Goal: Task Accomplishment & Management: Complete application form

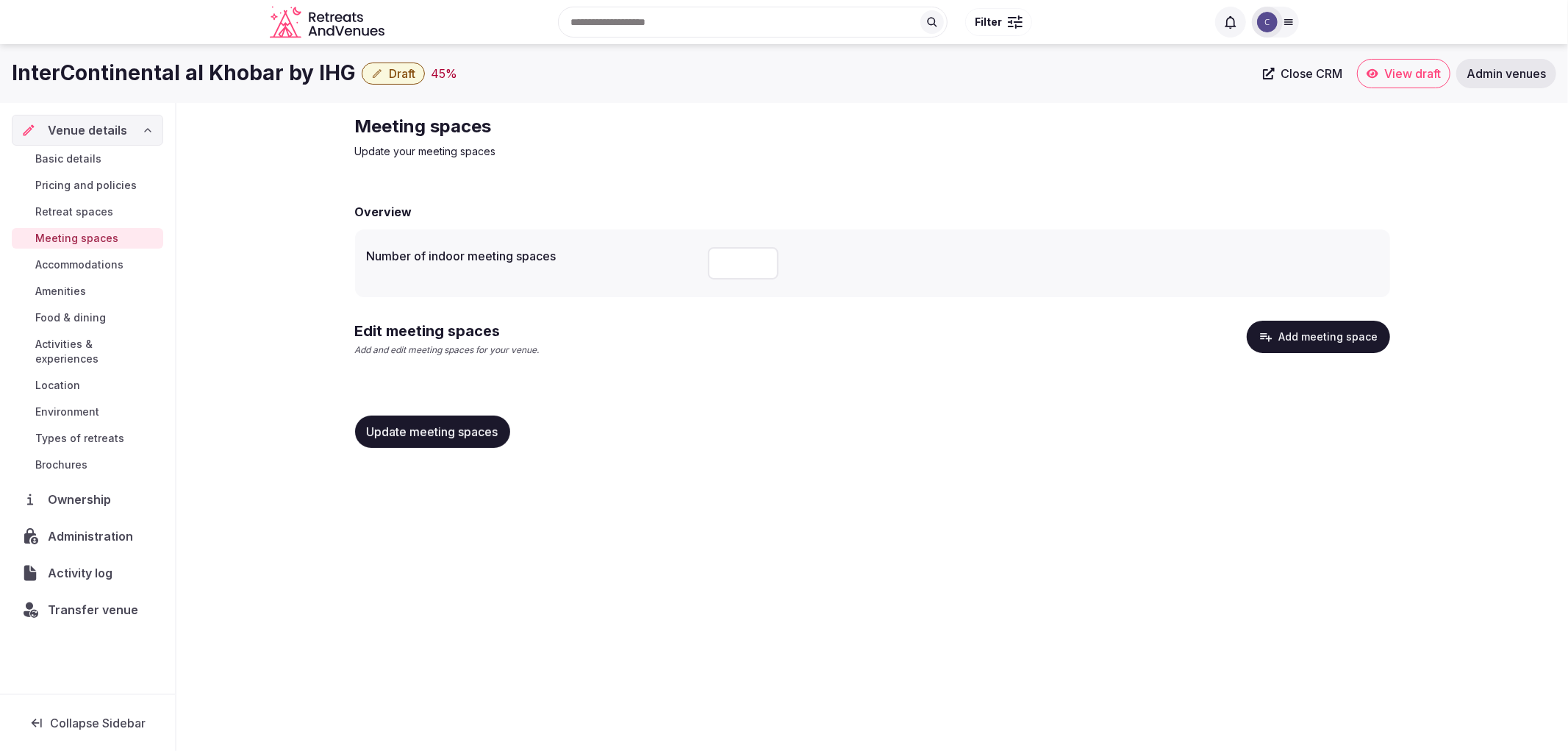
click at [429, 436] on span "Update meeting spaces" at bounding box center [433, 432] width 132 height 15
click at [1329, 336] on button "Add meeting space" at bounding box center [1319, 337] width 143 height 33
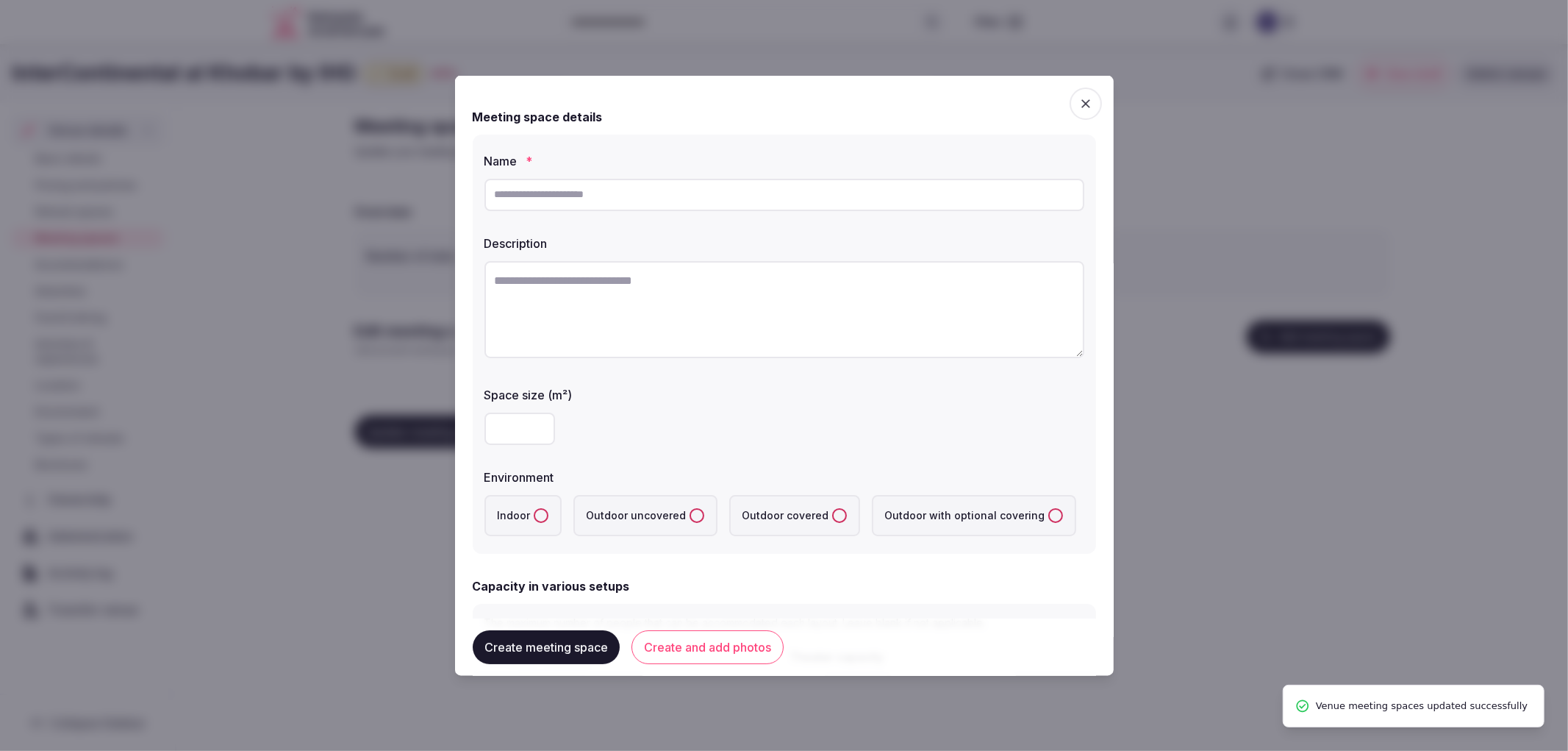
click at [770, 185] on input "text" at bounding box center [784, 194] width 600 height 33
paste input "*********"
type input "*********"
click at [531, 269] on textarea at bounding box center [784, 308] width 600 height 97
paste textarea "**********"
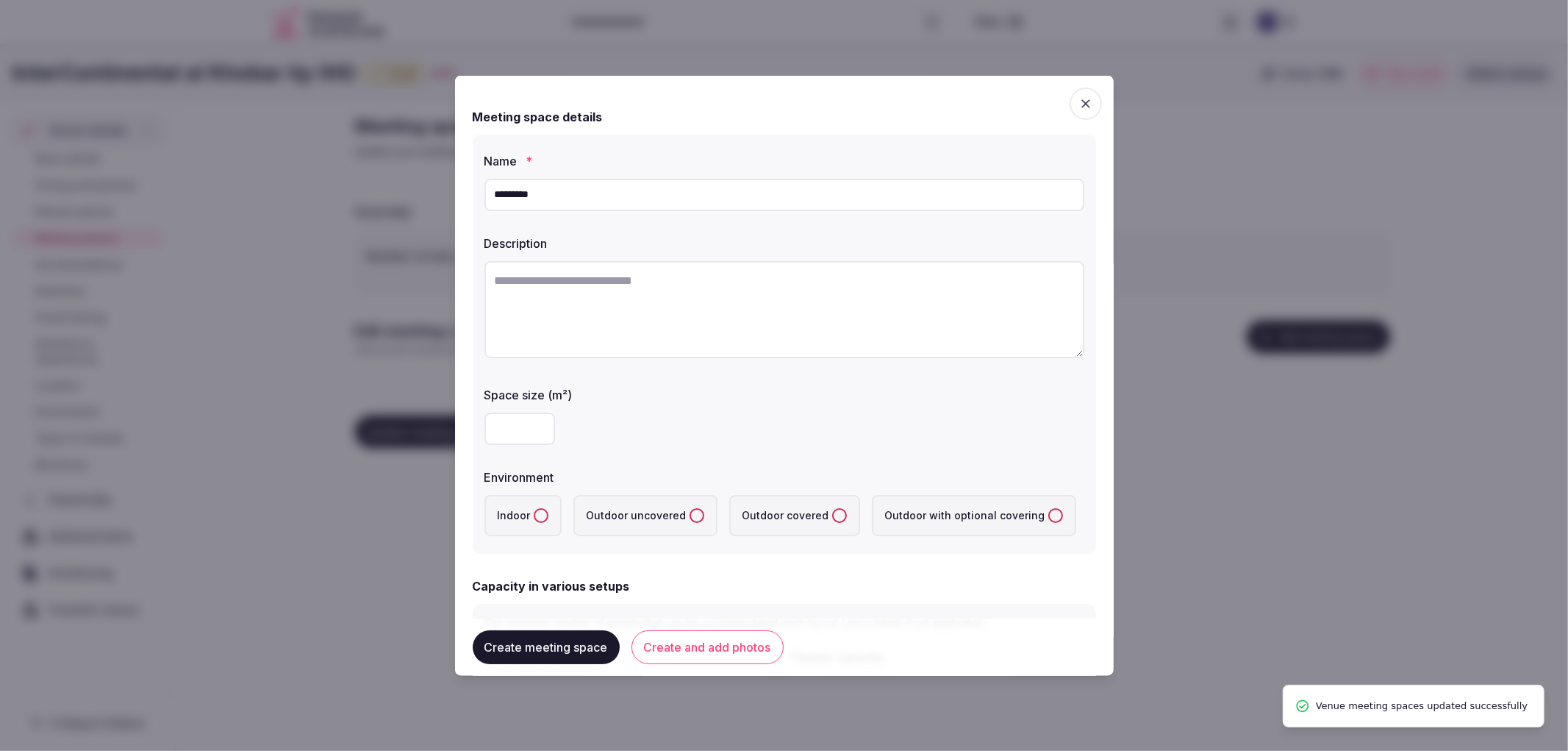
type textarea "**********"
click at [679, 306] on textarea at bounding box center [778, 308] width 587 height 96
paste textarea "**********"
type textarea "**********"
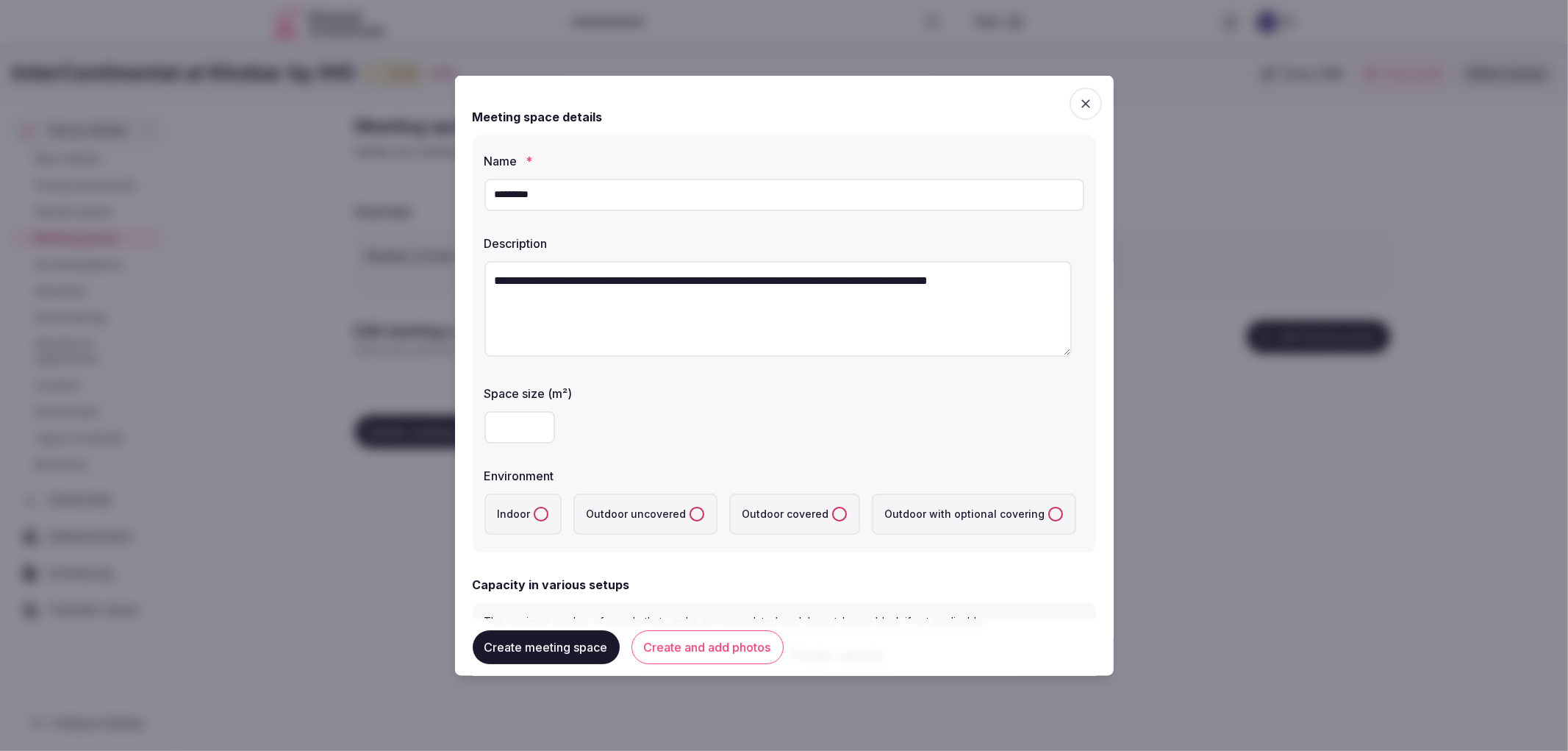
click at [473, 424] on div "**********" at bounding box center [784, 343] width 623 height 418
click at [500, 418] on input "number" at bounding box center [519, 427] width 71 height 33
type input "**"
click at [526, 516] on label "Indoor" at bounding box center [522, 513] width 77 height 41
click at [534, 516] on button "Indoor" at bounding box center [541, 514] width 15 height 15
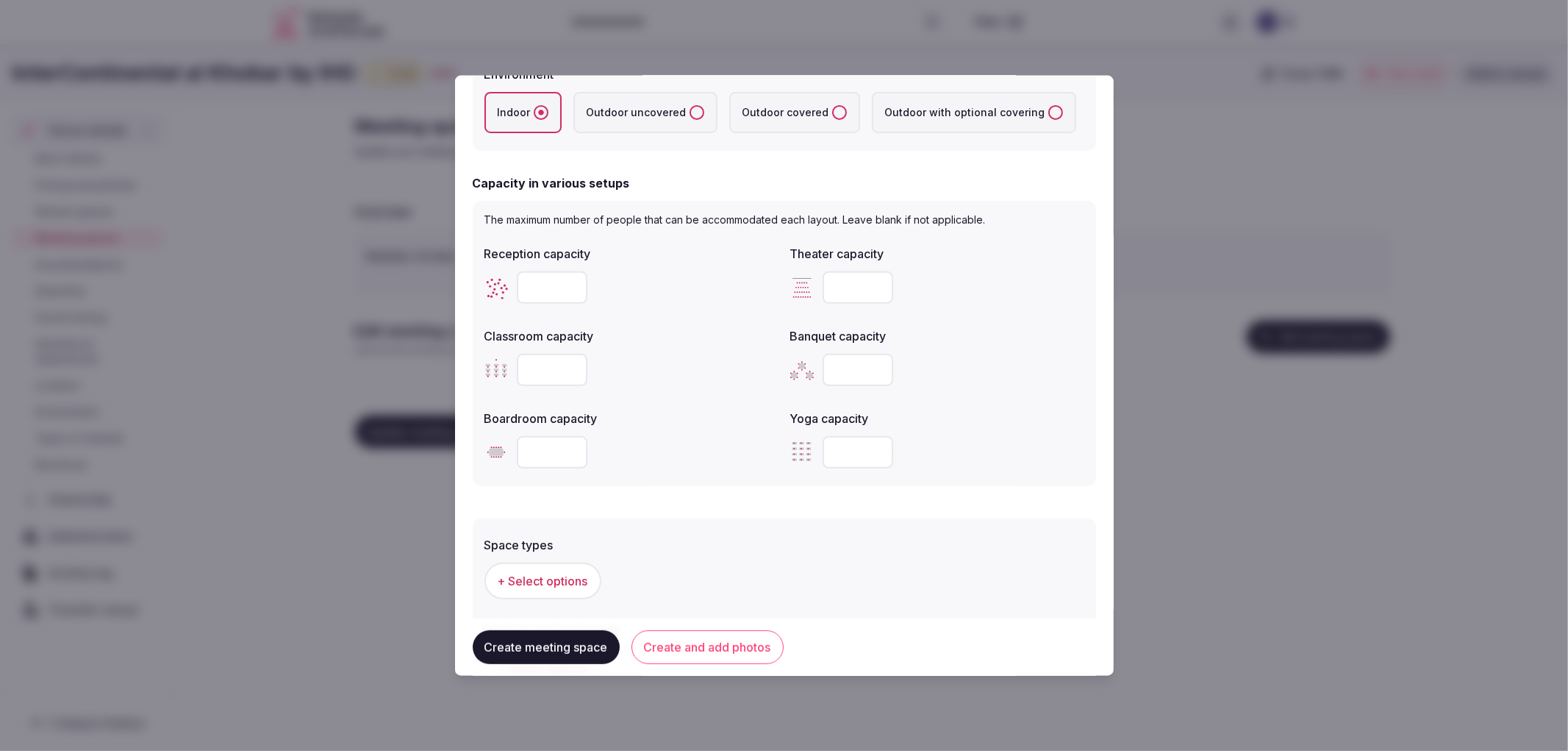
scroll to position [490, 0]
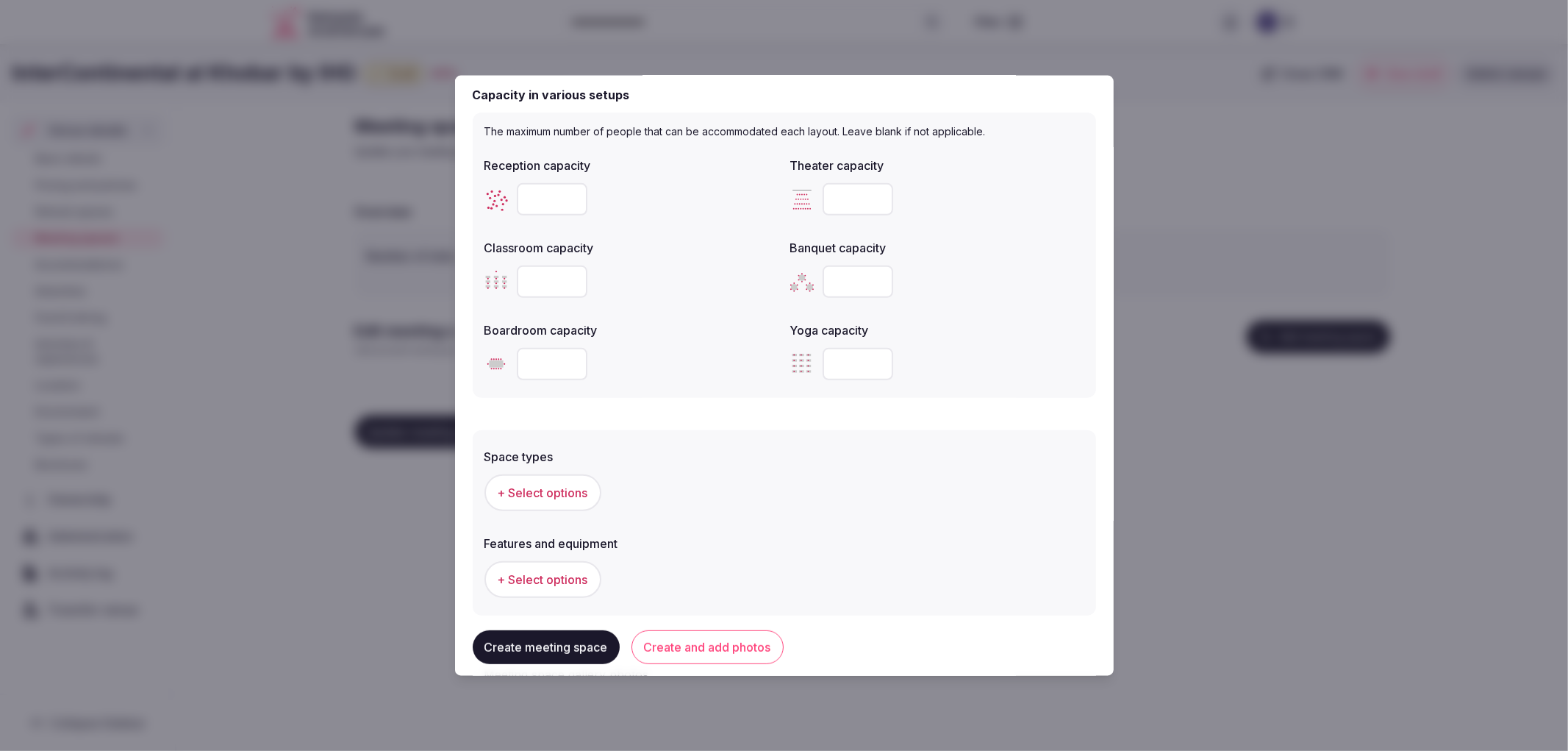
click at [553, 197] on input "number" at bounding box center [552, 198] width 71 height 33
click at [541, 202] on input "number" at bounding box center [552, 198] width 71 height 33
type input "**"
click at [828, 275] on input "number" at bounding box center [858, 281] width 71 height 33
click at [522, 278] on input "number" at bounding box center [552, 281] width 71 height 33
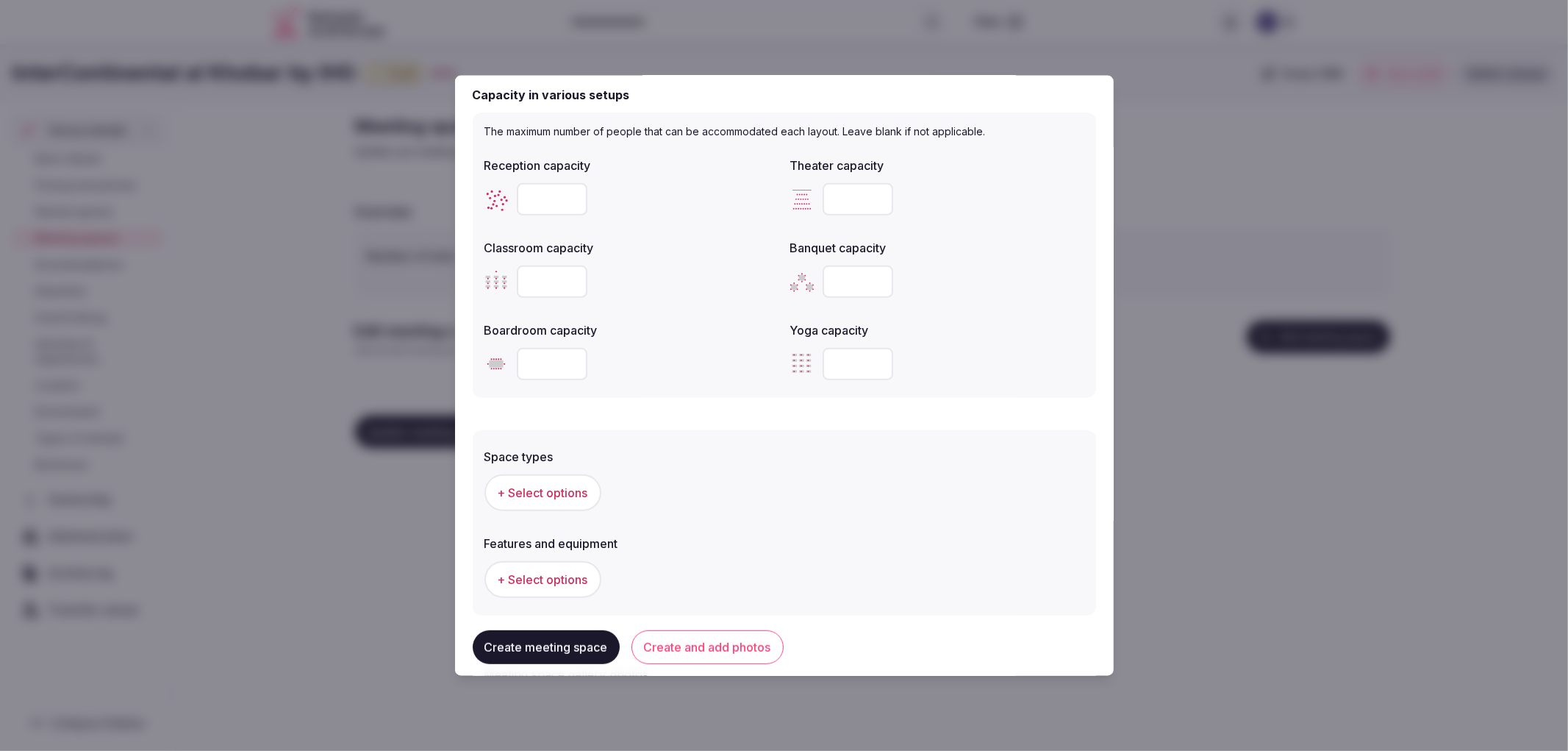
click at [544, 269] on input "number" at bounding box center [552, 281] width 71 height 33
type input "**"
click at [548, 367] on input "number" at bounding box center [552, 363] width 71 height 33
click at [545, 358] on input "number" at bounding box center [552, 363] width 71 height 33
type input "**"
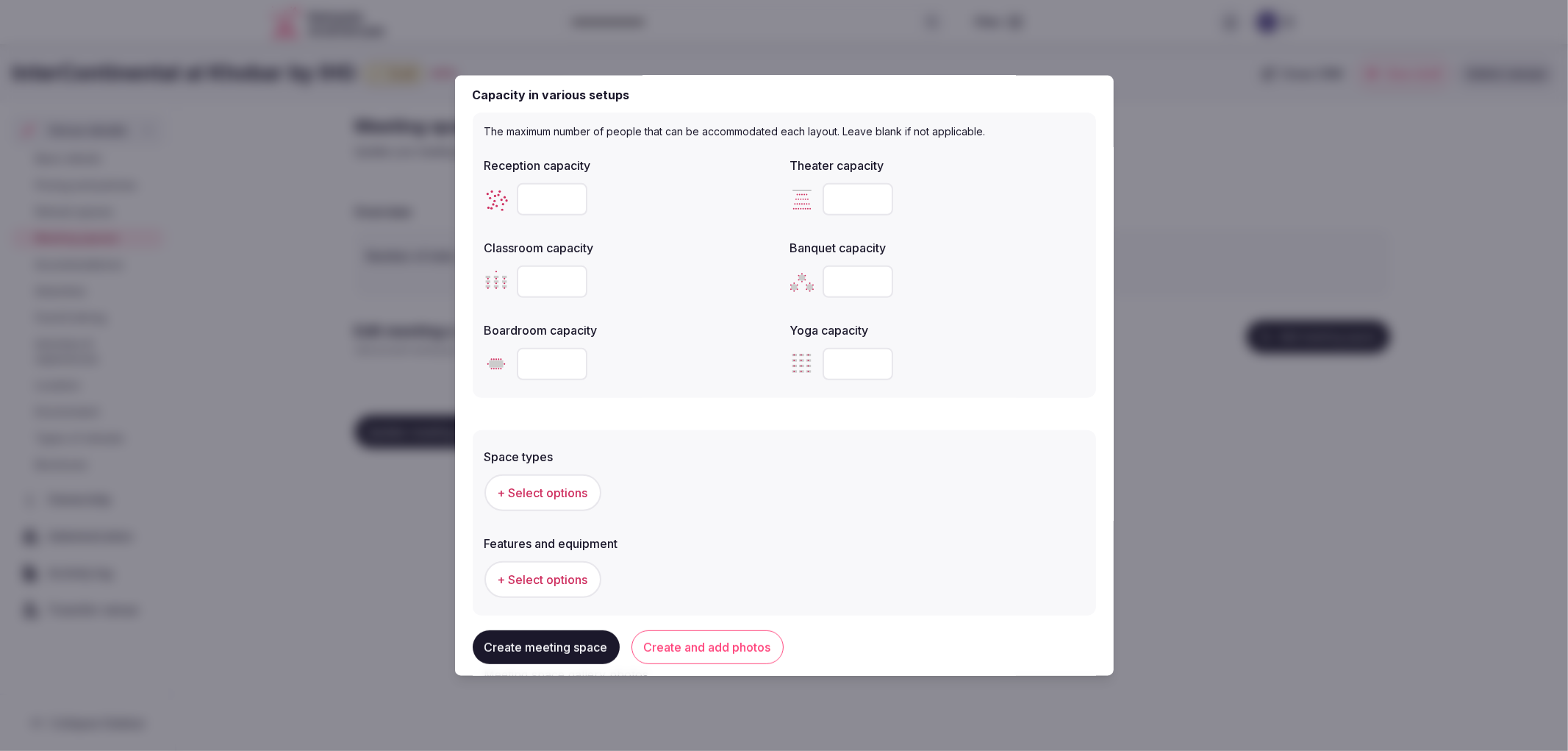
click at [858, 280] on input "number" at bounding box center [858, 281] width 71 height 33
type input "**"
click at [828, 206] on input "number" at bounding box center [858, 198] width 71 height 33
click at [829, 202] on input "number" at bounding box center [858, 198] width 71 height 33
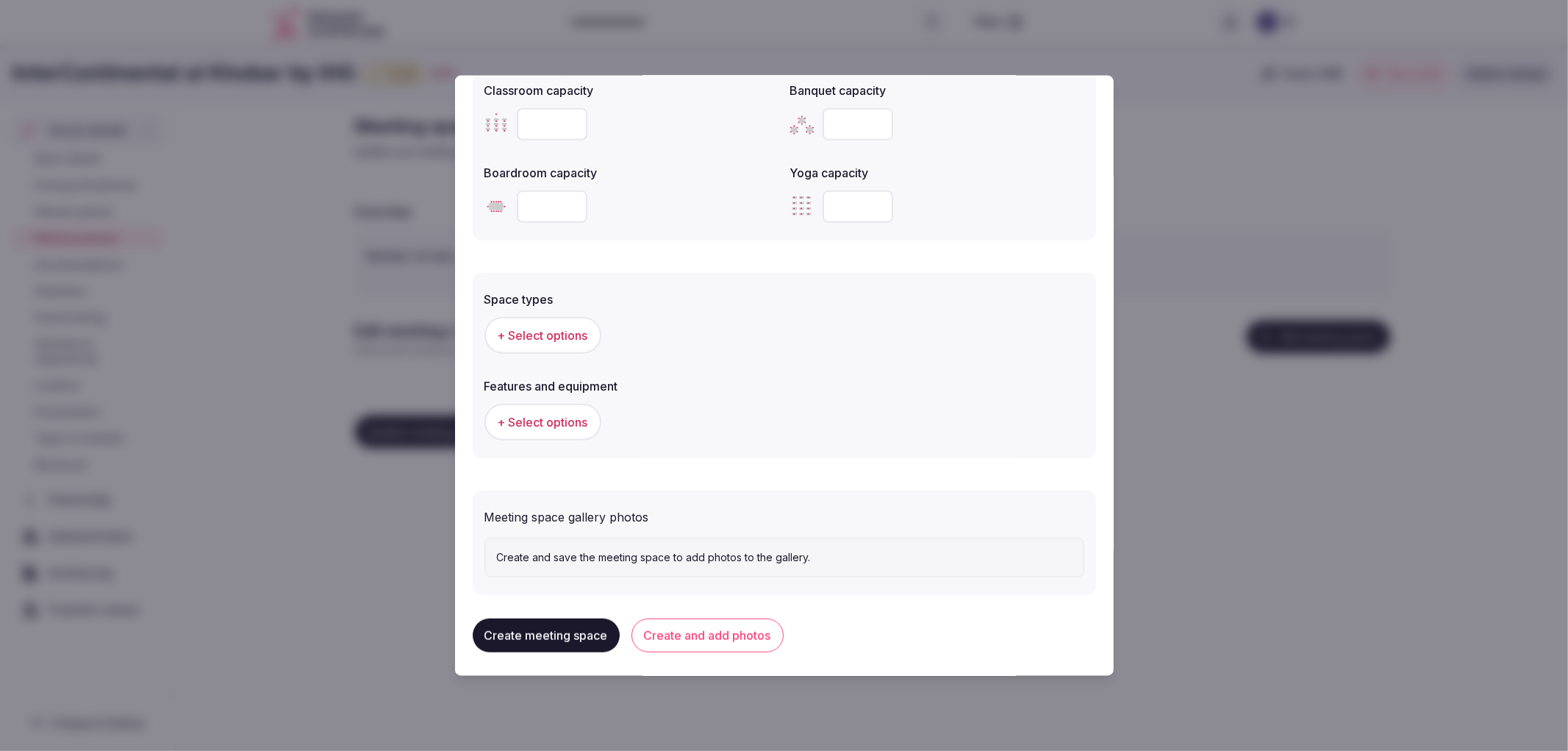
scroll to position [649, 0]
type input "**"
click at [561, 334] on span "+ Select options" at bounding box center [543, 333] width 90 height 16
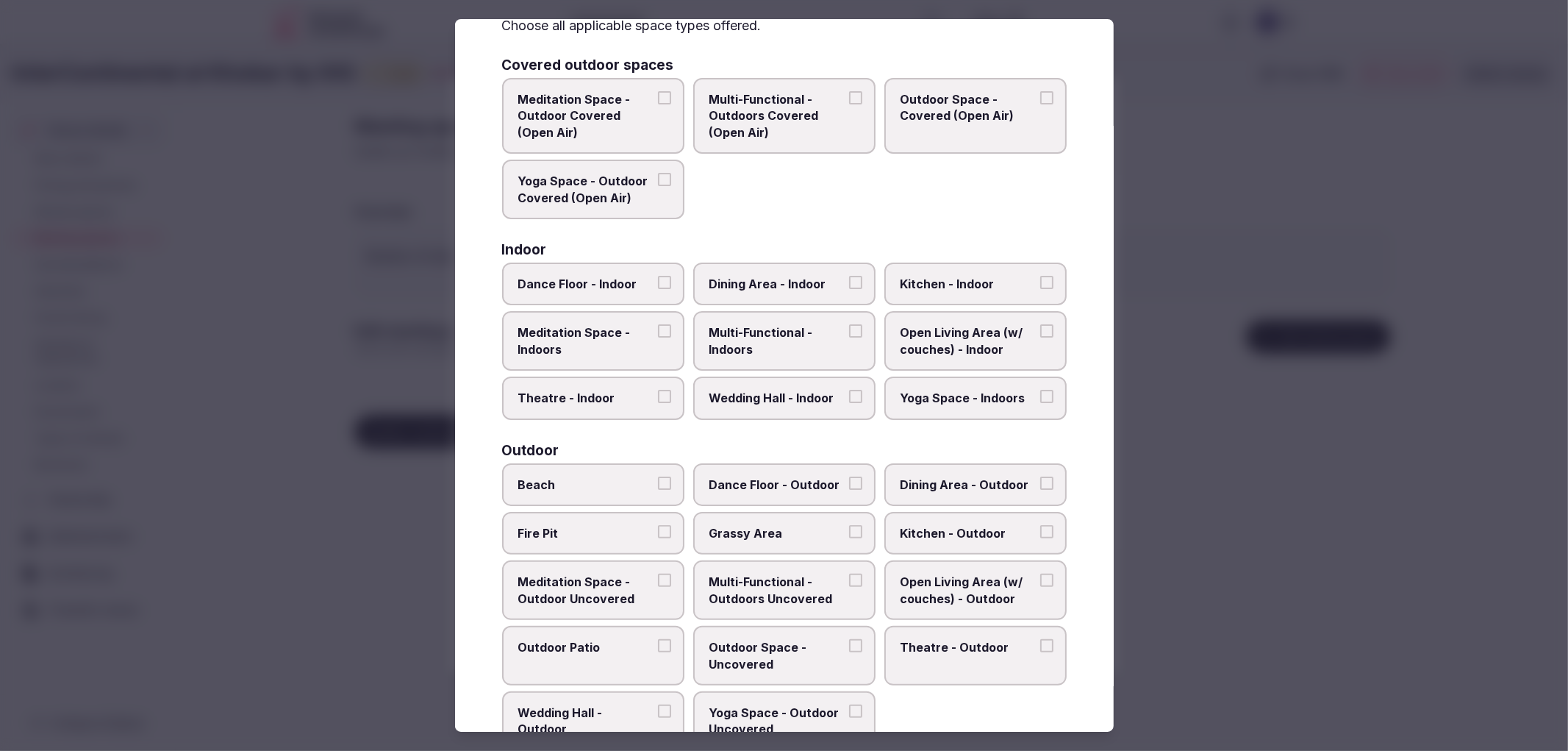
scroll to position [81, 0]
click at [778, 346] on span "Multi-Functional - Indoors" at bounding box center [777, 340] width 136 height 33
click at [849, 336] on button "Multi-Functional - Indoors" at bounding box center [855, 330] width 13 height 13
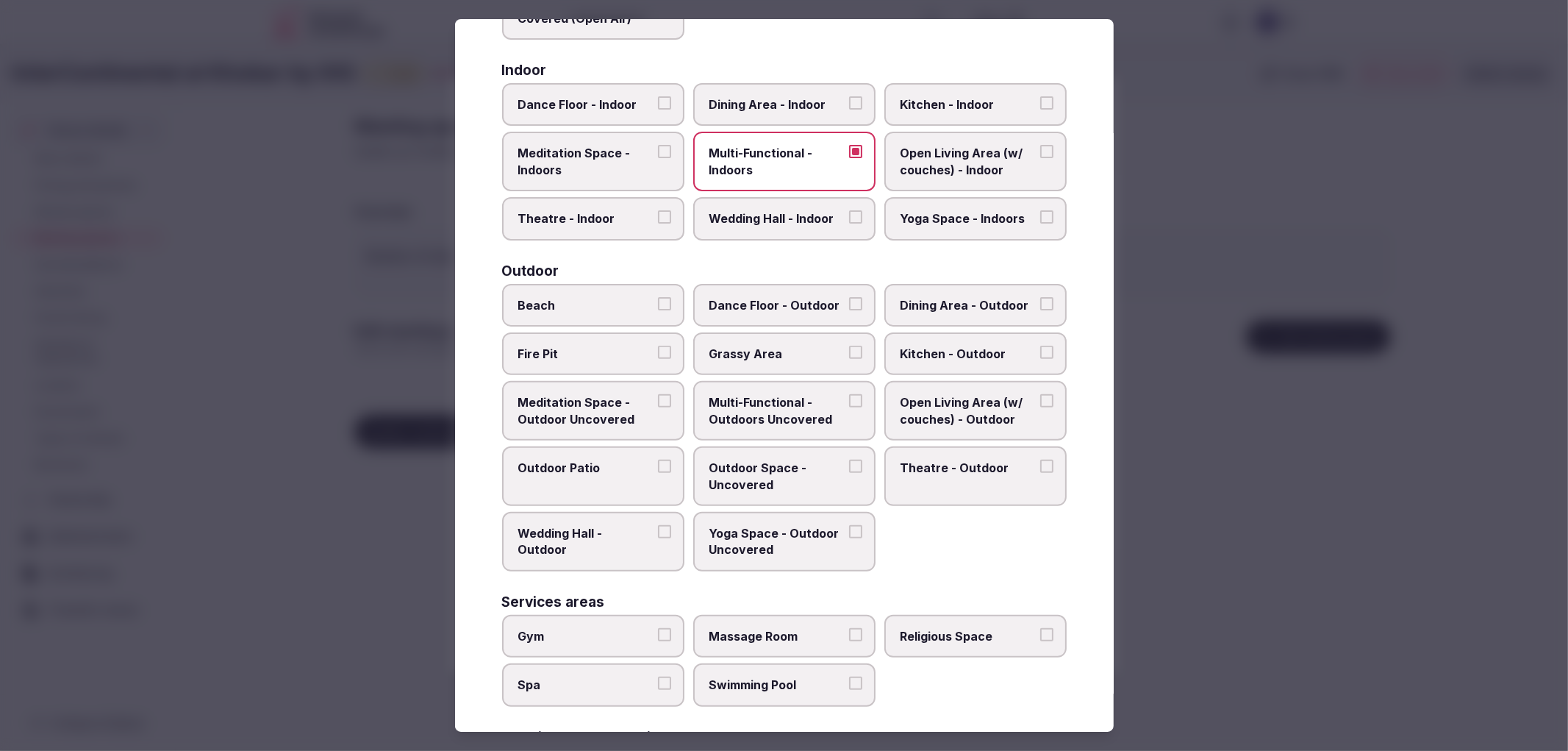
scroll to position [385, 0]
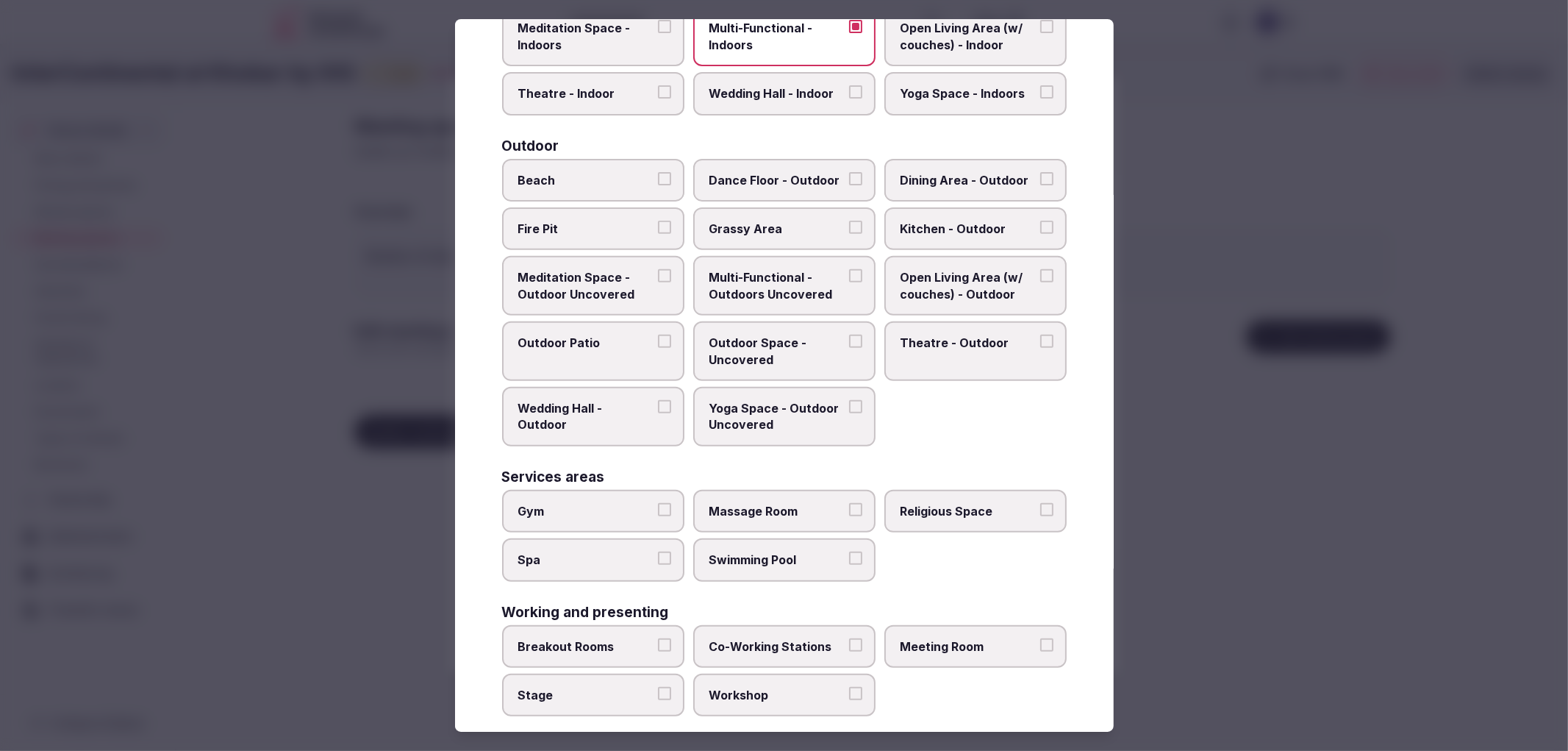
click at [972, 638] on span "Meeting Room" at bounding box center [968, 646] width 136 height 16
click at [1041, 638] on button "Meeting Room" at bounding box center [1047, 645] width 13 height 13
click at [601, 687] on span "Stage" at bounding box center [586, 695] width 136 height 16
click at [658, 687] on button "Stage" at bounding box center [665, 693] width 13 height 13
click at [603, 674] on label "Stage" at bounding box center [593, 695] width 182 height 42
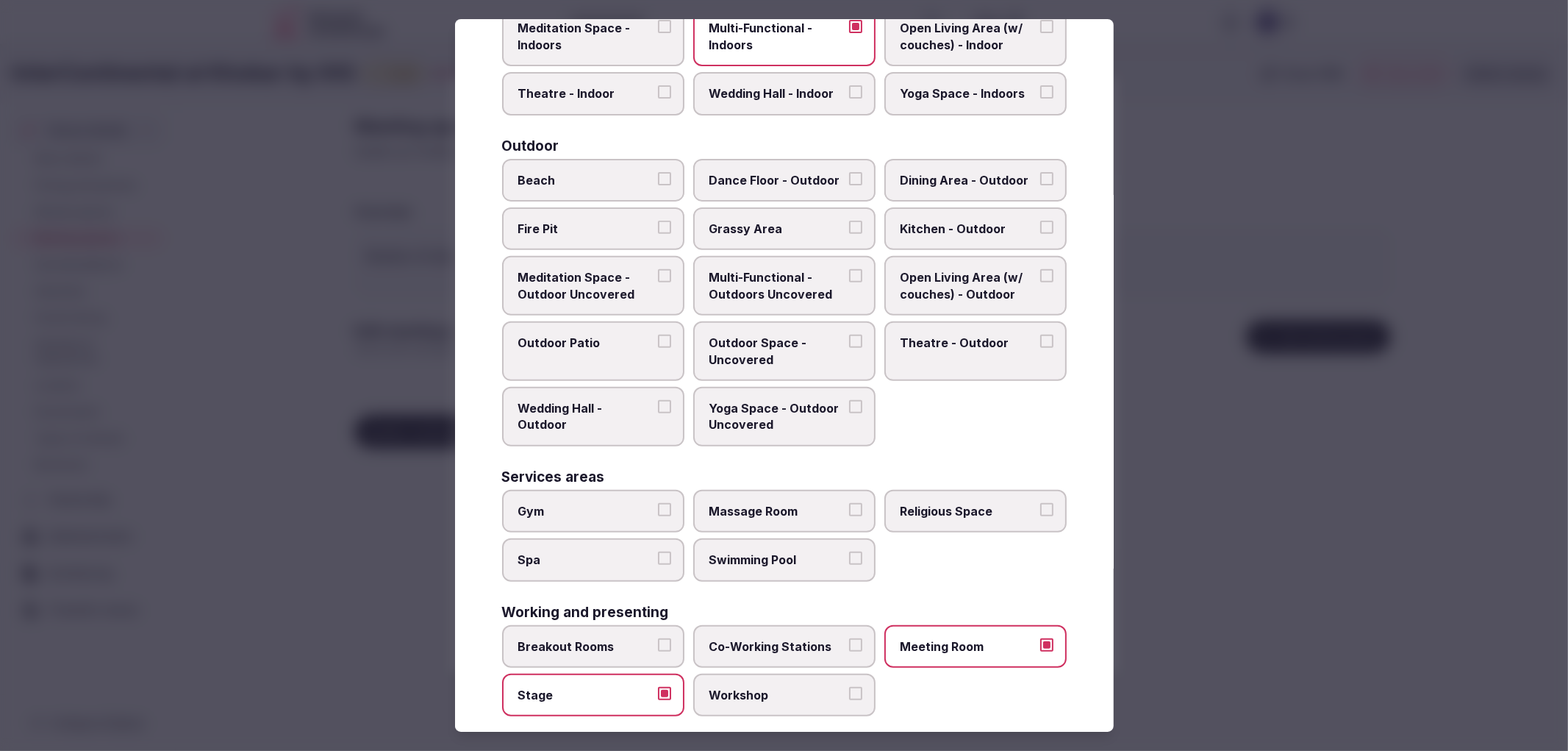
click at [658, 687] on button "Stage" at bounding box center [665, 693] width 13 height 13
click at [634, 638] on span "Breakout Rooms" at bounding box center [586, 646] width 136 height 16
click at [658, 638] on button "Breakout Rooms" at bounding box center [665, 645] width 13 height 13
click at [1244, 553] on div at bounding box center [784, 376] width 1568 height 751
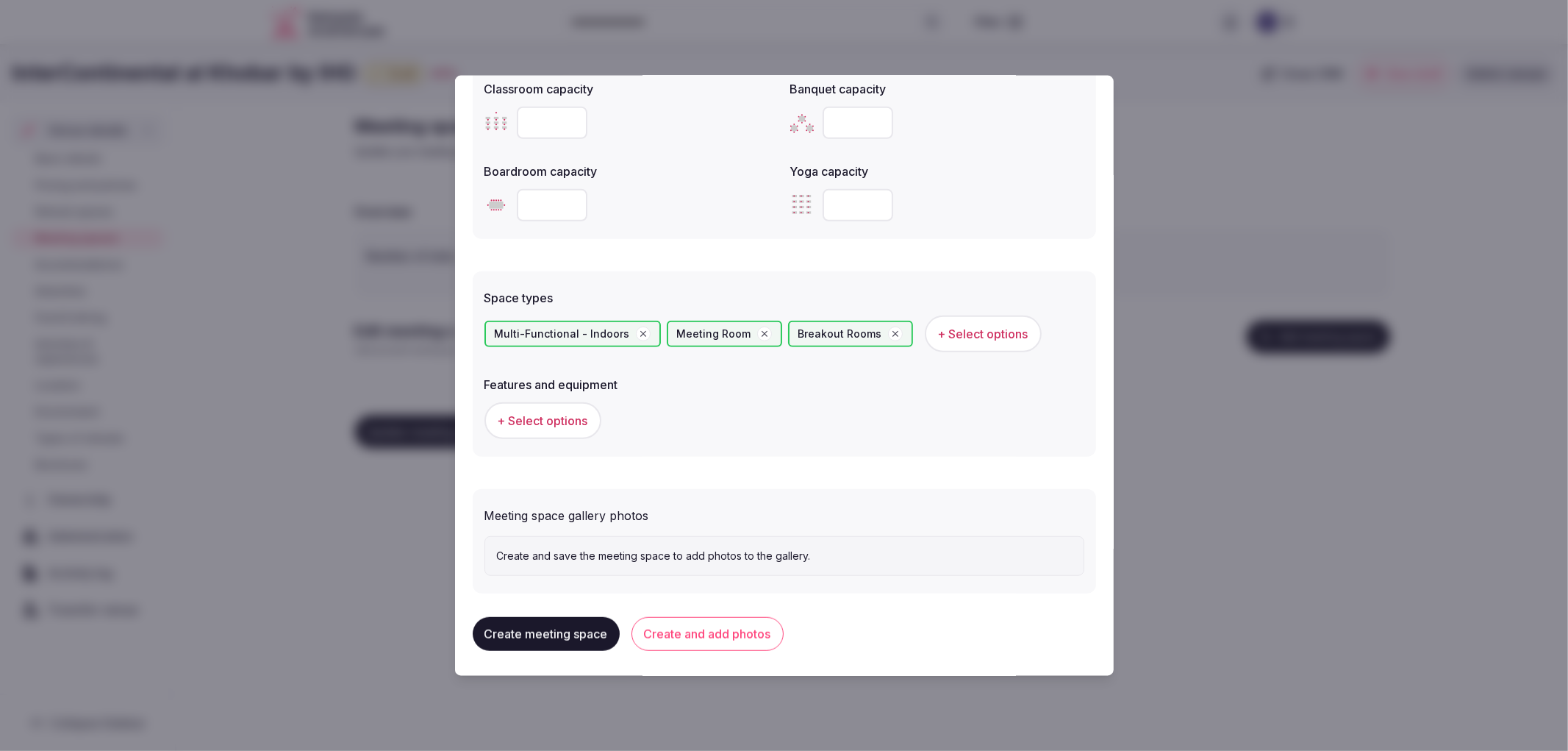
click at [568, 423] on span "+ Select options" at bounding box center [543, 421] width 90 height 16
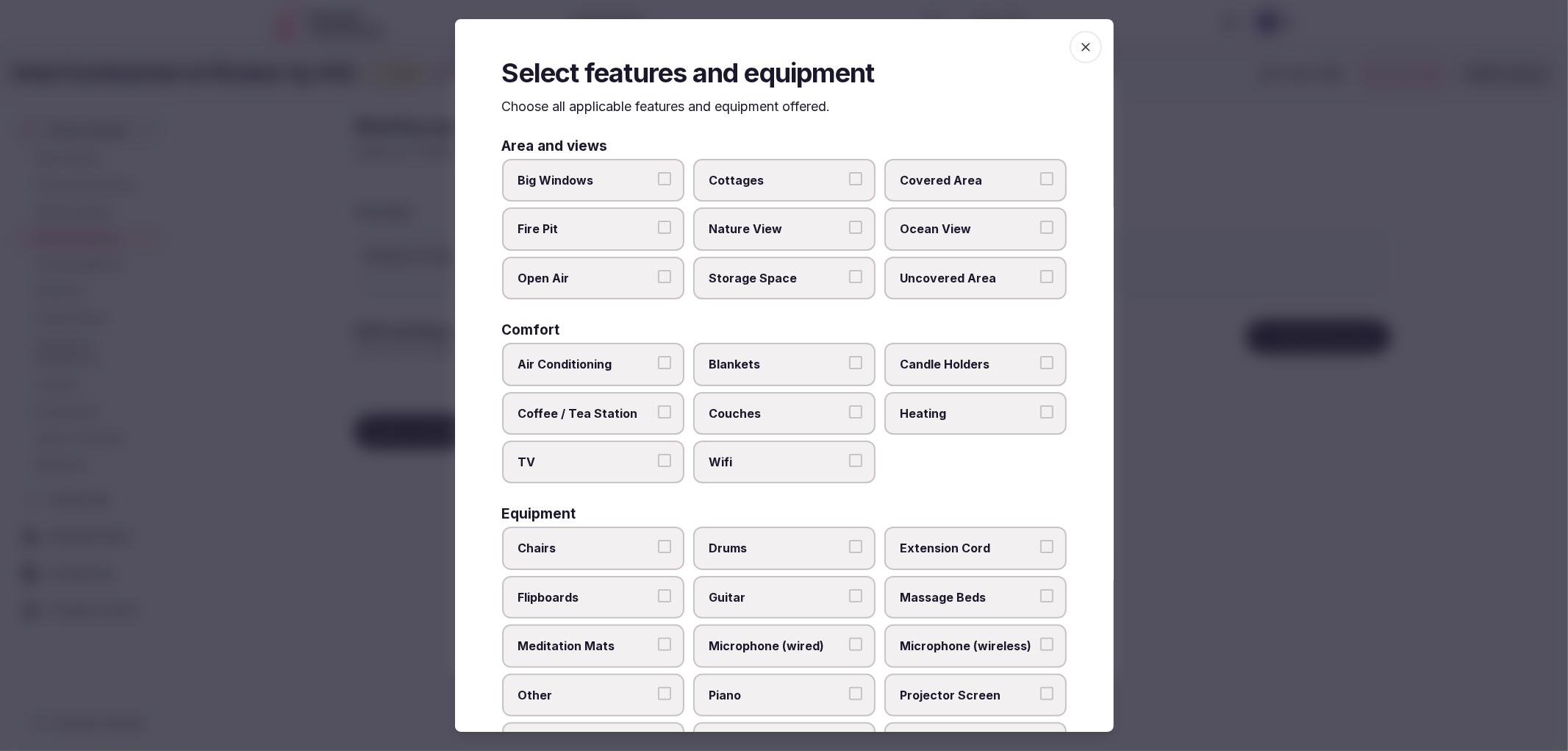
click at [613, 356] on span "Air Conditioning" at bounding box center [586, 364] width 136 height 16
click at [658, 356] on button "Air Conditioning" at bounding box center [665, 362] width 13 height 13
drag, startPoint x: 657, startPoint y: 454, endPoint x: 777, endPoint y: 459, distance: 120.1
click at [658, 456] on button "TV" at bounding box center [665, 460] width 13 height 13
click at [778, 459] on span "Wifi" at bounding box center [777, 462] width 136 height 16
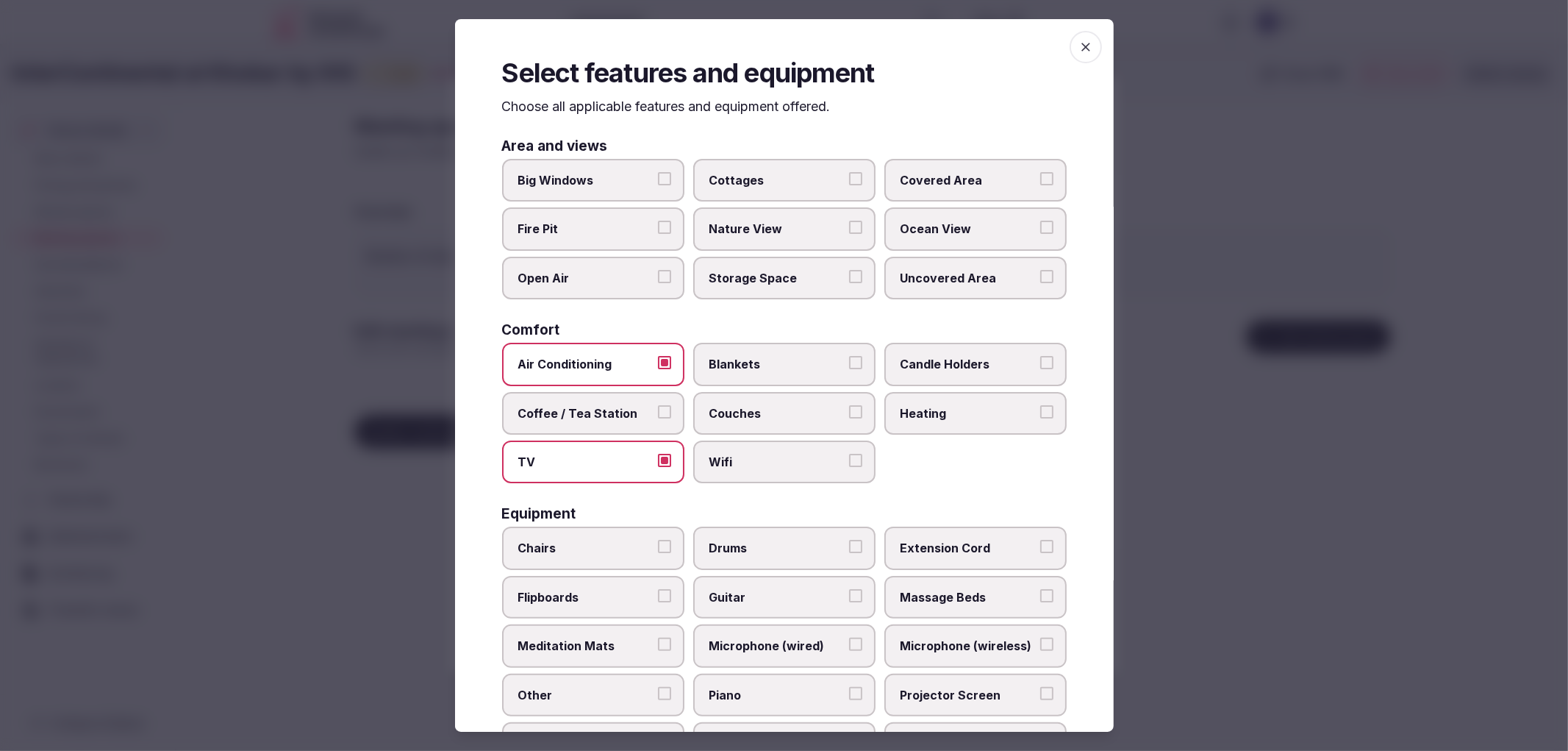
click at [849, 459] on button "Wifi" at bounding box center [855, 460] width 13 height 13
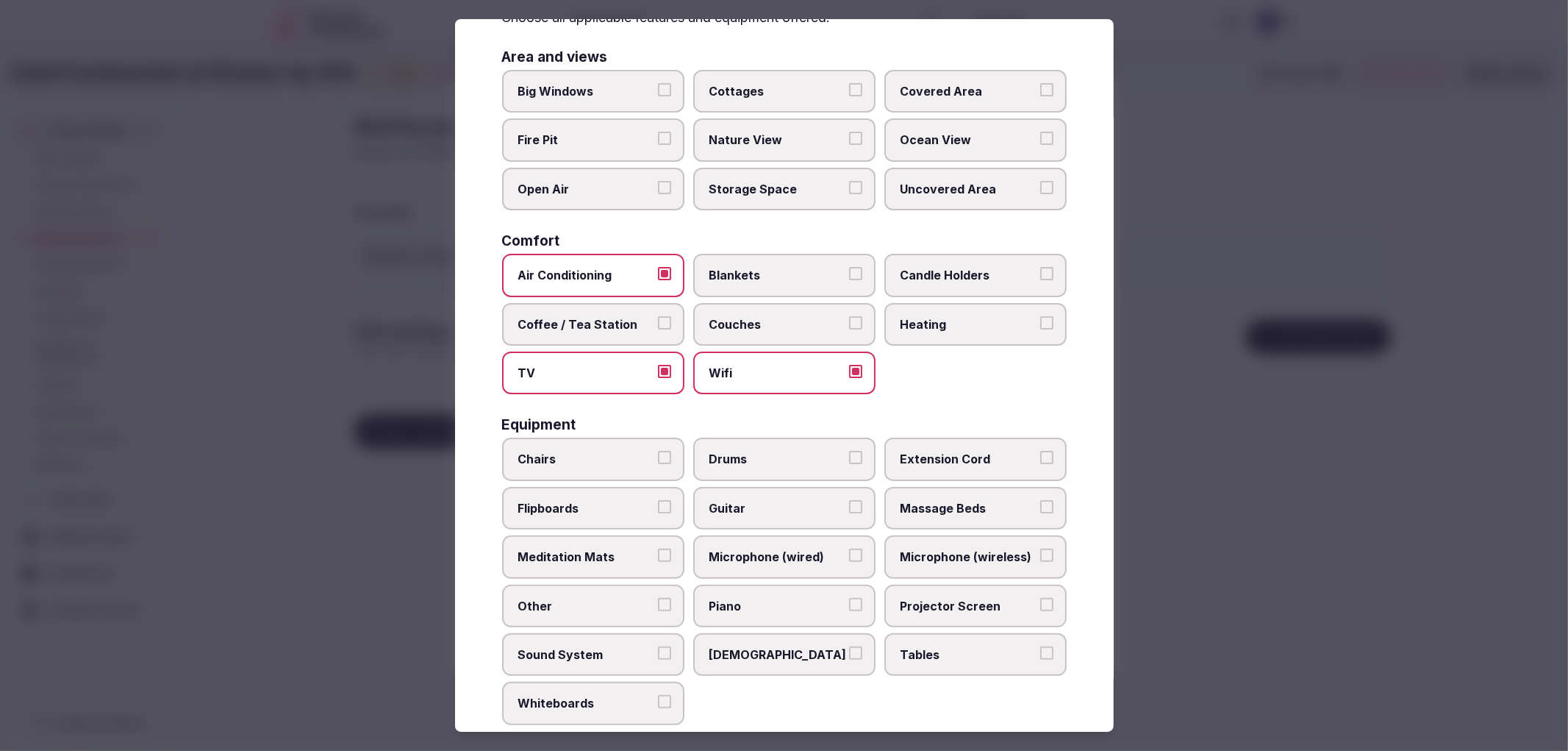
scroll to position [281, 0]
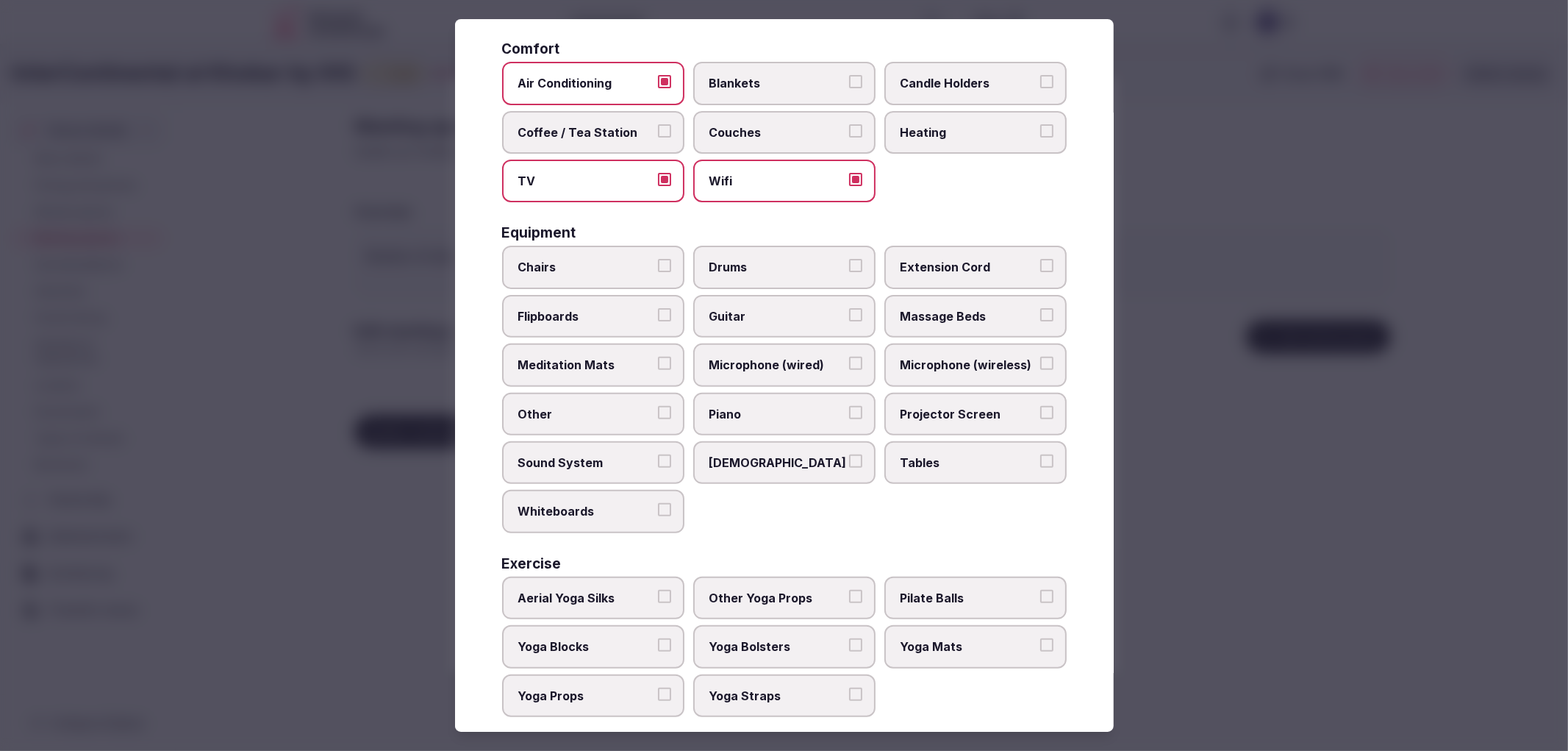
click at [622, 259] on span "Chairs" at bounding box center [586, 267] width 136 height 16
click at [658, 259] on button "Chairs" at bounding box center [665, 266] width 13 height 13
click at [938, 454] on span "Tables" at bounding box center [968, 462] width 136 height 16
click at [1041, 454] on button "Tables" at bounding box center [1047, 461] width 13 height 13
click at [953, 393] on label "Projector Screen" at bounding box center [976, 414] width 182 height 42
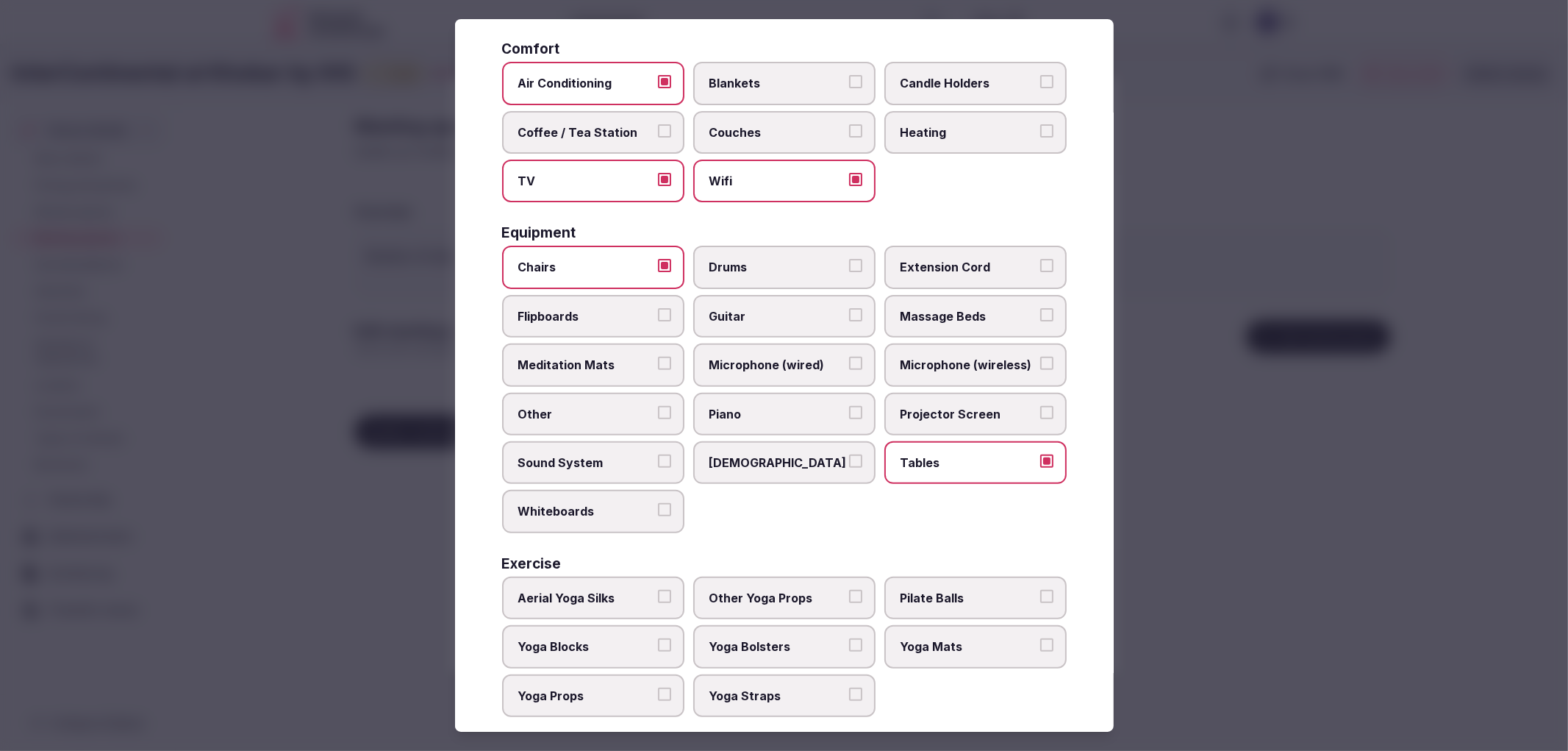
click at [1041, 406] on button "Projector Screen" at bounding box center [1047, 413] width 13 height 13
click at [961, 393] on label "Projector Screen" at bounding box center [976, 414] width 182 height 42
click at [1041, 406] on button "Projector Screen" at bounding box center [1047, 413] width 13 height 13
click at [961, 406] on span "Projector Screen" at bounding box center [968, 415] width 136 height 16
click at [1041, 406] on button "Projector Screen" at bounding box center [1047, 413] width 13 height 13
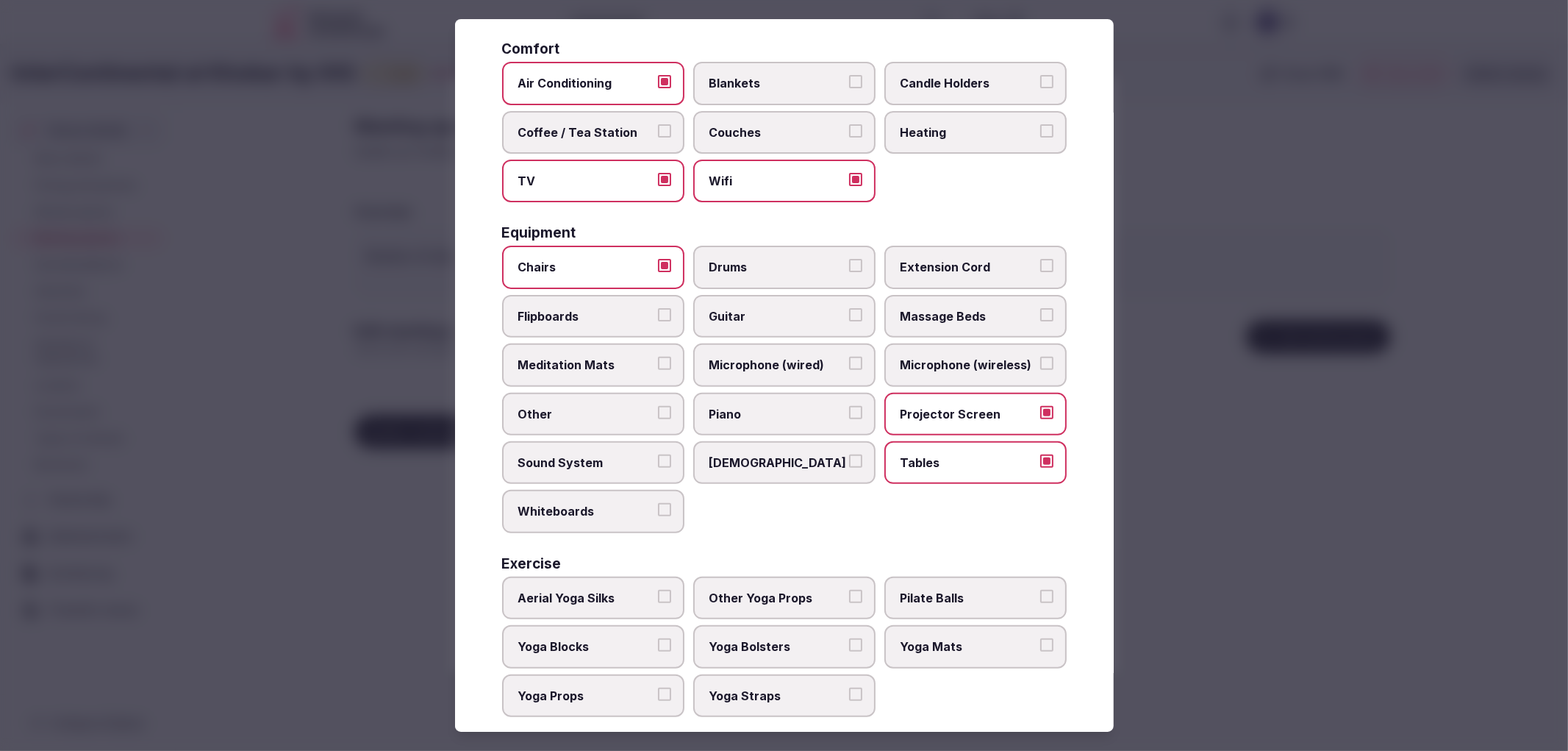
click at [638, 505] on label "Whiteboards" at bounding box center [593, 511] width 182 height 42
click at [658, 505] on button "Whiteboards" at bounding box center [665, 510] width 13 height 13
click at [1195, 436] on div at bounding box center [784, 376] width 1568 height 751
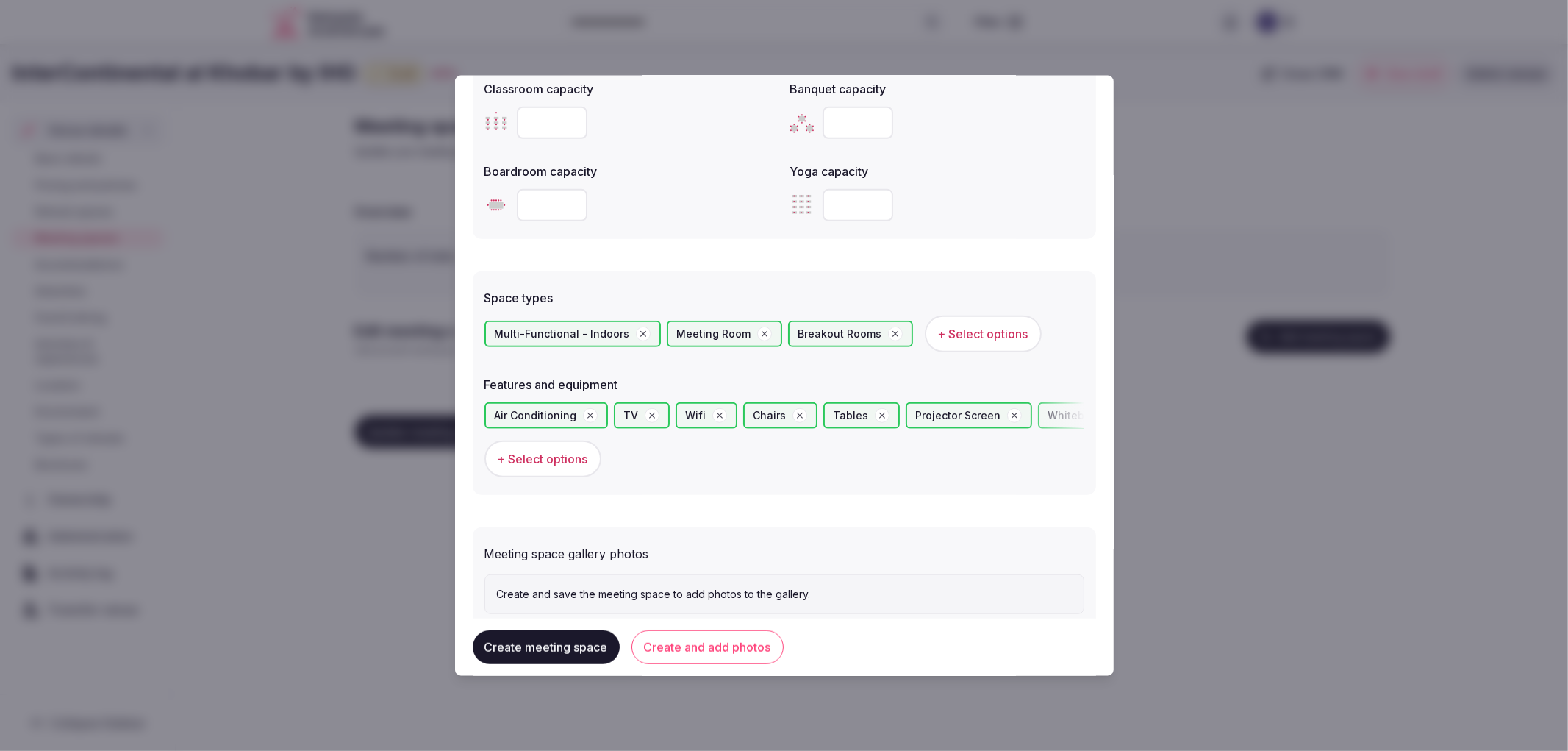
click at [671, 643] on button "Create and add photos" at bounding box center [707, 648] width 152 height 34
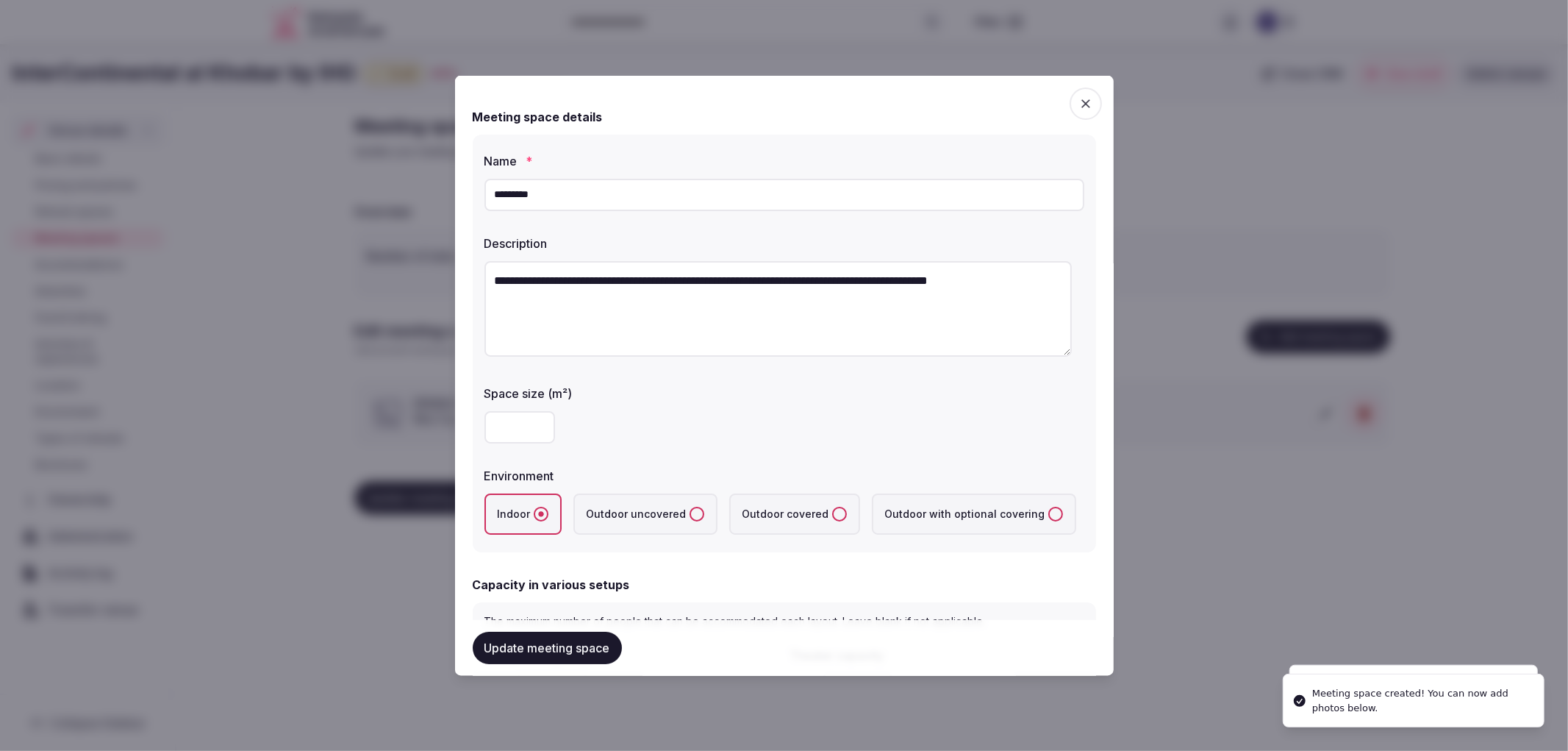
click at [557, 655] on button "Update meeting space" at bounding box center [548, 648] width 149 height 33
click at [321, 549] on div "InterContinental al Khobar by IHG Draft 45 % Close CRM View draft Admin venues …" at bounding box center [784, 393] width 1568 height 698
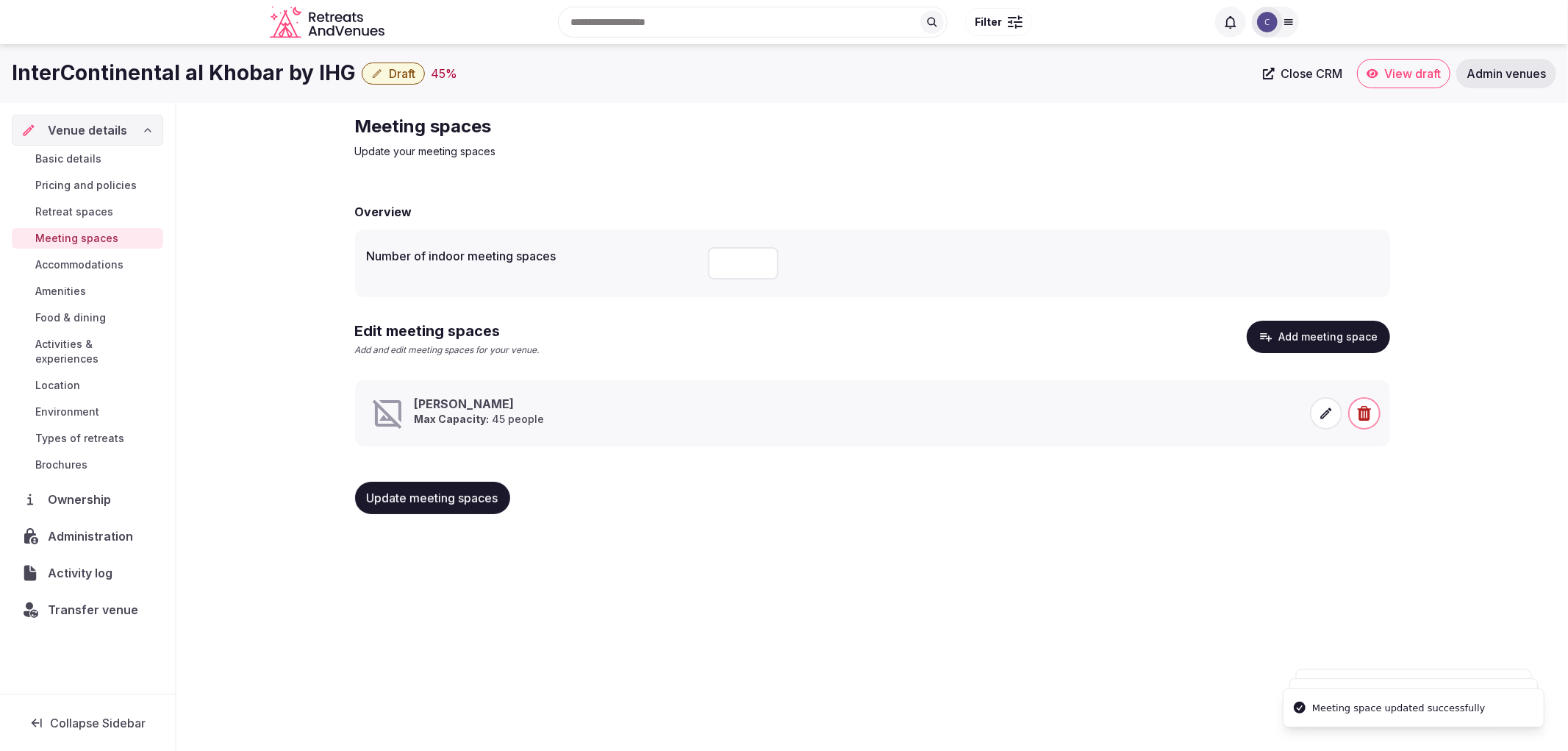
click at [437, 496] on span "Update meeting spaces" at bounding box center [433, 498] width 132 height 15
click at [437, 496] on div "Update meeting spaces" at bounding box center [443, 498] width 175 height 33
click at [437, 496] on span "Update meeting spaces" at bounding box center [433, 498] width 132 height 15
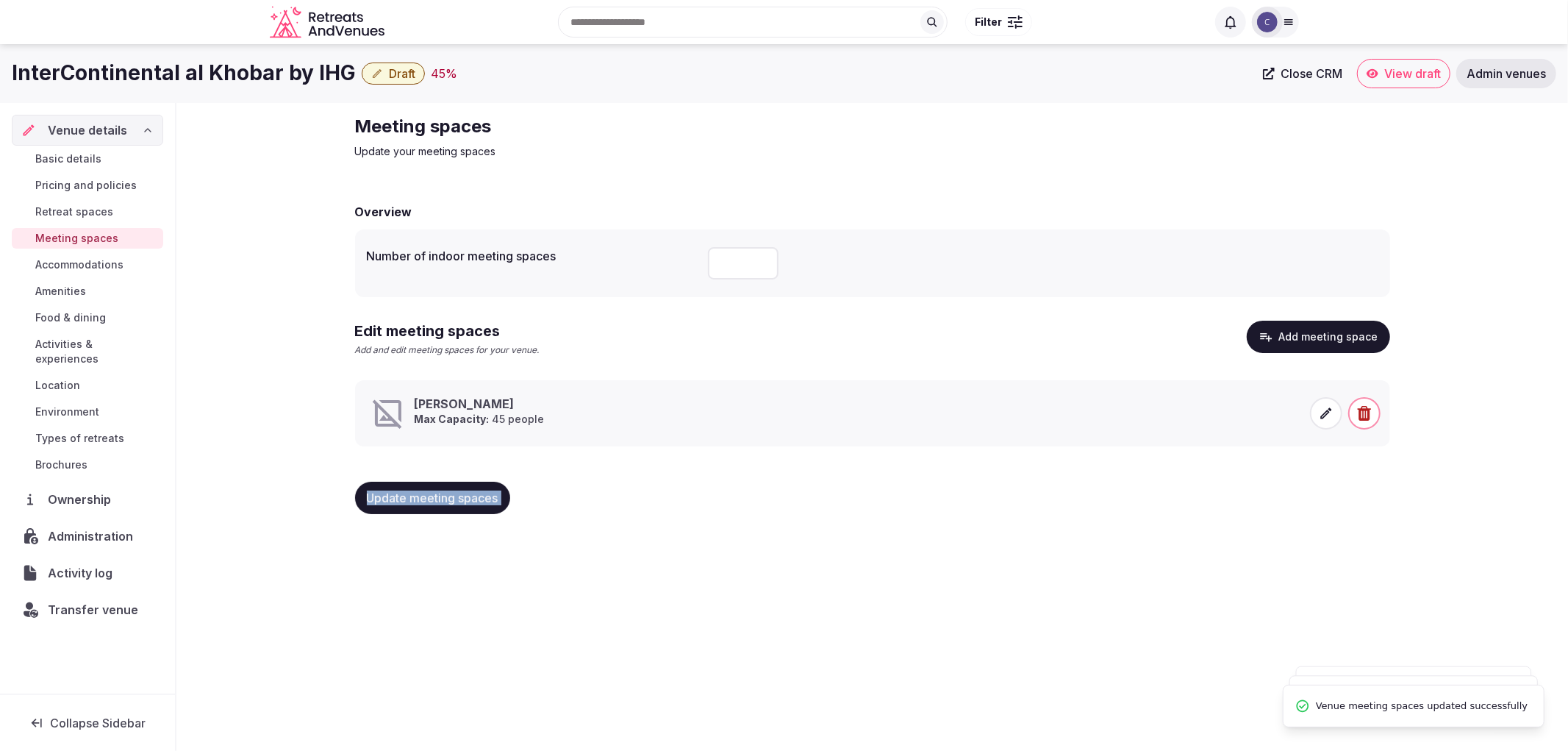
click at [437, 496] on div "Update meeting spaces" at bounding box center [432, 498] width 155 height 33
click at [437, 496] on div "Update meeting spaces" at bounding box center [443, 498] width 175 height 33
click at [437, 496] on span "Update meeting spaces" at bounding box center [433, 498] width 132 height 15
click at [49, 345] on span "Activities & experiences" at bounding box center [96, 351] width 122 height 29
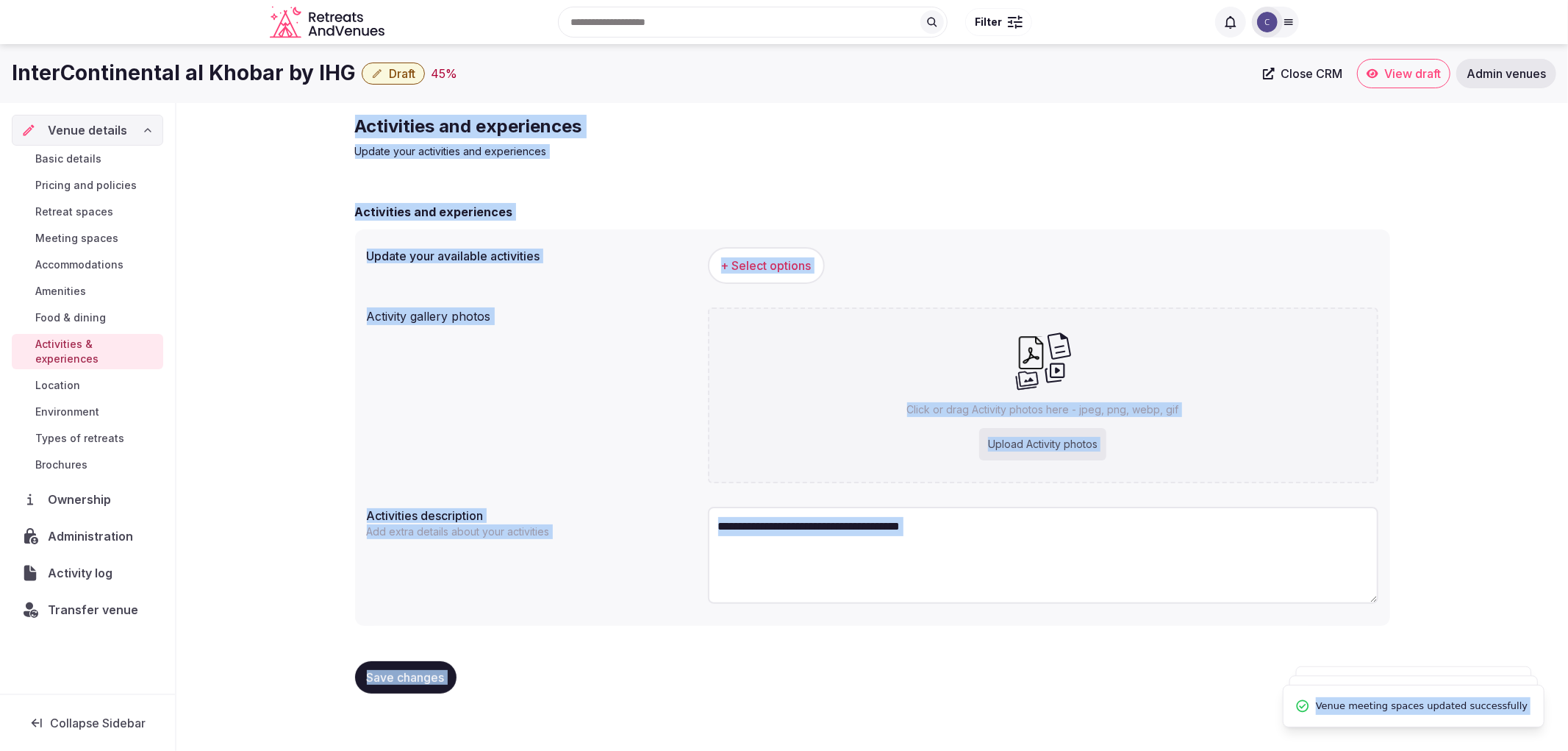
click at [432, 163] on div "Activities and experiences Update your activities and experiences Activities an…" at bounding box center [873, 410] width 1059 height 614
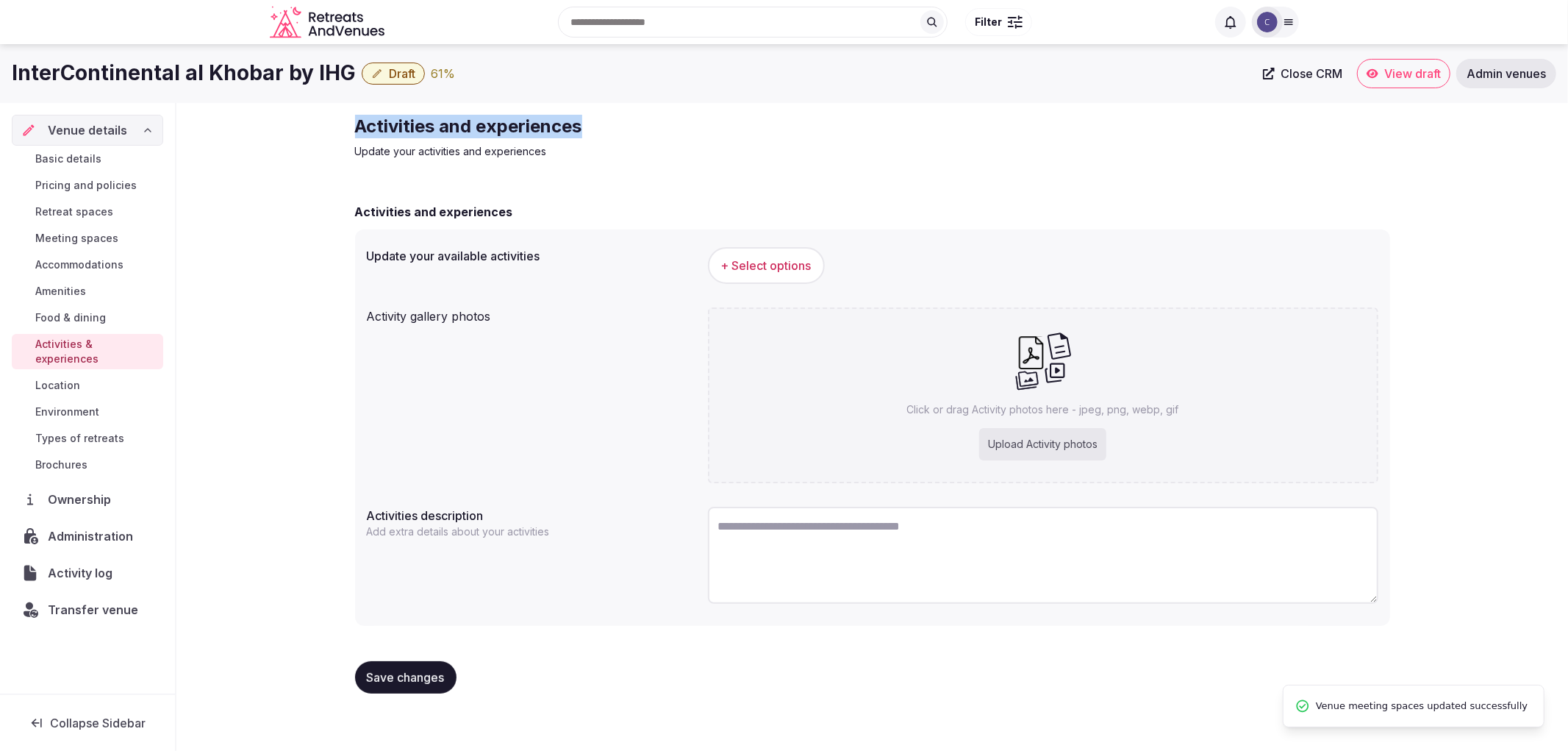
drag, startPoint x: 351, startPoint y: 125, endPoint x: 708, endPoint y: 113, distance: 357.2
click at [708, 113] on div "Activities and experiences Update your activities and experiences Activities an…" at bounding box center [873, 410] width 1059 height 614
copy h2 "Activities and experiences"
click at [265, 63] on h1 "InterContinental al Khobar by IHG" at bounding box center [184, 72] width 344 height 28
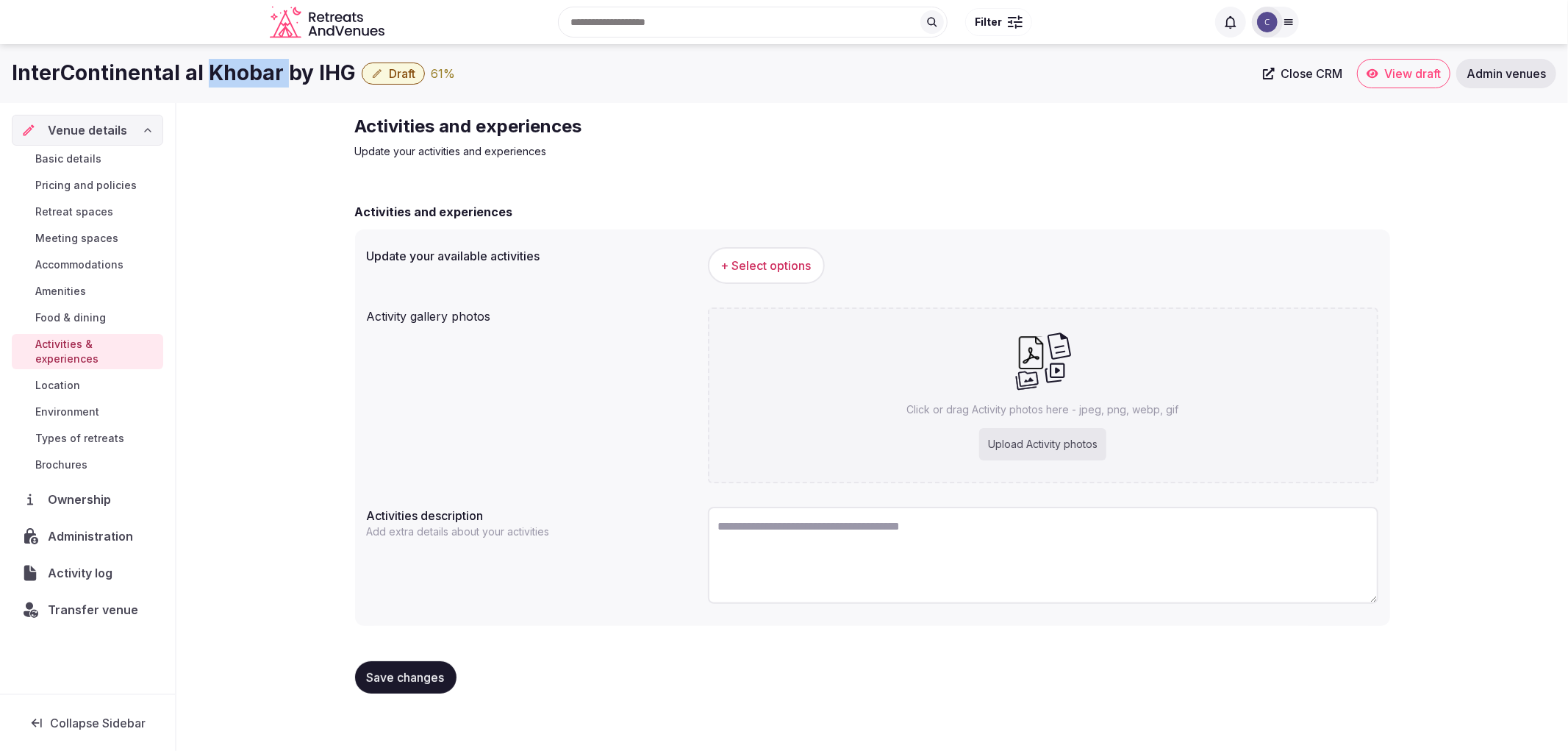
click at [265, 63] on h1 "InterContinental al Khobar by IHG" at bounding box center [184, 72] width 344 height 28
copy div "InterContinental al Khobar by IHG"
click at [788, 275] on button "+ Select options" at bounding box center [766, 265] width 117 height 37
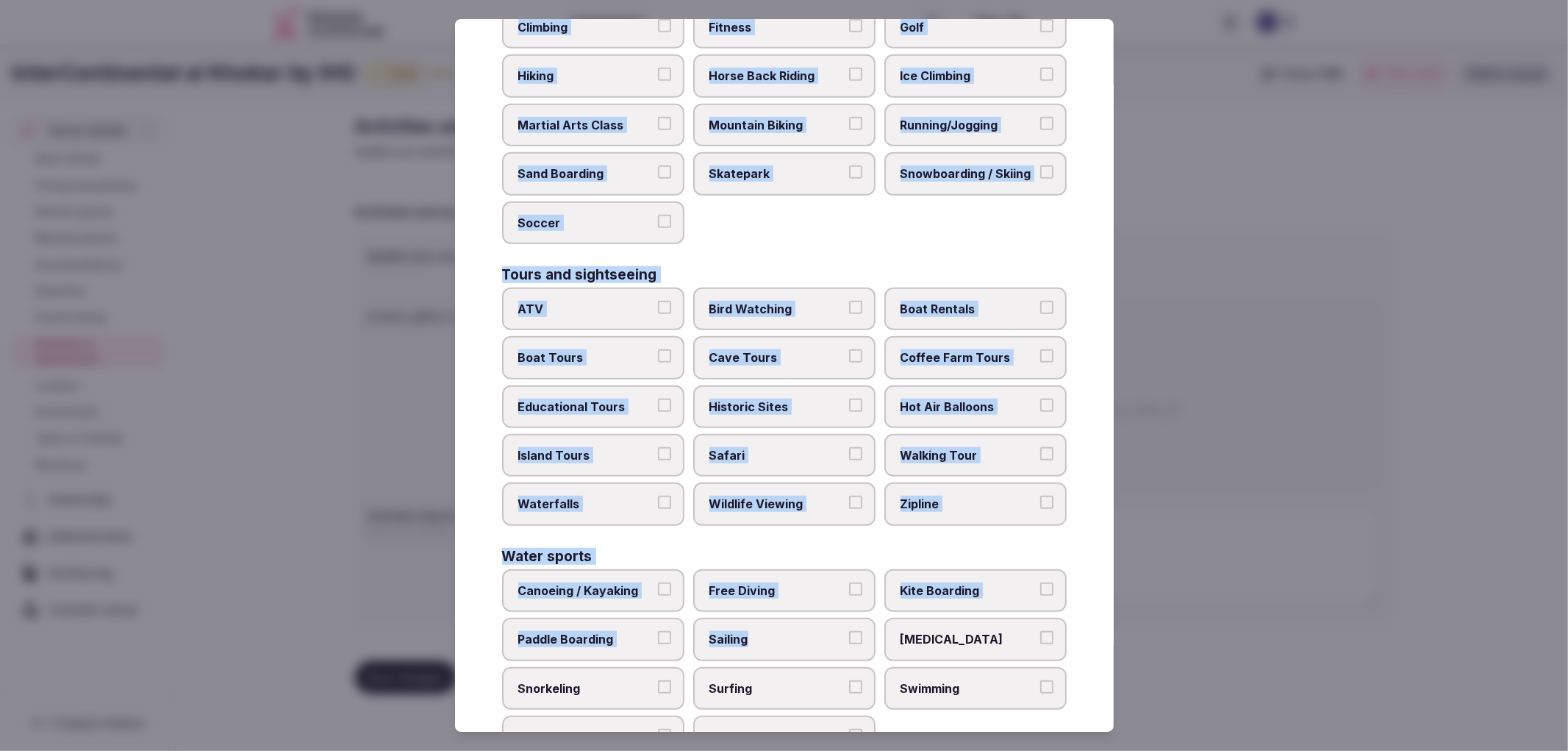
scroll to position [913, 0]
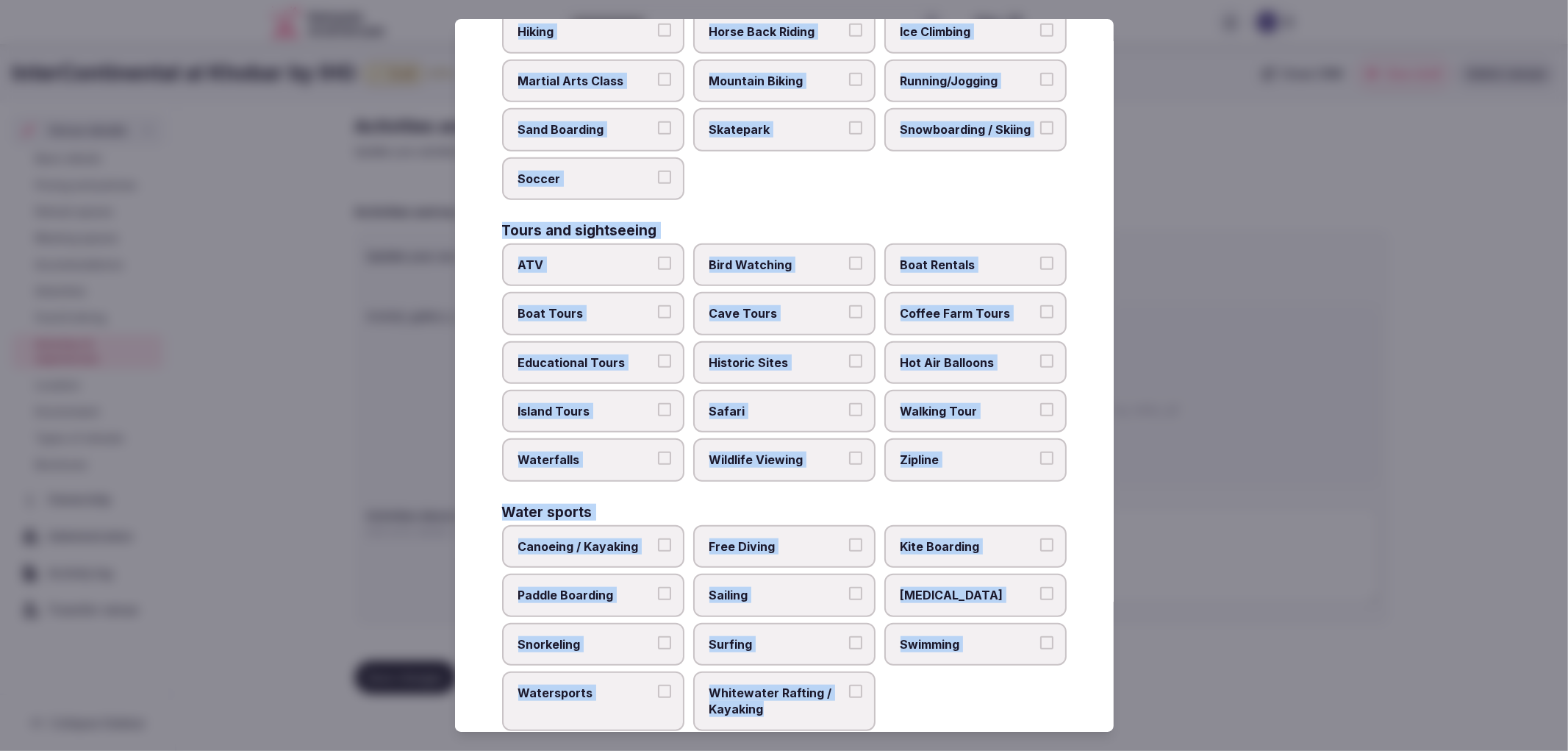
drag, startPoint x: 496, startPoint y: 152, endPoint x: 846, endPoint y: 688, distance: 640.2
click at [846, 688] on div "Select your activities Choose all applicable activities offered. Culture Dancin…" at bounding box center [784, 376] width 659 height 714
copy div "Culture Dancing Food and Culinary Classes Hip Hop Language Class Local Cultural…"
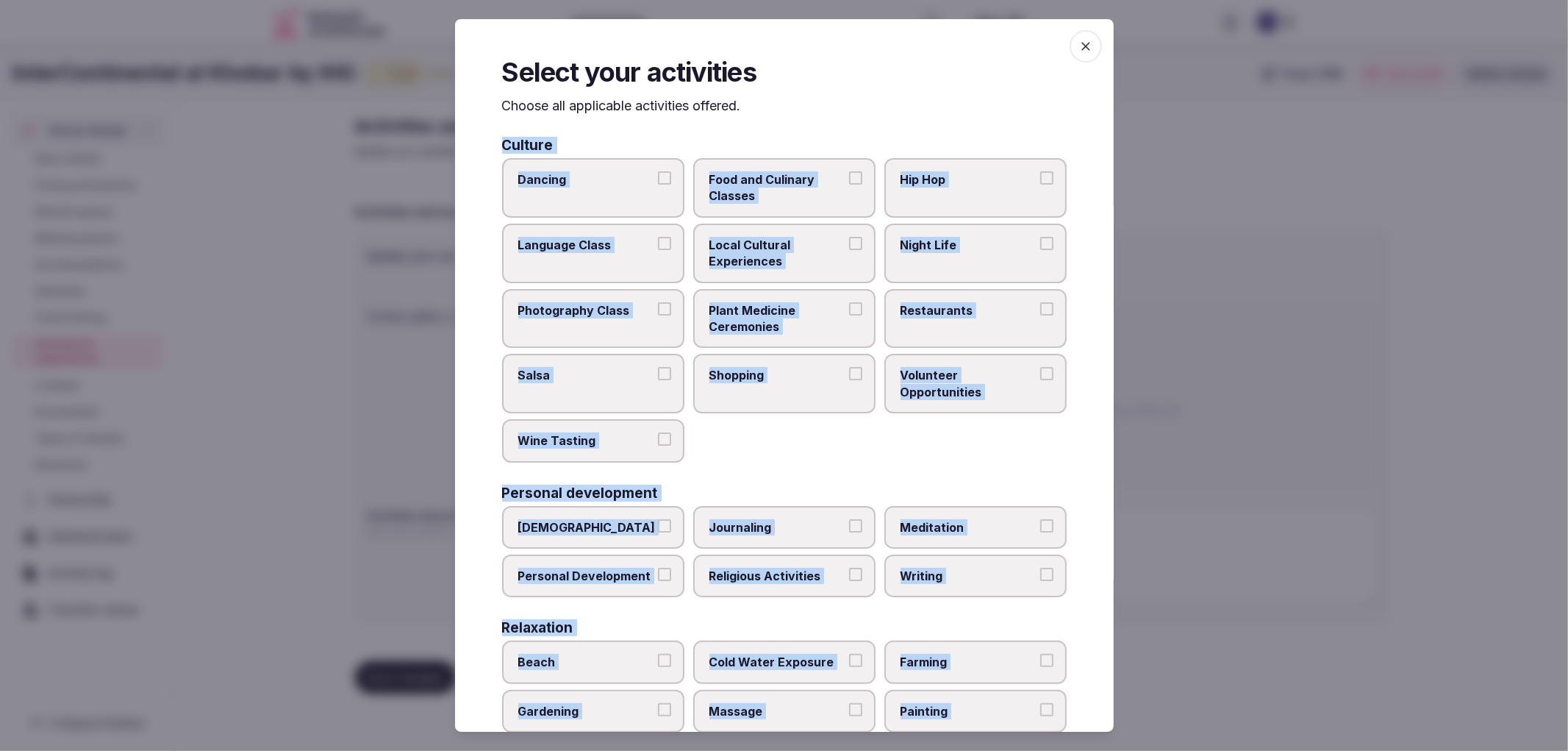
scroll to position [0, 0]
click at [907, 259] on label "Night Life" at bounding box center [976, 254] width 182 height 59
click at [1041, 251] on button "Night Life" at bounding box center [1047, 244] width 13 height 13
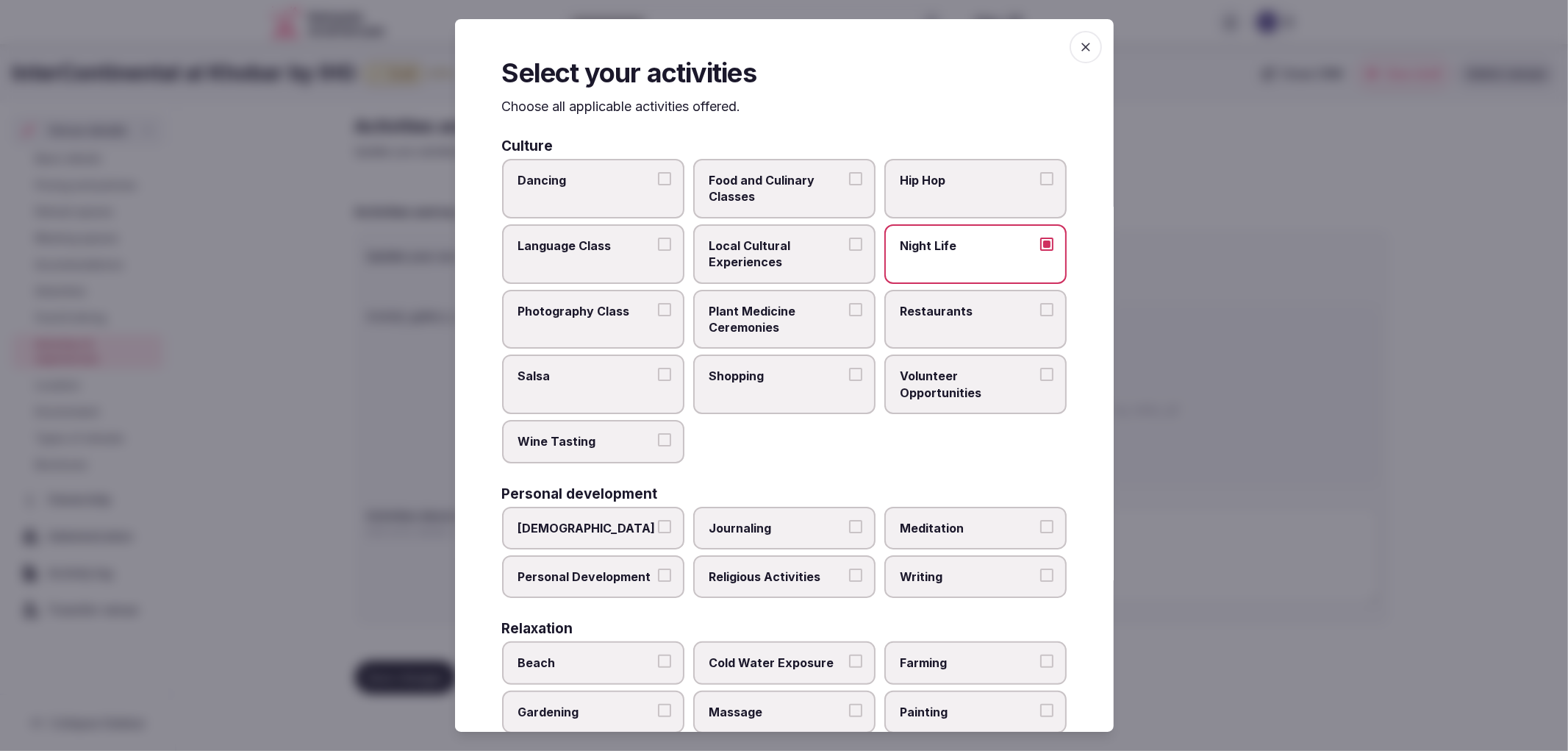
click at [929, 316] on label "Restaurants" at bounding box center [976, 319] width 182 height 59
click at [1041, 316] on button "Restaurants" at bounding box center [1047, 310] width 13 height 13
click at [816, 376] on span "Shopping" at bounding box center [777, 376] width 136 height 16
click at [849, 376] on button "Shopping" at bounding box center [855, 374] width 13 height 13
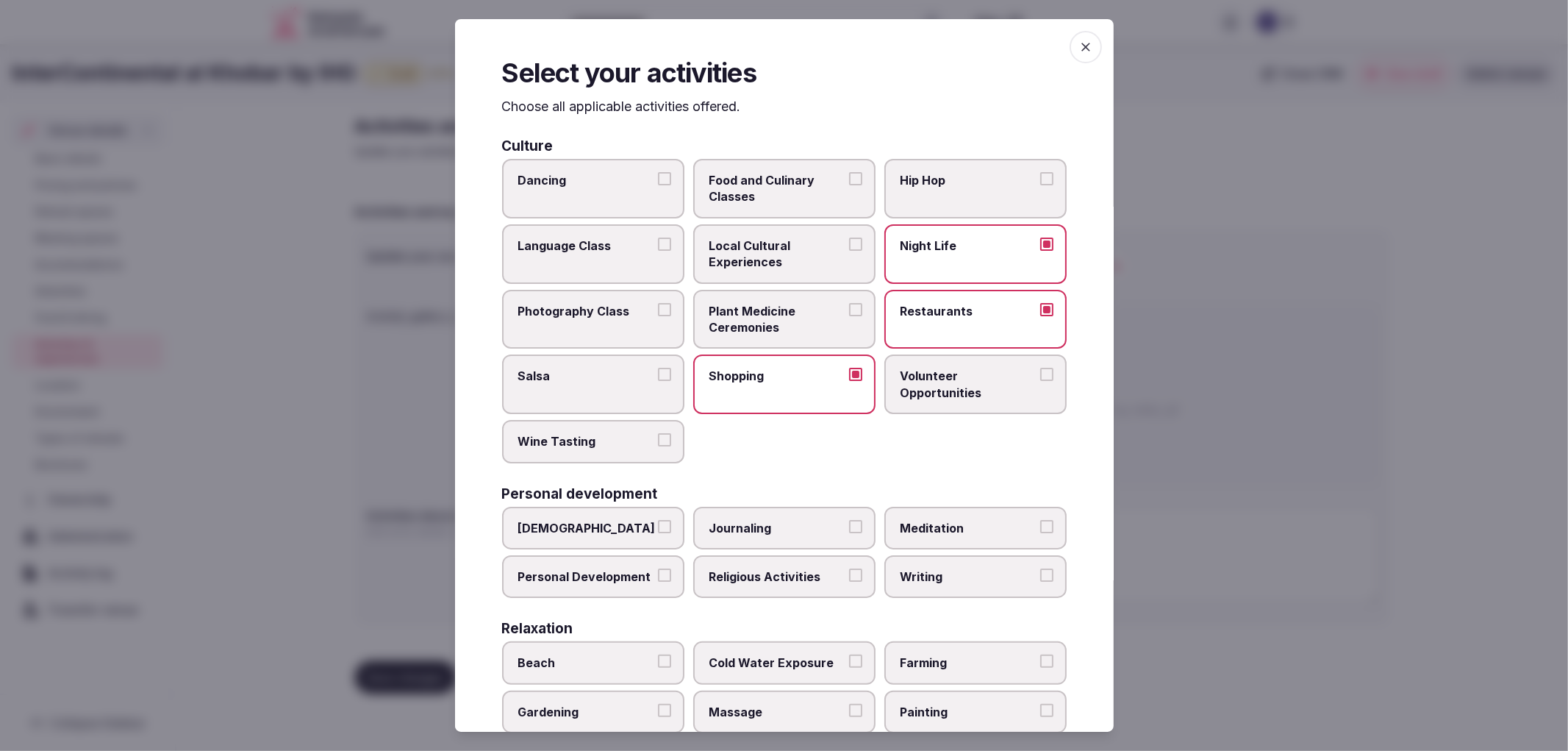
click at [820, 576] on span "Religious Activities" at bounding box center [777, 577] width 136 height 16
click at [849, 576] on button "Religious Activities" at bounding box center [855, 575] width 13 height 13
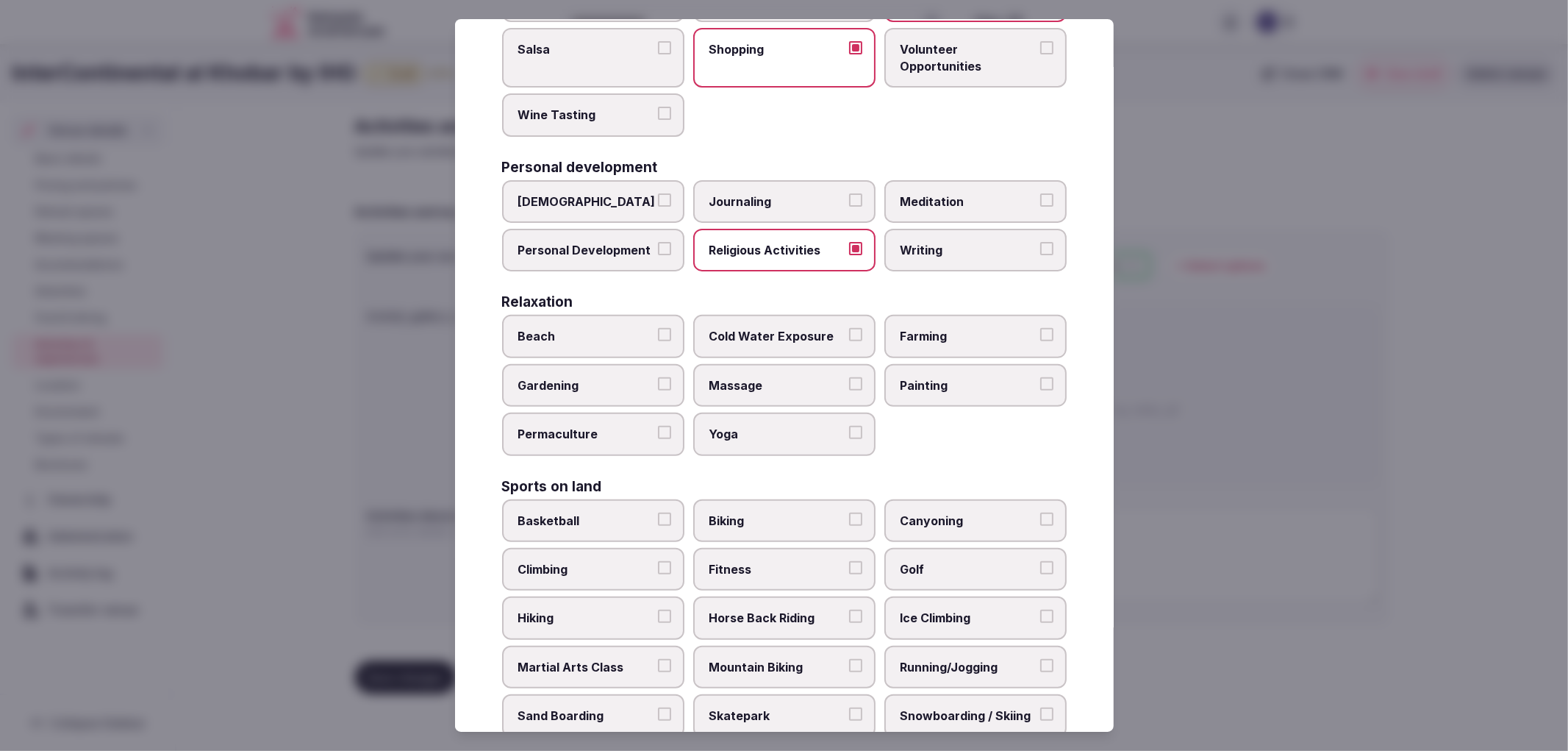
click at [724, 561] on span "Fitness" at bounding box center [777, 569] width 136 height 16
click at [849, 561] on button "Fitness" at bounding box center [855, 567] width 13 height 13
click at [912, 661] on label "Running/Jogging" at bounding box center [976, 667] width 182 height 42
click at [1041, 661] on button "Running/Jogging" at bounding box center [1047, 666] width 13 height 13
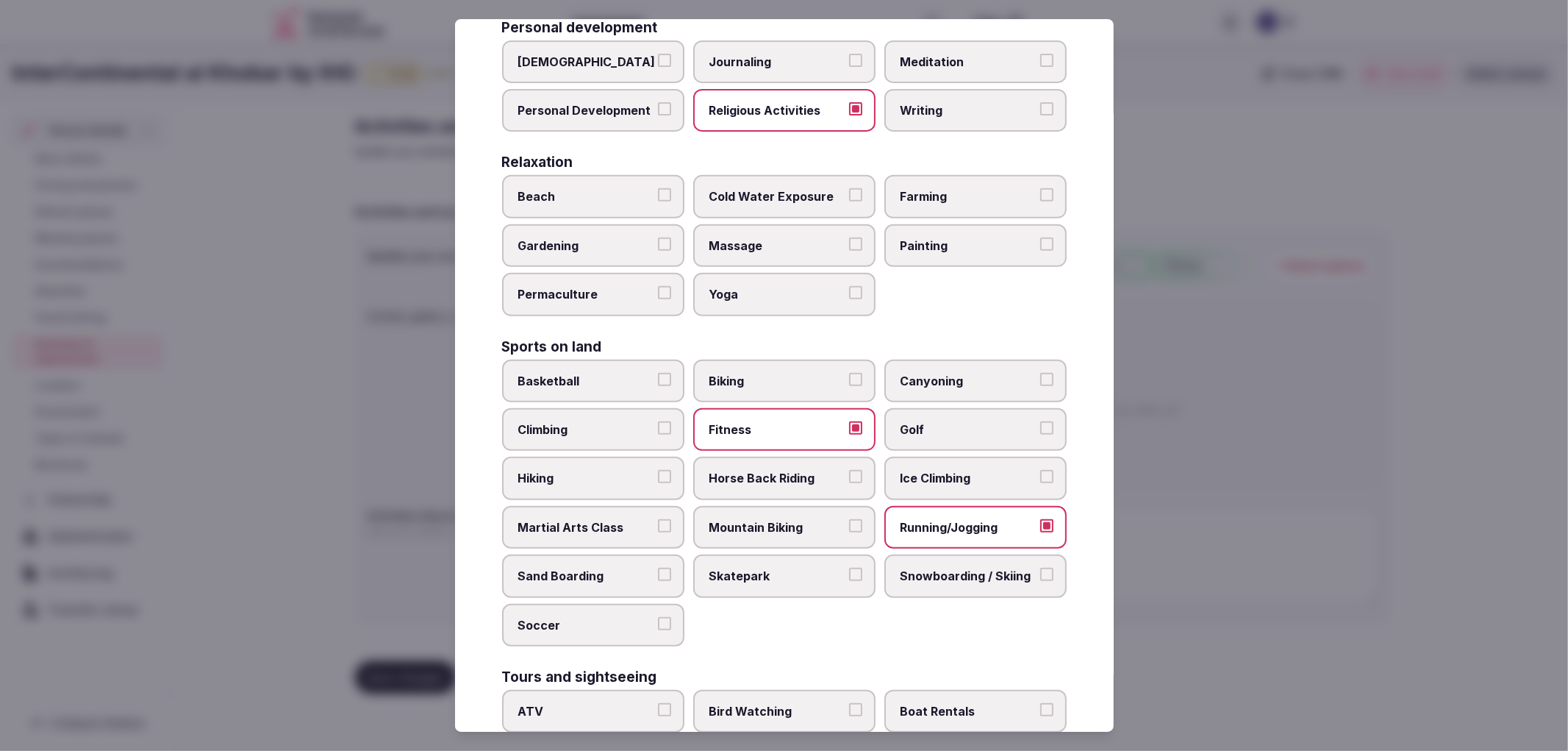
scroll to position [653, 0]
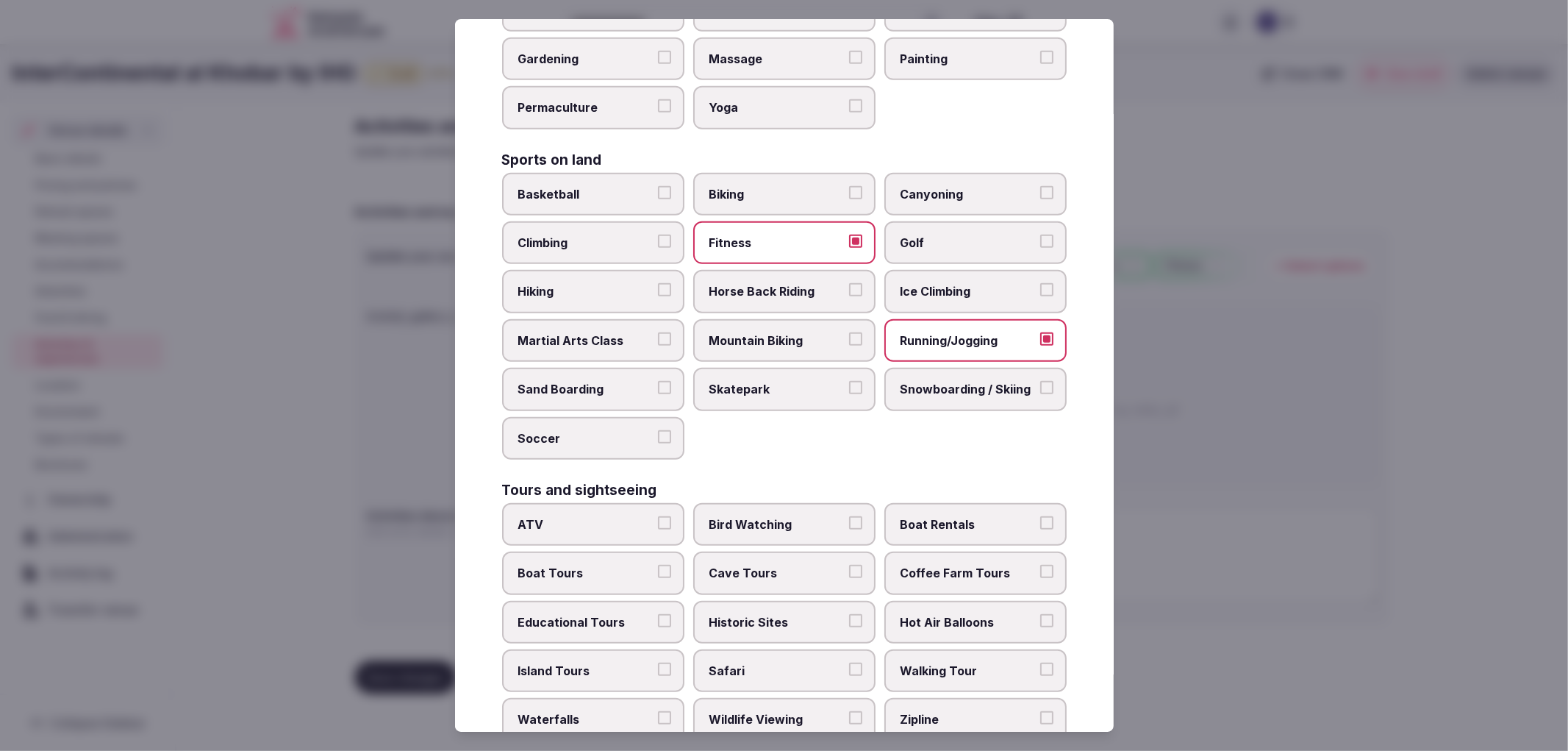
click at [638, 614] on span "Educational Tours" at bounding box center [586, 623] width 136 height 16
click at [658, 614] on button "Educational Tours" at bounding box center [665, 621] width 13 height 13
click at [748, 614] on span "Historic Sites" at bounding box center [777, 623] width 136 height 16
click at [849, 614] on button "Historic Sites" at bounding box center [855, 621] width 13 height 13
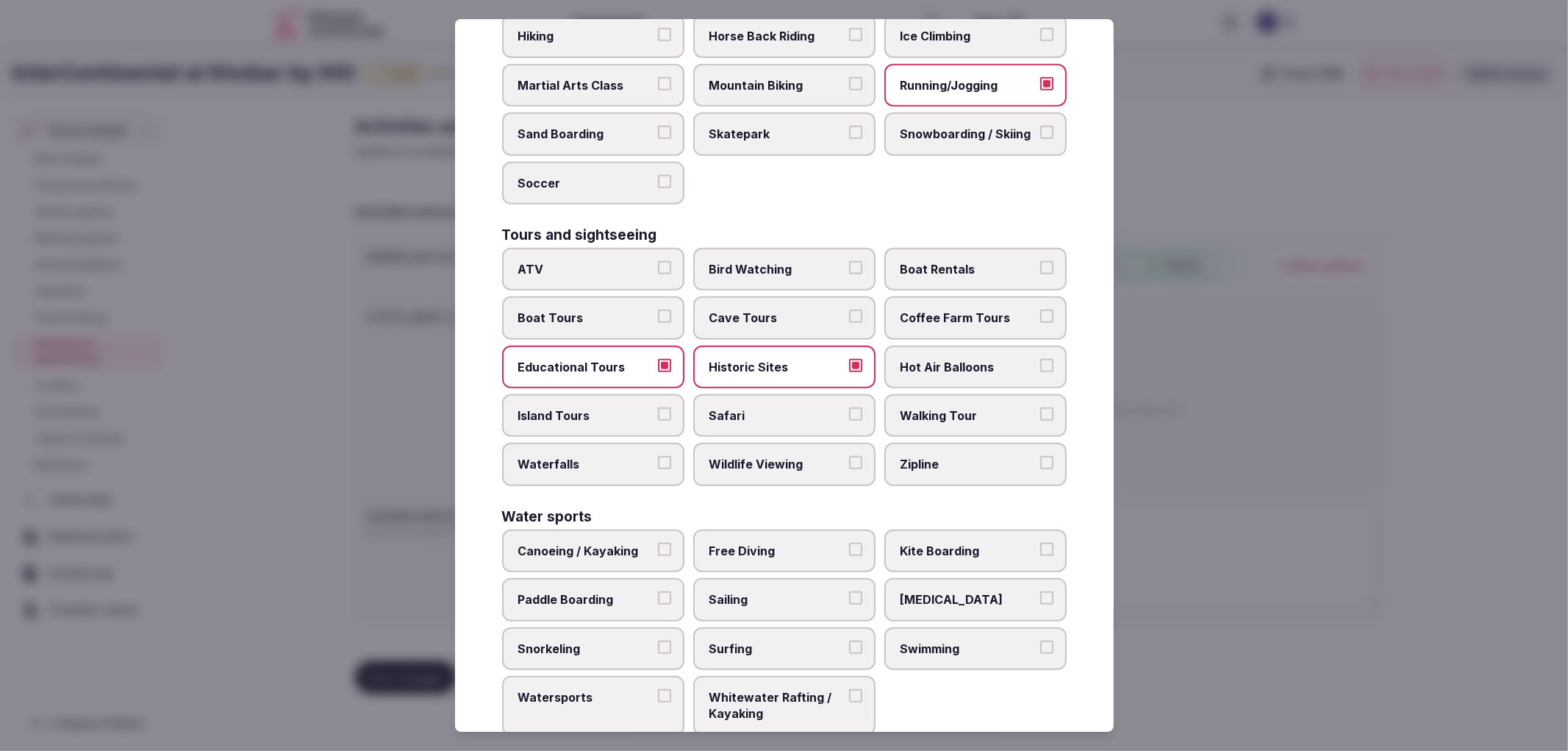
scroll to position [913, 0]
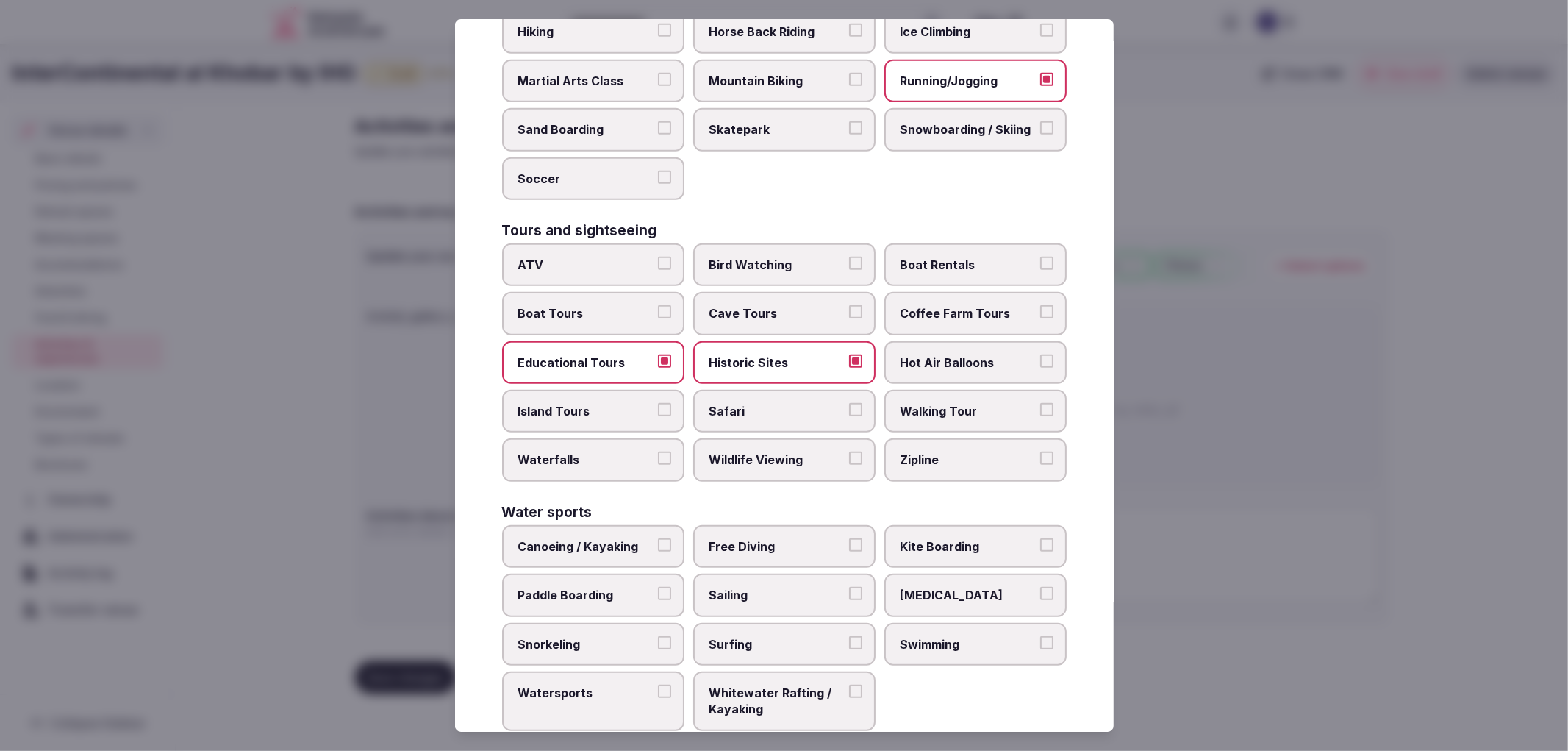
click at [950, 636] on span "Swimming" at bounding box center [968, 645] width 136 height 16
click at [1041, 636] on button "Swimming" at bounding box center [1047, 643] width 13 height 13
click at [1323, 561] on div at bounding box center [784, 376] width 1568 height 751
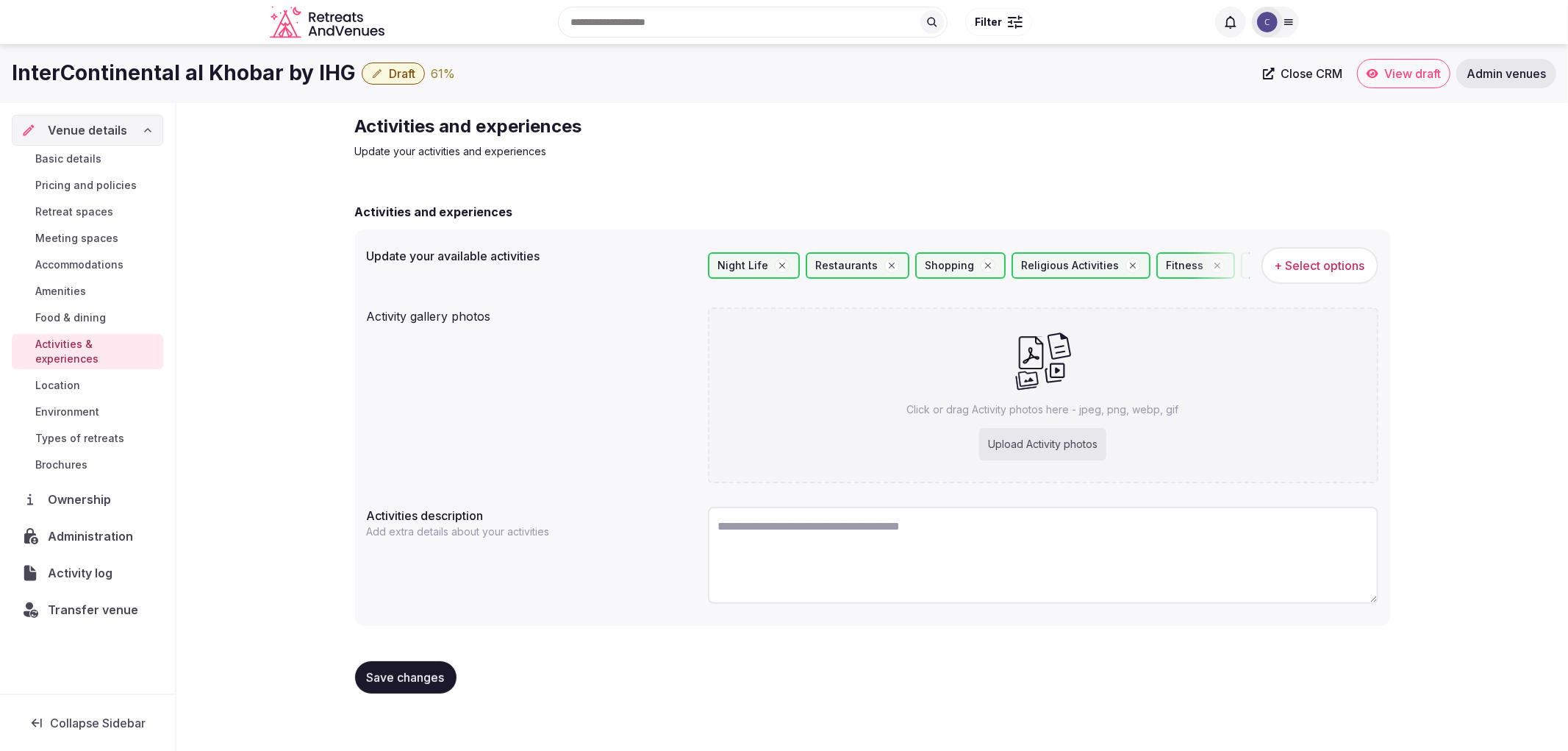
click at [420, 679] on span "Save changes" at bounding box center [406, 677] width 78 height 15
click at [941, 436] on div "Click or drag Activity photos here - jpeg, png, webp, gif Upload Activity photos" at bounding box center [1042, 395] width 670 height 176
type input "**********"
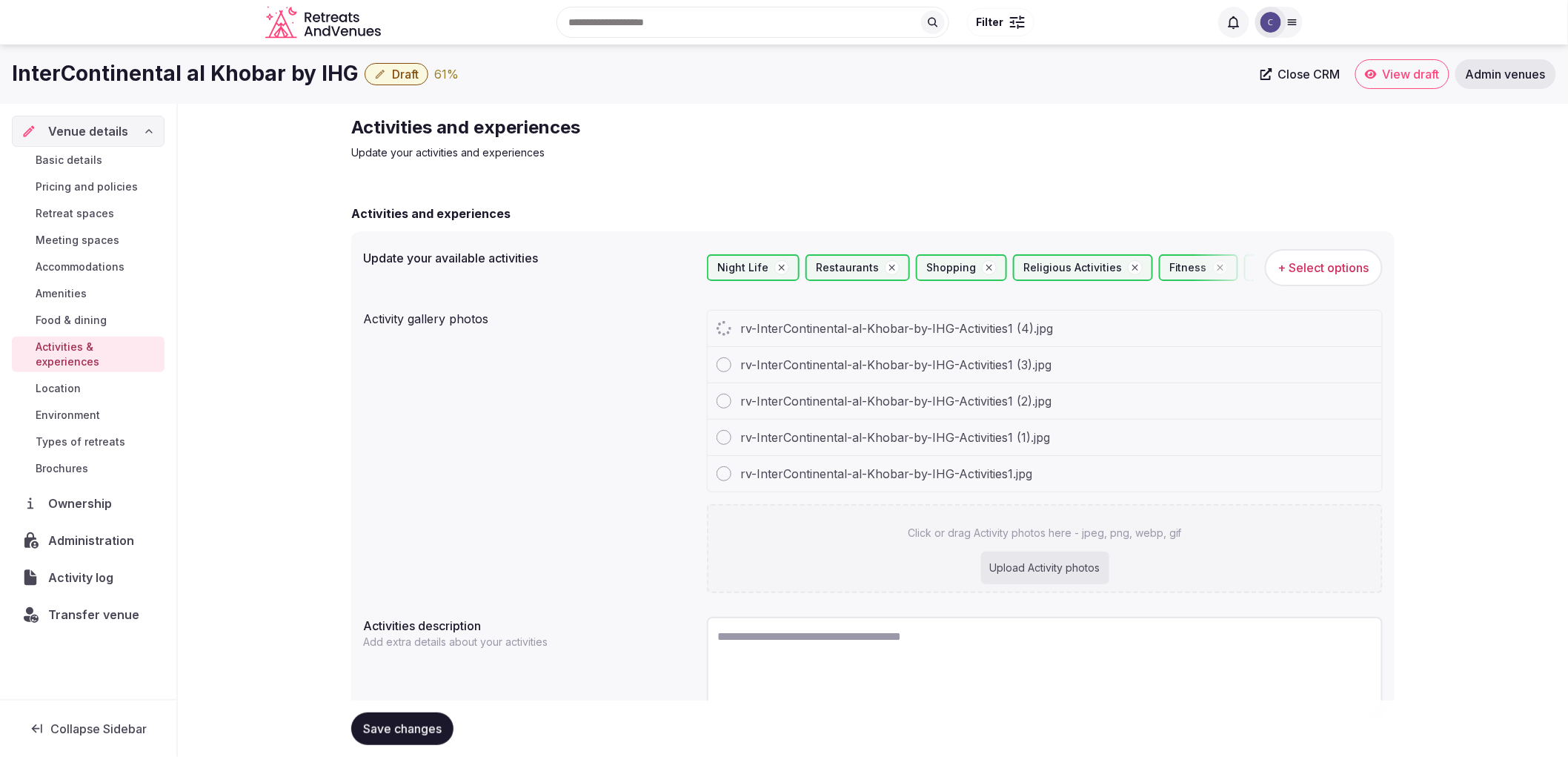
click at [1329, 264] on span "+ Select options" at bounding box center [1323, 268] width 91 height 16
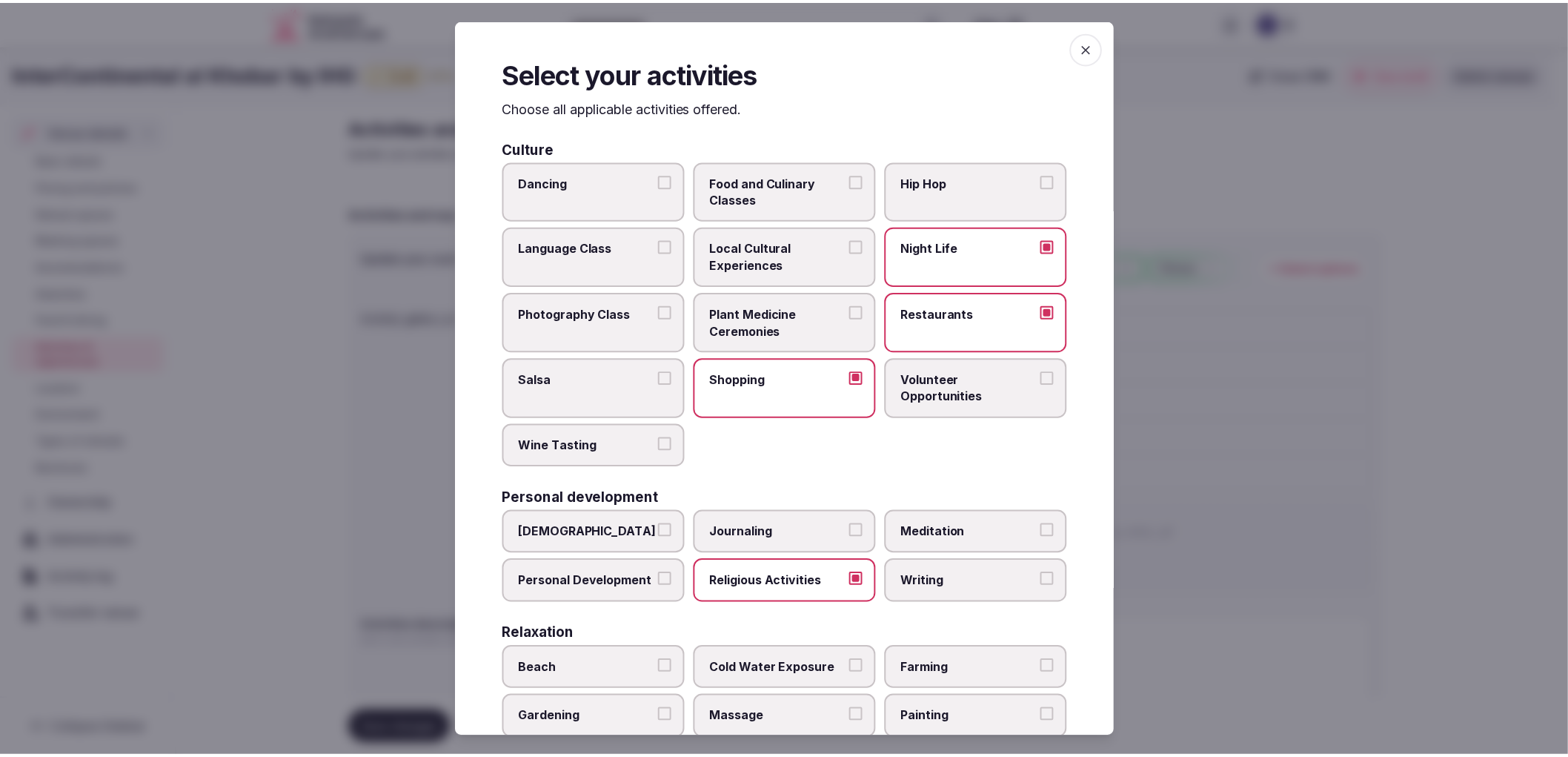
scroll to position [82, 0]
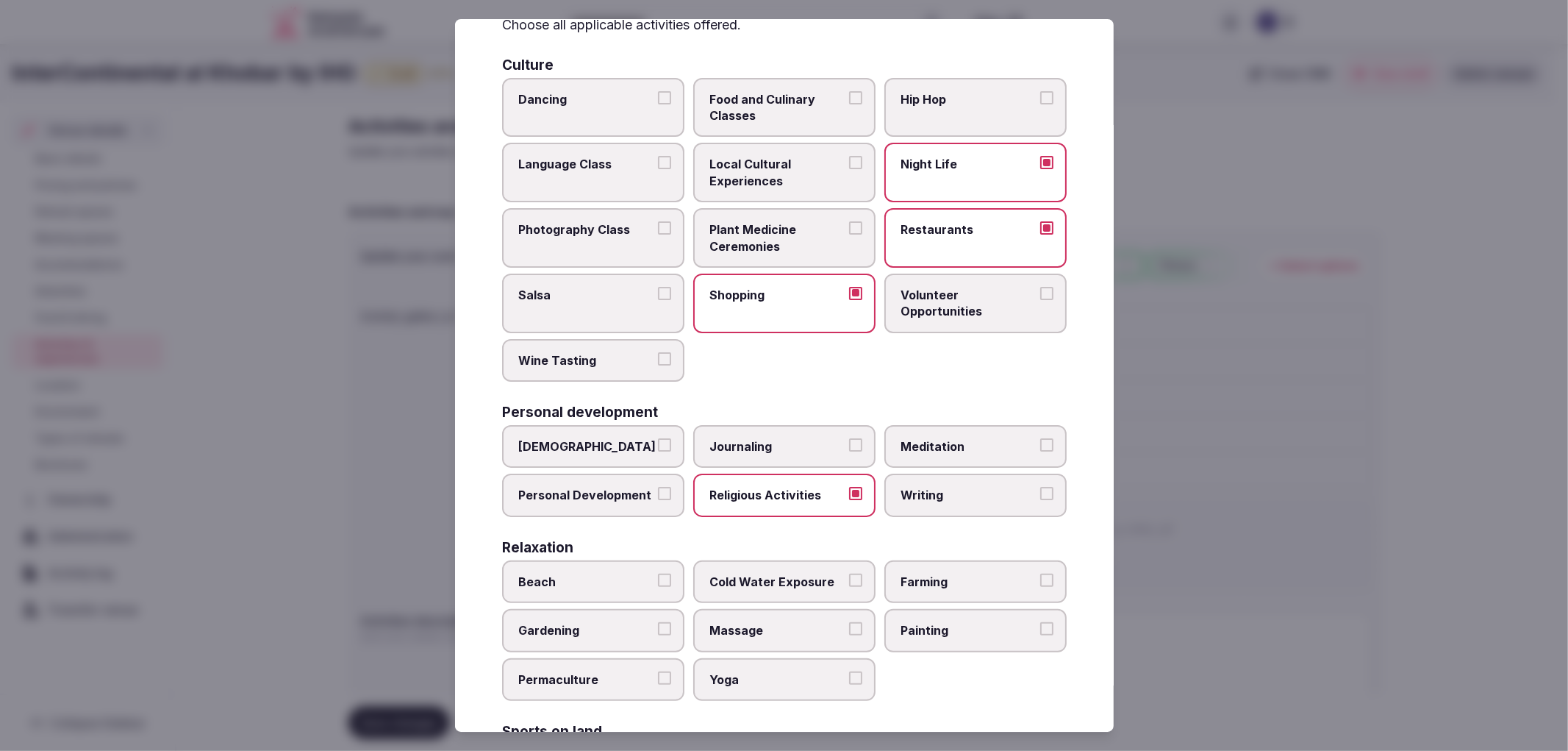
click at [932, 474] on label "Writing" at bounding box center [976, 495] width 182 height 42
click at [1041, 487] on button "Writing" at bounding box center [1047, 493] width 13 height 13
click at [1338, 420] on div at bounding box center [784, 376] width 1568 height 751
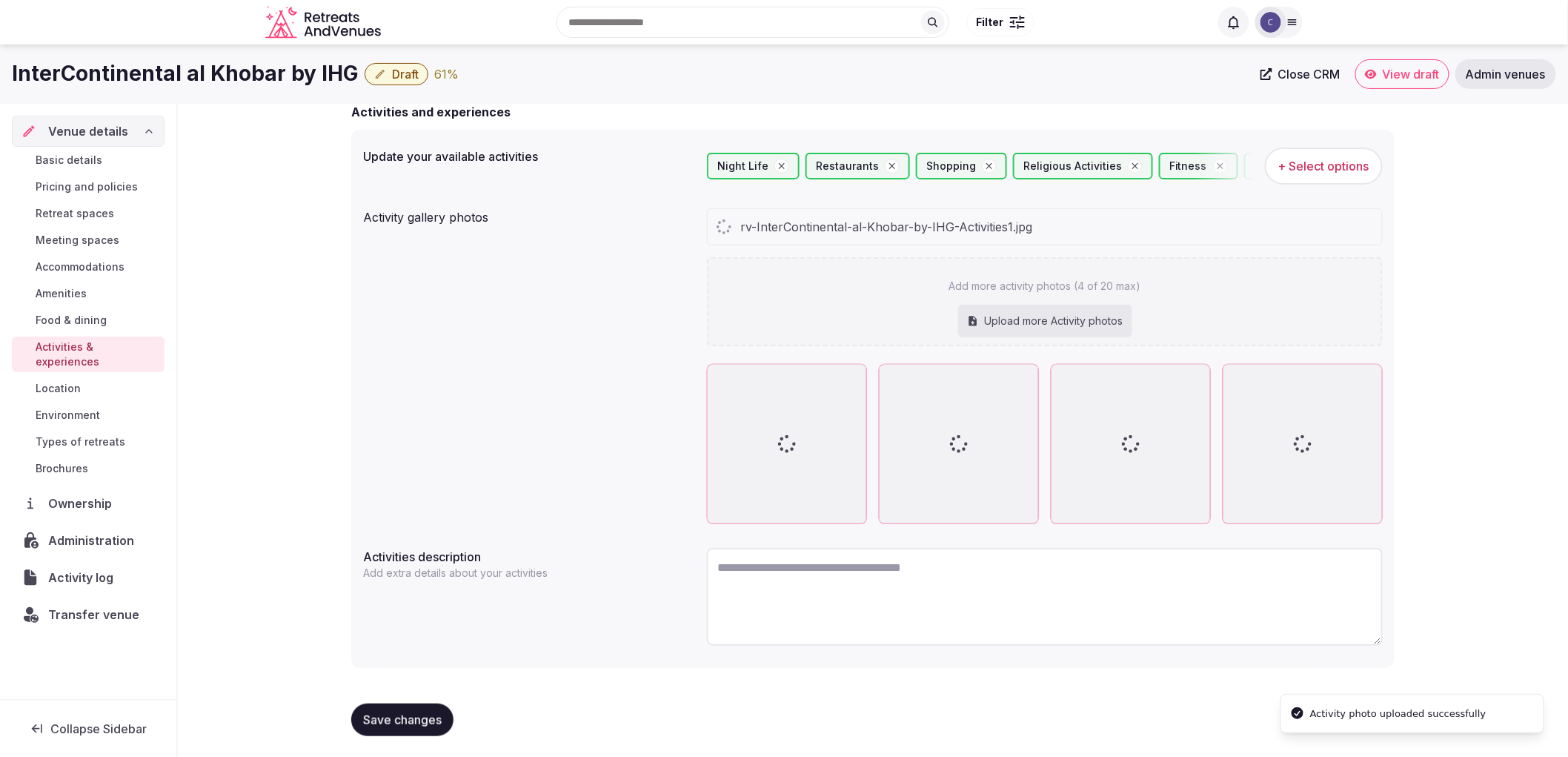
scroll to position [211, 0]
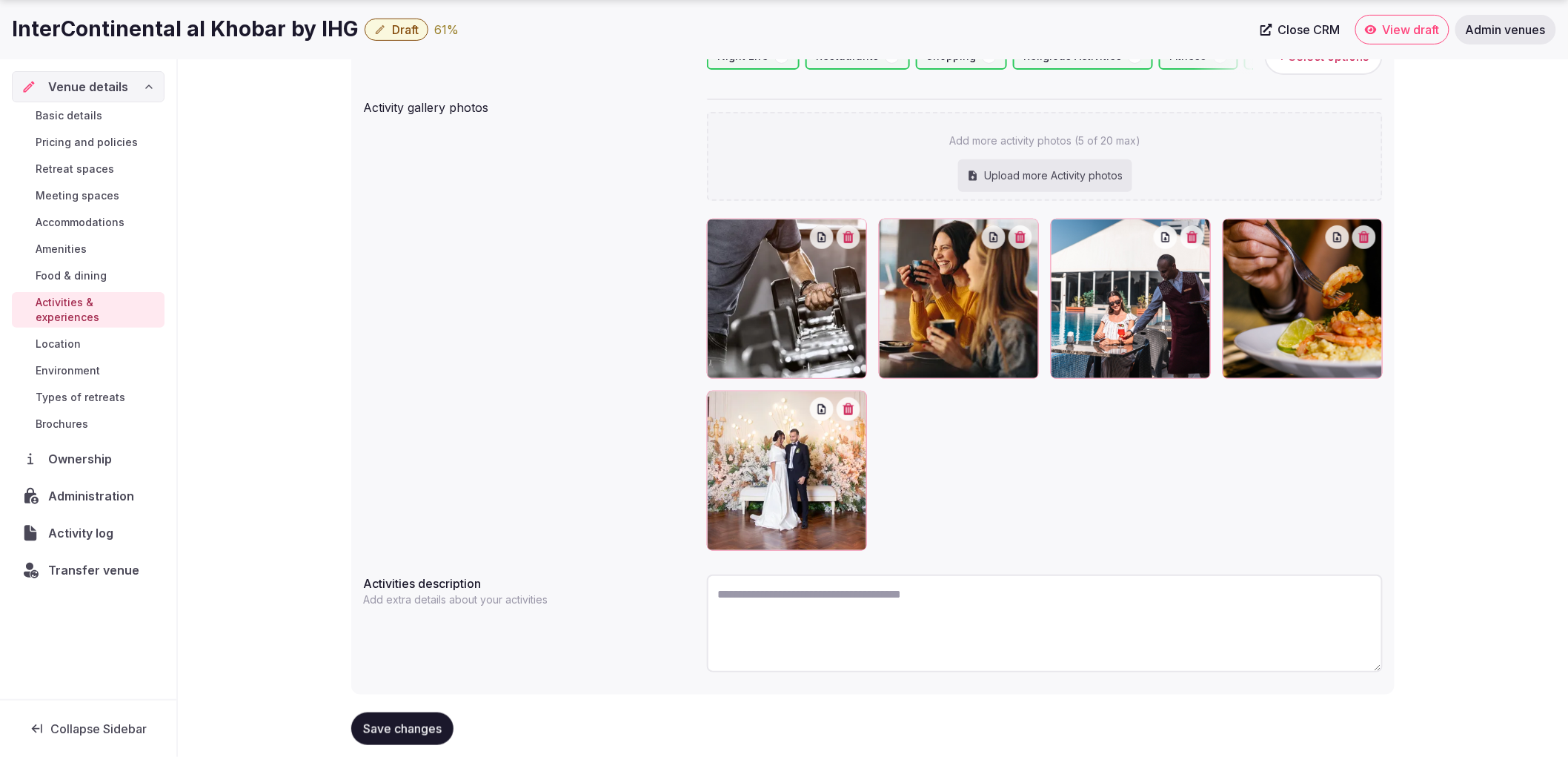
click at [438, 724] on span "Save changes" at bounding box center [402, 729] width 79 height 15
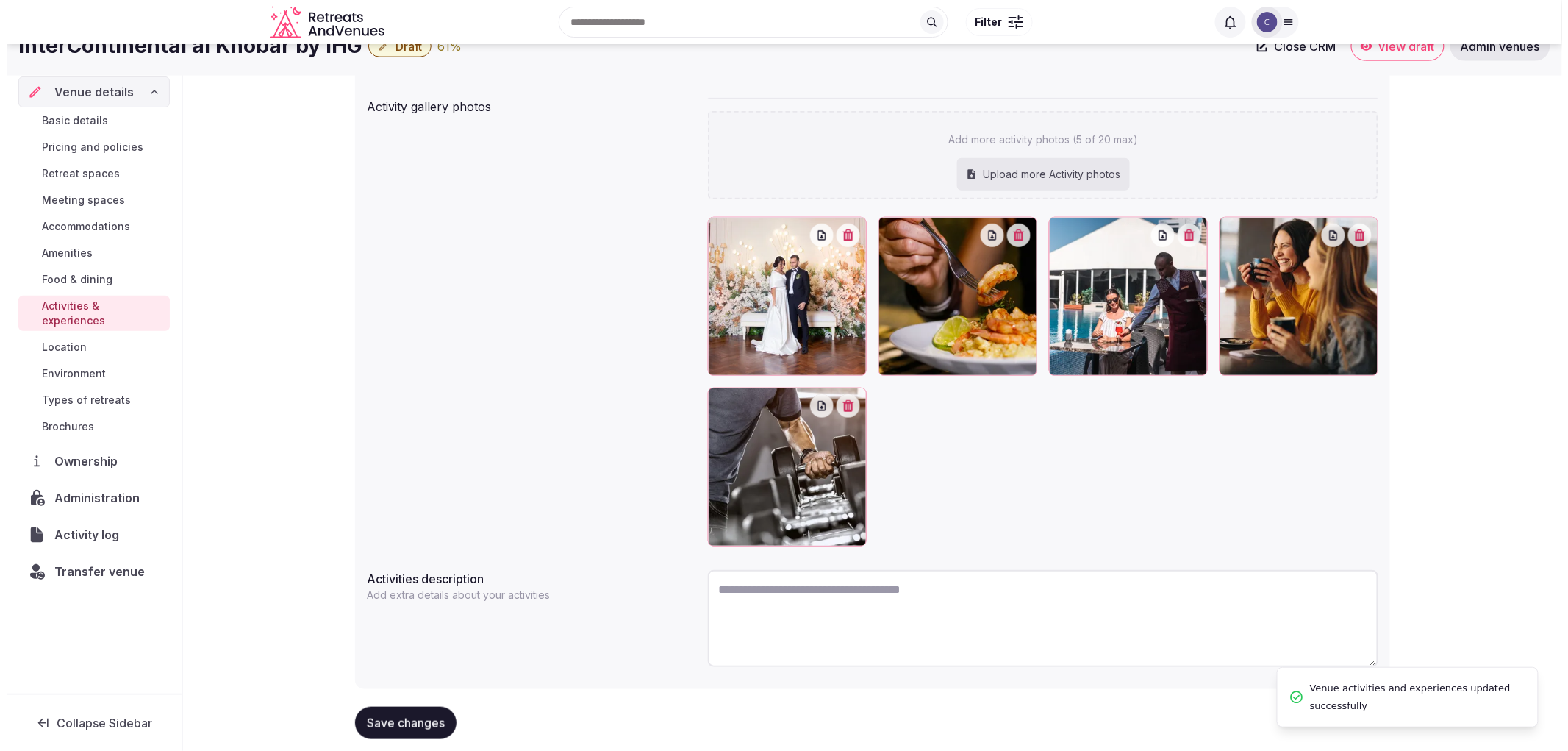
scroll to position [0, 0]
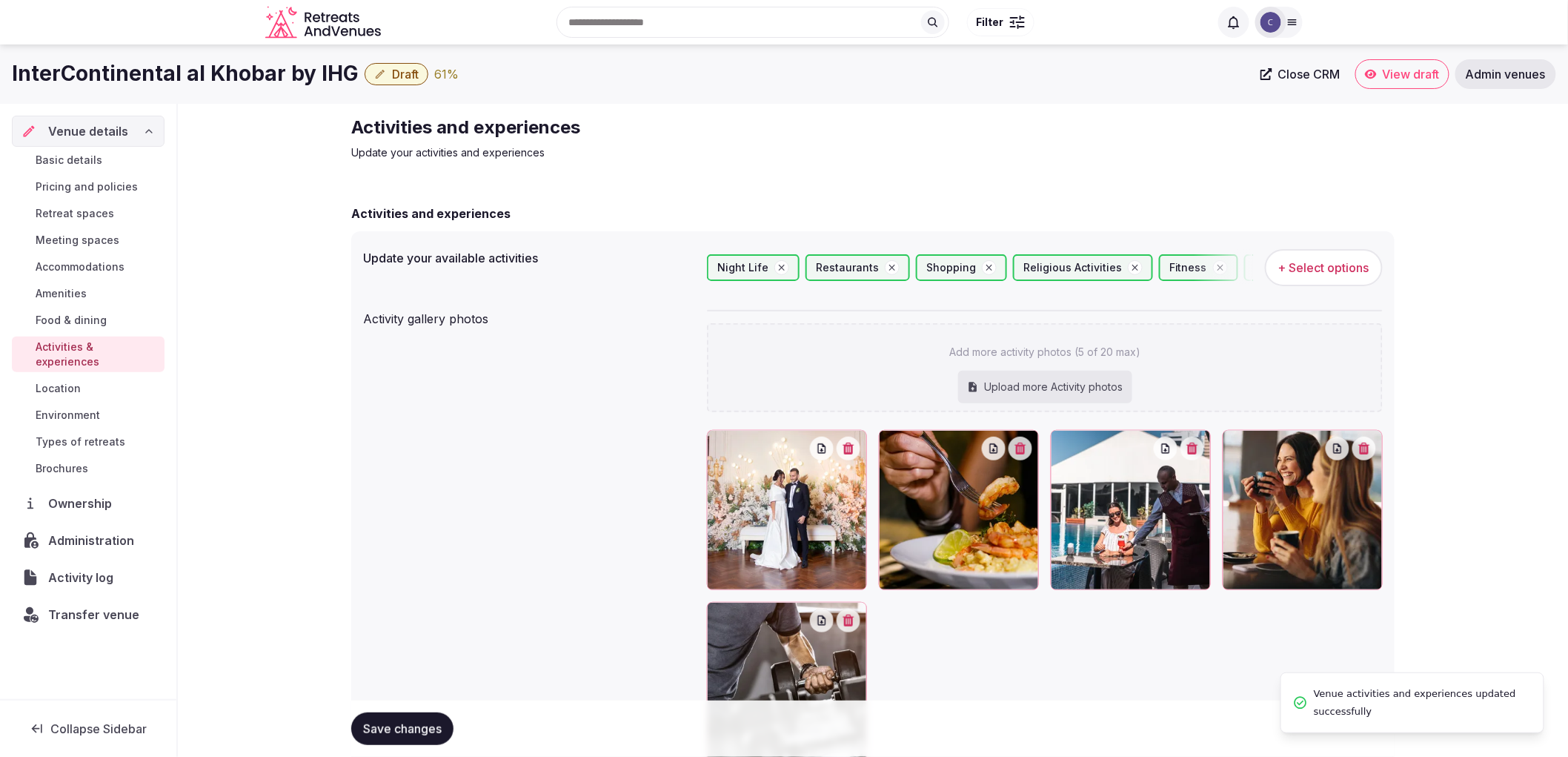
click at [445, 725] on button "Save changes" at bounding box center [402, 729] width 102 height 33
click at [449, 719] on button "Save changes" at bounding box center [402, 729] width 102 height 33
click at [87, 432] on link "Types of retreats" at bounding box center [88, 442] width 152 height 20
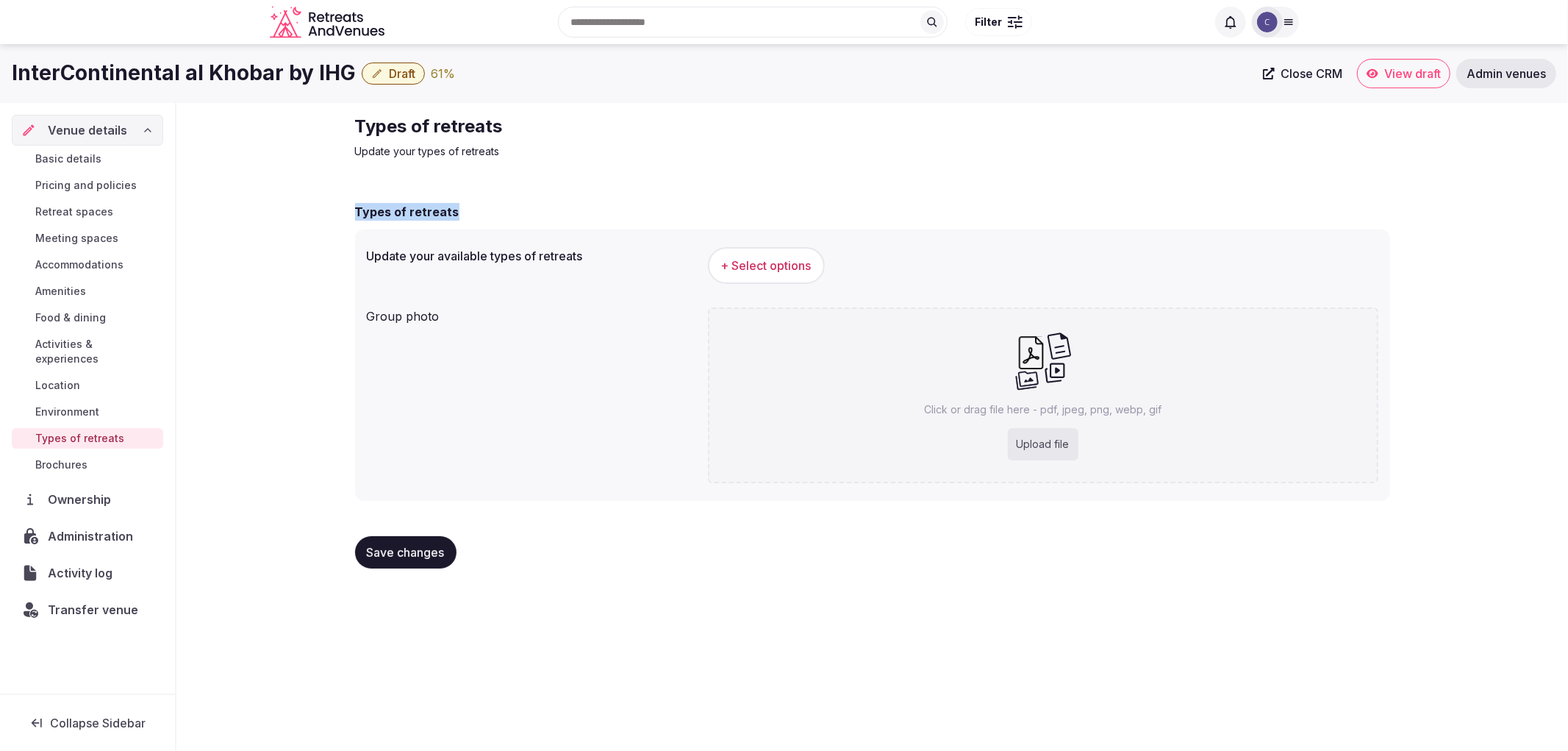
drag, startPoint x: 349, startPoint y: 212, endPoint x: 520, endPoint y: 197, distance: 171.7
click at [520, 197] on div "Types of retreats Update your types of retreats Types of retreats Update your a…" at bounding box center [873, 348] width 1059 height 489
copy h2 "Types of retreats"
click at [745, 254] on button "+ Select options" at bounding box center [766, 265] width 117 height 37
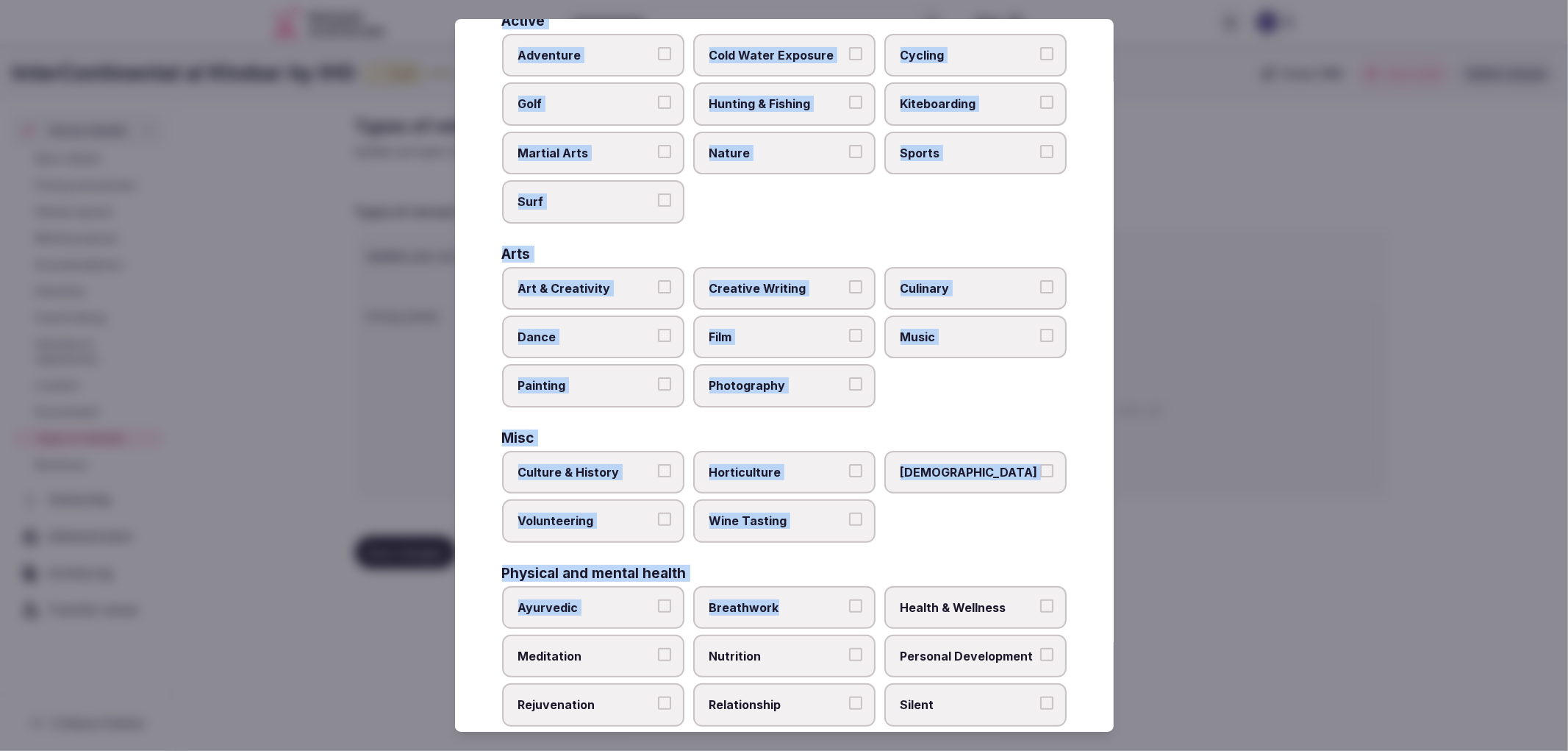
scroll to position [383, 0]
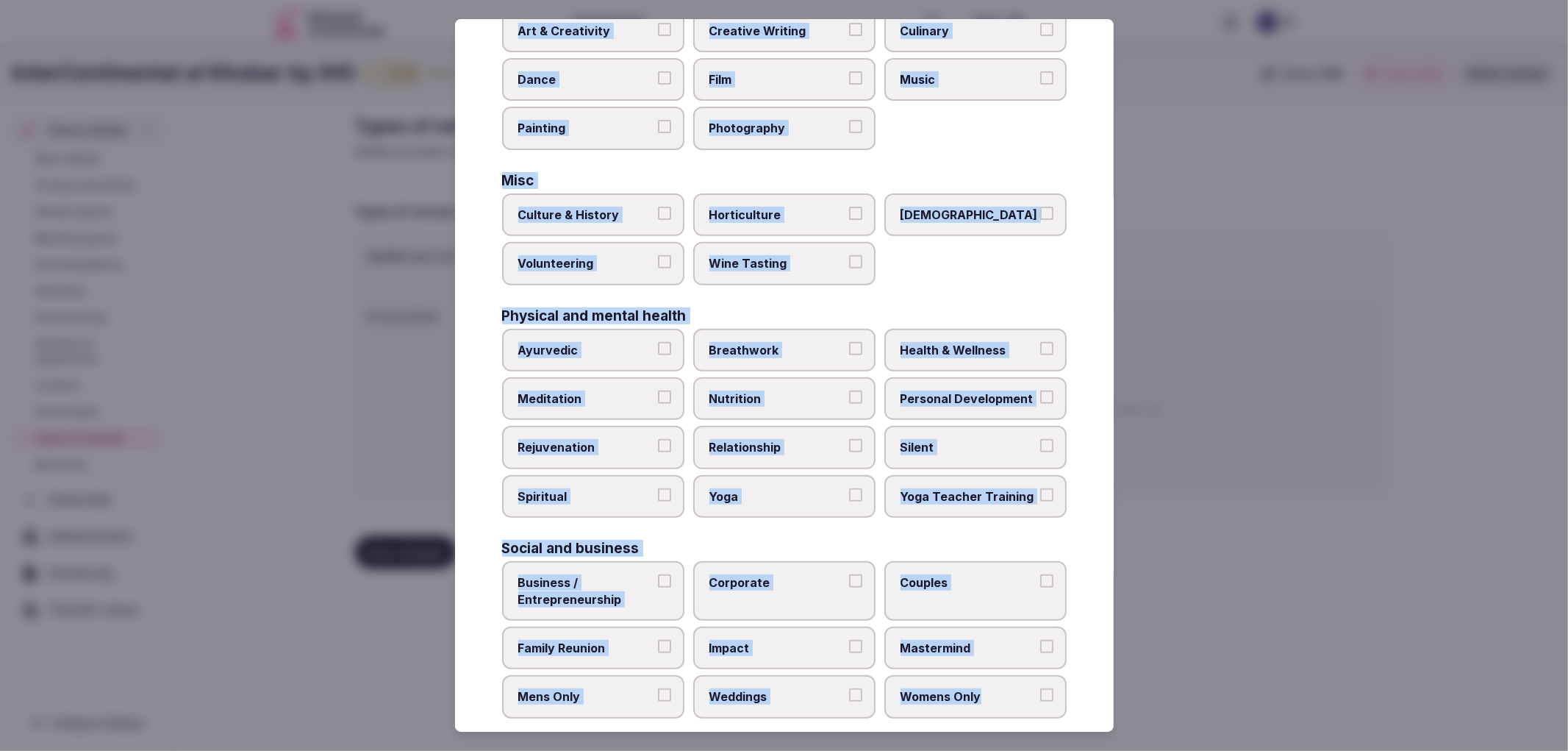
drag, startPoint x: 535, startPoint y: 175, endPoint x: 978, endPoint y: 664, distance: 659.8
click at [978, 667] on div "Active Adventure Cold Water Exposure Cycling Golf Hunting & Fishing Kiteboardin…" at bounding box center [784, 237] width 565 height 962
copy div "Active Adventure Cold Water Exposure Cycling Golf Hunting & Fishing Kiteboardin…"
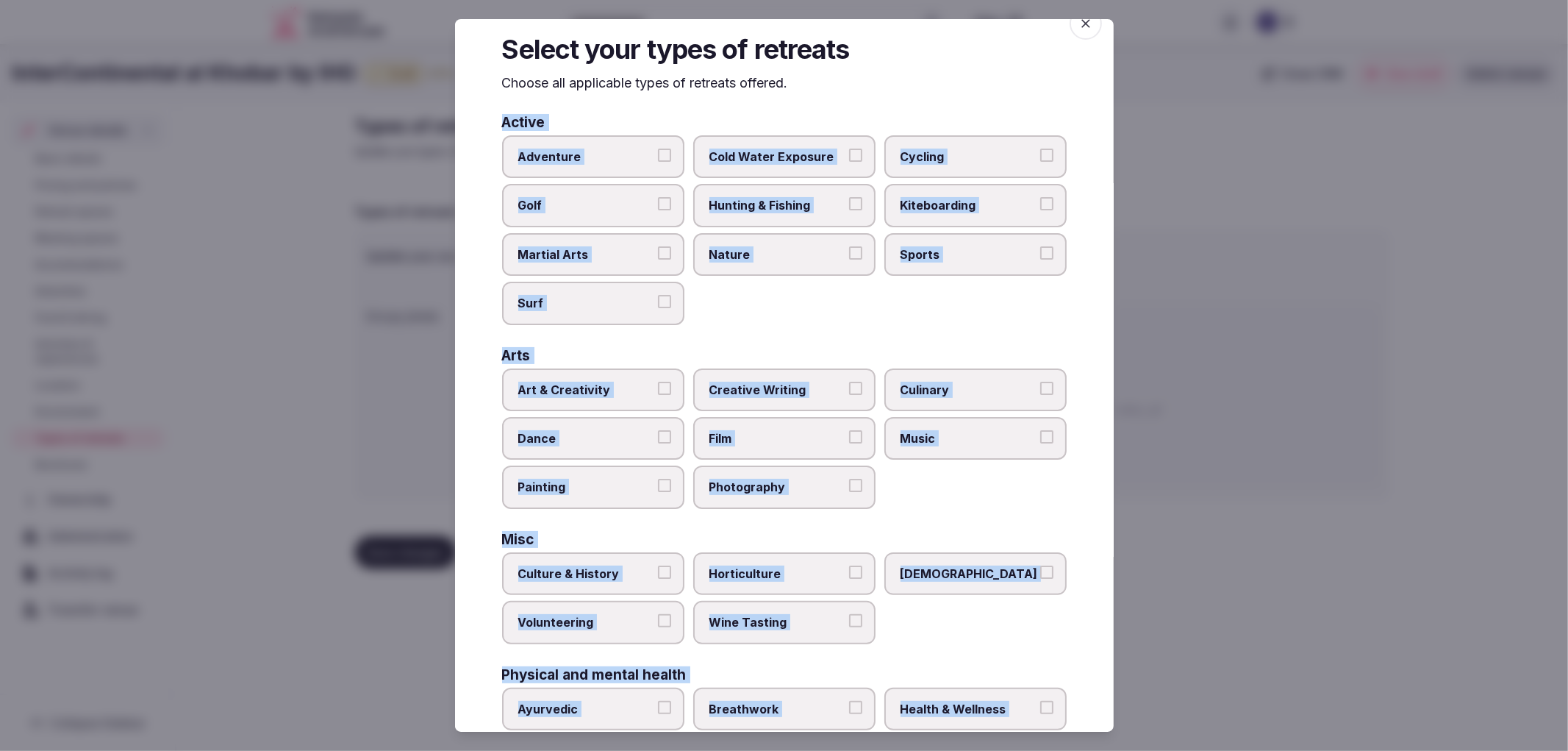
scroll to position [0, 0]
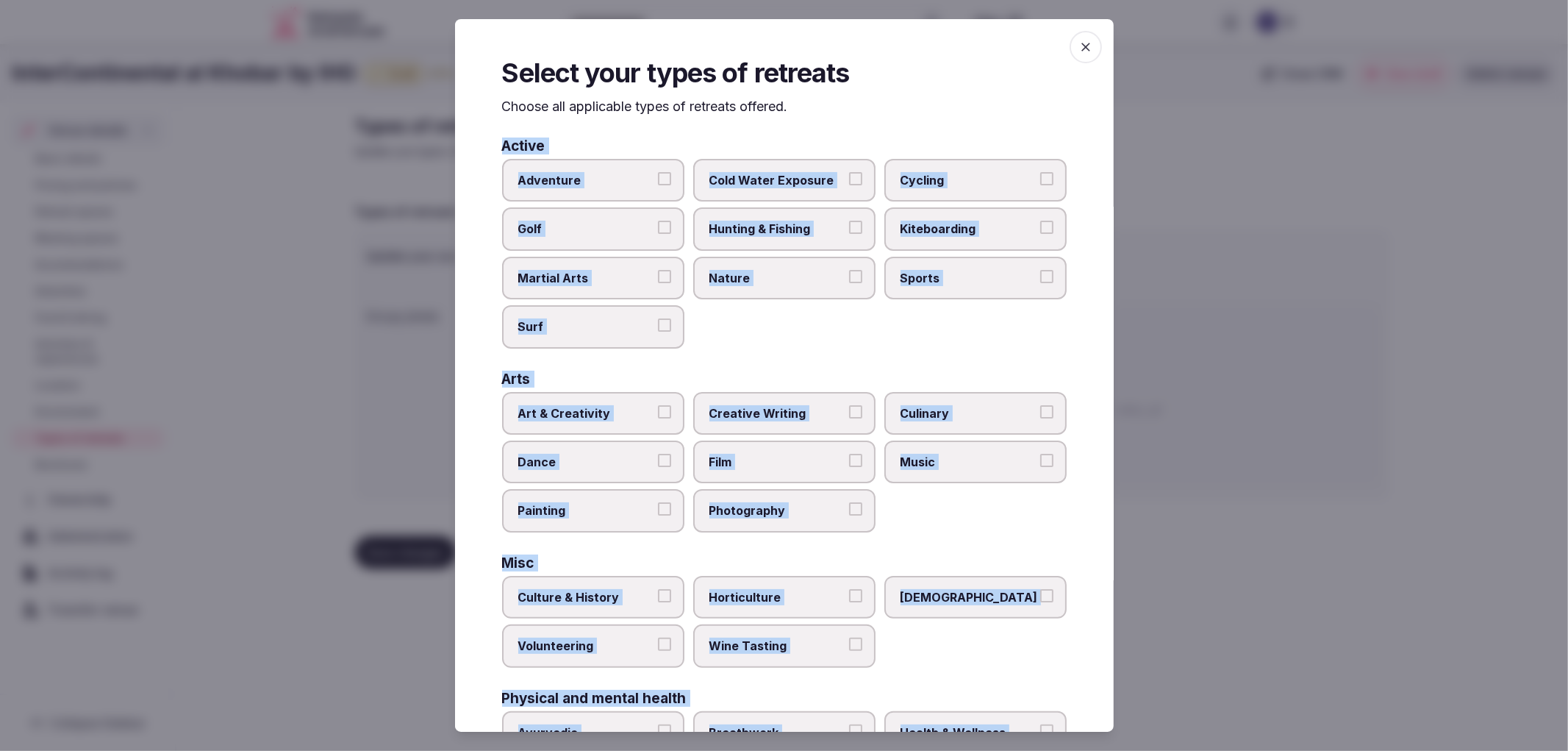
click at [936, 290] on label "Sports" at bounding box center [976, 278] width 182 height 42
click at [1041, 283] on button "Sports" at bounding box center [1047, 276] width 13 height 13
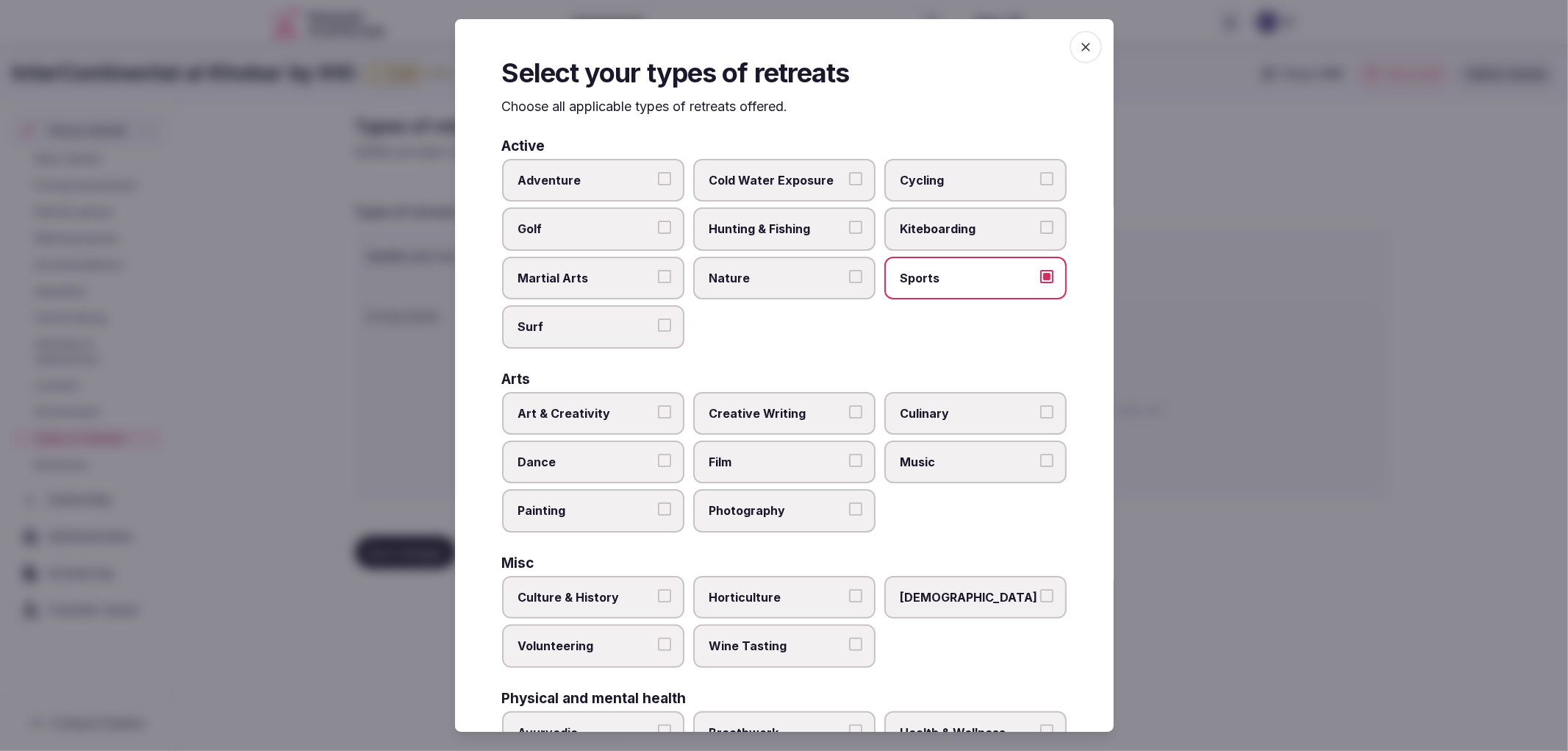
click at [910, 441] on label "Music" at bounding box center [976, 462] width 182 height 42
click at [1041, 454] on button "Music" at bounding box center [1047, 460] width 13 height 13
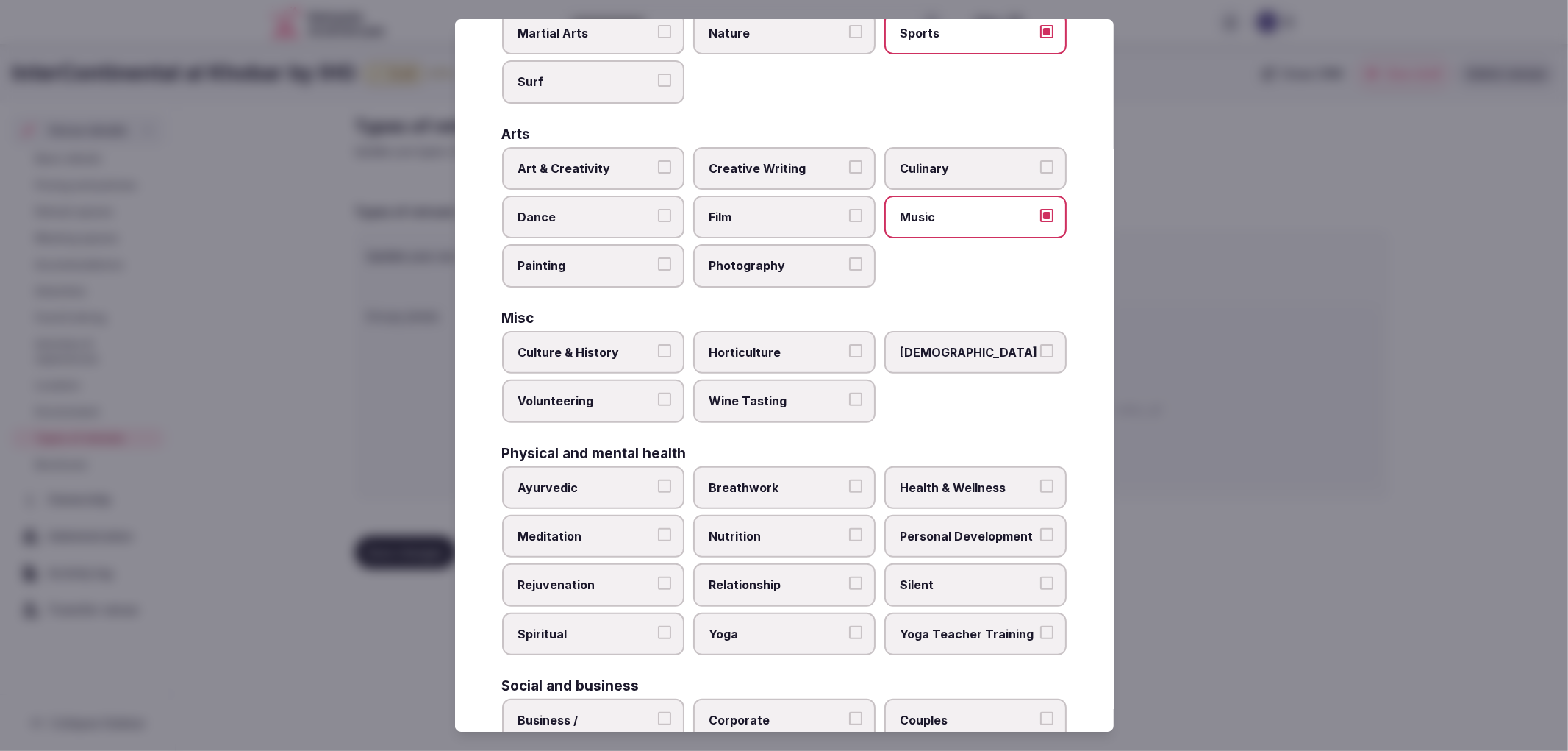
scroll to position [383, 0]
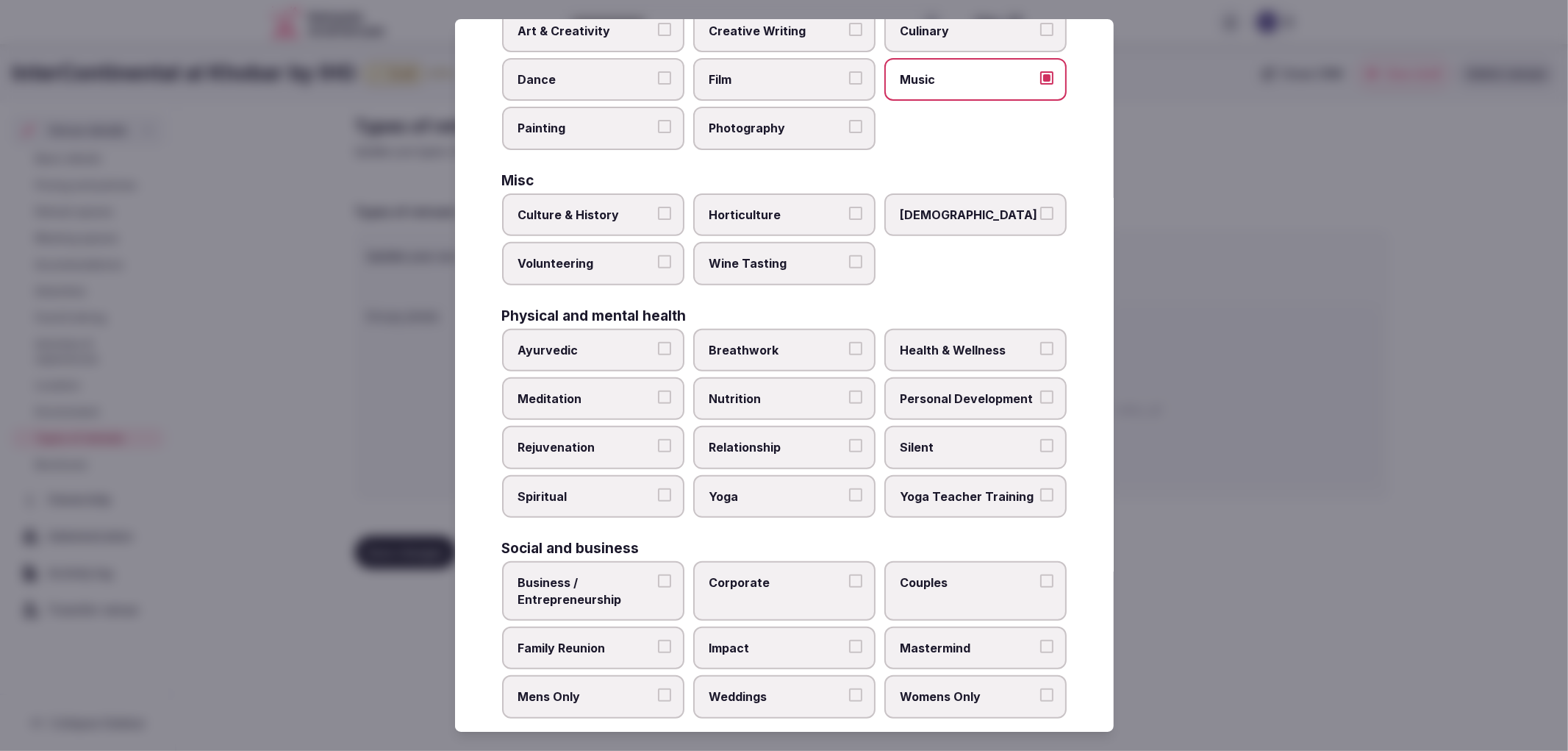
click at [671, 627] on label "Family Reunion" at bounding box center [593, 648] width 182 height 42
click at [671, 640] on button "Family Reunion" at bounding box center [665, 646] width 13 height 13
click at [739, 675] on label "Weddings" at bounding box center [784, 697] width 182 height 42
click at [849, 688] on button "Weddings" at bounding box center [855, 695] width 13 height 13
click at [747, 561] on label "Corporate" at bounding box center [784, 590] width 182 height 59
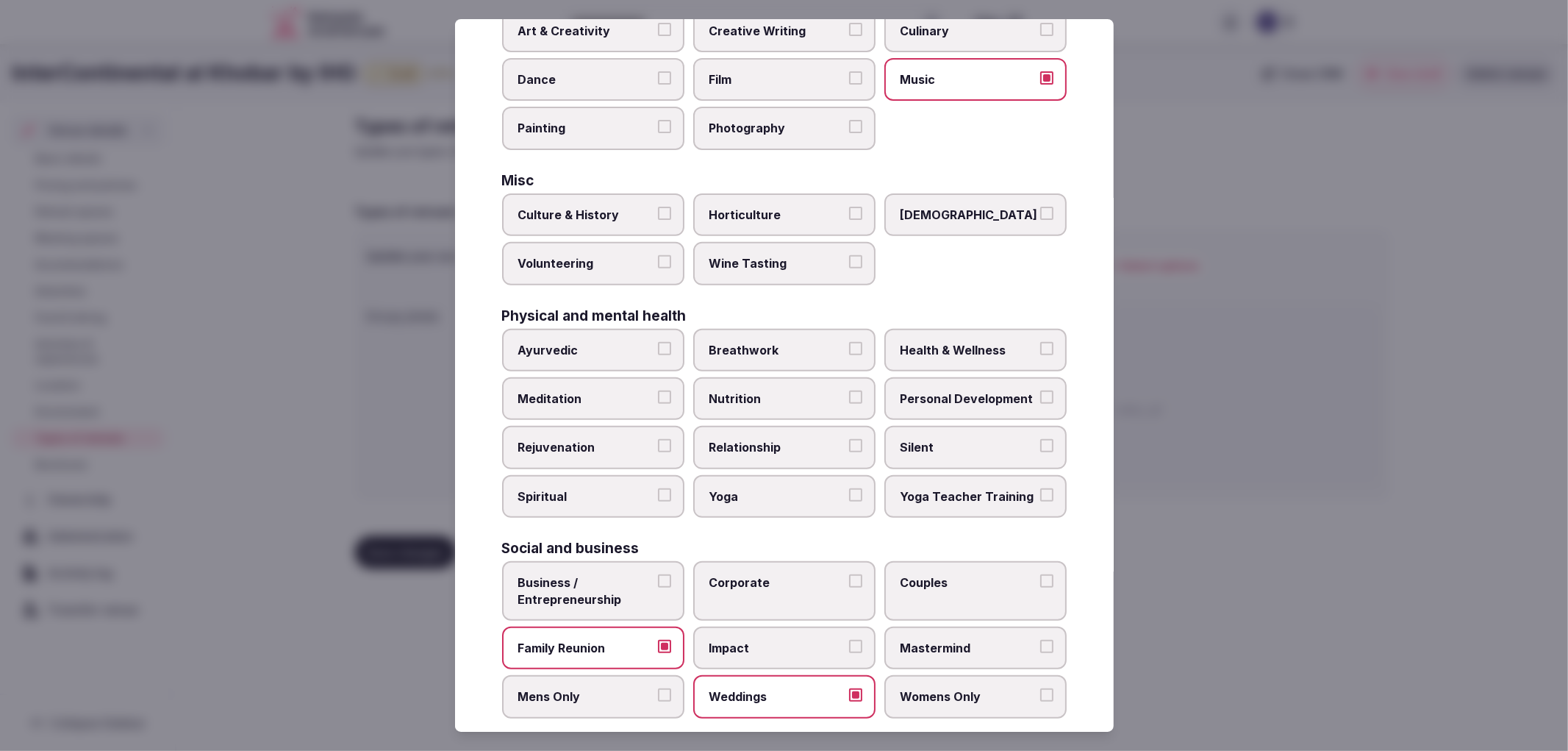
click at [849, 575] on button "Corporate" at bounding box center [855, 581] width 13 height 13
drag, startPoint x: 1314, startPoint y: 496, endPoint x: 1295, endPoint y: 500, distance: 19.4
click at [1315, 496] on div at bounding box center [784, 376] width 1568 height 751
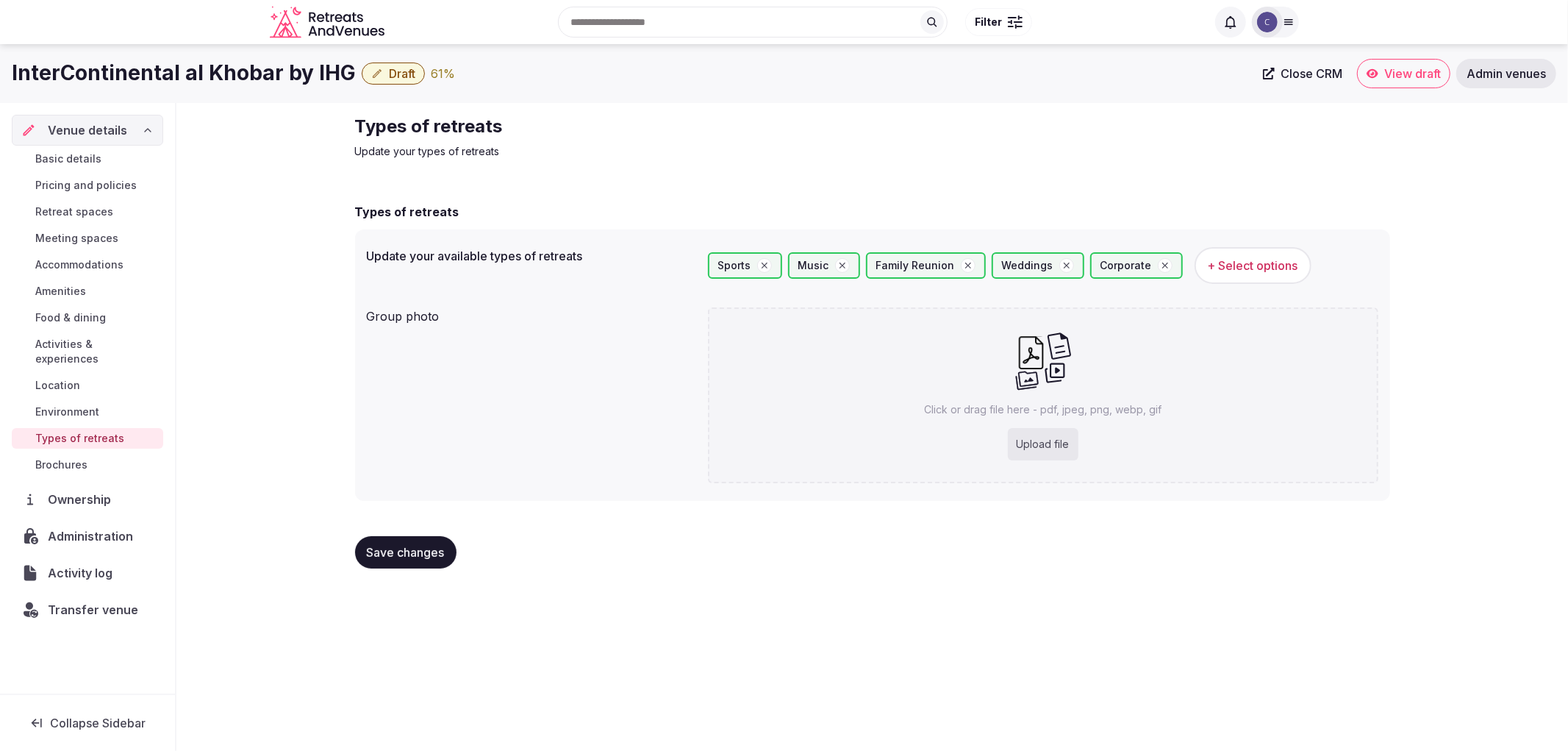
click at [1027, 376] on icon at bounding box center [1043, 360] width 58 height 59
type input "**********"
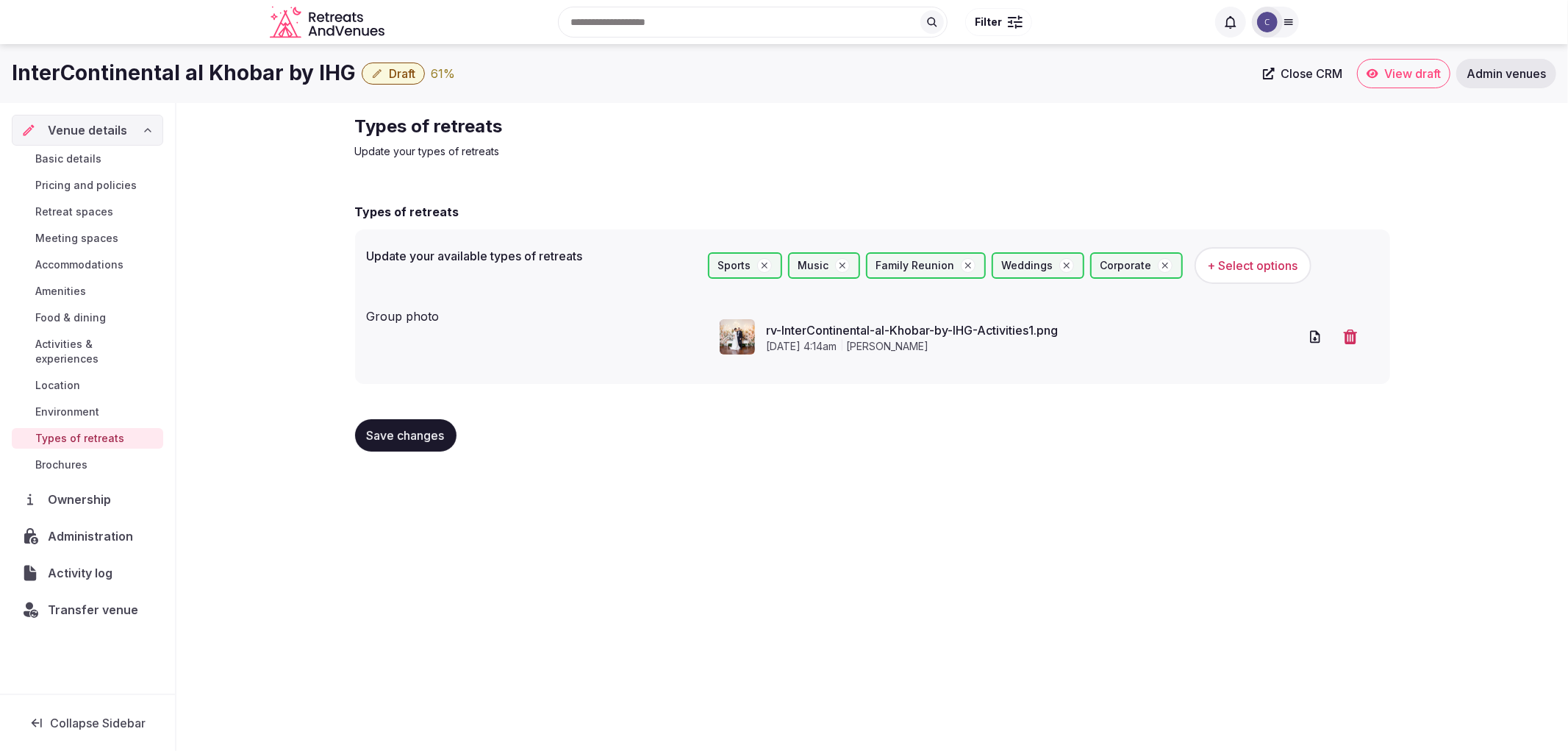
click at [398, 432] on span "Save changes" at bounding box center [406, 436] width 78 height 15
click at [99, 405] on span "Environment" at bounding box center [67, 412] width 64 height 15
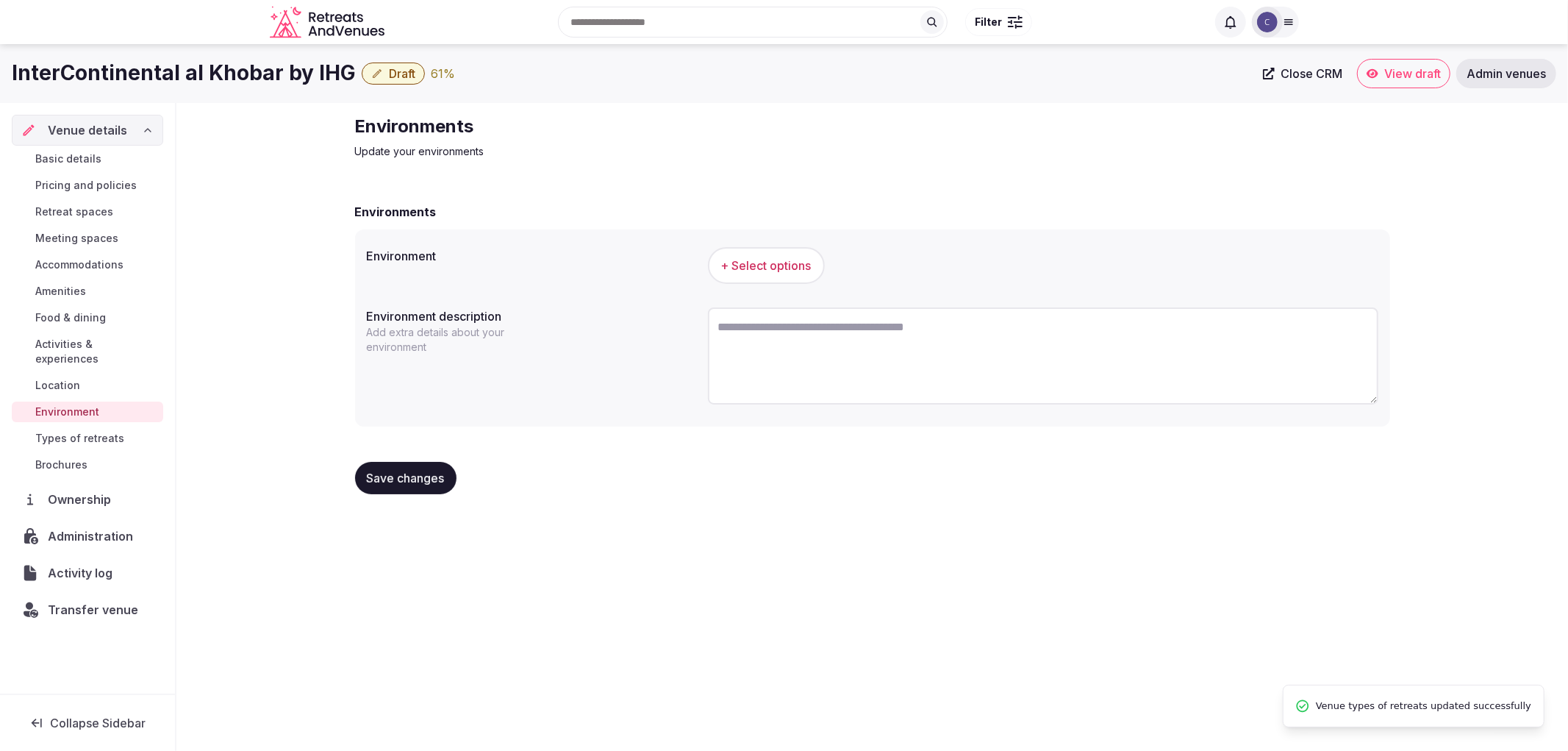
click at [760, 267] on span "+ Select options" at bounding box center [766, 266] width 90 height 16
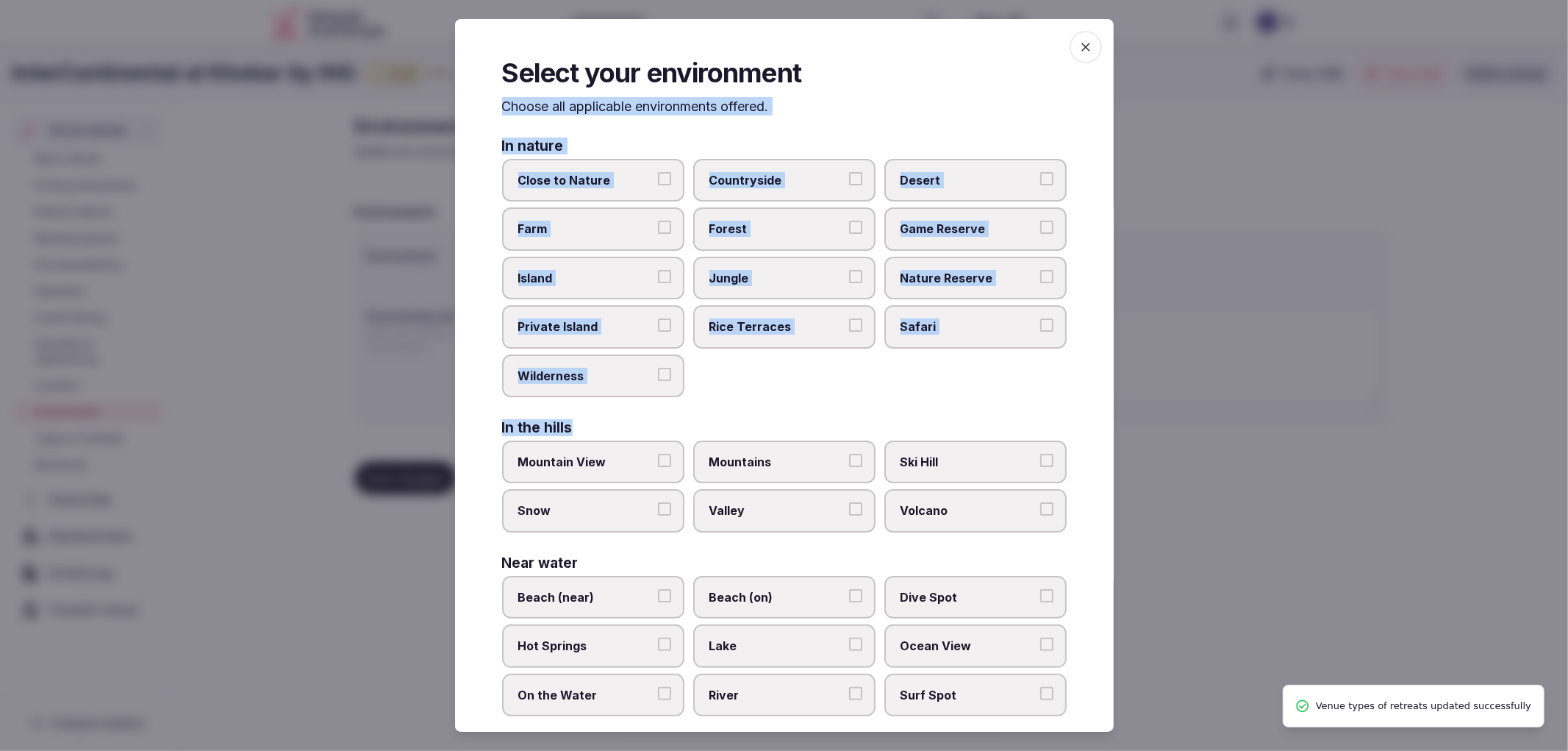
drag, startPoint x: 504, startPoint y: 125, endPoint x: 674, endPoint y: 354, distance: 285.2
click at [707, 414] on div "Select your environment Choose all applicable environments offered. In nature C…" at bounding box center [784, 376] width 659 height 714
click at [521, 120] on div "Select your environment Choose all applicable environments offered. In nature C…" at bounding box center [784, 376] width 659 height 714
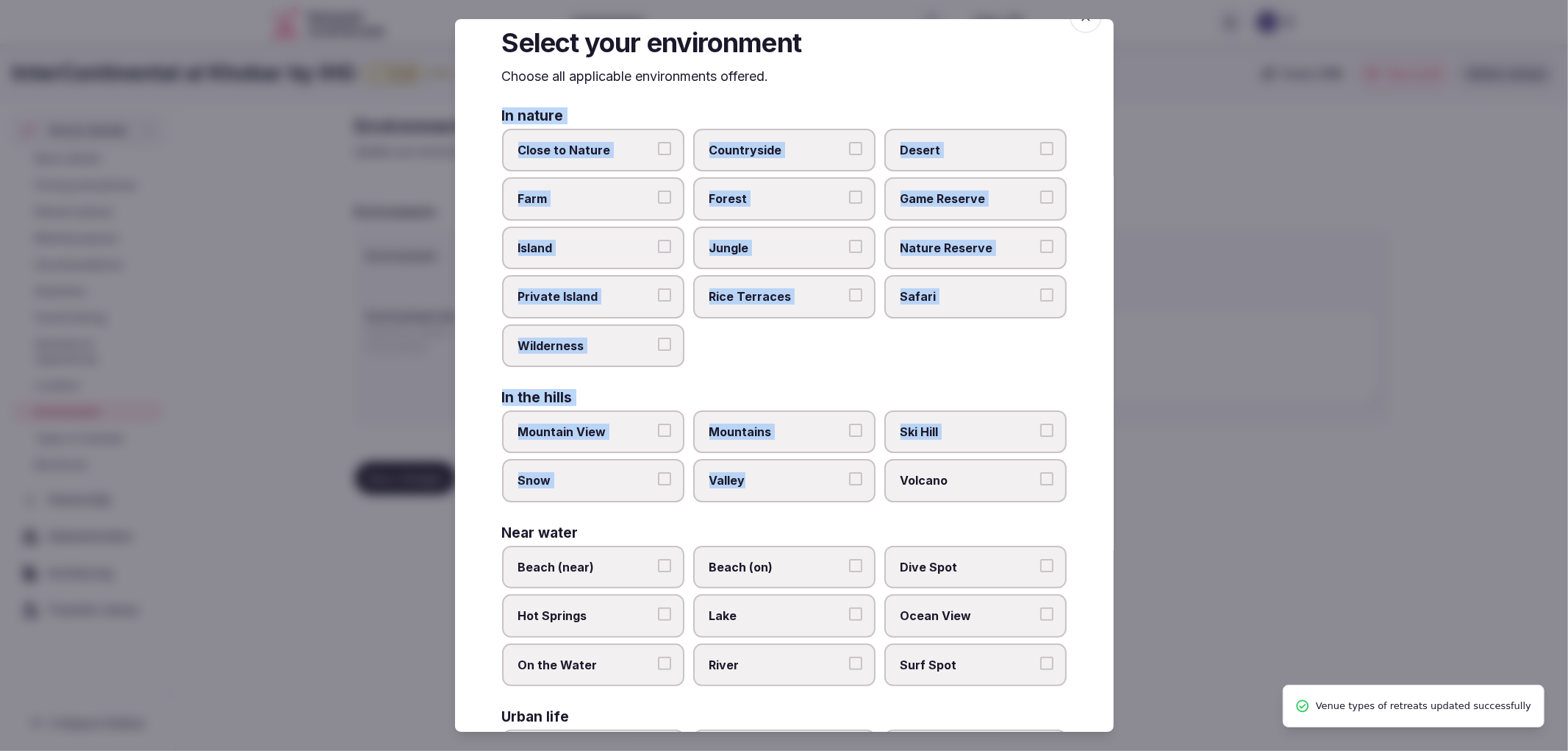
scroll to position [137, 0]
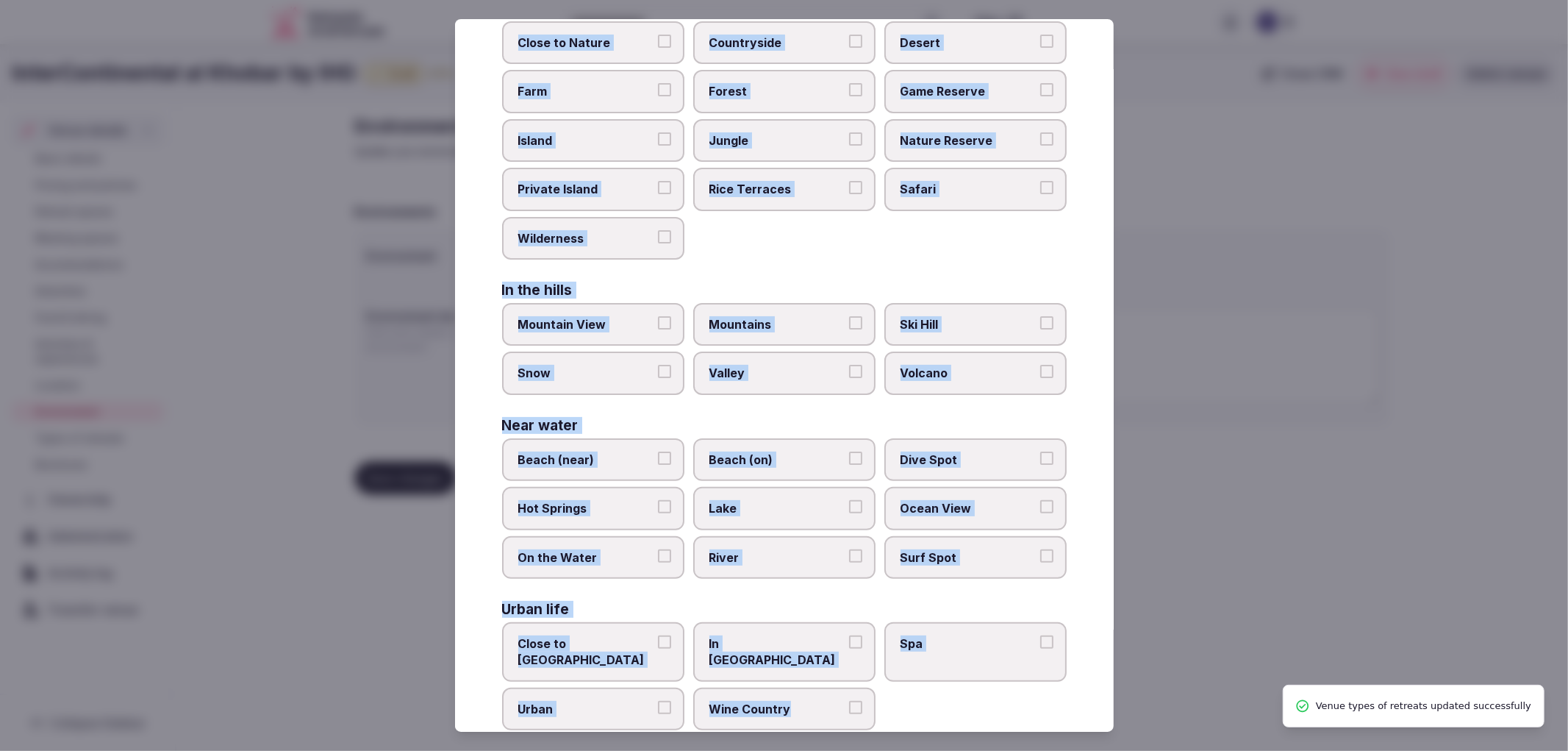
drag, startPoint x: 487, startPoint y: 151, endPoint x: 859, endPoint y: 666, distance: 635.3
click at [859, 666] on div "Select your environment Choose all applicable environments offered. In nature C…" at bounding box center [784, 376] width 659 height 714
copy div "In nature Close to [GEOGRAPHIC_DATA] Private Island [GEOGRAPHIC_DATA] Safari Wi…"
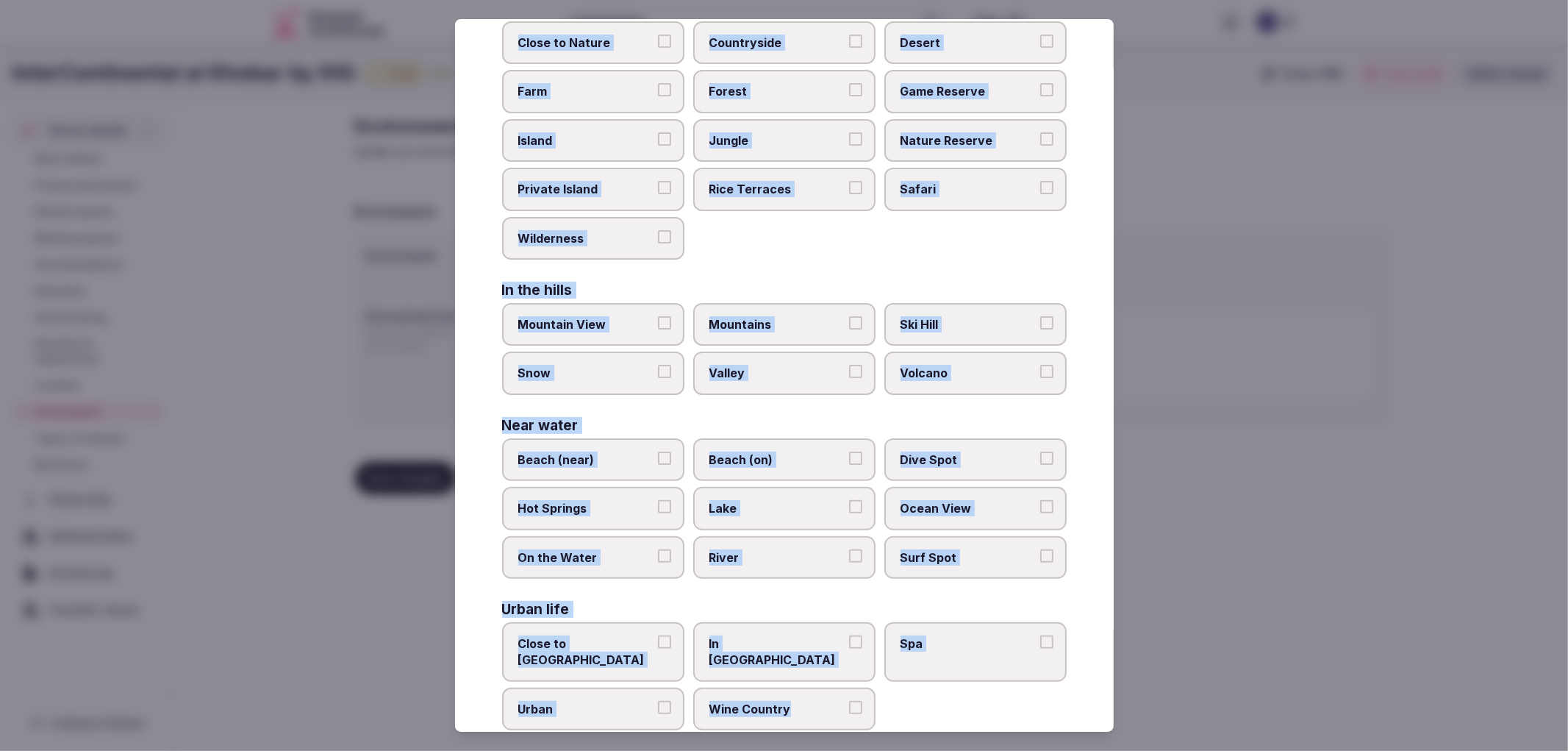
click at [842, 640] on label "In [GEOGRAPHIC_DATA]" at bounding box center [784, 652] width 182 height 59
click at [849, 640] on button "In [GEOGRAPHIC_DATA]" at bounding box center [855, 642] width 13 height 13
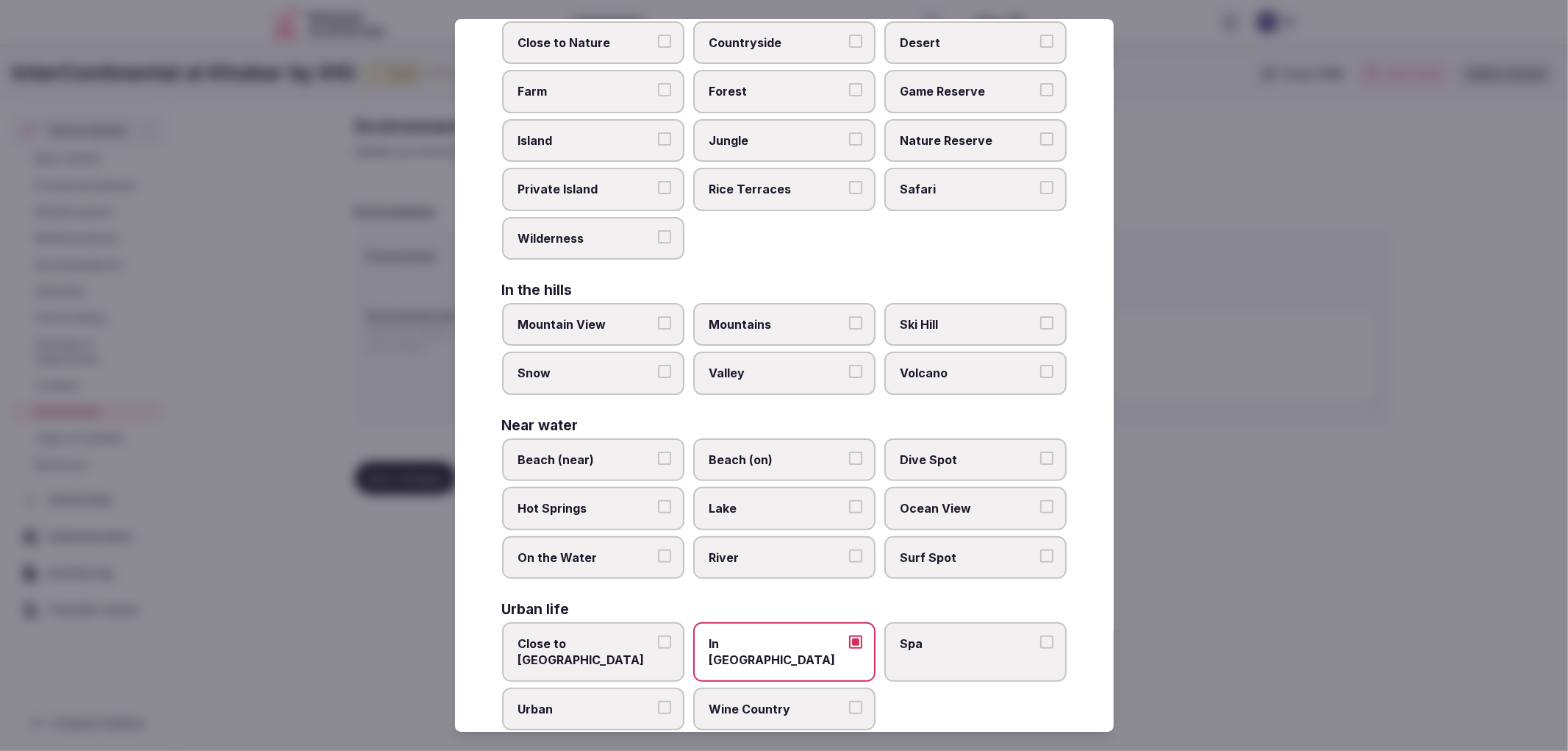
click at [921, 636] on span "Spa" at bounding box center [968, 644] width 136 height 16
click at [1041, 636] on button "Spa" at bounding box center [1047, 642] width 13 height 13
click at [648, 688] on label "Urban" at bounding box center [593, 709] width 182 height 42
click at [658, 701] on button "Urban" at bounding box center [665, 707] width 13 height 13
click at [1220, 576] on div at bounding box center [784, 376] width 1568 height 751
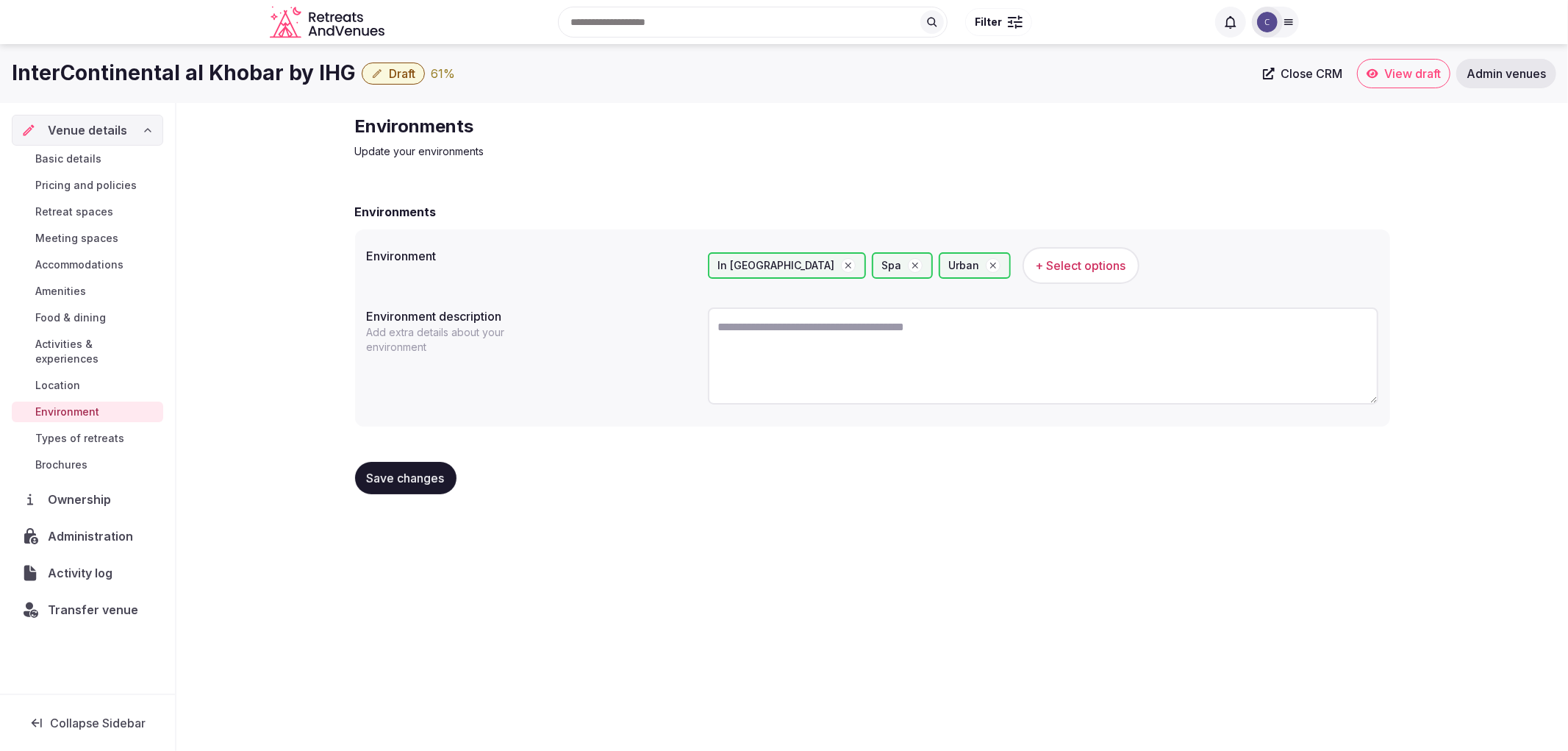
click at [780, 374] on textarea at bounding box center [1042, 355] width 670 height 97
paste textarea "**********"
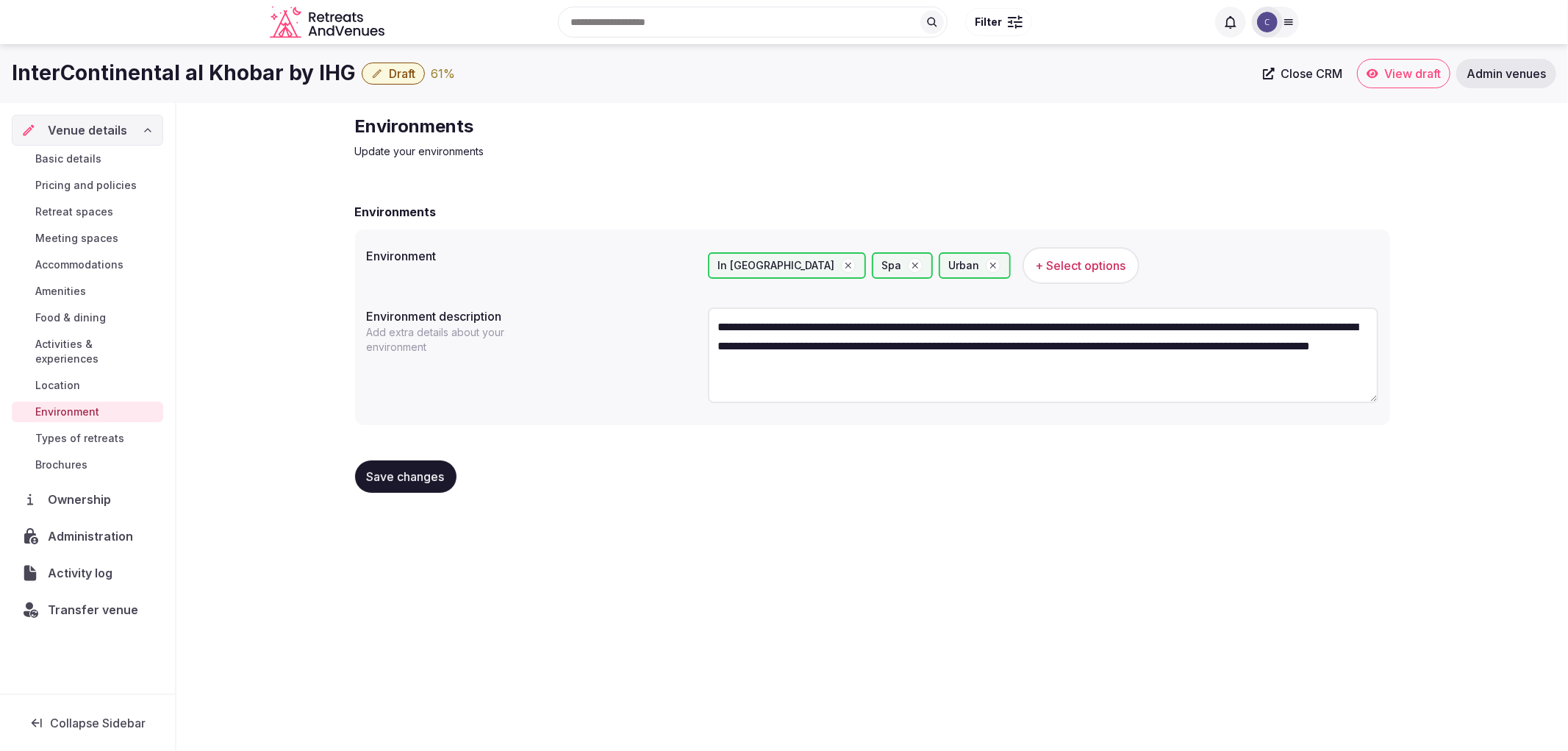
type textarea "**********"
click at [429, 479] on span "Save changes" at bounding box center [406, 476] width 78 height 15
click at [73, 295] on span "Amenities" at bounding box center [60, 291] width 50 height 15
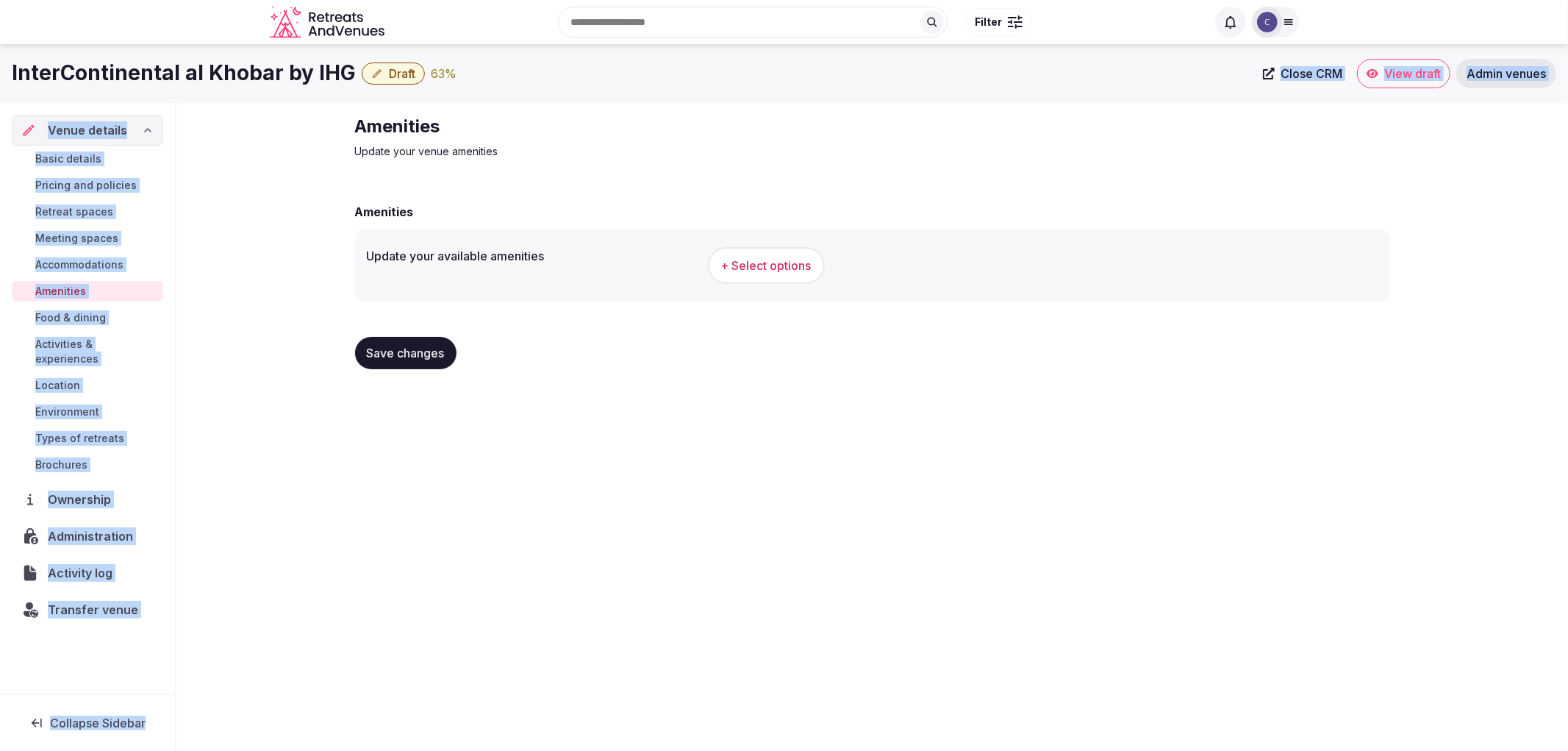
drag, startPoint x: 349, startPoint y: 127, endPoint x: 526, endPoint y: 91, distance: 180.6
click at [526, 91] on div "InterContinental al Khobar by IHG Draft 63 % Close CRM View draft Admin venues …" at bounding box center [784, 393] width 1568 height 698
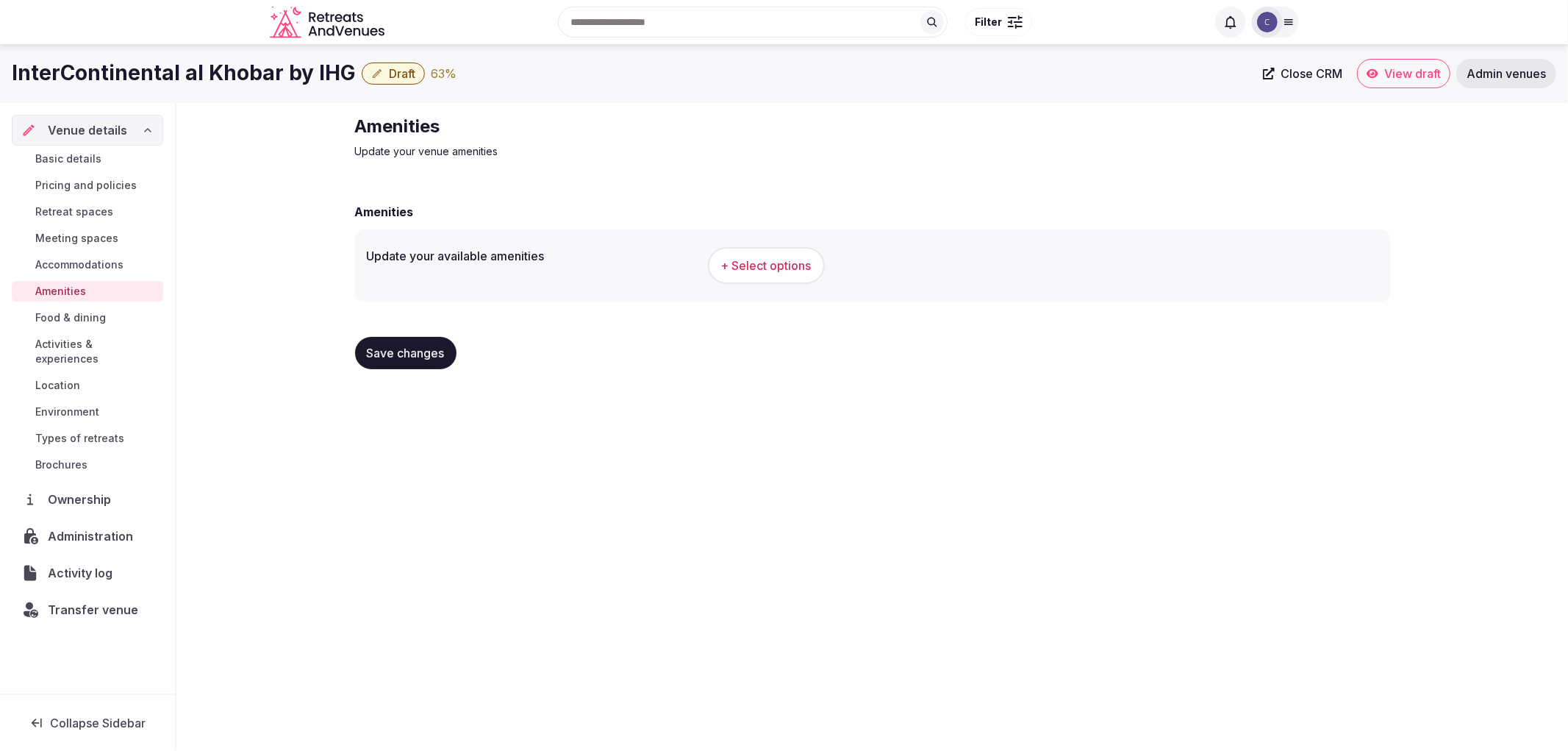
click at [457, 119] on h2 "Amenities" at bounding box center [602, 126] width 494 height 24
drag, startPoint x: 353, startPoint y: 127, endPoint x: 451, endPoint y: 123, distance: 98.1
click at [451, 123] on div "Amenities Update your venue amenities Amenities Update your available amenities…" at bounding box center [873, 248] width 1059 height 290
copy h2 "Amenities"
click at [798, 247] on button "+ Select options" at bounding box center [766, 265] width 117 height 37
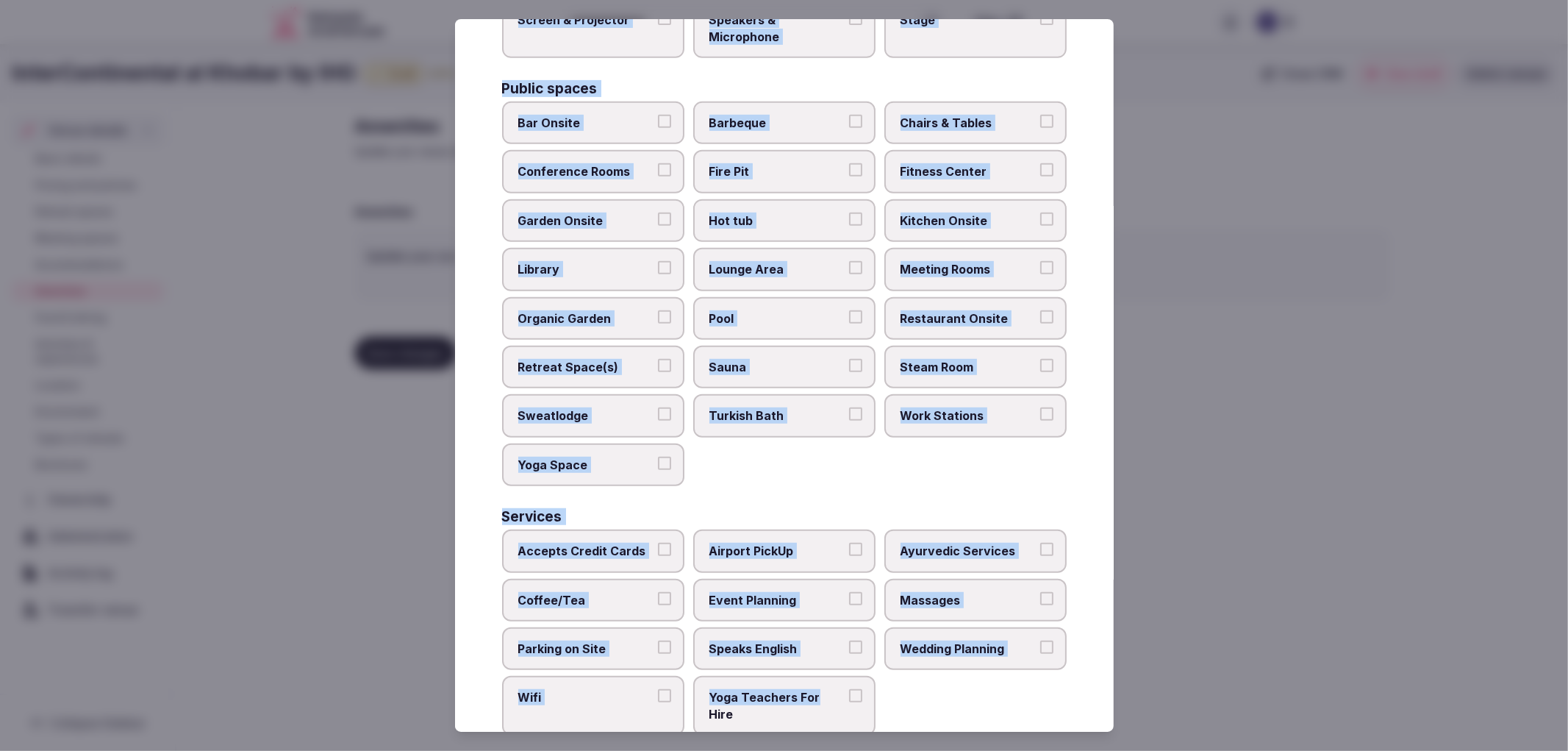
scroll to position [575, 0]
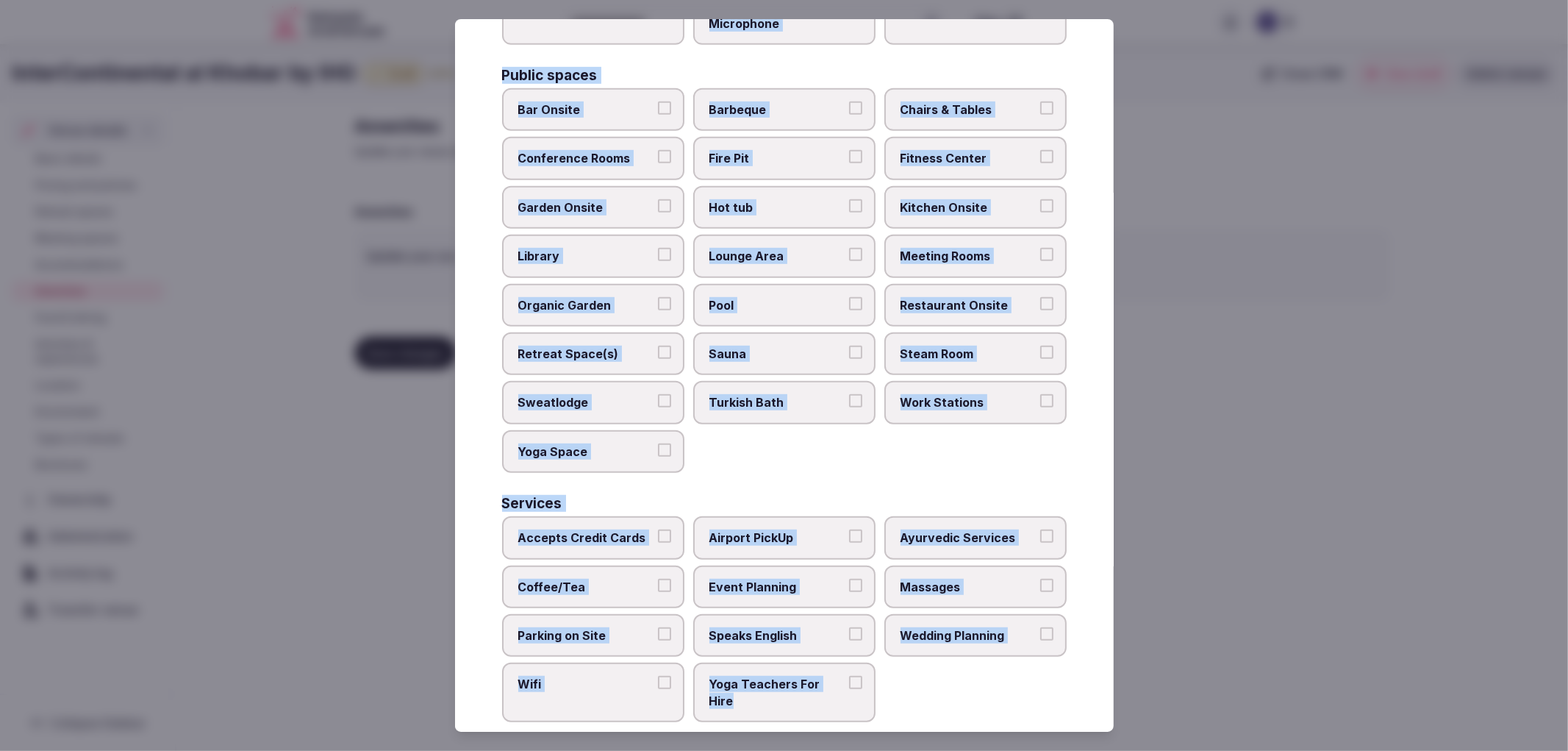
drag, startPoint x: 501, startPoint y: 143, endPoint x: 834, endPoint y: 679, distance: 631.0
click at [834, 679] on div "Activities Bicycles Camping Allowed Onsite Ice Bath Pool Table Surf Board Renta…" at bounding box center [784, 143] width 565 height 1157
copy div "Activities Bicycles Camping Allowed Onsite Ice Bath Pool Table Surf Board Renta…"
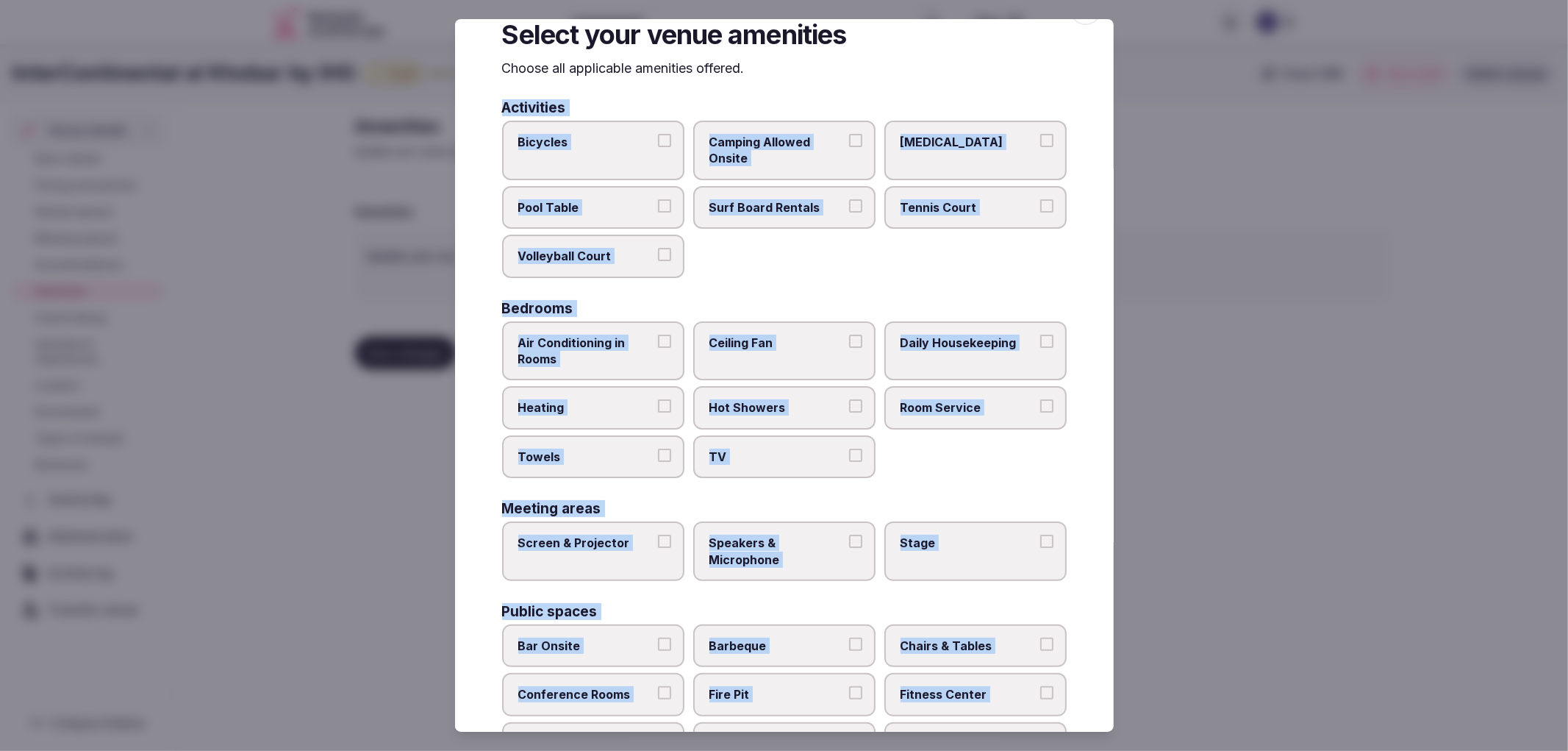
scroll to position [0, 0]
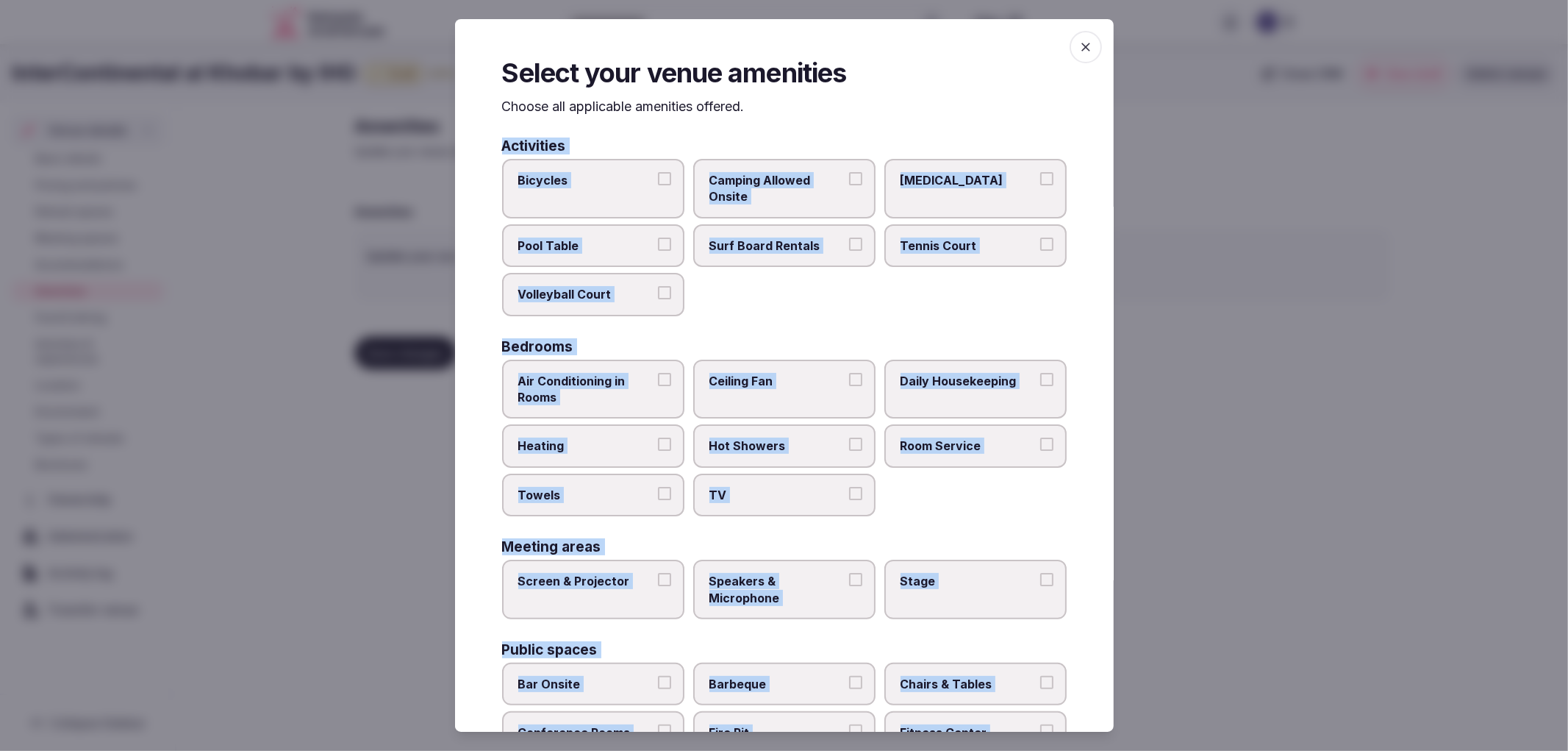
click at [606, 378] on span "Air Conditioning in Rooms" at bounding box center [586, 389] width 136 height 33
click at [658, 378] on button "Air Conditioning in Rooms" at bounding box center [665, 380] width 13 height 13
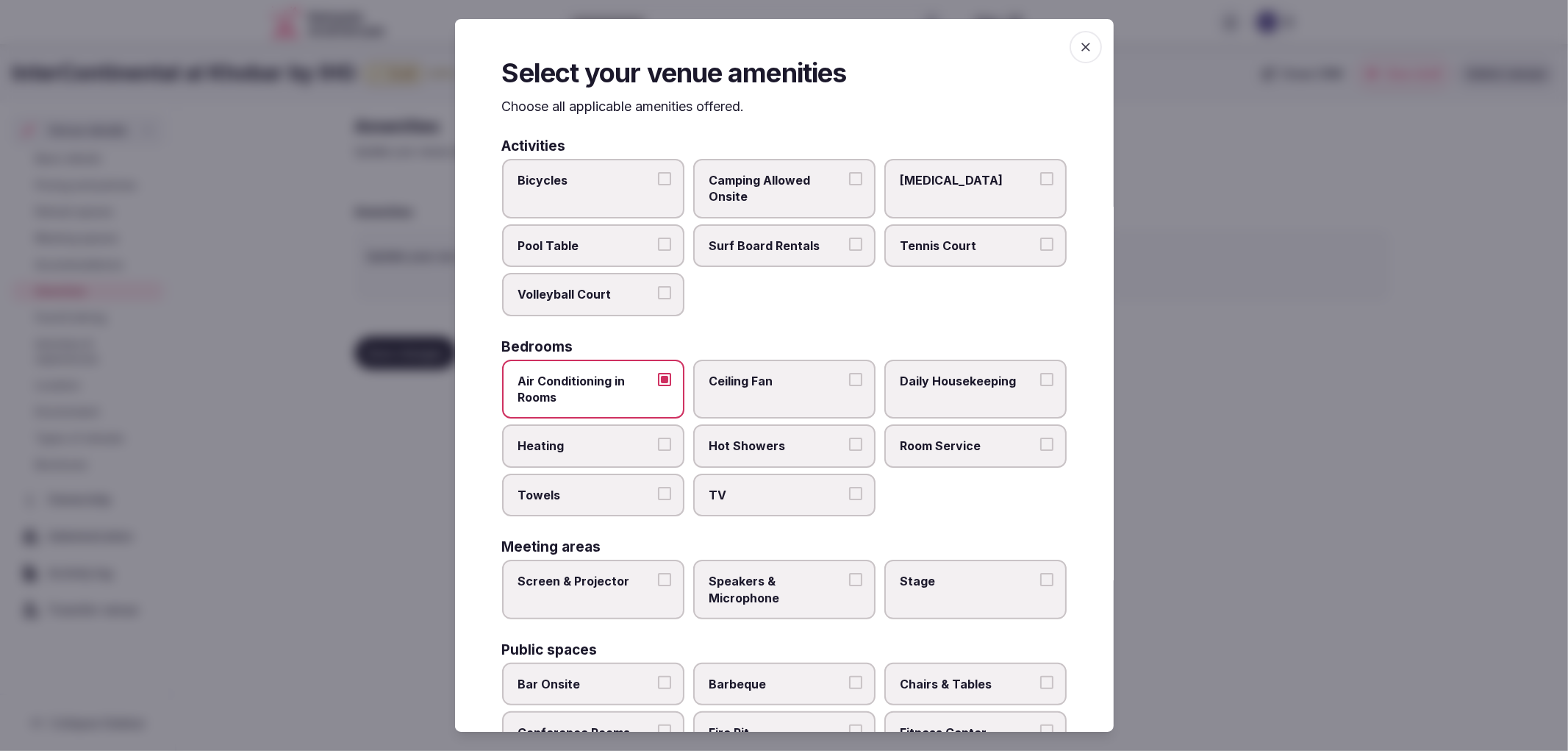
click at [619, 447] on span "Heating" at bounding box center [586, 445] width 136 height 16
click at [658, 447] on button "Heating" at bounding box center [665, 444] width 13 height 13
drag, startPoint x: 663, startPoint y: 492, endPoint x: 696, endPoint y: 484, distance: 34.0
click at [665, 492] on button "Towels" at bounding box center [665, 493] width 13 height 13
click at [849, 437] on button "Hot Showers" at bounding box center [855, 444] width 13 height 13
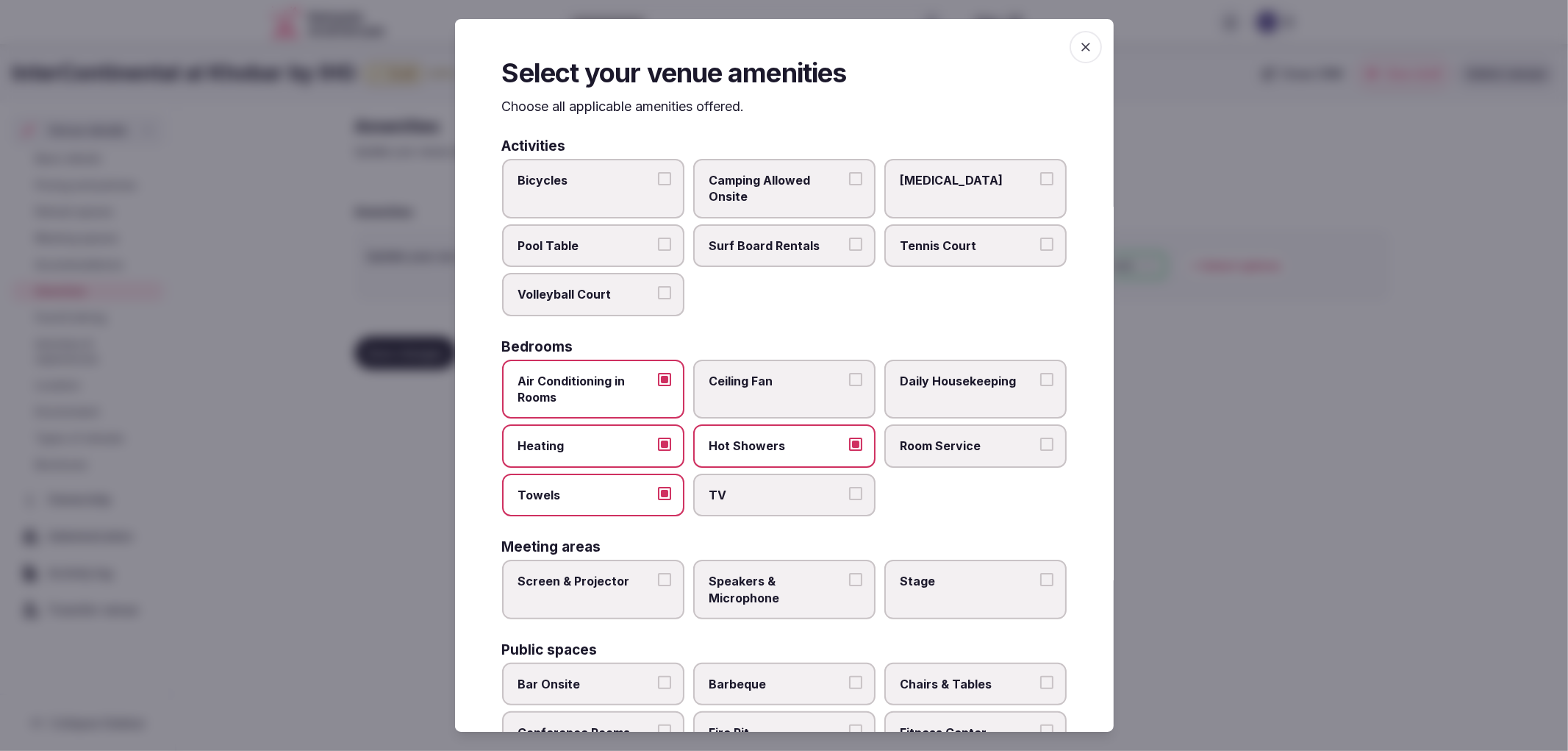
click at [847, 474] on label "TV" at bounding box center [784, 495] width 182 height 42
click at [849, 487] on button "TV" at bounding box center [855, 493] width 13 height 13
click at [951, 437] on span "Room Service" at bounding box center [968, 445] width 136 height 16
click at [1041, 437] on button "Room Service" at bounding box center [1047, 444] width 13 height 13
click at [947, 373] on span "Daily Housekeeping" at bounding box center [968, 381] width 136 height 16
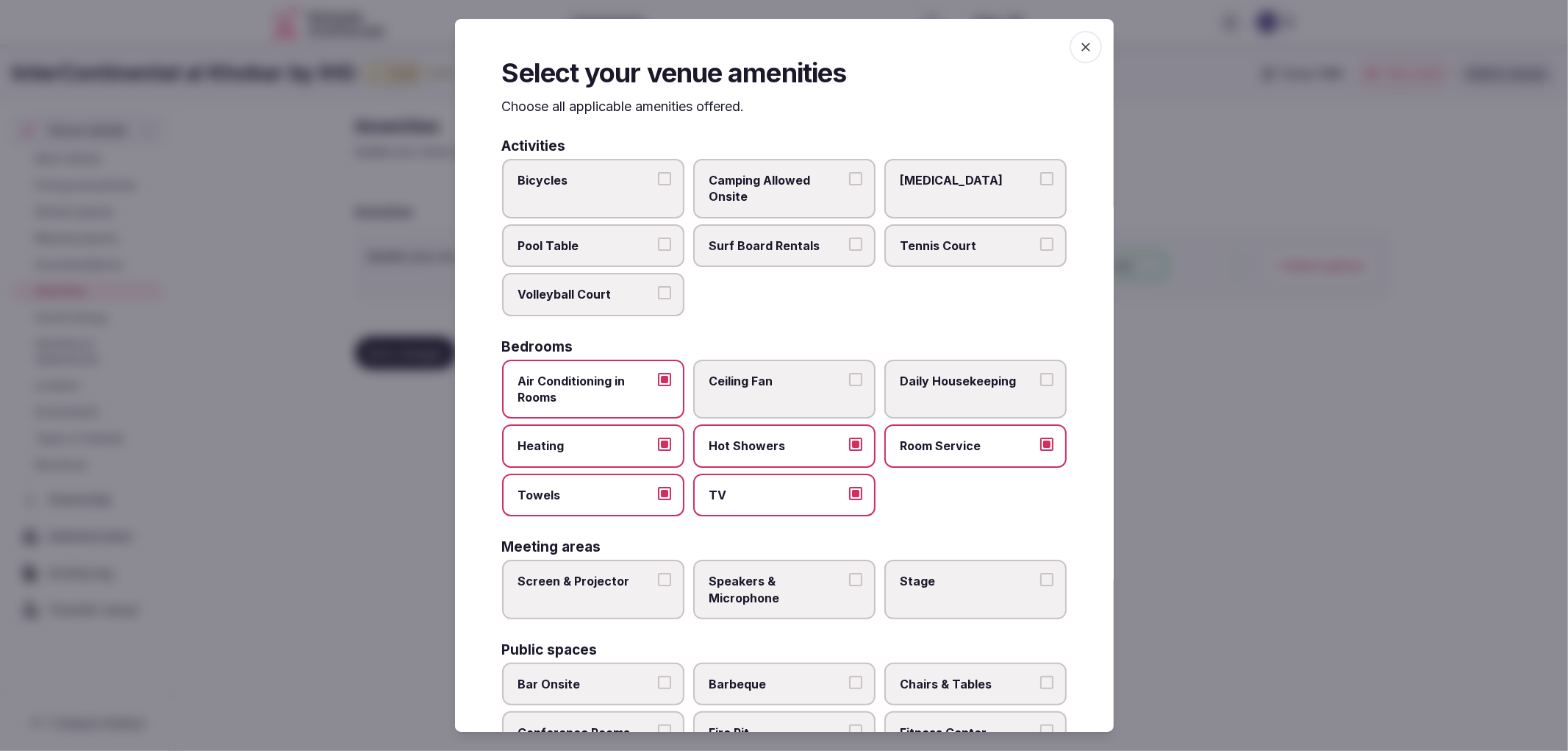
click at [1041, 373] on button "Daily Housekeeping" at bounding box center [1047, 380] width 13 height 13
drag, startPoint x: 652, startPoint y: 568, endPoint x: 671, endPoint y: 575, distance: 20.2
click at [653, 568] on label "Screen & Projector" at bounding box center [593, 589] width 182 height 59
click at [658, 573] on button "Screen & Projector" at bounding box center [665, 580] width 13 height 13
click at [803, 579] on span "Speakers & Microphone" at bounding box center [777, 589] width 136 height 33
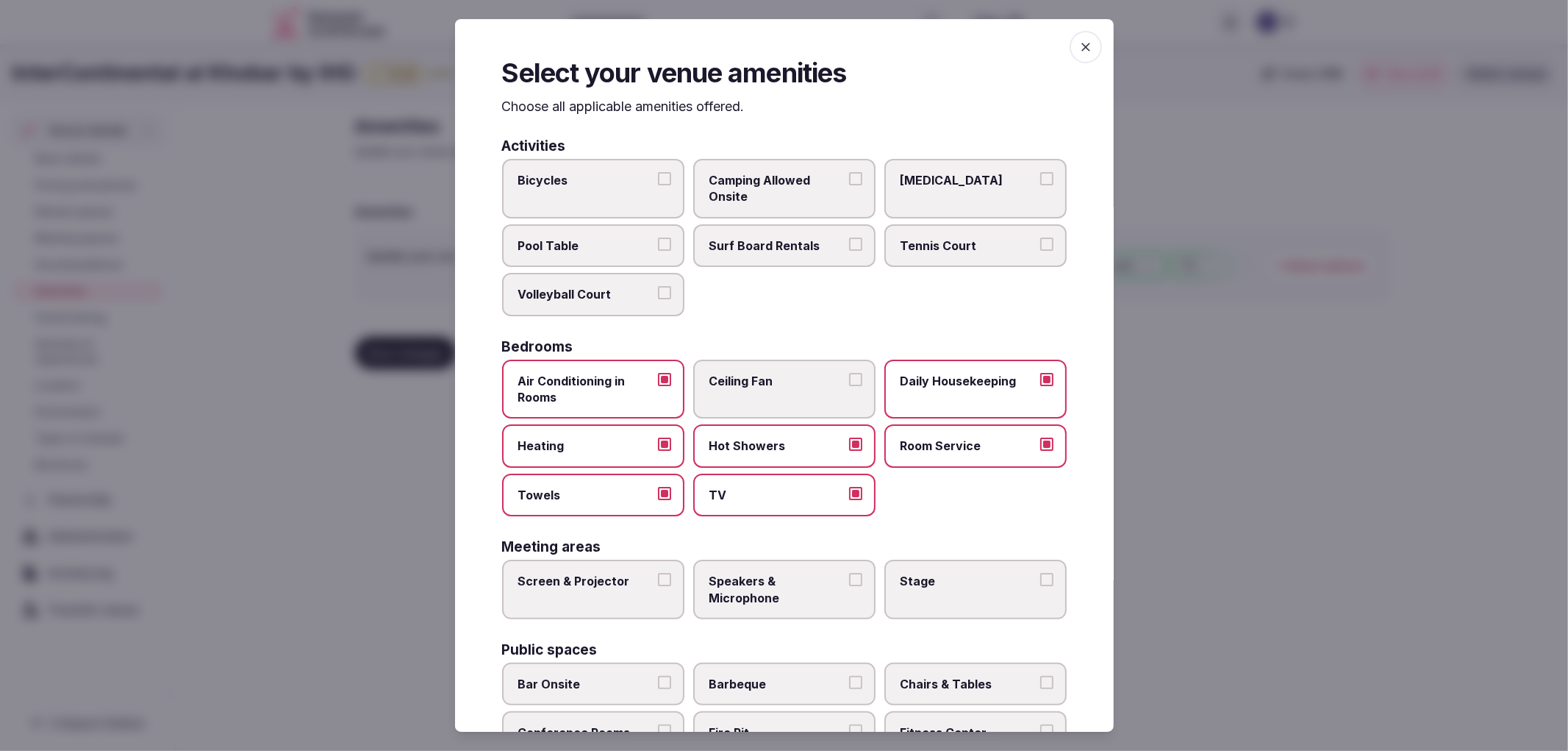
click at [849, 579] on button "Speakers & Microphone" at bounding box center [855, 580] width 13 height 13
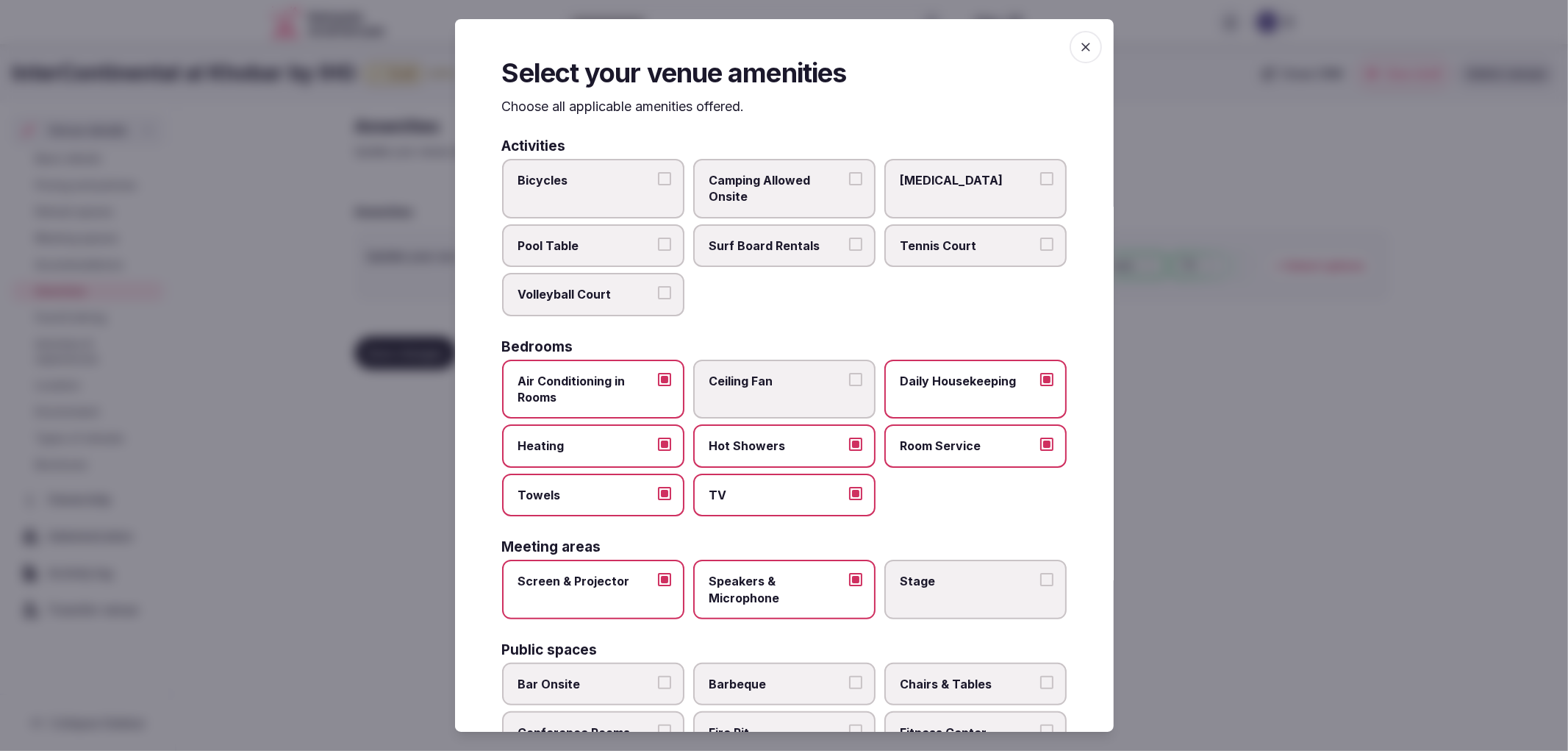
click at [1017, 573] on span "Stage" at bounding box center [968, 581] width 136 height 16
click at [1041, 573] on button "Stage" at bounding box center [1047, 580] width 13 height 13
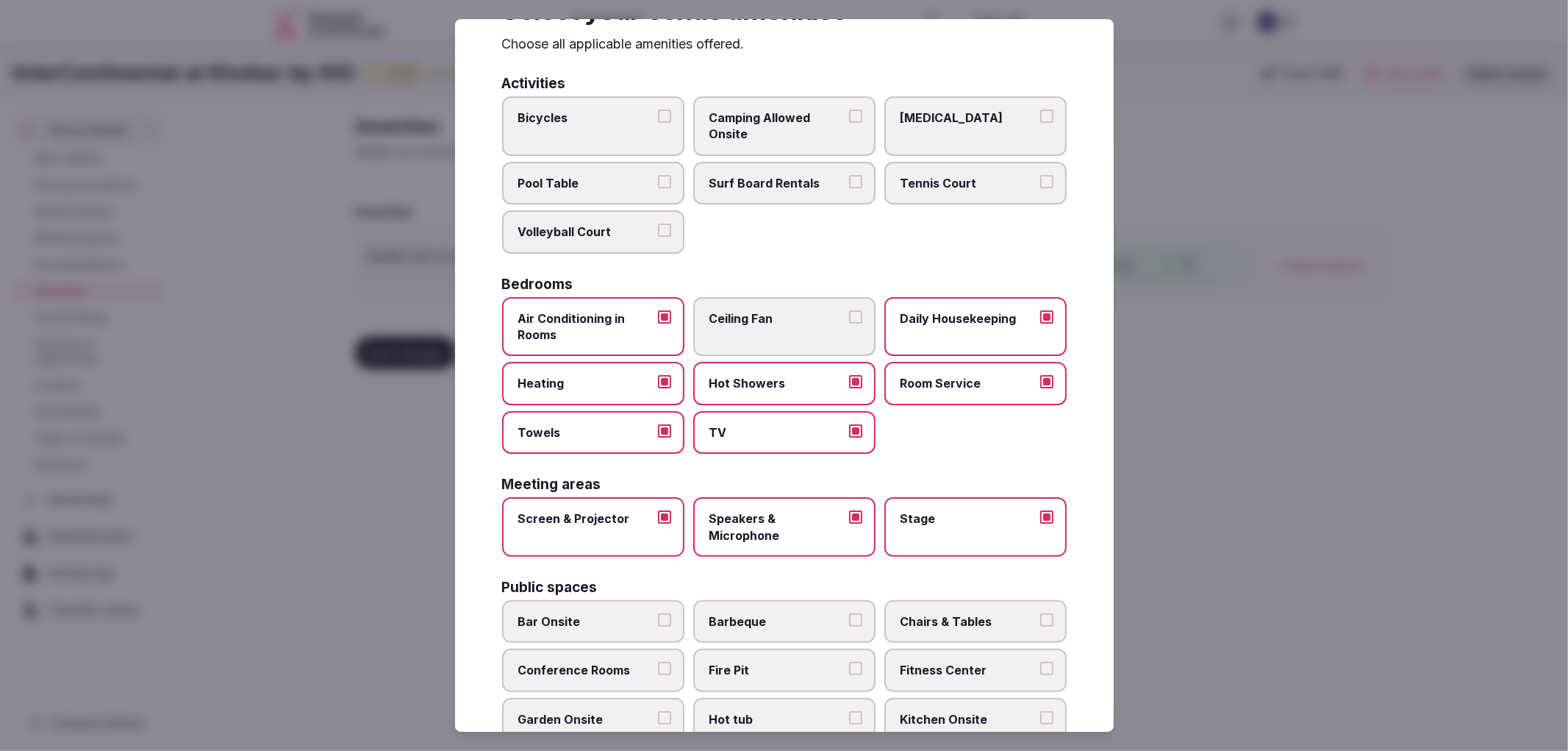
scroll to position [327, 0]
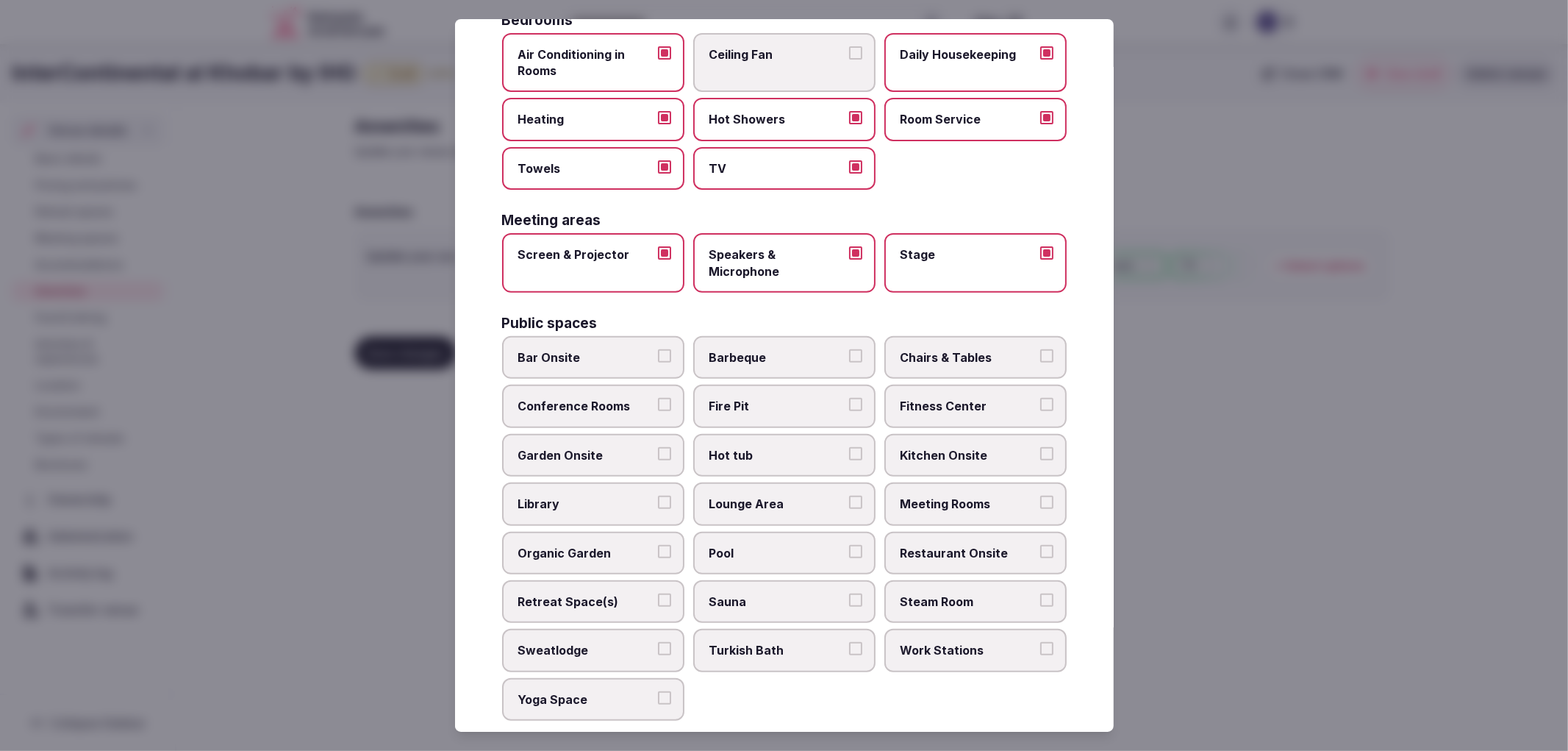
click at [622, 350] on span "Bar Onsite" at bounding box center [586, 358] width 136 height 16
click at [658, 350] on button "Bar Onsite" at bounding box center [665, 356] width 13 height 13
click at [1032, 361] on label "Chairs & Tables" at bounding box center [976, 358] width 182 height 42
click at [1041, 361] on button "Chairs & Tables" at bounding box center [1047, 356] width 13 height 13
click at [947, 532] on label "Restaurant Onsite" at bounding box center [976, 553] width 182 height 42
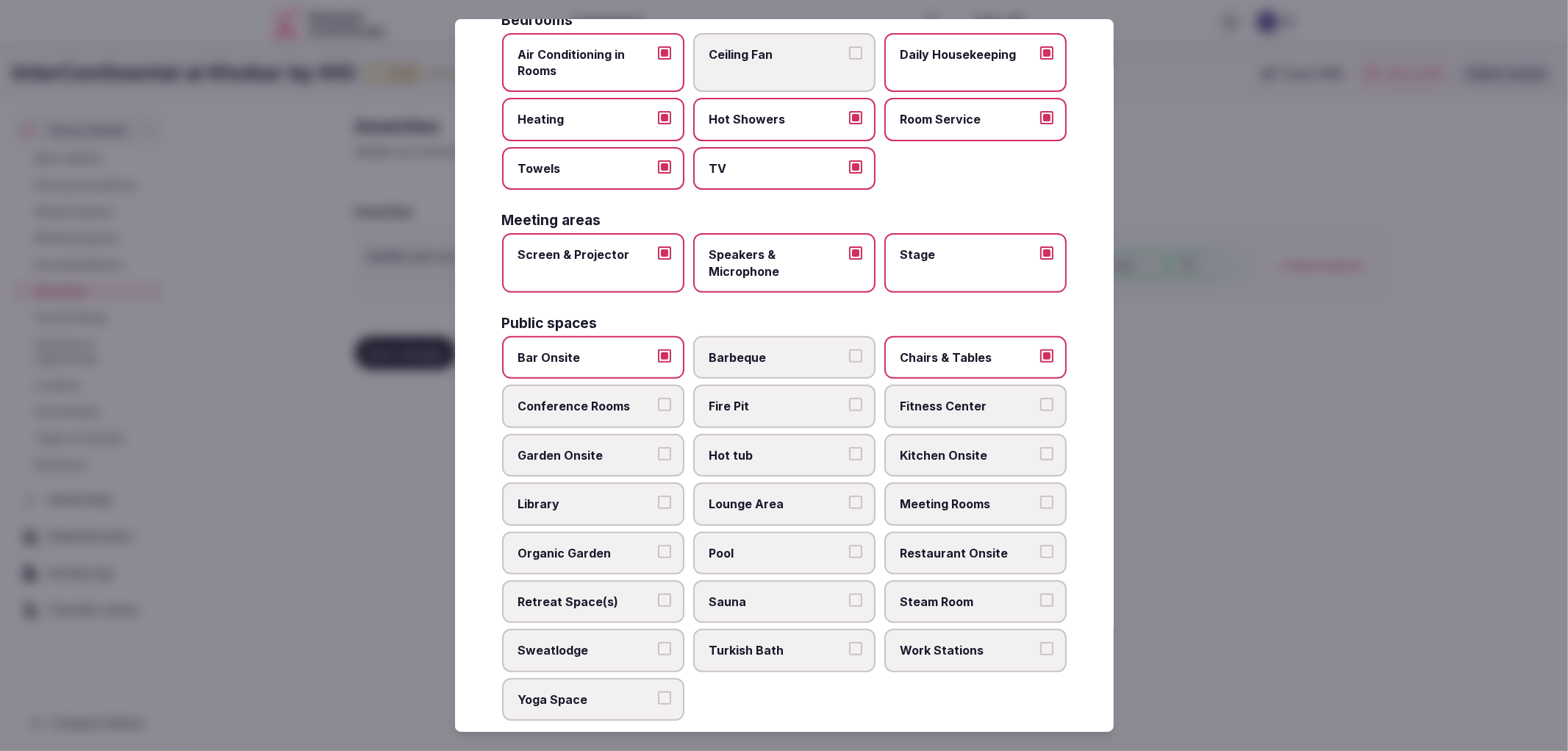
click at [1041, 545] on button "Restaurant Onsite" at bounding box center [1047, 552] width 13 height 13
click at [959, 496] on span "Meeting Rooms" at bounding box center [968, 504] width 136 height 16
click at [1041, 496] on button "Meeting Rooms" at bounding box center [1047, 502] width 13 height 13
click at [765, 546] on label "Pool" at bounding box center [784, 553] width 182 height 42
click at [849, 546] on button "Pool" at bounding box center [855, 552] width 13 height 13
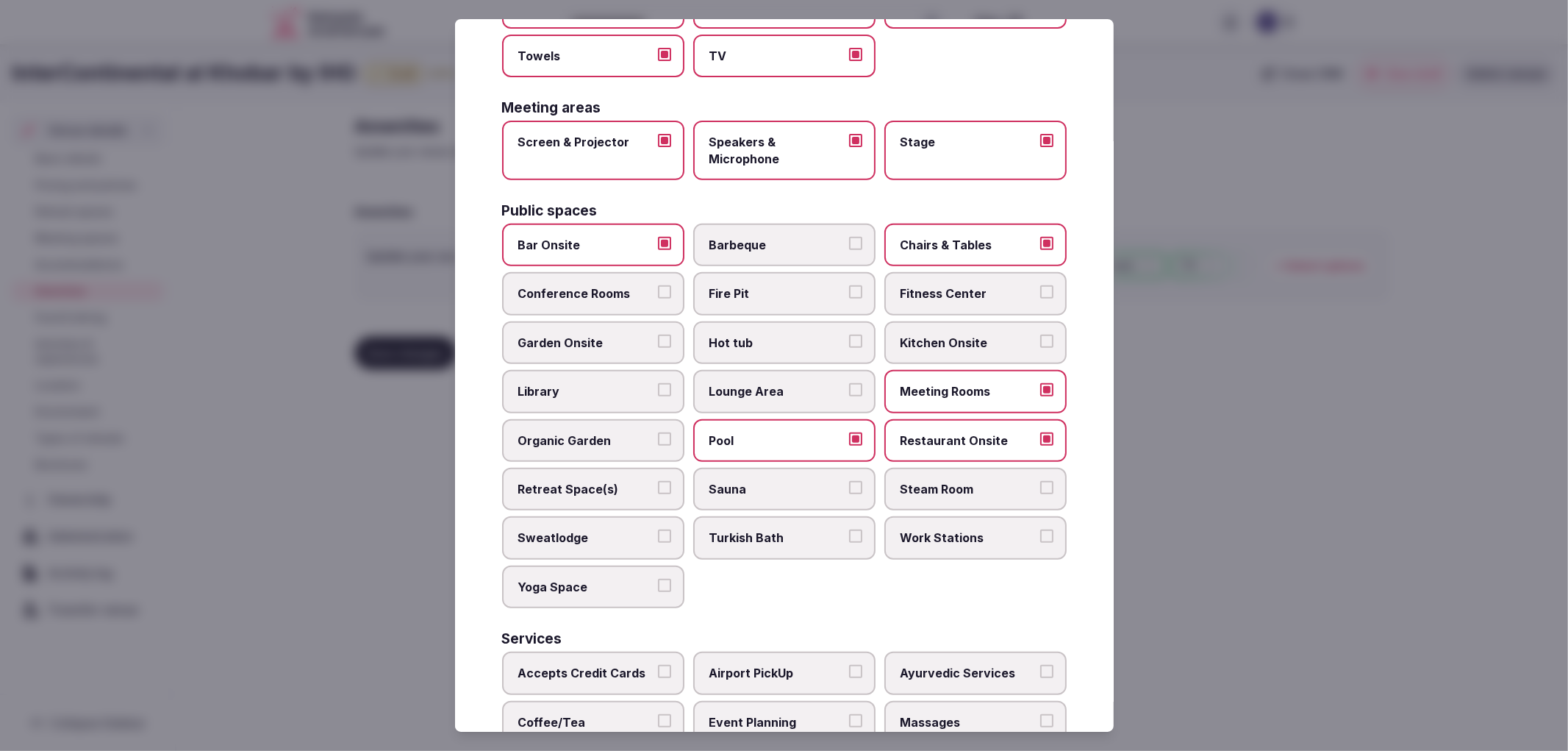
scroll to position [575, 0]
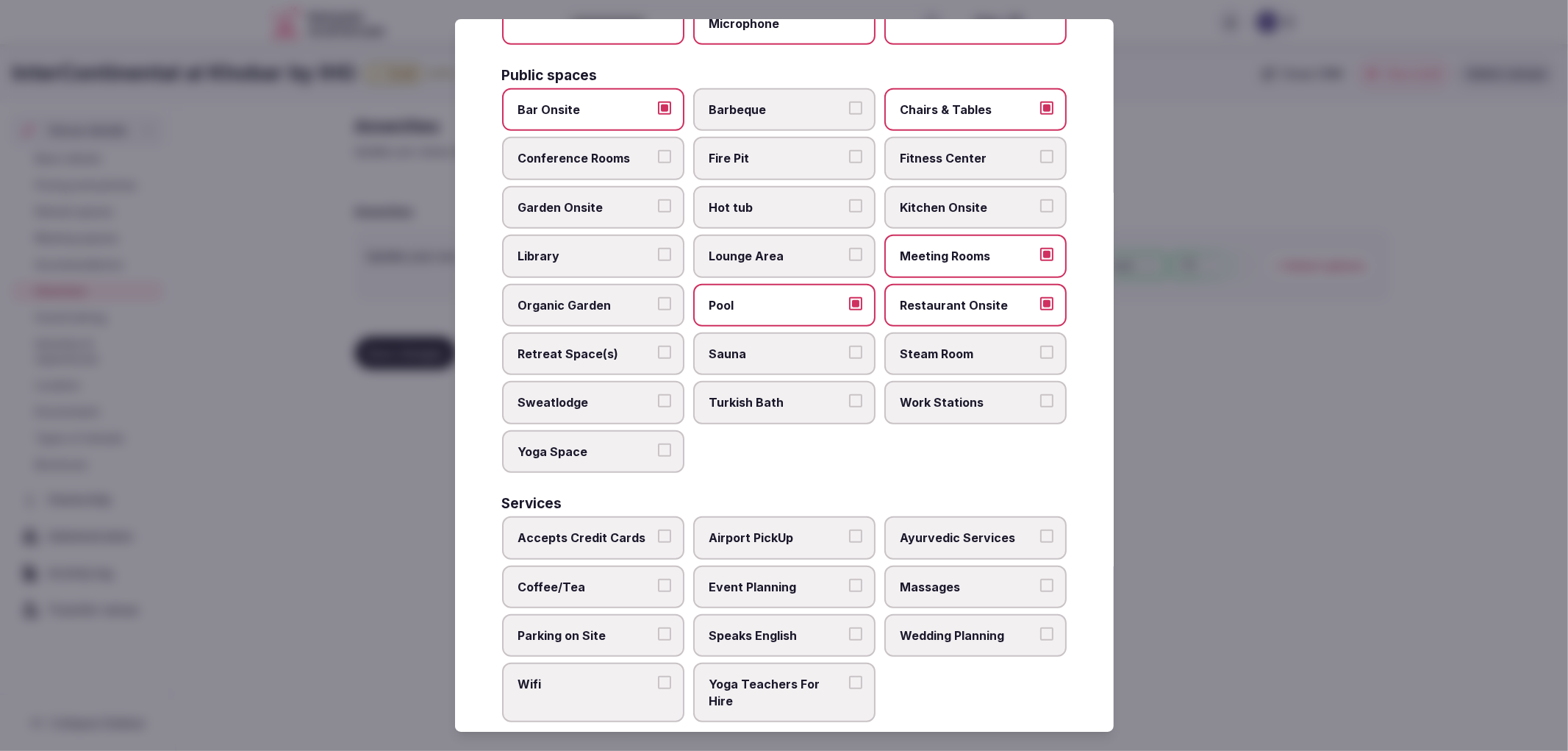
click at [599, 530] on span "Accepts Credit Cards" at bounding box center [586, 538] width 136 height 16
click at [658, 530] on button "Accepts Credit Cards" at bounding box center [665, 536] width 13 height 13
click at [605, 579] on span "Coffee/Tea" at bounding box center [586, 587] width 136 height 16
click at [658, 579] on button "Coffee/Tea" at bounding box center [665, 585] width 13 height 13
click at [601, 625] on label "Parking on Site" at bounding box center [593, 636] width 182 height 42
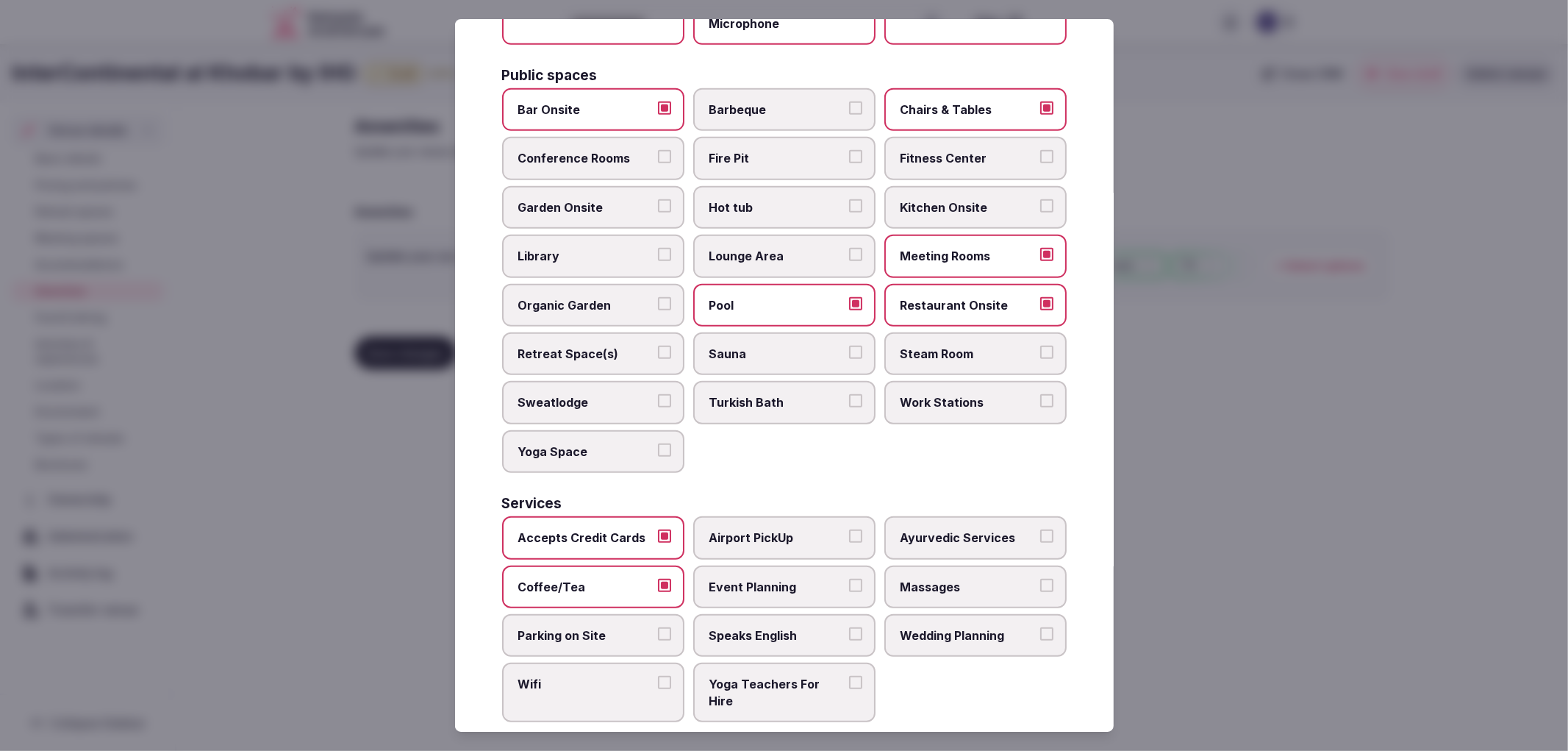
click at [658, 627] on button "Parking on Site" at bounding box center [665, 634] width 13 height 13
drag, startPoint x: 611, startPoint y: 658, endPoint x: 630, endPoint y: 642, distance: 24.8
click at [612, 676] on span "Wifi" at bounding box center [586, 684] width 136 height 16
click at [658, 676] on button "Wifi" at bounding box center [665, 683] width 13 height 13
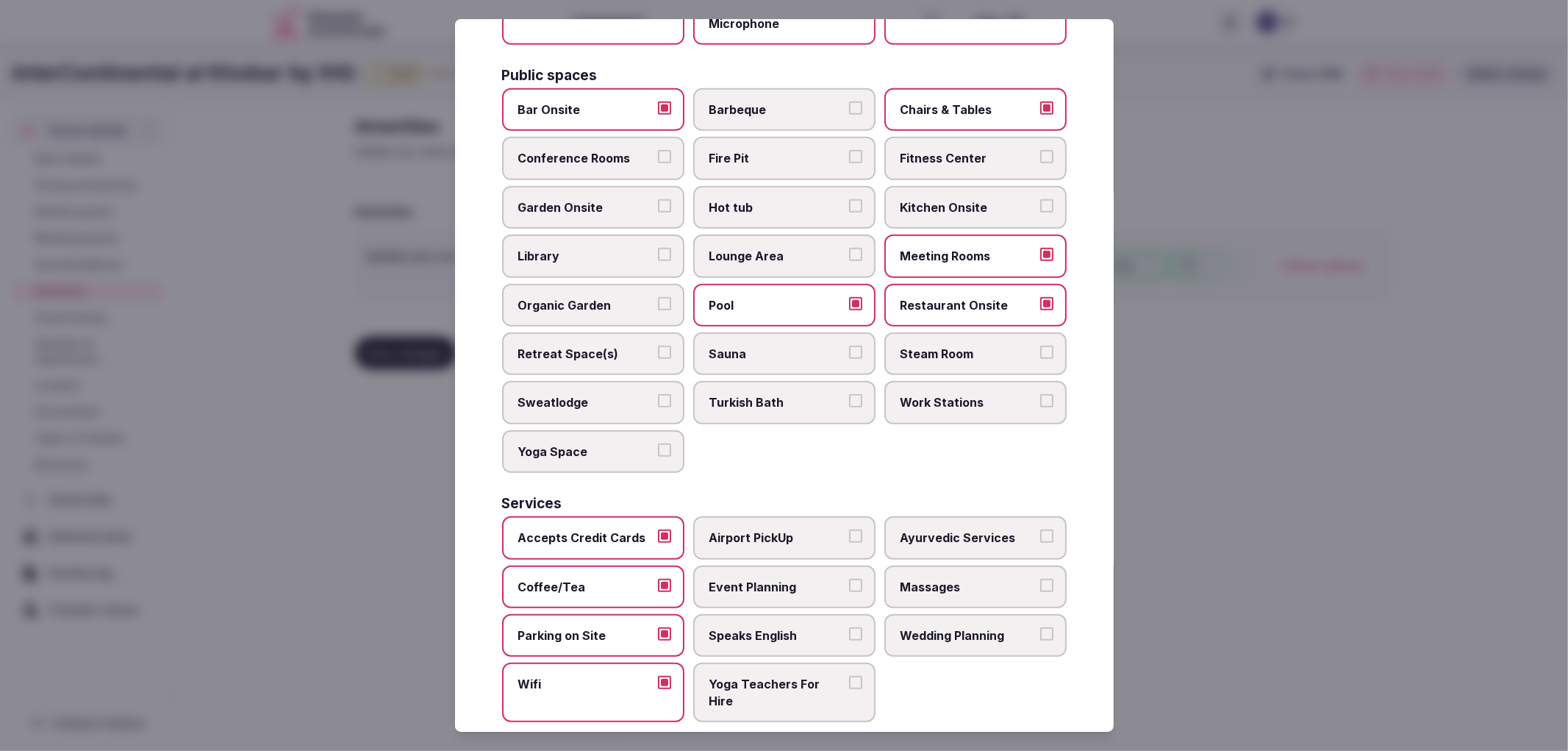
click at [765, 566] on label "Event Planning" at bounding box center [784, 587] width 182 height 42
click at [849, 579] on button "Event Planning" at bounding box center [855, 585] width 13 height 13
click at [953, 627] on span "Wedding Planning" at bounding box center [968, 636] width 136 height 16
click at [1041, 627] on button "Wedding Planning" at bounding box center [1047, 634] width 13 height 13
click at [1291, 558] on div at bounding box center [784, 376] width 1568 height 751
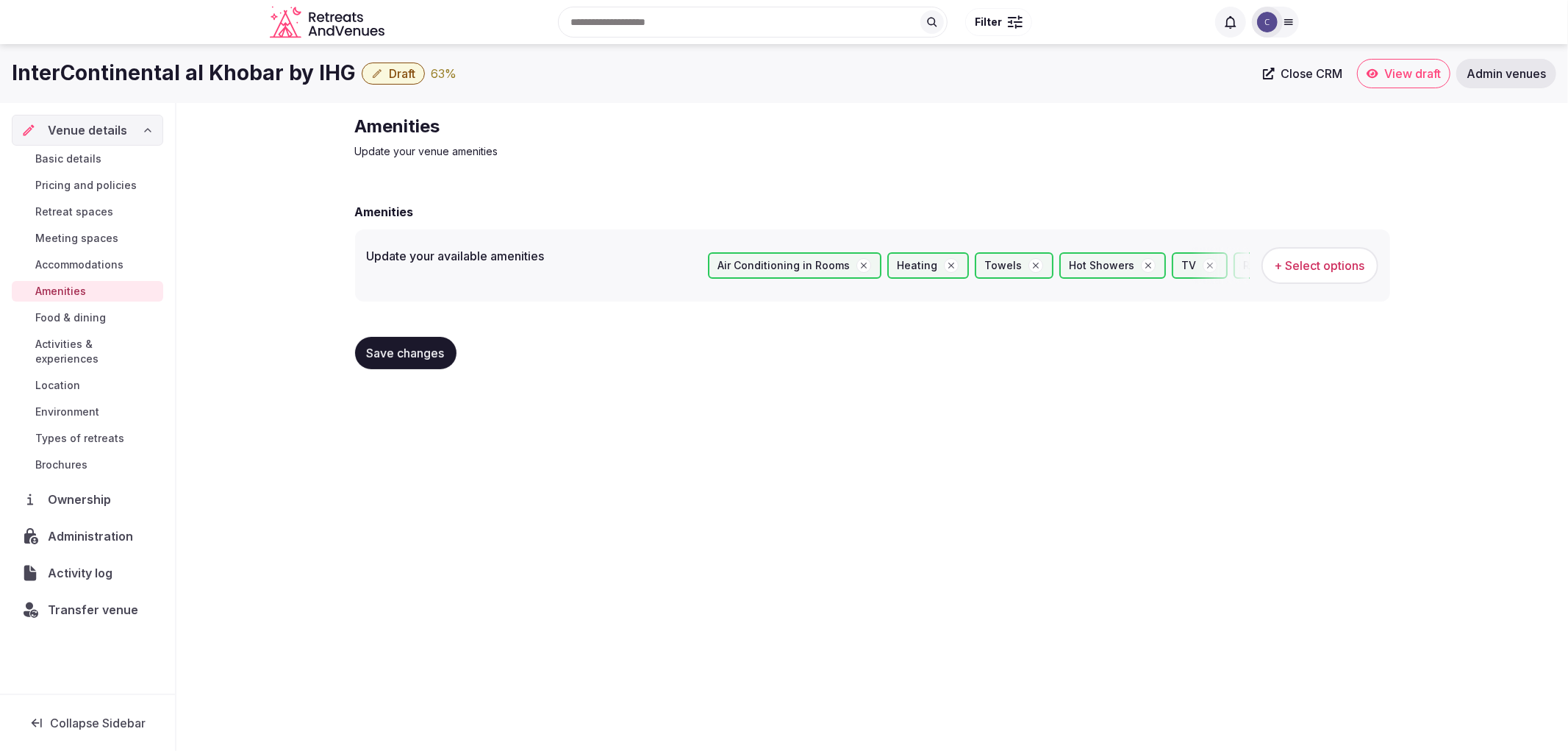
click at [374, 371] on div "Save changes" at bounding box center [873, 353] width 1035 height 56
click at [392, 358] on span "Save changes" at bounding box center [406, 353] width 78 height 15
click at [89, 209] on span "Retreat spaces" at bounding box center [74, 212] width 78 height 15
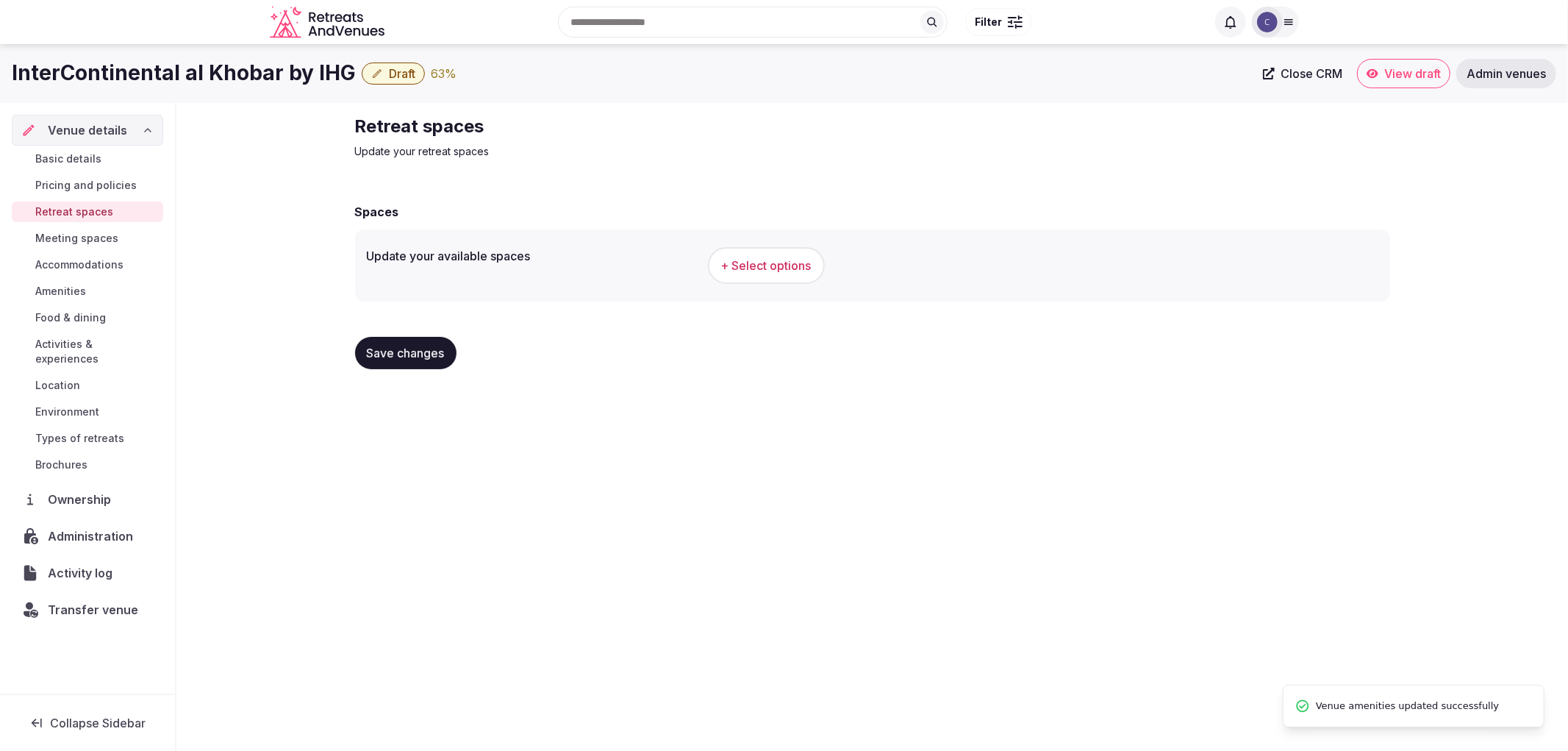
click at [773, 247] on button "+ Select options" at bounding box center [766, 265] width 117 height 37
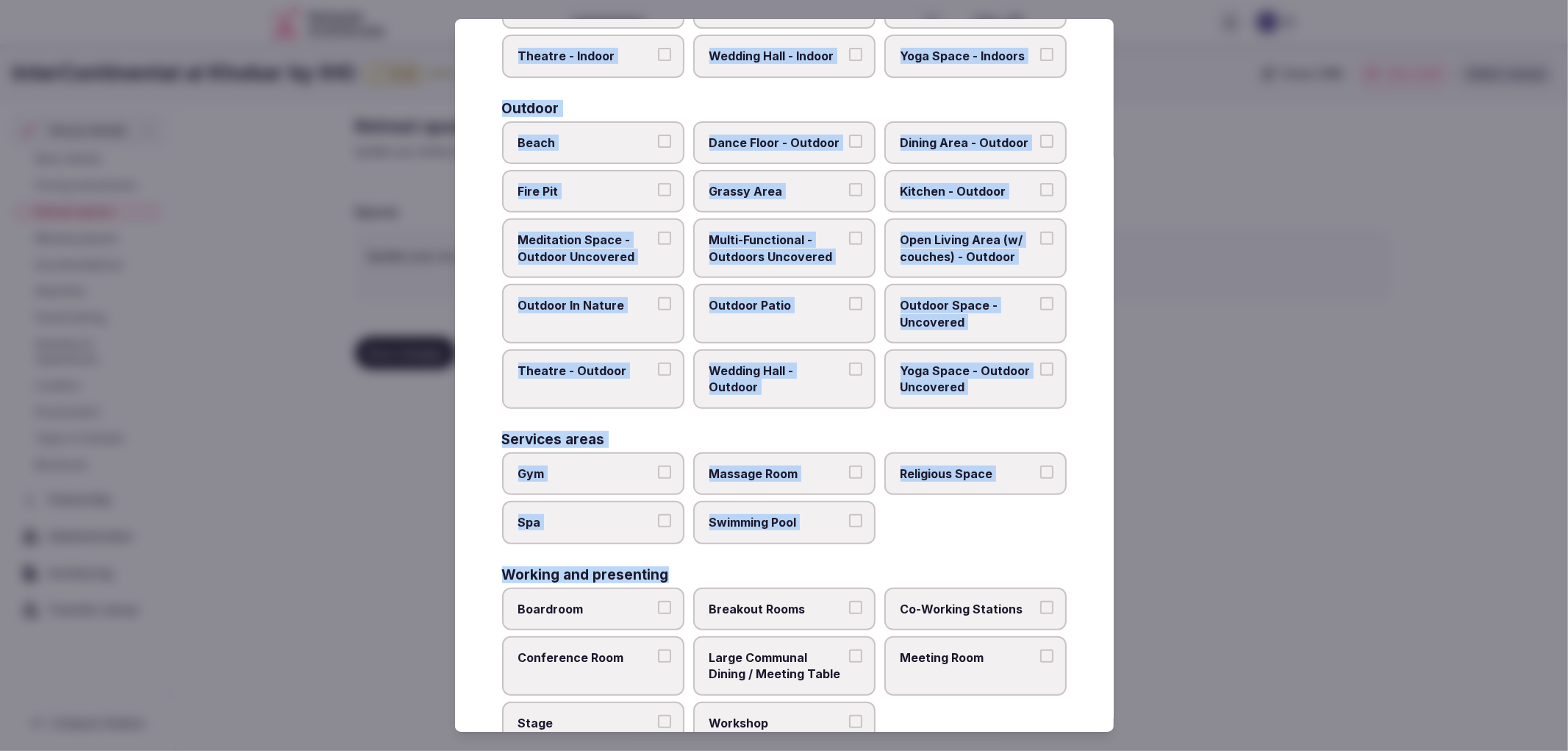
scroll to position [450, 0]
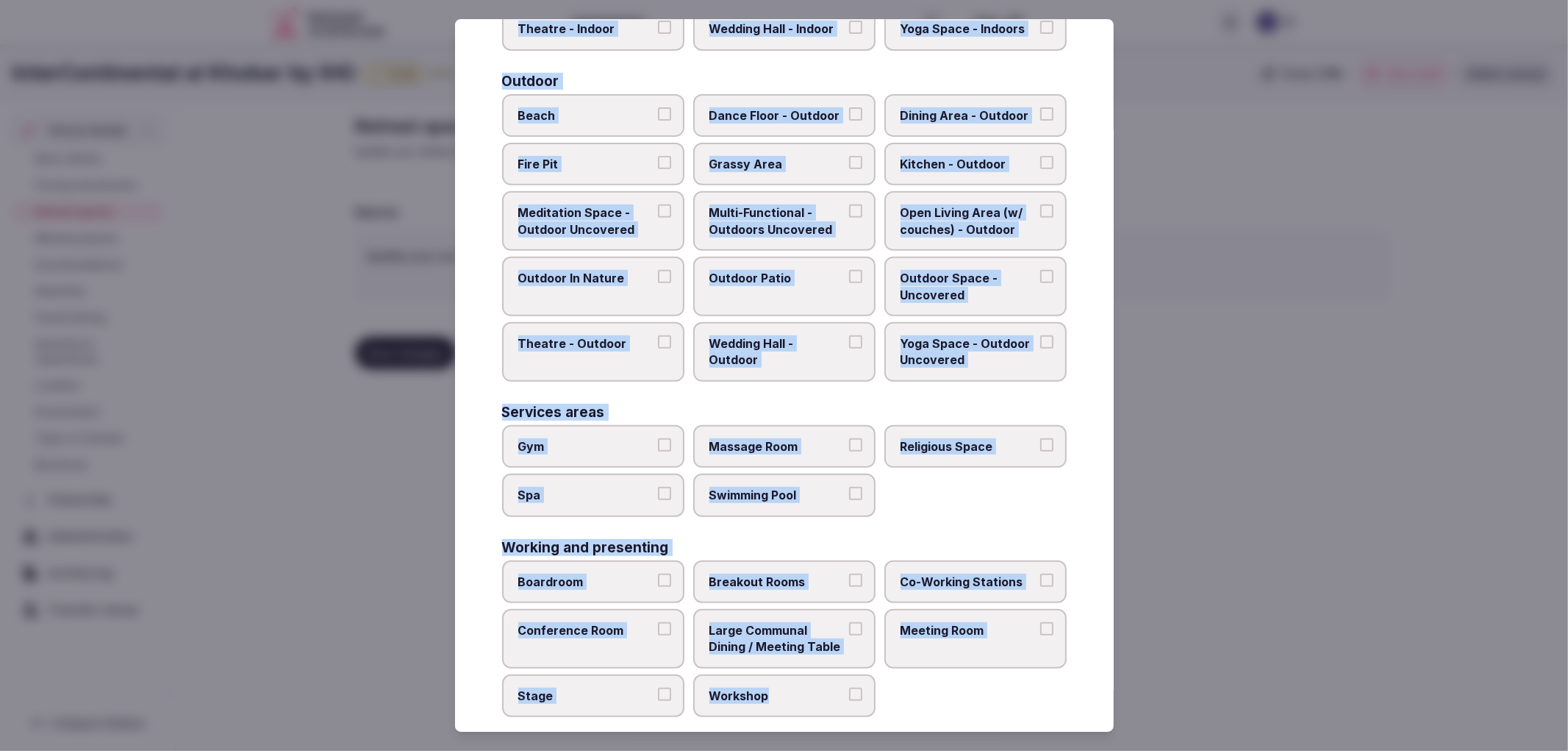
drag, startPoint x: 494, startPoint y: 150, endPoint x: 818, endPoint y: 670, distance: 612.7
click at [816, 680] on div "Select your retreat spaces Choose all applicable retreat spaces offered. Covere…" at bounding box center [784, 376] width 659 height 714
copy div "Covered outdoor spaces Meditation Space - Outdoor Covered (Open Air) Multi-Func…"
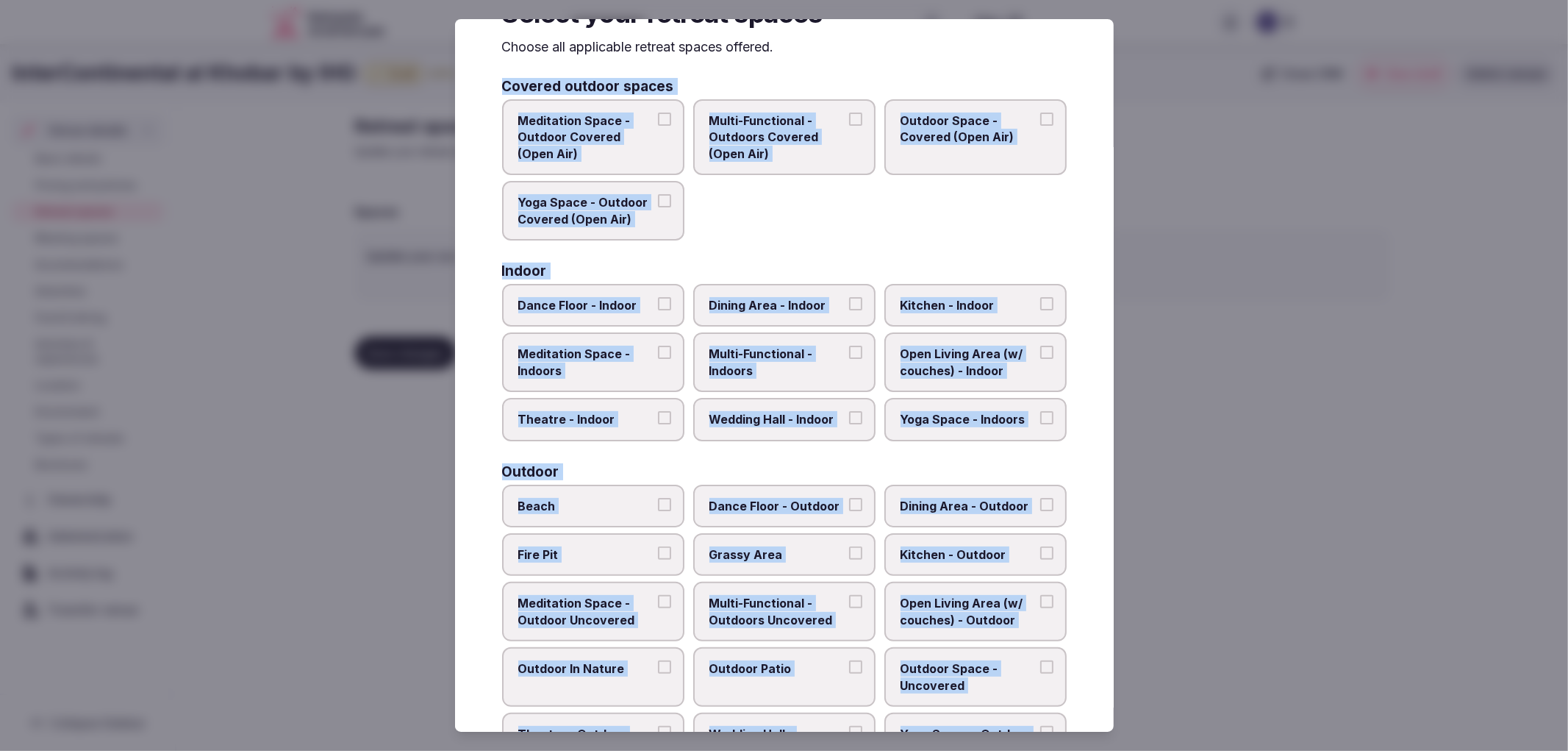
scroll to position [0, 0]
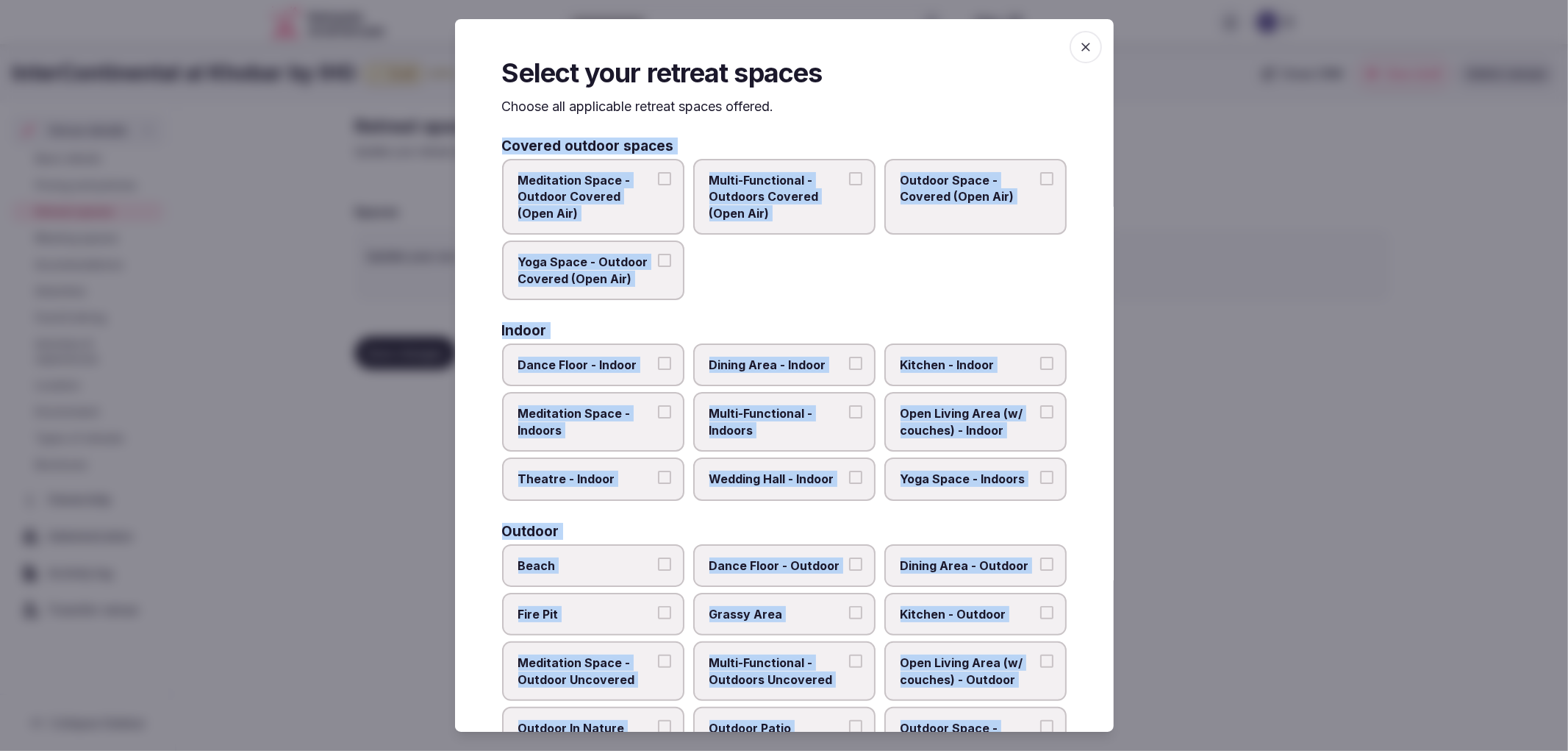
drag, startPoint x: 538, startPoint y: 358, endPoint x: 593, endPoint y: 357, distance: 55.0
click at [539, 358] on span "Dance Floor - Indoor" at bounding box center [586, 365] width 136 height 16
click at [658, 358] on button "Dance Floor - Indoor" at bounding box center [665, 363] width 13 height 13
click at [815, 357] on span "Dining Area - Indoor" at bounding box center [777, 365] width 136 height 16
click at [849, 357] on button "Dining Area - Indoor" at bounding box center [855, 363] width 13 height 13
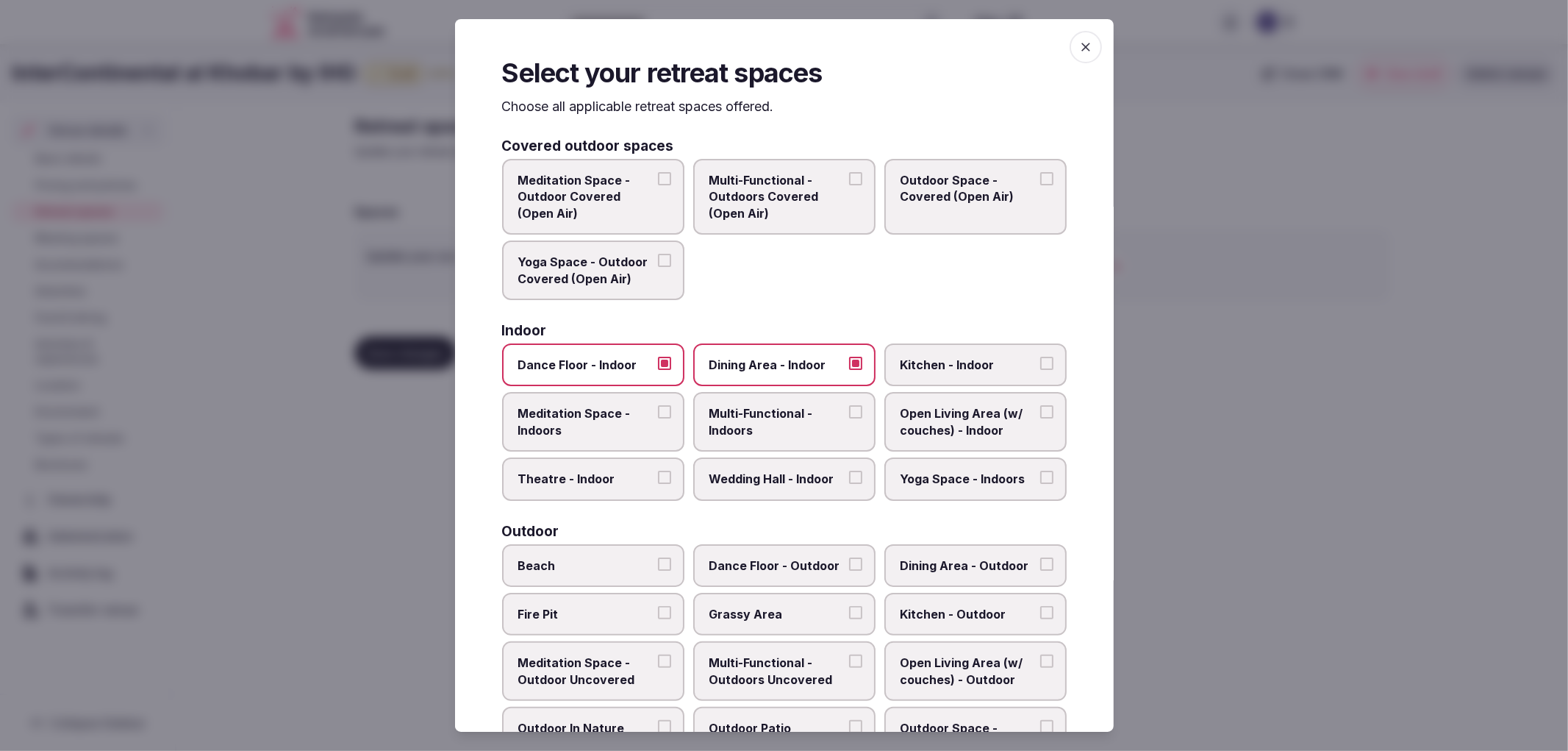
click at [971, 396] on label "Open Living Area (w/ couches) - Indoor" at bounding box center [976, 421] width 182 height 59
click at [1041, 406] on button "Open Living Area (w/ couches) - Indoor" at bounding box center [1047, 412] width 13 height 13
click at [936, 428] on span "Open Living Area (w/ couches) - Indoor" at bounding box center [968, 422] width 136 height 33
click at [1041, 419] on button "Open Living Area (w/ couches) - Indoor" at bounding box center [1047, 412] width 13 height 13
drag, startPoint x: 804, startPoint y: 428, endPoint x: 1011, endPoint y: 435, distance: 207.1
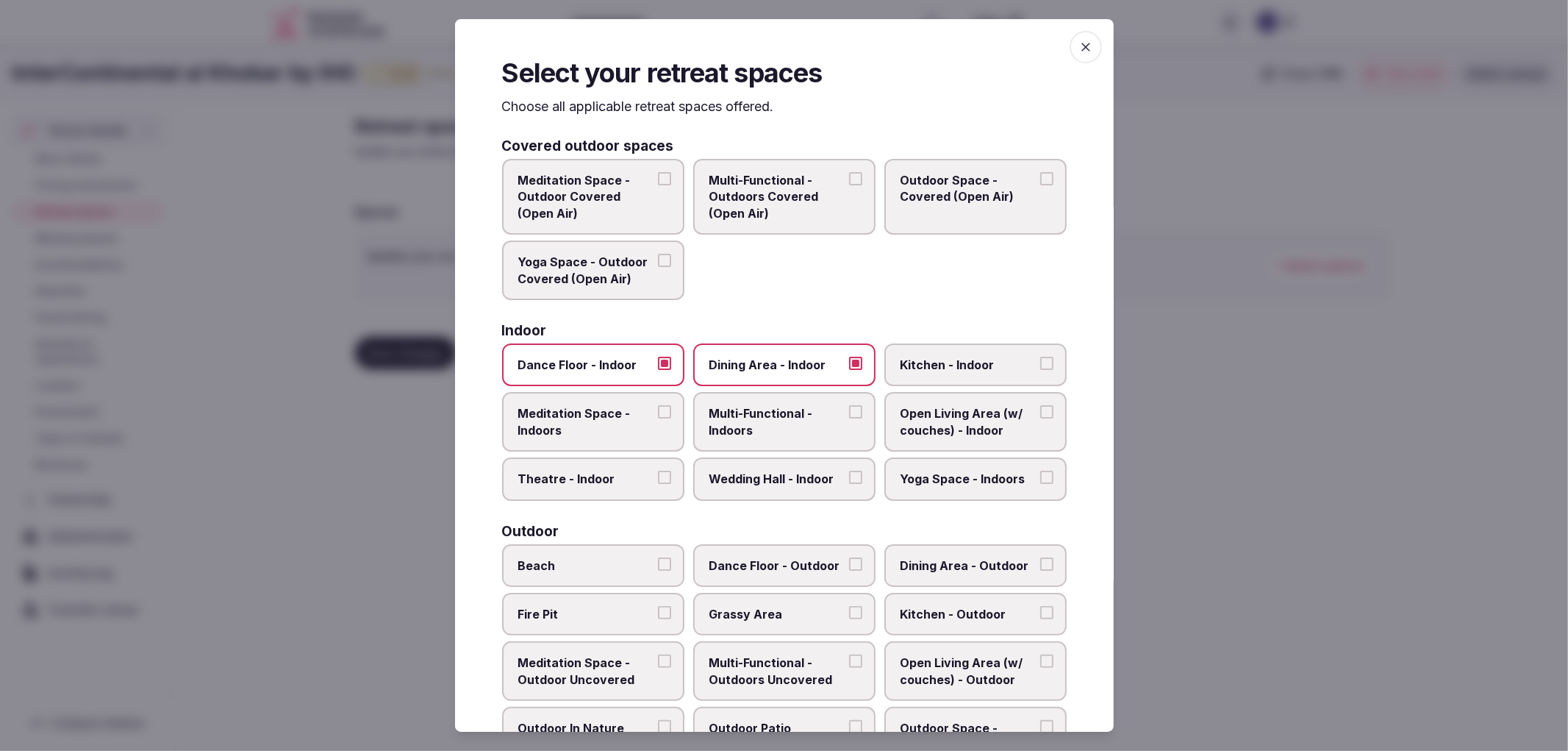
click at [806, 428] on span "Multi-Functional - Indoors" at bounding box center [777, 422] width 136 height 33
click at [849, 419] on button "Multi-Functional - Indoors" at bounding box center [855, 412] width 13 height 13
click at [1011, 435] on label "Open Living Area (w/ couches) - Indoor" at bounding box center [976, 421] width 182 height 59
click at [1041, 419] on button "Open Living Area (w/ couches) - Indoor" at bounding box center [1047, 412] width 13 height 13
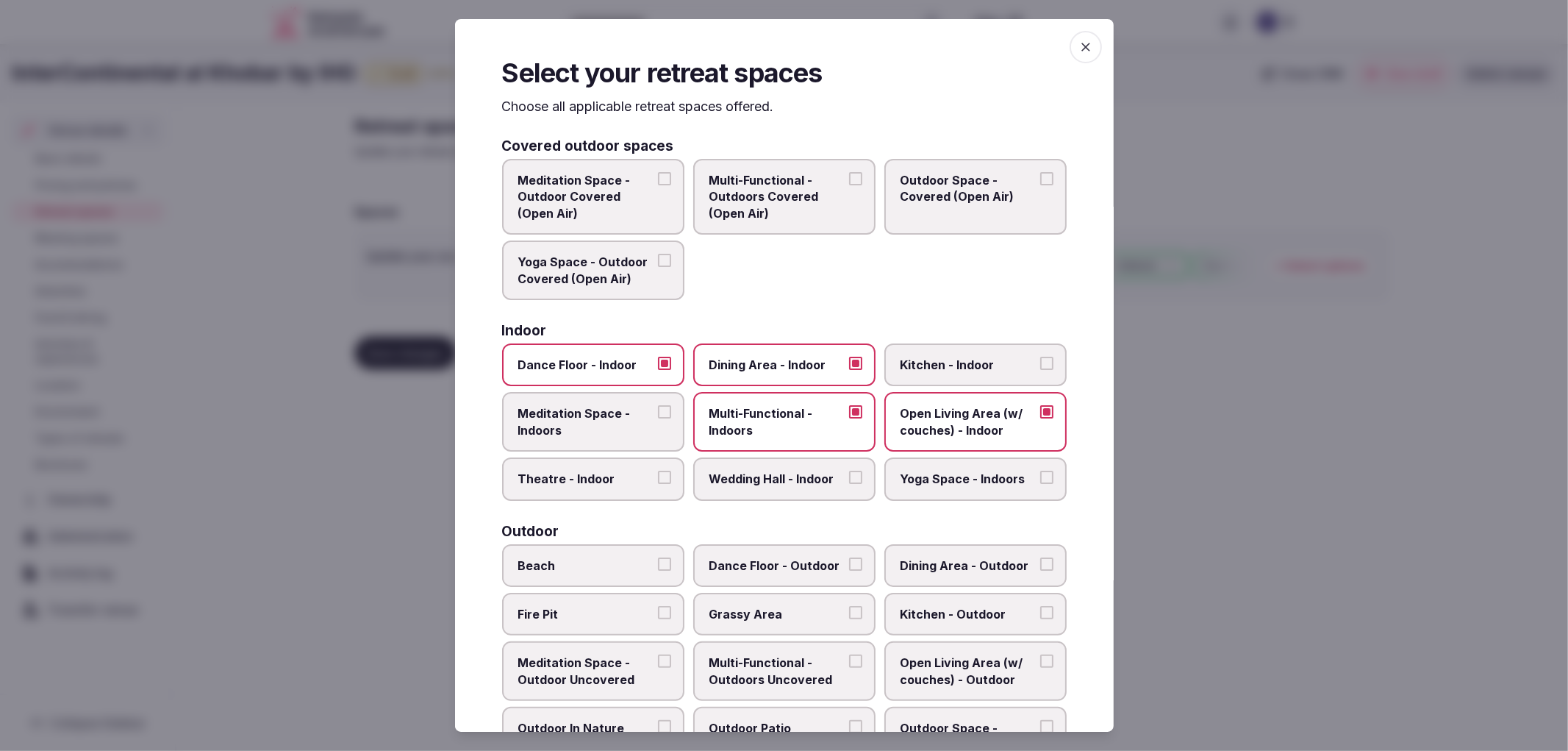
click at [782, 474] on span "Wedding Hall - Indoor" at bounding box center [777, 479] width 136 height 16
click at [849, 474] on button "Wedding Hall - Indoor" at bounding box center [855, 477] width 13 height 13
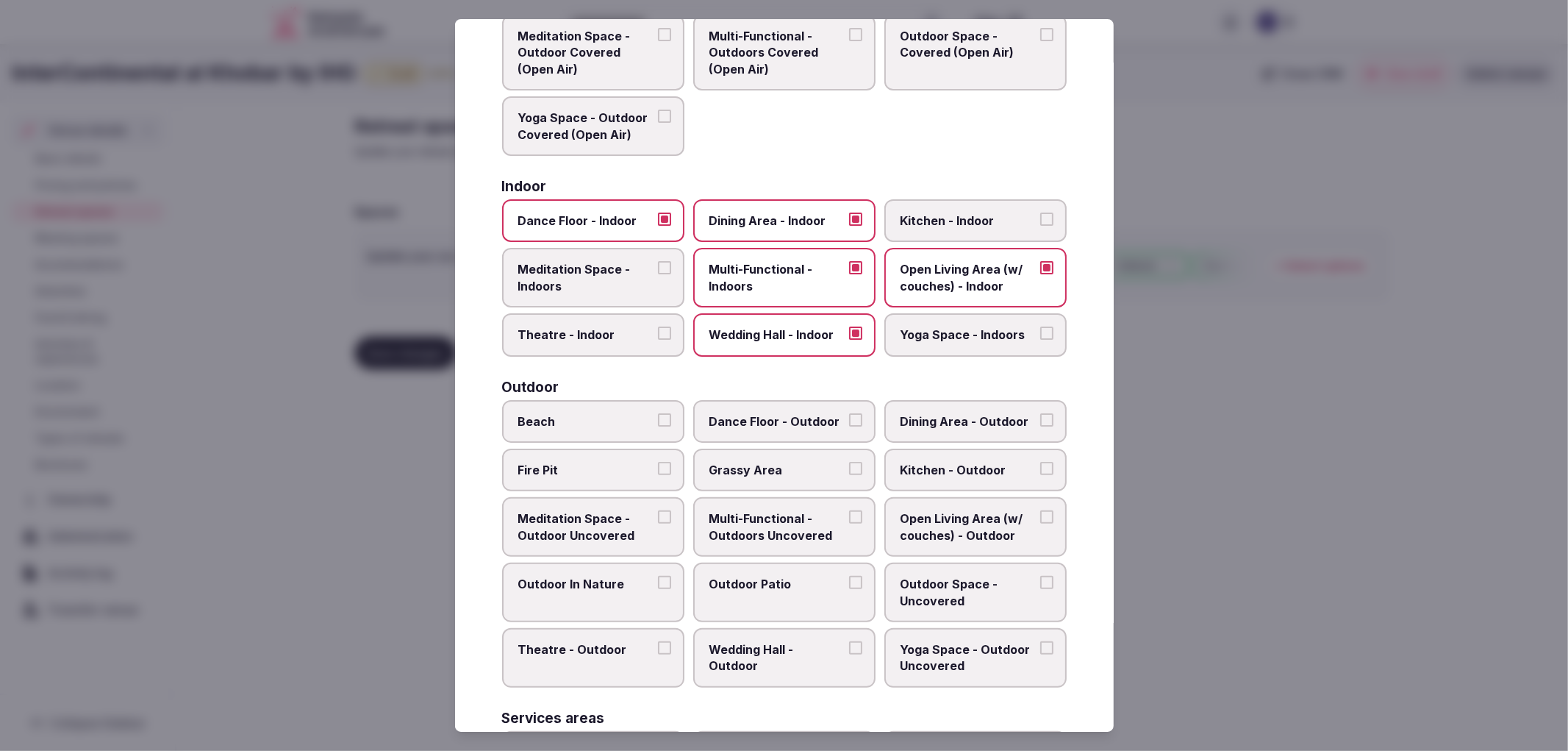
scroll to position [163, 0]
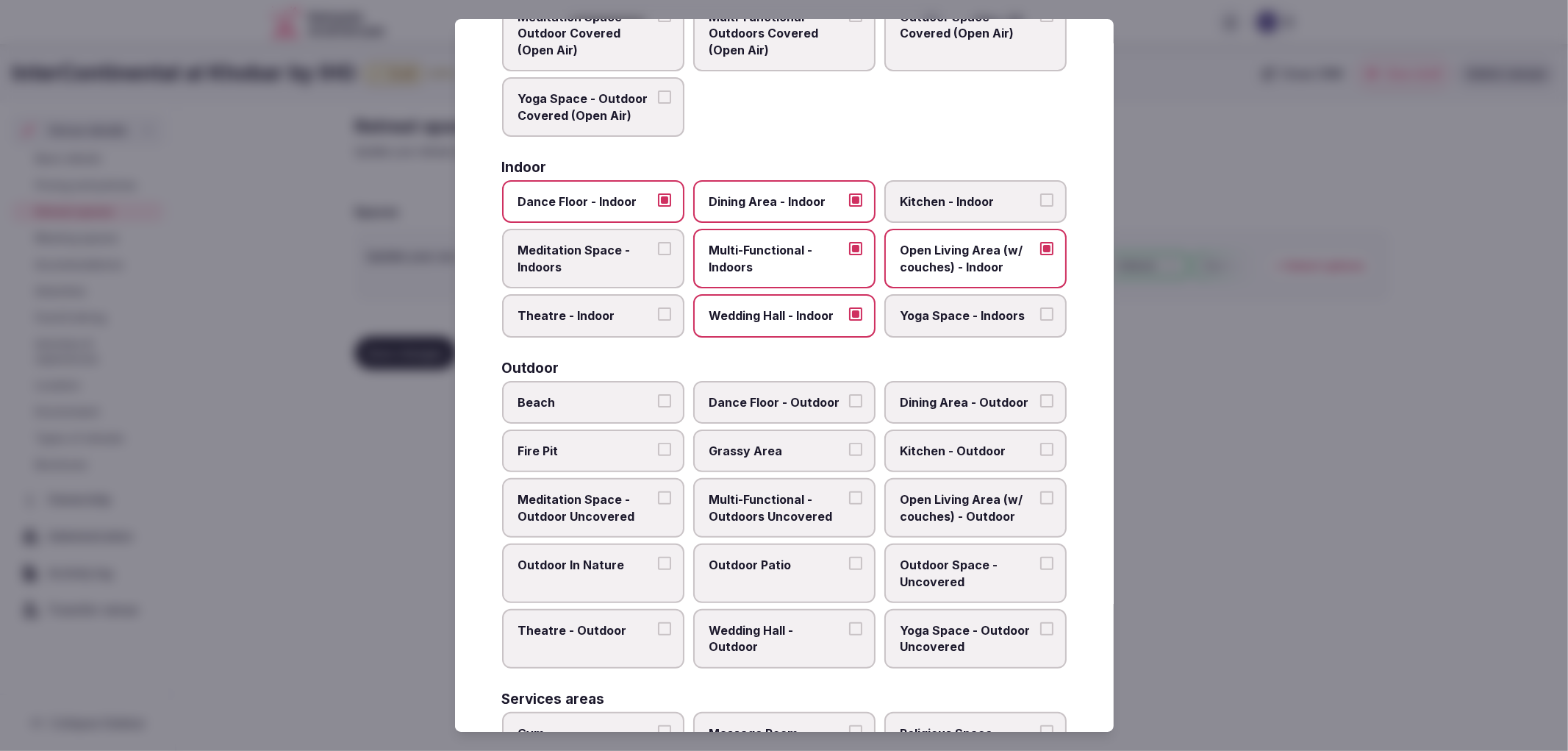
click at [594, 310] on span "Theatre - Indoor" at bounding box center [586, 315] width 136 height 16
click at [658, 310] on button "Theatre - Indoor" at bounding box center [665, 314] width 13 height 13
click at [959, 394] on span "Dining Area - Outdoor" at bounding box center [968, 402] width 136 height 16
click at [1041, 394] on button "Dining Area - Outdoor" at bounding box center [1047, 401] width 13 height 13
click at [931, 561] on span "Outdoor Space - Uncovered" at bounding box center [968, 573] width 136 height 33
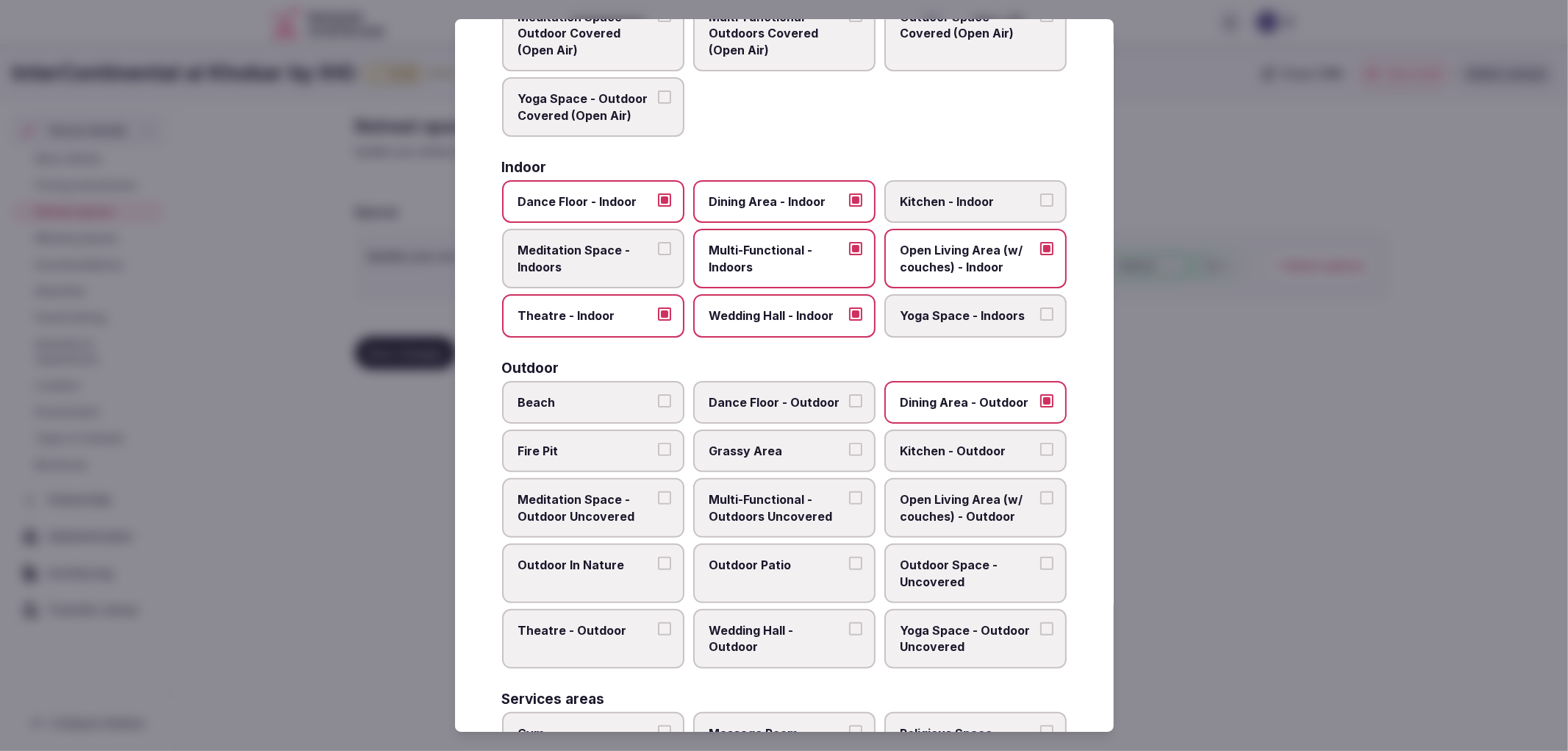
click at [1041, 561] on button "Outdoor Space - Uncovered" at bounding box center [1047, 563] width 13 height 13
click at [931, 561] on span "Outdoor Space - Uncovered" at bounding box center [968, 573] width 136 height 33
click at [1041, 561] on button "Outdoor Space - Uncovered" at bounding box center [1047, 563] width 13 height 13
click at [651, 609] on label "Theatre - Outdoor" at bounding box center [593, 638] width 182 height 59
click at [658, 623] on button "Theatre - Outdoor" at bounding box center [665, 629] width 13 height 13
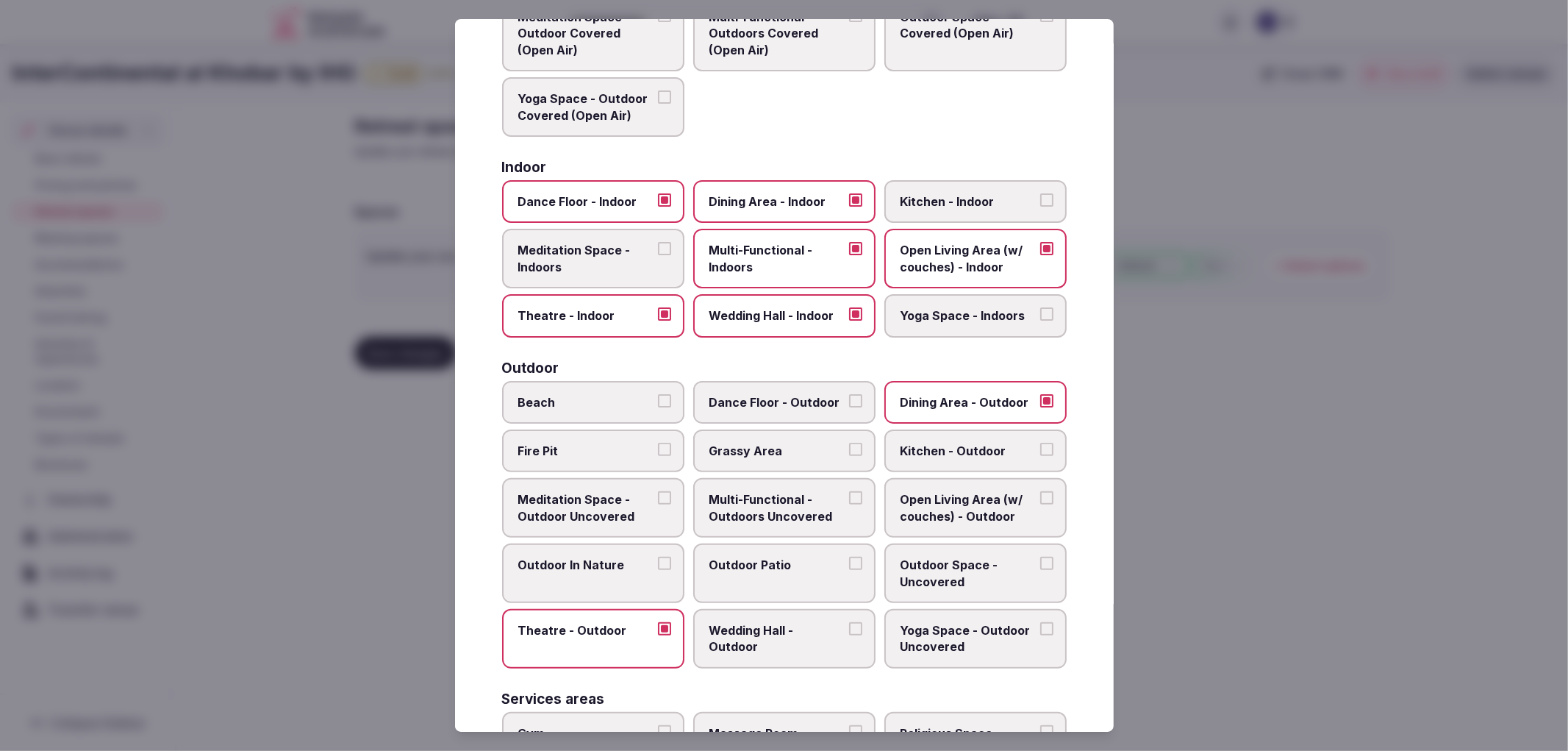
click at [589, 623] on span "Theatre - Outdoor" at bounding box center [586, 631] width 136 height 16
click at [658, 623] on button "Theatre - Outdoor" at bounding box center [665, 629] width 13 height 13
click at [986, 561] on span "Outdoor Space - Uncovered" at bounding box center [968, 573] width 136 height 33
click at [1041, 561] on button "Outdoor Space - Uncovered" at bounding box center [1047, 563] width 13 height 13
click at [765, 557] on span "Outdoor Patio" at bounding box center [777, 565] width 136 height 16
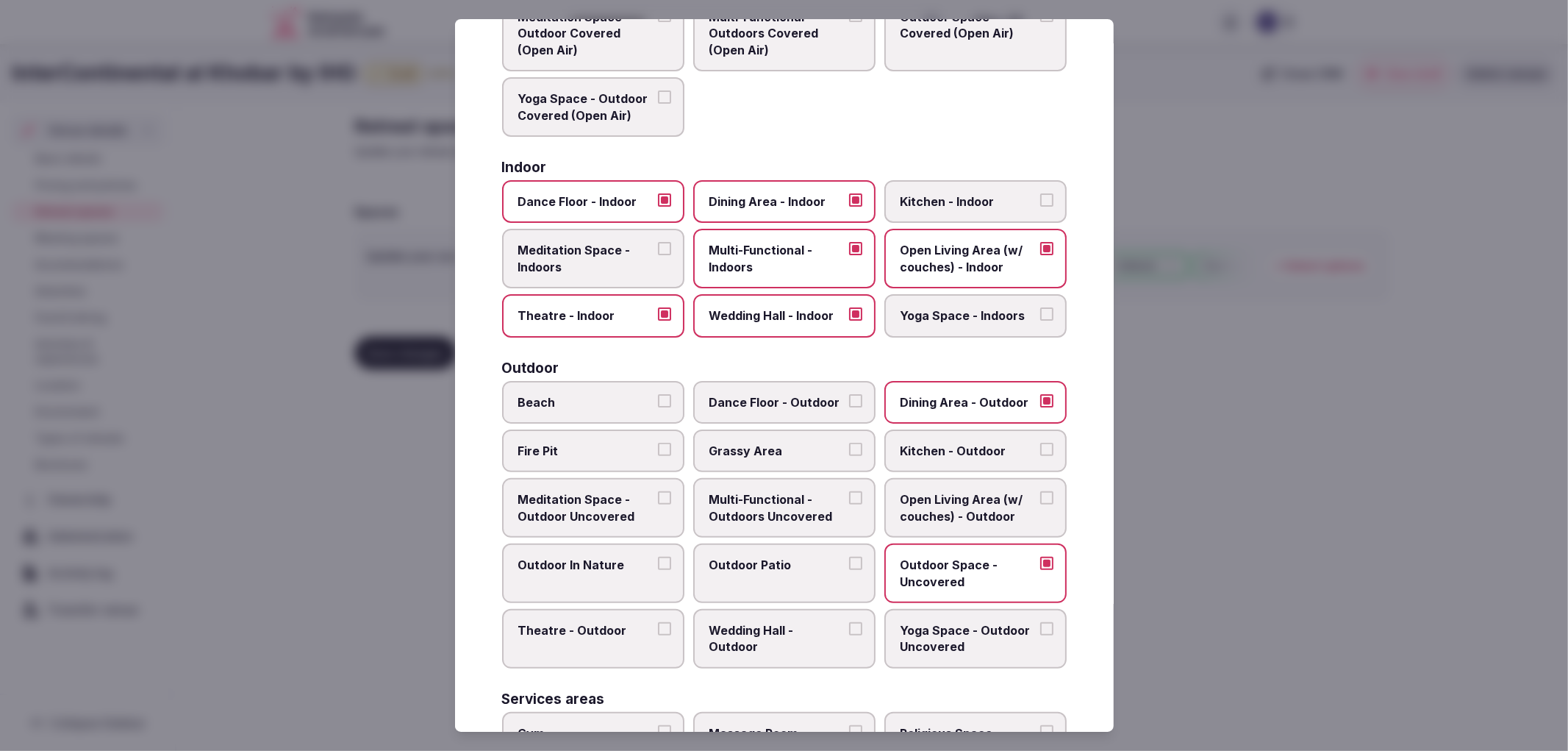
click at [849, 557] on button "Outdoor Patio" at bounding box center [855, 563] width 13 height 13
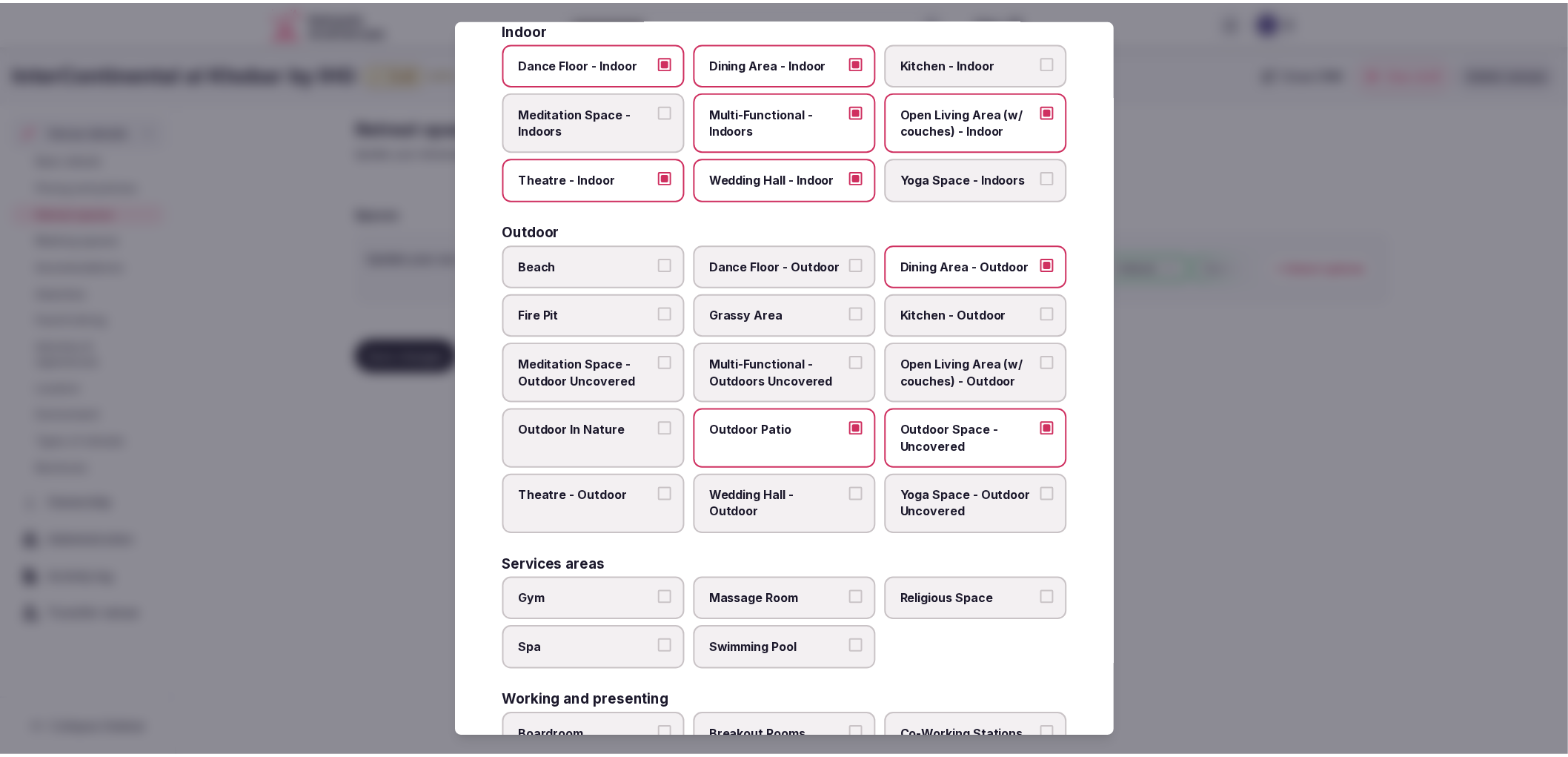
scroll to position [454, 0]
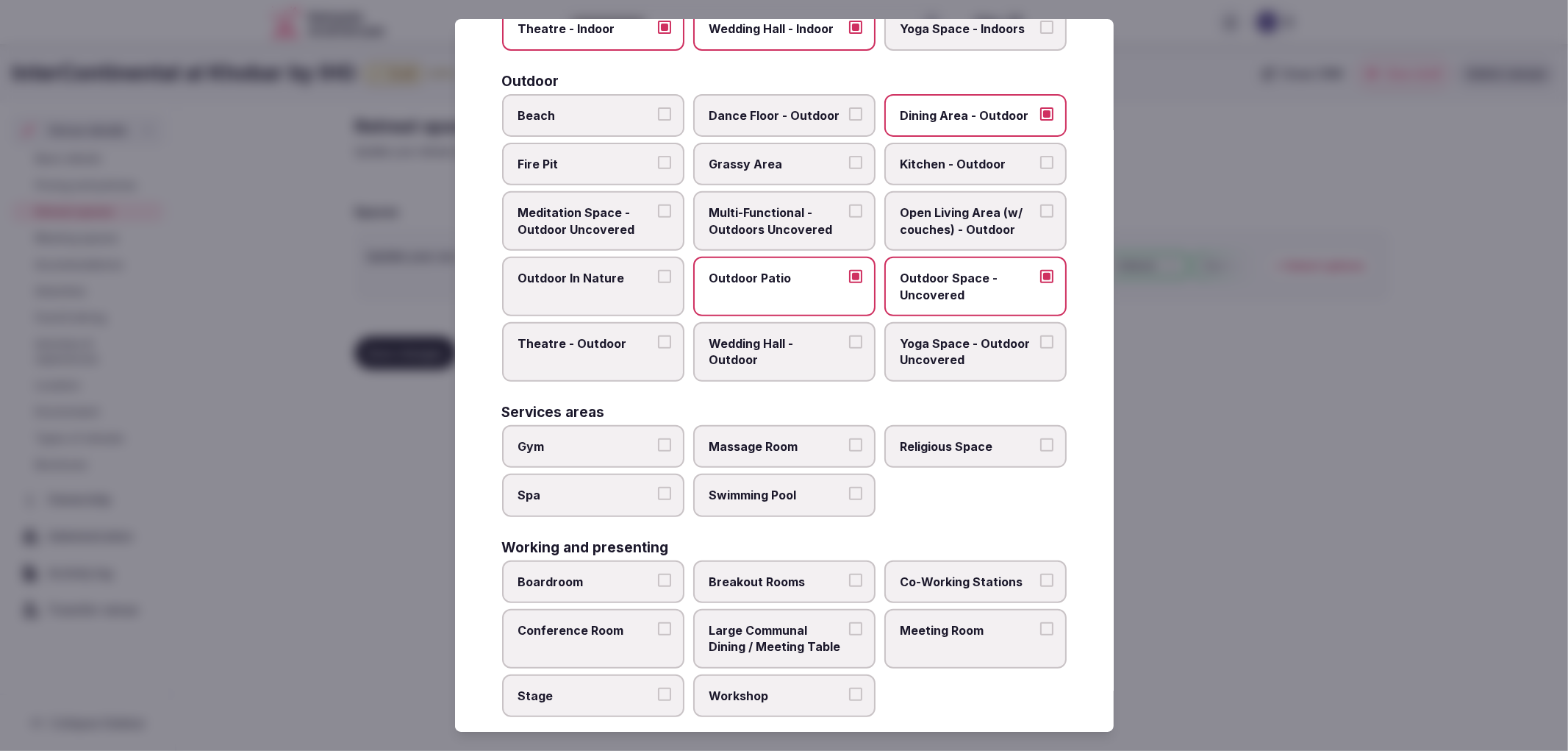
click at [599, 438] on span "Gym" at bounding box center [586, 446] width 136 height 16
click at [658, 438] on button "Gym" at bounding box center [665, 445] width 13 height 13
drag, startPoint x: 626, startPoint y: 481, endPoint x: 706, endPoint y: 454, distance: 84.4
click at [627, 487] on span "Spa" at bounding box center [586, 495] width 136 height 16
click at [658, 487] on button "Spa" at bounding box center [665, 493] width 13 height 13
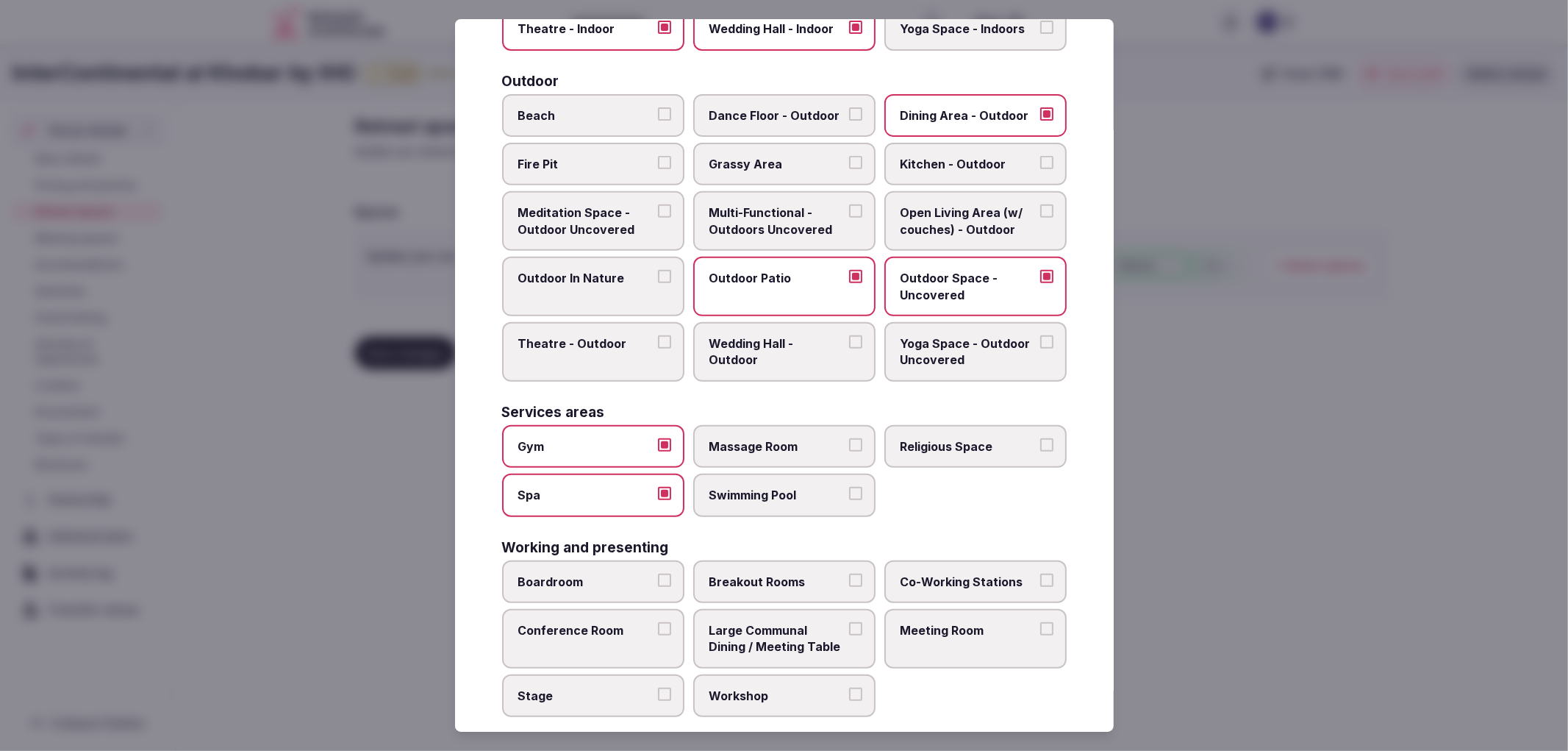
click at [782, 445] on label "Massage Room" at bounding box center [784, 446] width 182 height 42
click at [849, 445] on button "Massage Room" at bounding box center [855, 445] width 13 height 13
drag, startPoint x: 801, startPoint y: 476, endPoint x: 921, endPoint y: 451, distance: 122.6
click at [802, 487] on span "Swimming Pool" at bounding box center [777, 495] width 136 height 16
click at [849, 487] on button "Swimming Pool" at bounding box center [855, 493] width 13 height 13
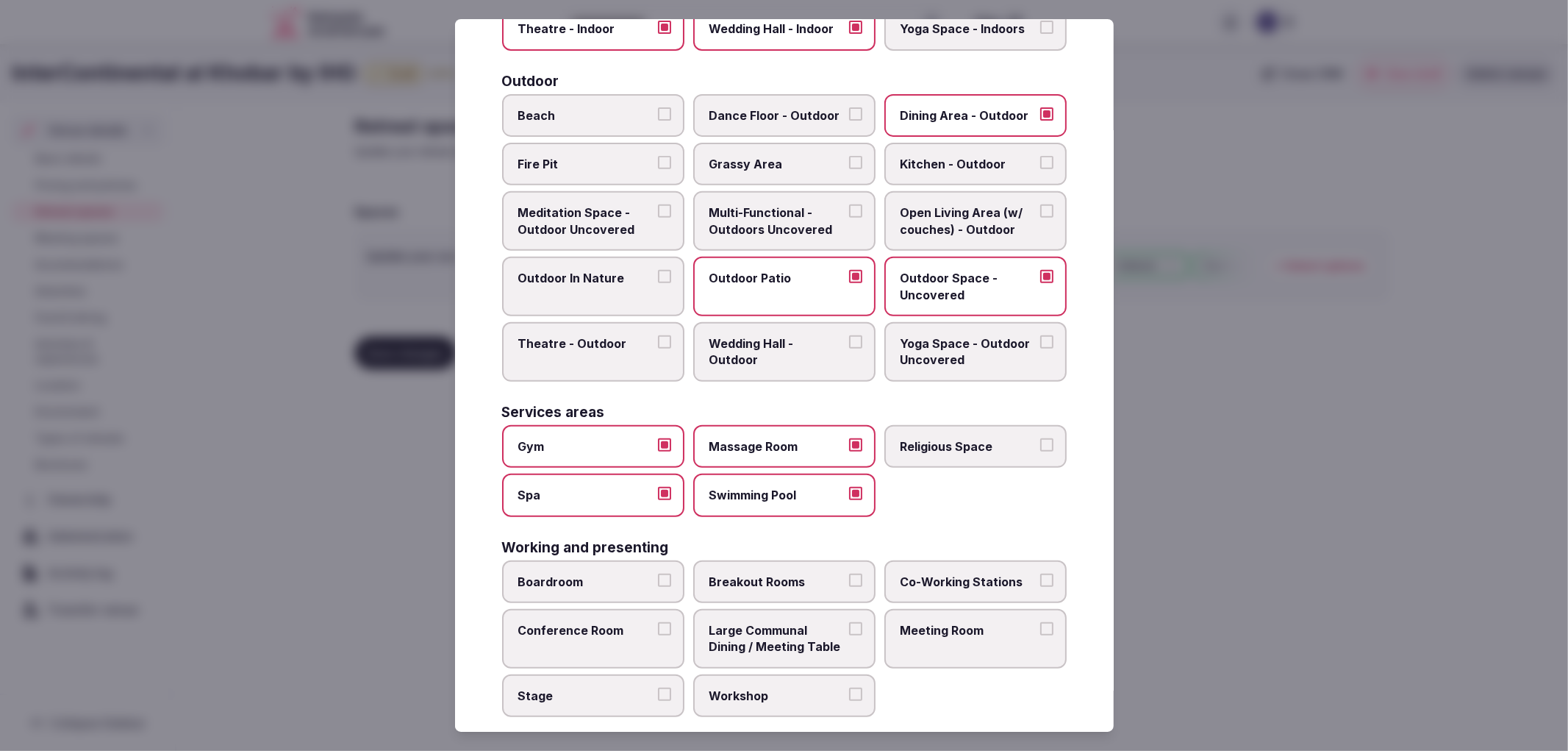
click at [939, 447] on label "Religious Space" at bounding box center [976, 446] width 182 height 42
click at [1041, 447] on button "Religious Space" at bounding box center [1047, 445] width 13 height 13
click at [659, 574] on button "Boardroom" at bounding box center [665, 580] width 13 height 13
drag, startPoint x: 636, startPoint y: 627, endPoint x: 654, endPoint y: 656, distance: 34.1
click at [637, 631] on label "Conference Room" at bounding box center [593, 638] width 182 height 59
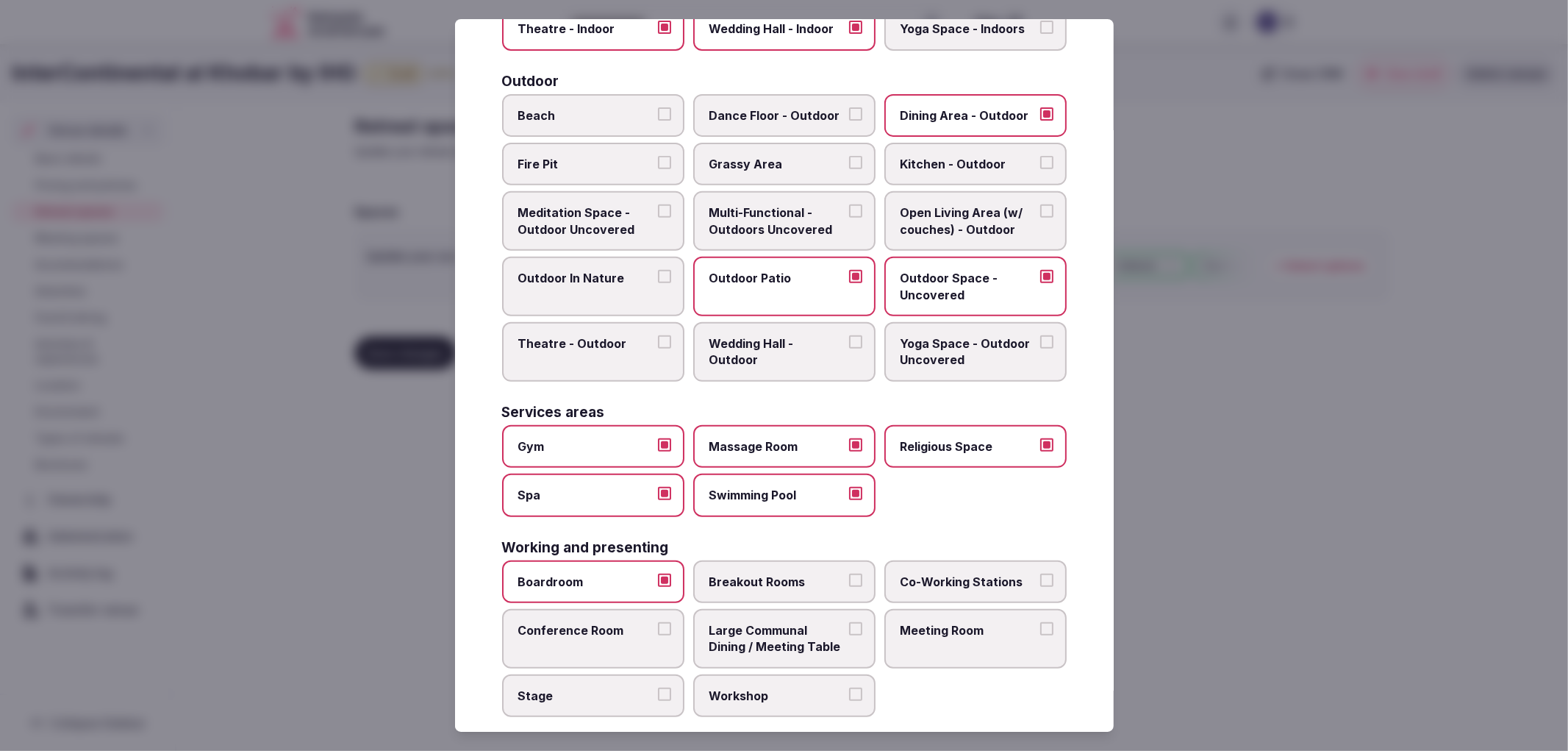
click at [658, 631] on button "Conference Room" at bounding box center [665, 629] width 13 height 13
click at [684, 675] on div "Boardroom Breakout Rooms Co-Working Stations Conference Room Large Communal Din…" at bounding box center [784, 640] width 565 height 158
drag, startPoint x: 815, startPoint y: 635, endPoint x: 807, endPoint y: 594, distance: 41.8
click at [815, 634] on span "Large Communal Dining / Meeting Table" at bounding box center [777, 639] width 136 height 33
click at [849, 634] on button "Large Communal Dining / Meeting Table" at bounding box center [855, 629] width 13 height 13
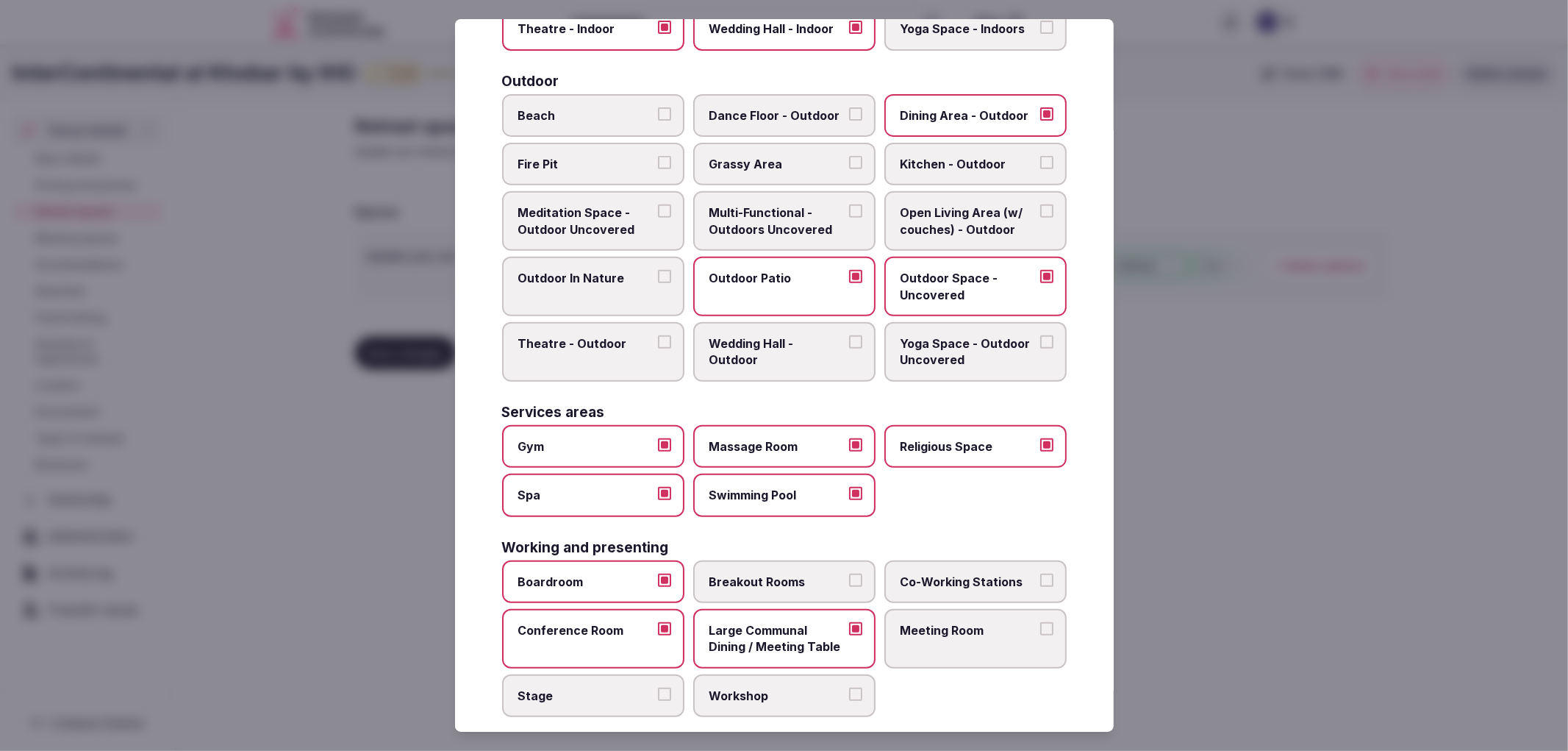
click at [807, 609] on label "Large Communal Dining / Meeting Table" at bounding box center [784, 638] width 182 height 59
click at [849, 623] on button "Large Communal Dining / Meeting Table" at bounding box center [855, 629] width 13 height 13
click at [804, 645] on label "Large Communal Dining / Meeting Table" at bounding box center [784, 638] width 182 height 59
click at [849, 636] on button "Large Communal Dining / Meeting Table" at bounding box center [855, 629] width 13 height 13
click at [670, 675] on label "Stage" at bounding box center [593, 696] width 182 height 42
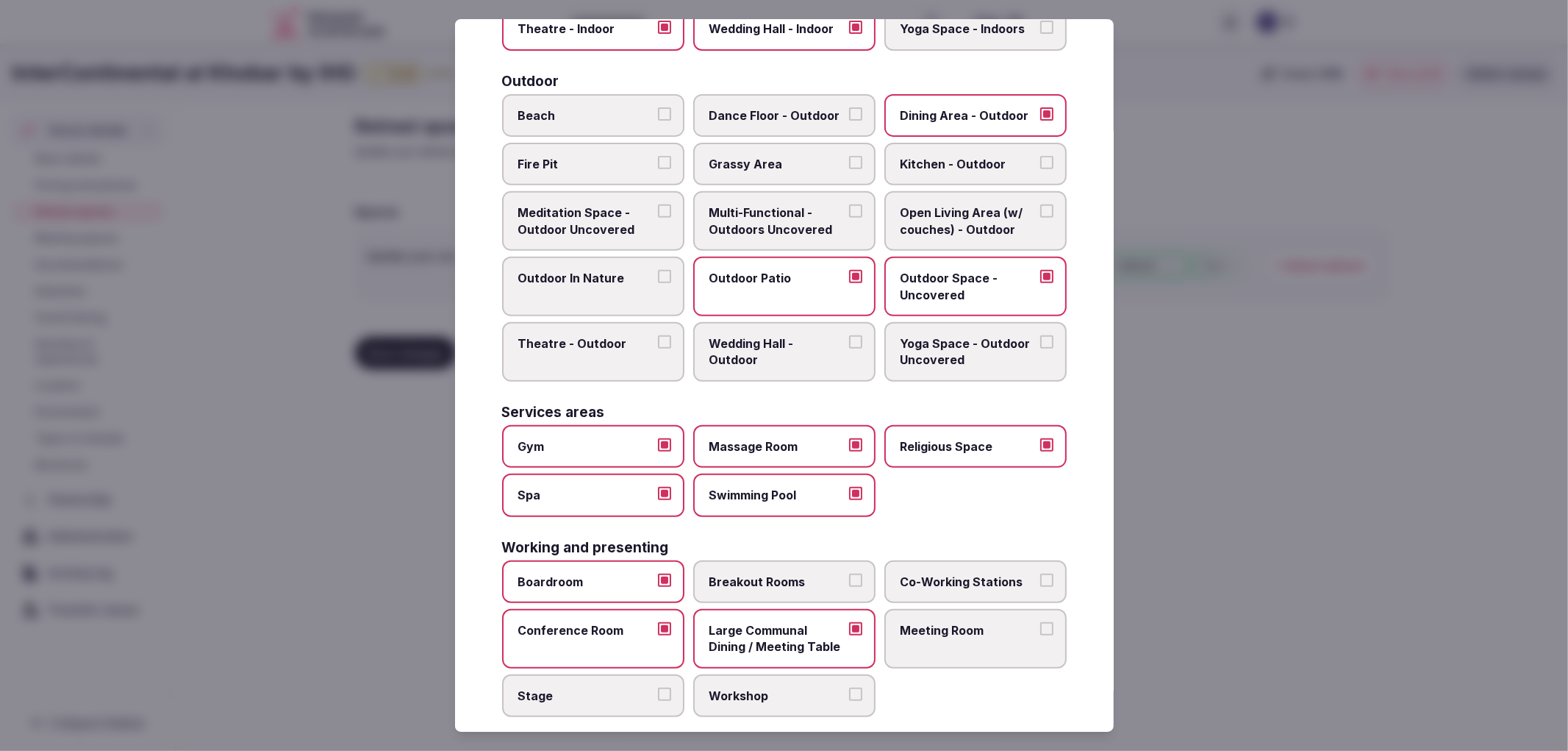
click at [670, 688] on button "Stage" at bounding box center [665, 694] width 13 height 13
click at [808, 688] on span "Workshop" at bounding box center [777, 696] width 136 height 16
click at [849, 688] on button "Workshop" at bounding box center [855, 694] width 13 height 13
drag, startPoint x: 763, startPoint y: 578, endPoint x: 807, endPoint y: 579, distance: 44.0
click at [773, 578] on label "Breakout Rooms" at bounding box center [784, 582] width 182 height 42
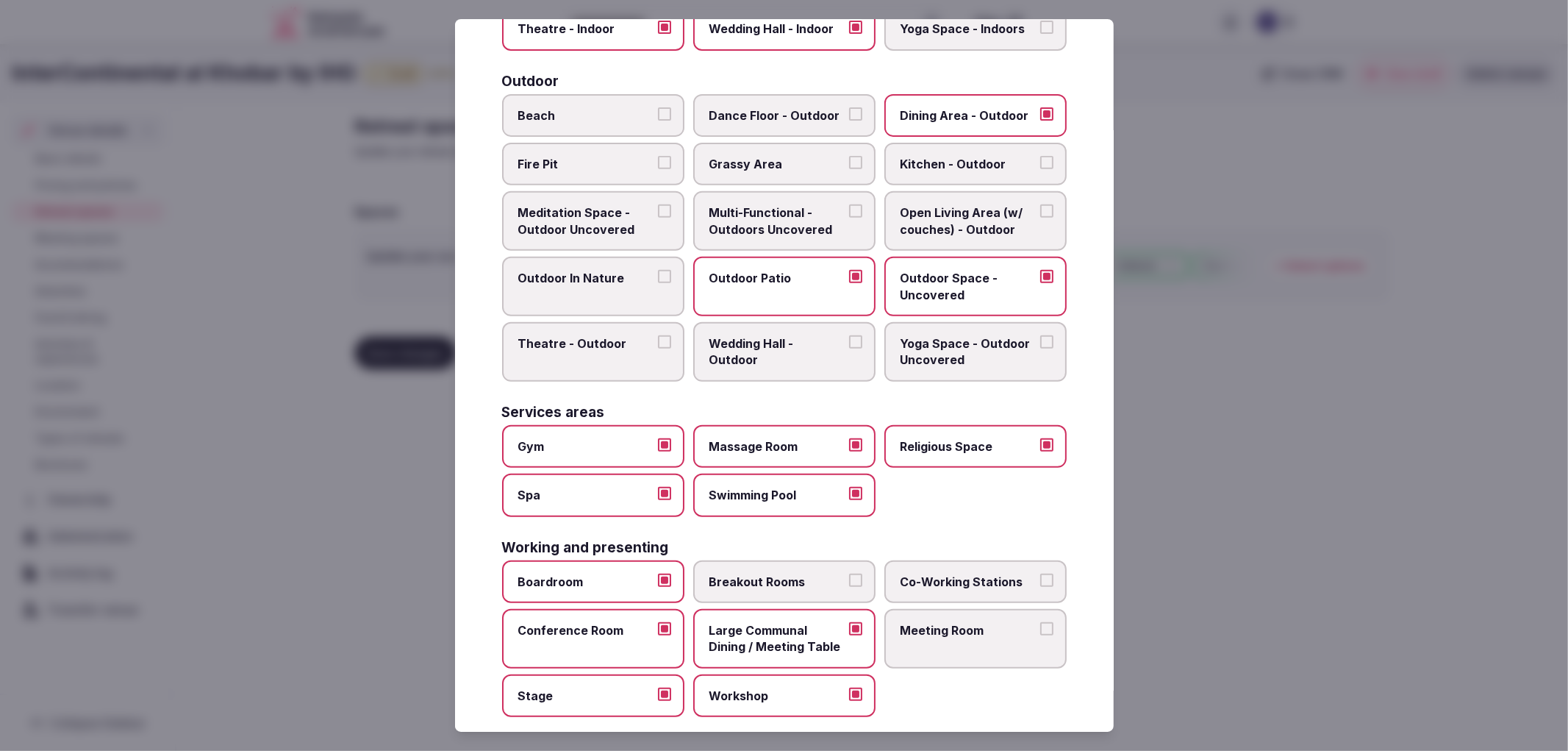
click at [972, 609] on label "Meeting Room" at bounding box center [976, 638] width 182 height 59
click at [1041, 623] on button "Meeting Room" at bounding box center [1047, 629] width 13 height 13
click at [968, 628] on label "Meeting Room" at bounding box center [976, 638] width 182 height 59
click at [1041, 628] on button "Meeting Room" at bounding box center [1047, 629] width 13 height 13
click at [938, 561] on label "Co-Working Stations" at bounding box center [976, 582] width 182 height 42
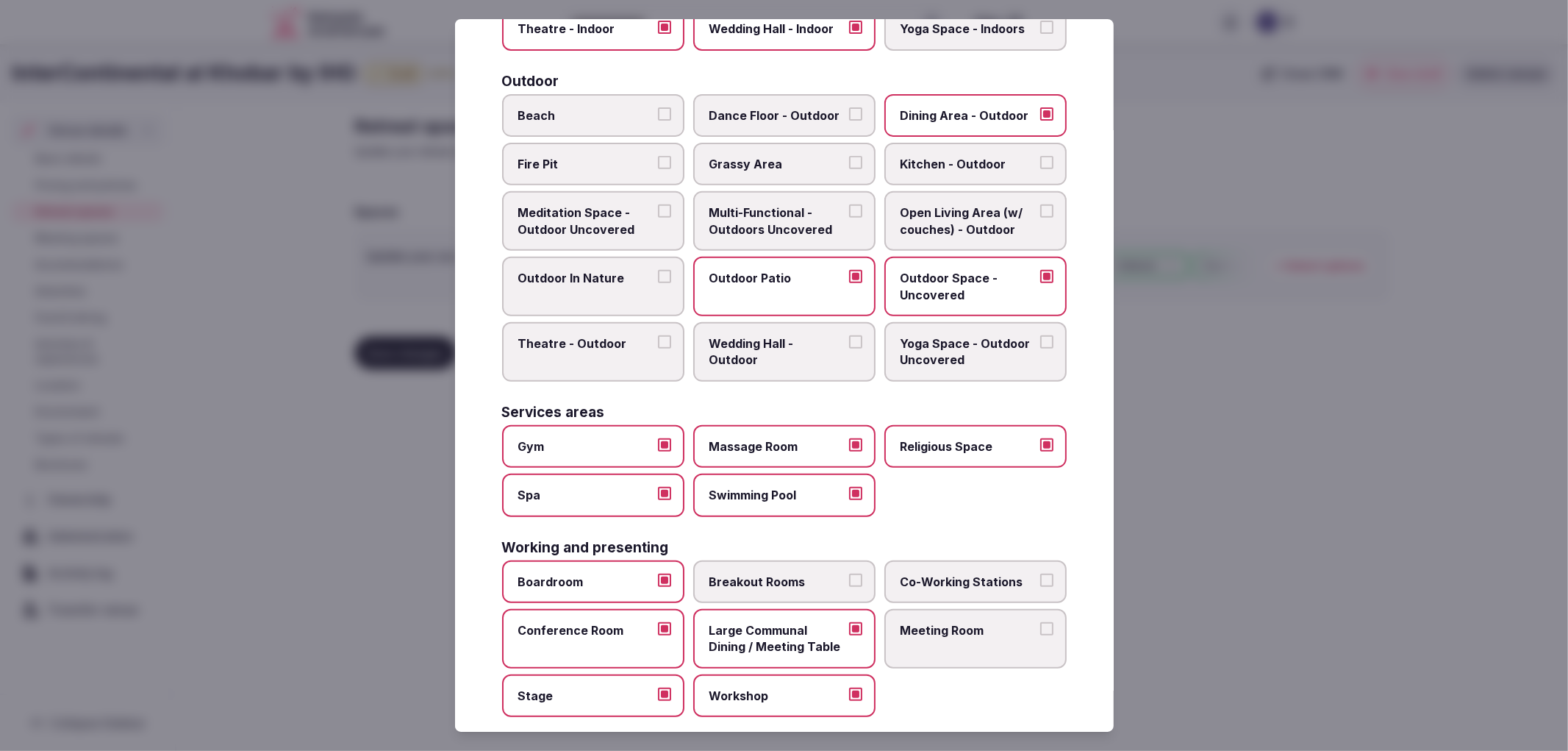
click at [1041, 574] on button "Co-Working Stations" at bounding box center [1047, 580] width 13 height 13
drag, startPoint x: 759, startPoint y: 561, endPoint x: 829, endPoint y: 583, distance: 73.4
click at [761, 574] on span "Breakout Rooms" at bounding box center [777, 582] width 136 height 16
click at [849, 574] on button "Breakout Rooms" at bounding box center [855, 580] width 13 height 13
click at [1024, 622] on label "Meeting Room" at bounding box center [976, 638] width 182 height 59
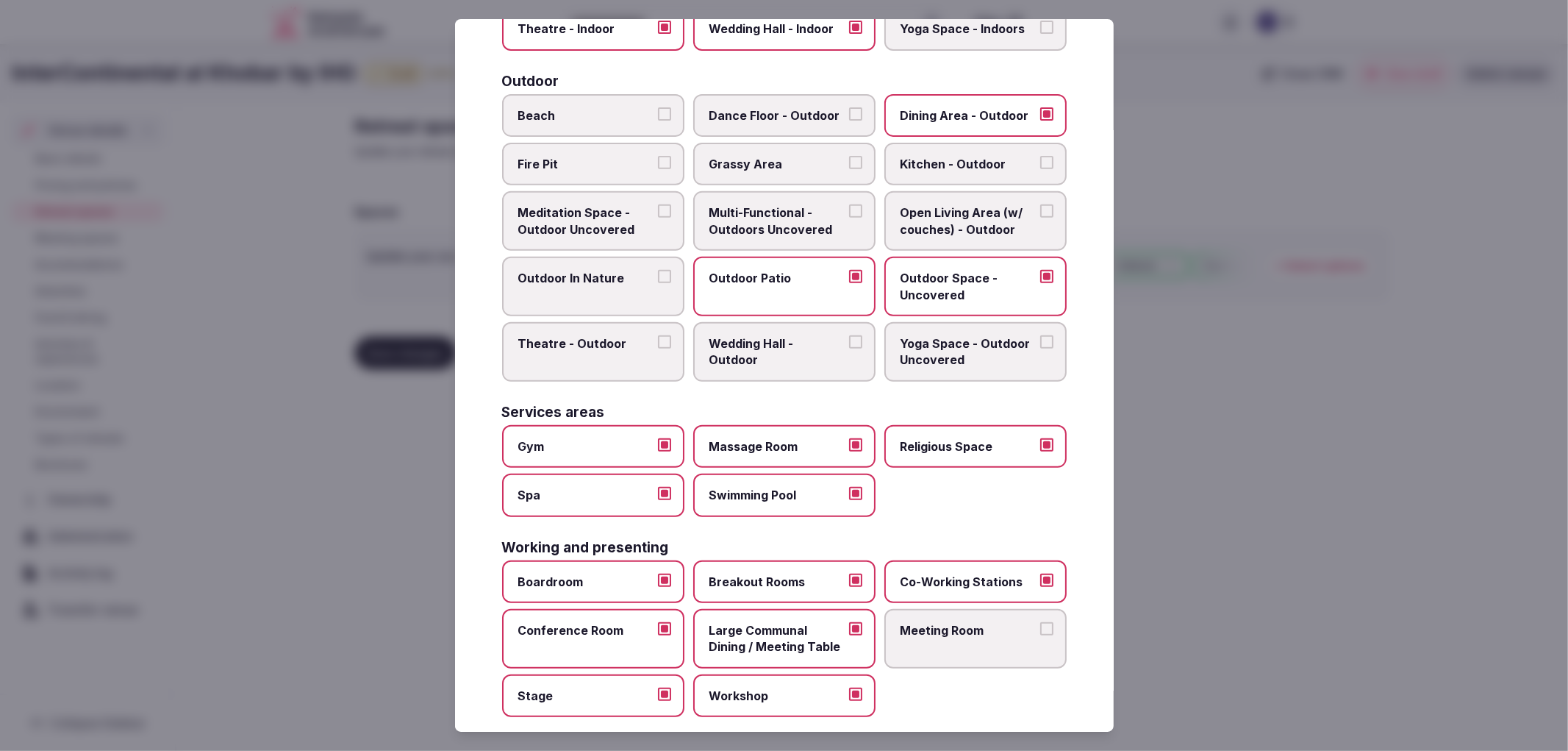
click at [1041, 623] on button "Meeting Room" at bounding box center [1047, 629] width 13 height 13
click at [1226, 449] on div at bounding box center [784, 376] width 1568 height 751
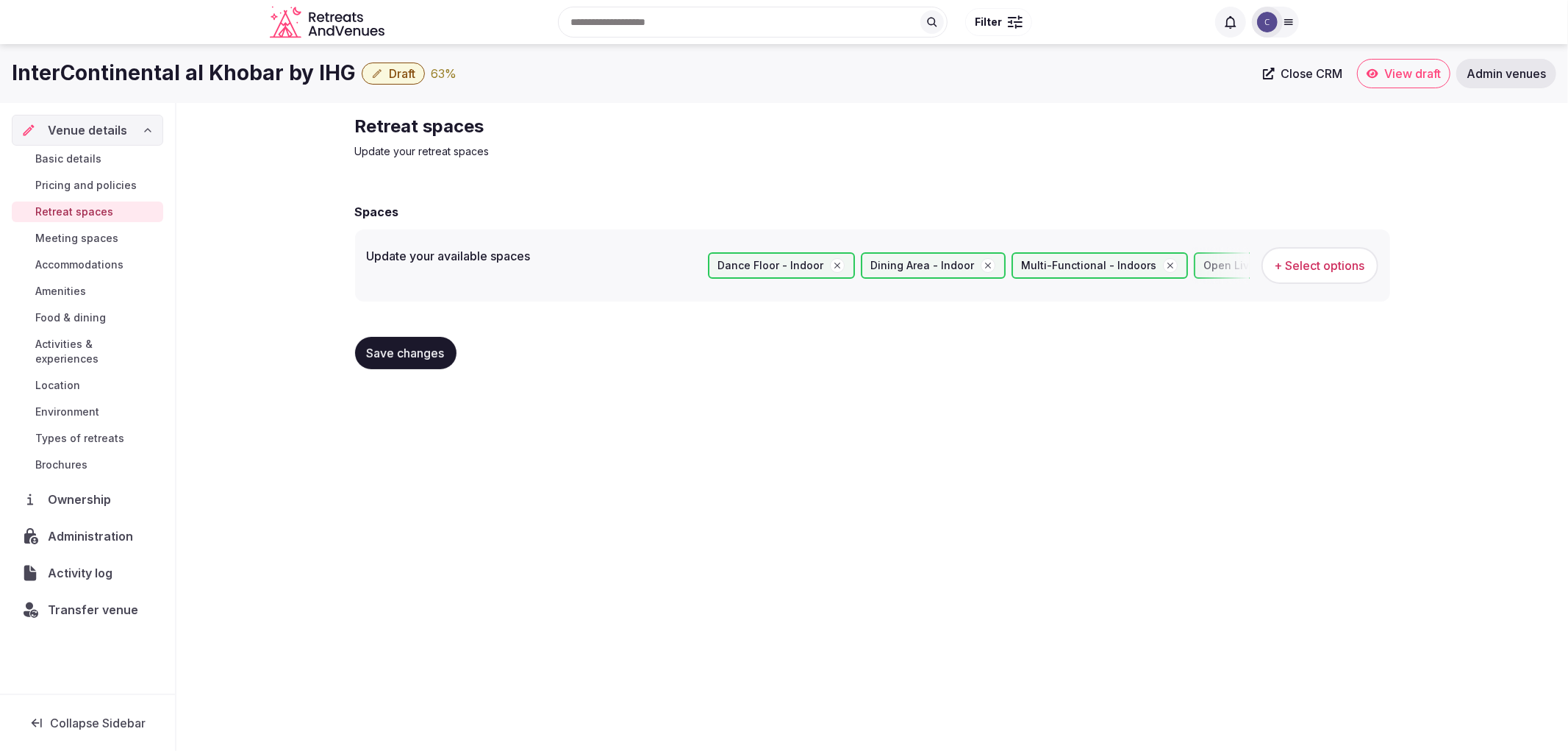
click at [391, 350] on span "Save changes" at bounding box center [406, 353] width 78 height 15
click at [60, 159] on span "Basic details" at bounding box center [67, 158] width 66 height 15
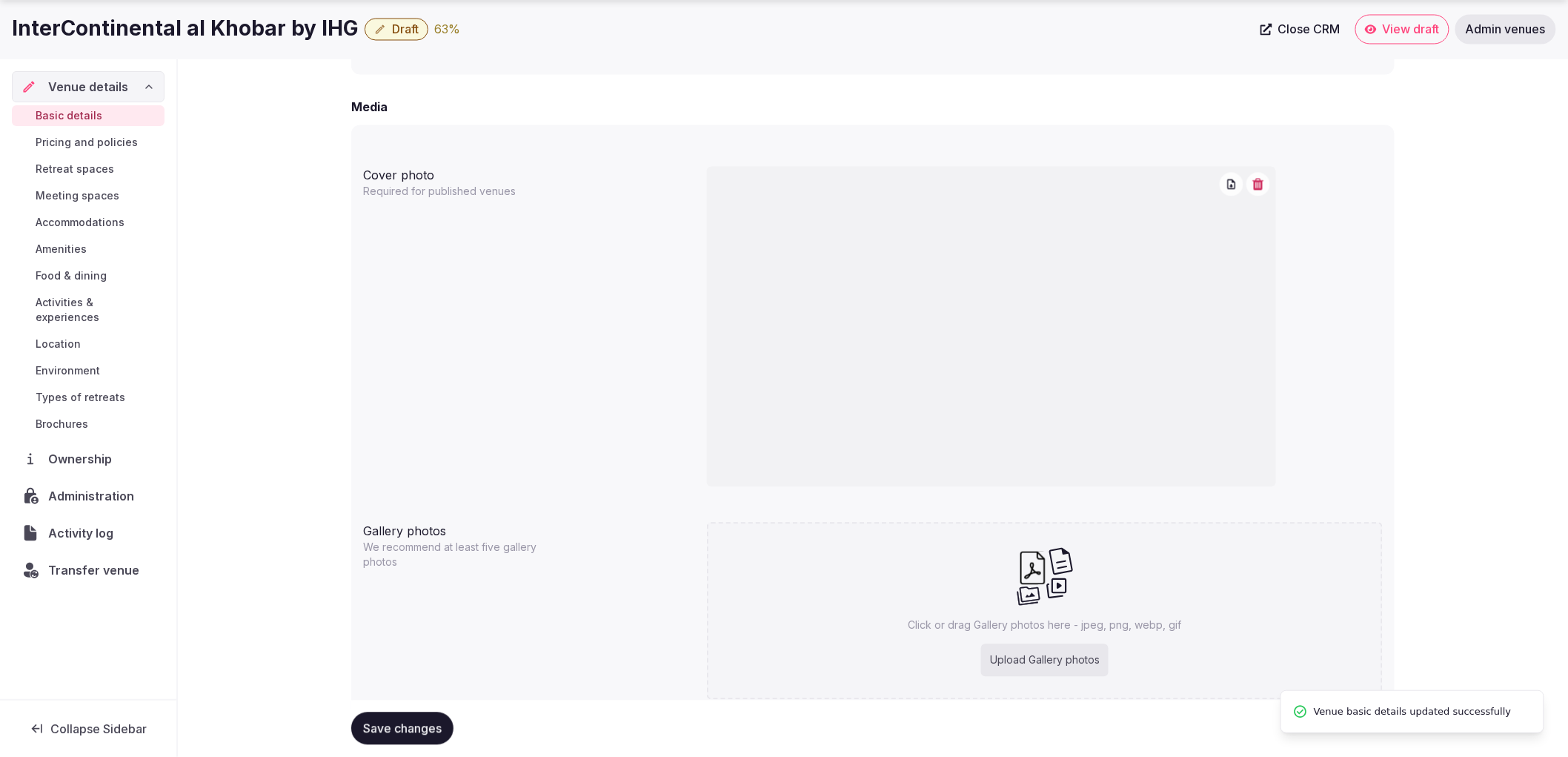
scroll to position [1204, 0]
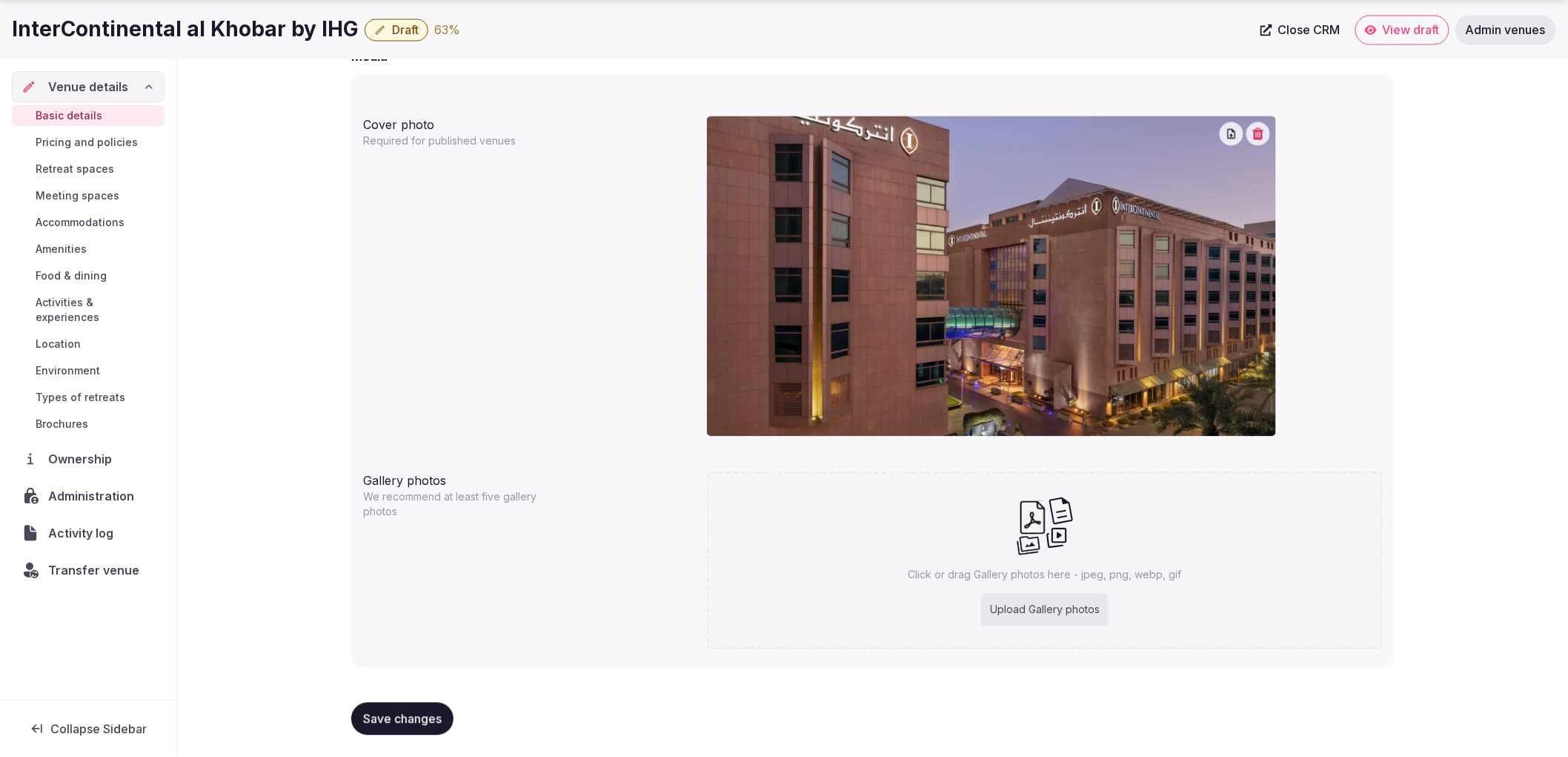
click at [1036, 601] on div "Upload Gallery photos" at bounding box center [1045, 610] width 128 height 33
click at [83, 130] on div "Basic details Pricing and policies Retreat spaces Meeting spaces Accommodations…" at bounding box center [88, 270] width 152 height 335
click at [84, 151] on link "Pricing and policies" at bounding box center [88, 142] width 152 height 20
click at [84, 173] on link "Retreat spaces" at bounding box center [88, 169] width 152 height 20
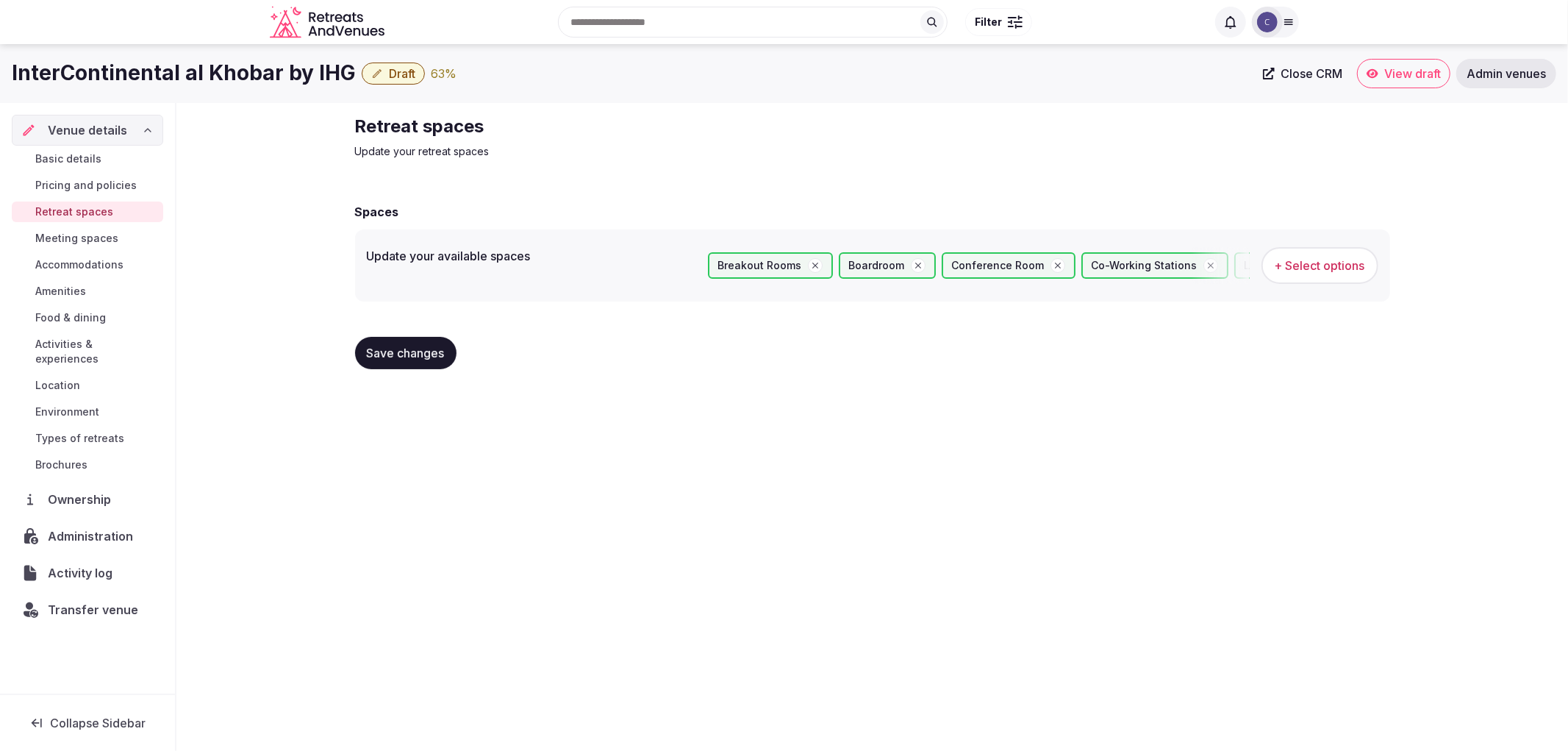
click at [85, 228] on link "Meeting spaces" at bounding box center [87, 238] width 151 height 20
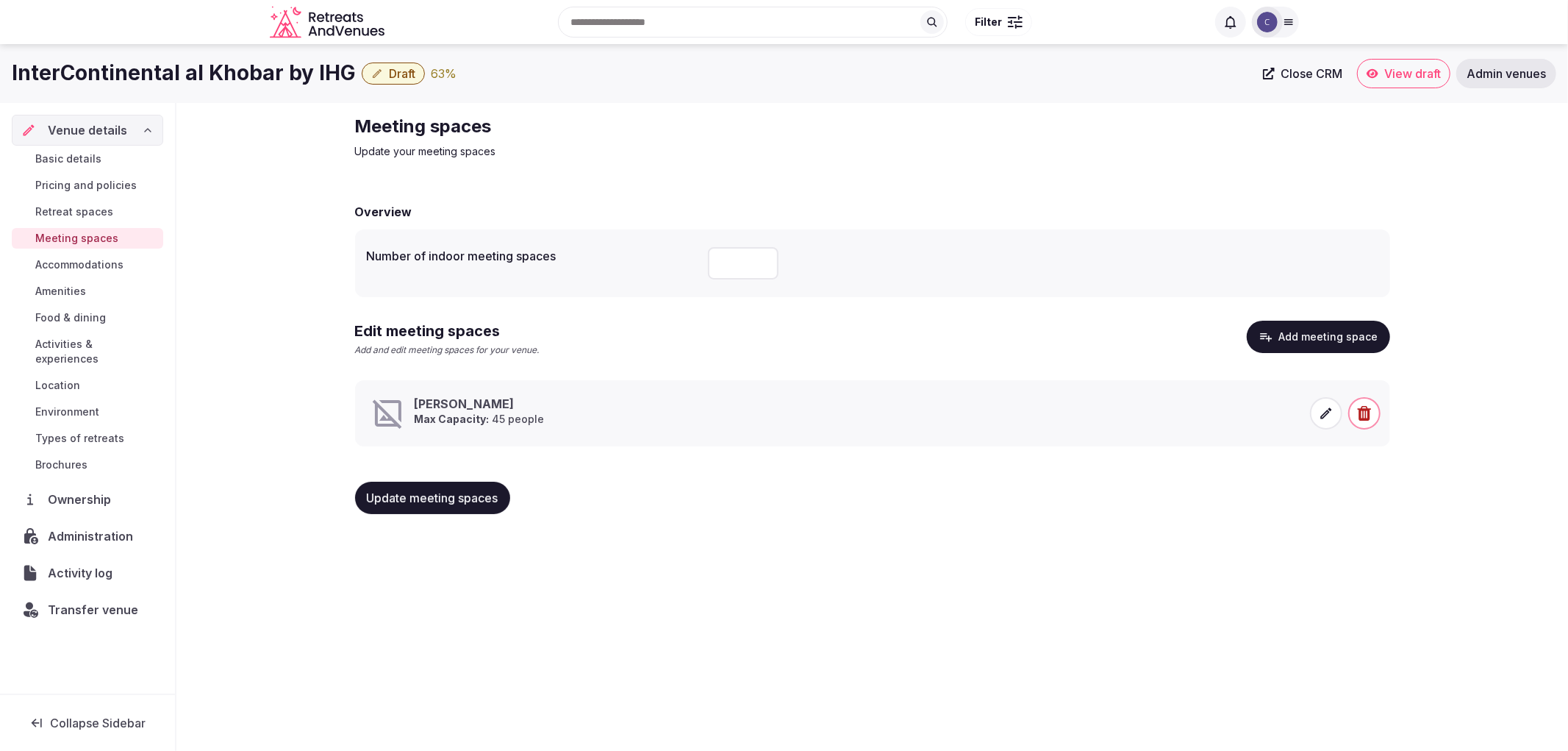
click at [1320, 414] on icon at bounding box center [1326, 414] width 15 height 15
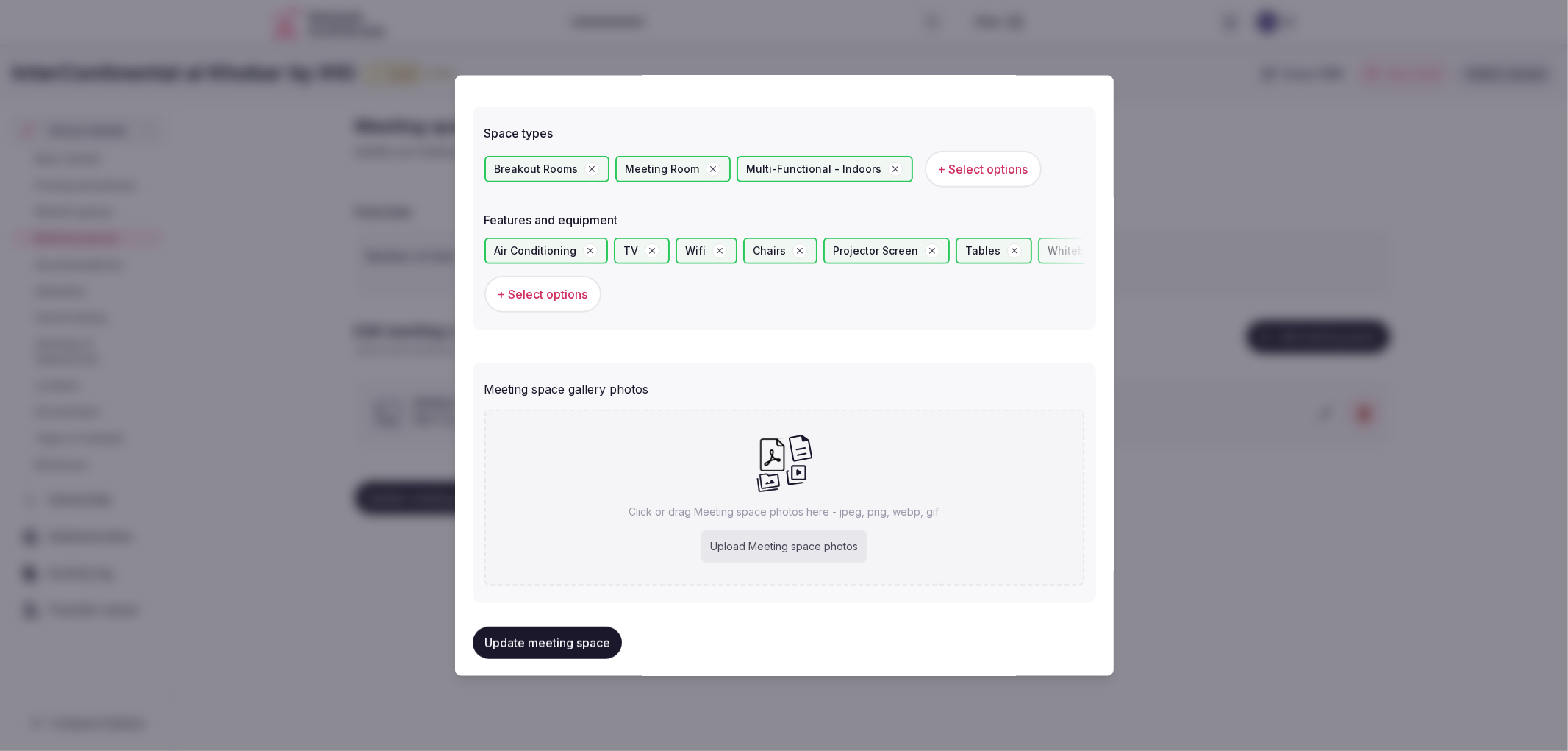
scroll to position [820, 0]
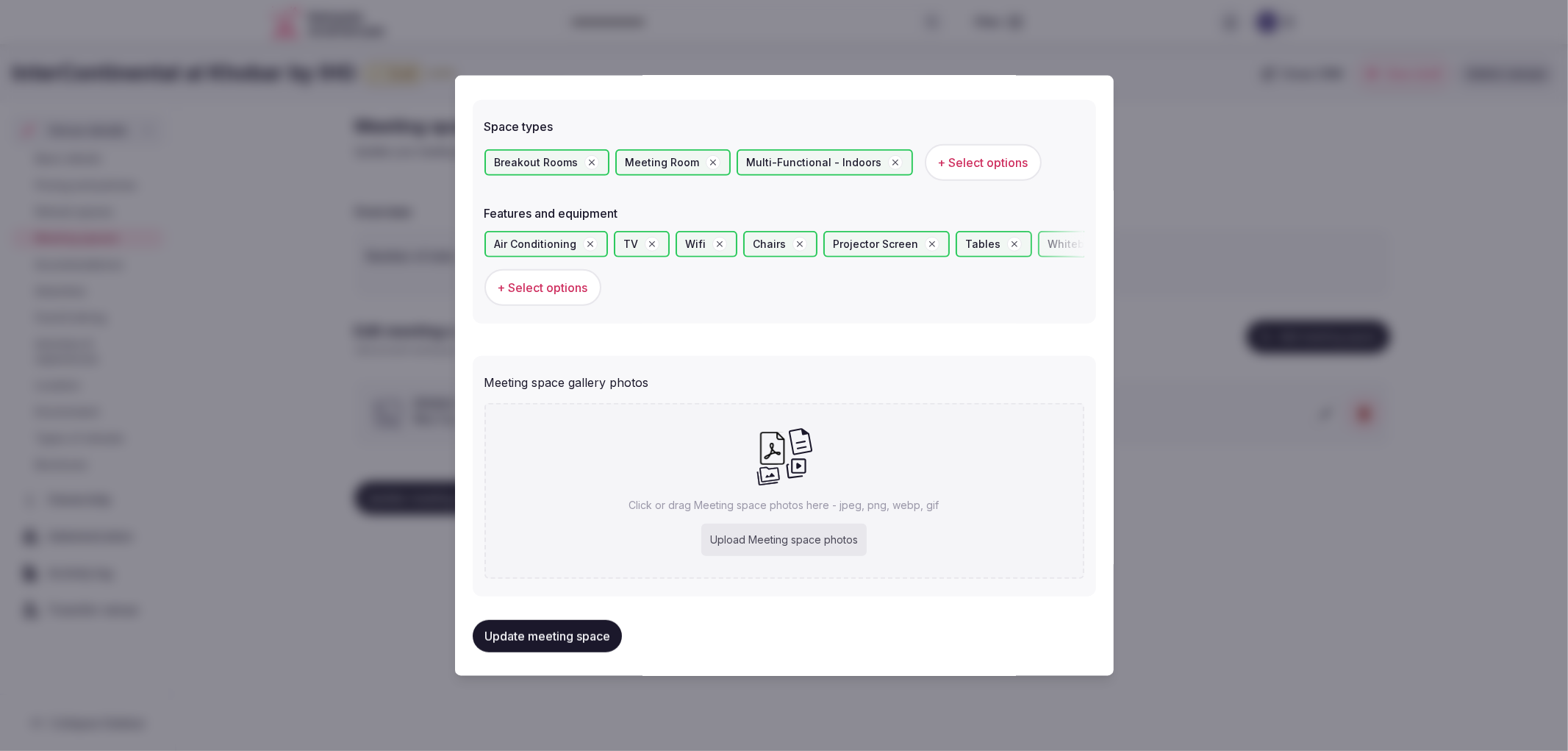
click at [765, 532] on div "Upload Meeting space photos" at bounding box center [784, 540] width 166 height 33
type input "**********"
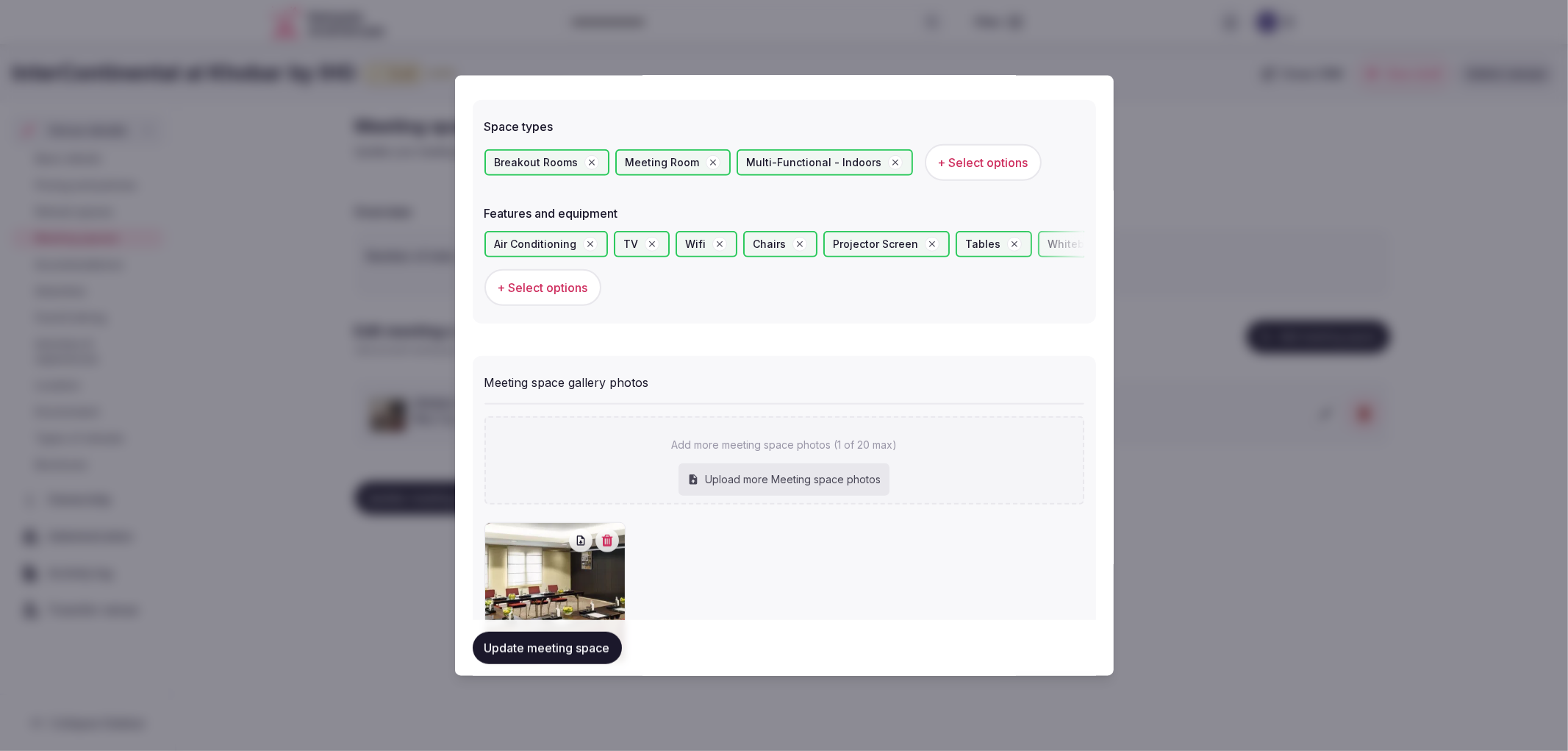
click at [561, 658] on button "Update meeting space" at bounding box center [548, 648] width 149 height 33
click at [388, 565] on div at bounding box center [784, 376] width 1568 height 751
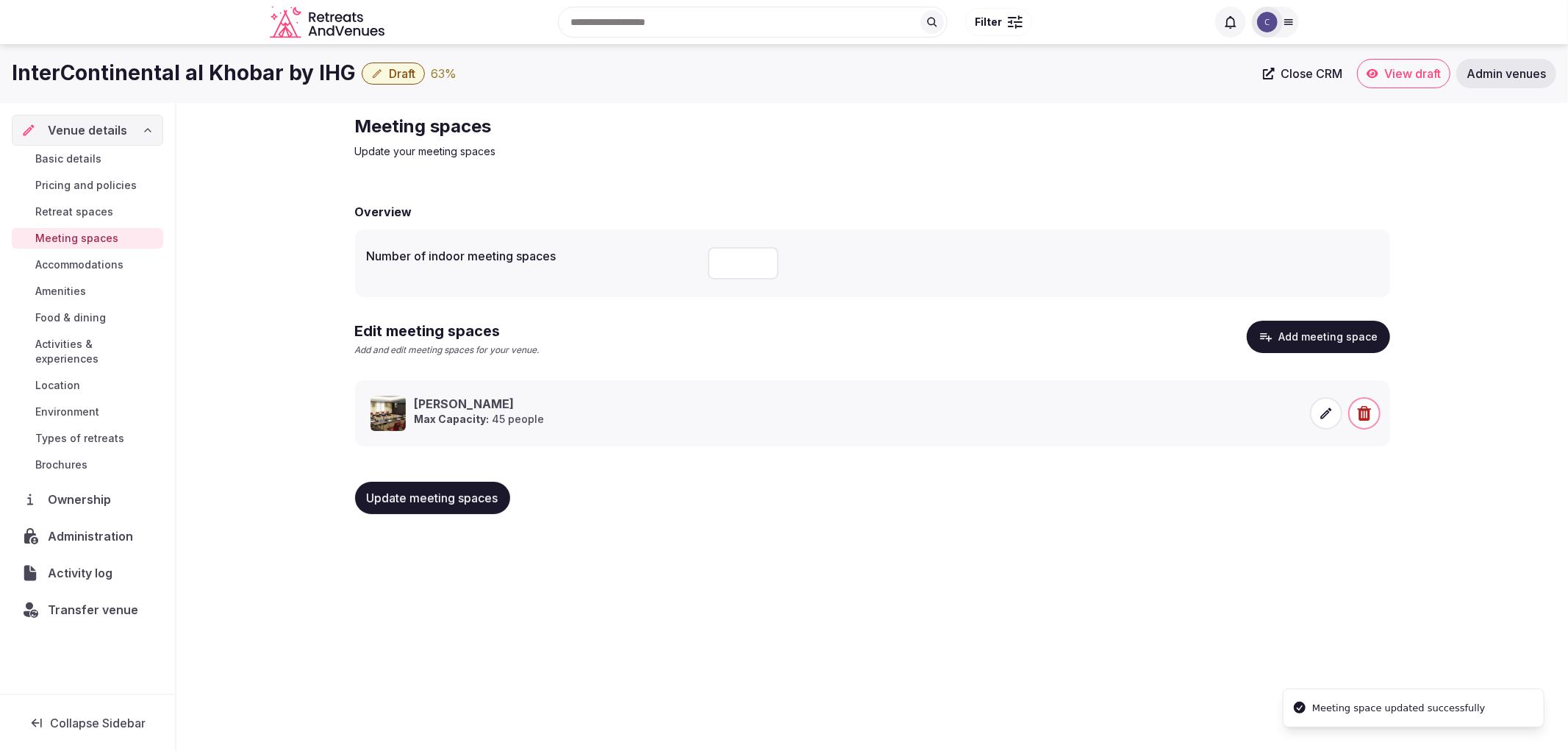
click at [461, 509] on button "Update meeting spaces" at bounding box center [432, 498] width 155 height 33
click at [82, 165] on span "Basic details" at bounding box center [67, 158] width 66 height 15
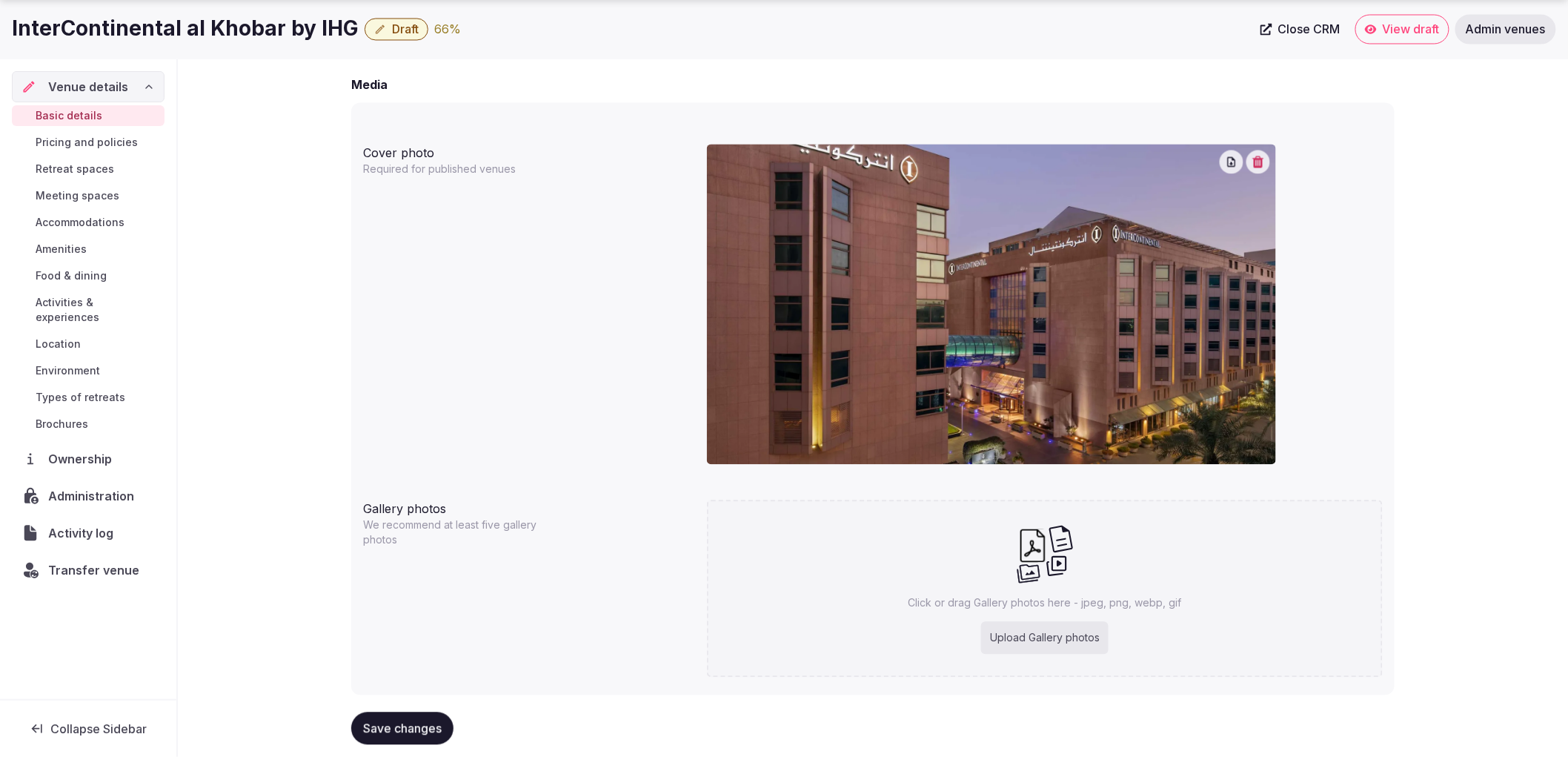
scroll to position [1204, 0]
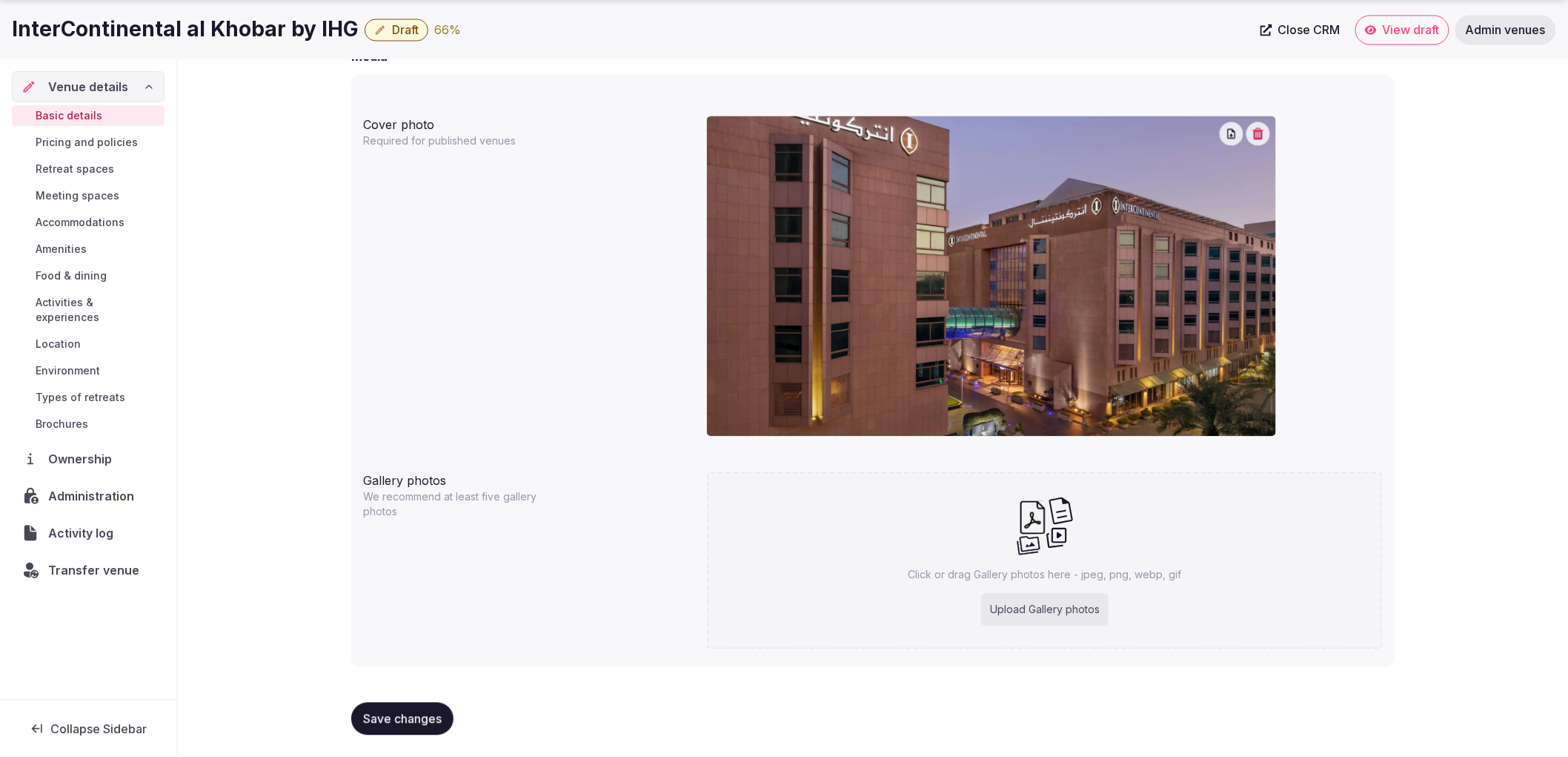
click at [974, 536] on div "Click or drag Gallery photos here - jpeg, png, webp, gif Upload Gallery photos" at bounding box center [1044, 560] width 676 height 177
type input "**********"
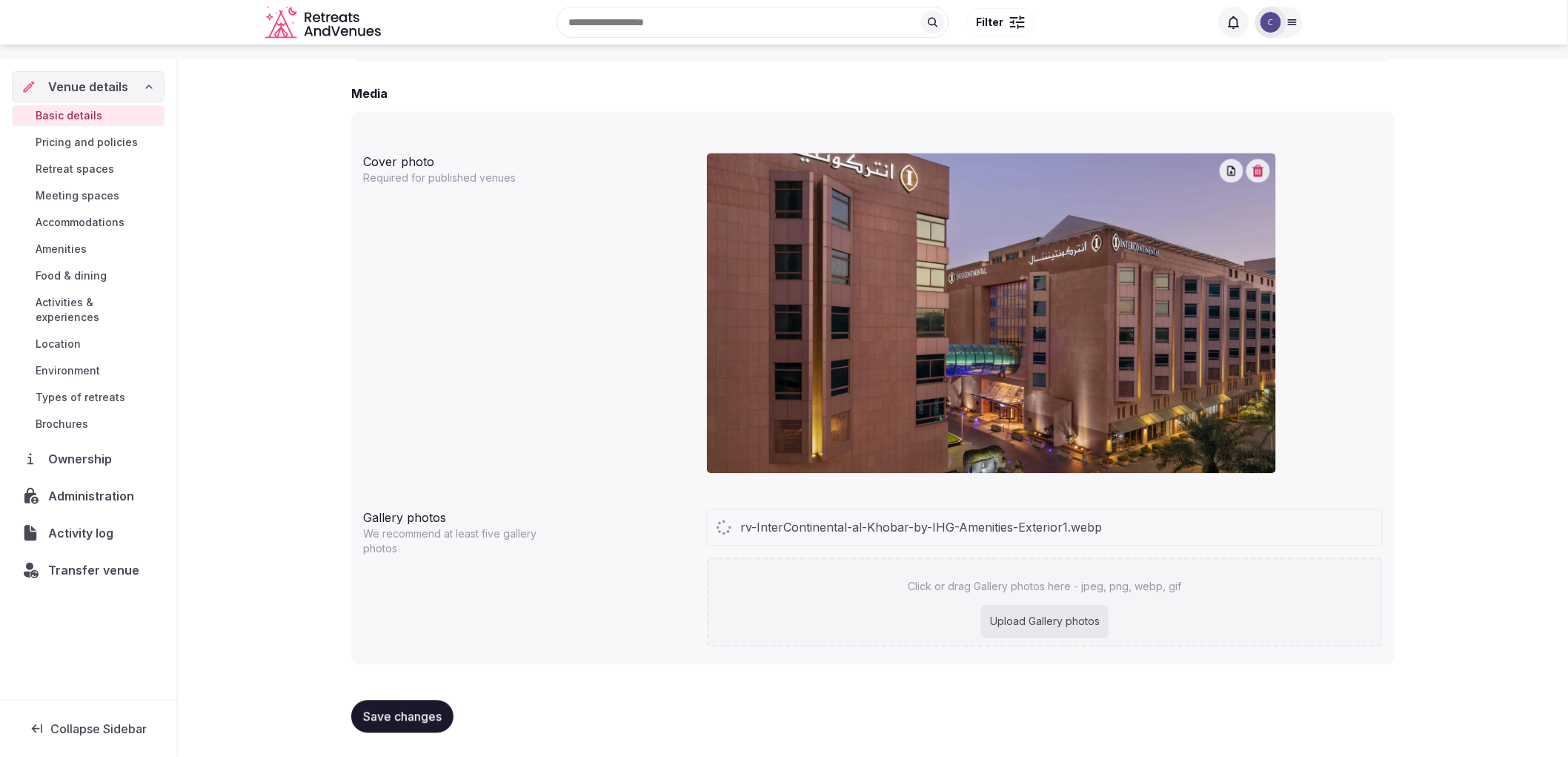
scroll to position [1165, 0]
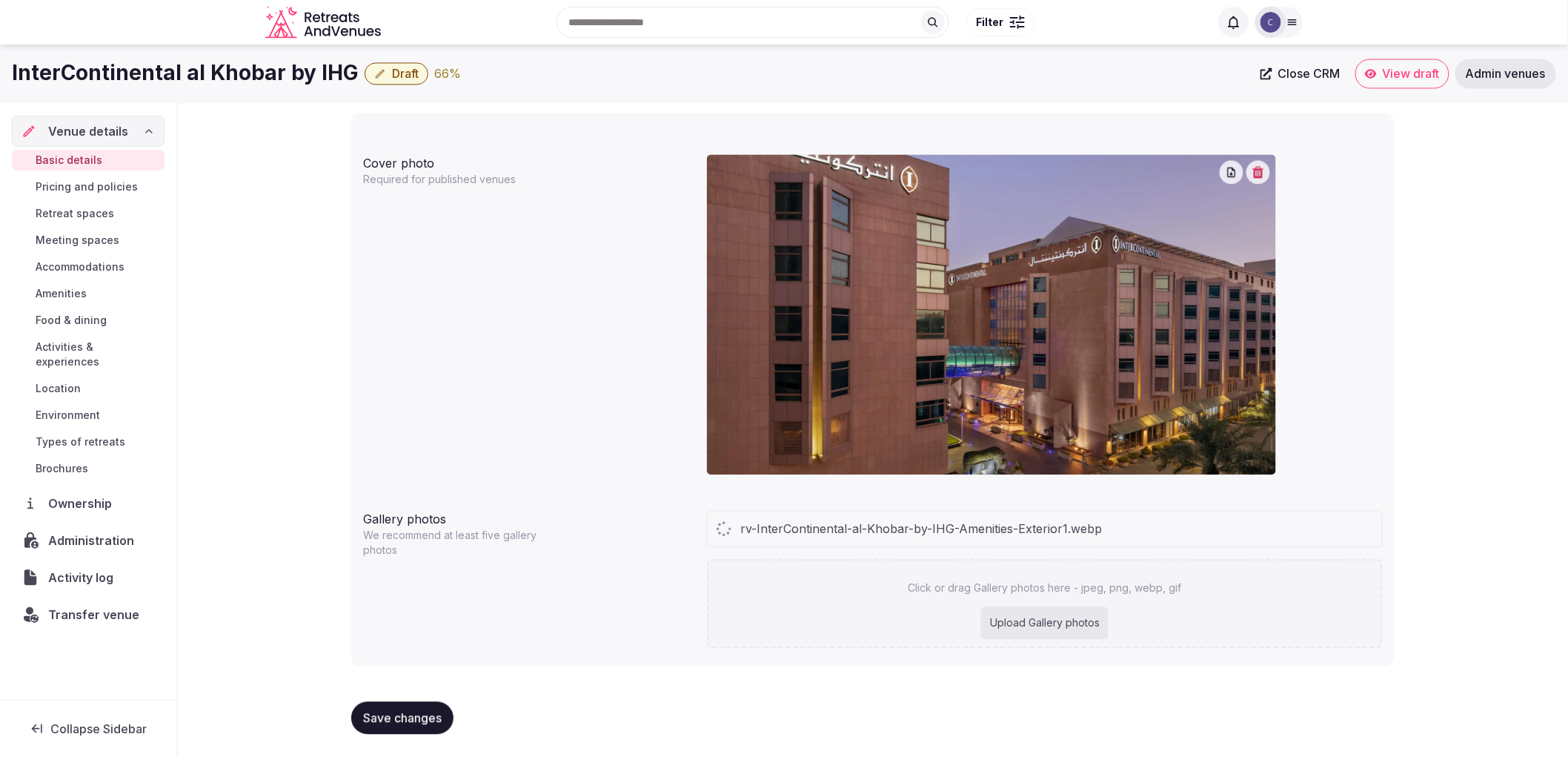
click at [996, 590] on p "Click or drag Gallery photos here - jpeg, png, webp, gif" at bounding box center [1045, 588] width 273 height 15
type input "**********"
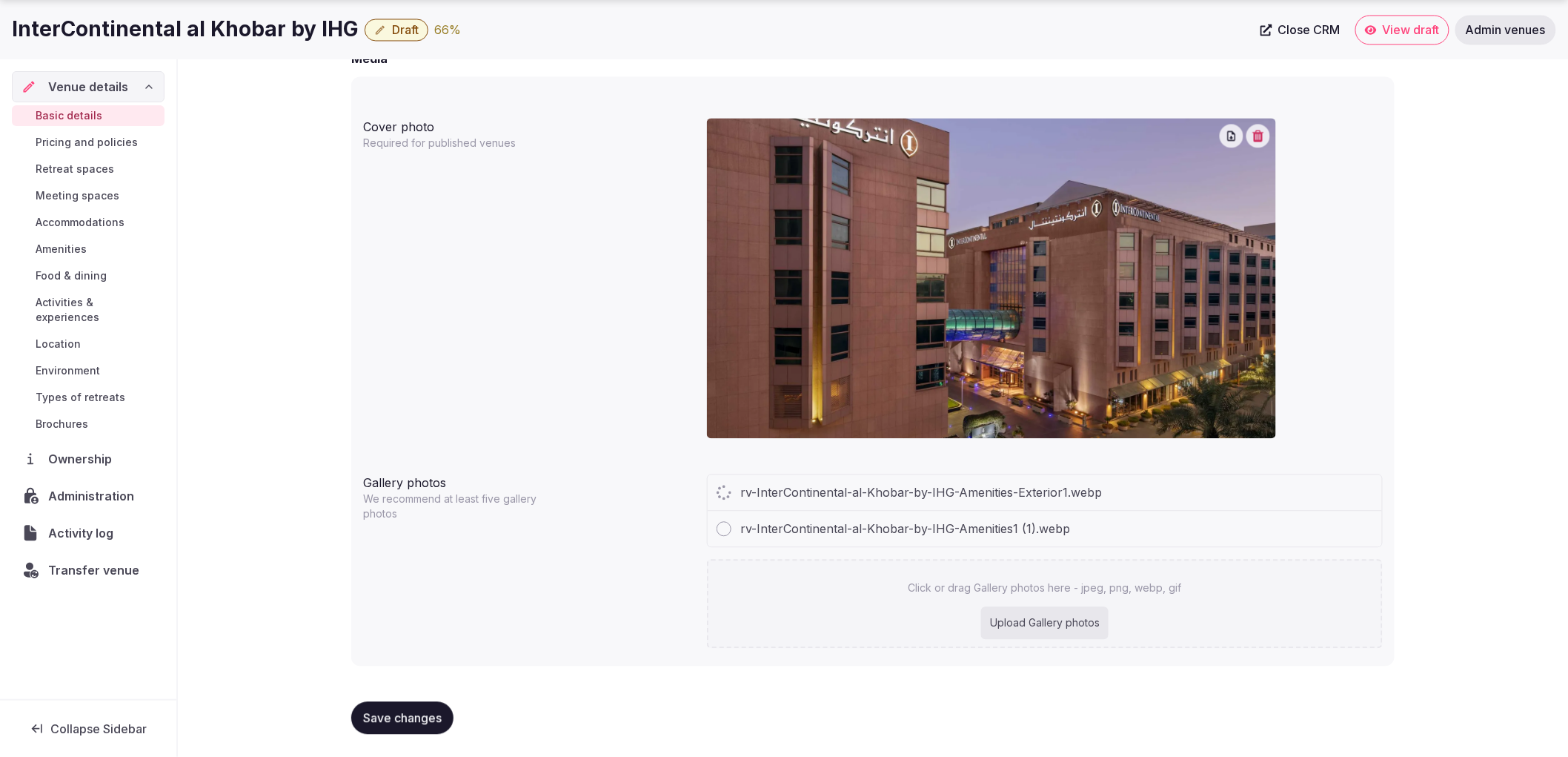
click at [1121, 608] on div "Click or drag Gallery photos here - jpeg, png, webp, gif Upload Gallery photos" at bounding box center [1044, 603] width 676 height 89
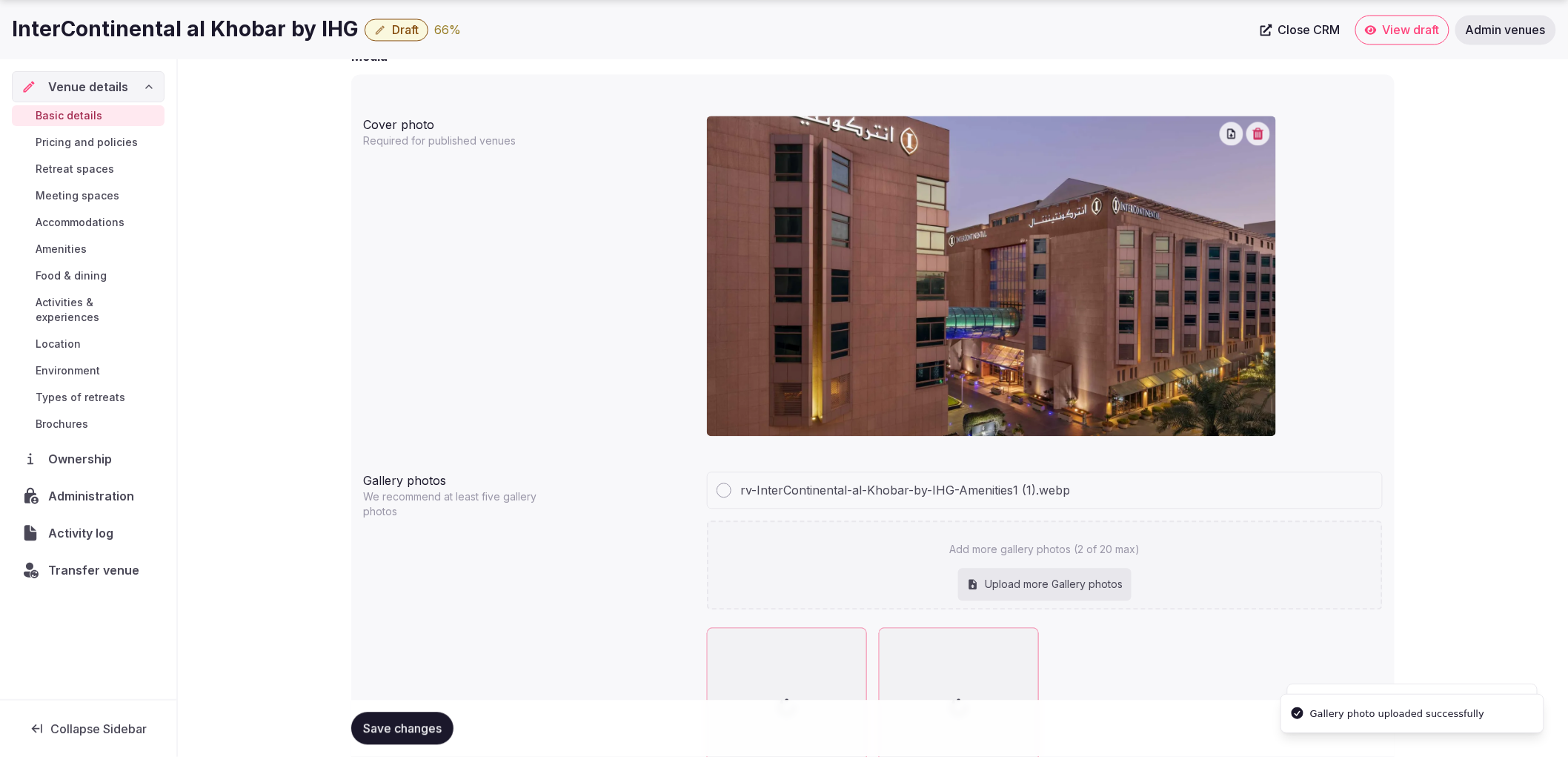
type input "**********"
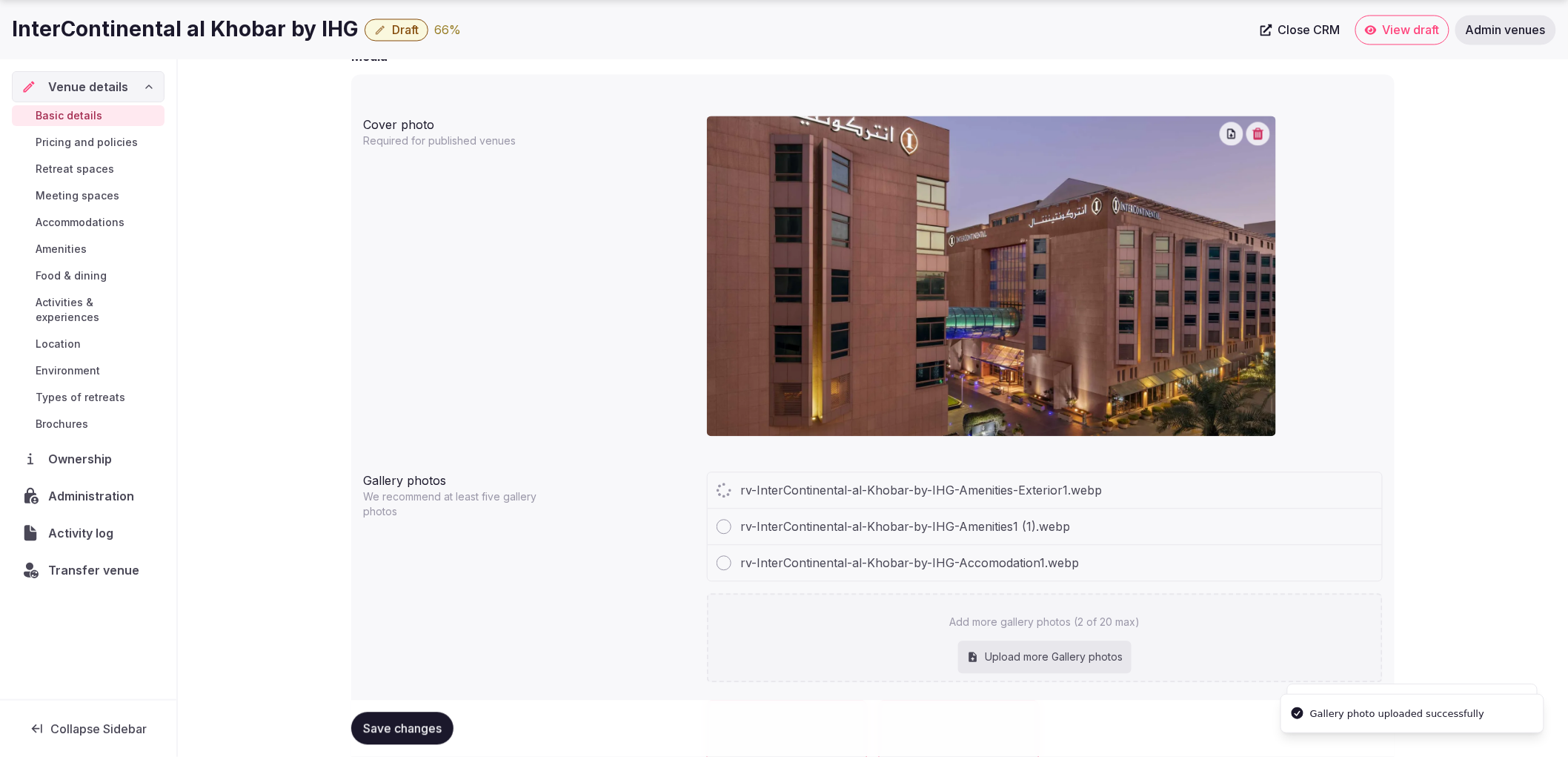
click at [987, 634] on div "Add more gallery photos (2 of 20 max) Upload more Gallery photos" at bounding box center [1044, 637] width 676 height 89
type input "**********"
click at [976, 655] on icon at bounding box center [974, 657] width 8 height 10
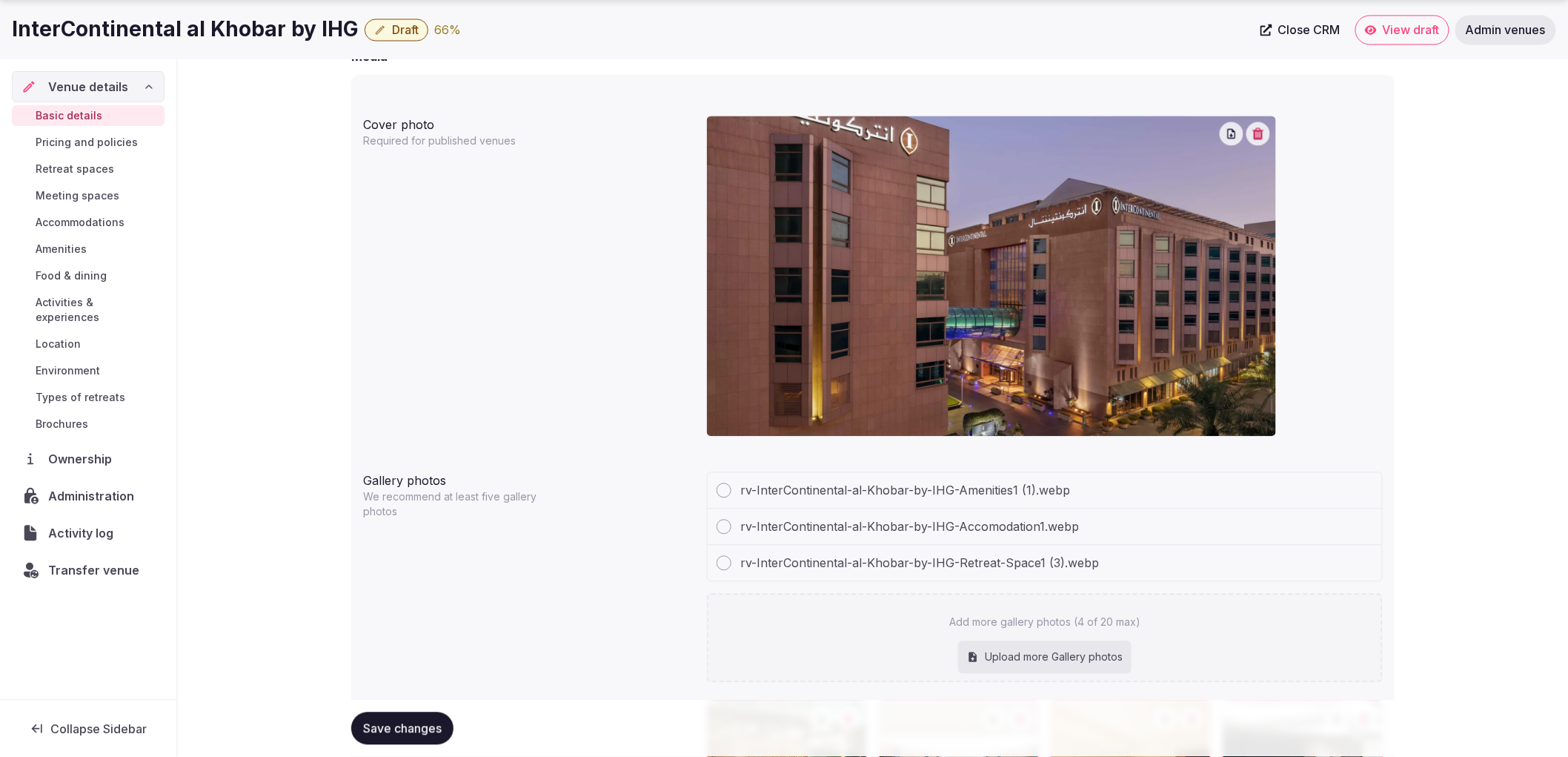
type input "**********"
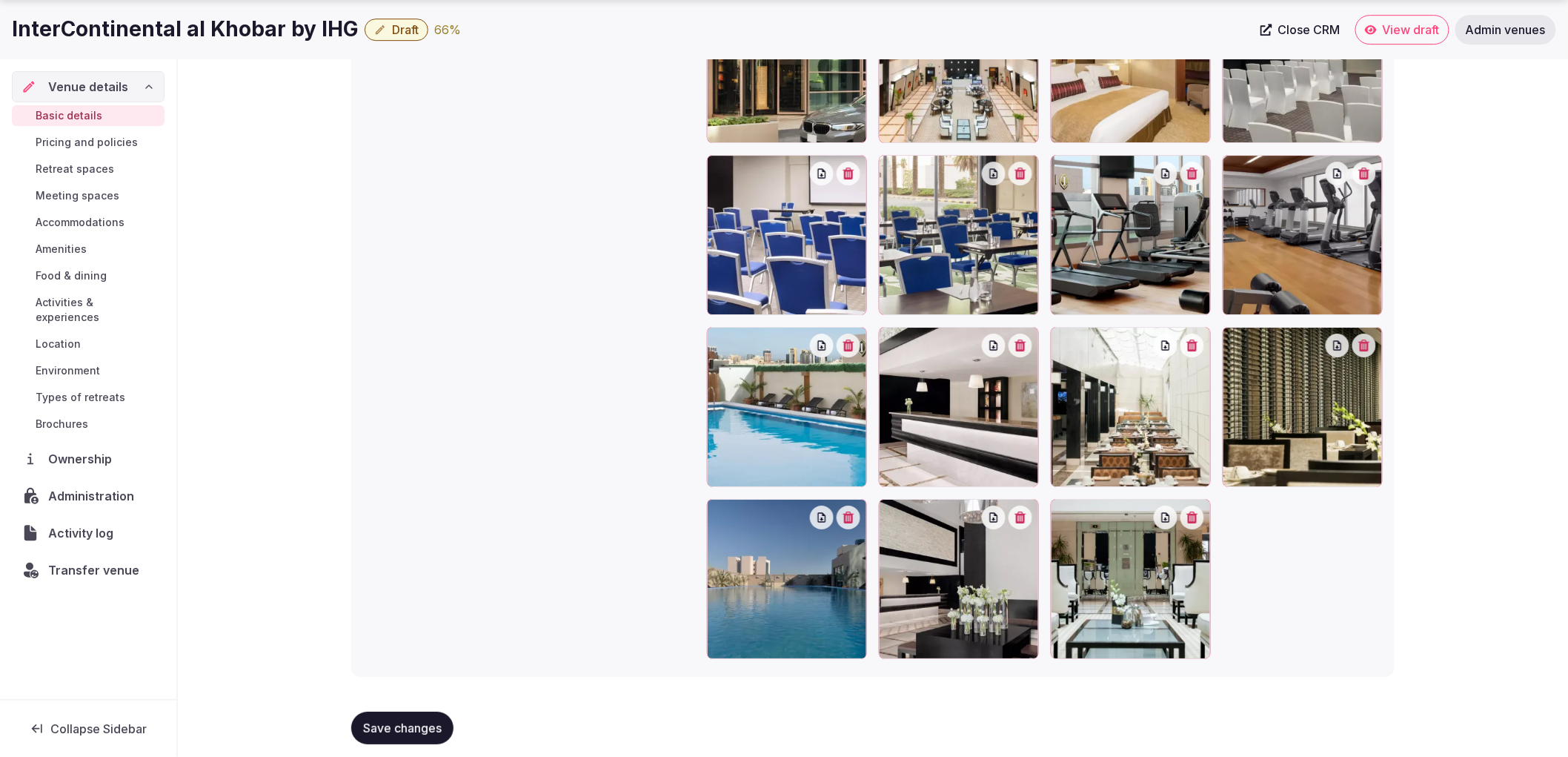
scroll to position [1968, 0]
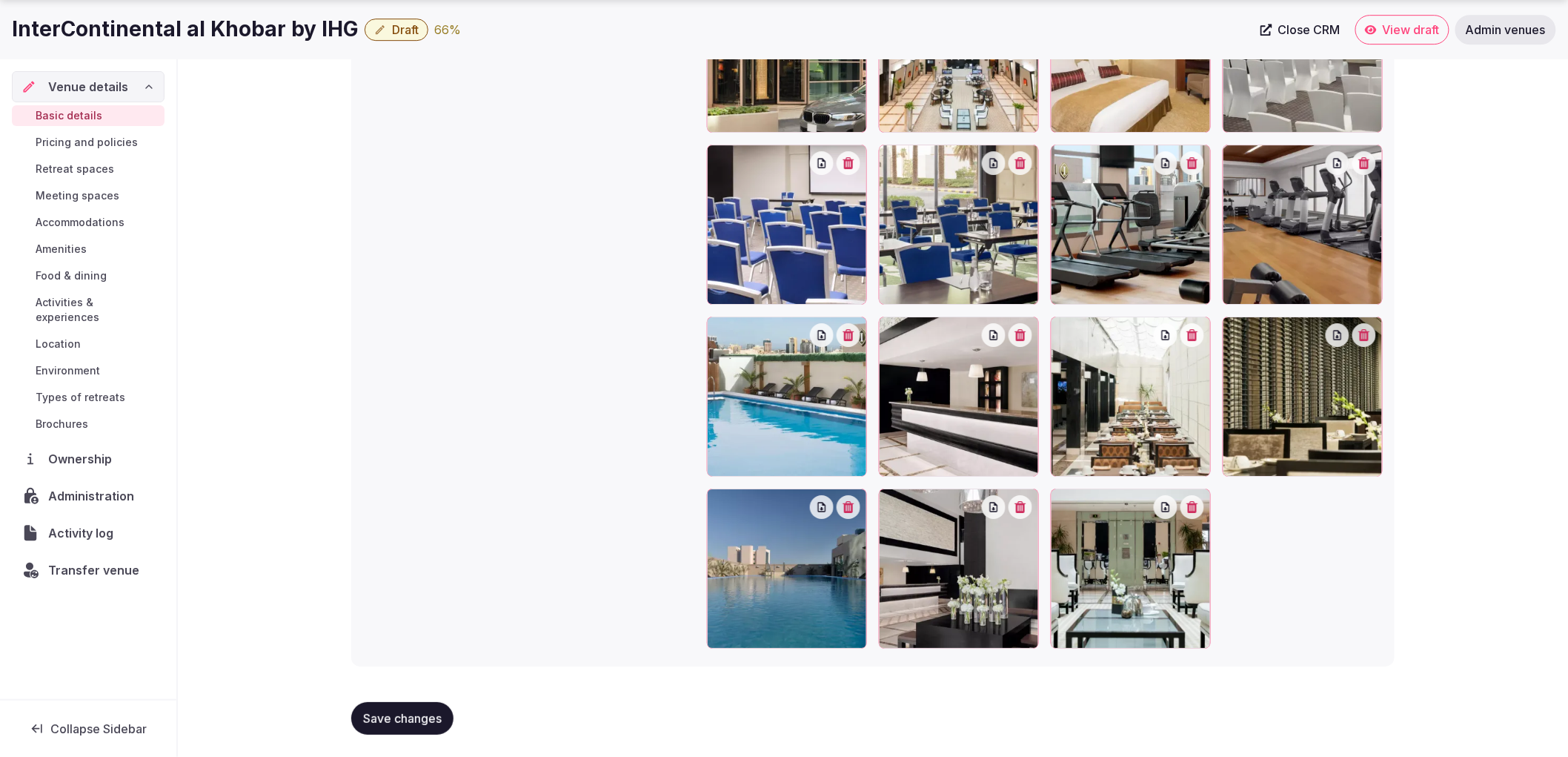
click at [413, 702] on button "Save changes" at bounding box center [402, 718] width 102 height 33
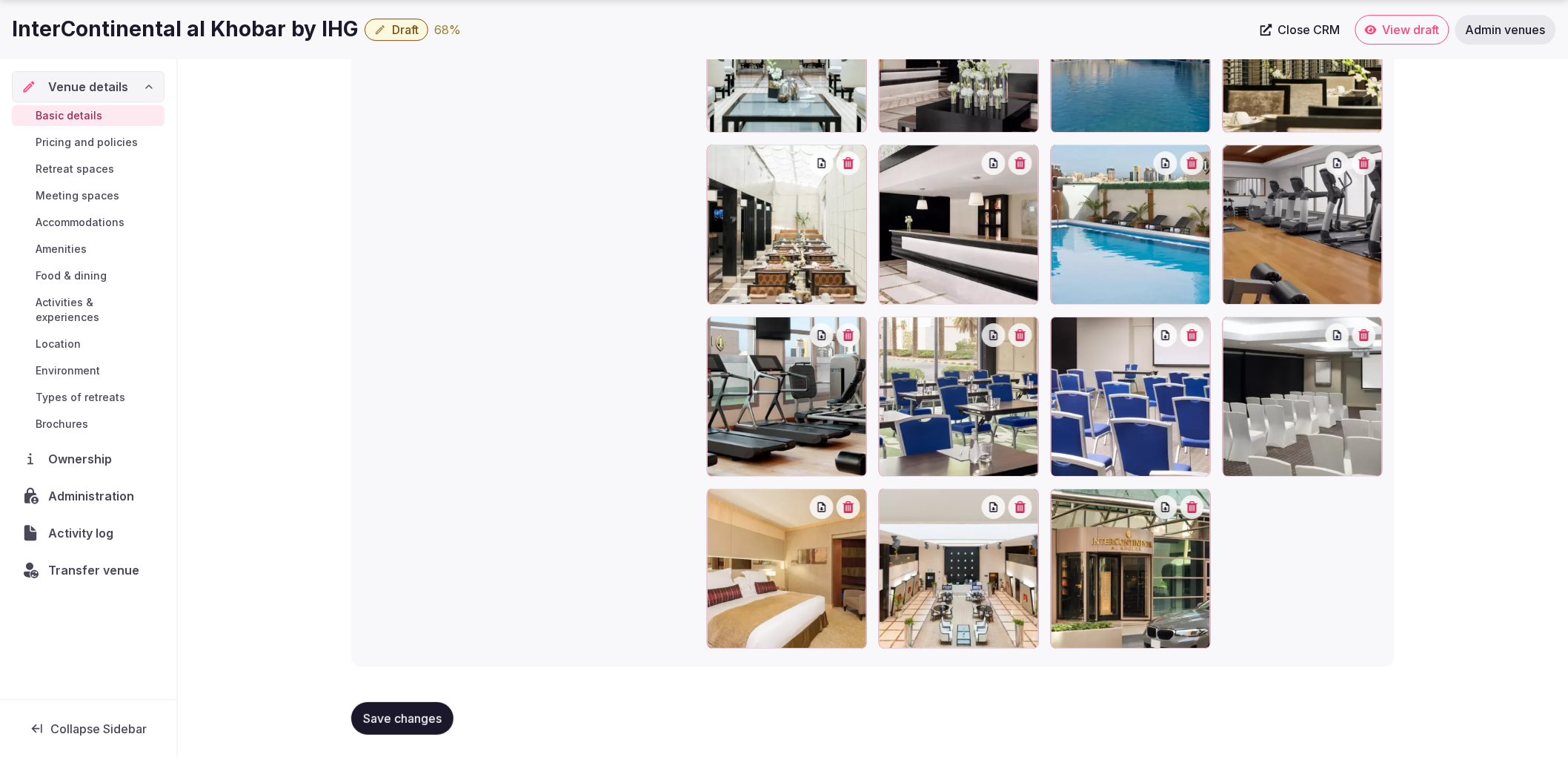
click at [425, 713] on span "Save changes" at bounding box center [402, 718] width 79 height 15
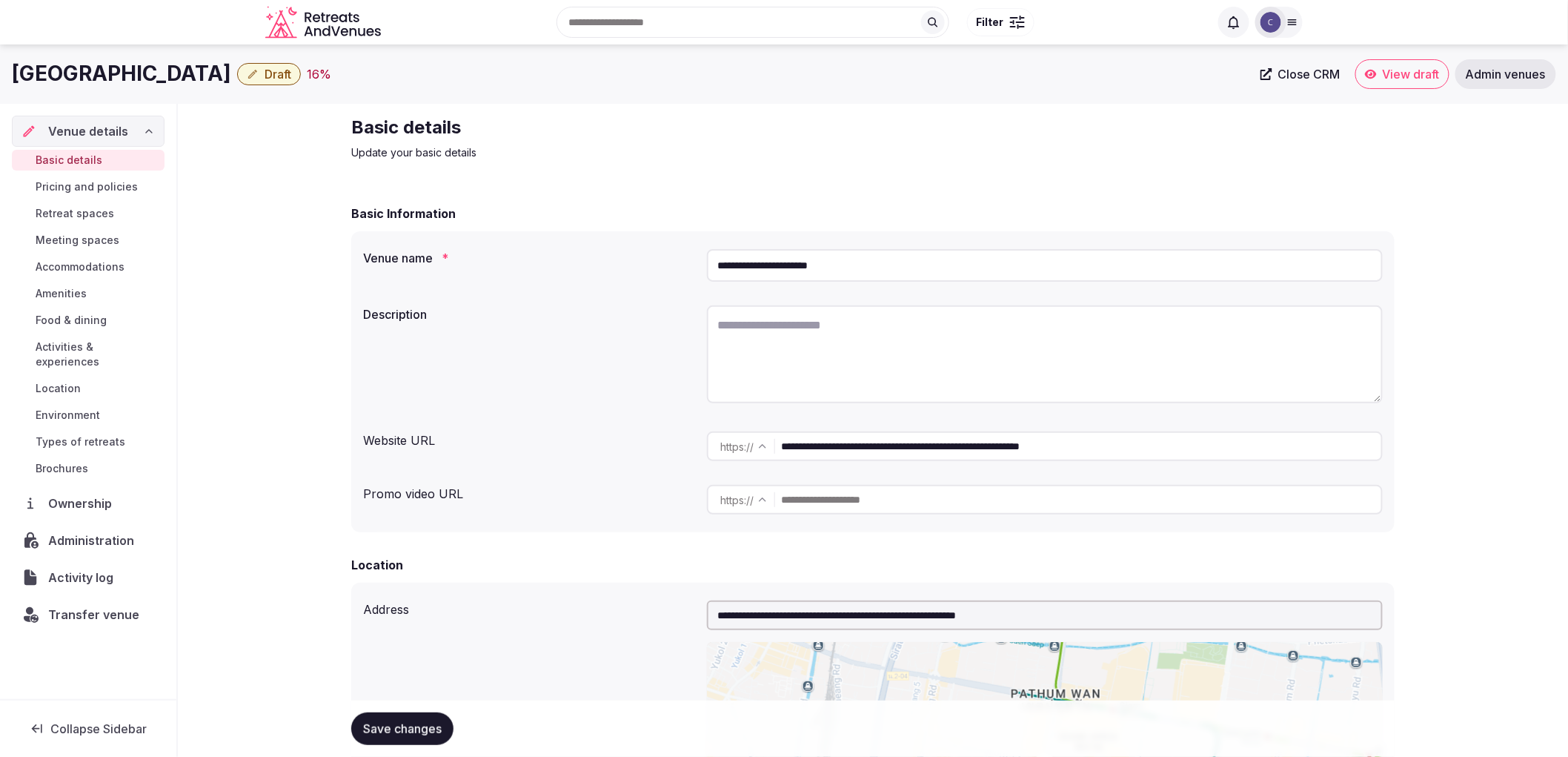
click at [806, 272] on input "**********" at bounding box center [1044, 265] width 676 height 33
click at [776, 406] on div at bounding box center [1044, 356] width 676 height 102
click at [779, 386] on textarea at bounding box center [1044, 354] width 676 height 97
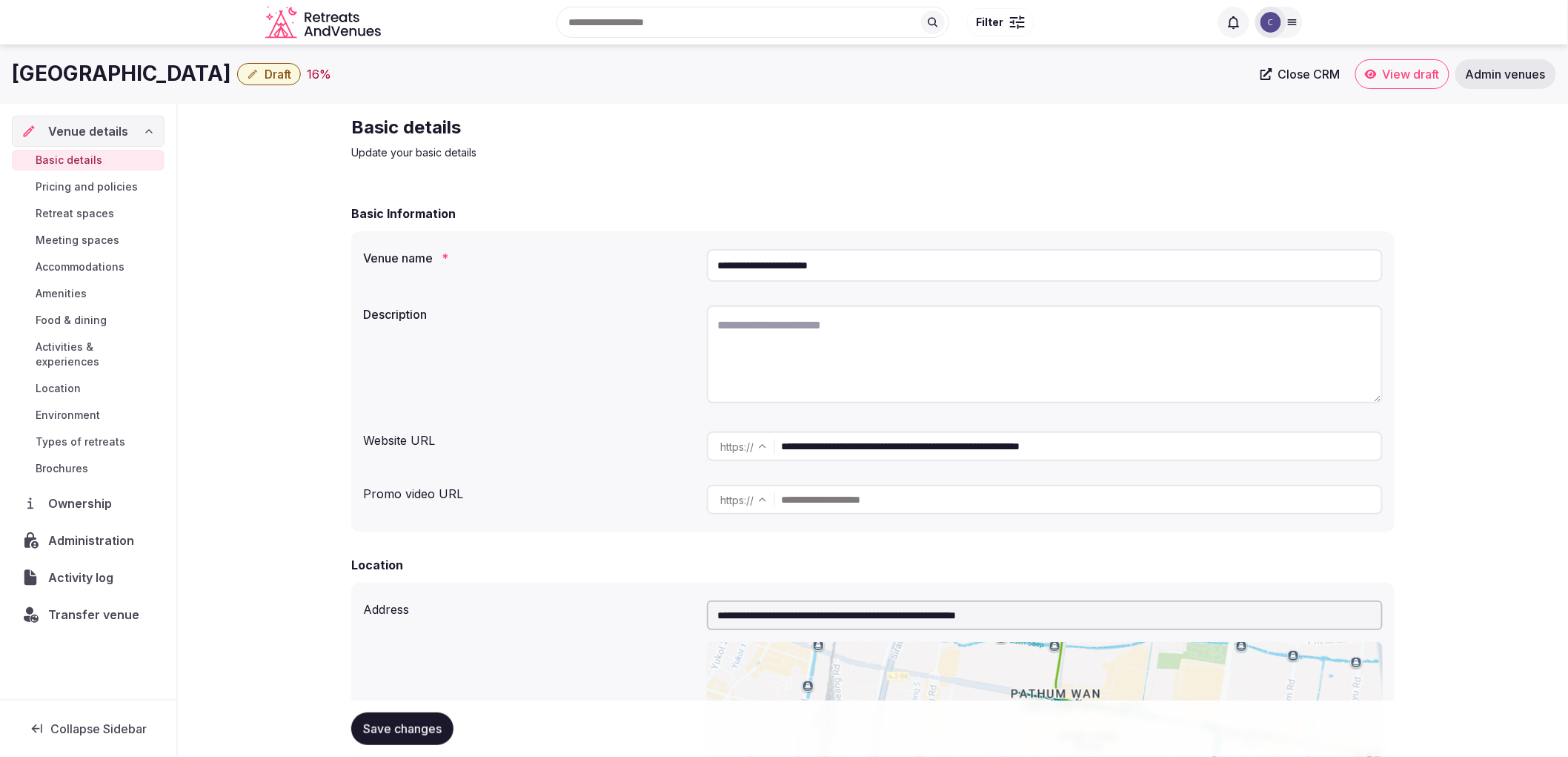
paste textarea "**********"
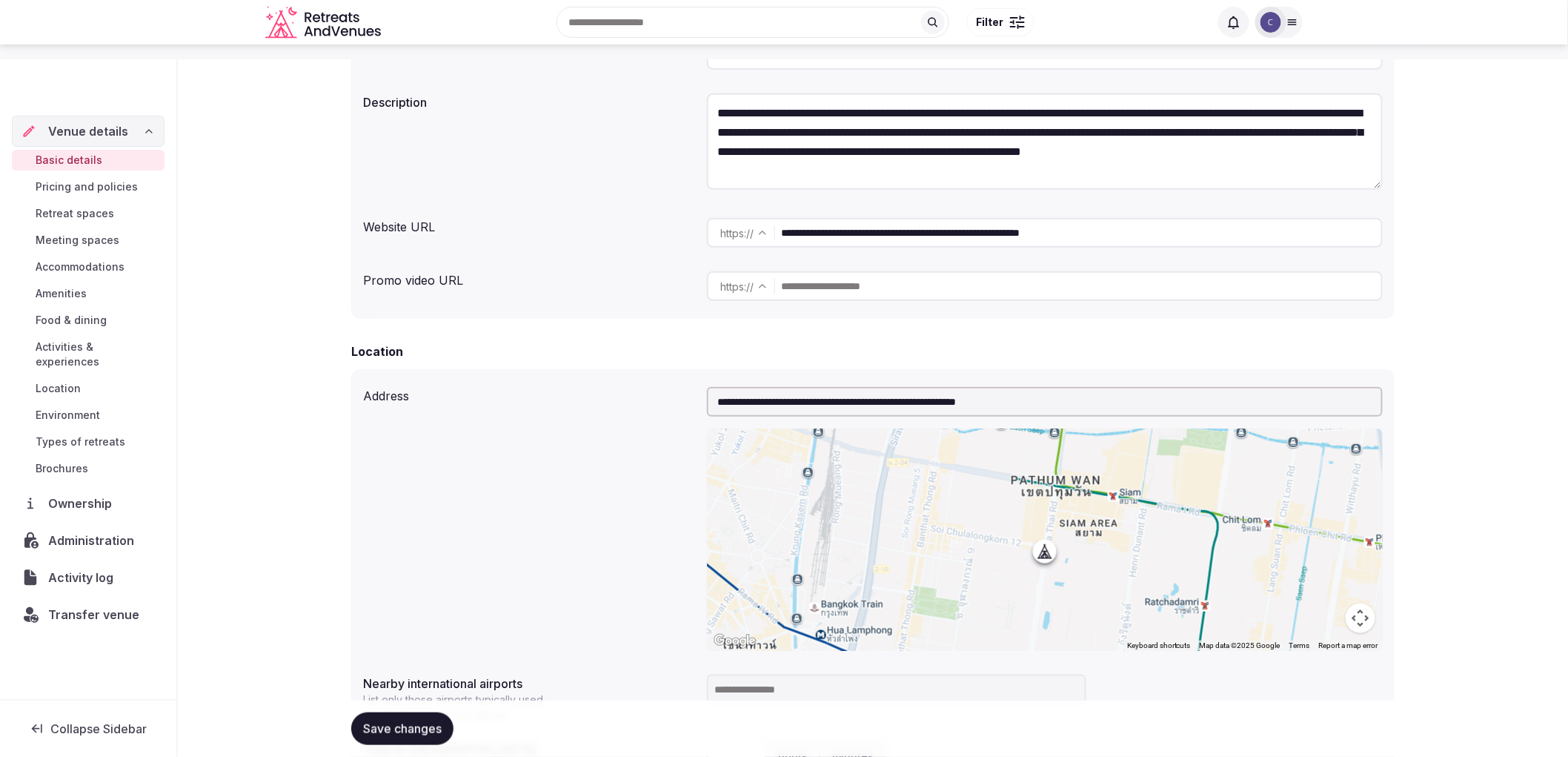
scroll to position [494, 0]
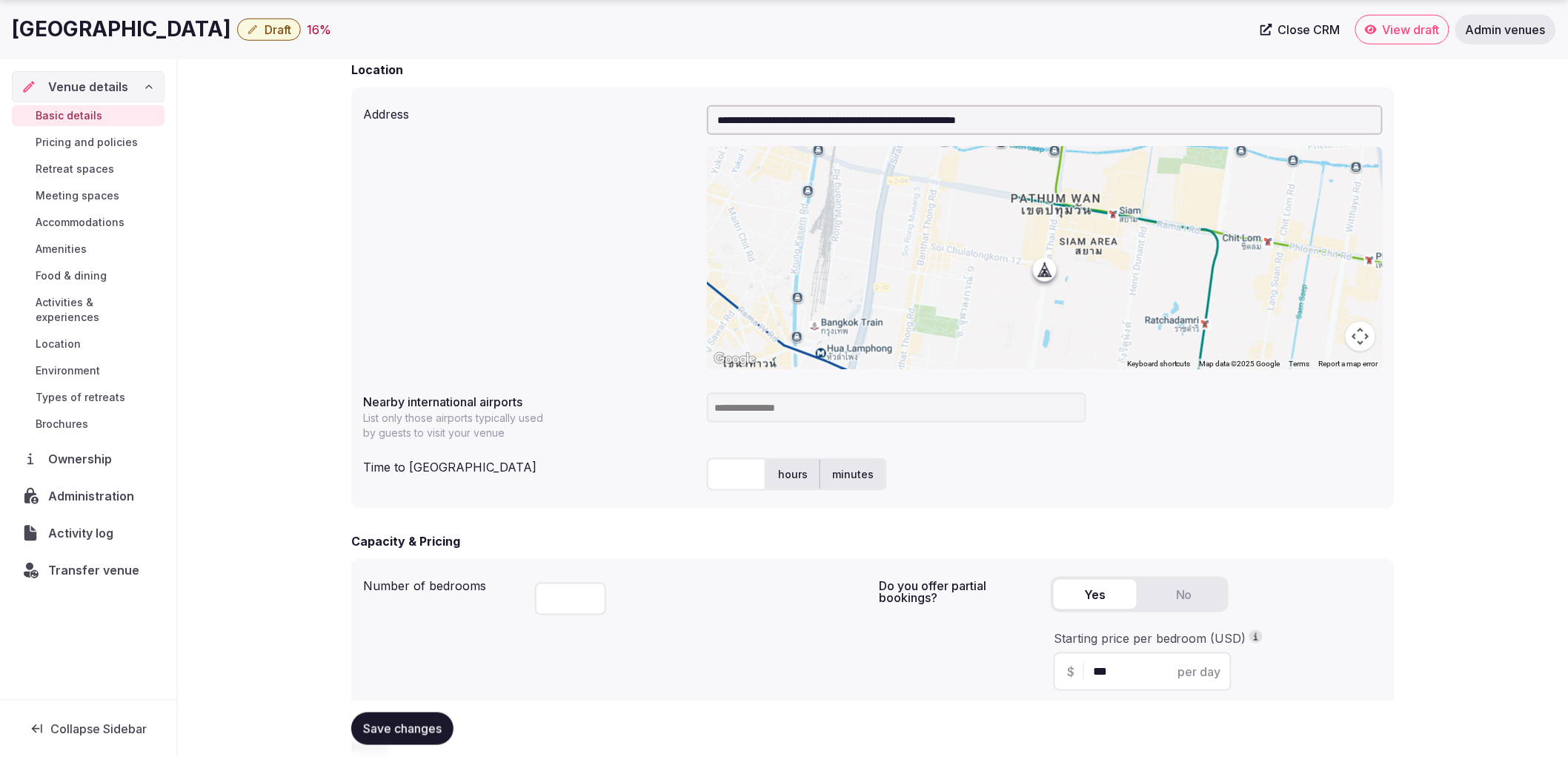
type textarea "**********"
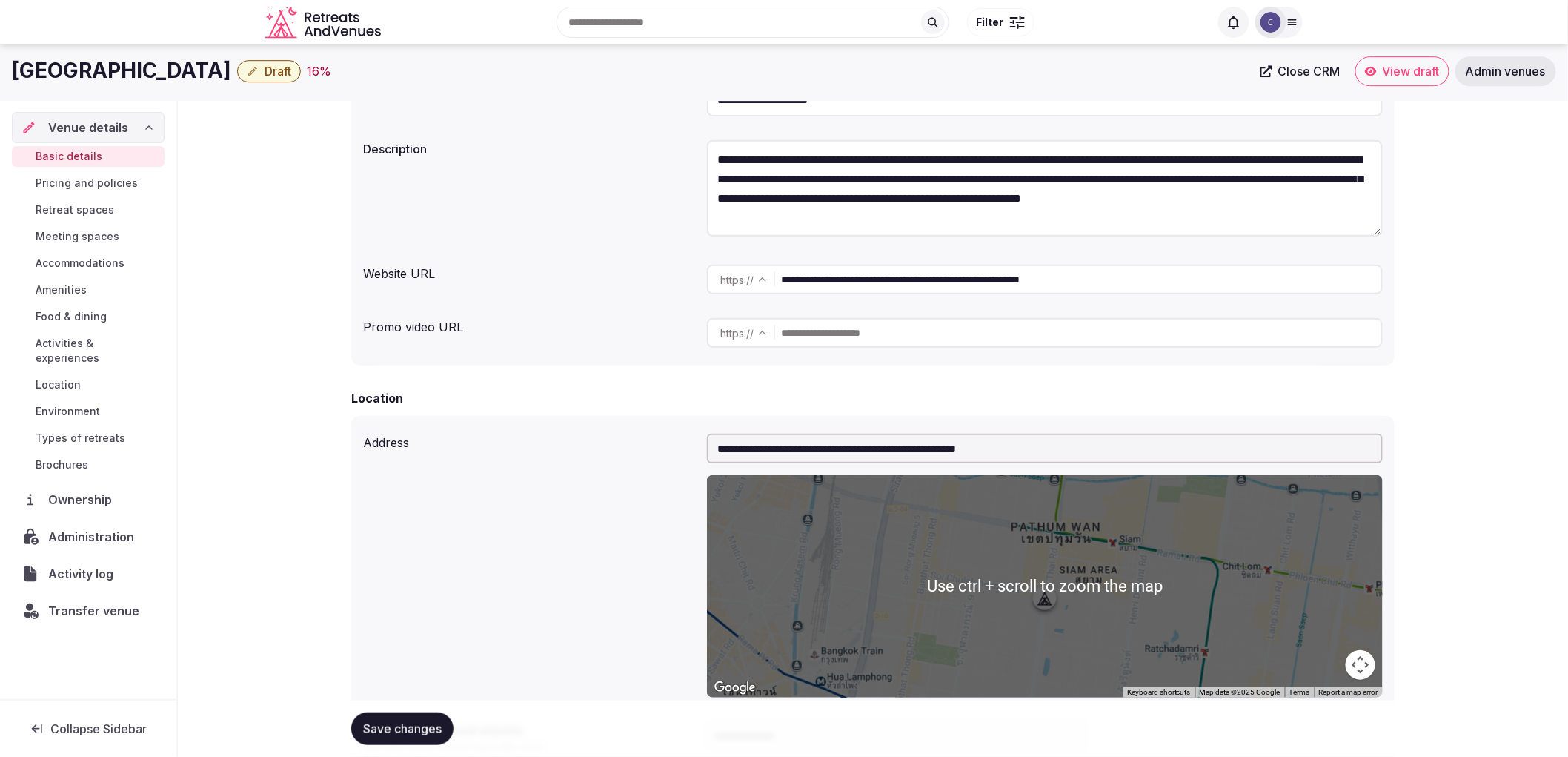
scroll to position [165, 0]
click at [170, 72] on h1 "Pathumwan Princess Hotel" at bounding box center [121, 73] width 219 height 29
copy div "Pathumwan Princess Hotel"
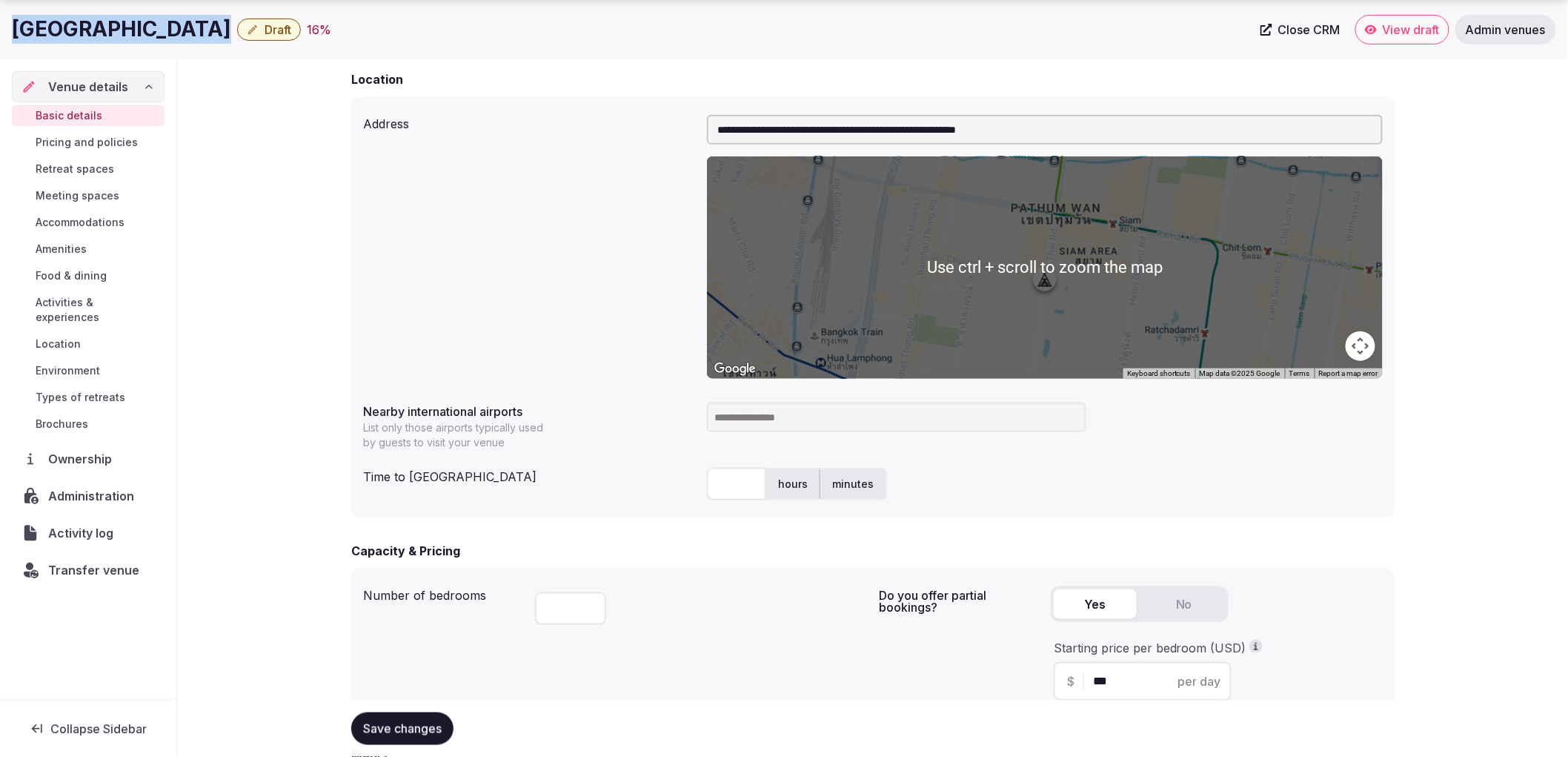
scroll to position [494, 0]
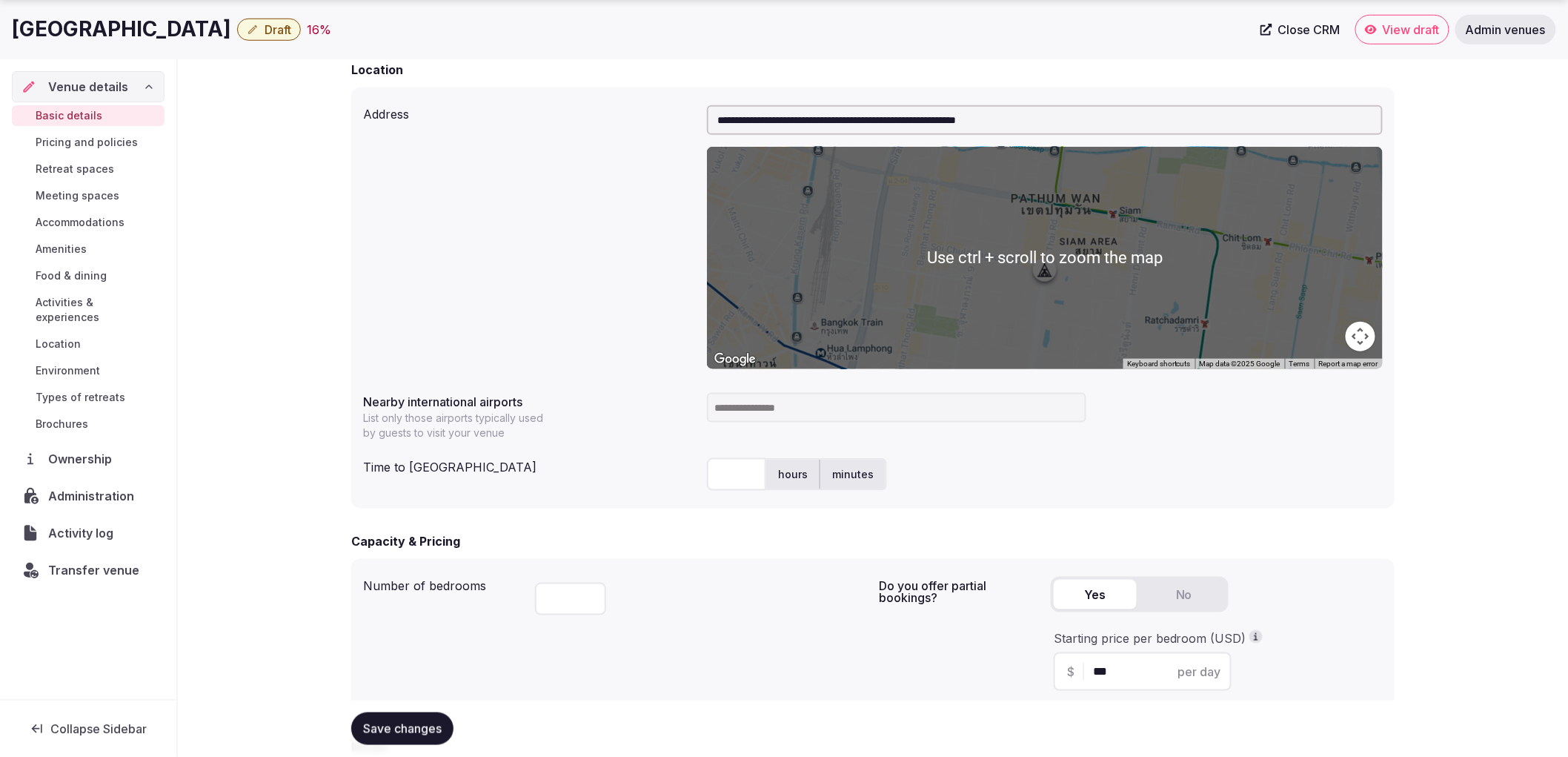
click at [789, 417] on input at bounding box center [896, 408] width 379 height 29
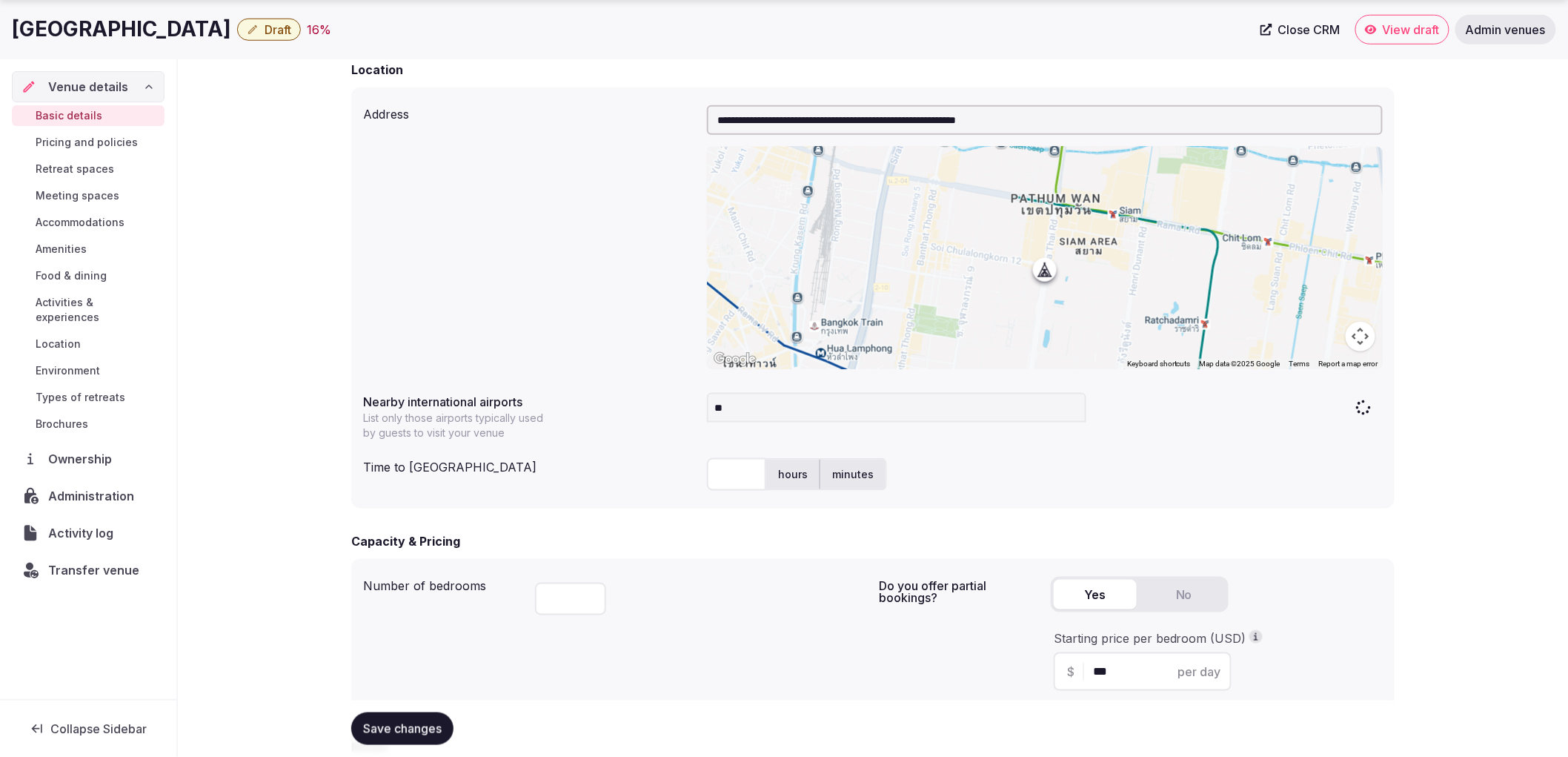
type input "***"
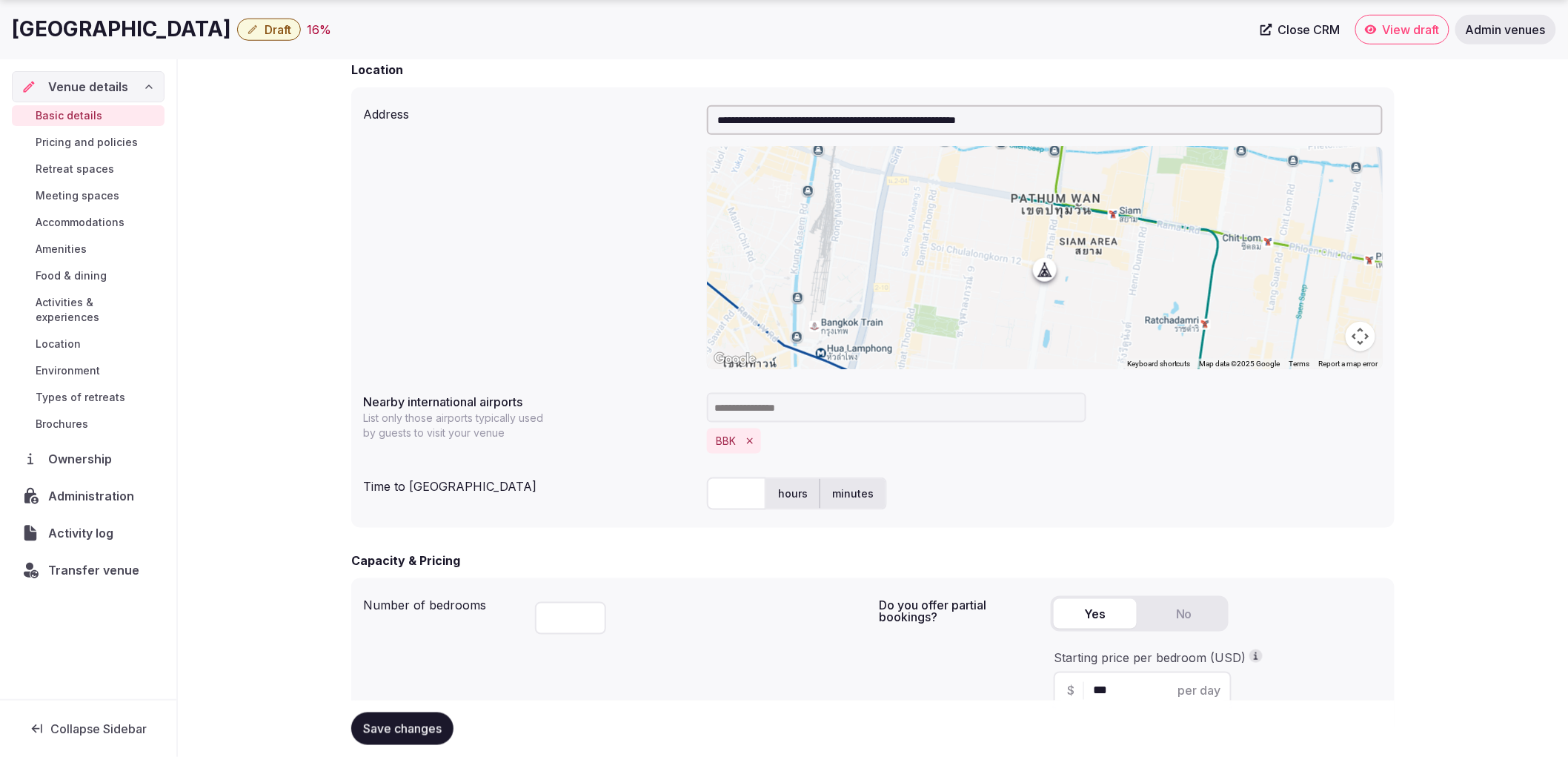
click at [728, 491] on input "text" at bounding box center [736, 494] width 59 height 33
type input "**"
click at [1049, 524] on div "**********" at bounding box center [873, 308] width 1043 height 441
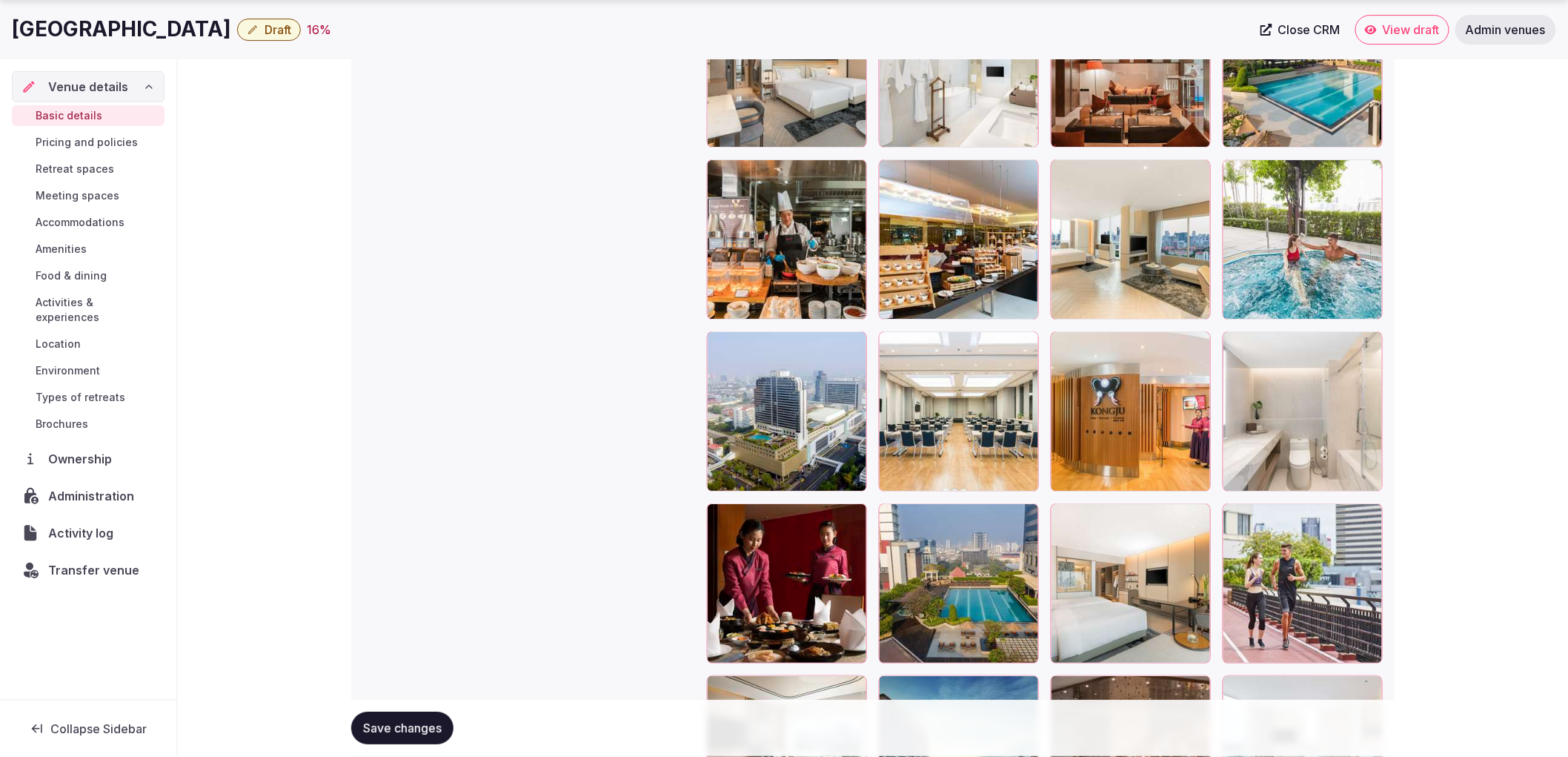
scroll to position [2235, 0]
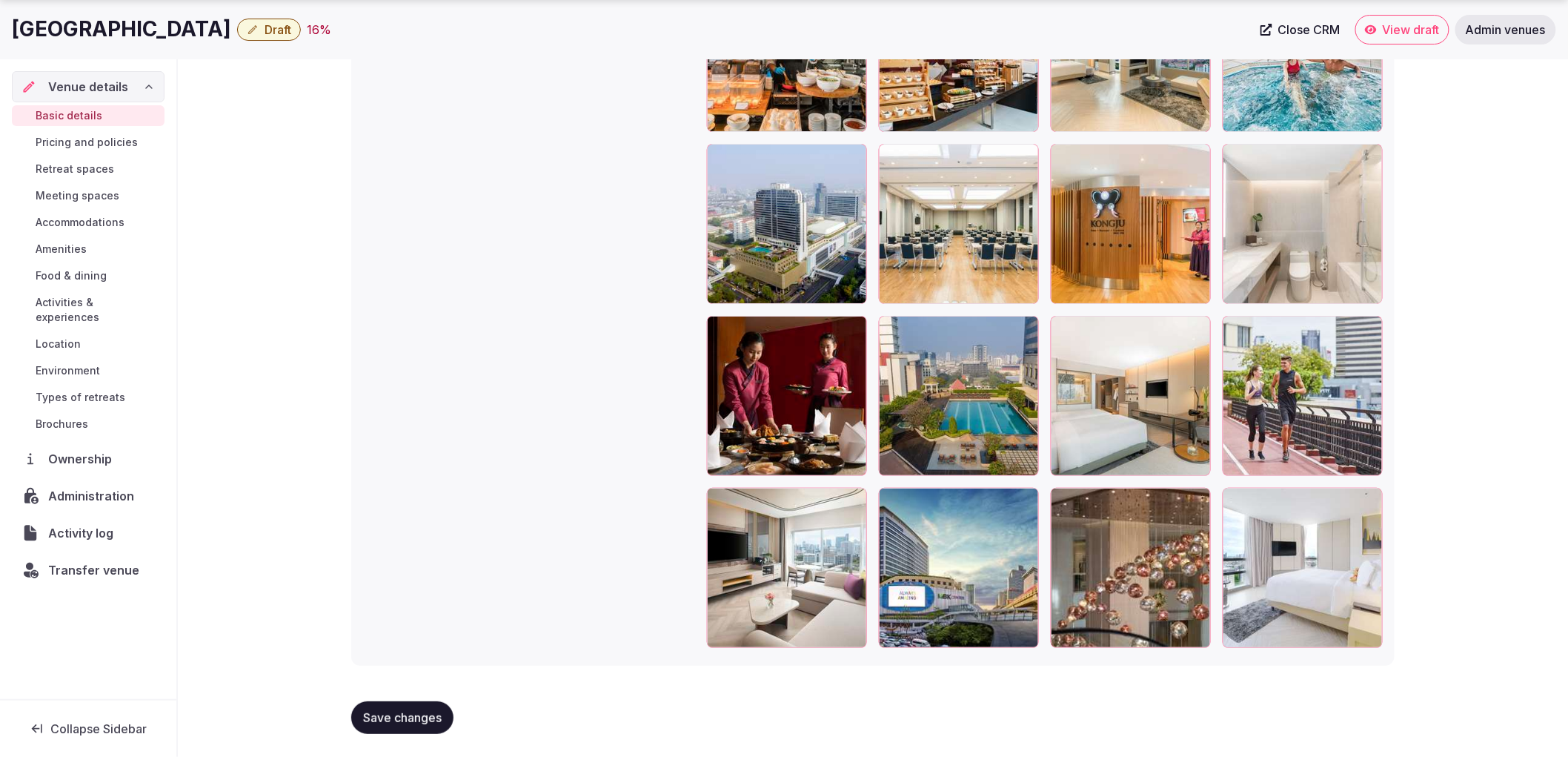
click at [425, 718] on span "Save changes" at bounding box center [402, 718] width 79 height 15
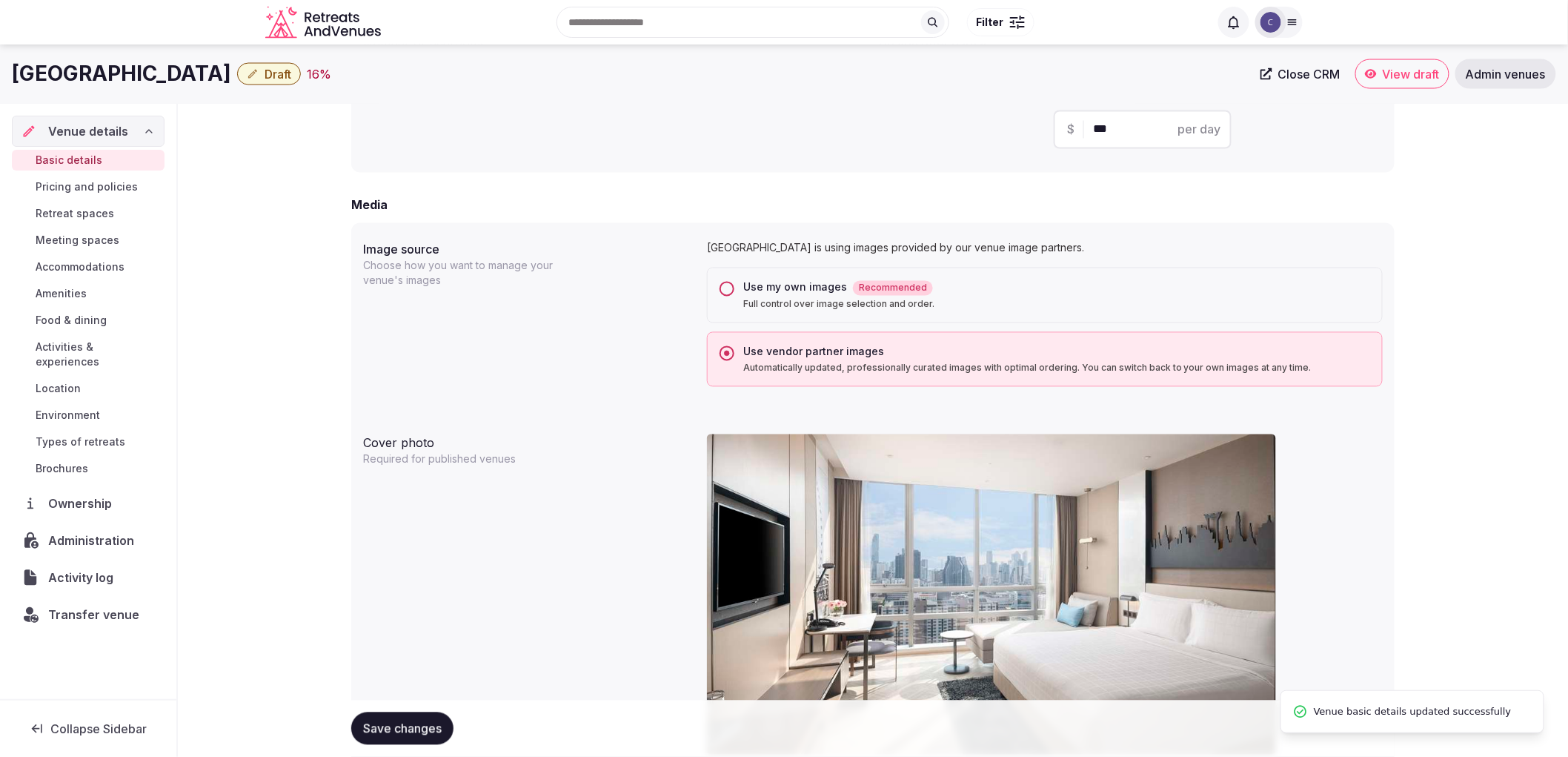
scroll to position [1000, 0]
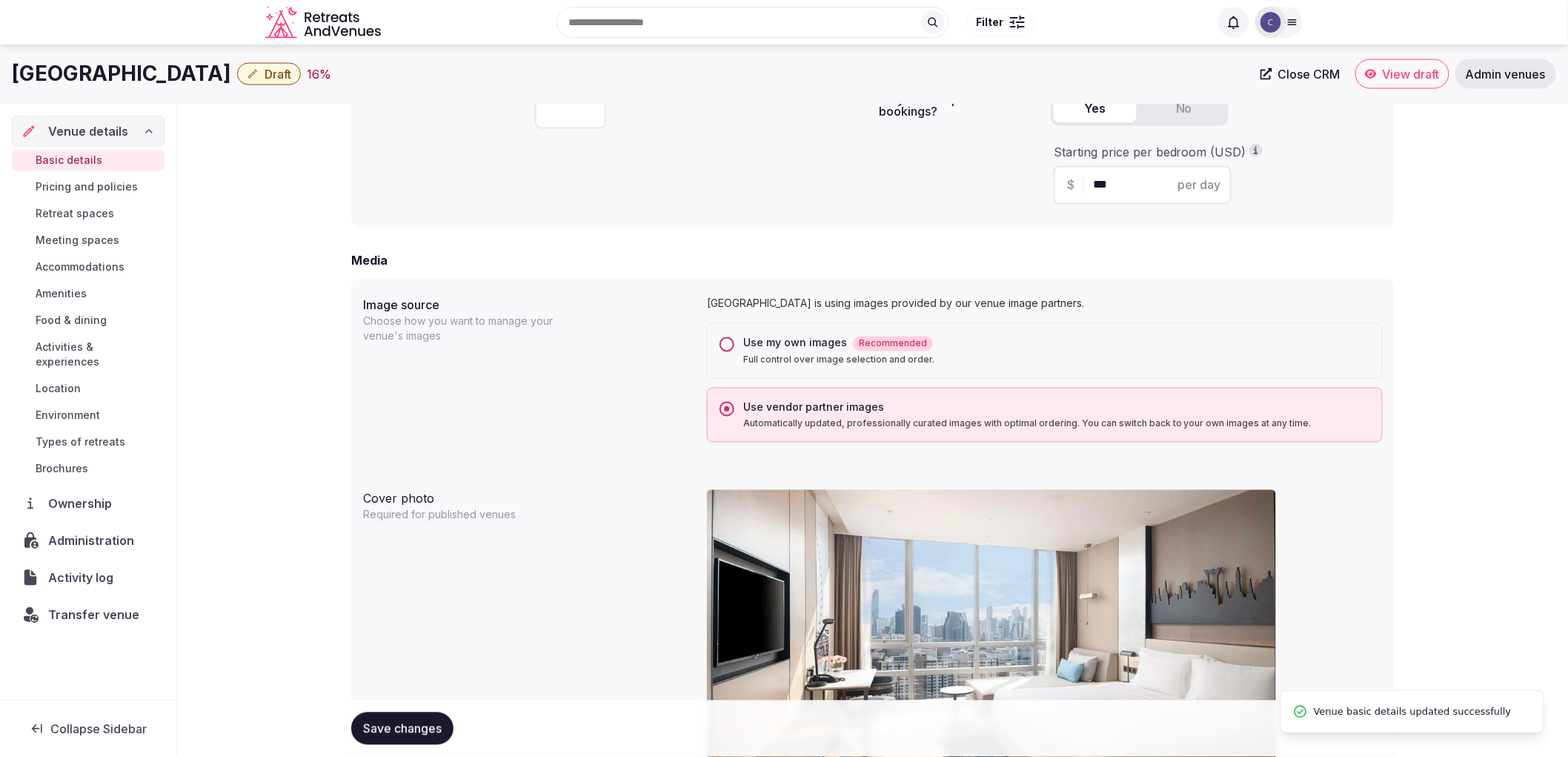
click at [368, 717] on button "Save changes" at bounding box center [402, 729] width 102 height 33
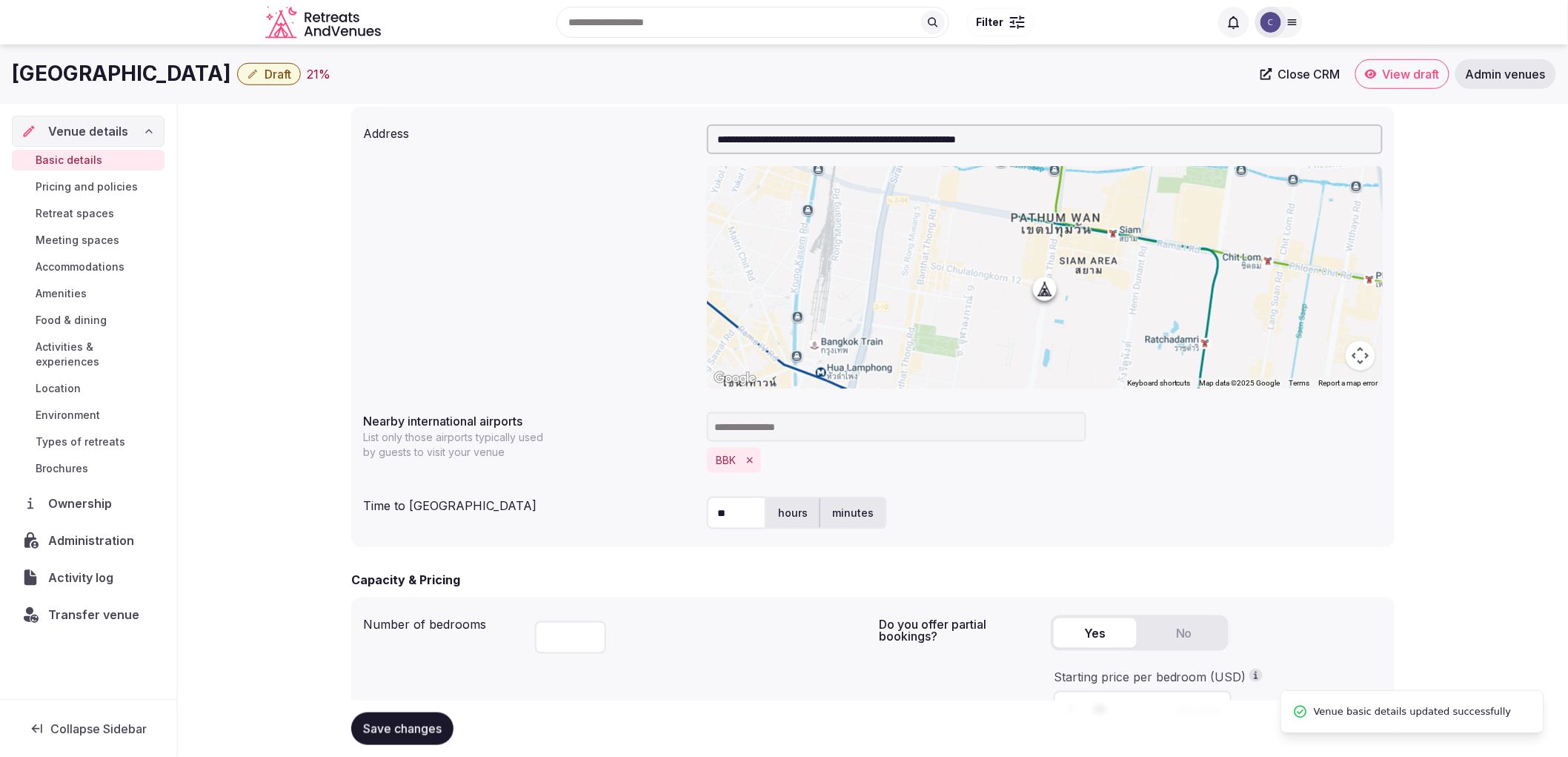
scroll to position [258, 0]
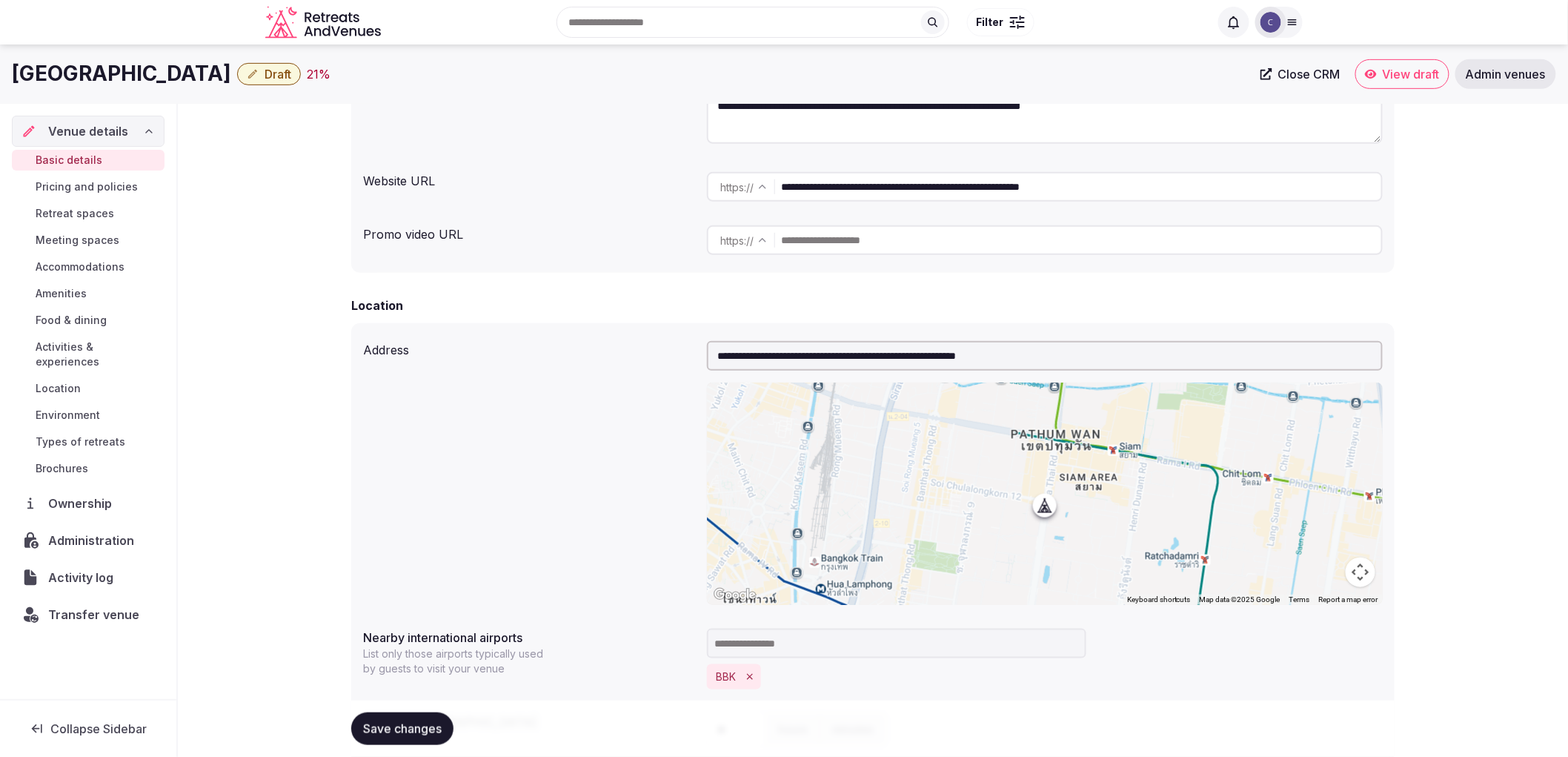
click at [78, 269] on span "Accommodations" at bounding box center [79, 267] width 89 height 15
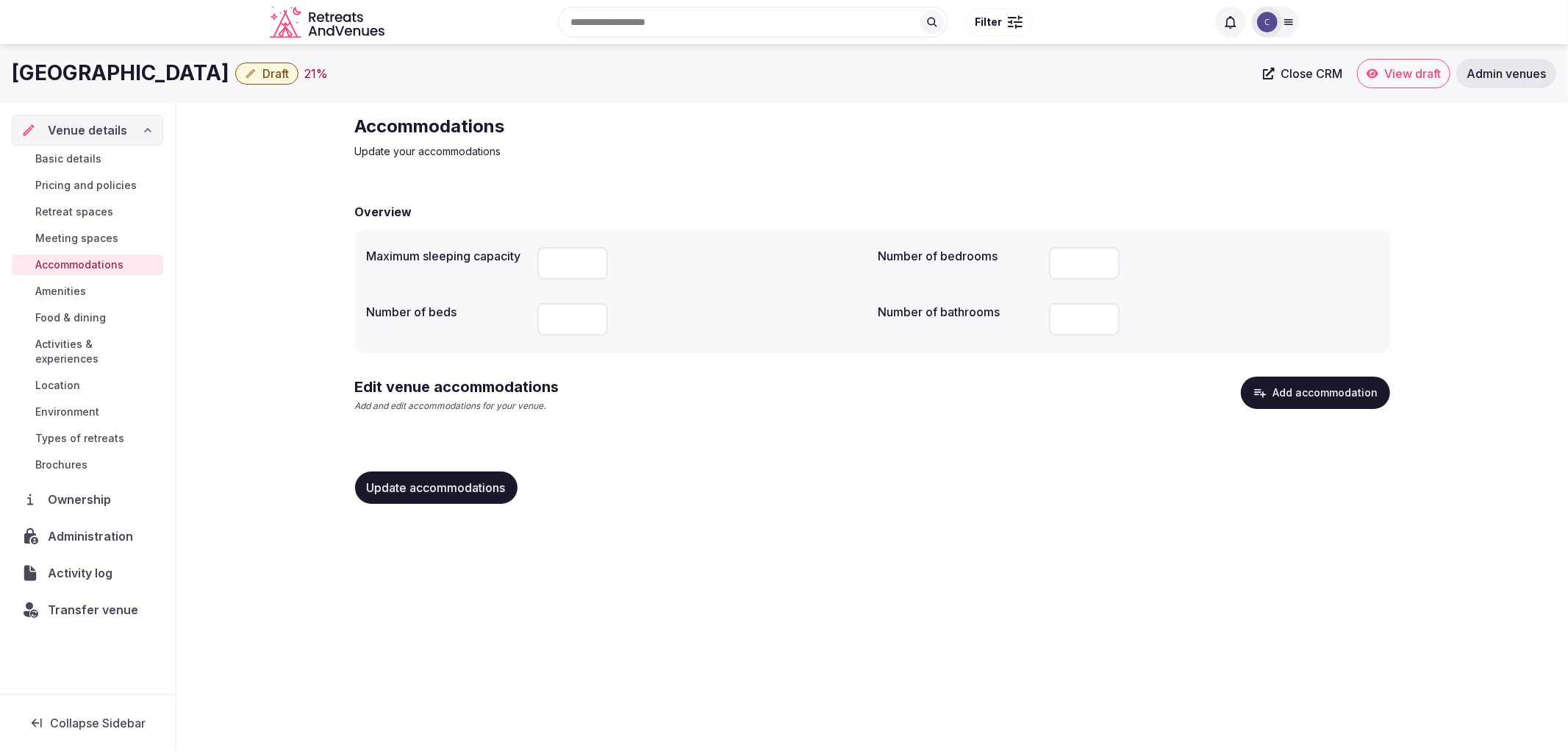
click at [1298, 393] on button "Add accommodation" at bounding box center [1316, 393] width 149 height 33
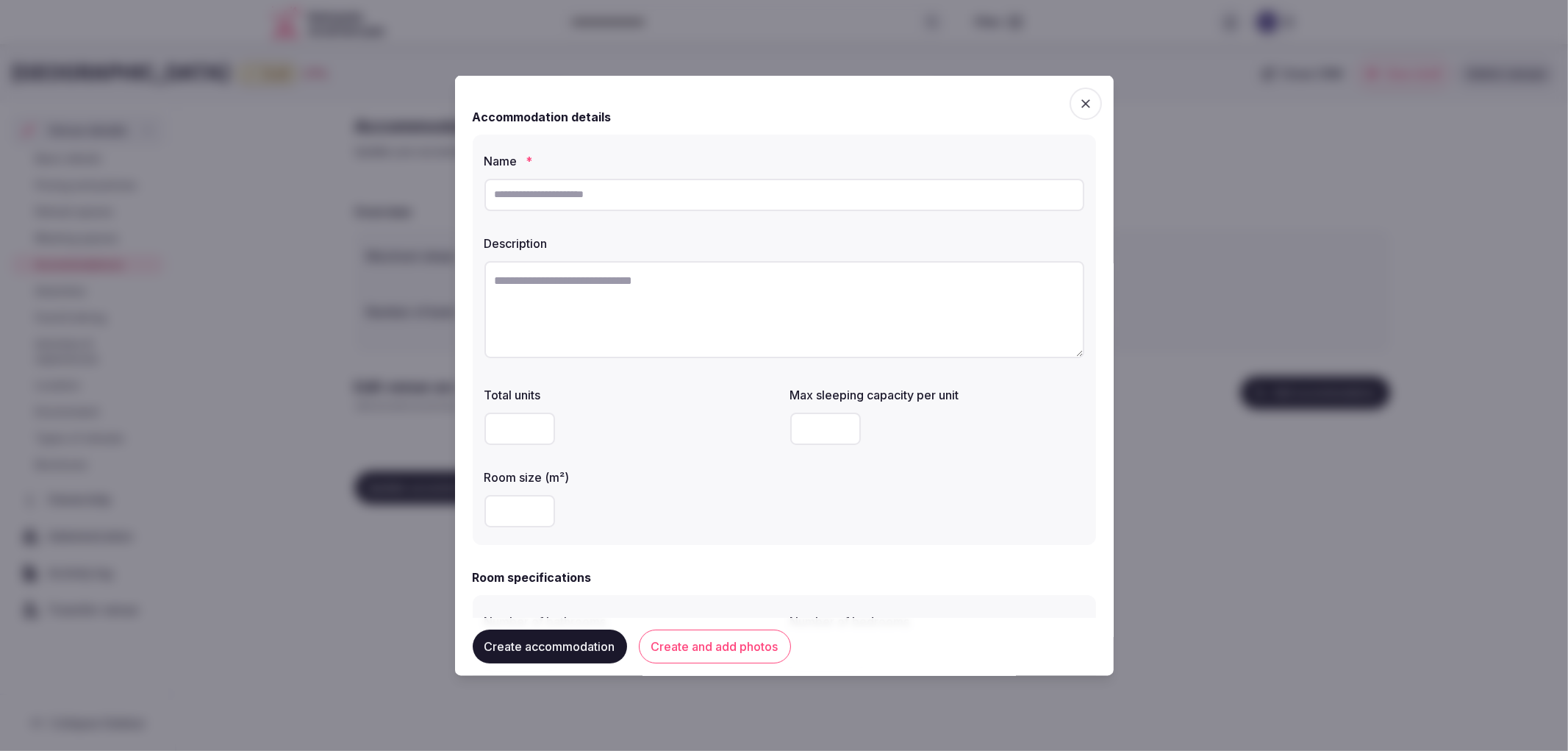
click at [607, 215] on div at bounding box center [784, 194] width 600 height 44
click at [600, 192] on input "text" at bounding box center [784, 194] width 600 height 33
paste input "**********"
type input "**********"
click at [718, 312] on textarea at bounding box center [784, 308] width 600 height 97
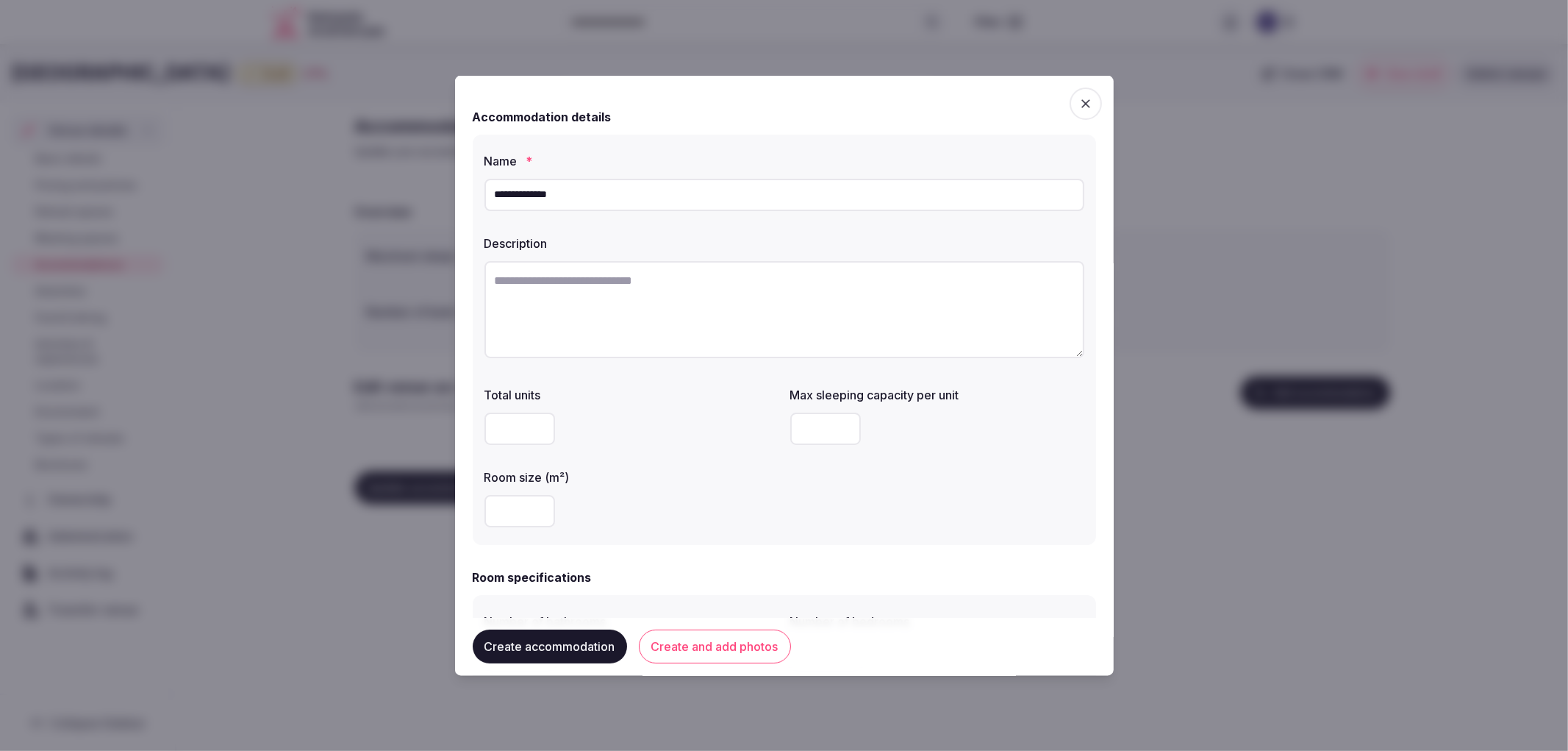
paste textarea "**********"
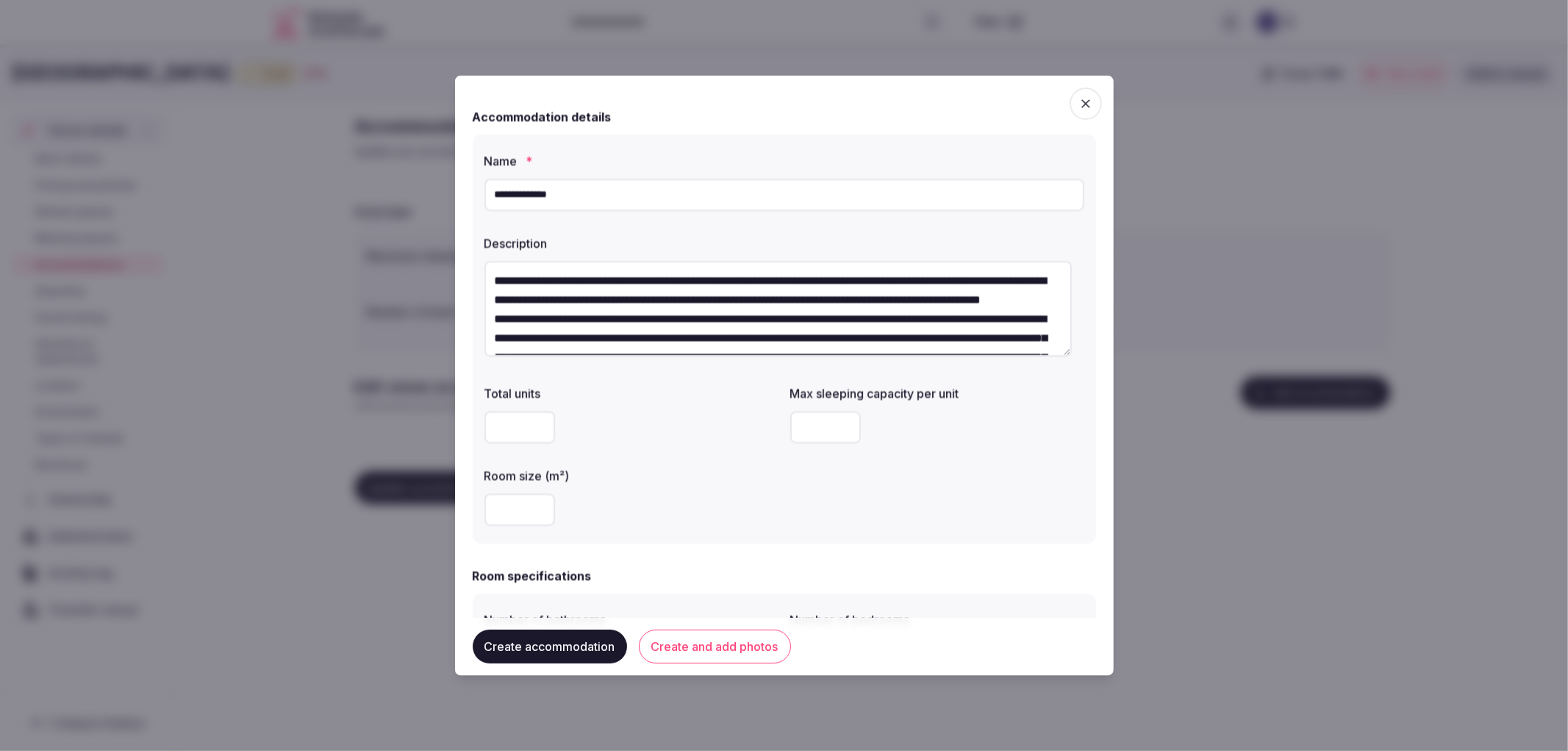
scroll to position [65, 0]
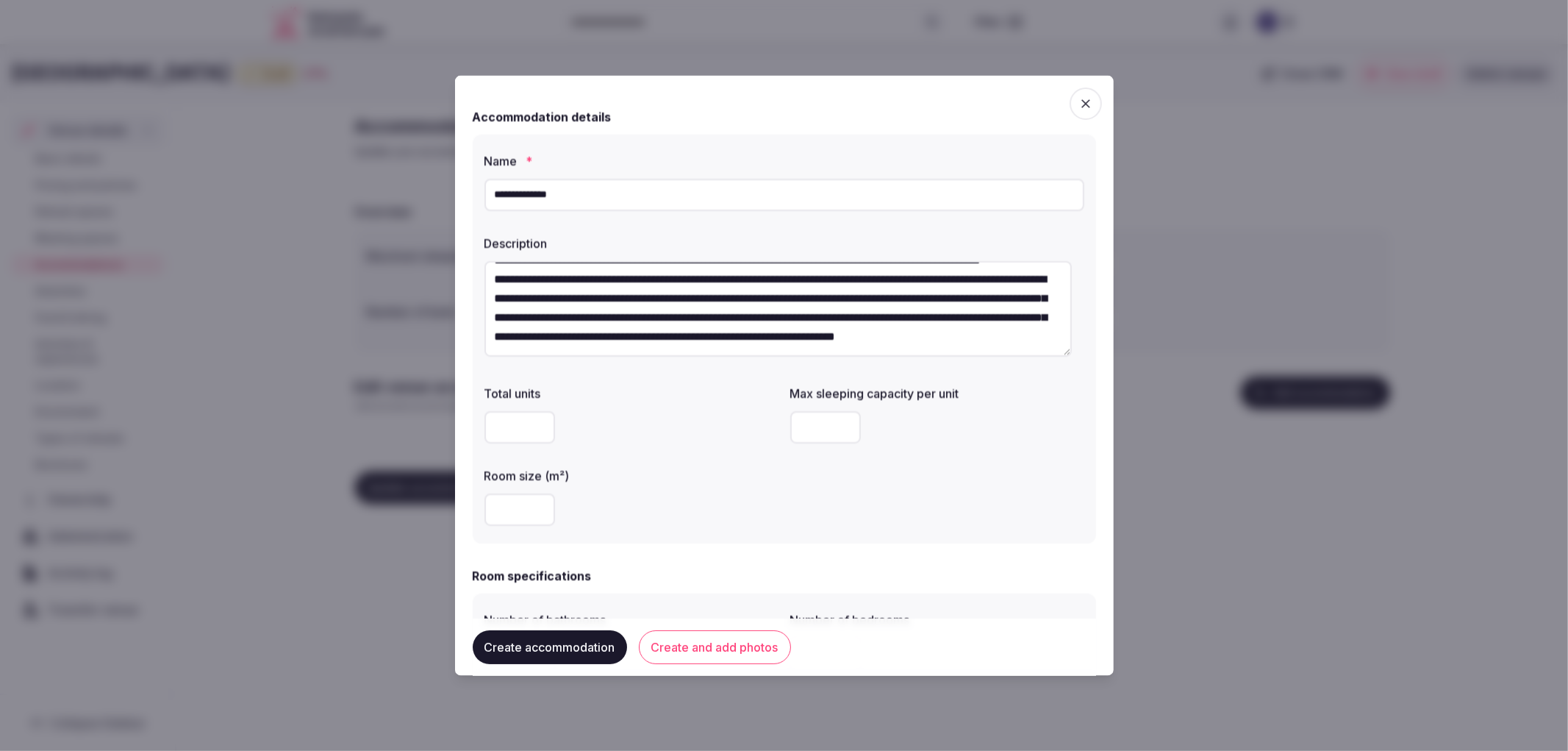
type textarea "**********"
click at [513, 501] on input "number" at bounding box center [519, 509] width 71 height 33
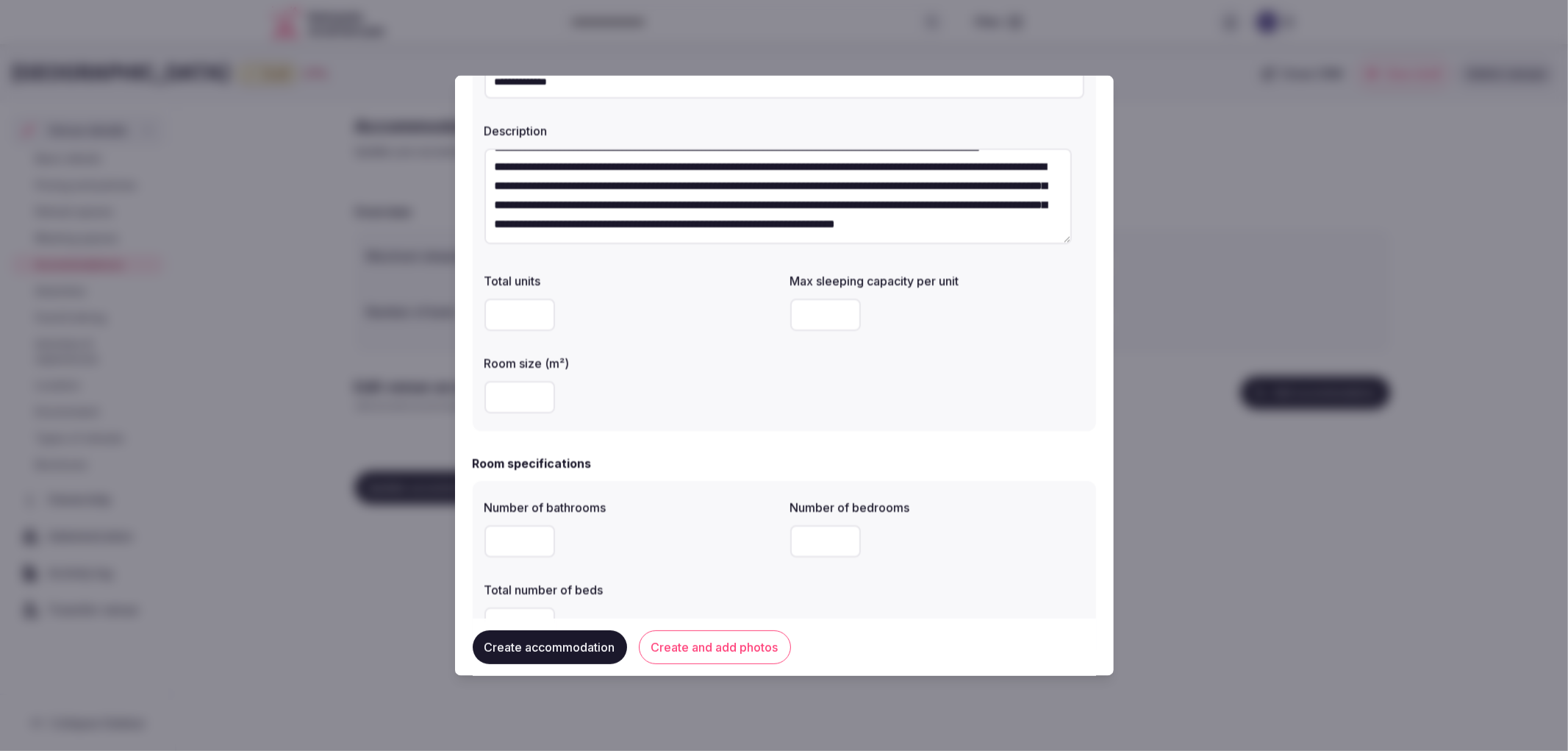
scroll to position [163, 0]
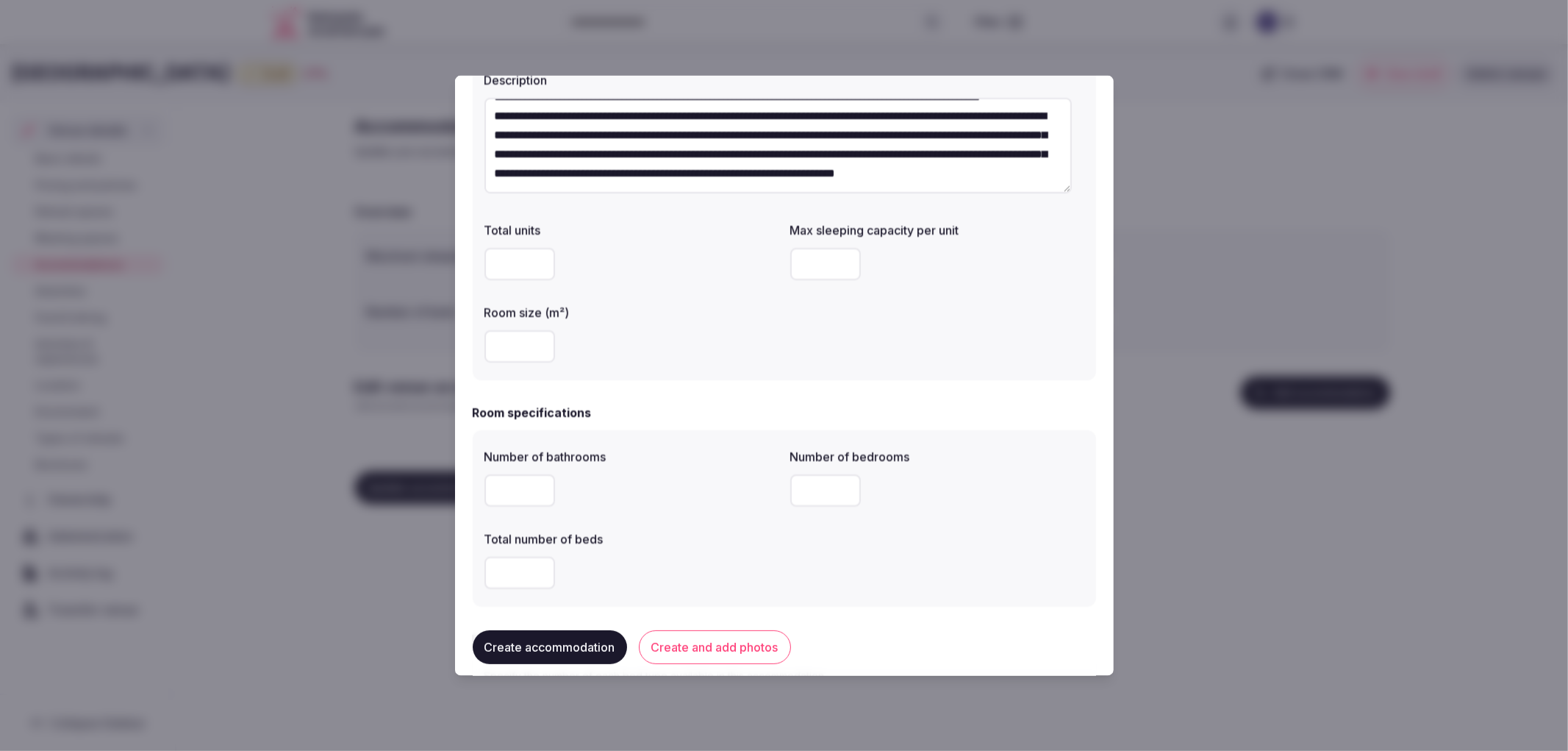
drag, startPoint x: 522, startPoint y: 353, endPoint x: 461, endPoint y: 345, distance: 61.5
click at [461, 345] on div "**********" at bounding box center [784, 375] width 659 height 601
type input "**"
click at [769, 332] on div "**" at bounding box center [631, 345] width 294 height 33
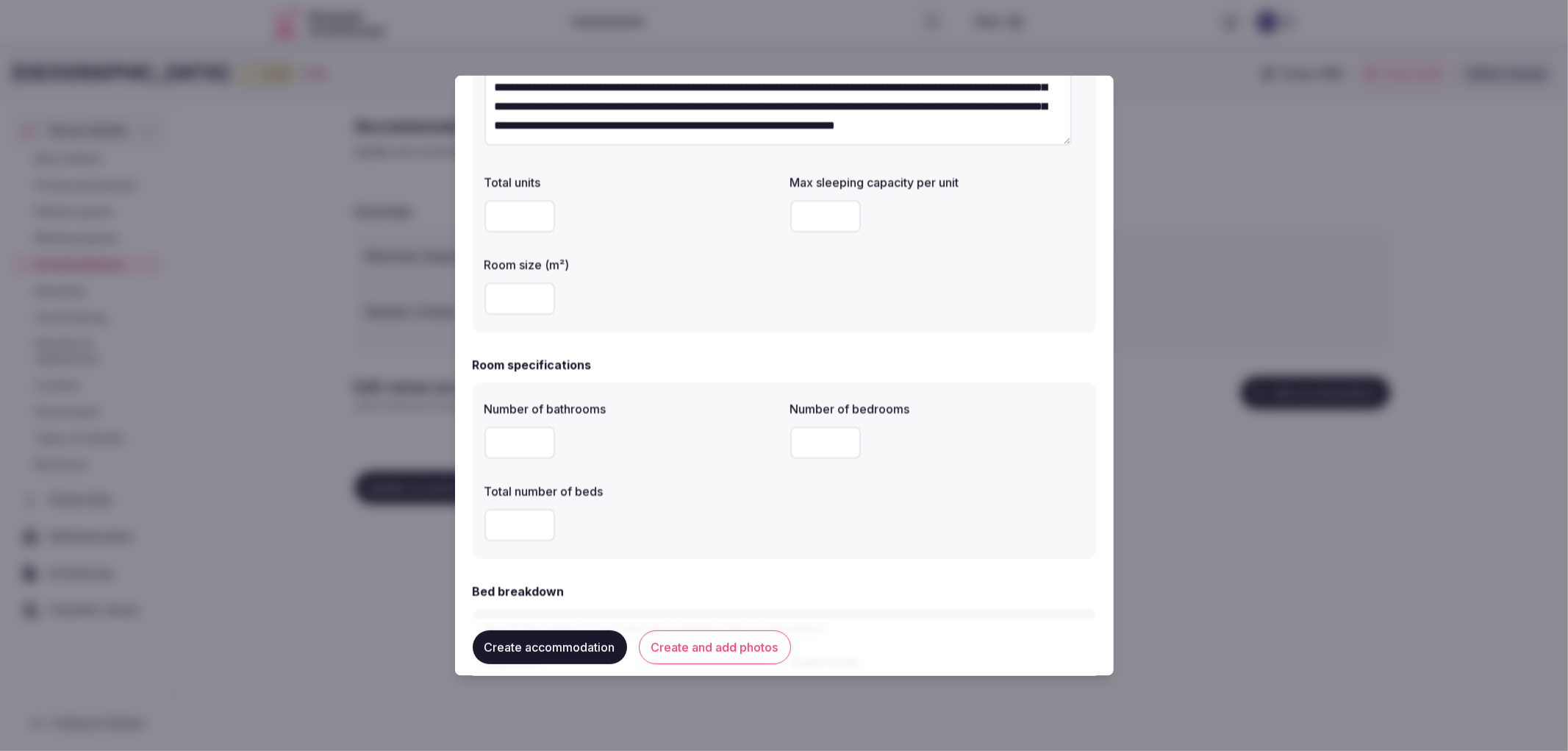
scroll to position [245, 0]
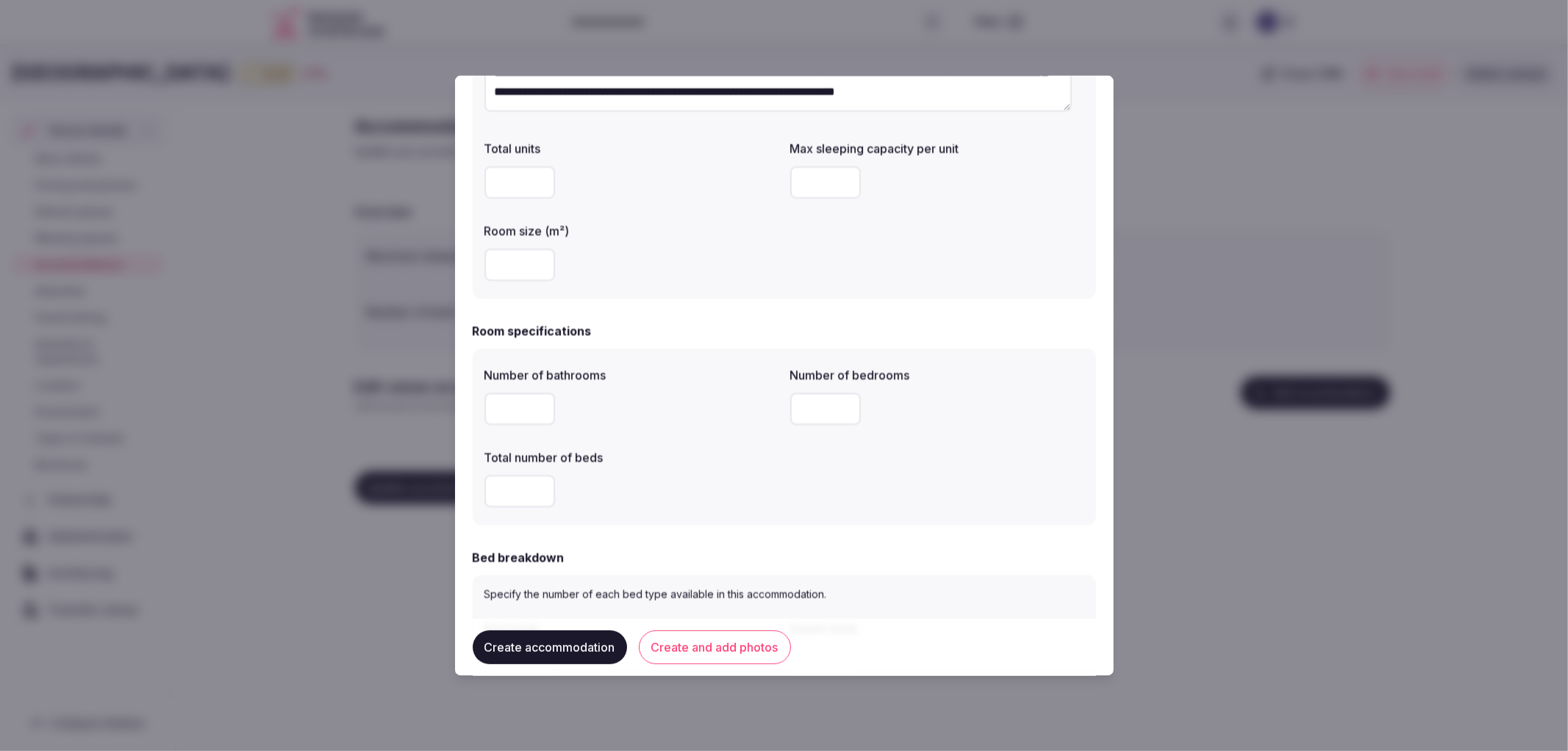
click at [800, 412] on input "number" at bounding box center [825, 408] width 71 height 33
type input "*"
click at [509, 417] on input "number" at bounding box center [519, 408] width 71 height 33
type input "*"
click at [522, 501] on input "number" at bounding box center [519, 491] width 71 height 33
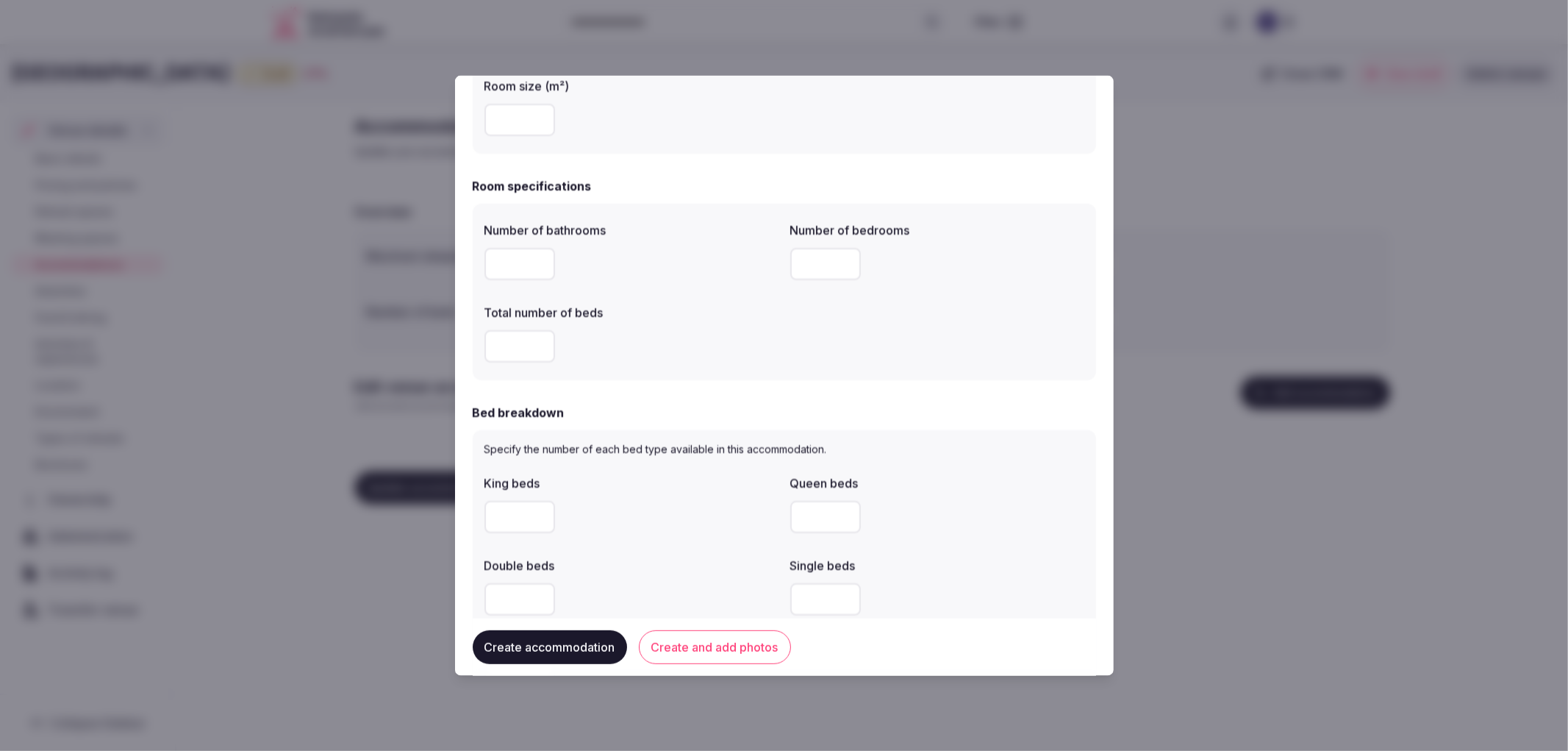
scroll to position [408, 0]
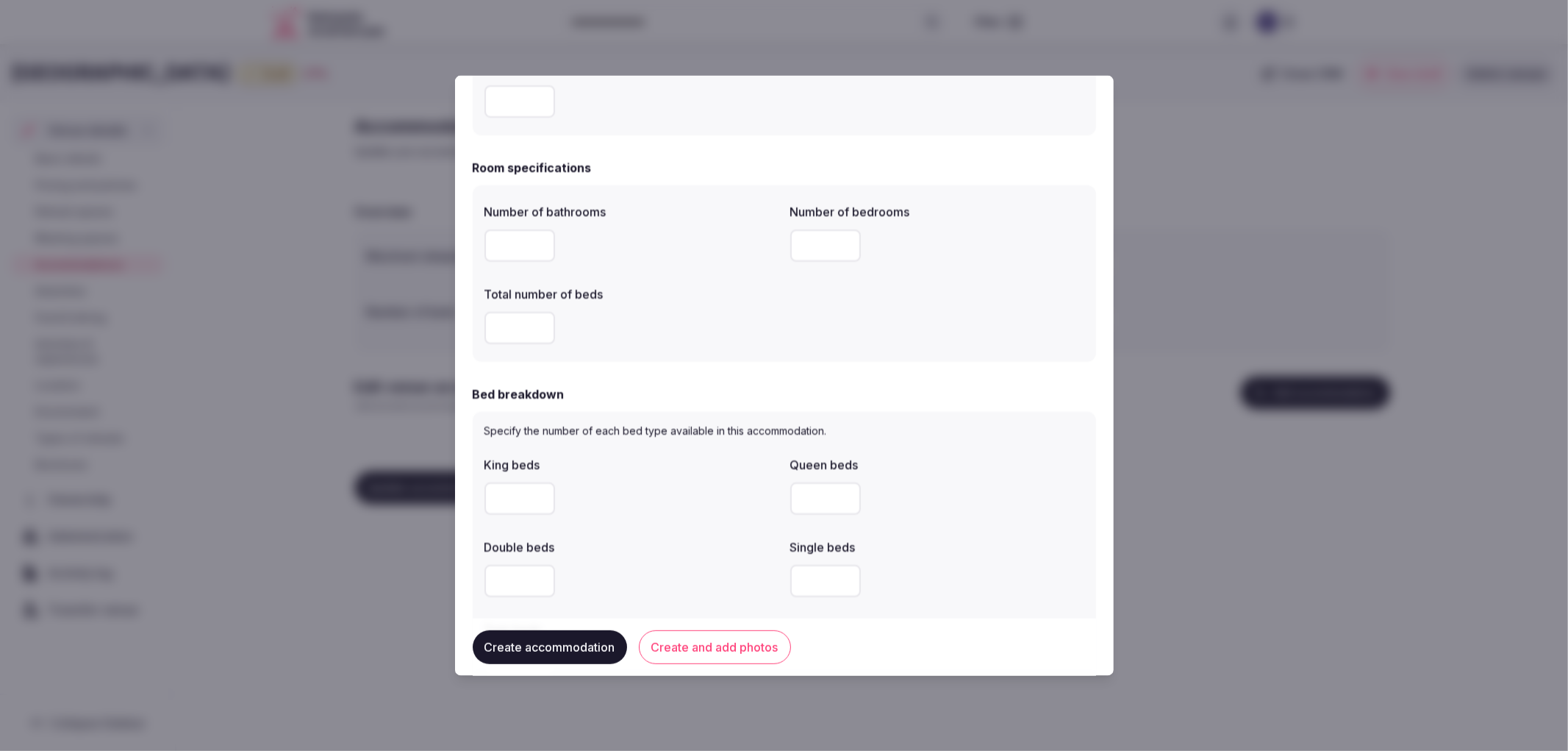
type input "*"
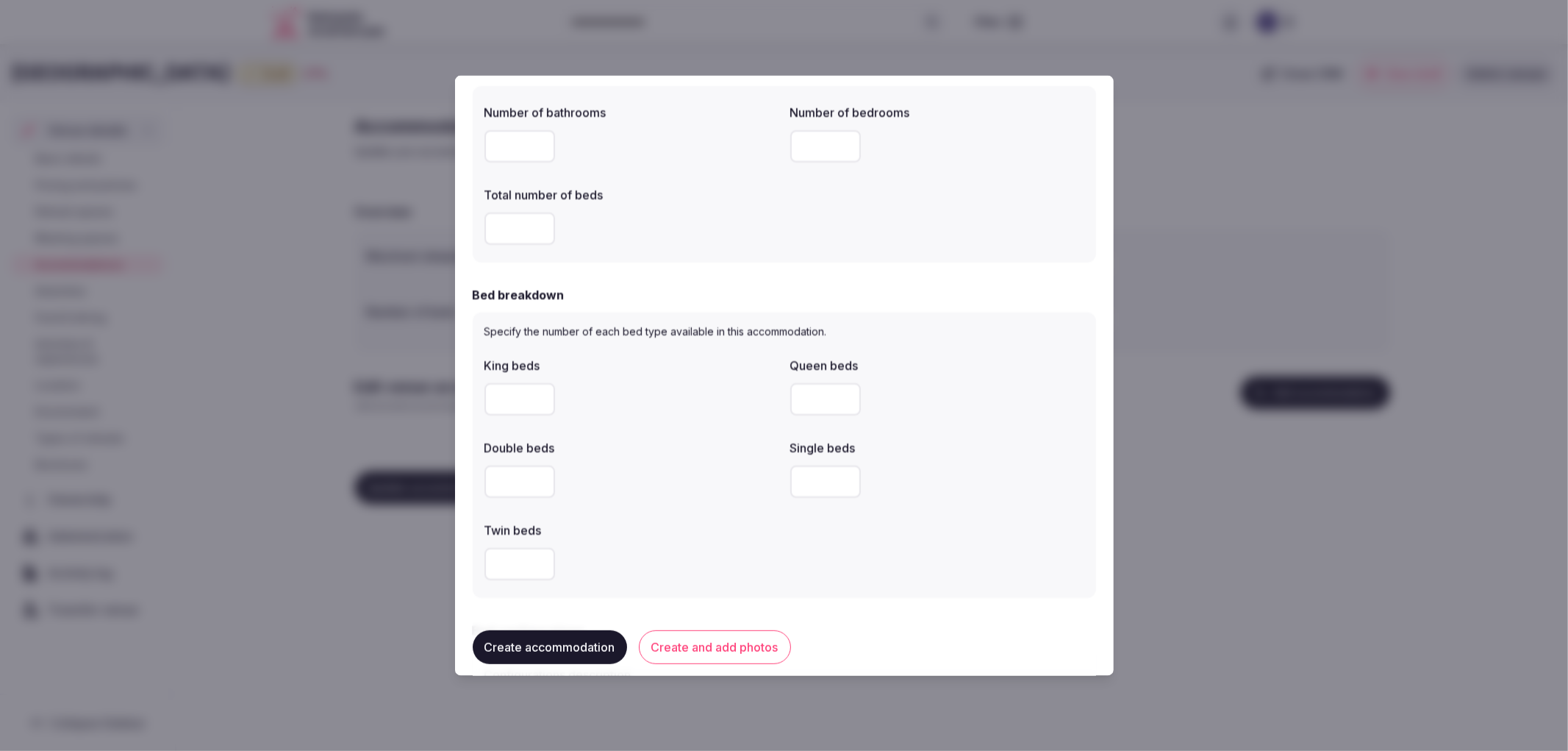
scroll to position [653, 0]
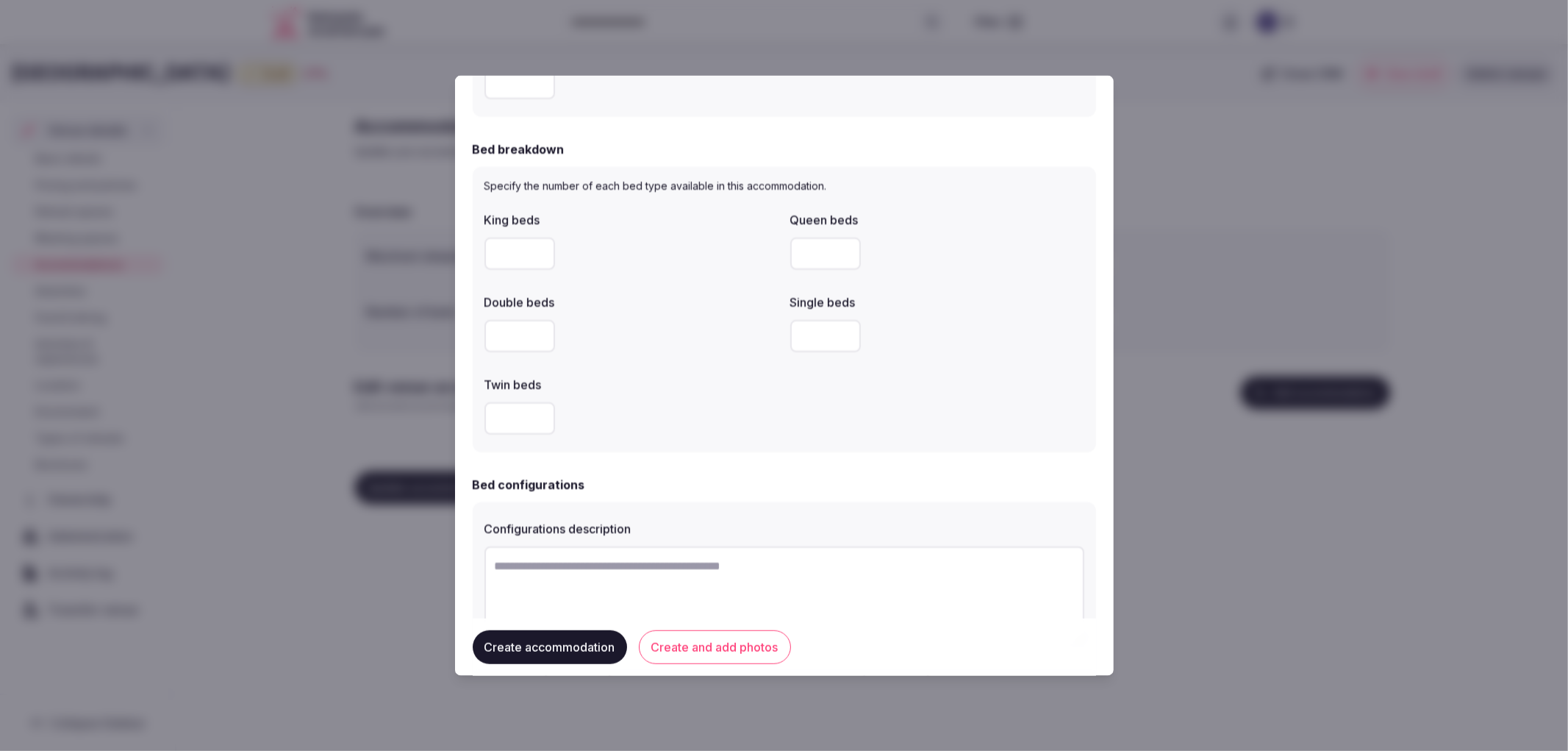
click at [502, 254] on input "number" at bounding box center [519, 253] width 71 height 33
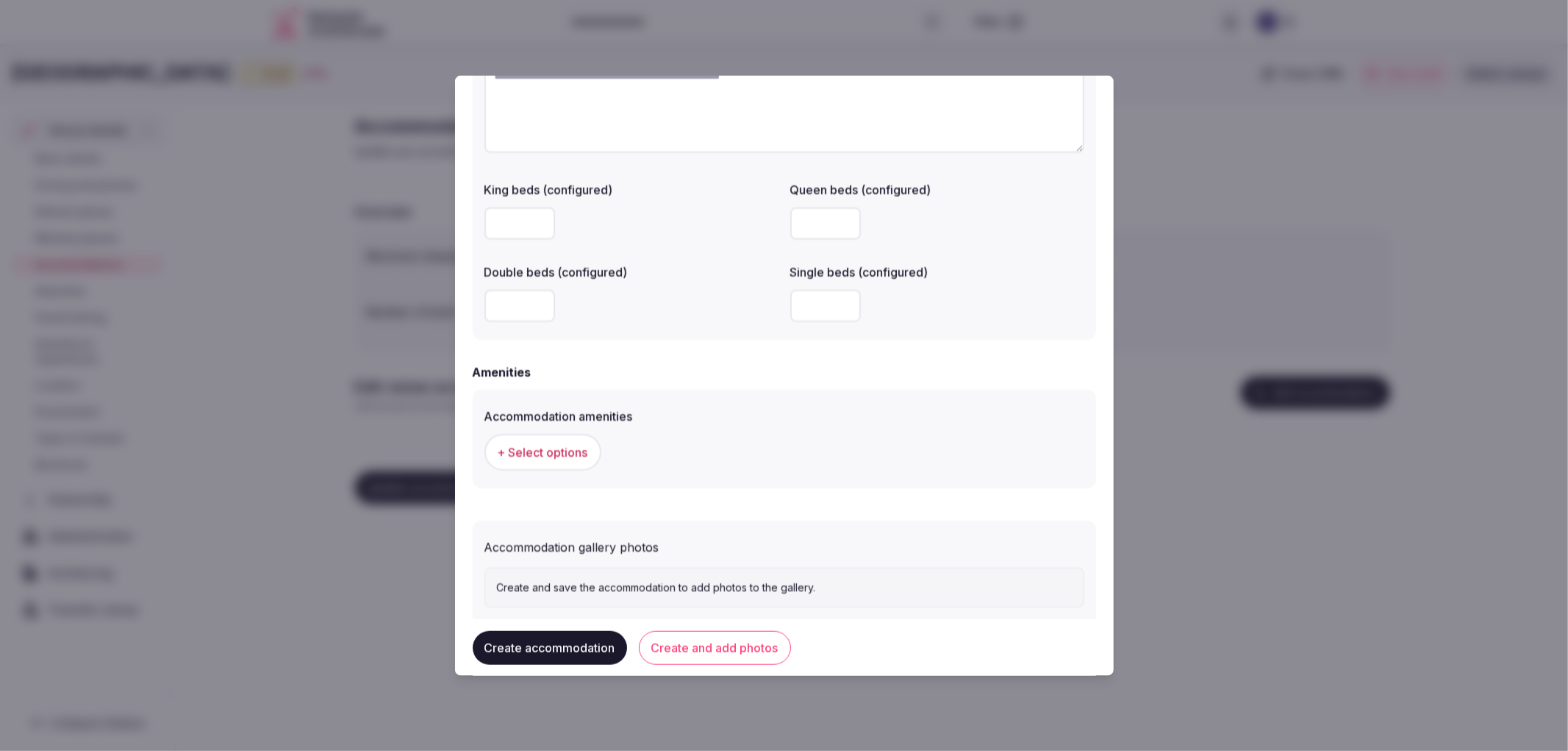
scroll to position [1175, 0]
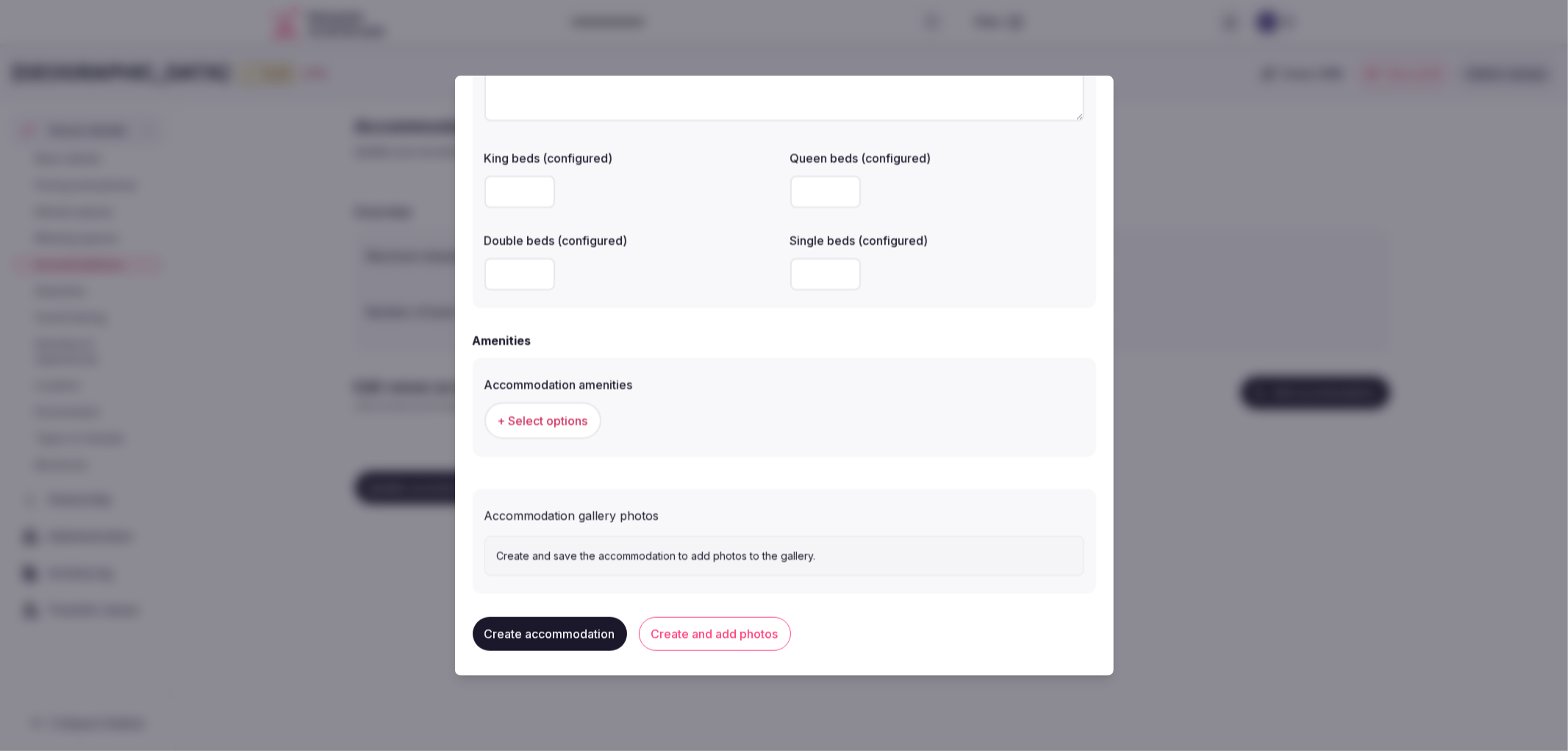
type input "*"
click at [584, 412] on span "+ Select options" at bounding box center [543, 420] width 90 height 16
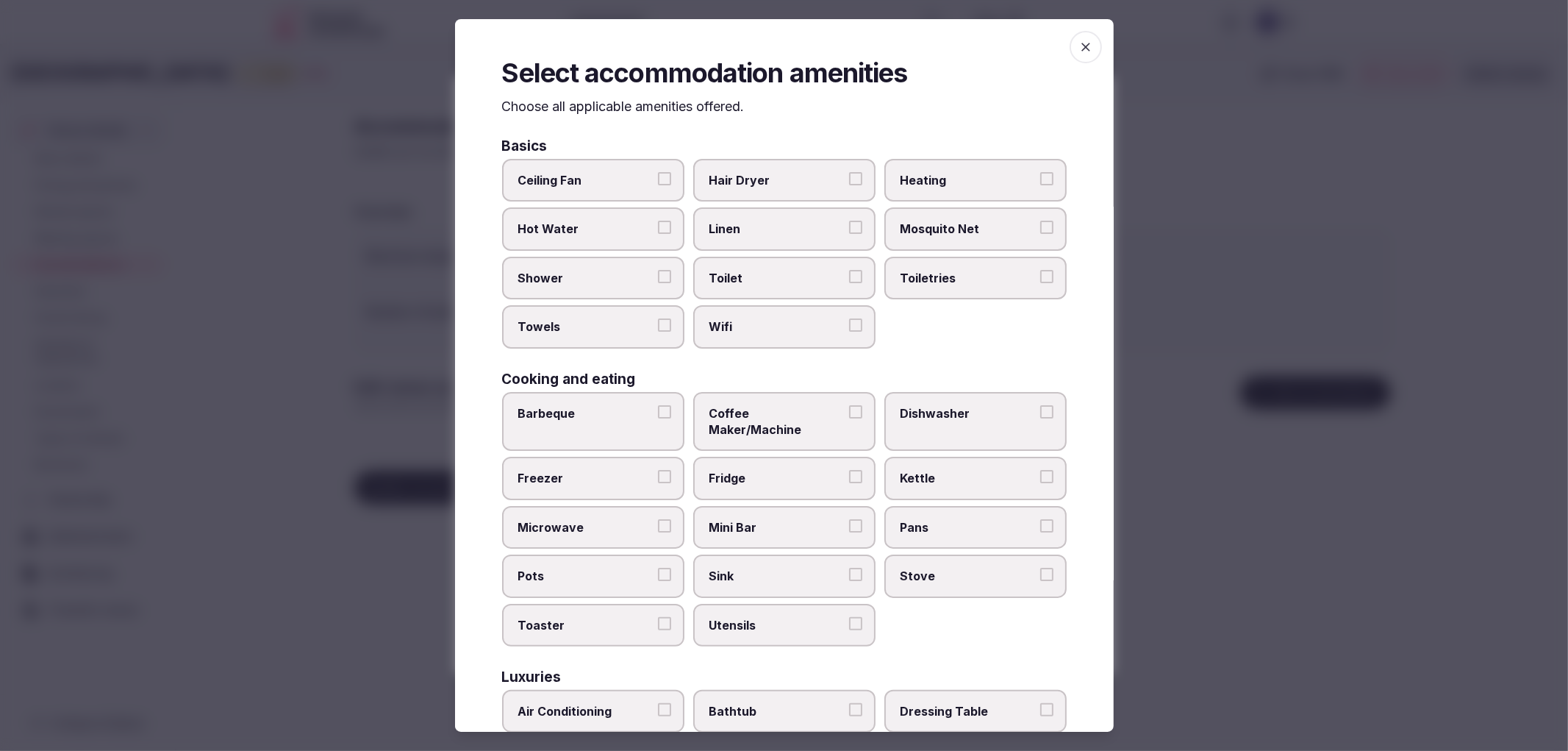
click at [622, 287] on label "Shower" at bounding box center [593, 278] width 182 height 42
click at [658, 283] on button "Shower" at bounding box center [665, 276] width 13 height 13
click at [632, 319] on span "Towels" at bounding box center [586, 327] width 136 height 16
click at [658, 319] on button "Towels" at bounding box center [665, 325] width 13 height 13
click at [797, 274] on span "Toilet" at bounding box center [777, 278] width 136 height 16
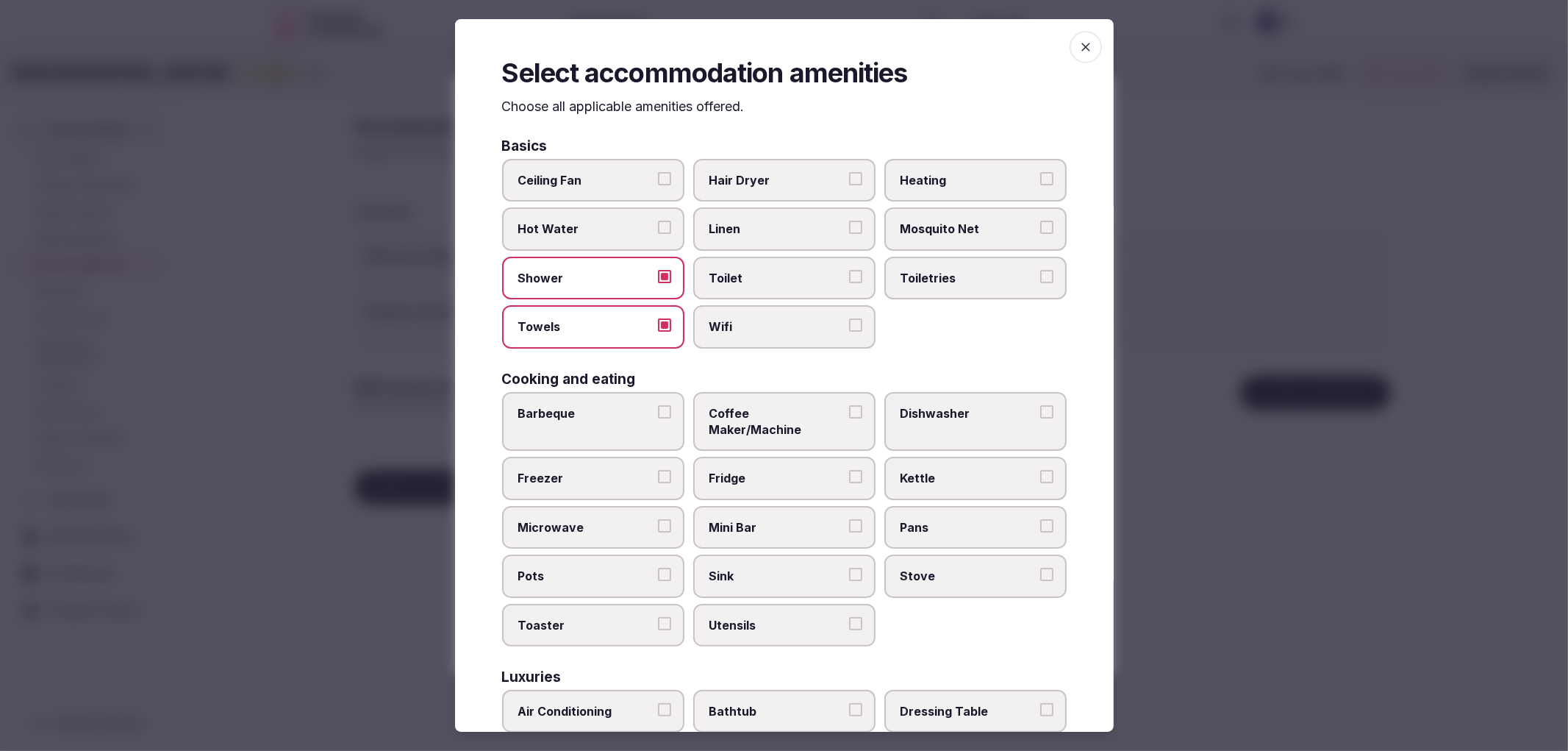
click at [849, 274] on button "Toilet" at bounding box center [855, 276] width 13 height 13
click at [797, 306] on label "Wifi" at bounding box center [784, 327] width 182 height 42
click at [849, 319] on button "Wifi" at bounding box center [855, 325] width 13 height 13
click at [945, 274] on span "Toiletries" at bounding box center [968, 278] width 136 height 16
click at [1041, 274] on button "Toiletries" at bounding box center [1047, 276] width 13 height 13
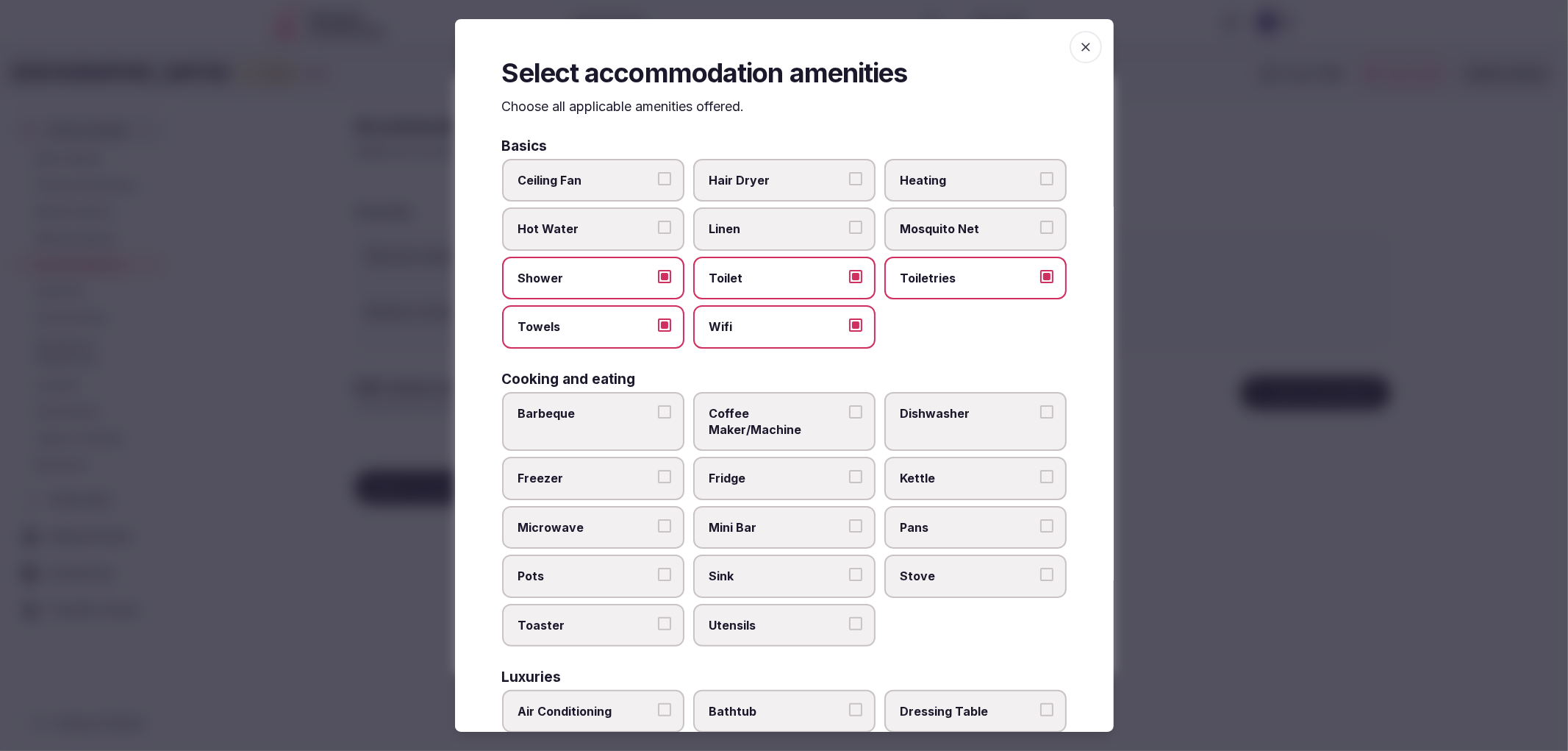
click at [809, 174] on span "Hair Dryer" at bounding box center [777, 180] width 136 height 16
click at [849, 174] on button "Hair Dryer" at bounding box center [855, 179] width 13 height 13
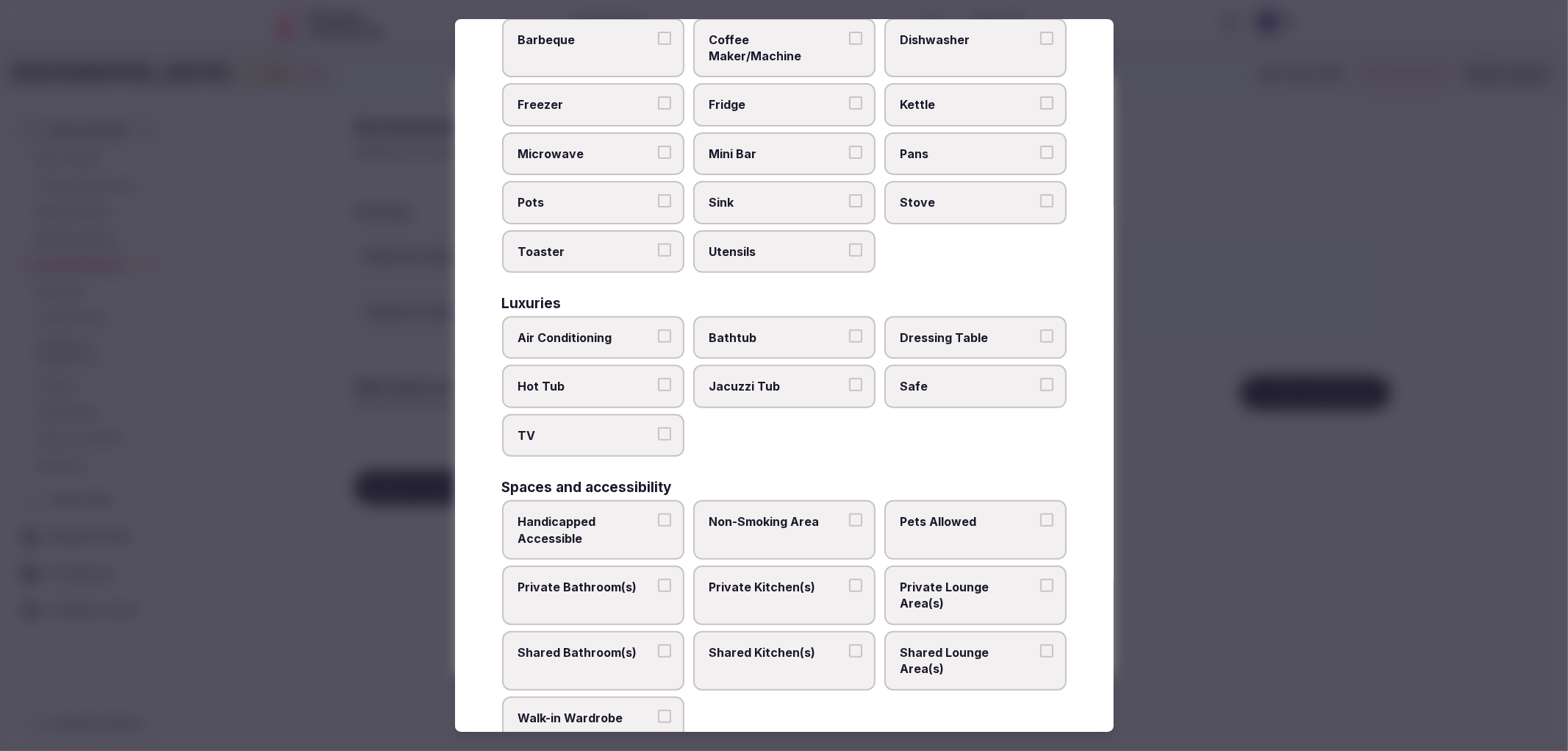
scroll to position [408, 0]
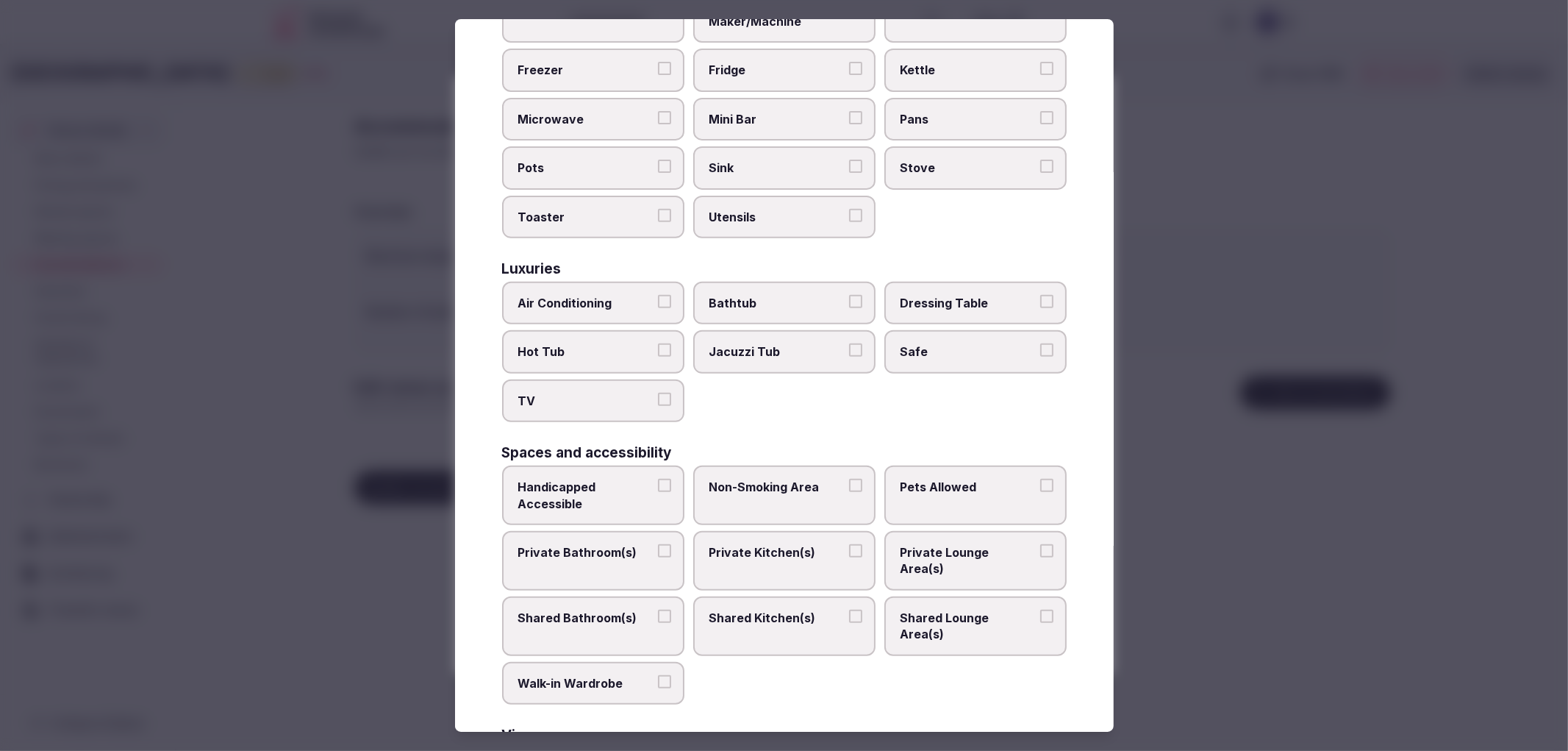
click at [606, 282] on label "Air Conditioning" at bounding box center [593, 303] width 182 height 42
click at [658, 295] on button "Air Conditioning" at bounding box center [665, 302] width 13 height 13
click at [629, 393] on span "TV" at bounding box center [586, 401] width 136 height 16
click at [658, 393] on button "TV" at bounding box center [665, 399] width 13 height 13
click at [925, 339] on label "Safe" at bounding box center [976, 351] width 182 height 42
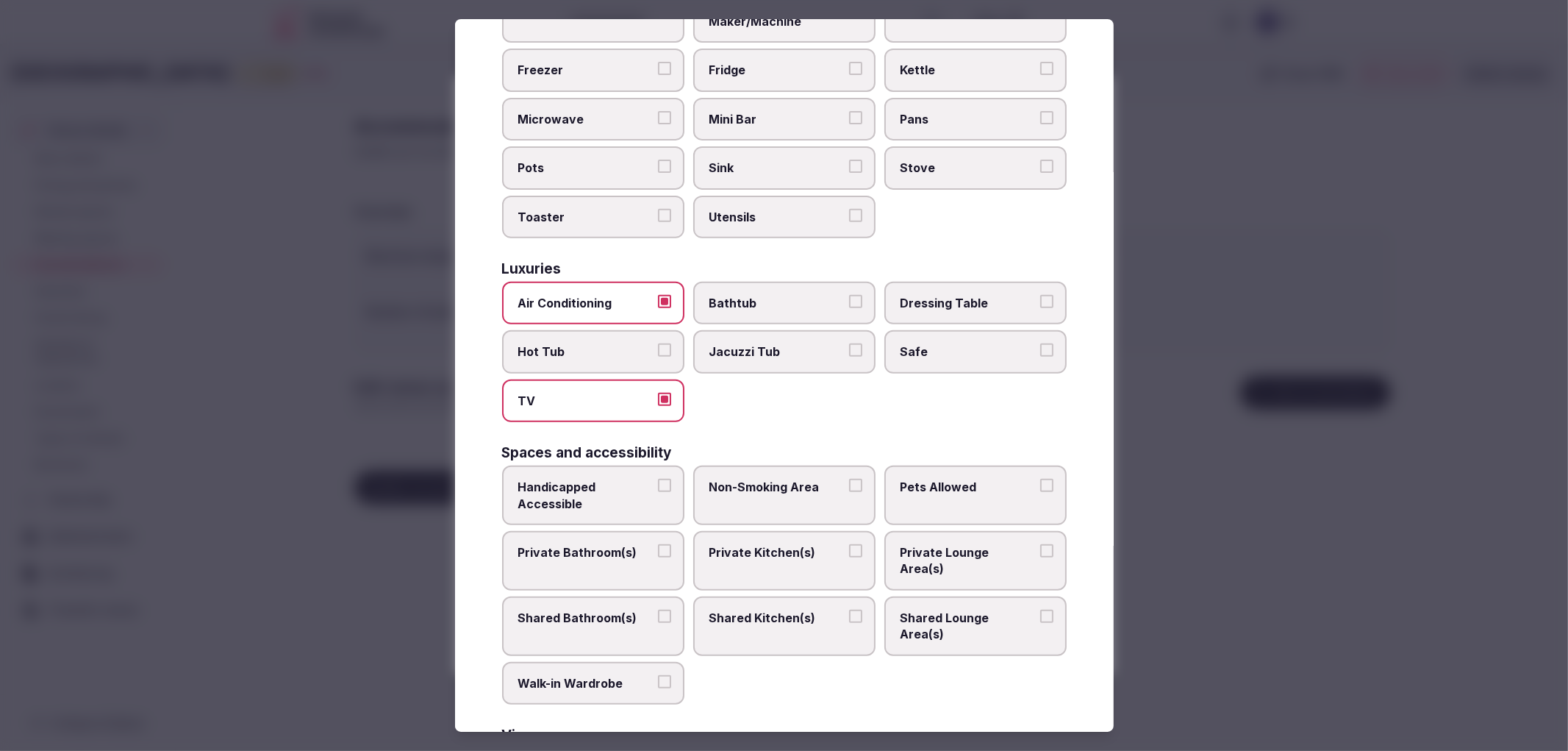
click at [1041, 344] on button "Safe" at bounding box center [1047, 350] width 13 height 13
click at [648, 545] on span "Private Bathroom(s)" at bounding box center [586, 553] width 136 height 16
click at [658, 545] on button "Private Bathroom(s)" at bounding box center [665, 551] width 13 height 13
click at [649, 479] on span "Handicapped Accessible" at bounding box center [586, 495] width 136 height 33
click at [658, 479] on button "Handicapped Accessible" at bounding box center [665, 485] width 13 height 13
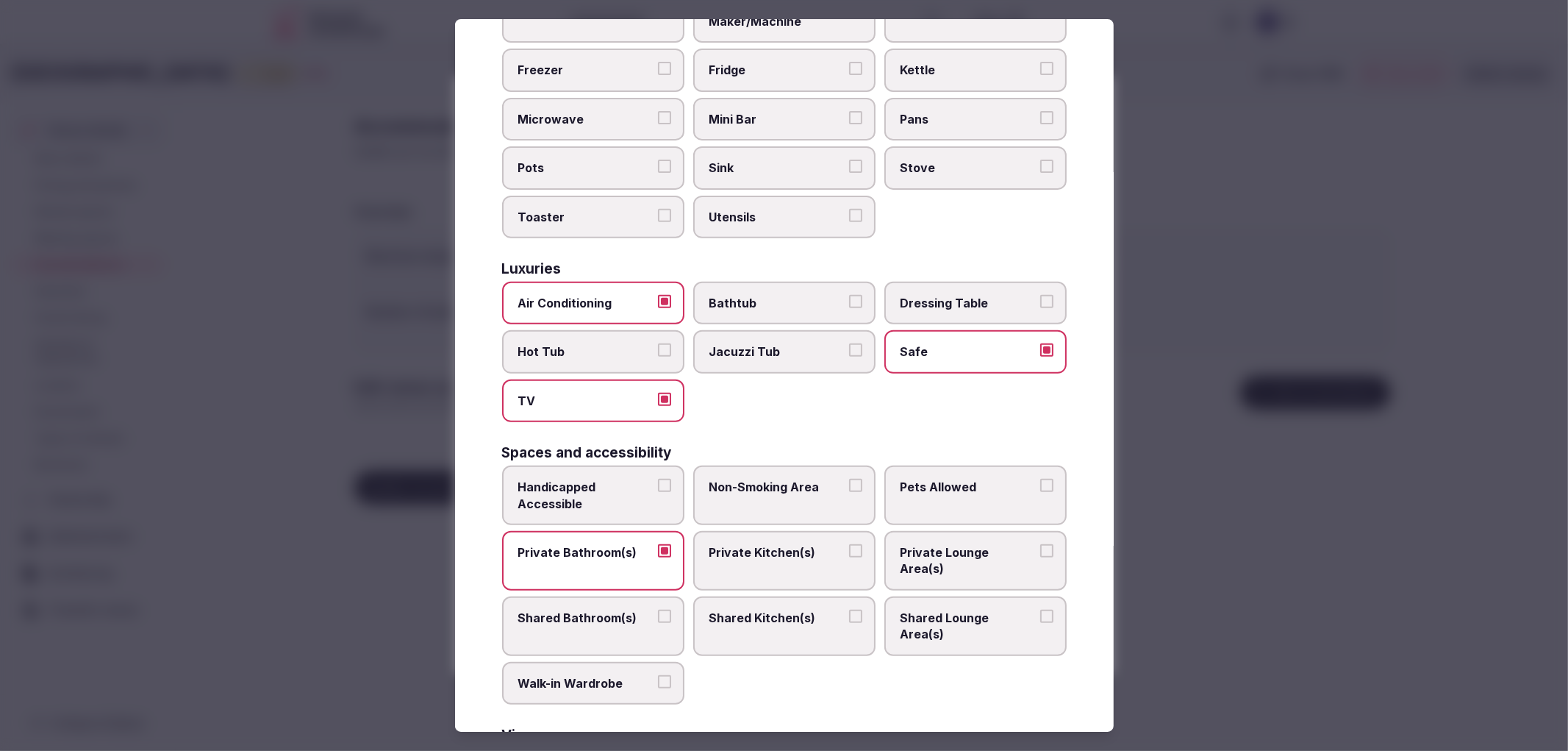
click at [772, 479] on span "Non-Smoking Area" at bounding box center [777, 487] width 136 height 16
click at [849, 479] on button "Non-Smoking Area" at bounding box center [855, 485] width 13 height 13
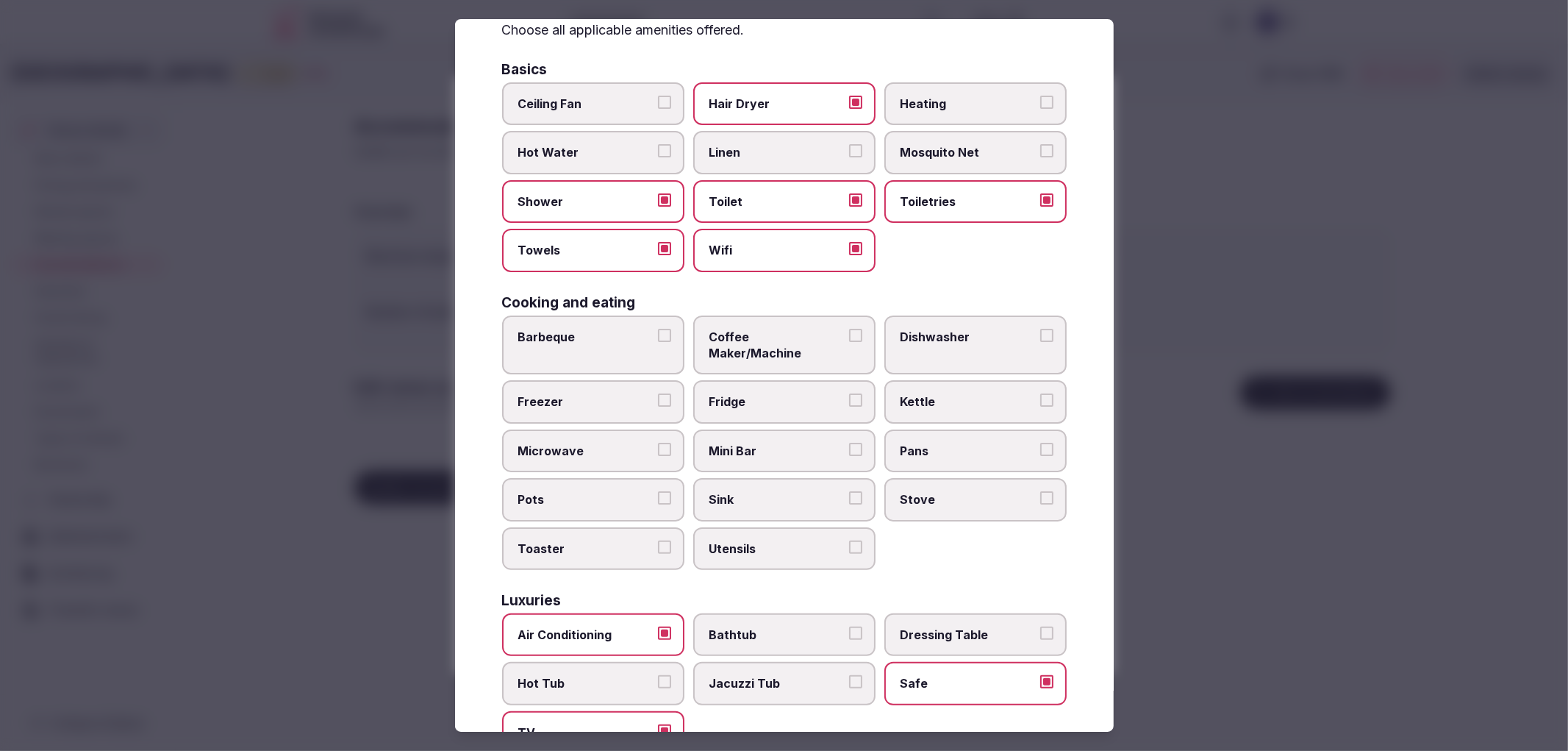
scroll to position [0, 0]
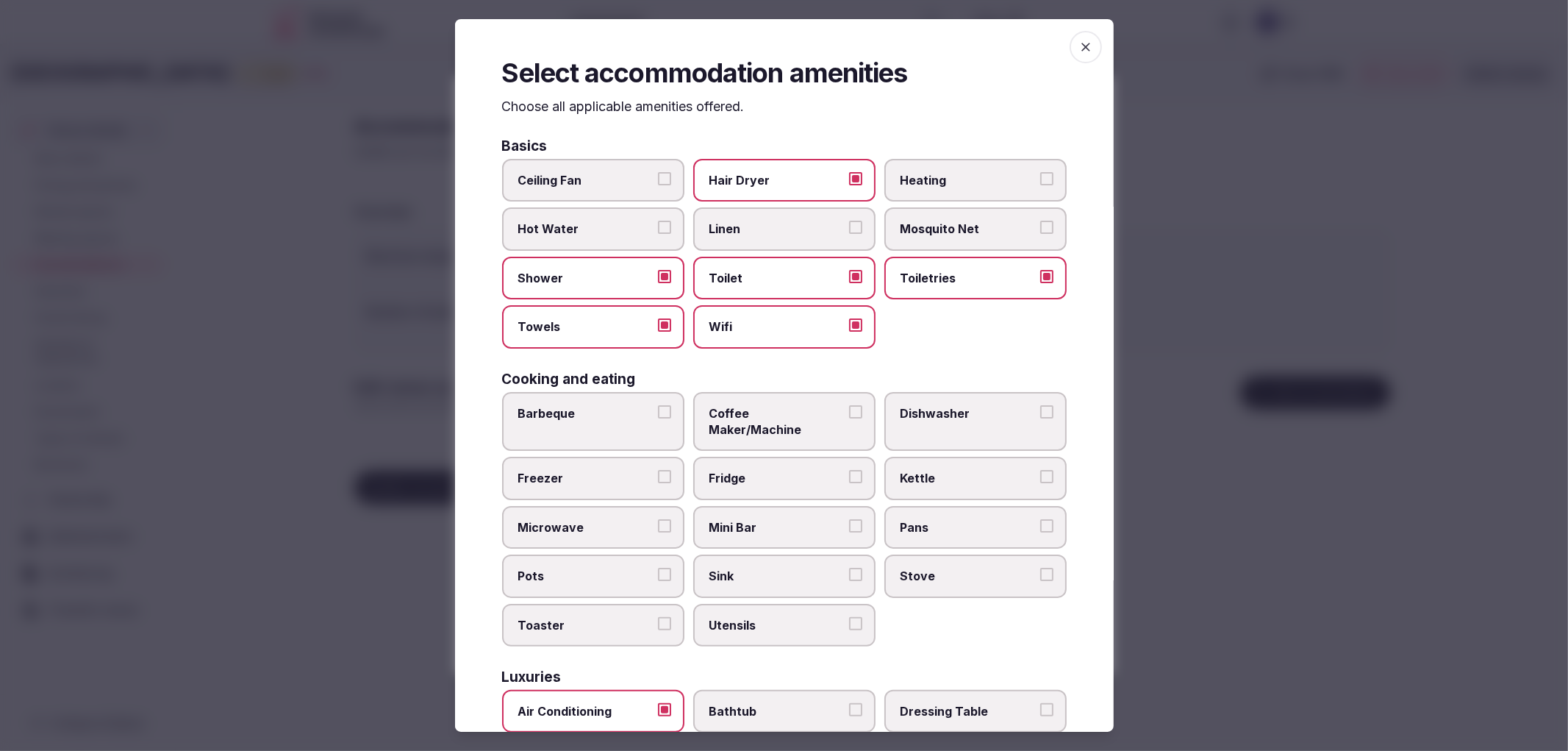
click at [1339, 397] on div at bounding box center [784, 376] width 1568 height 751
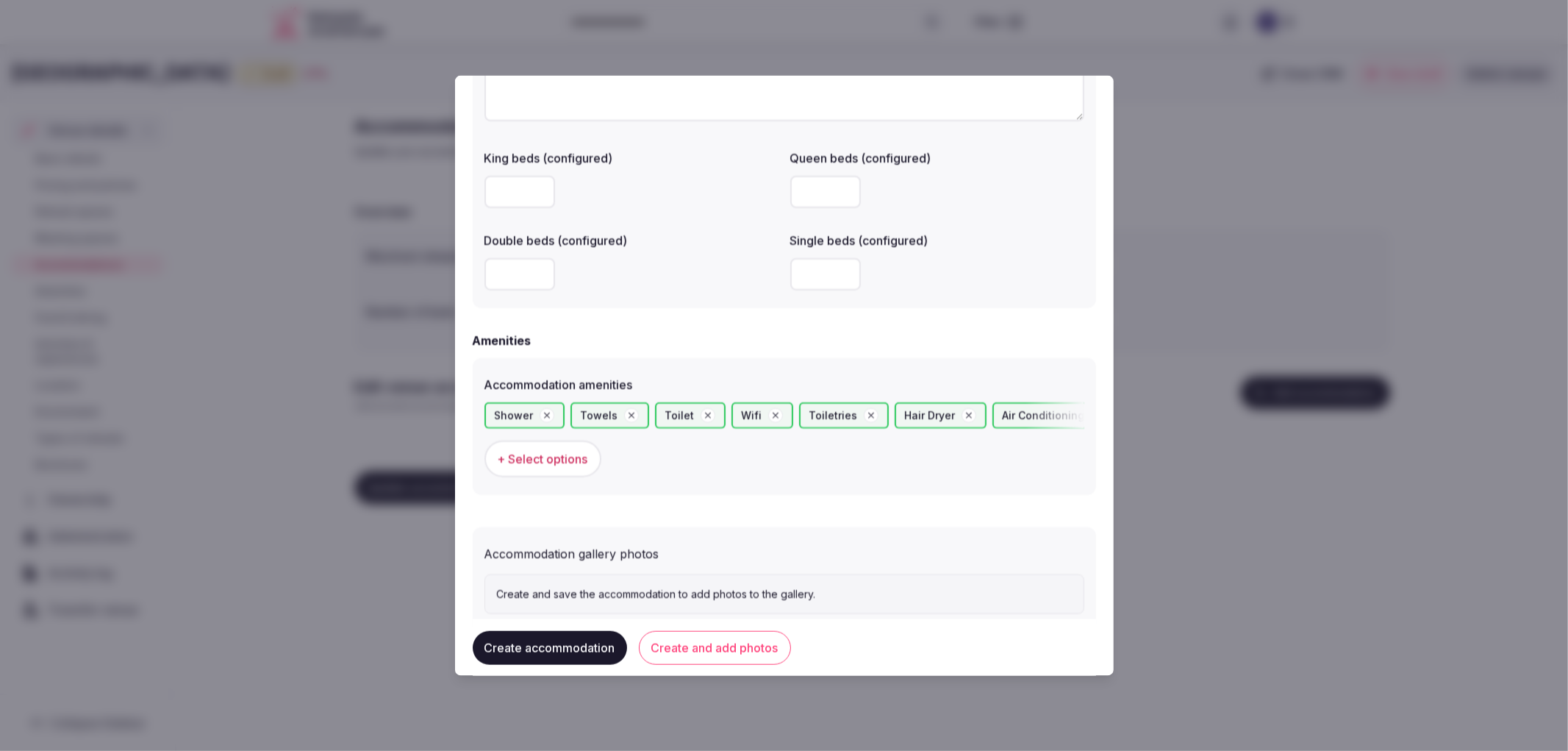
click at [734, 650] on button "Create and add photos" at bounding box center [714, 648] width 152 height 34
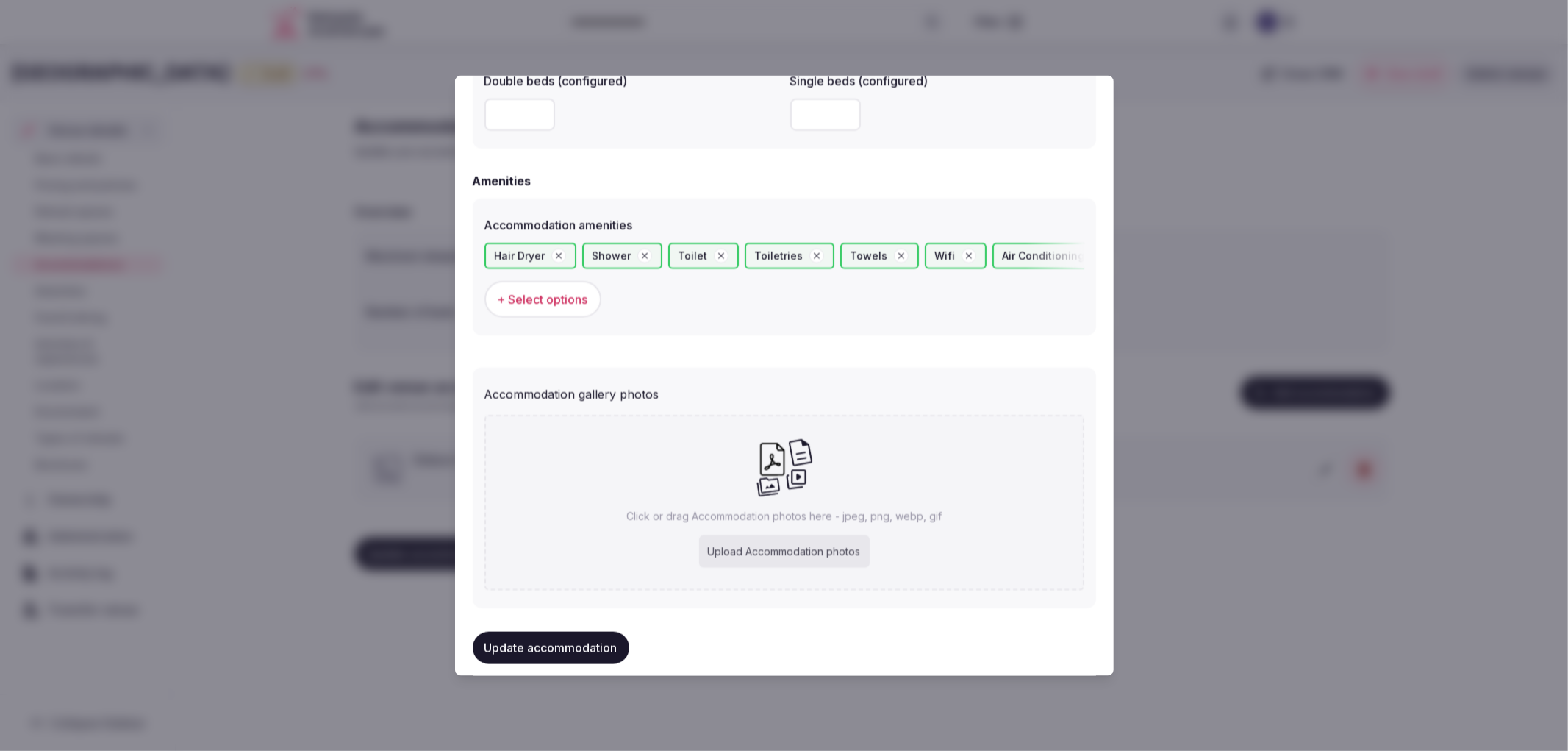
scroll to position [1348, 0]
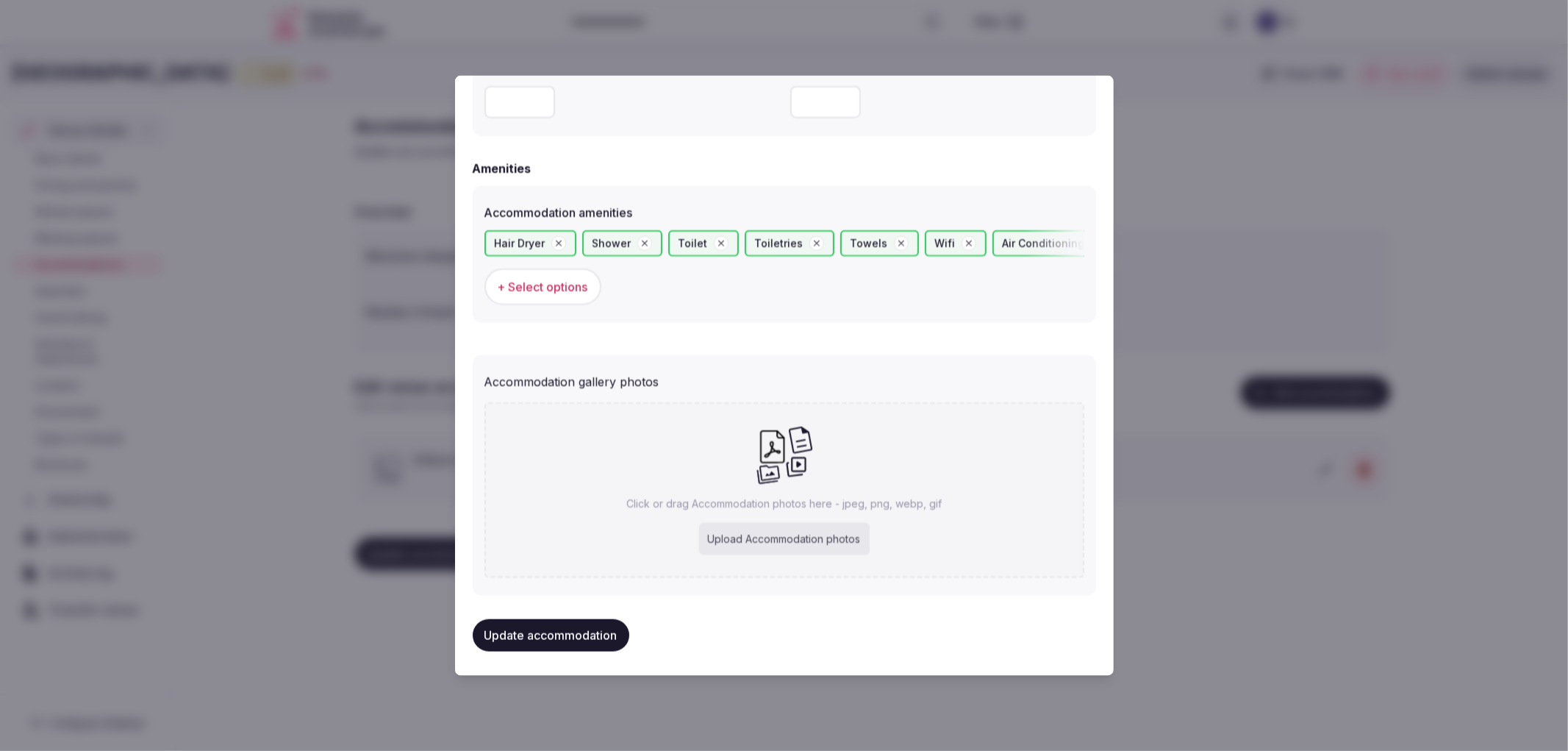
click at [774, 554] on div "Click or drag Accommodation photos here - jpeg, png, webp, gif Upload Accommoda…" at bounding box center [784, 490] width 600 height 176
type input "**********"
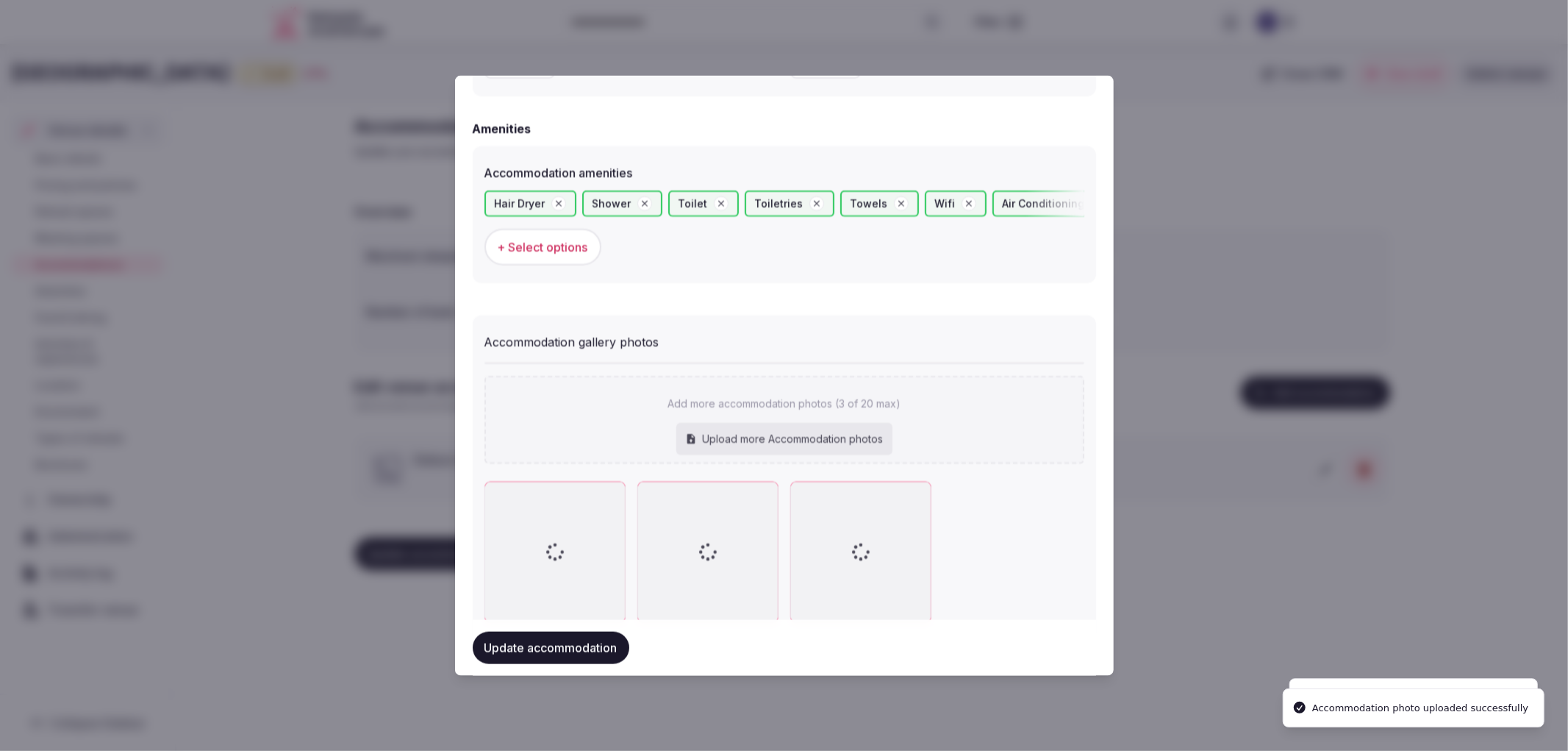
scroll to position [1429, 0]
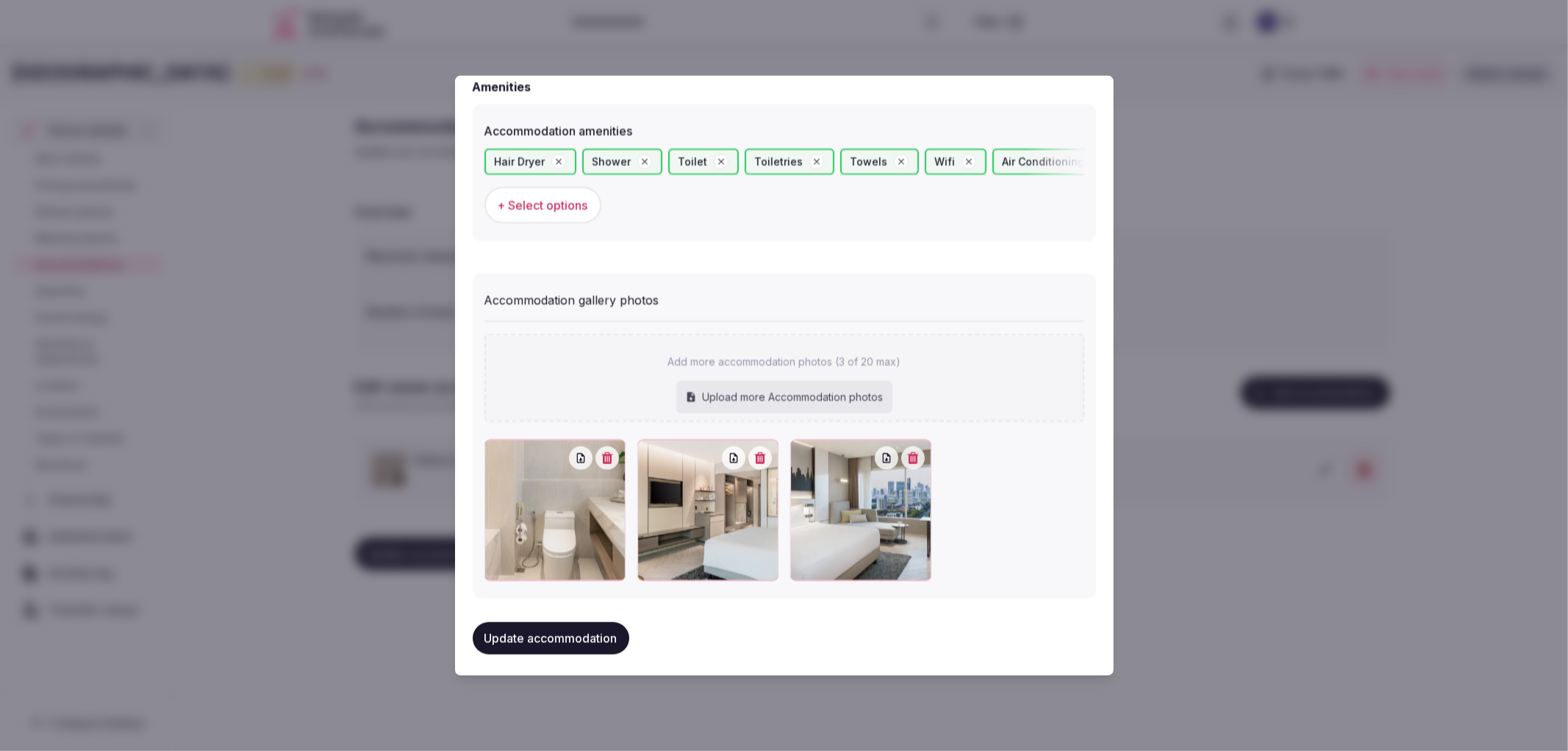
click at [578, 635] on button "Update accommodation" at bounding box center [551, 639] width 157 height 33
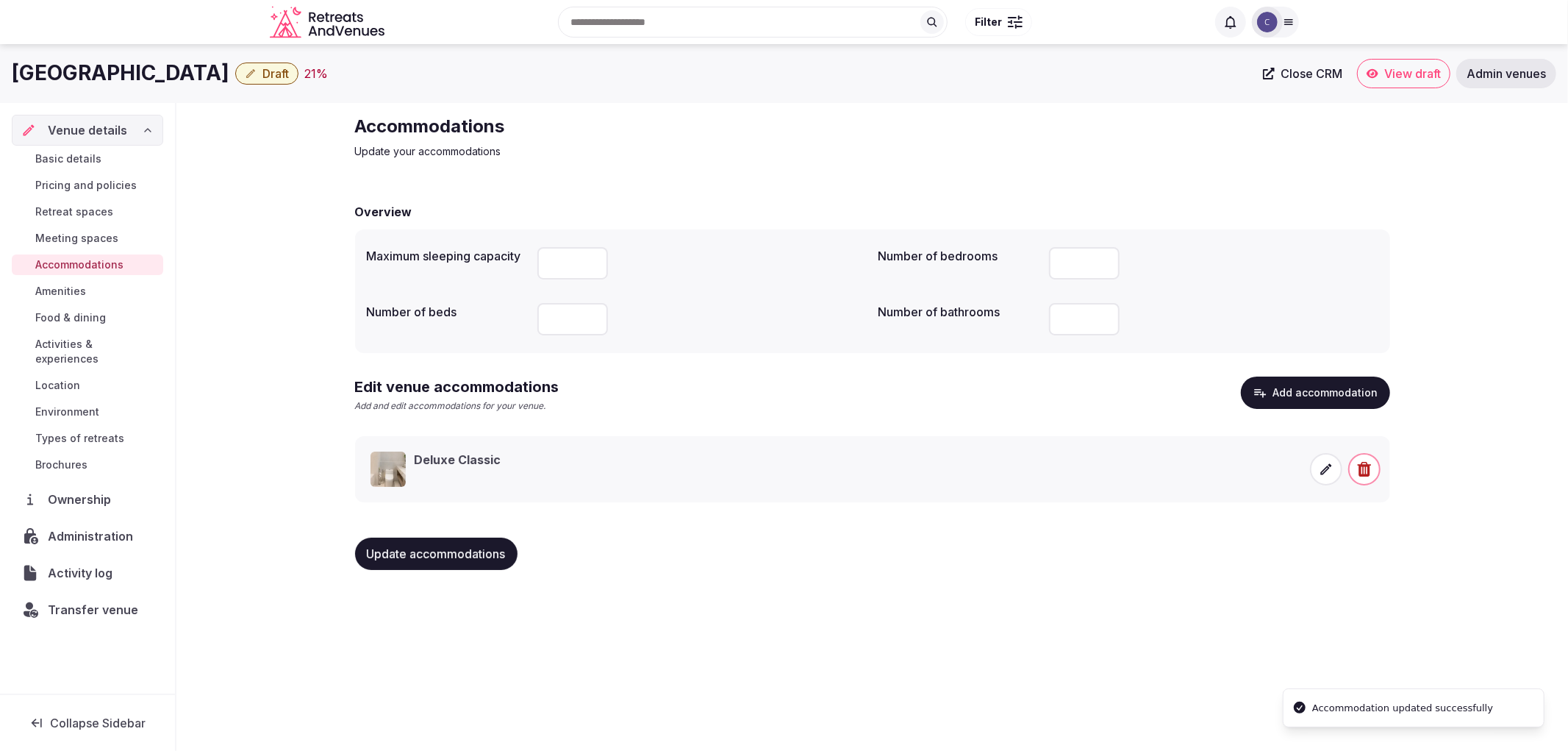
click at [479, 561] on button "Update accommodations" at bounding box center [436, 554] width 162 height 33
click at [84, 322] on span "Food & dining" at bounding box center [70, 318] width 71 height 15
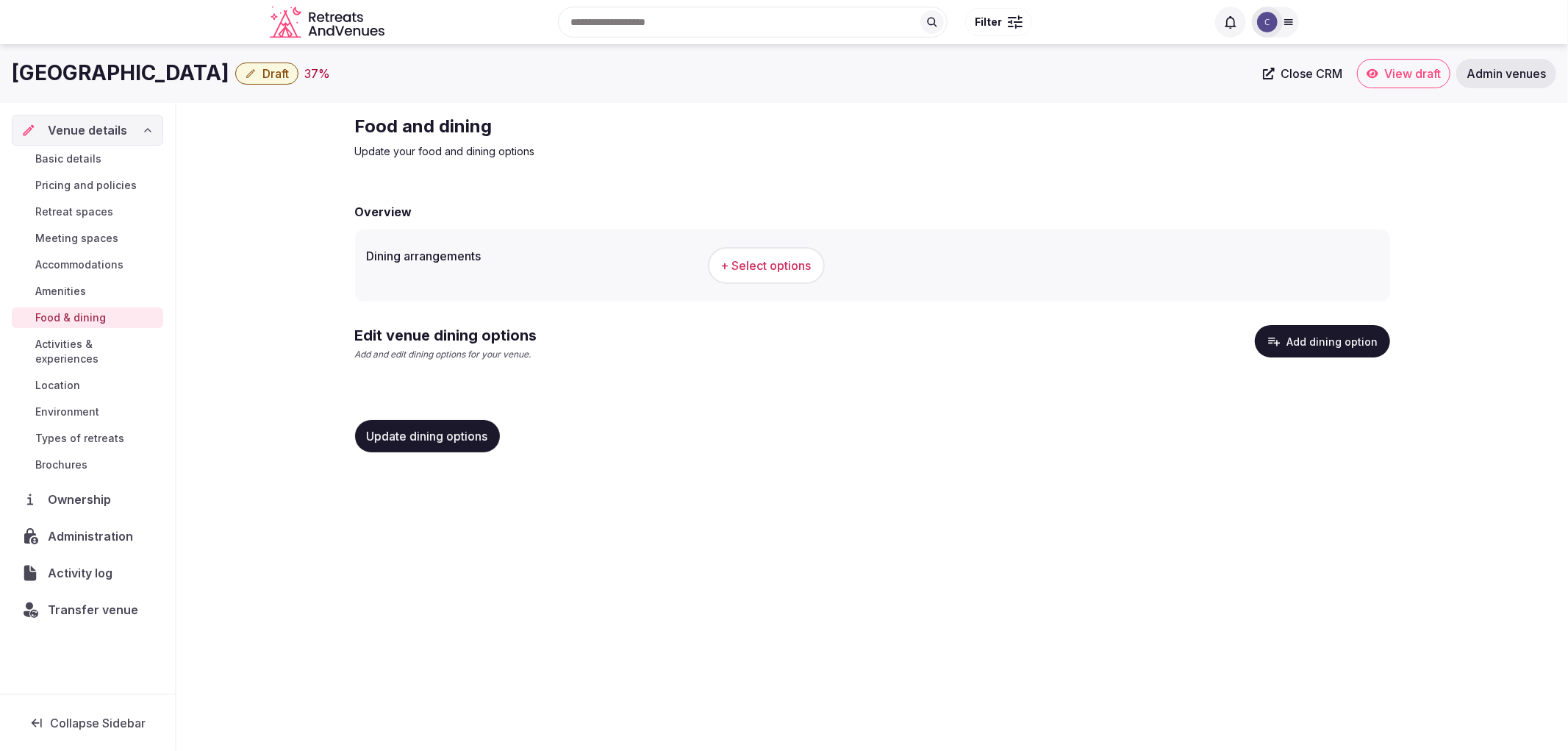
click at [748, 254] on button "+ Select options" at bounding box center [766, 265] width 117 height 37
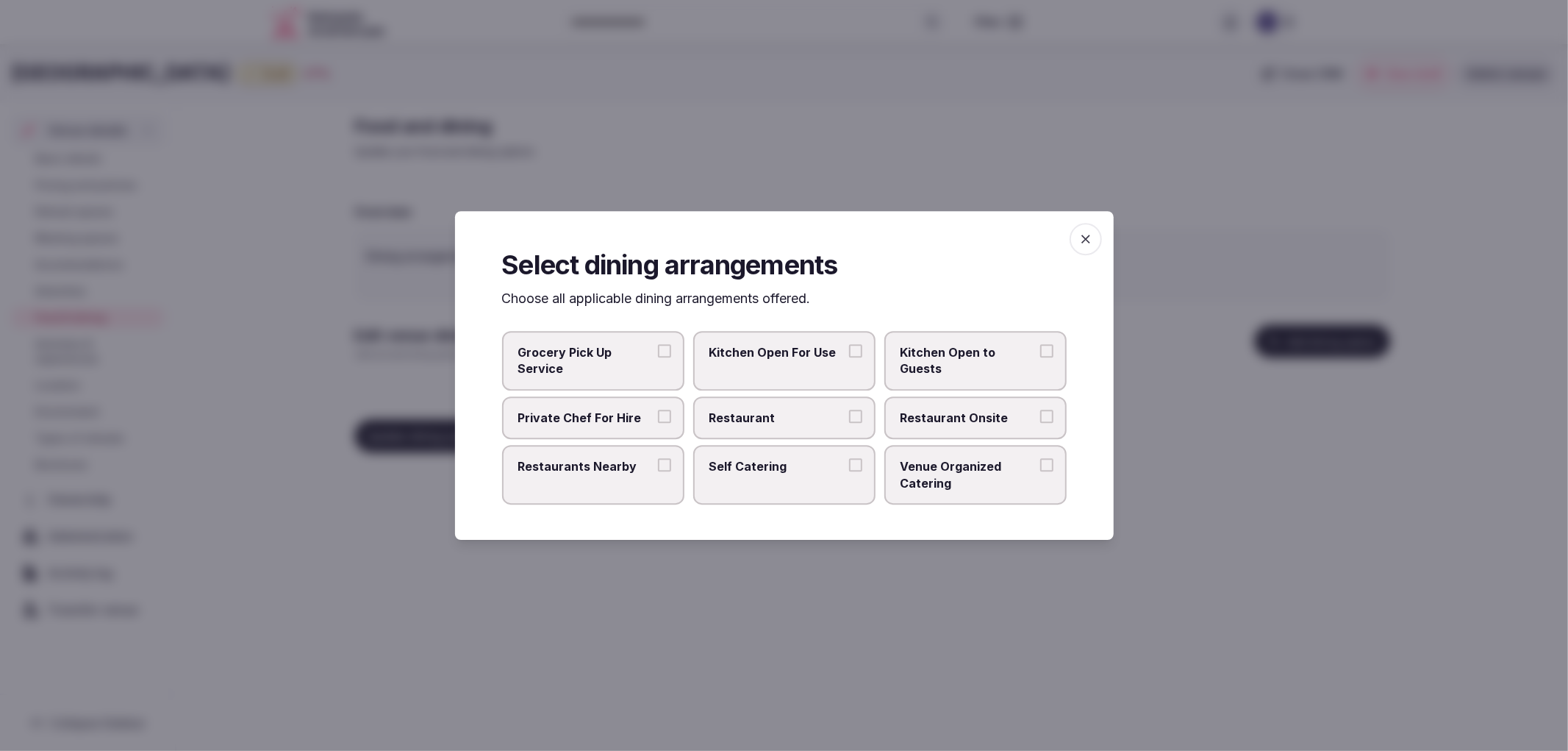
click at [826, 422] on span "Restaurant" at bounding box center [777, 418] width 136 height 16
click at [849, 422] on button "Restaurant" at bounding box center [855, 416] width 13 height 13
click at [957, 407] on label "Restaurant Onsite" at bounding box center [976, 418] width 182 height 42
click at [1041, 410] on button "Restaurant Onsite" at bounding box center [1047, 416] width 13 height 13
click at [617, 467] on span "Restaurants Nearby" at bounding box center [586, 467] width 136 height 16
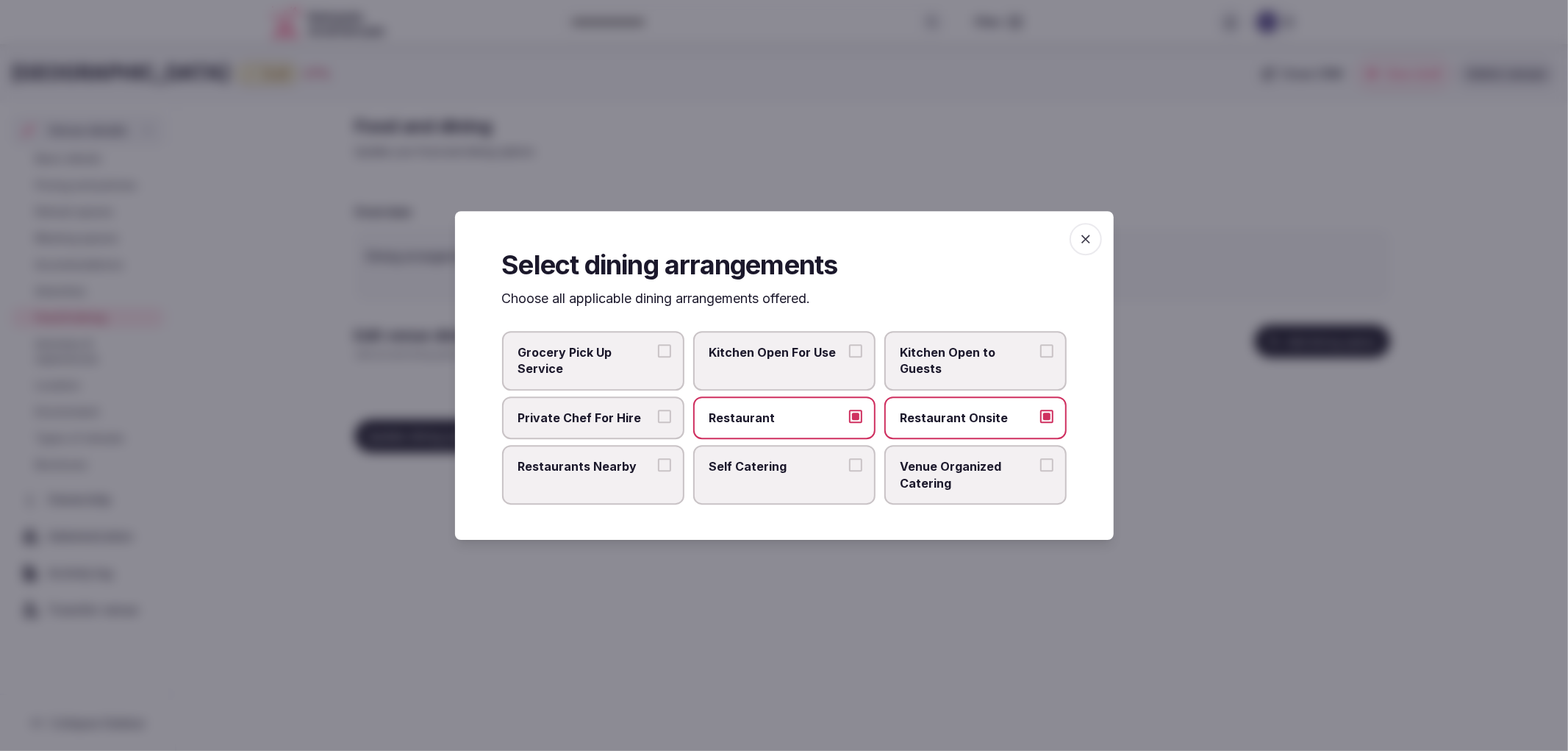
click at [658, 467] on button "Restaurants Nearby" at bounding box center [665, 465] width 13 height 13
click at [1084, 240] on icon "button" at bounding box center [1086, 239] width 15 height 15
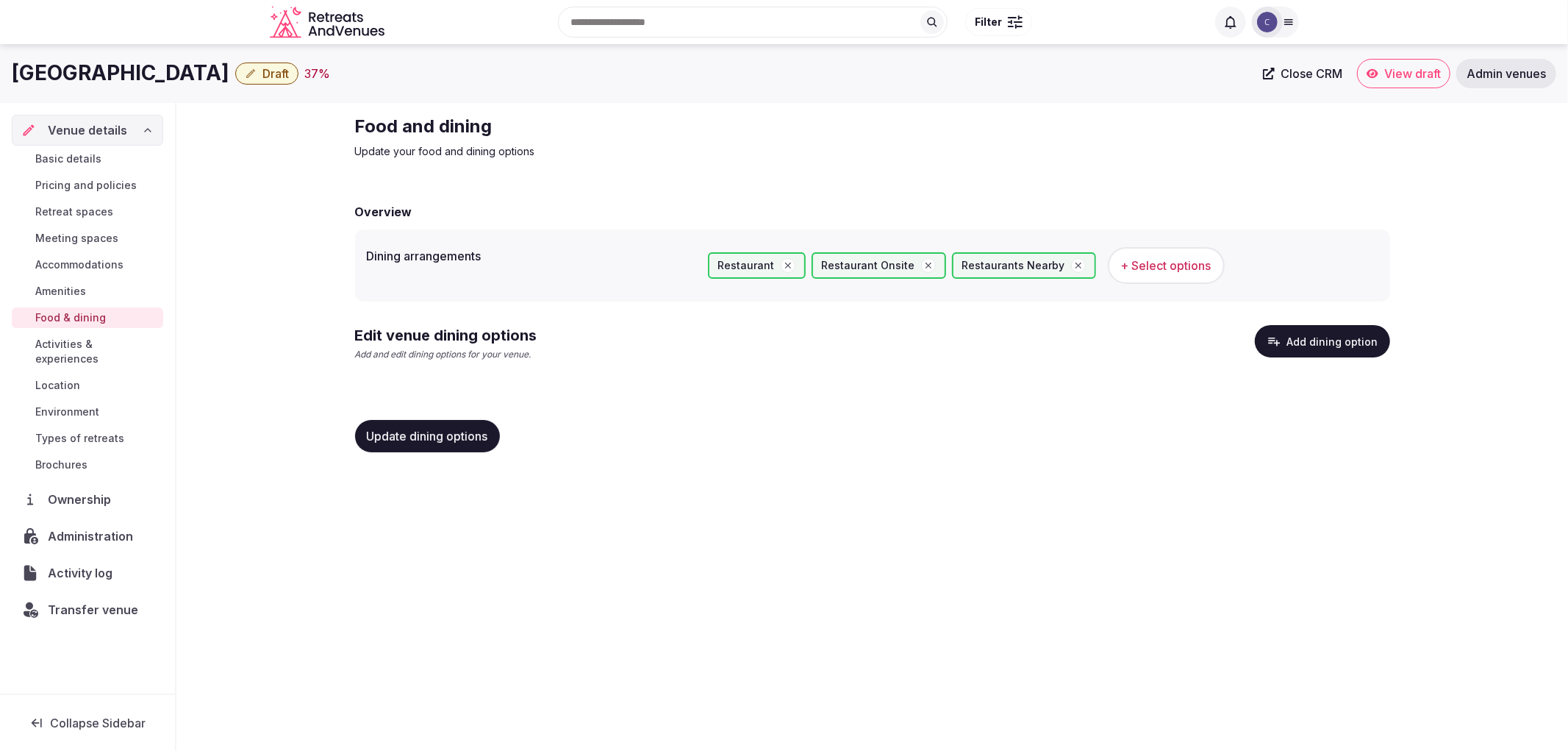
click at [460, 429] on span "Update dining options" at bounding box center [427, 436] width 121 height 15
click at [1305, 317] on div "Overview Dining arrangements Restaurant Restaurant Onsite Restaurants Nearby + …" at bounding box center [873, 326] width 1035 height 276
click at [1311, 328] on button "Add dining option" at bounding box center [1323, 341] width 136 height 33
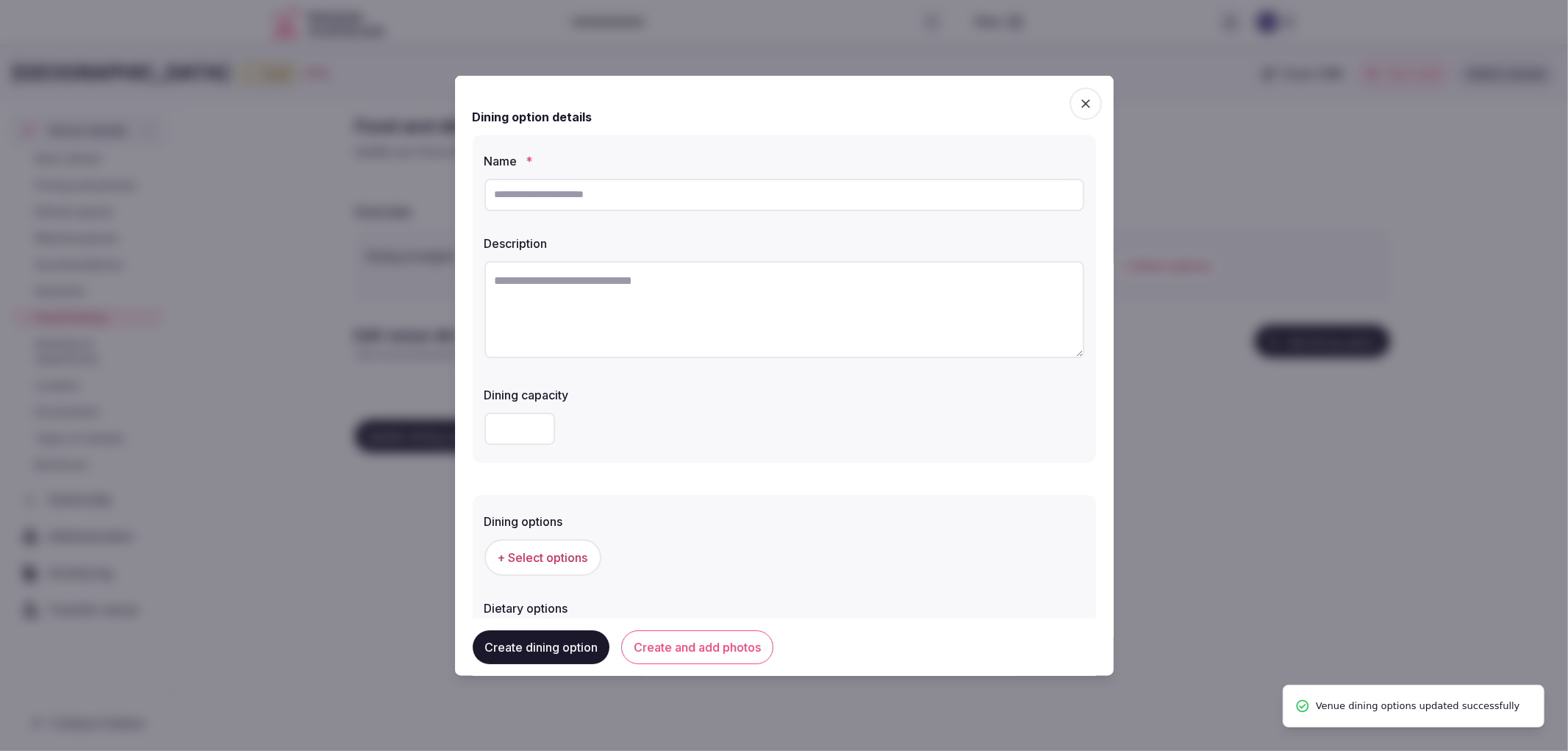
click at [613, 210] on input "text" at bounding box center [784, 194] width 600 height 33
type input "*"
click at [554, 201] on input "*" at bounding box center [784, 194] width 600 height 33
paste input "**********"
type input "**********"
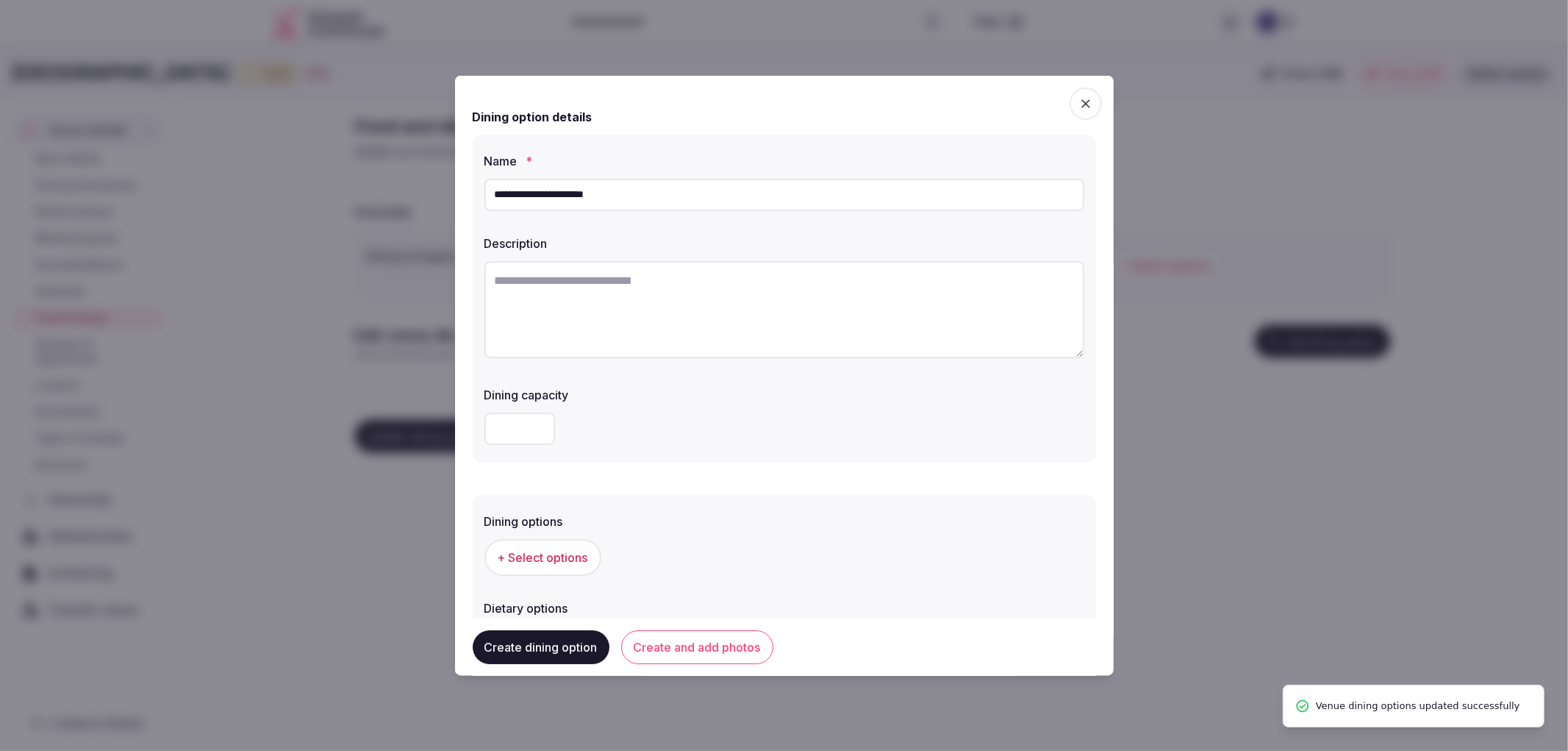
click at [659, 345] on textarea at bounding box center [784, 308] width 600 height 97
paste textarea "**********"
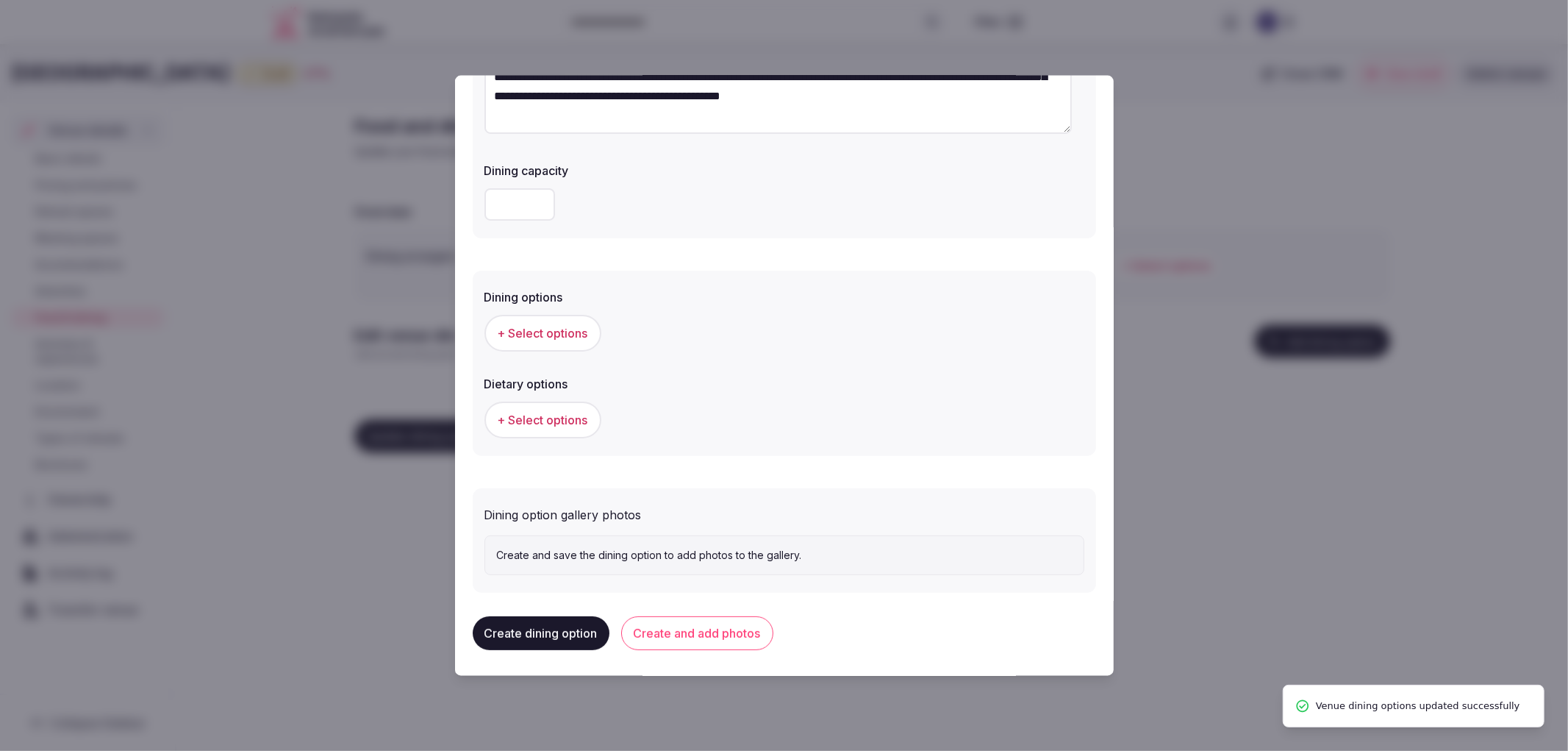
scroll to position [224, 0]
type textarea "**********"
click at [561, 326] on span "+ Select options" at bounding box center [543, 332] width 90 height 16
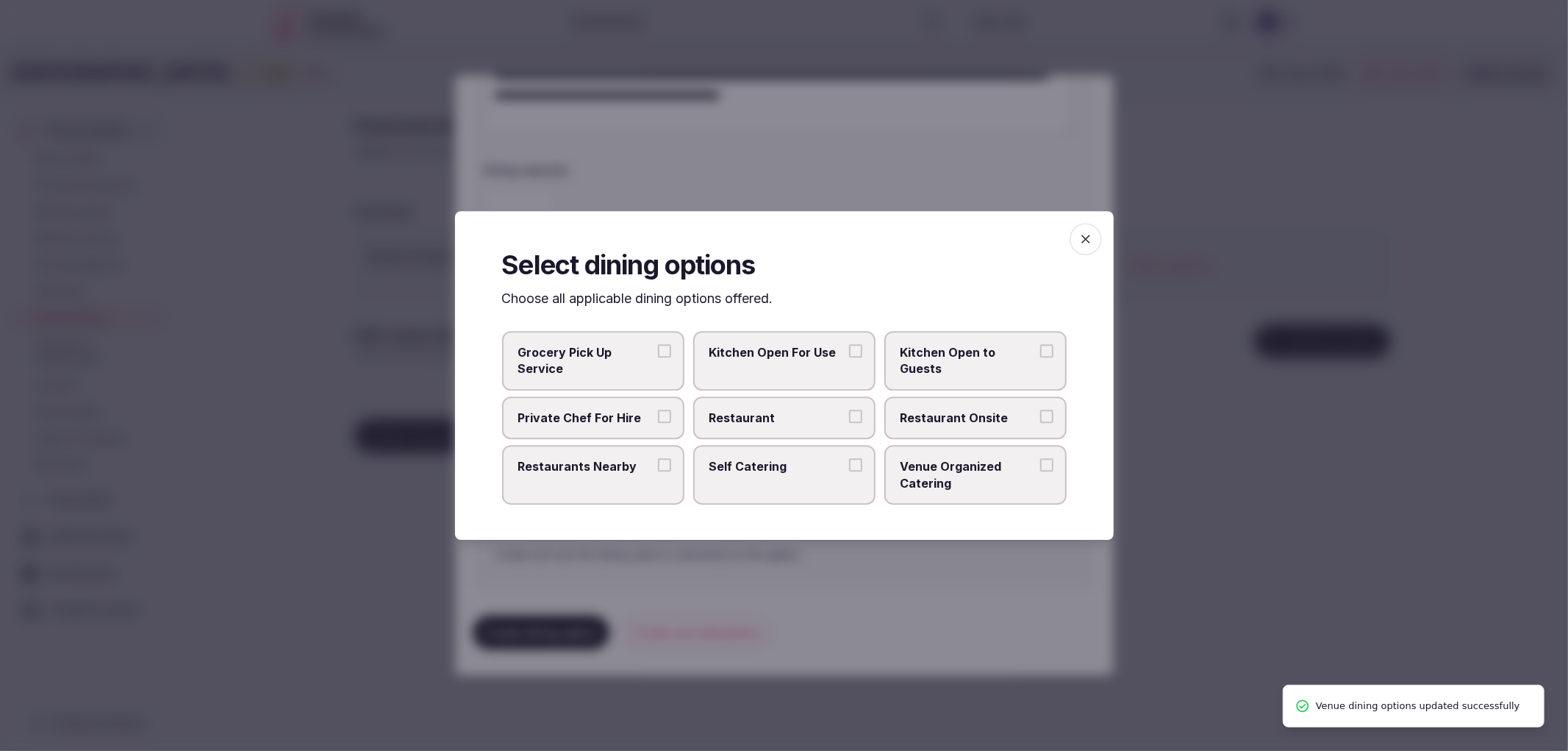
drag, startPoint x: 752, startPoint y: 423, endPoint x: 894, endPoint y: 423, distance: 142.0
click at [755, 423] on span "Restaurant" at bounding box center [777, 418] width 136 height 16
click at [849, 423] on button "Restaurant" at bounding box center [855, 416] width 13 height 13
click at [996, 421] on span "Restaurant Onsite" at bounding box center [968, 418] width 136 height 16
click at [1041, 421] on button "Restaurant Onsite" at bounding box center [1047, 416] width 13 height 13
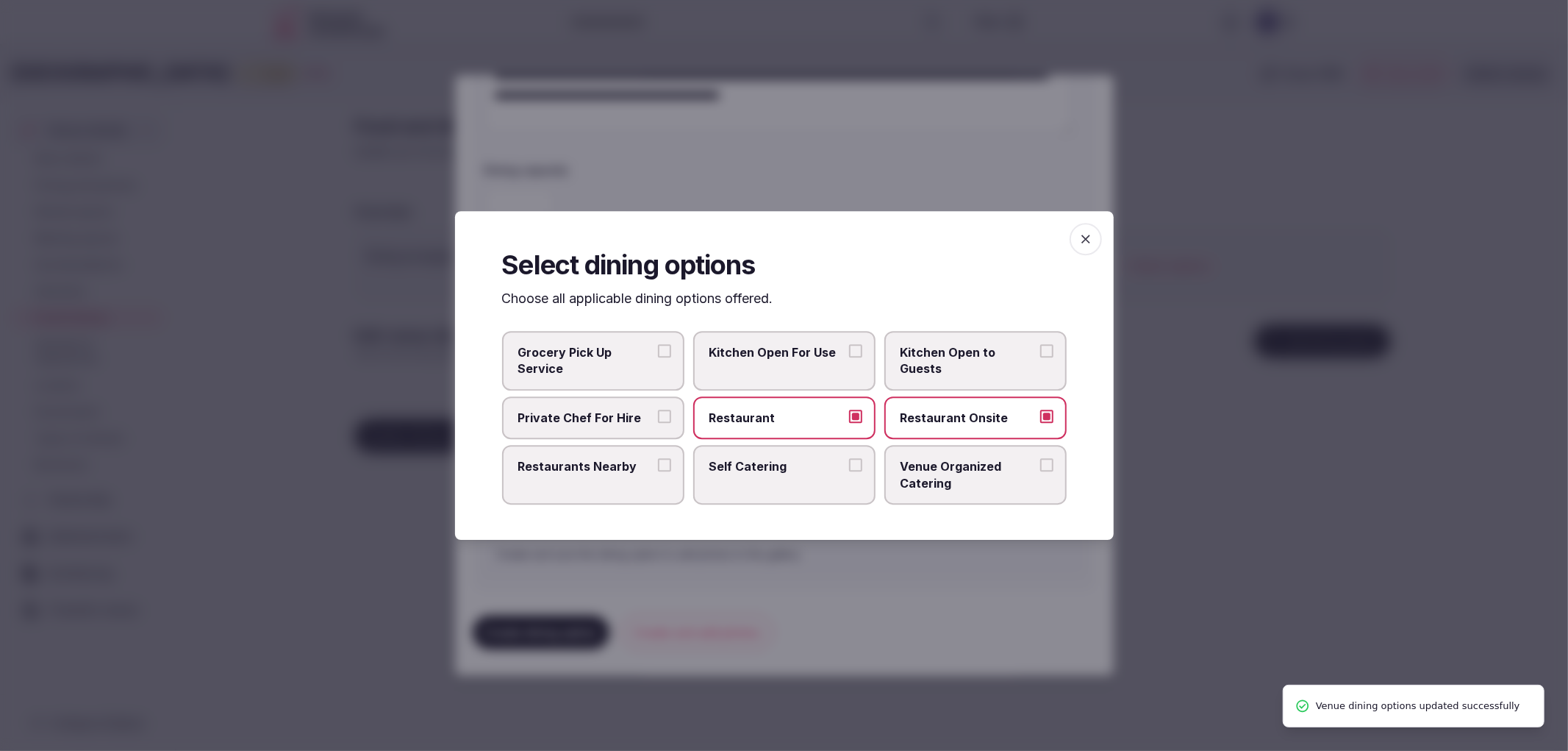
click at [587, 467] on span "Restaurants Nearby" at bounding box center [586, 467] width 136 height 16
click at [658, 467] on button "Restaurants Nearby" at bounding box center [665, 465] width 13 height 13
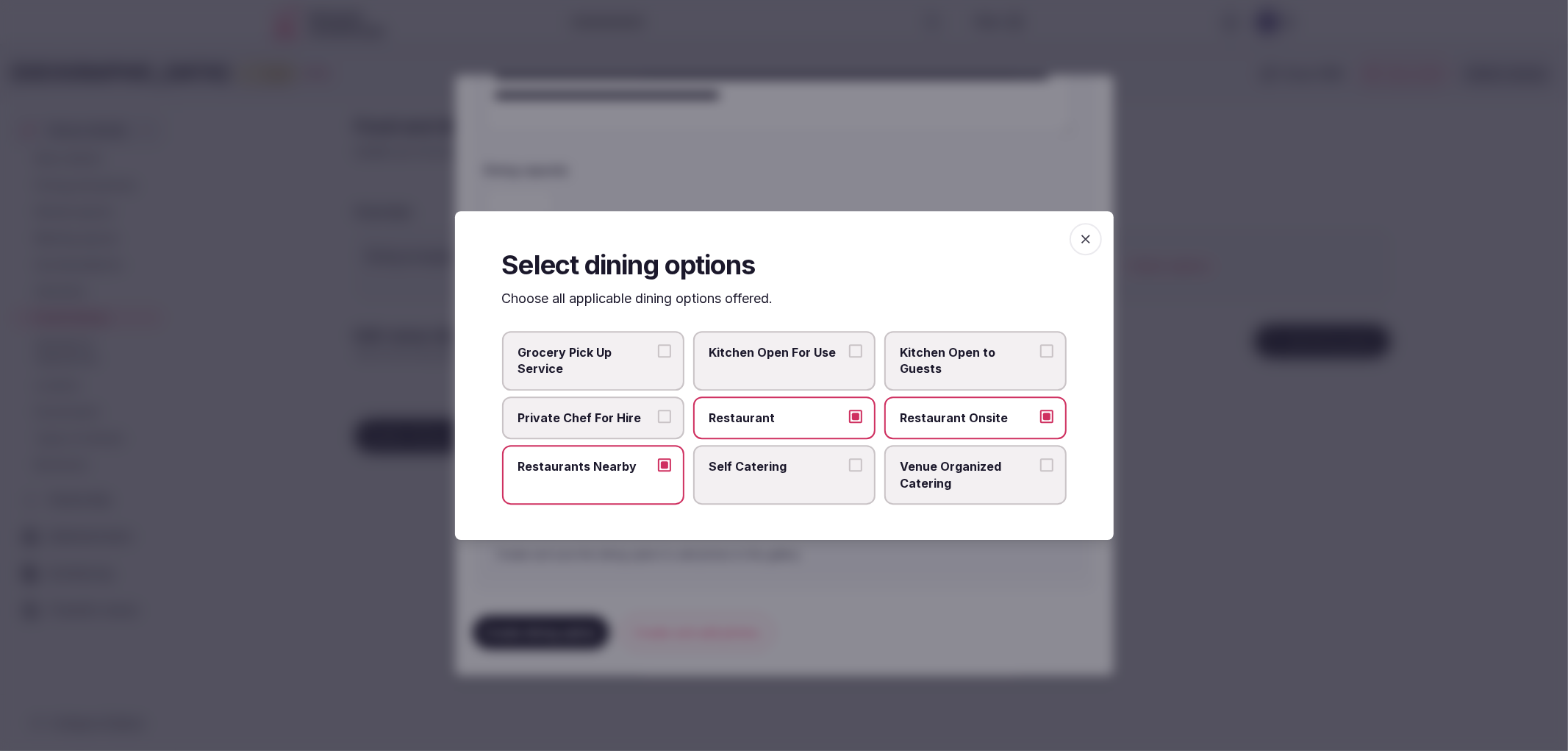
click at [971, 119] on div at bounding box center [784, 376] width 1568 height 751
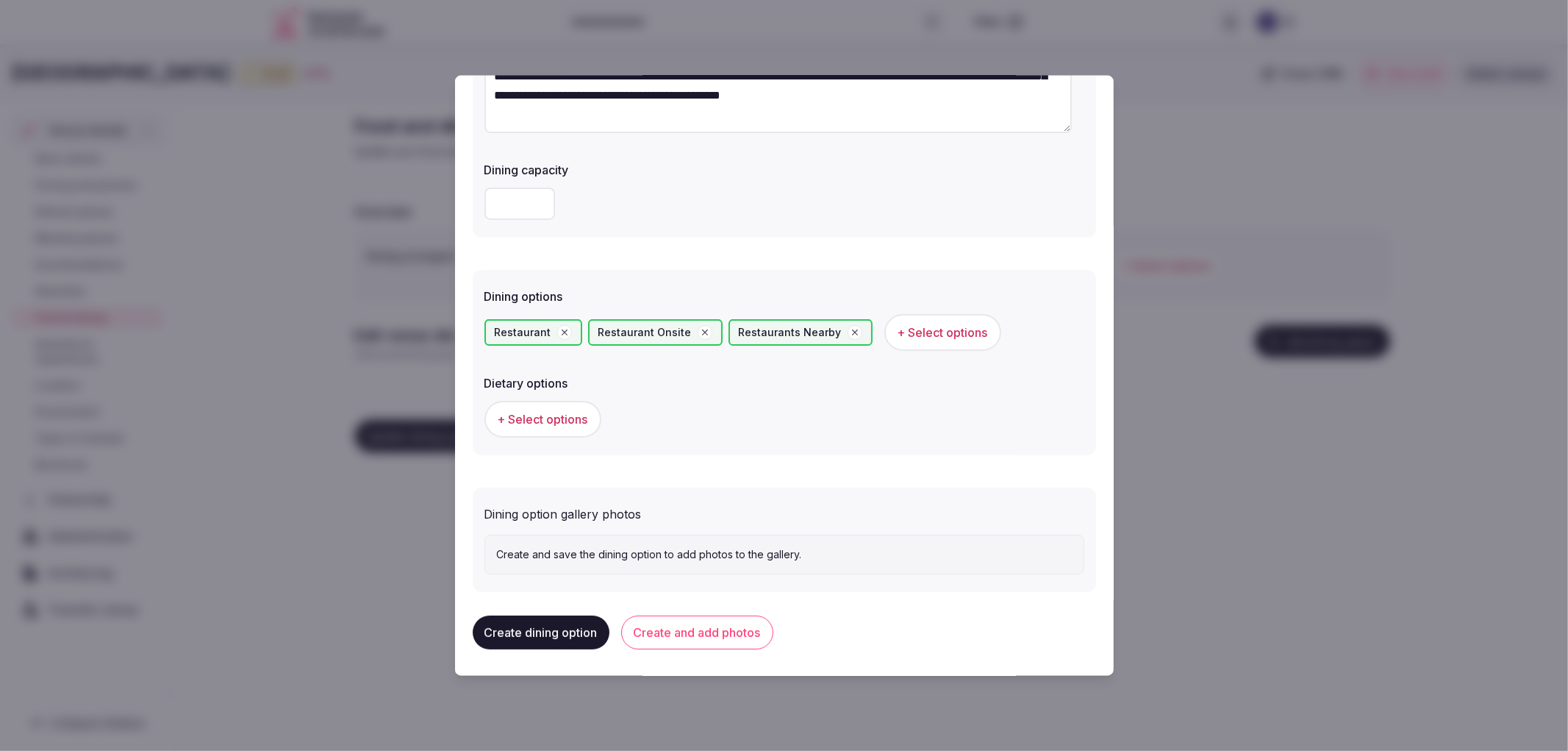
click at [711, 628] on button "Create and add photos" at bounding box center [697, 632] width 152 height 34
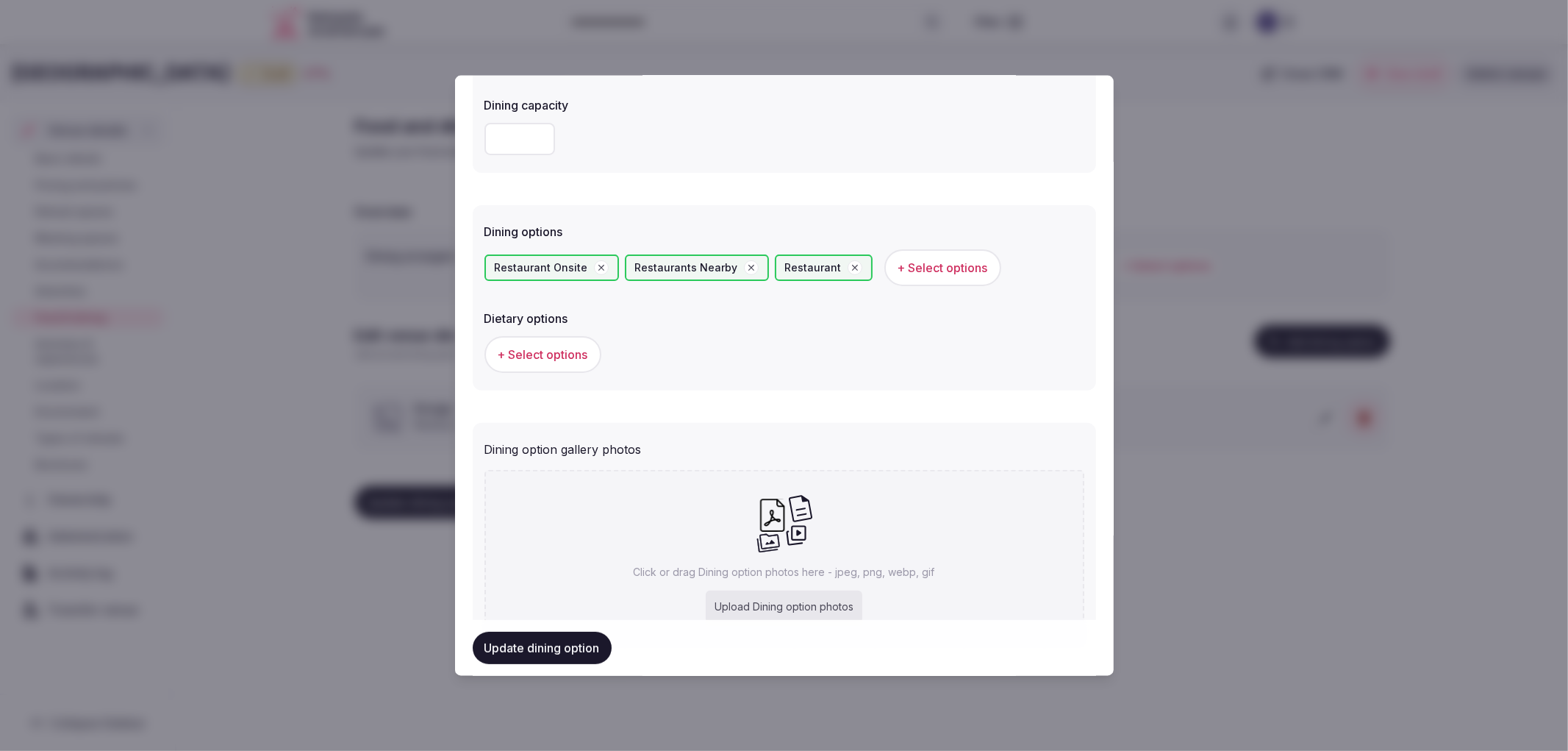
scroll to position [358, 0]
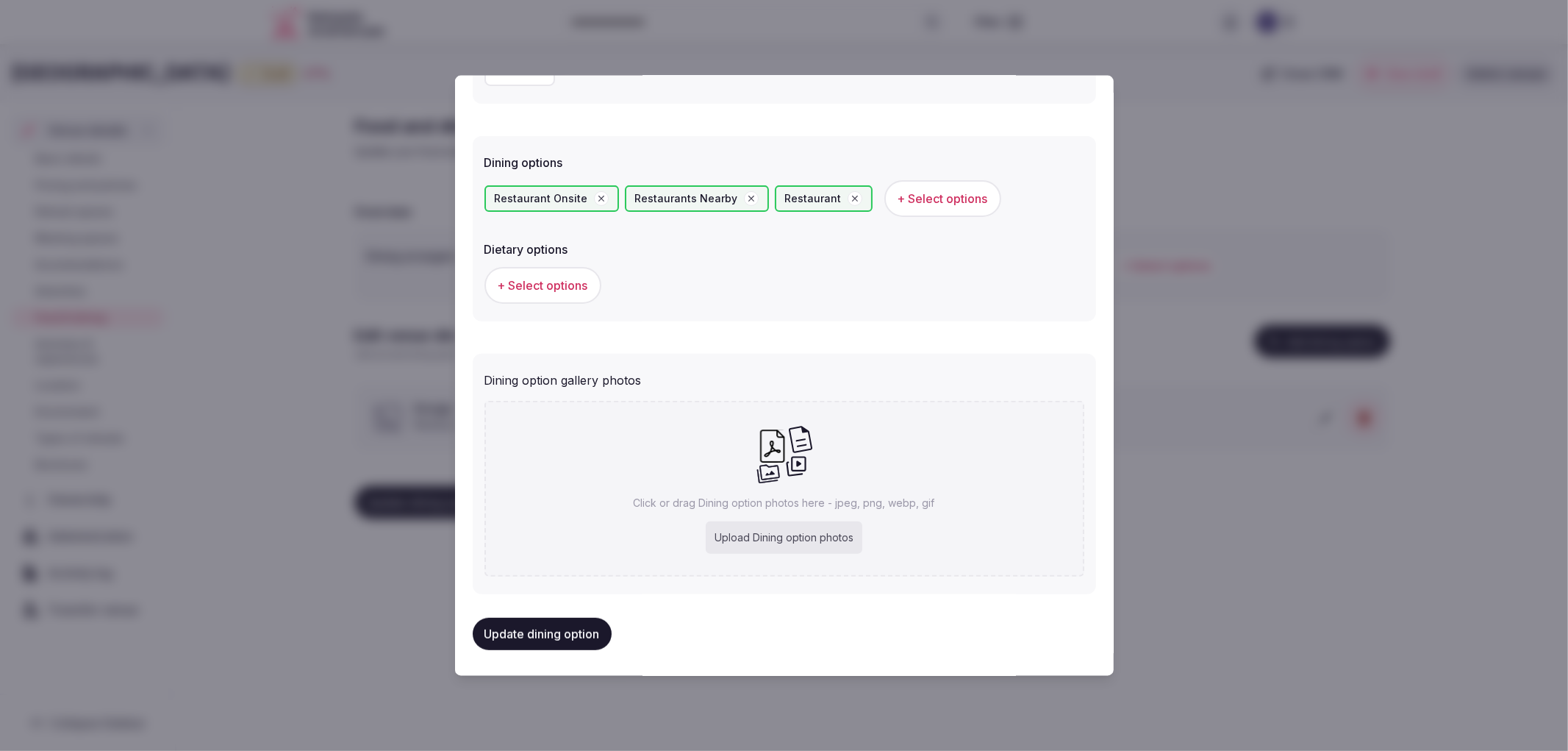
click at [808, 540] on div "Upload Dining option photos" at bounding box center [784, 538] width 157 height 33
type input "**********"
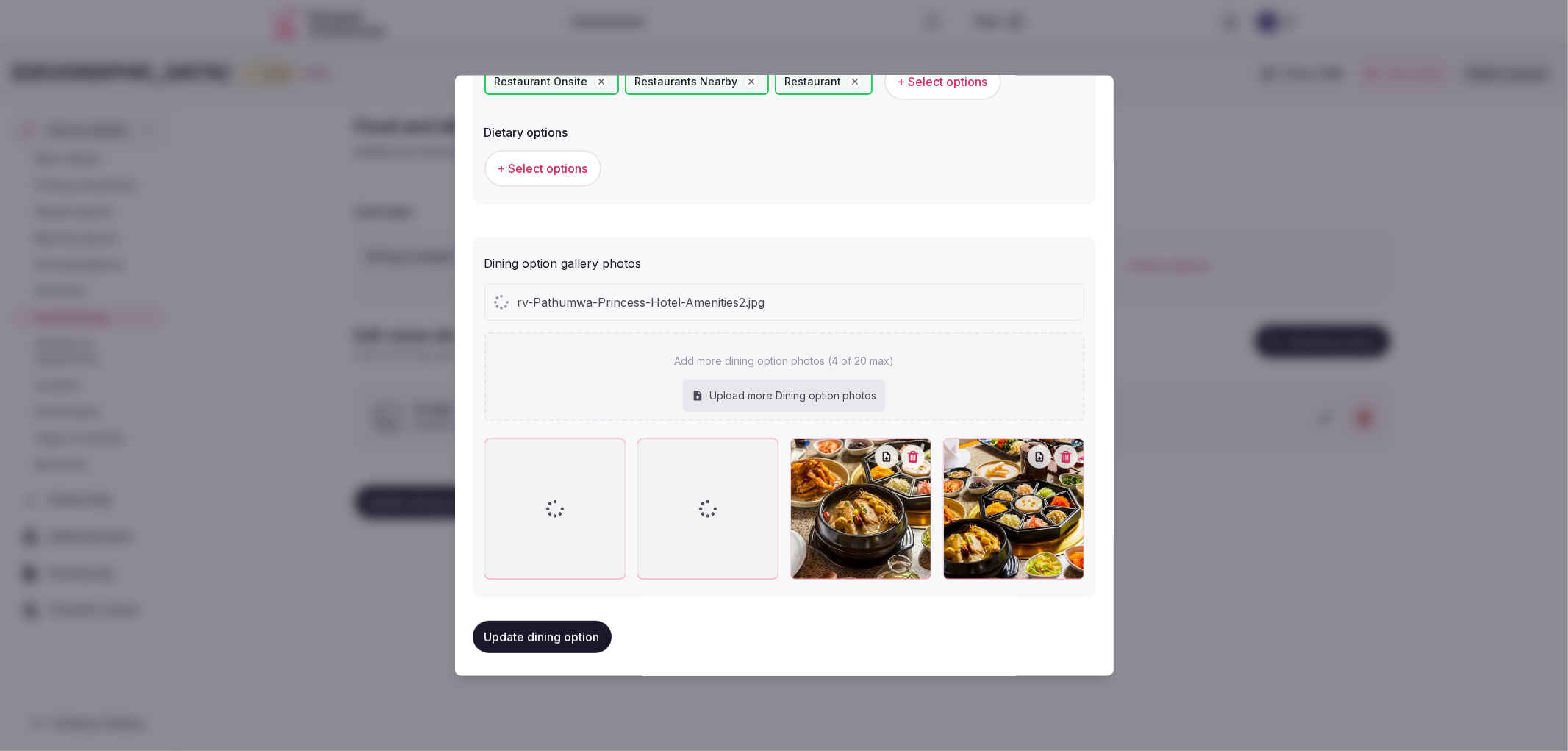
scroll to position [440, 0]
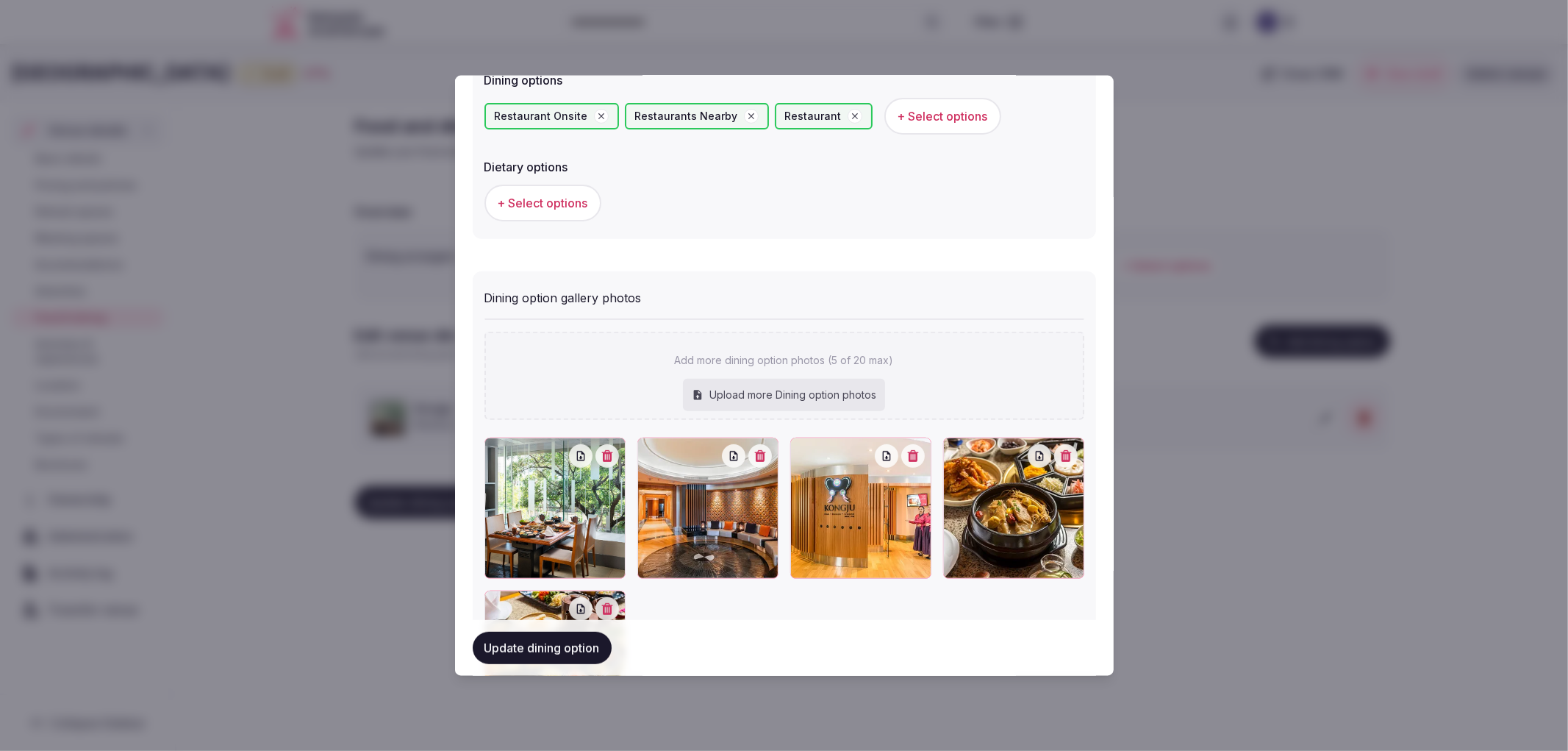
click at [600, 659] on button "Update dining option" at bounding box center [542, 648] width 139 height 33
click at [422, 564] on div at bounding box center [784, 376] width 1568 height 751
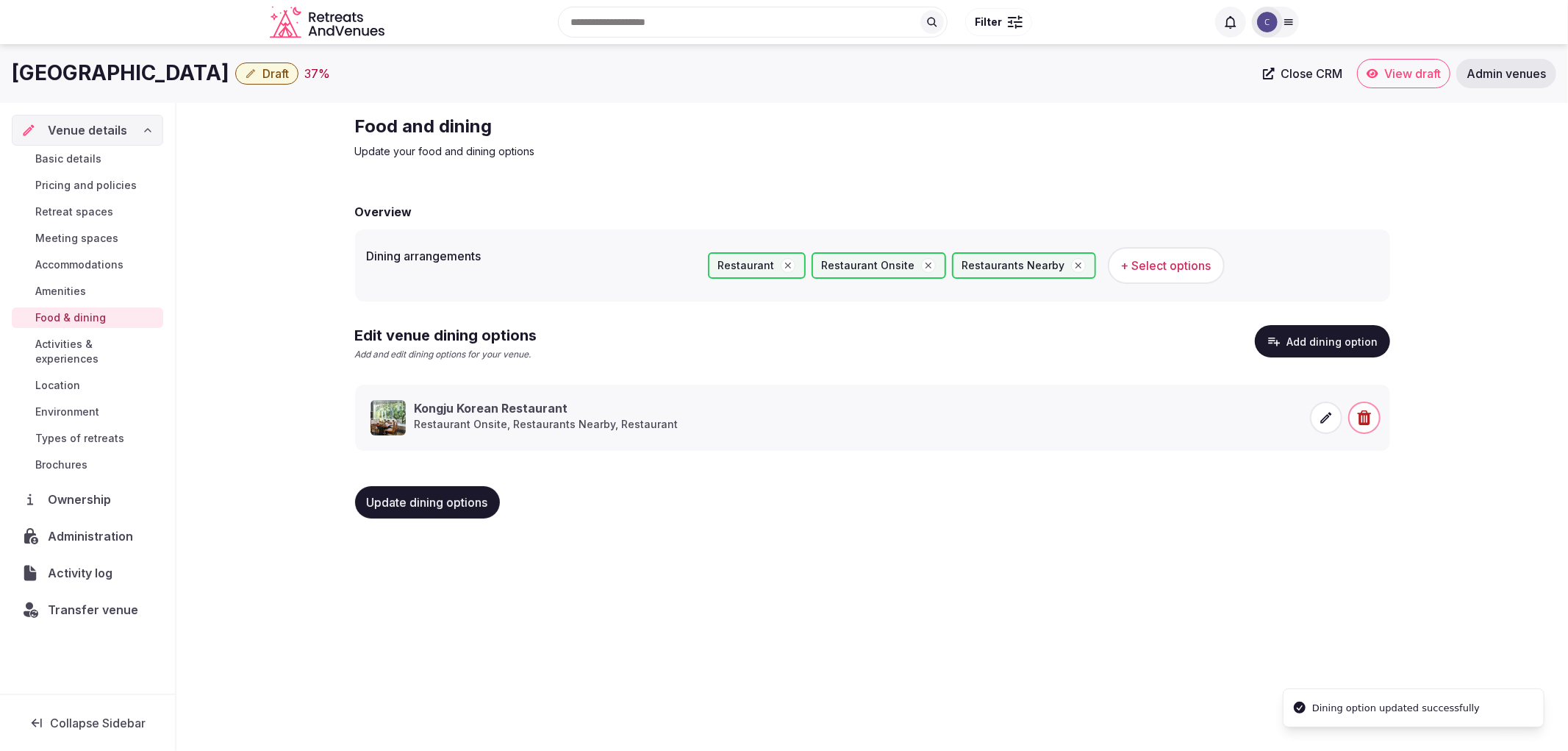
click at [456, 497] on span "Update dining options" at bounding box center [427, 502] width 121 height 15
click at [89, 238] on span "Meeting spaces" at bounding box center [76, 238] width 83 height 15
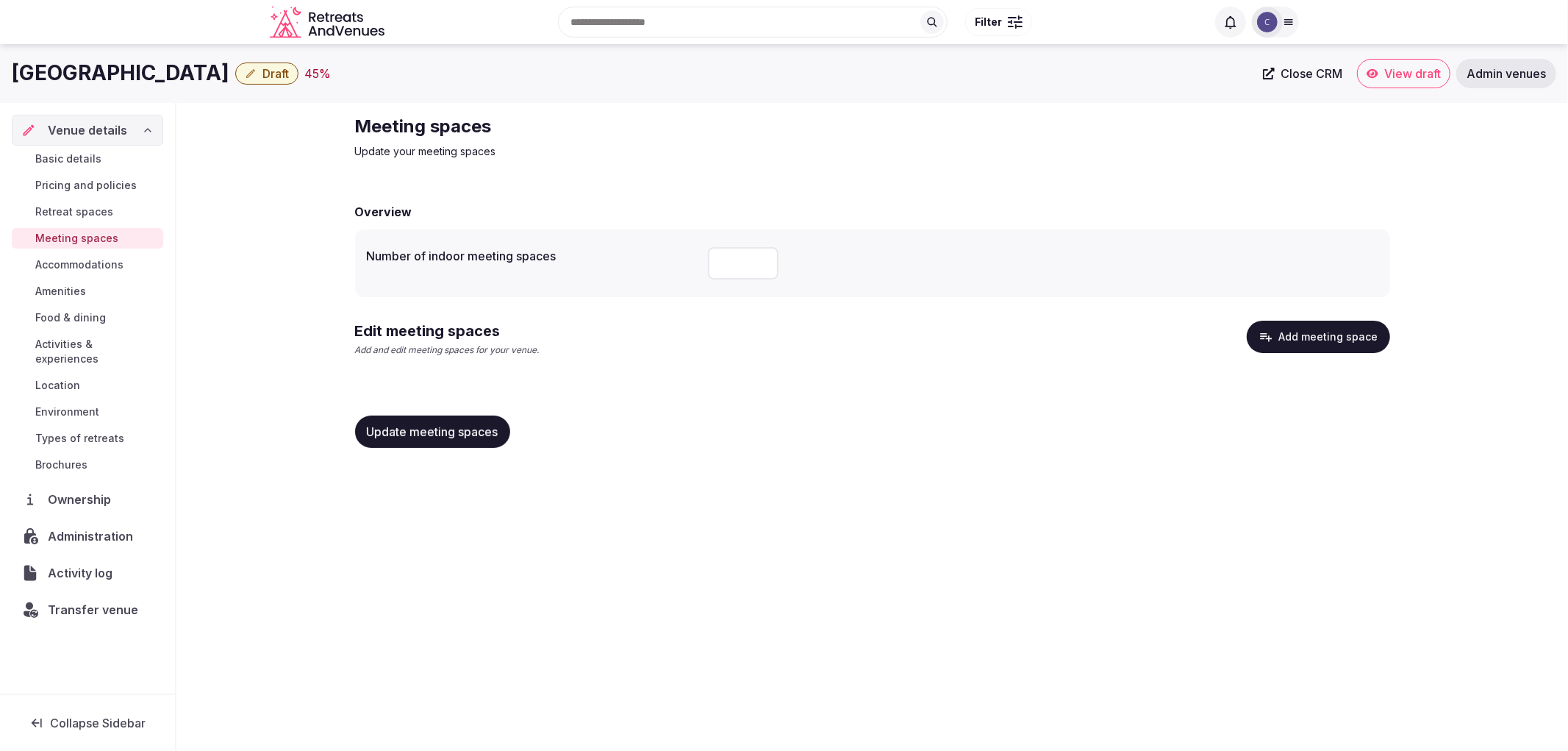
click at [305, 666] on div "Pathumwan Princess Hotel Draft 45 % Close CRM View draft Admin venues Venue det…" at bounding box center [784, 393] width 1568 height 698
click at [736, 267] on input "number" at bounding box center [743, 263] width 71 height 33
type input "*"
click at [486, 437] on span "Update meeting spaces" at bounding box center [433, 432] width 132 height 15
click at [1277, 336] on button "Add meeting space" at bounding box center [1319, 337] width 143 height 33
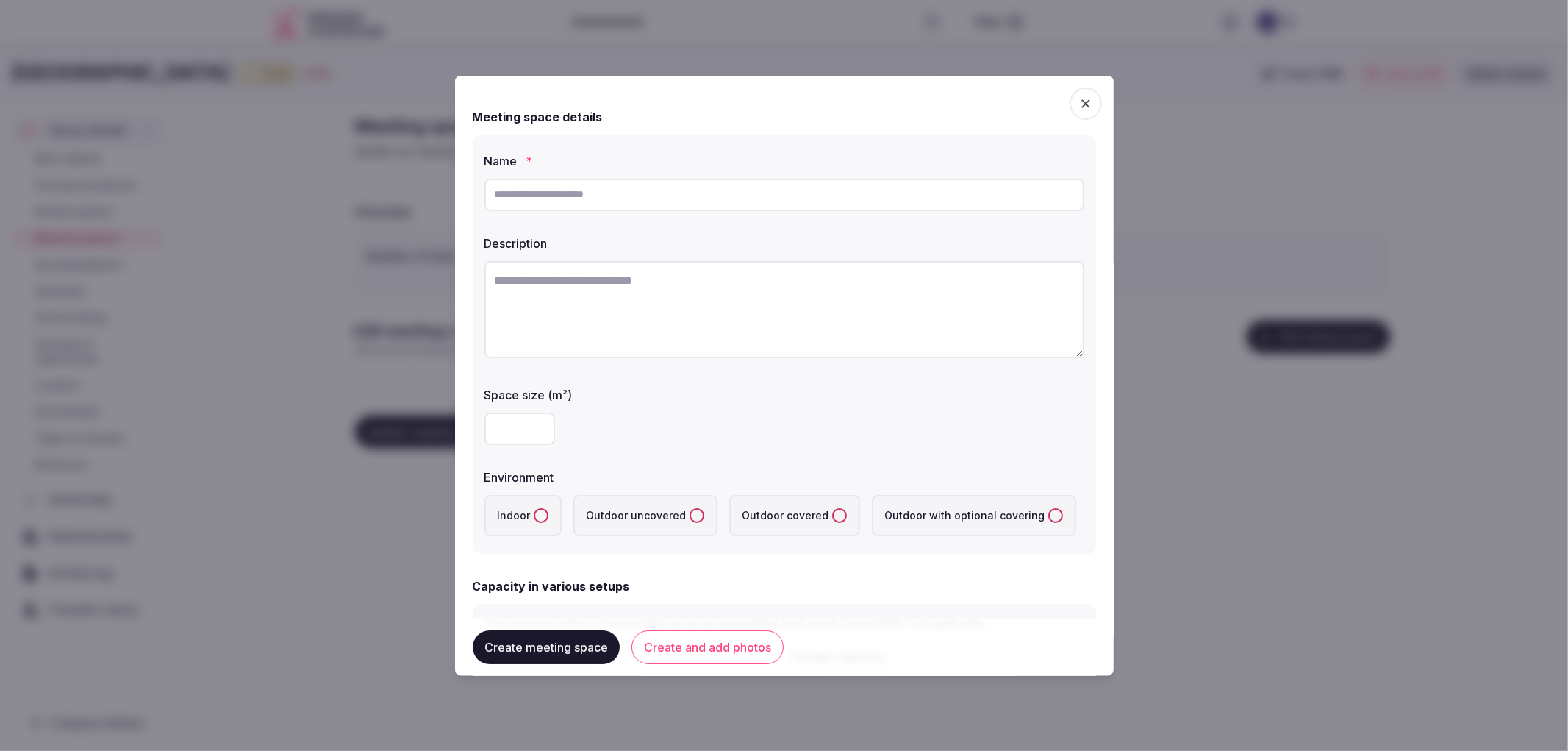
click at [723, 215] on div at bounding box center [784, 194] width 600 height 44
drag, startPoint x: 661, startPoint y: 182, endPoint x: 616, endPoint y: 171, distance: 46.3
click at [661, 182] on input "text" at bounding box center [784, 194] width 600 height 33
paste input "**********"
type input "**********"
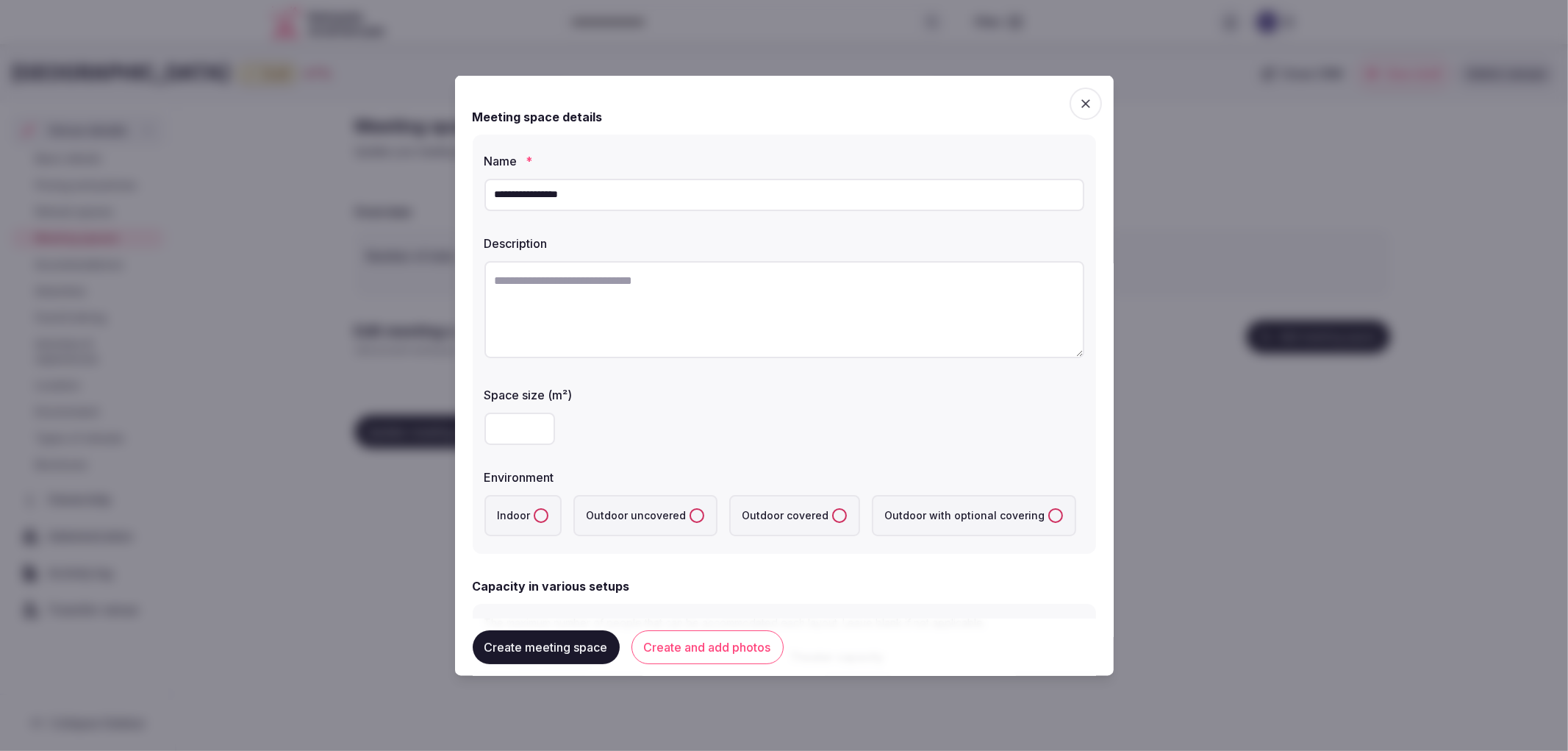
click at [636, 325] on textarea at bounding box center [784, 308] width 600 height 97
paste textarea "**********"
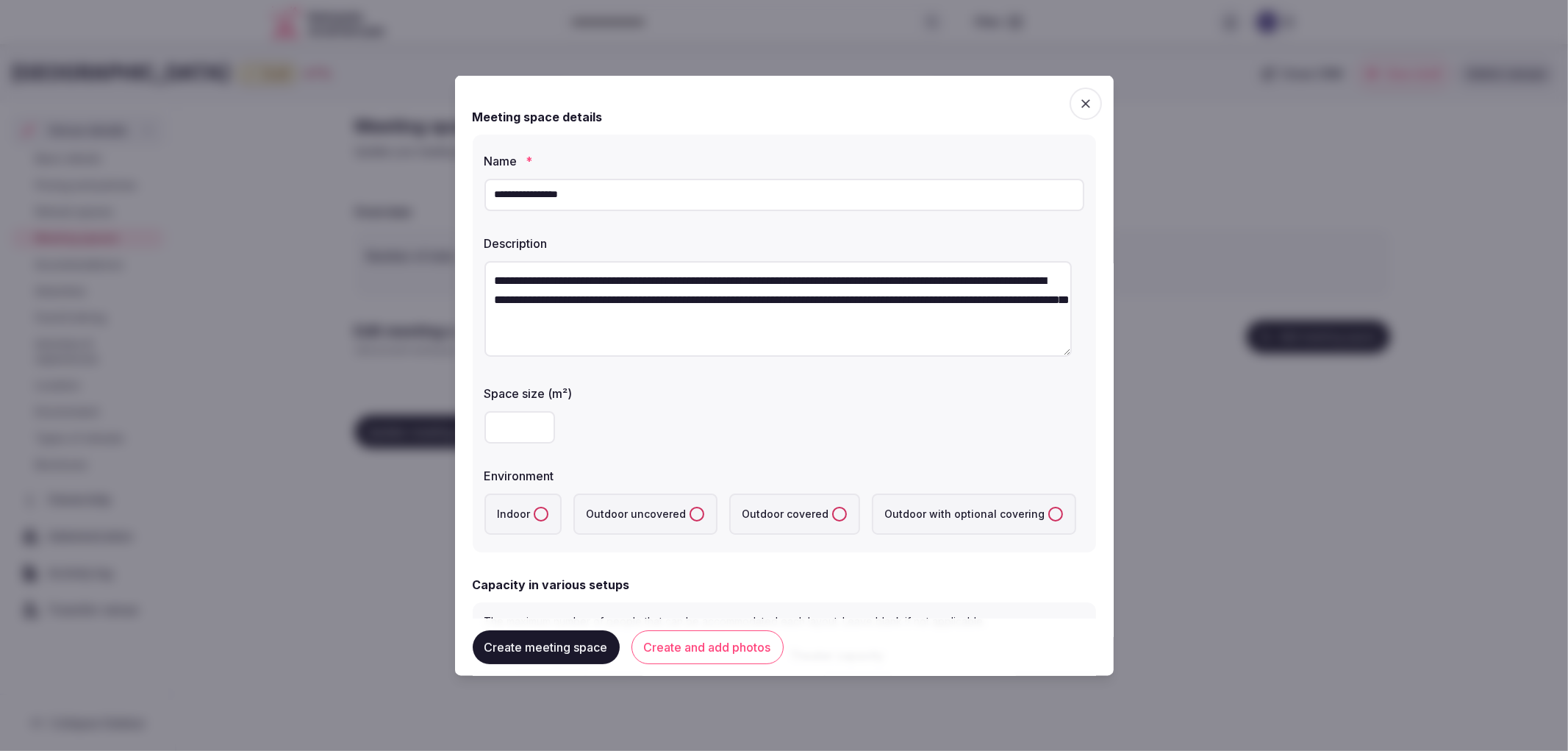
type textarea "**********"
click at [512, 406] on div at bounding box center [784, 427] width 600 height 44
click at [517, 424] on input "number" at bounding box center [519, 427] width 71 height 33
click at [626, 193] on input "**********" at bounding box center [784, 194] width 600 height 33
type input "**********"
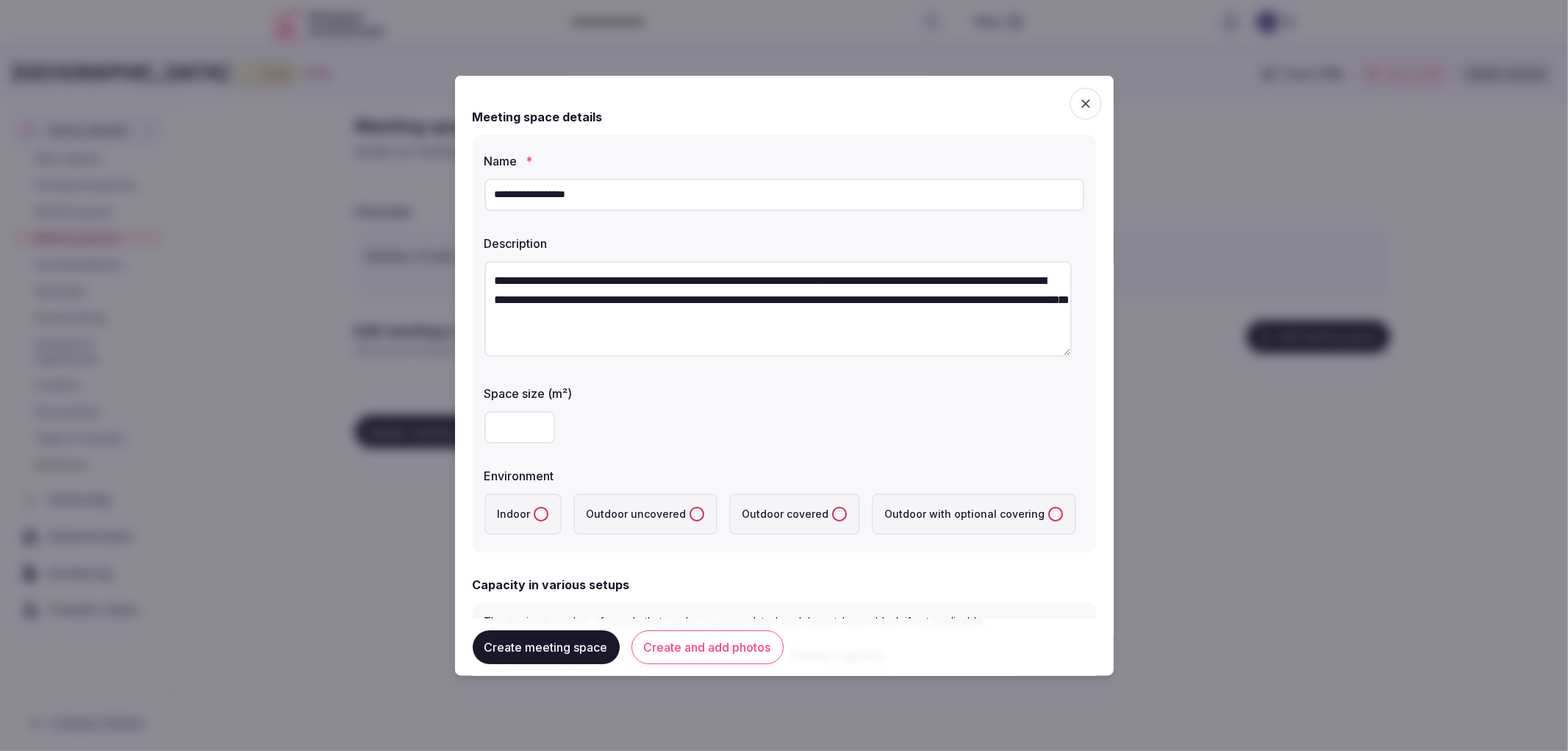
click at [516, 429] on input "number" at bounding box center [519, 427] width 71 height 33
type input "**"
click at [541, 506] on button "Indoor" at bounding box center [541, 514] width 15 height 15
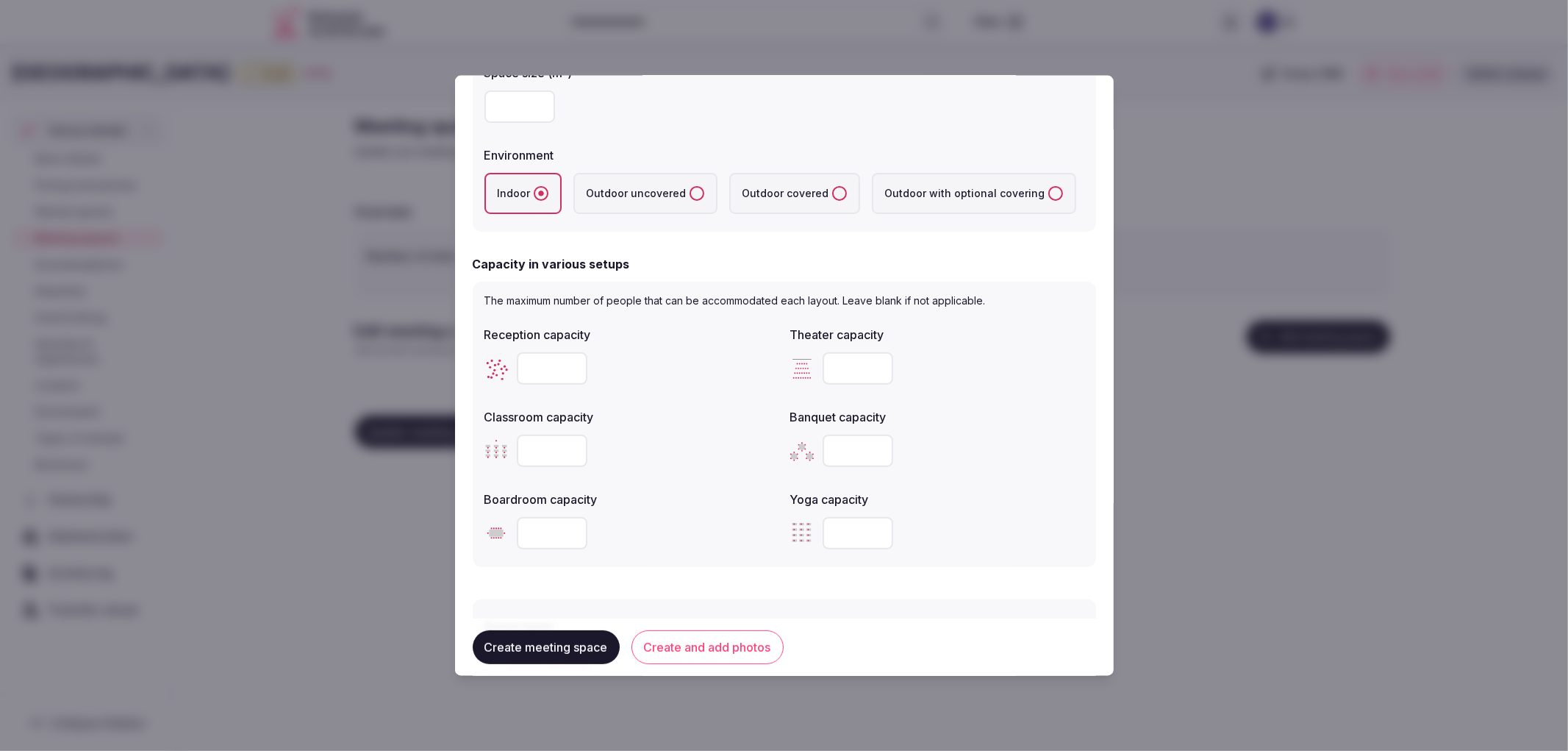
scroll to position [408, 0]
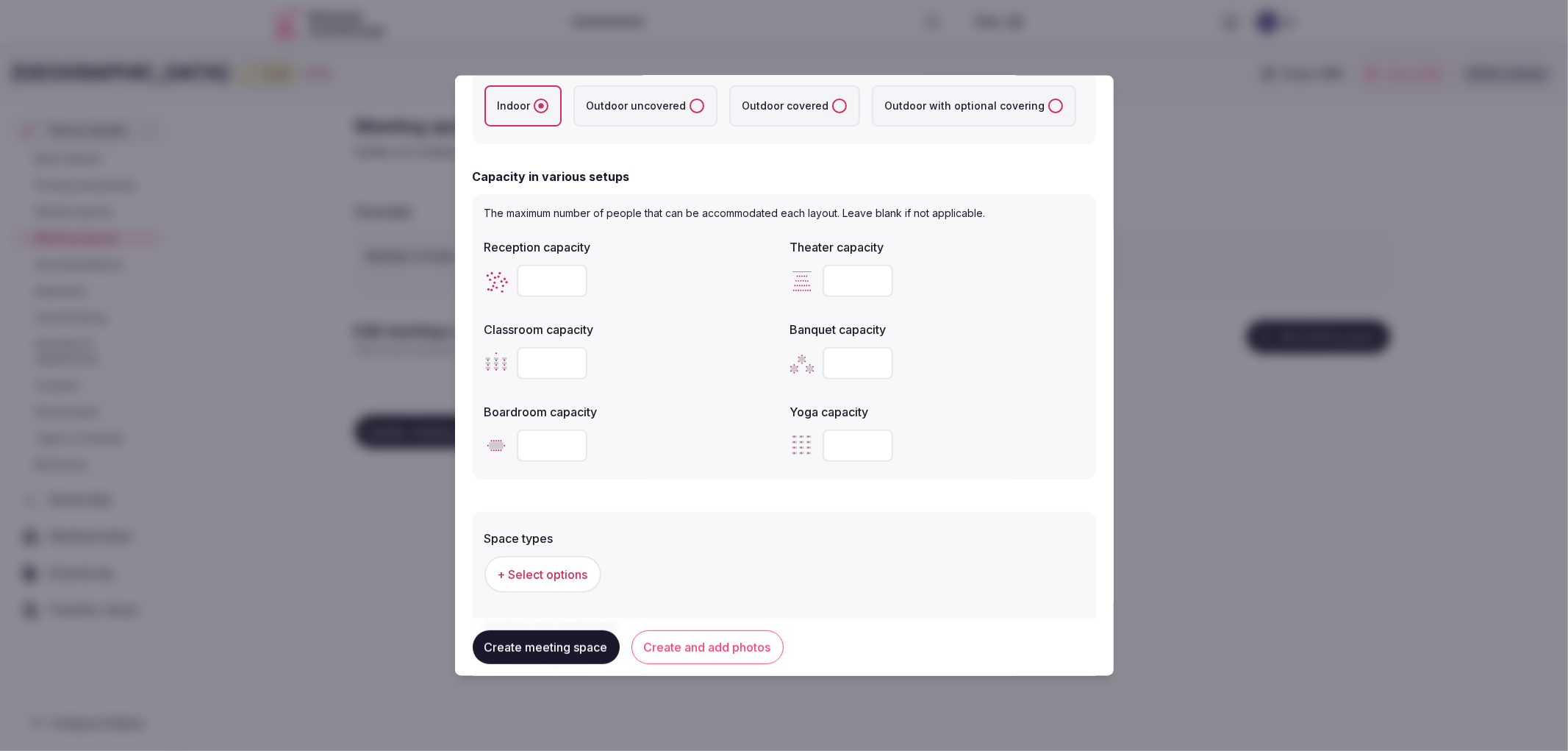
click at [836, 368] on input "number" at bounding box center [858, 362] width 71 height 33
type input "**"
click at [554, 278] on input "number" at bounding box center [552, 280] width 71 height 33
type input "***"
click at [562, 374] on input "number" at bounding box center [552, 362] width 71 height 33
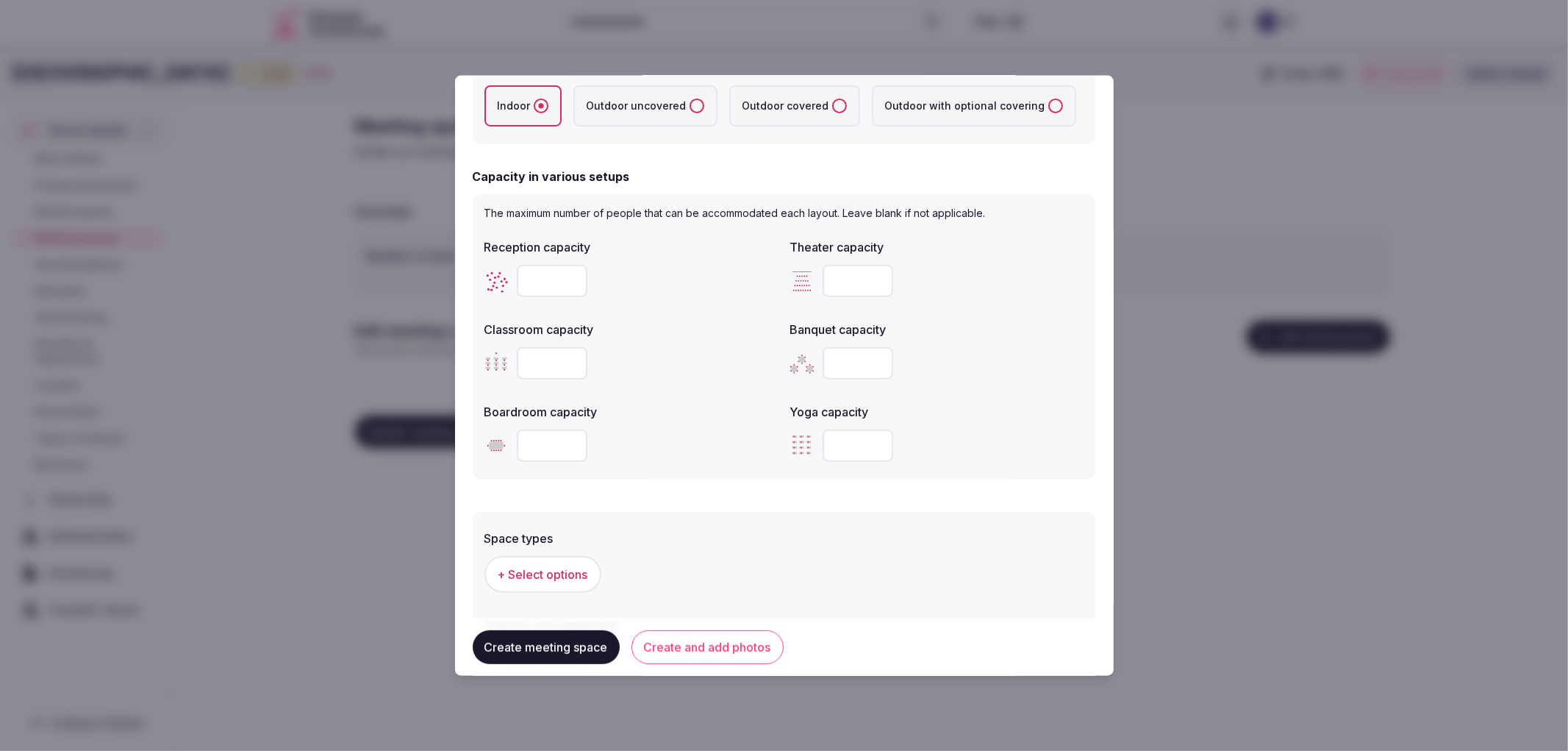
type input "**"
click at [834, 287] on input "number" at bounding box center [858, 280] width 71 height 33
type input "***"
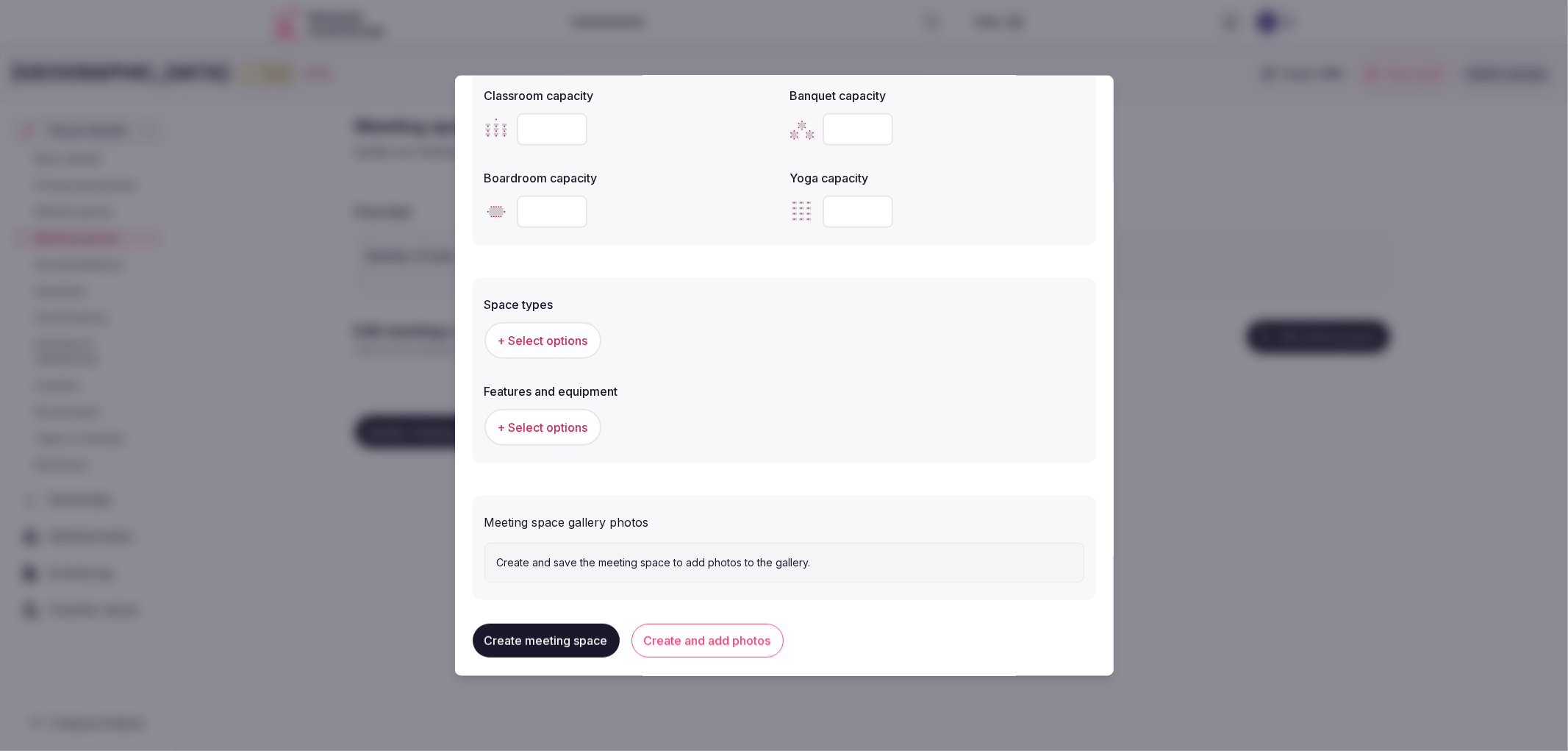
scroll to position [649, 0]
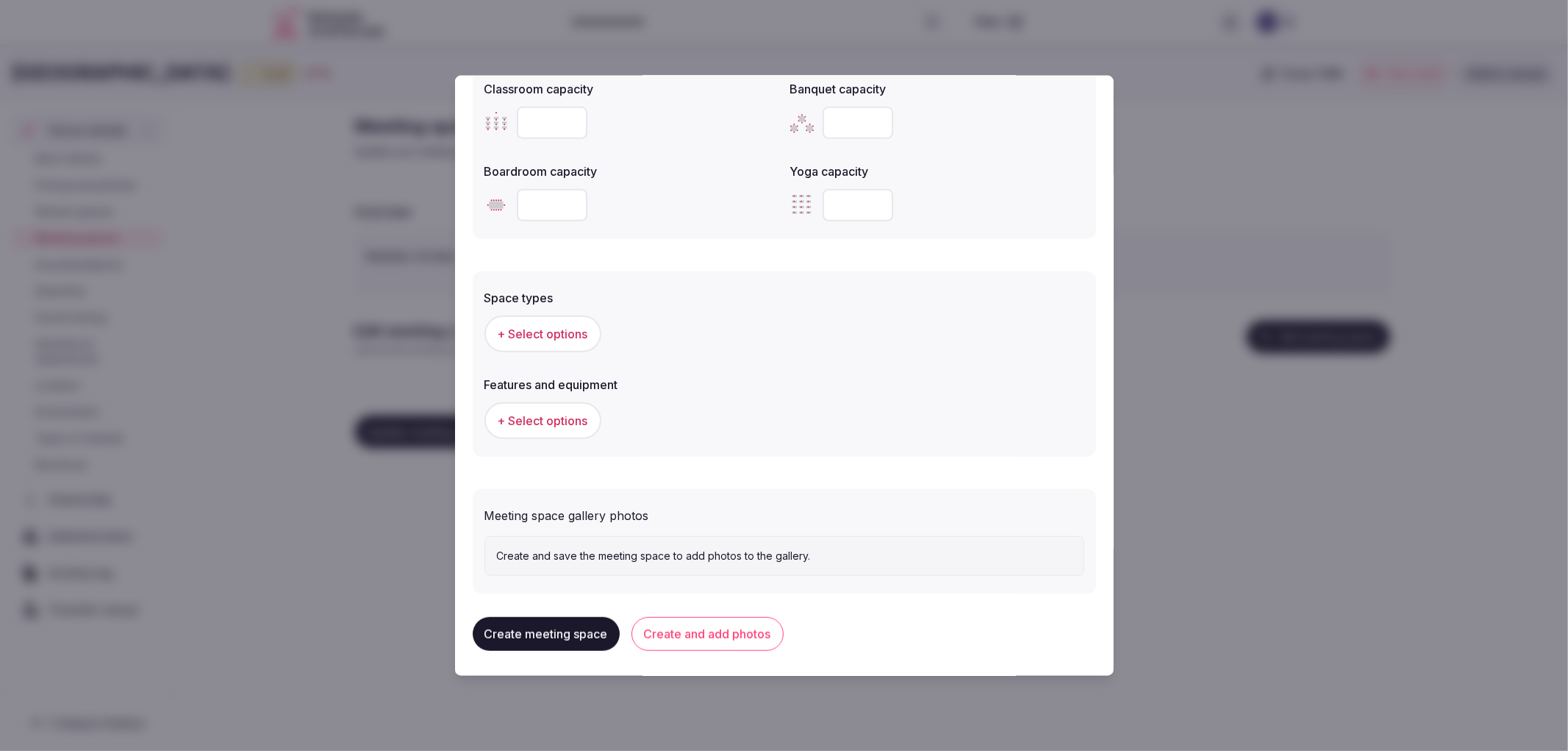
click at [533, 328] on span "+ Select options" at bounding box center [543, 333] width 90 height 16
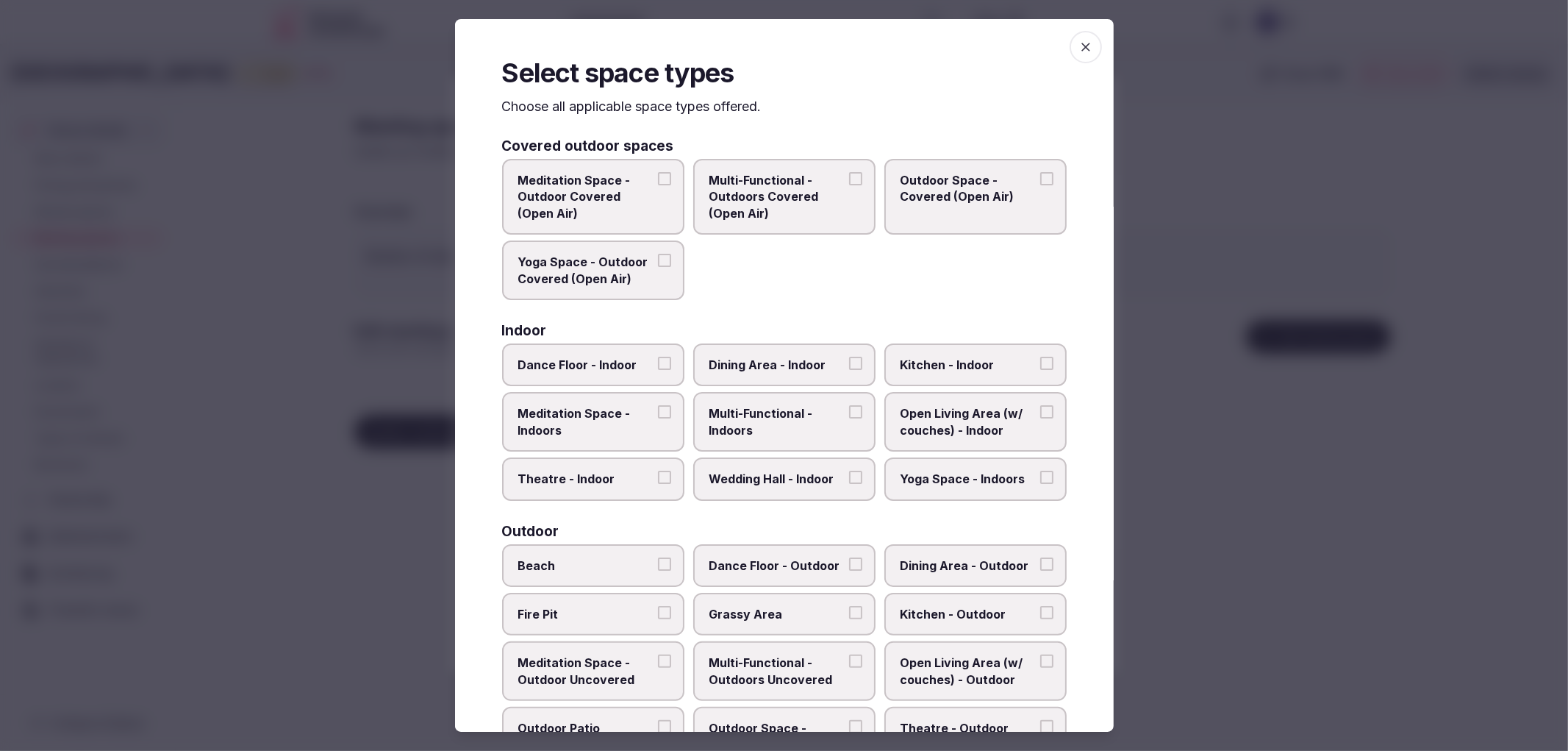
click at [763, 420] on span "Multi-Functional - Indoors" at bounding box center [777, 422] width 136 height 33
click at [849, 419] on button "Multi-Functional - Indoors" at bounding box center [855, 412] width 13 height 13
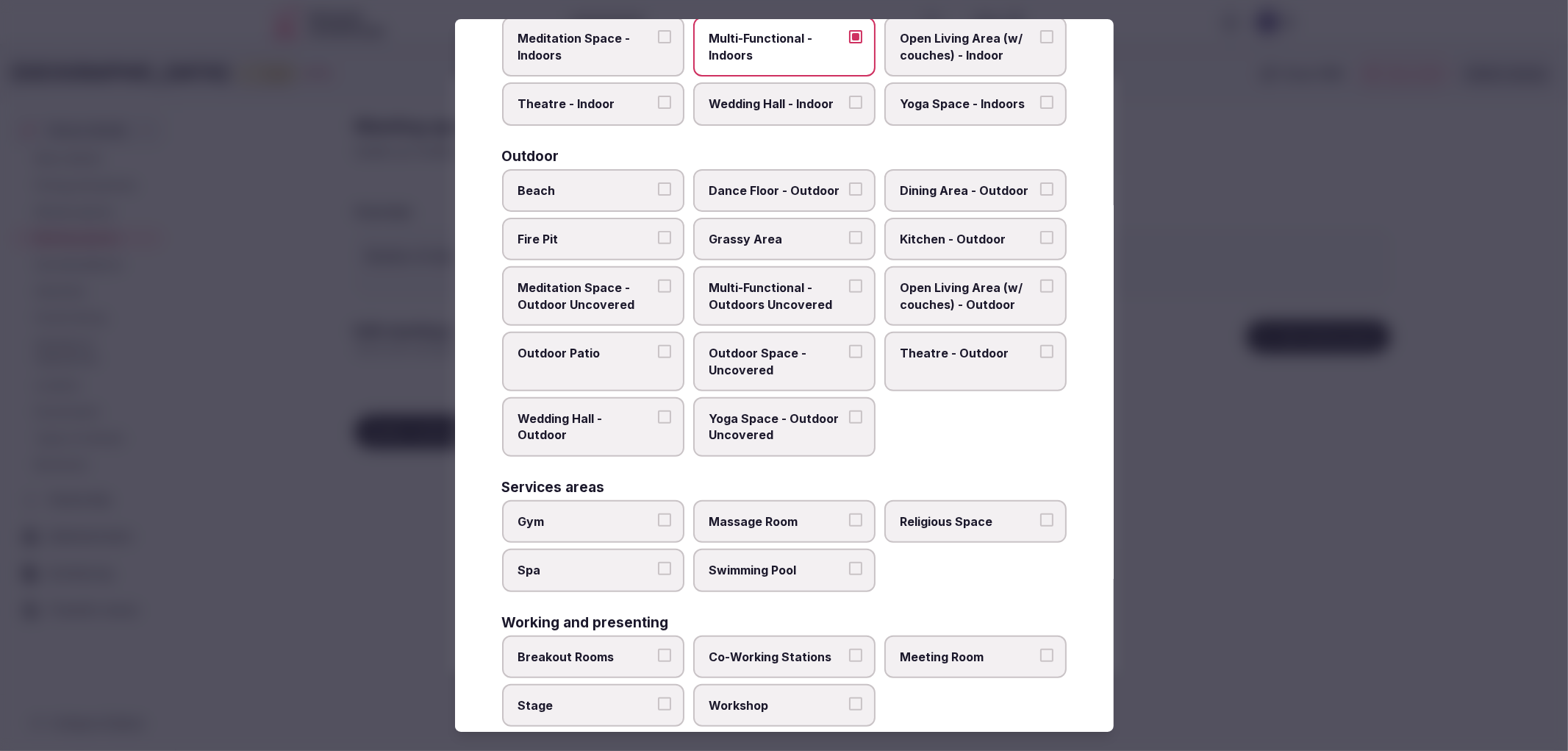
scroll to position [385, 0]
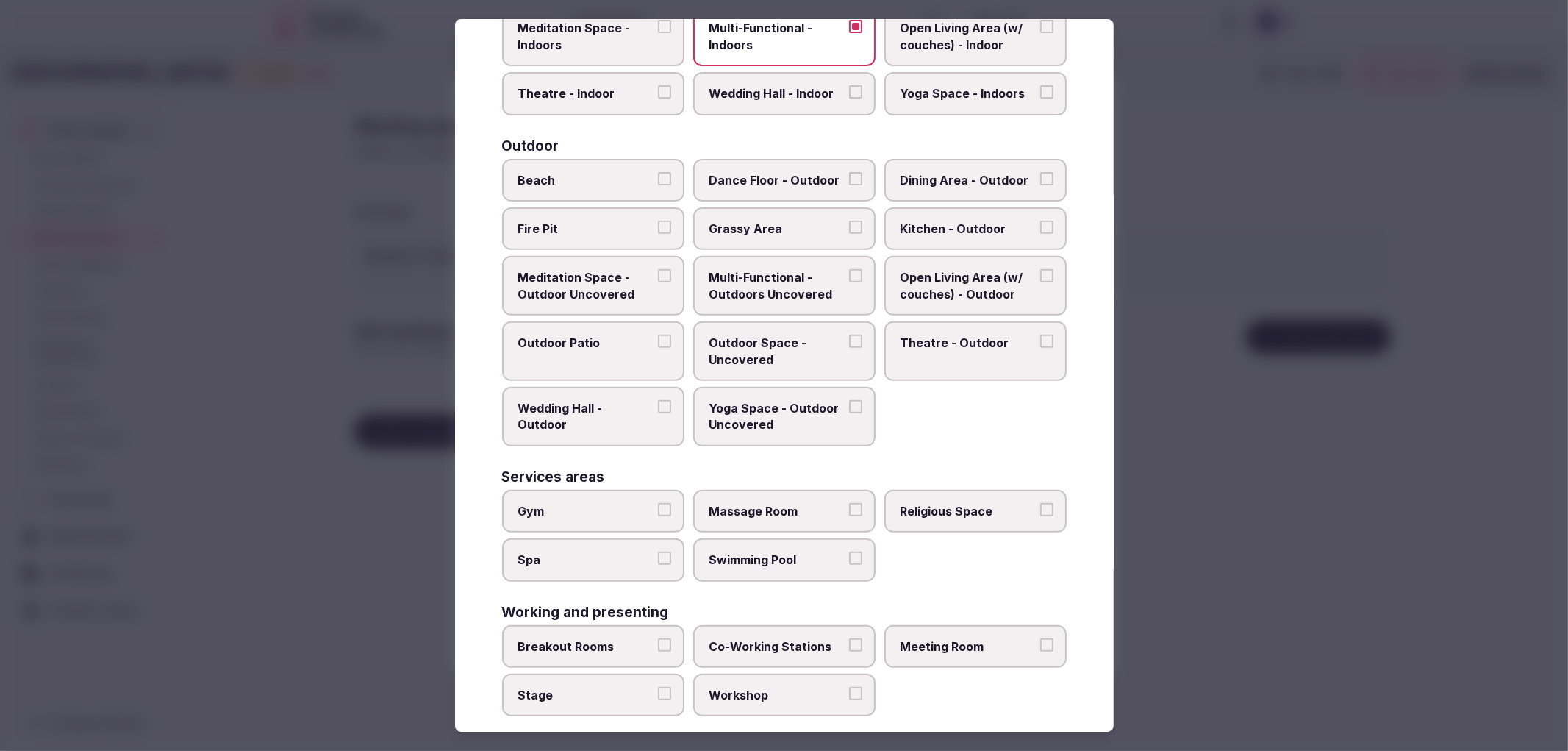
click at [630, 638] on span "Breakout Rooms" at bounding box center [586, 646] width 136 height 16
click at [658, 638] on button "Breakout Rooms" at bounding box center [665, 645] width 13 height 13
click at [958, 638] on span "Meeting Room" at bounding box center [968, 646] width 136 height 16
click at [1041, 638] on button "Meeting Room" at bounding box center [1047, 645] width 13 height 13
click at [612, 696] on label "Stage" at bounding box center [593, 695] width 182 height 42
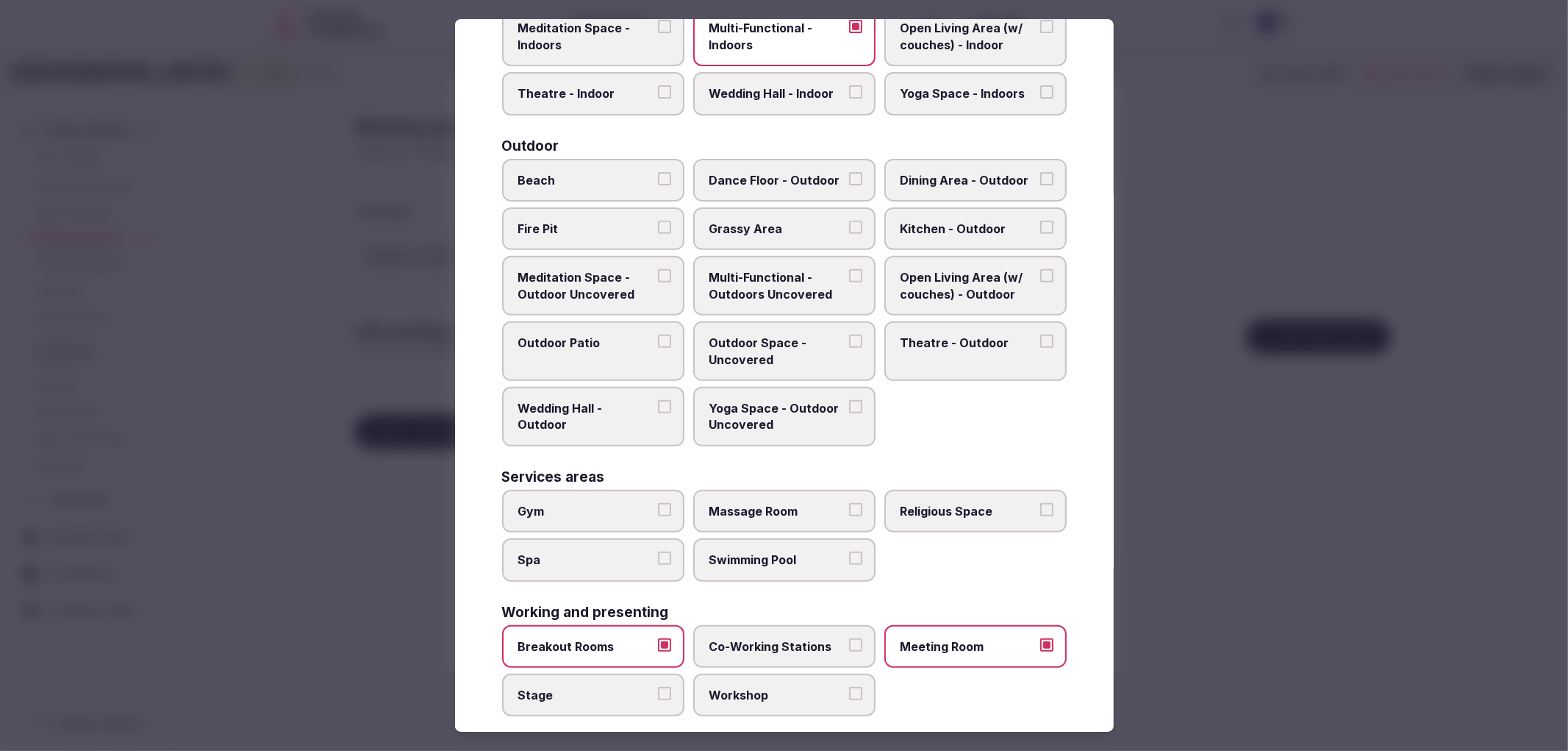
click at [658, 696] on button "Stage" at bounding box center [665, 693] width 13 height 13
click at [414, 575] on div at bounding box center [784, 376] width 1568 height 751
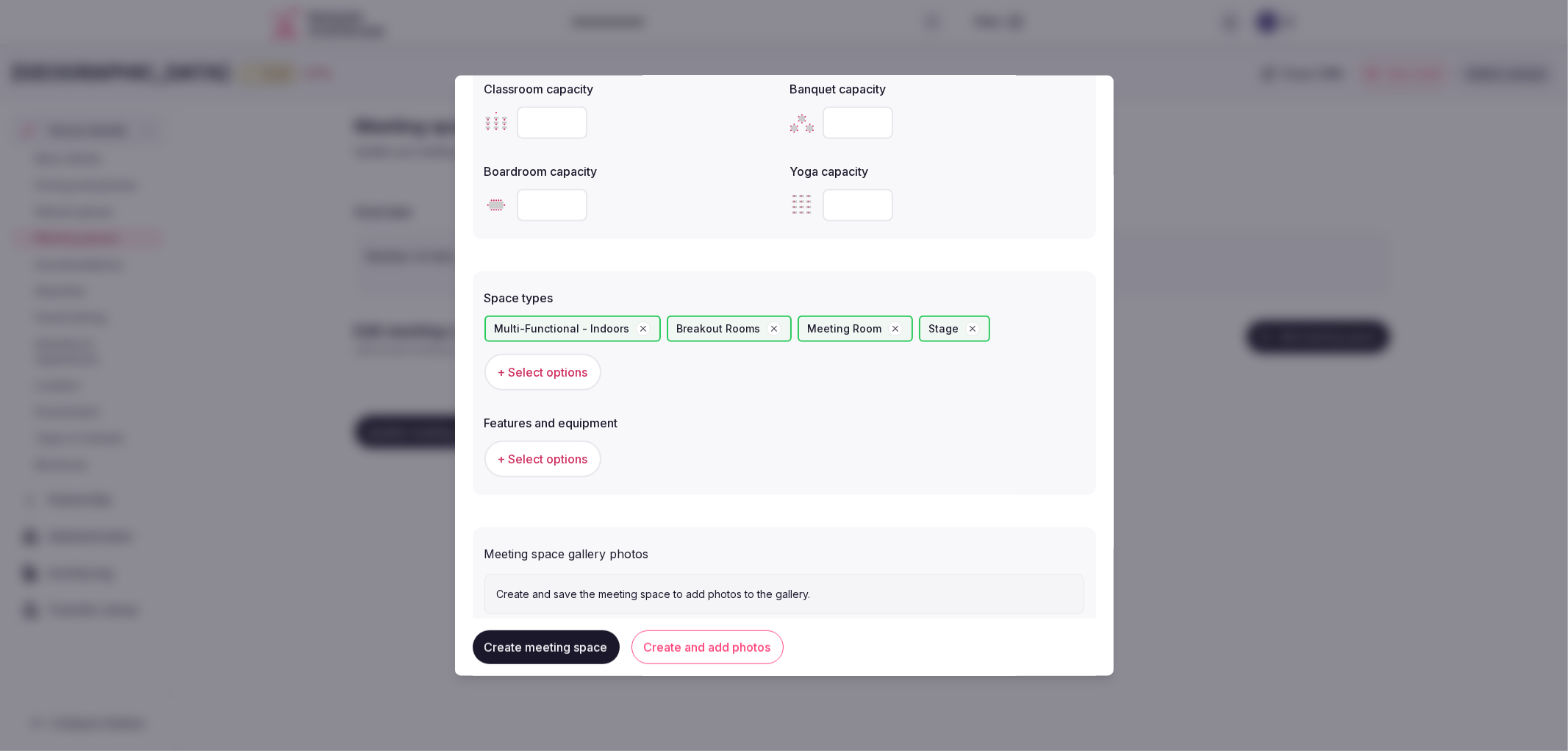
click at [552, 441] on button "+ Select options" at bounding box center [543, 458] width 117 height 37
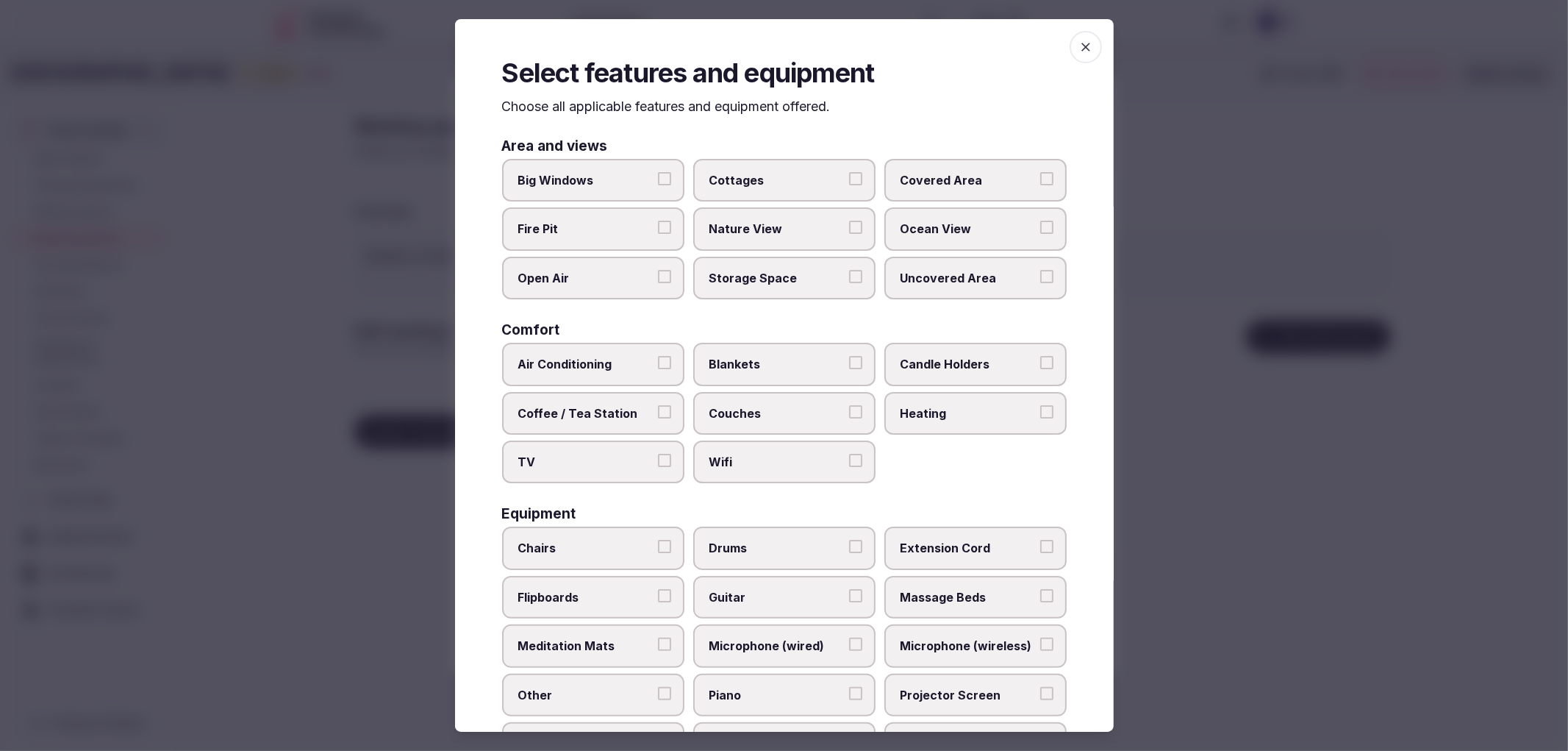
click at [615, 364] on span "Air Conditioning" at bounding box center [586, 364] width 136 height 16
click at [658, 364] on button "Air Conditioning" at bounding box center [665, 362] width 13 height 13
click at [633, 432] on div "Air Conditioning Blankets Candle Holders Coffee / Tea Station Couches Heating T…" at bounding box center [784, 413] width 565 height 141
click at [718, 454] on span "Wifi" at bounding box center [777, 462] width 136 height 16
click at [849, 454] on button "Wifi" at bounding box center [855, 460] width 13 height 13
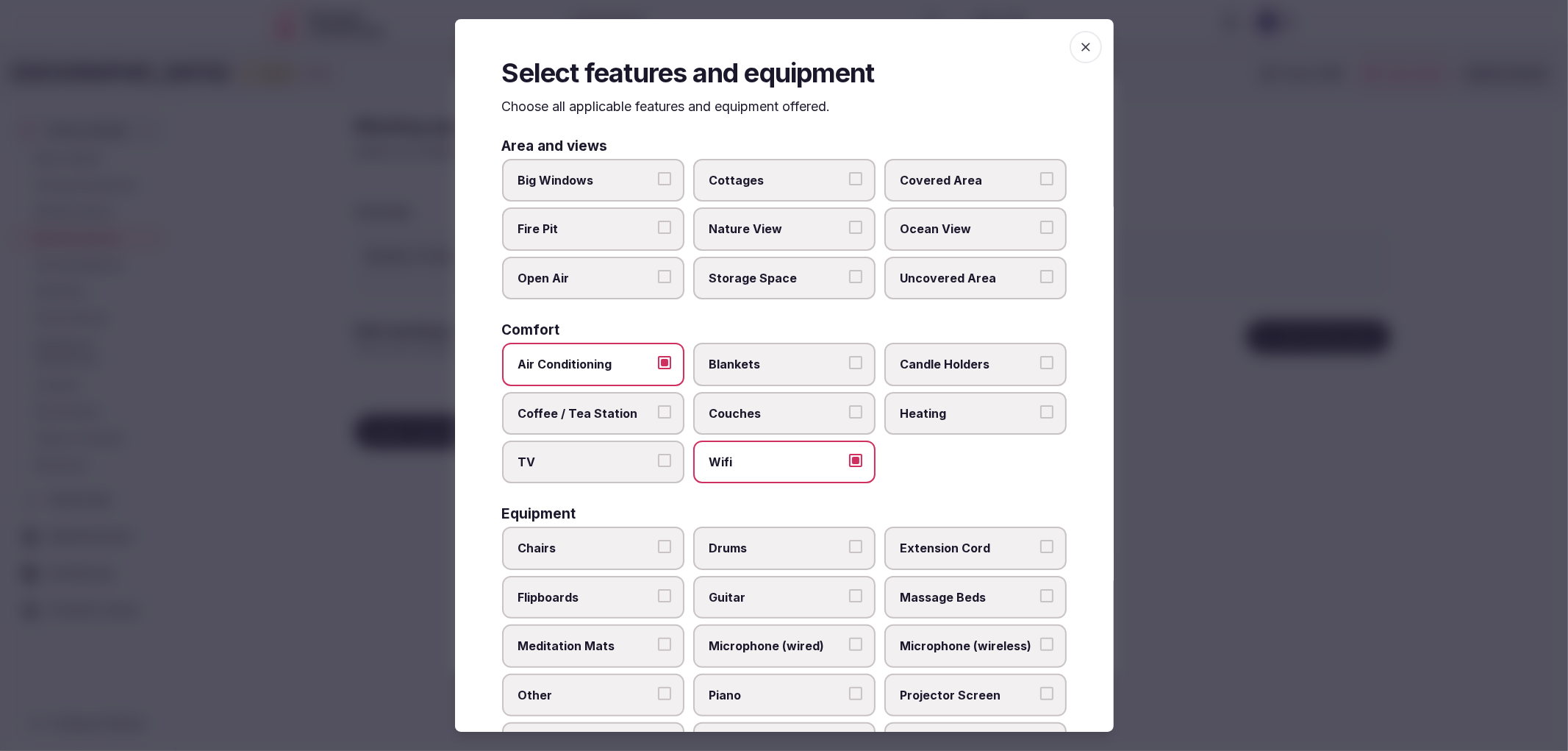
click at [670, 452] on label "TV" at bounding box center [593, 462] width 182 height 42
click at [670, 454] on button "TV" at bounding box center [665, 460] width 13 height 13
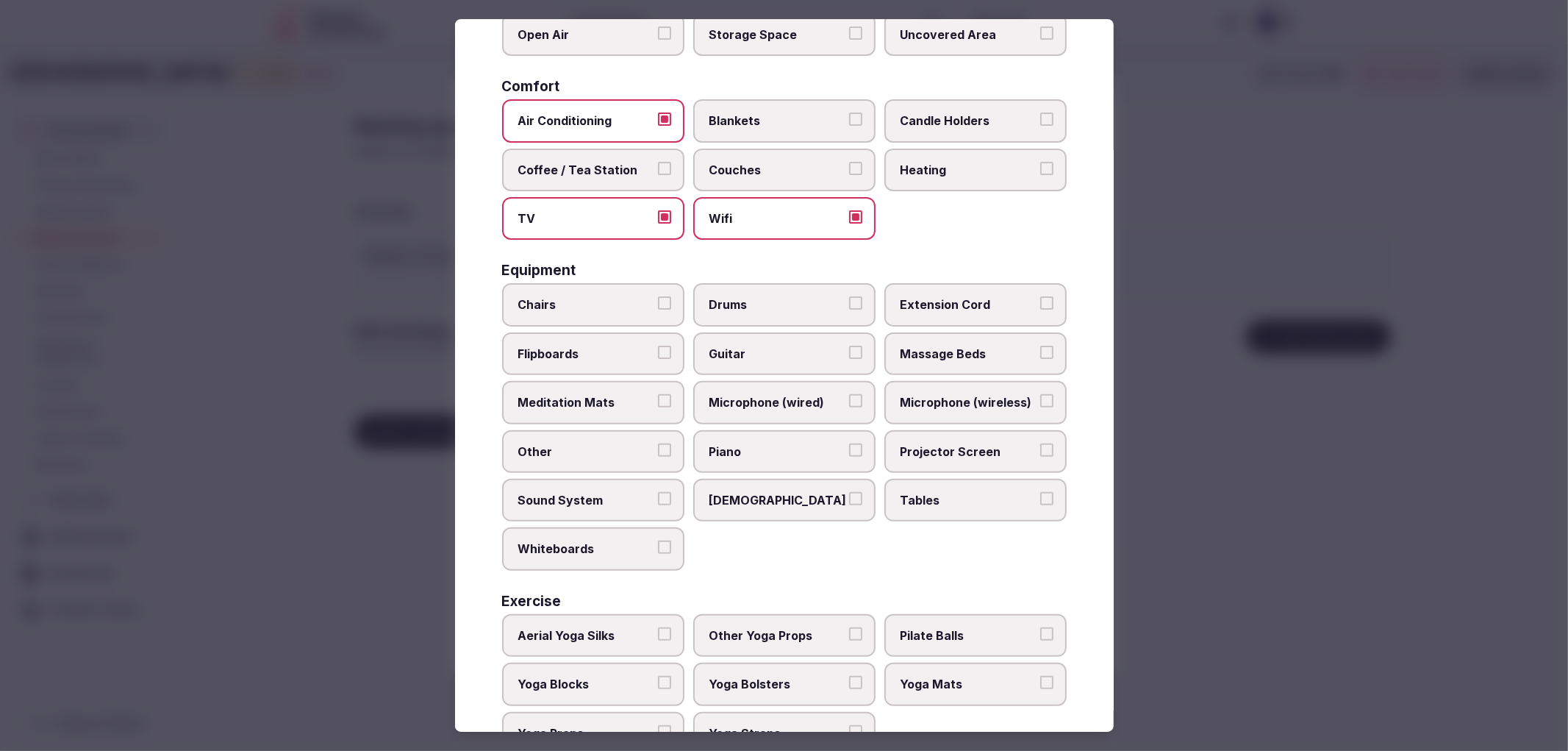
scroll to position [245, 0]
click at [600, 302] on span "Chairs" at bounding box center [586, 303] width 136 height 16
click at [658, 302] on button "Chairs" at bounding box center [665, 302] width 13 height 13
click at [786, 491] on span "[DEMOGRAPHIC_DATA]" at bounding box center [777, 499] width 136 height 16
click at [849, 491] on button "[DEMOGRAPHIC_DATA]" at bounding box center [855, 497] width 13 height 13
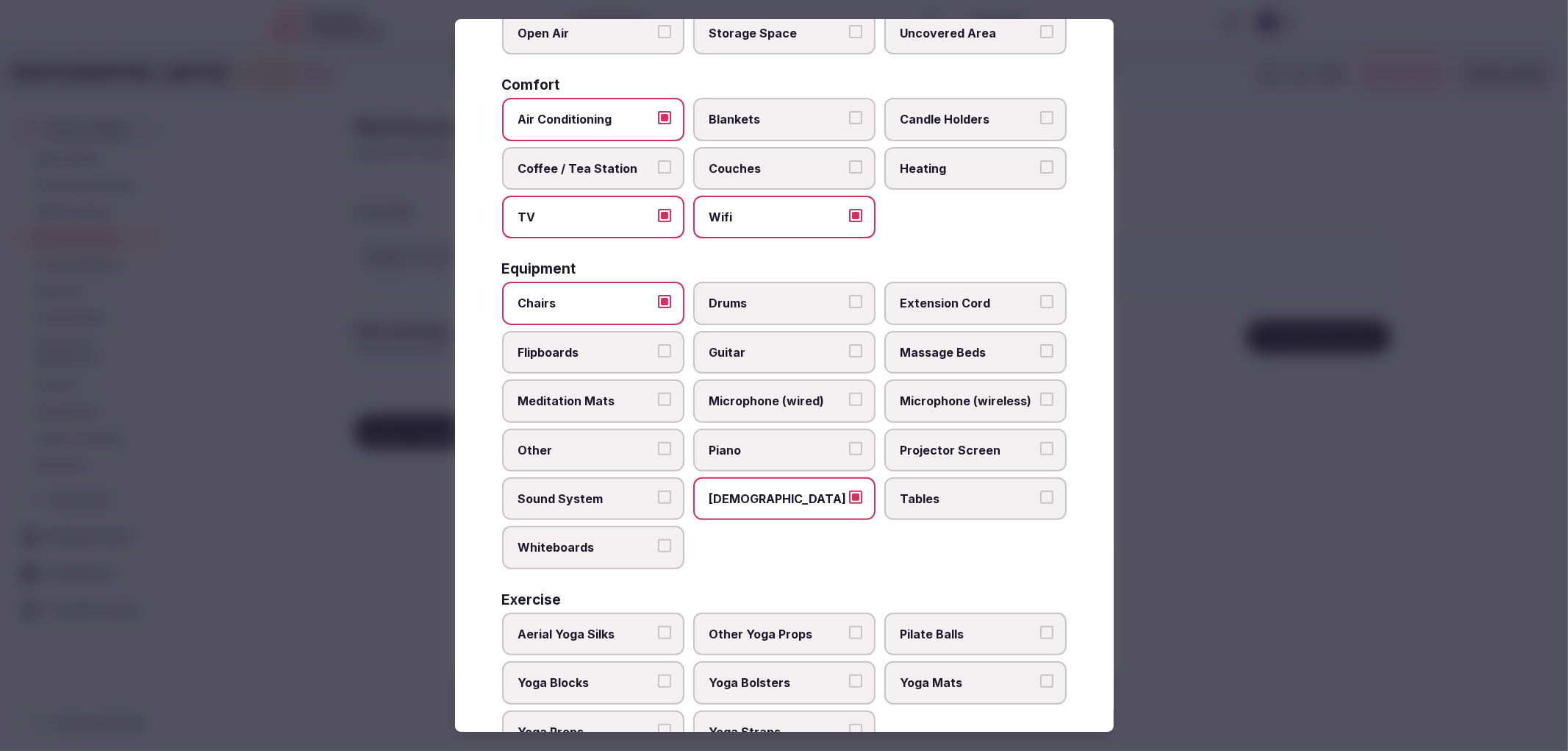
click at [932, 491] on span "Tables" at bounding box center [968, 499] width 136 height 16
click at [1041, 491] on button "Tables" at bounding box center [1047, 497] width 13 height 13
click at [946, 445] on label "Projector Screen" at bounding box center [976, 450] width 182 height 42
click at [1041, 445] on button "Projector Screen" at bounding box center [1047, 449] width 13 height 13
click at [601, 539] on span "Whiteboards" at bounding box center [586, 547] width 136 height 16
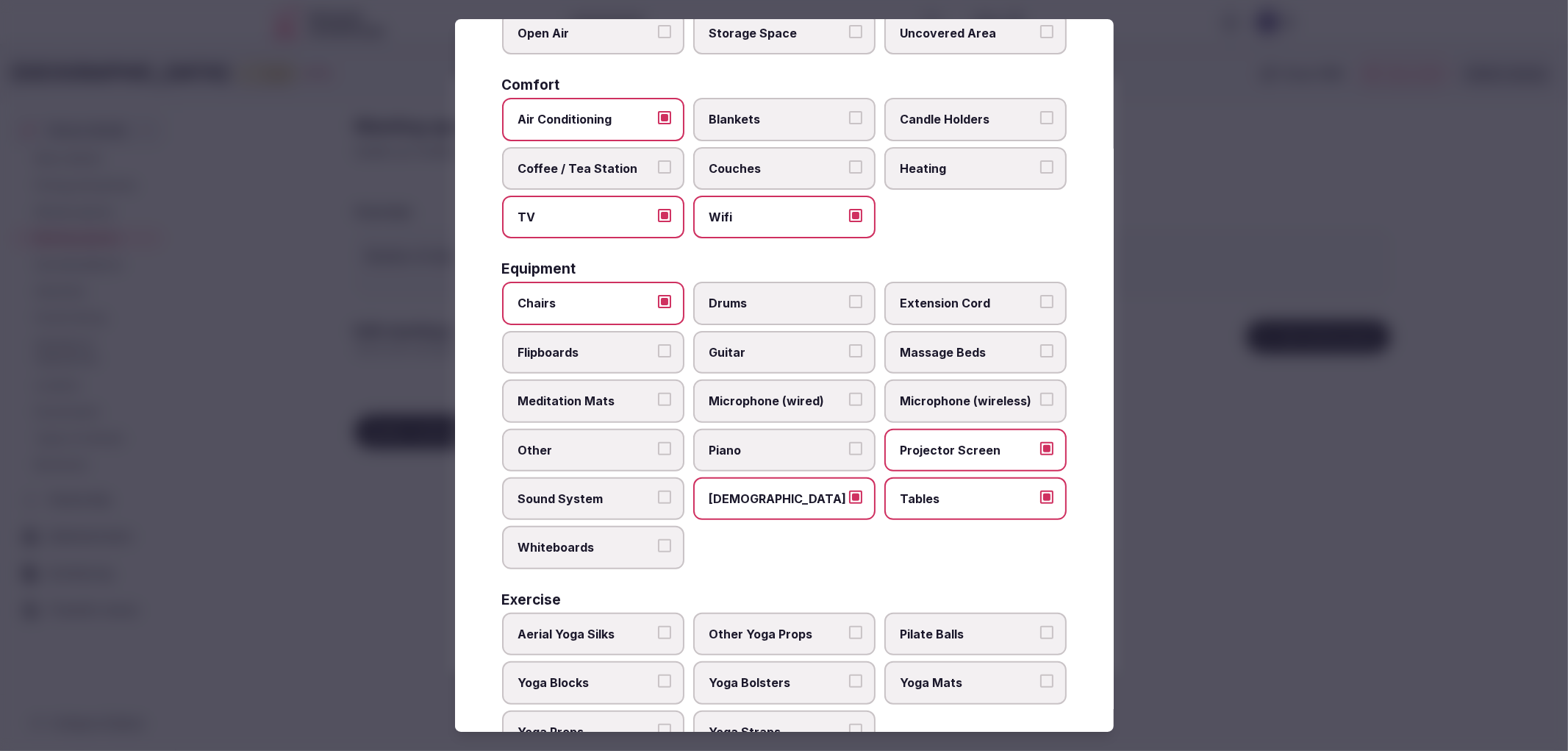
click at [658, 539] on button "Whiteboards" at bounding box center [665, 545] width 13 height 13
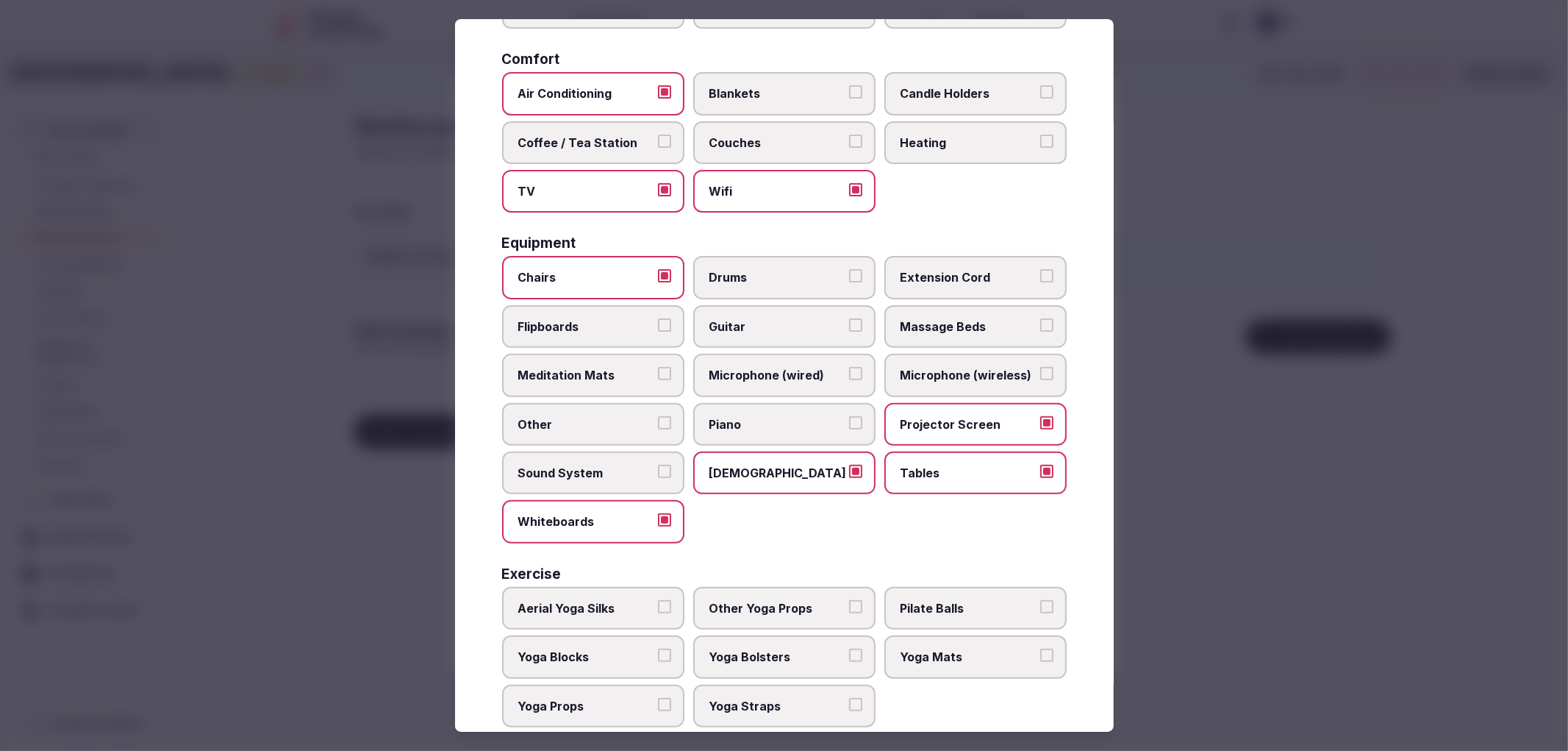
scroll to position [281, 0]
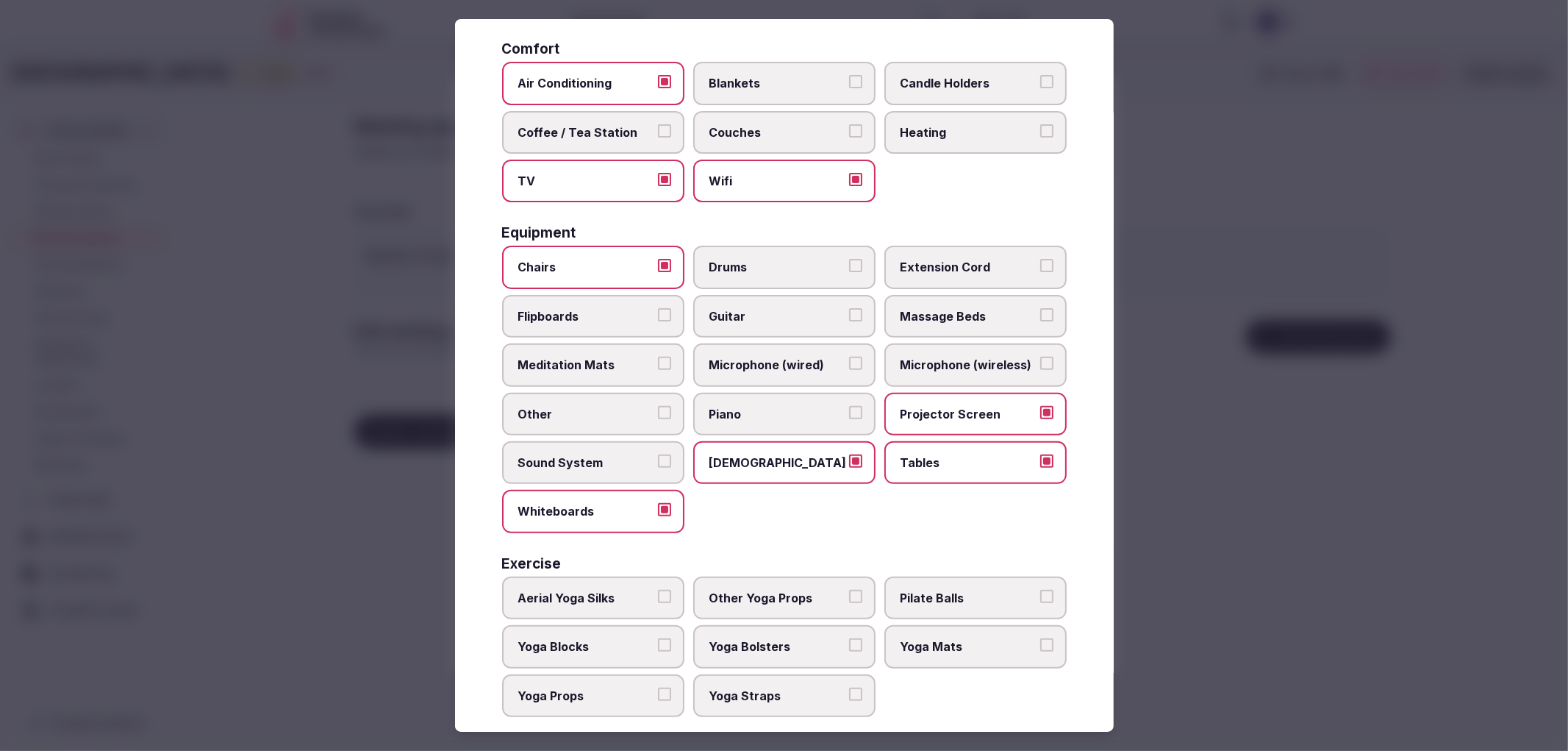
click at [971, 259] on span "Extension Cord" at bounding box center [968, 267] width 136 height 16
click at [1041, 259] on button "Extension Cord" at bounding box center [1047, 266] width 13 height 13
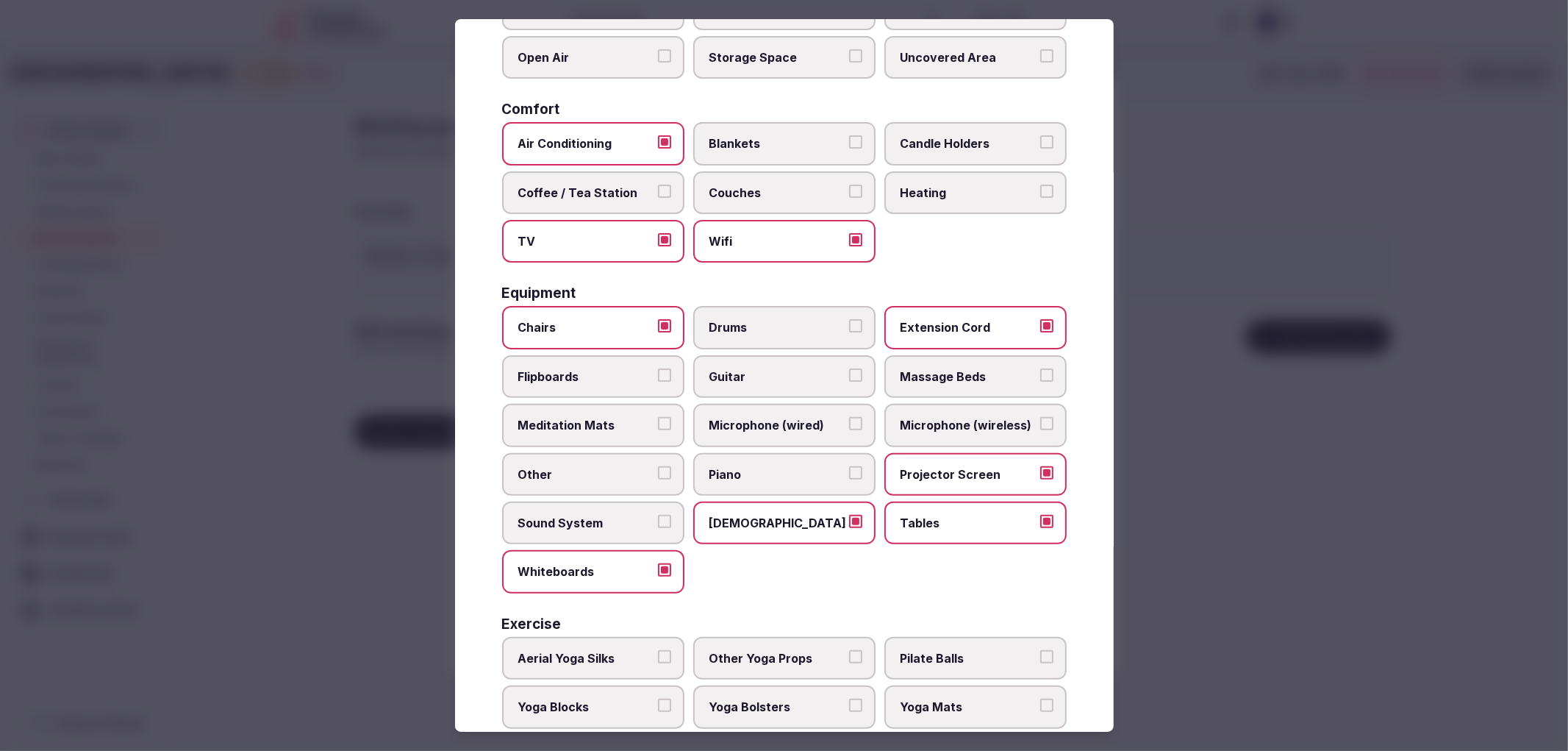
scroll to position [118, 0]
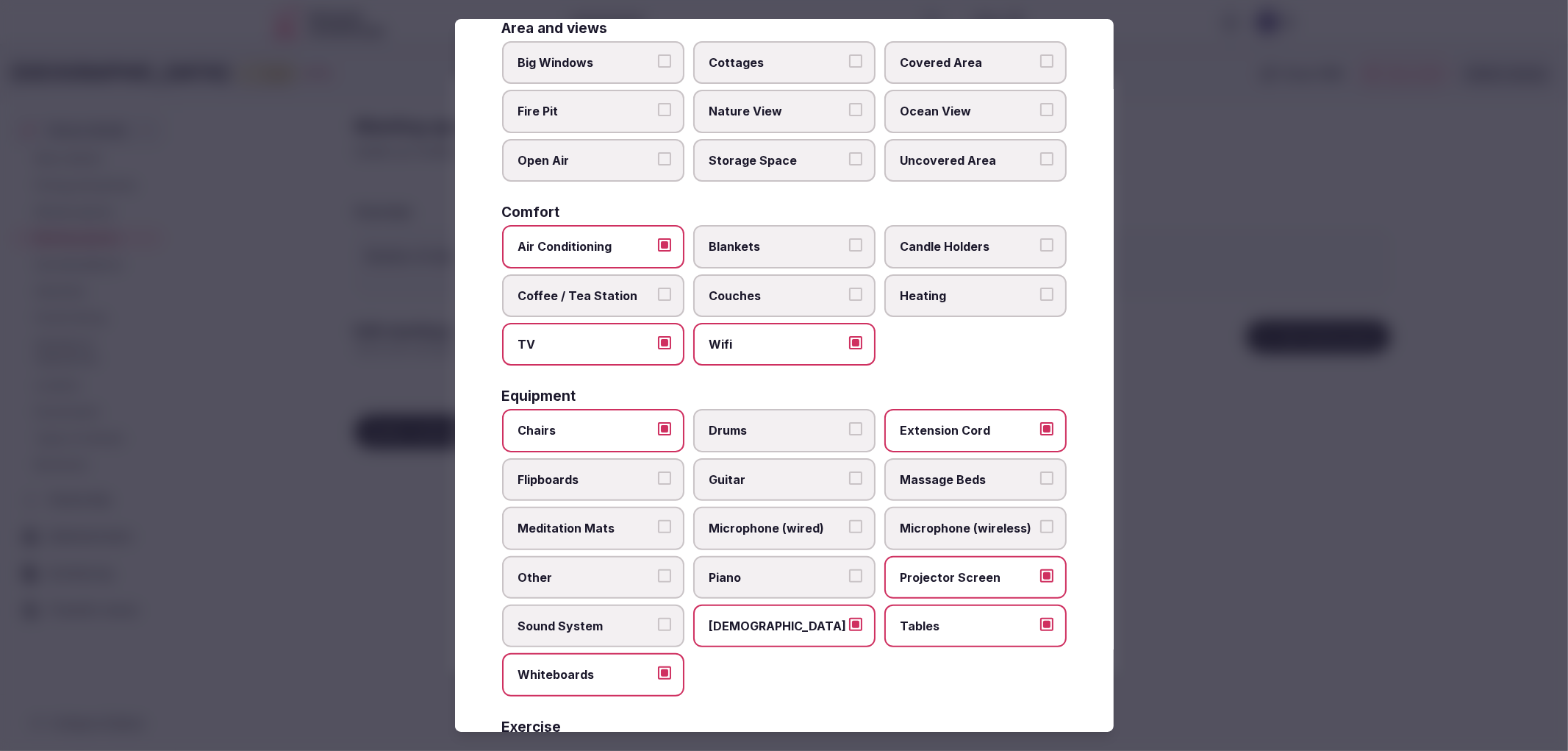
click at [1354, 475] on div at bounding box center [784, 376] width 1568 height 751
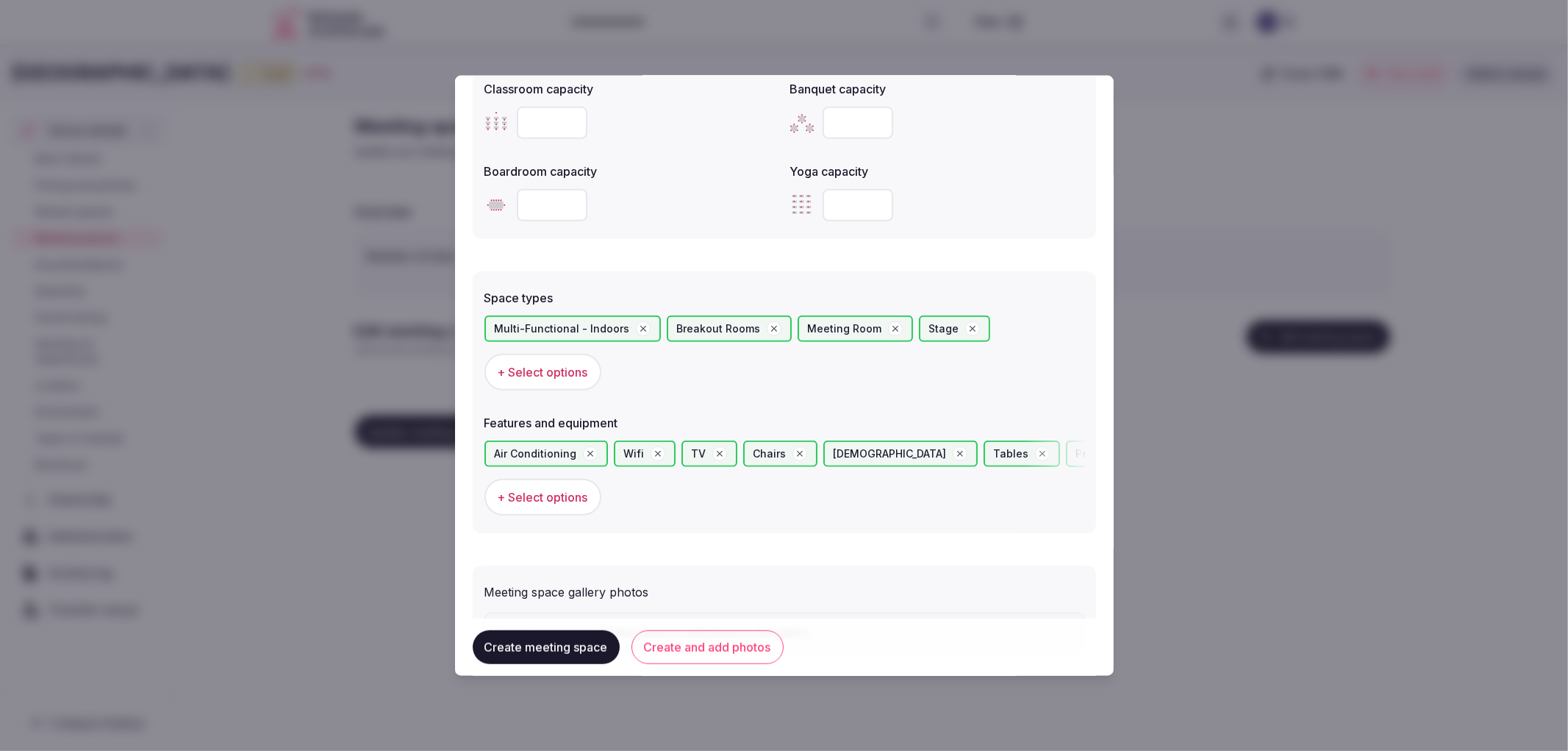
scroll to position [723, 0]
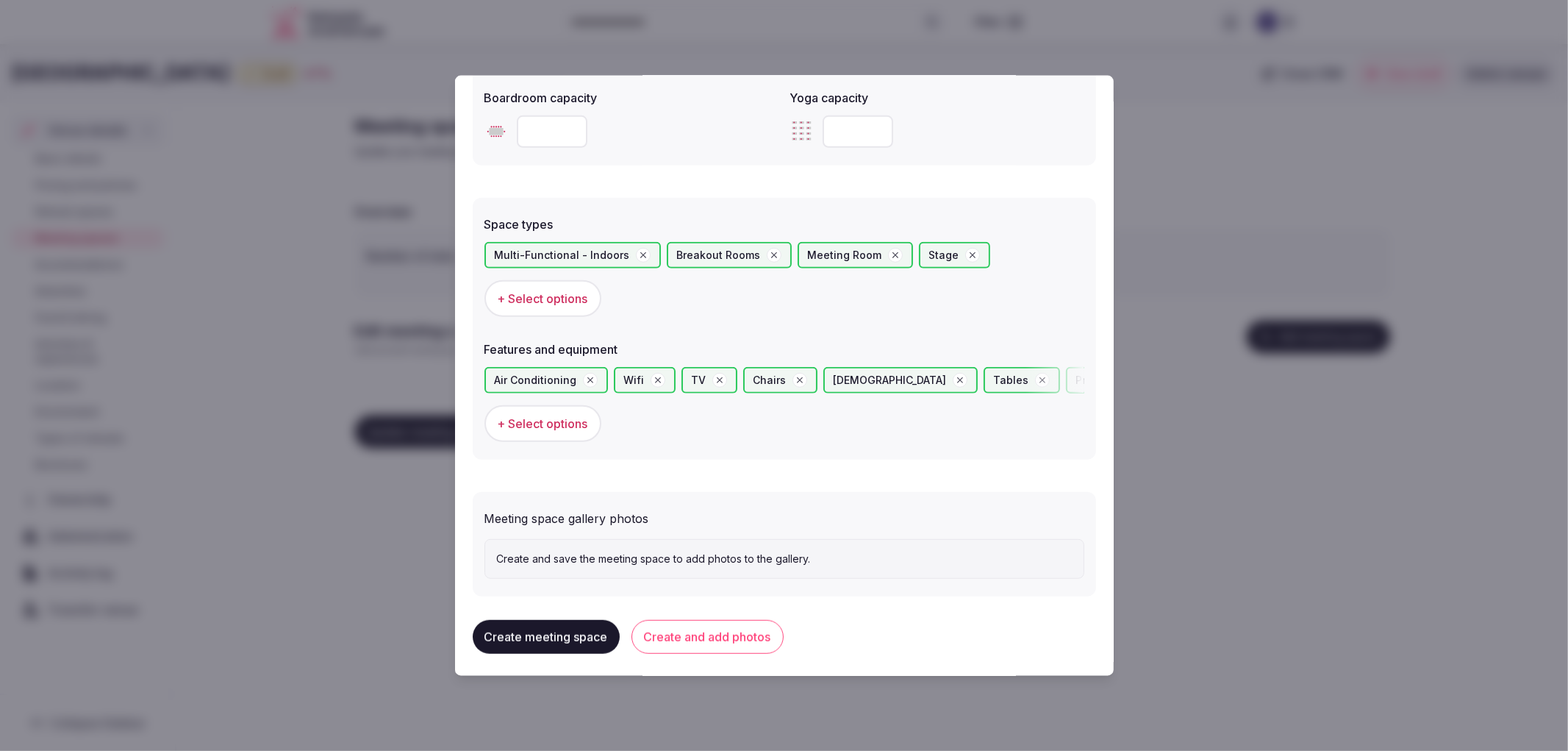
click at [685, 620] on button "Create and add photos" at bounding box center [707, 637] width 152 height 34
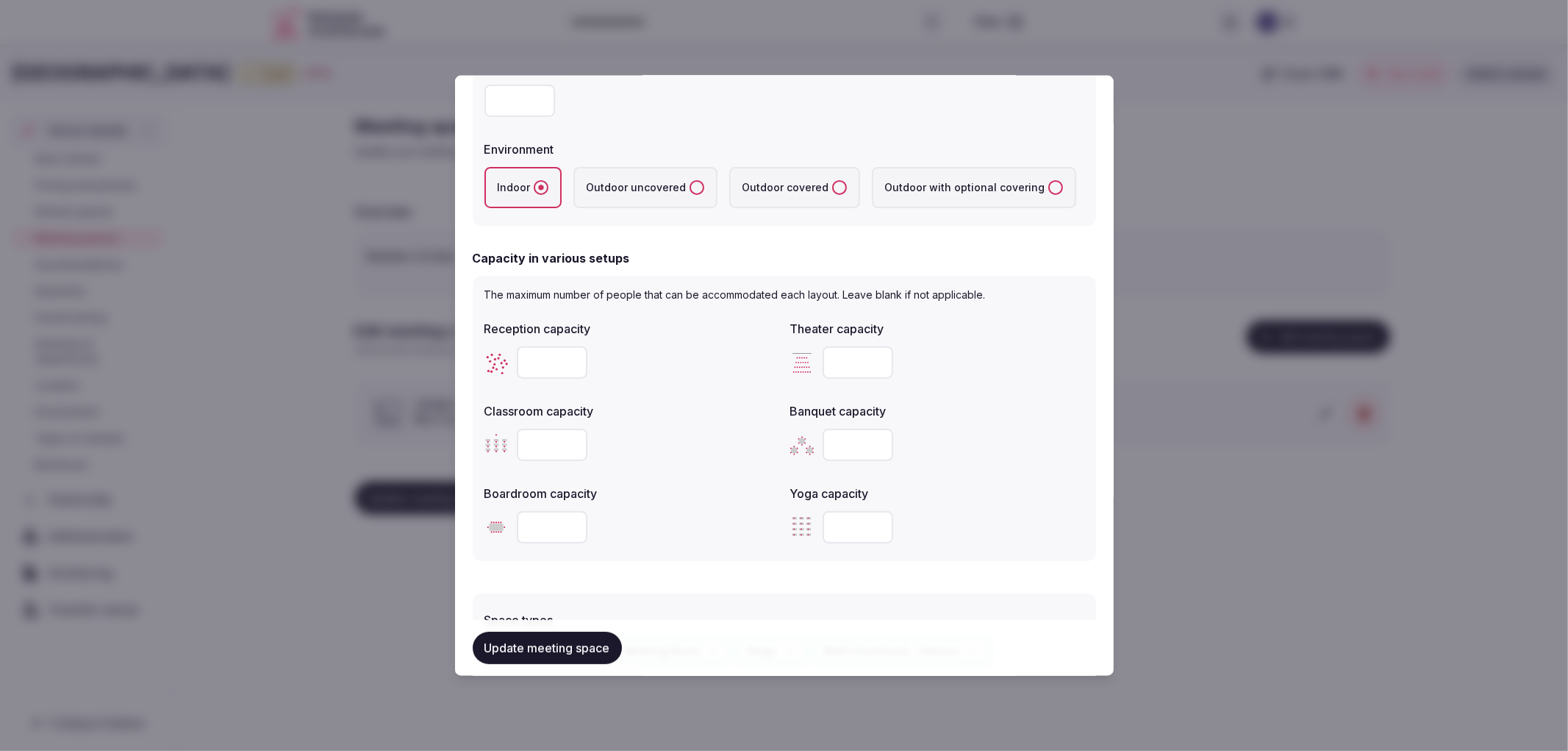
scroll to position [817, 0]
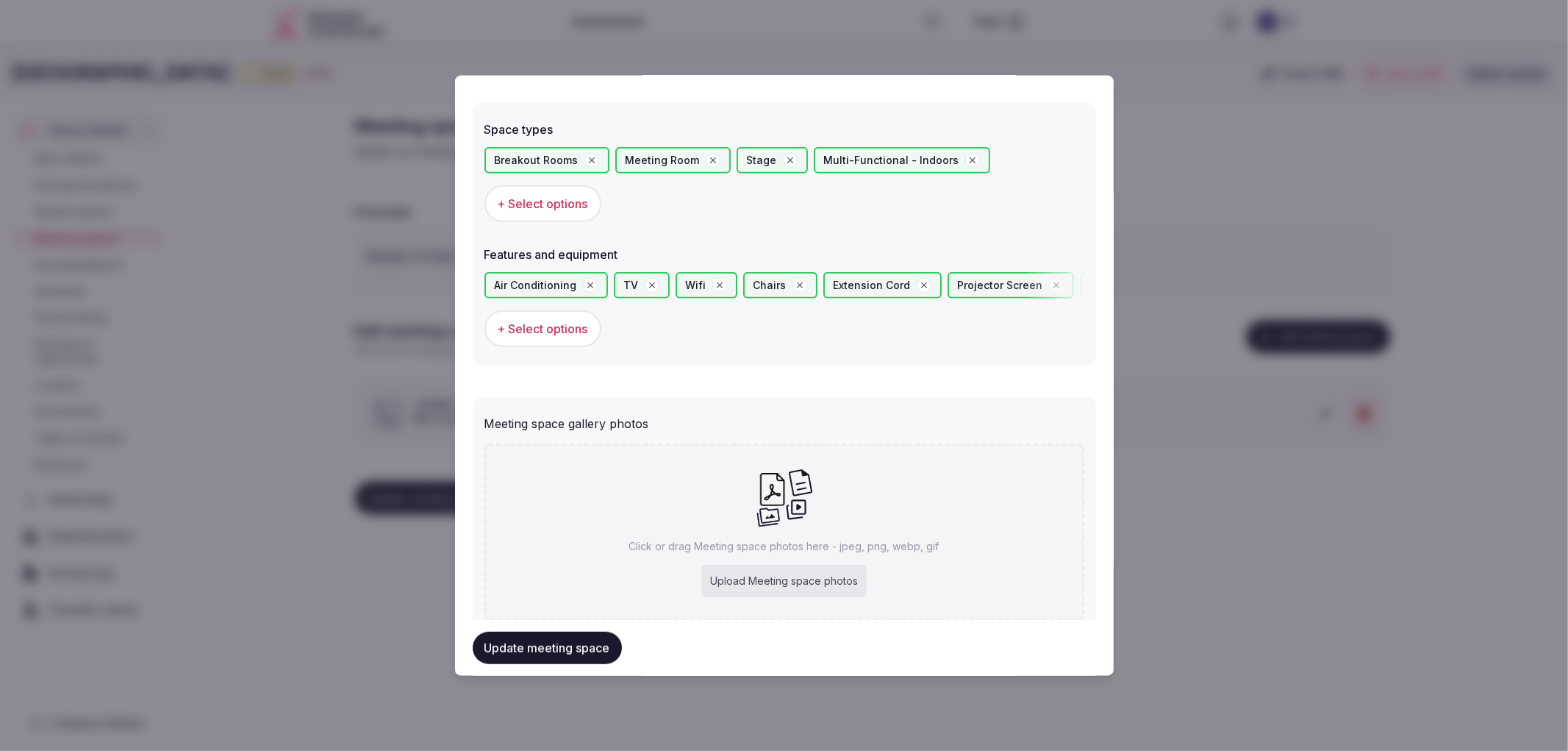
click at [766, 484] on icon at bounding box center [772, 489] width 33 height 33
type input "**********"
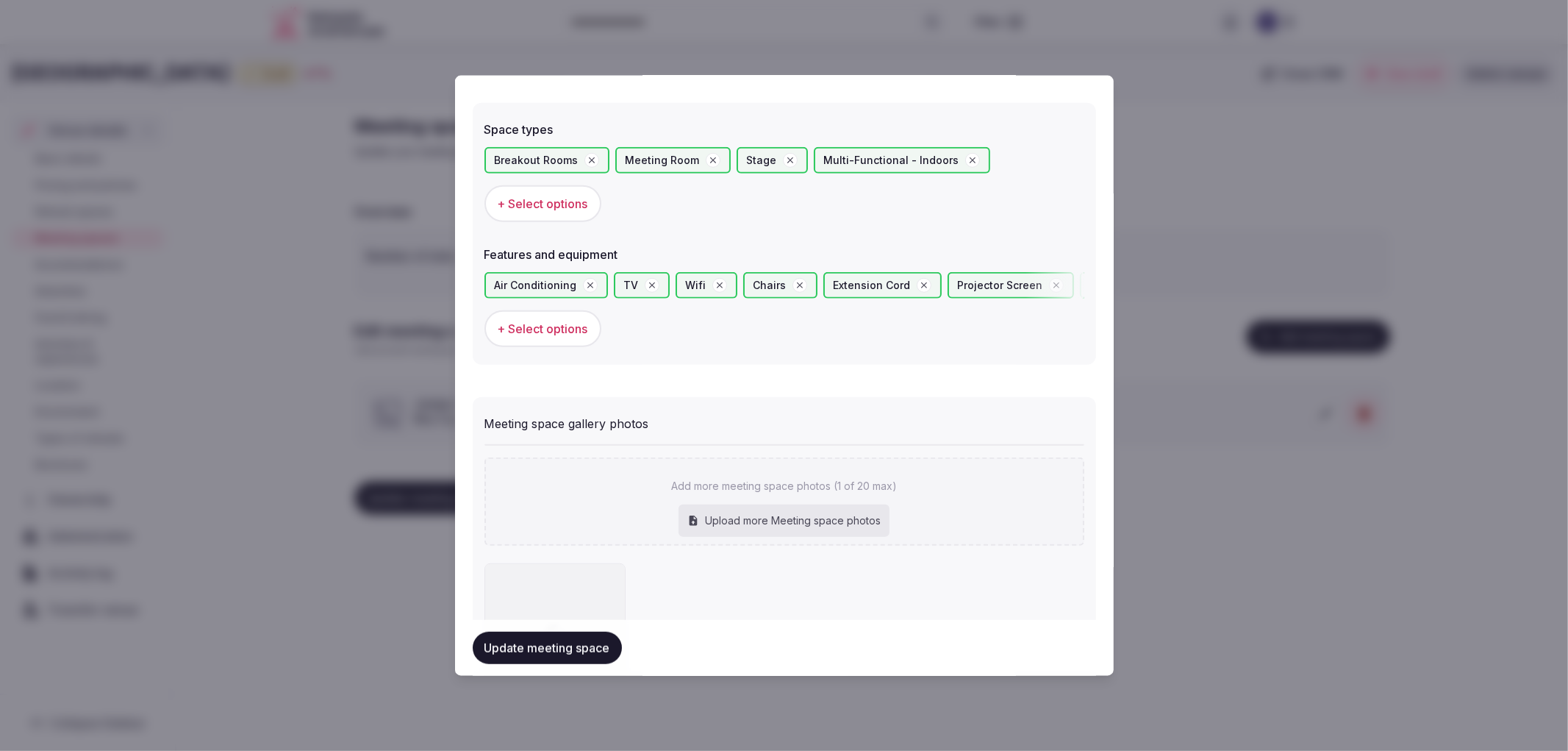
scroll to position [939, 0]
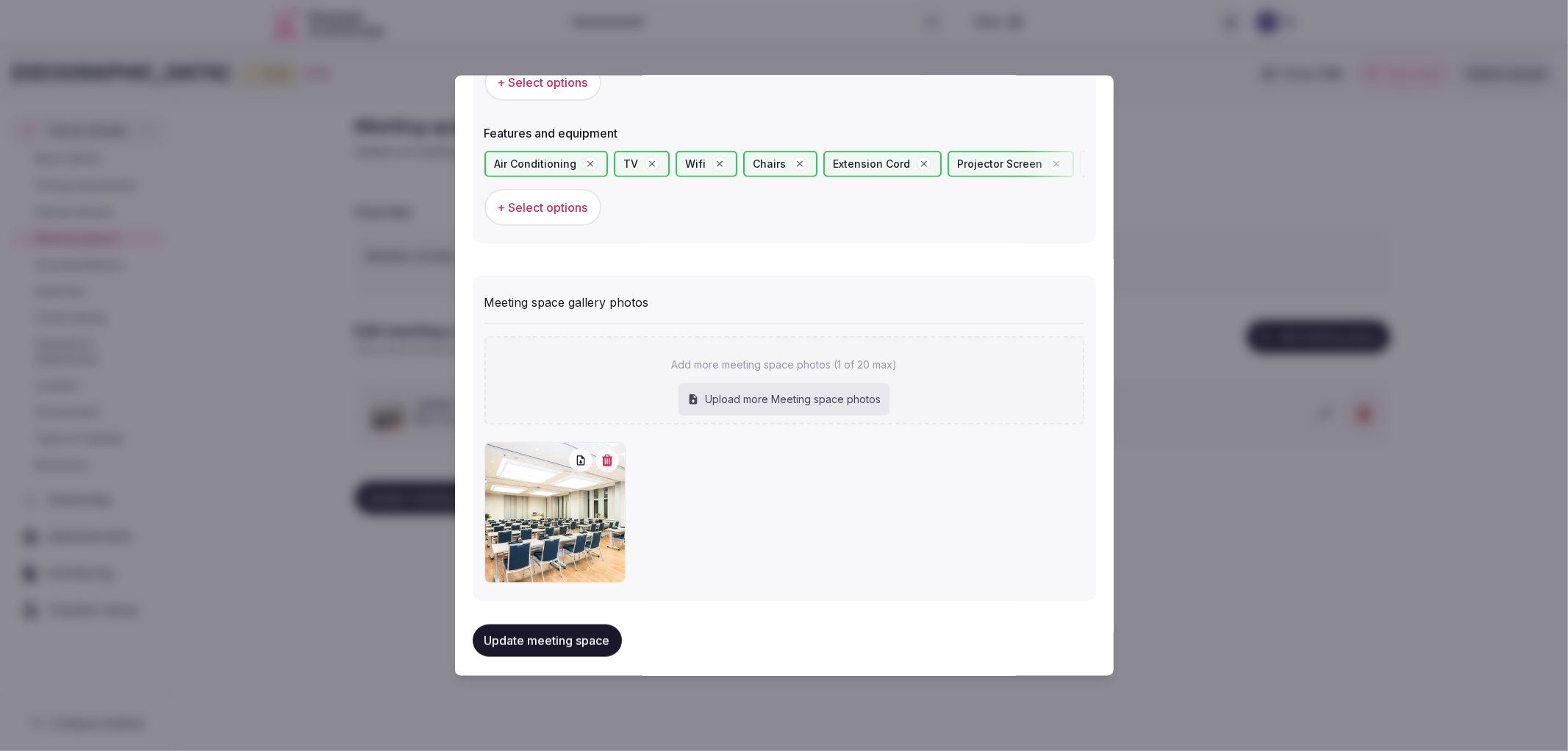
click at [590, 636] on button "Update meeting space" at bounding box center [548, 640] width 149 height 33
click at [436, 562] on div at bounding box center [784, 376] width 1568 height 751
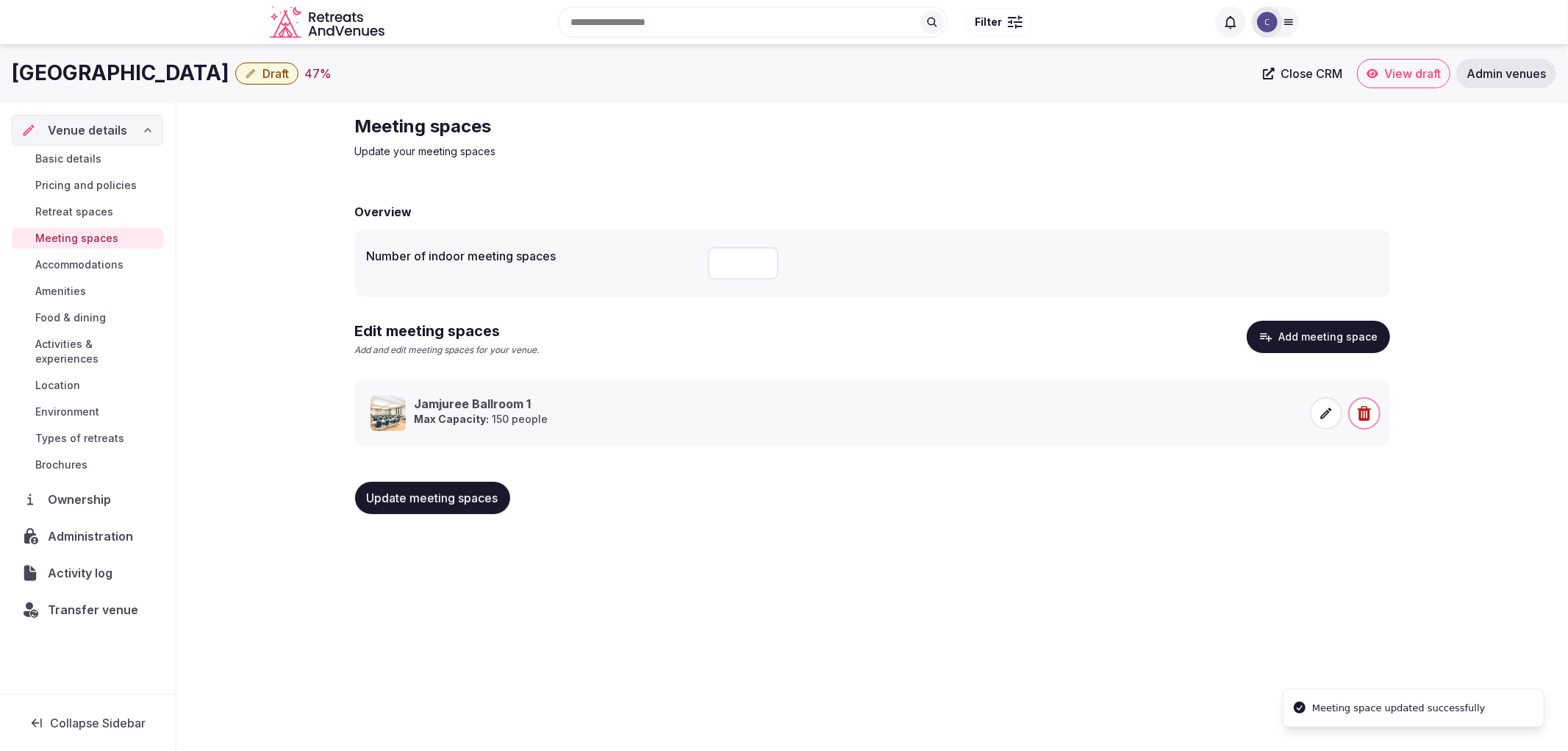
click at [425, 504] on span "Update meeting spaces" at bounding box center [433, 498] width 132 height 15
click at [106, 342] on span "Activities & experiences" at bounding box center [96, 351] width 122 height 29
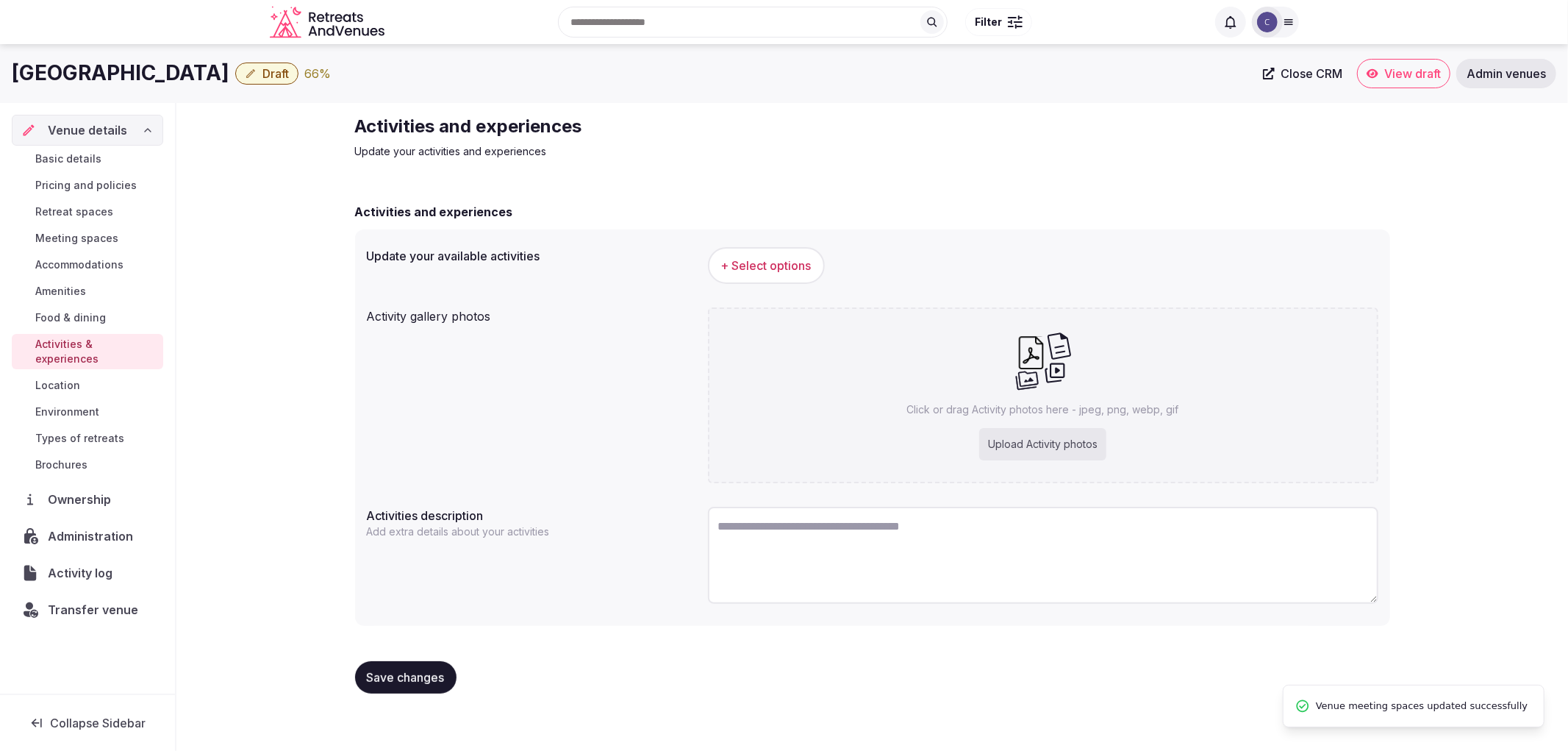
click at [224, 69] on h1 "Pathumwan Princess Hotel" at bounding box center [120, 72] width 218 height 28
copy div "Pathumwan Princess Hotel"
click at [760, 276] on button "+ Select options" at bounding box center [766, 265] width 117 height 37
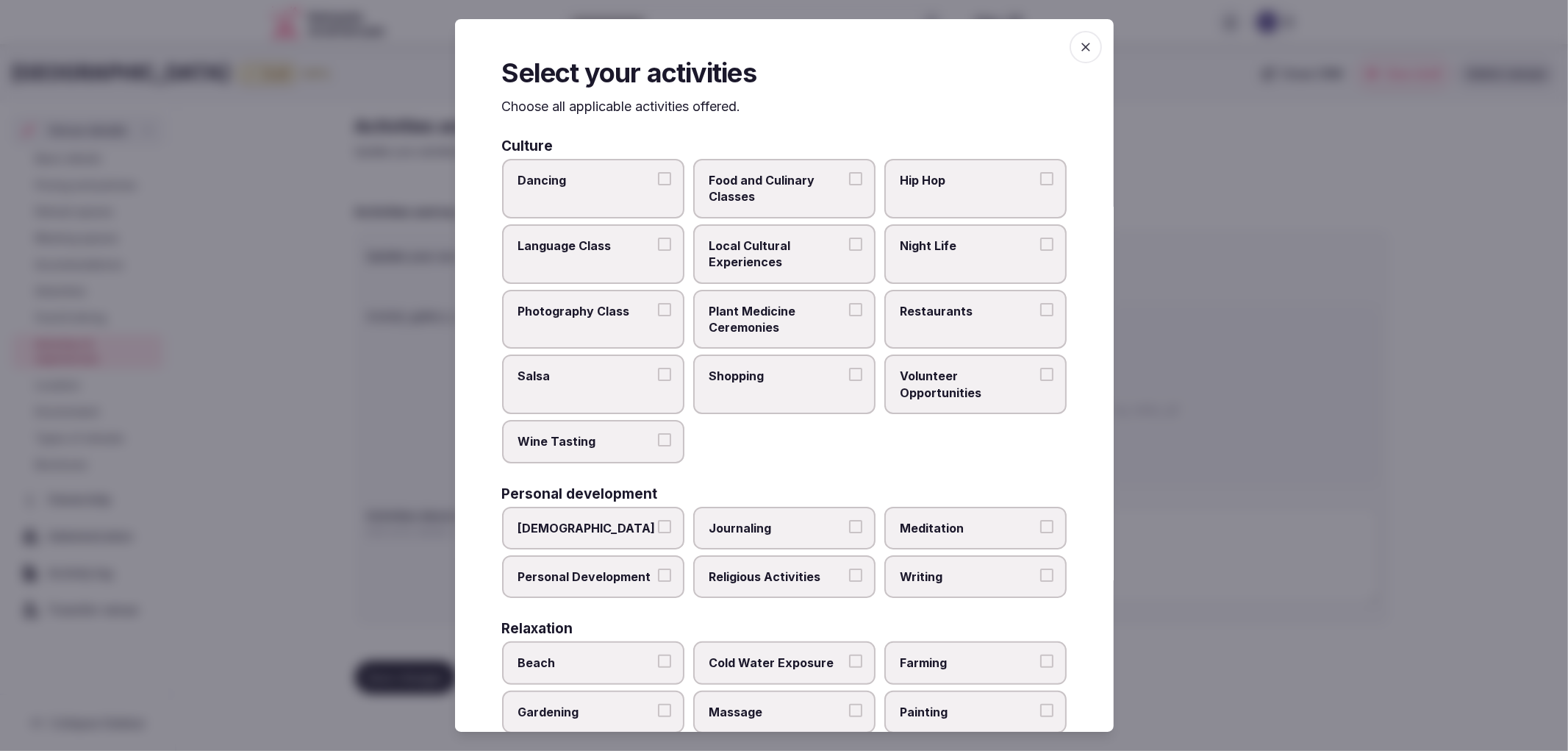
click at [657, 258] on label "Language Class" at bounding box center [593, 254] width 182 height 59
click at [658, 251] on button "Language Class" at bounding box center [665, 244] width 13 height 13
click at [658, 240] on button "Language Class" at bounding box center [665, 244] width 13 height 13
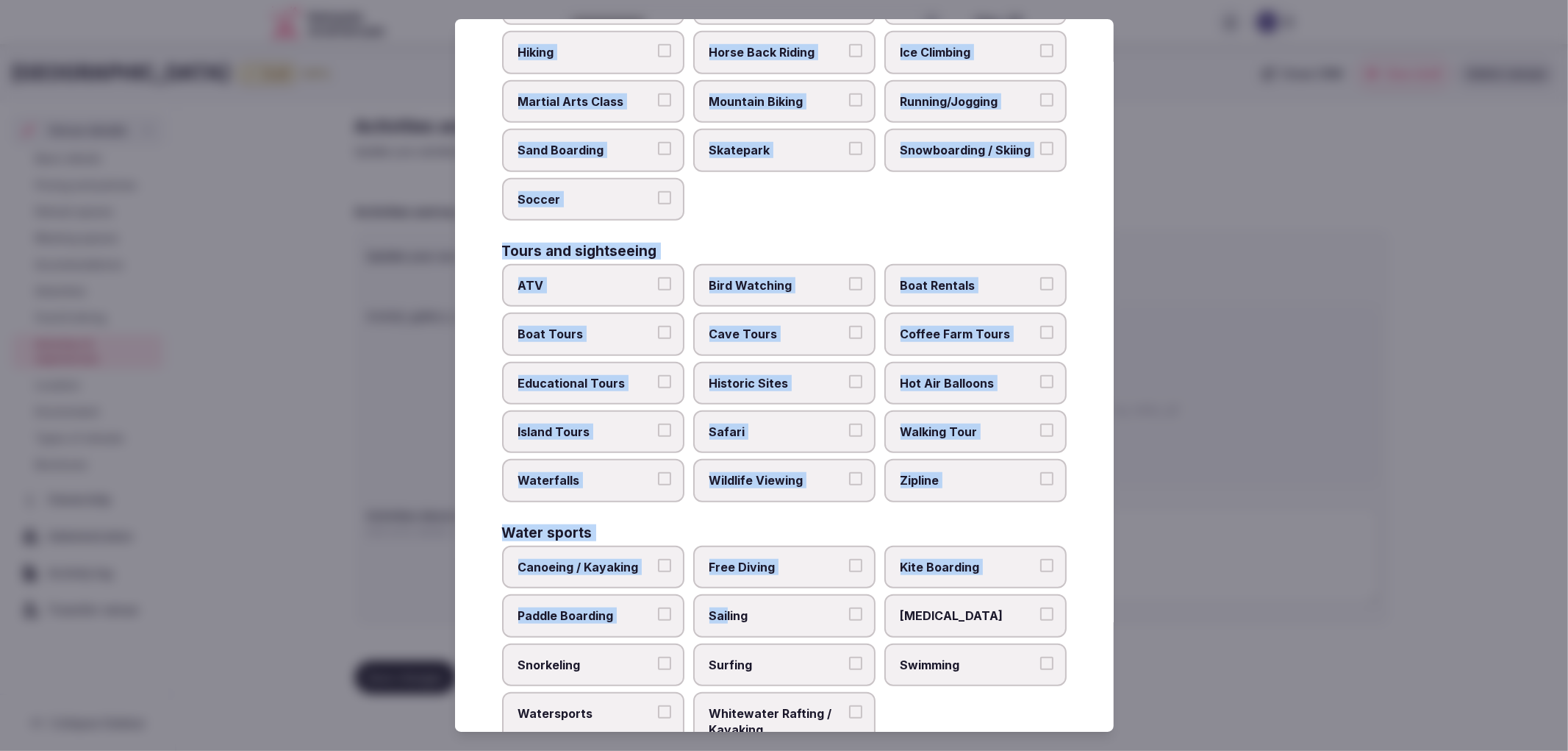
scroll to position [913, 0]
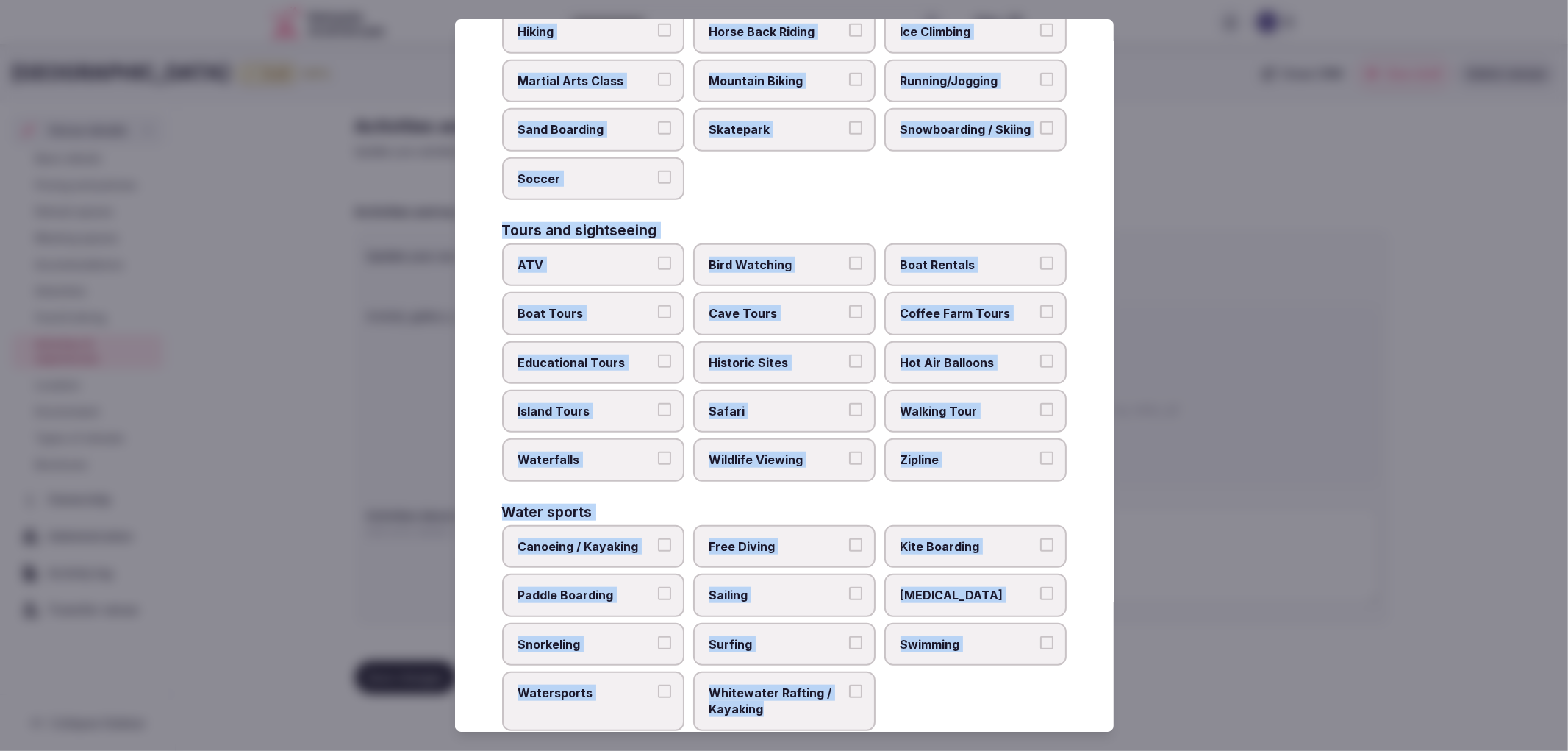
copy div "Culture Dancing Food and Culinary Classes Hip Hop Language Class Local Cultural…"
drag, startPoint x: 488, startPoint y: 143, endPoint x: 856, endPoint y: 682, distance: 652.6
click at [856, 682] on div "Select your activities Choose all applicable activities offered. Culture Dancin…" at bounding box center [784, 376] width 659 height 714
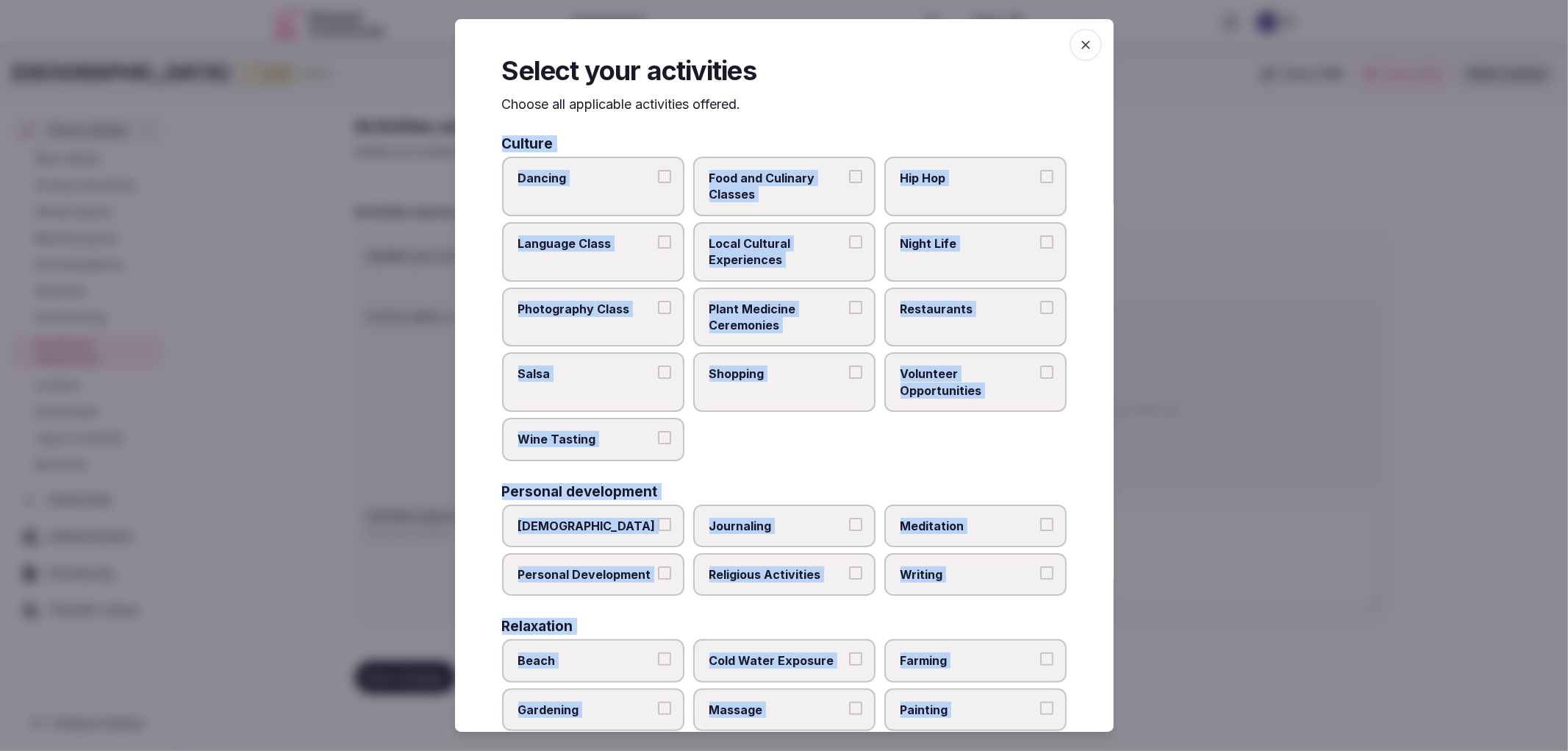
scroll to position [0, 0]
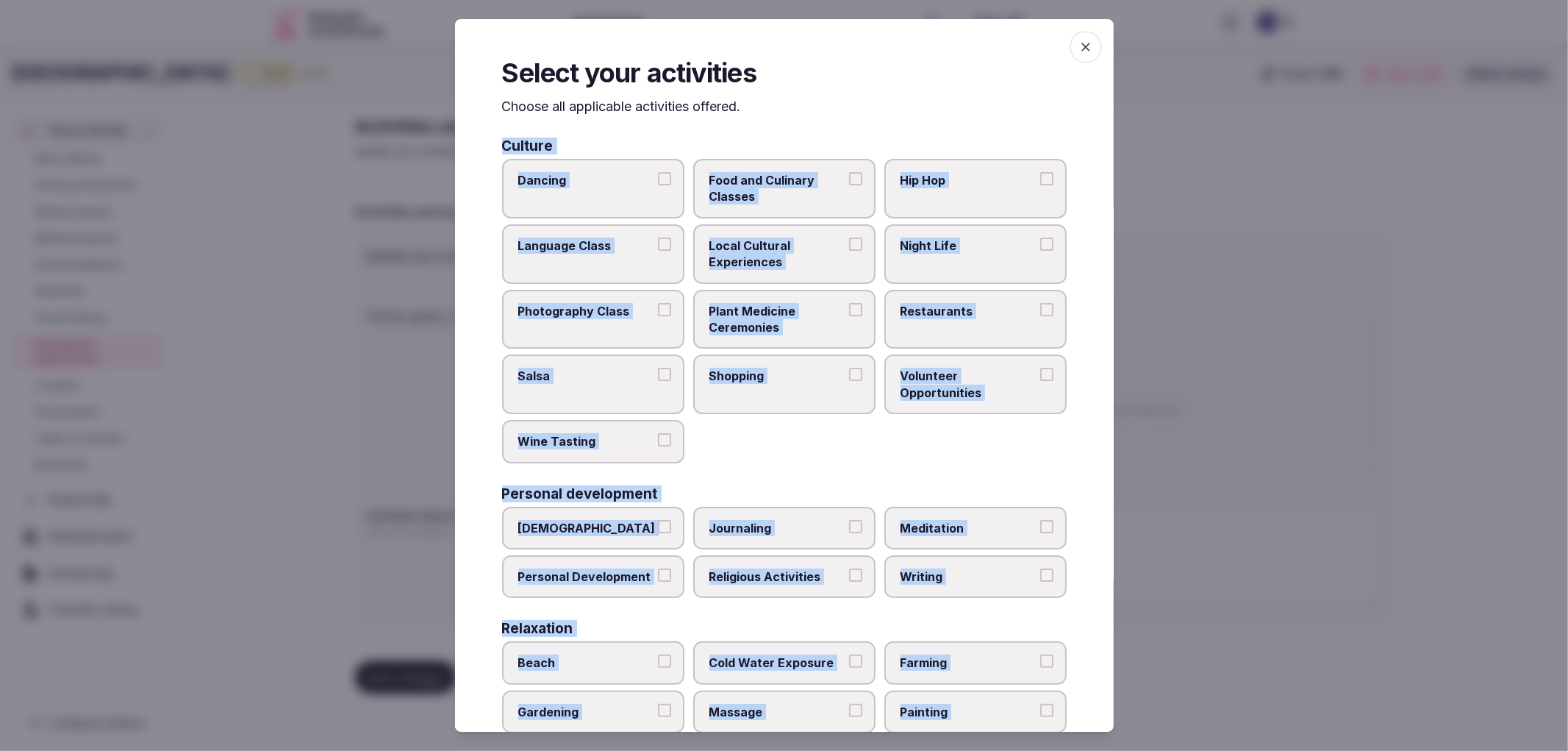
click at [825, 260] on span "Local Cultural Experiences" at bounding box center [777, 254] width 136 height 33
click at [849, 251] on button "Local Cultural Experiences" at bounding box center [855, 244] width 13 height 13
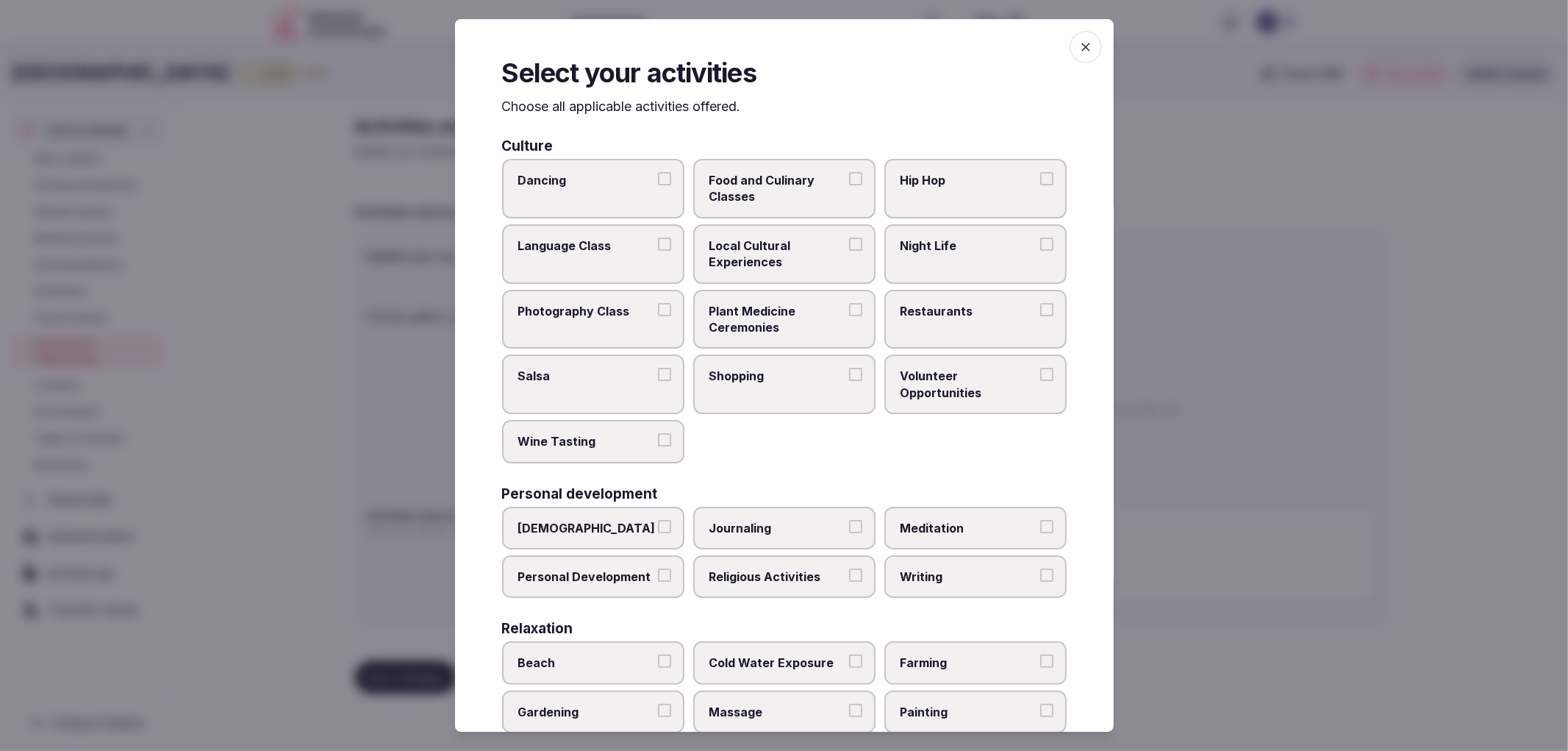
click at [925, 259] on label "Night Life" at bounding box center [976, 254] width 182 height 59
click at [1041, 251] on button "Night Life" at bounding box center [1047, 244] width 13 height 13
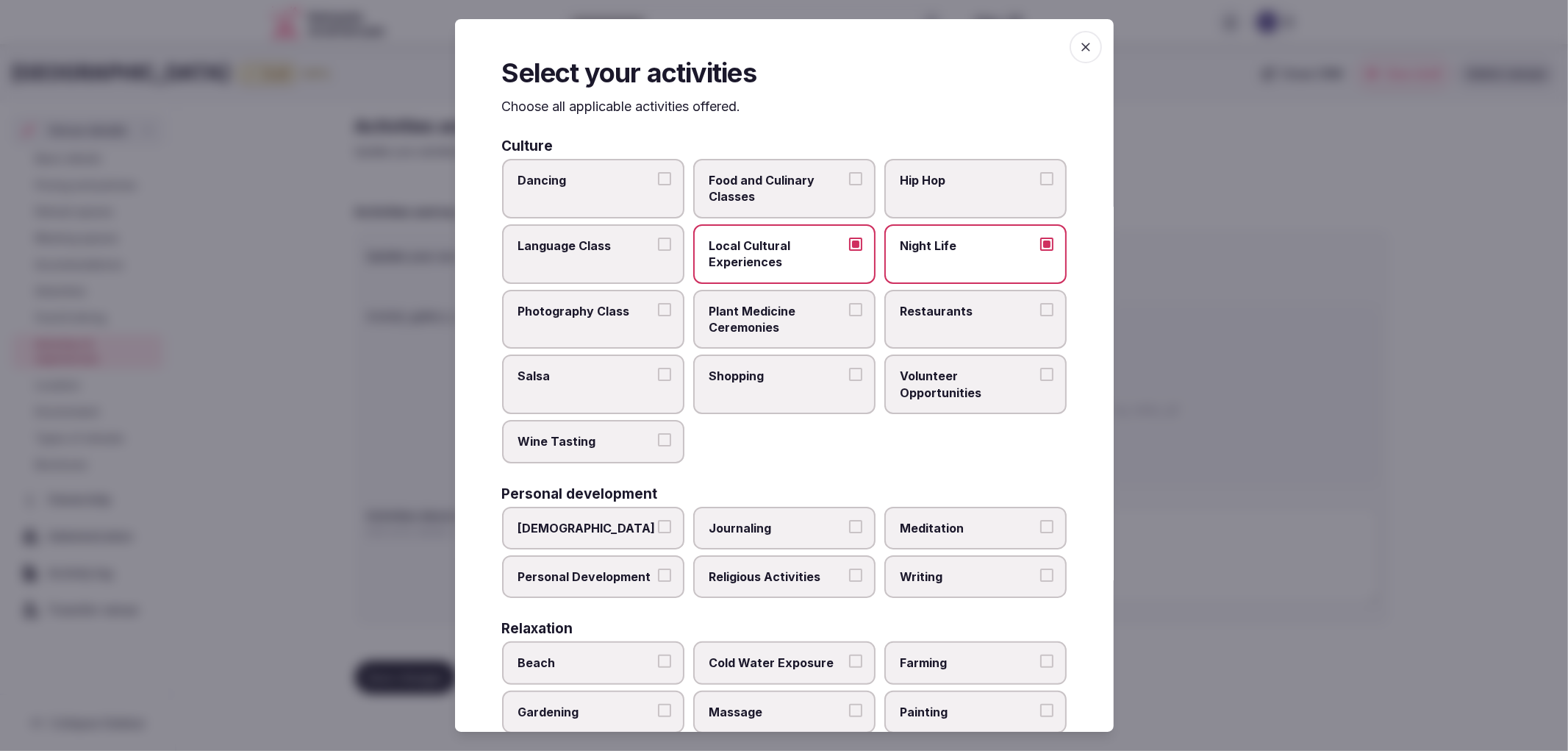
click at [965, 323] on label "Restaurants" at bounding box center [976, 319] width 182 height 59
click at [1041, 316] on button "Restaurants" at bounding box center [1047, 310] width 13 height 13
click at [791, 376] on span "Shopping" at bounding box center [777, 376] width 136 height 16
click at [849, 376] on button "Shopping" at bounding box center [855, 374] width 13 height 13
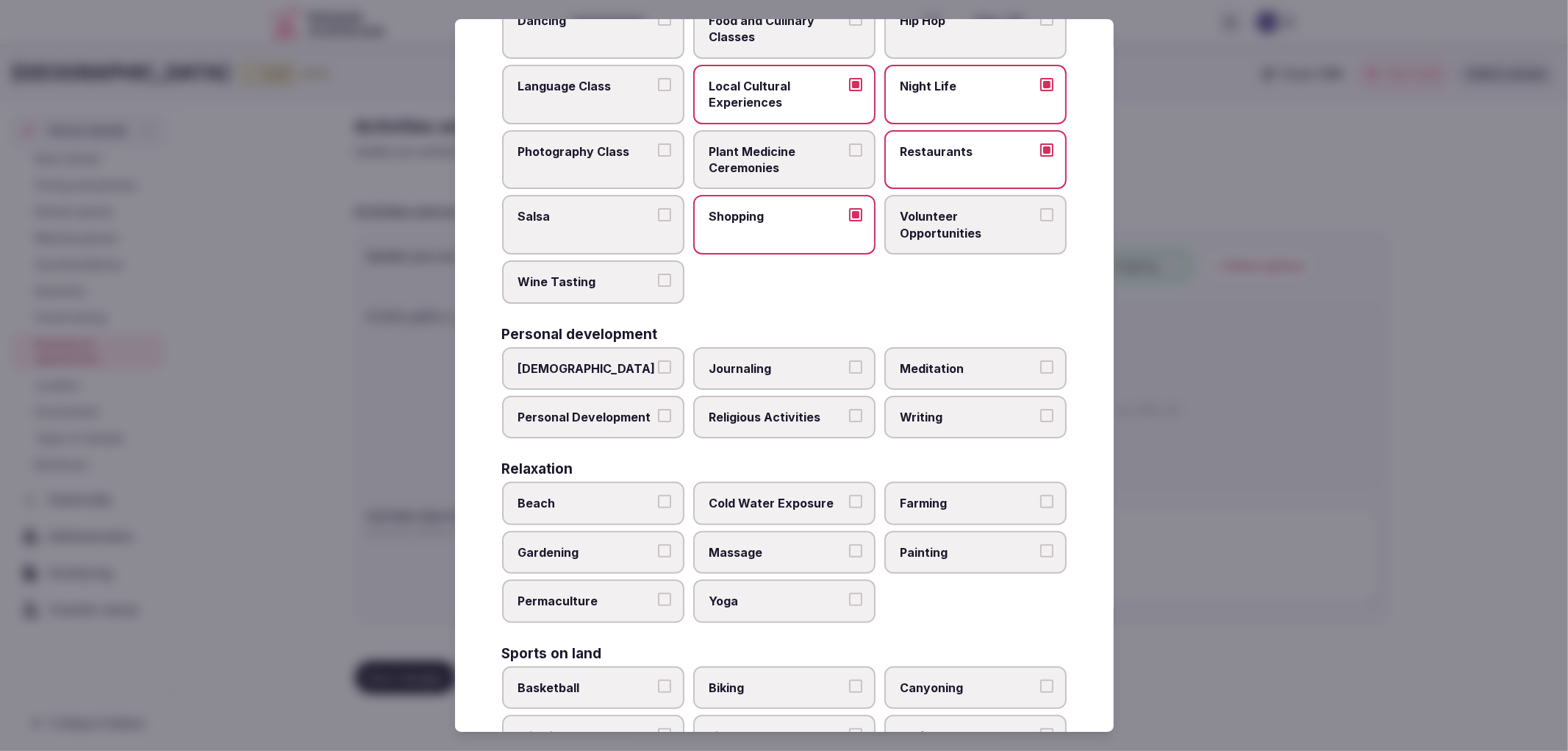
scroll to position [163, 0]
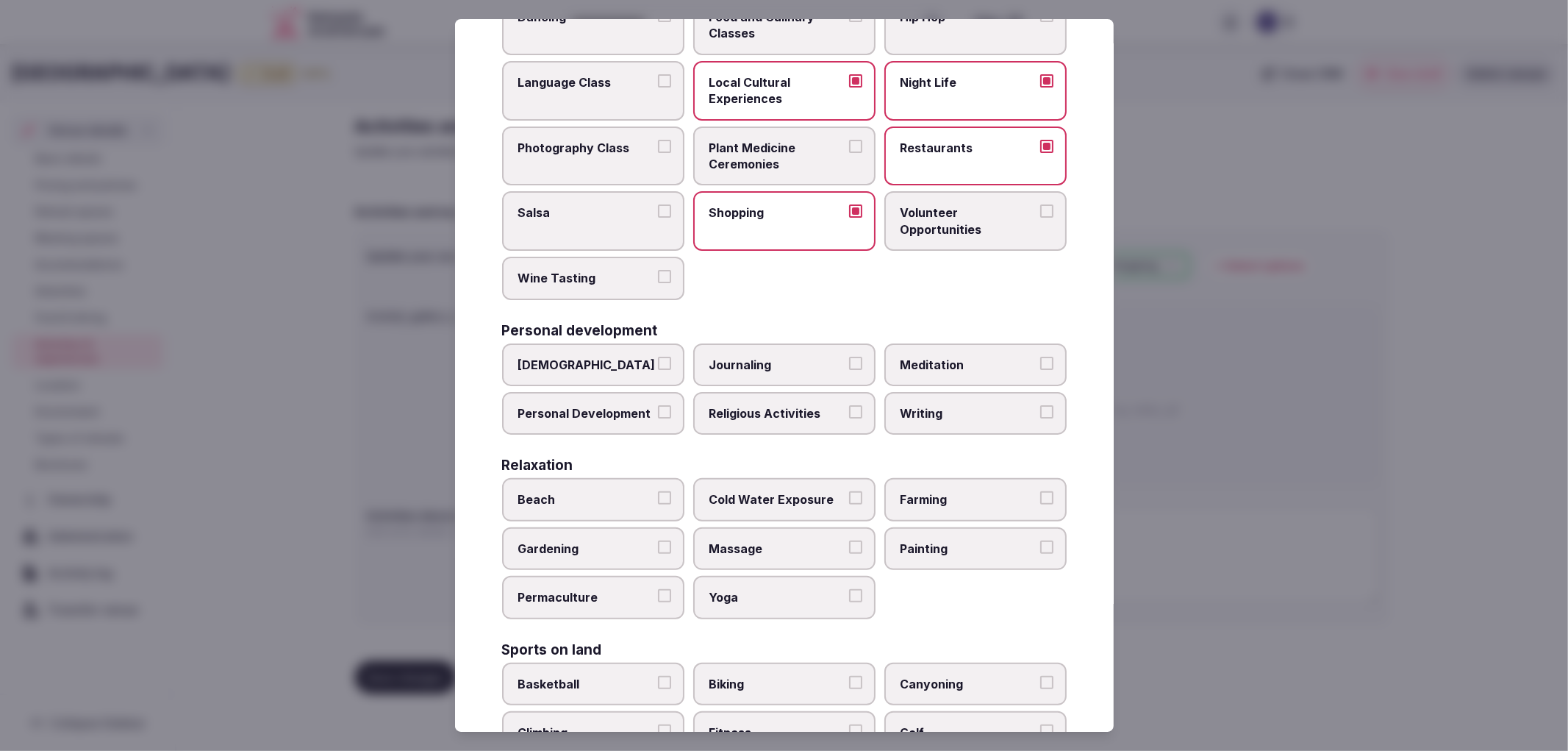
click at [638, 406] on span "Personal Development" at bounding box center [586, 414] width 136 height 16
click at [658, 406] on button "Personal Development" at bounding box center [665, 412] width 13 height 13
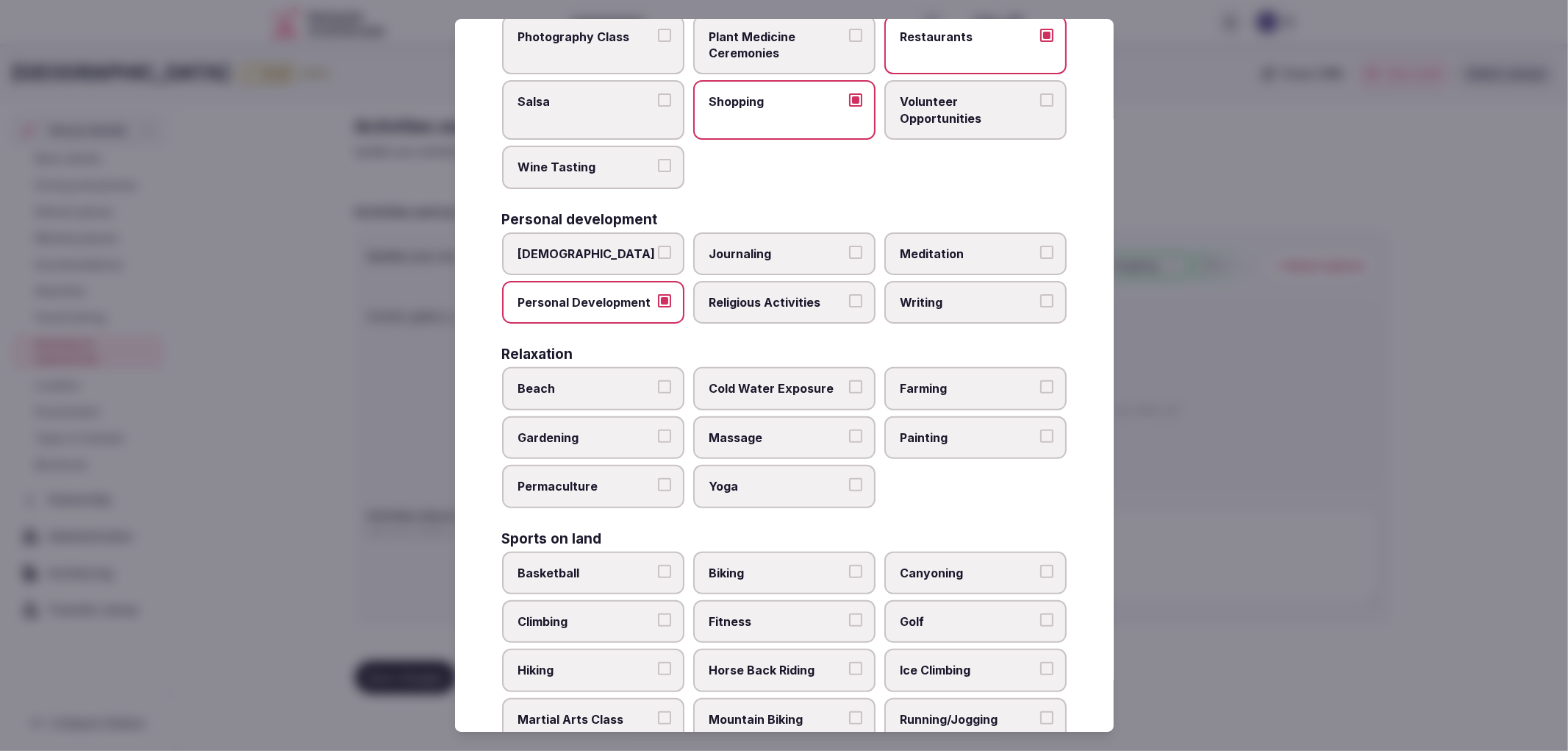
scroll to position [408, 0]
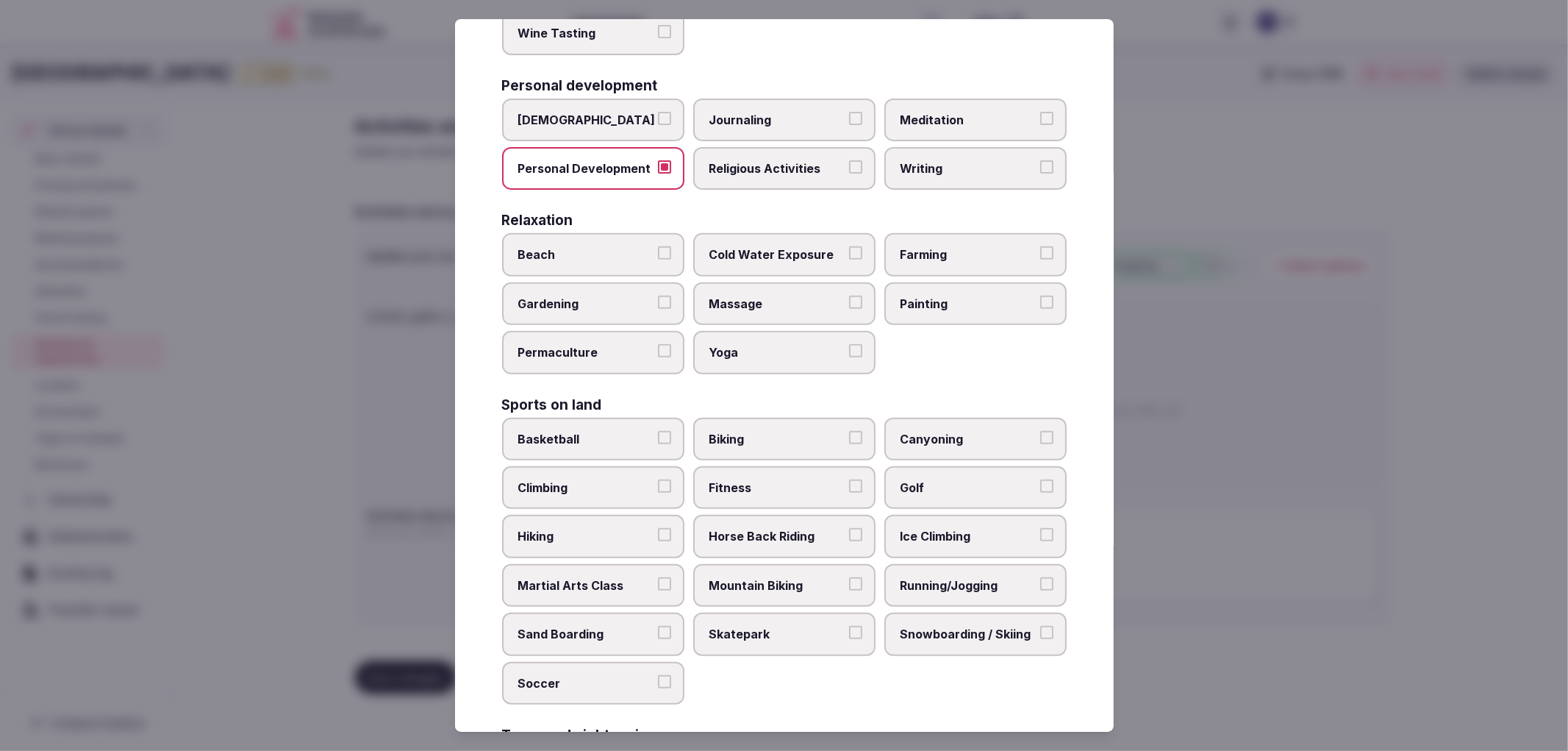
click at [729, 296] on span "Massage" at bounding box center [777, 304] width 136 height 16
click at [849, 296] on button "Massage" at bounding box center [855, 302] width 13 height 13
click at [745, 345] on span "Yoga" at bounding box center [777, 353] width 136 height 16
click at [849, 345] on button "Yoga" at bounding box center [855, 351] width 13 height 13
click at [765, 480] on span "Fitness" at bounding box center [777, 488] width 136 height 16
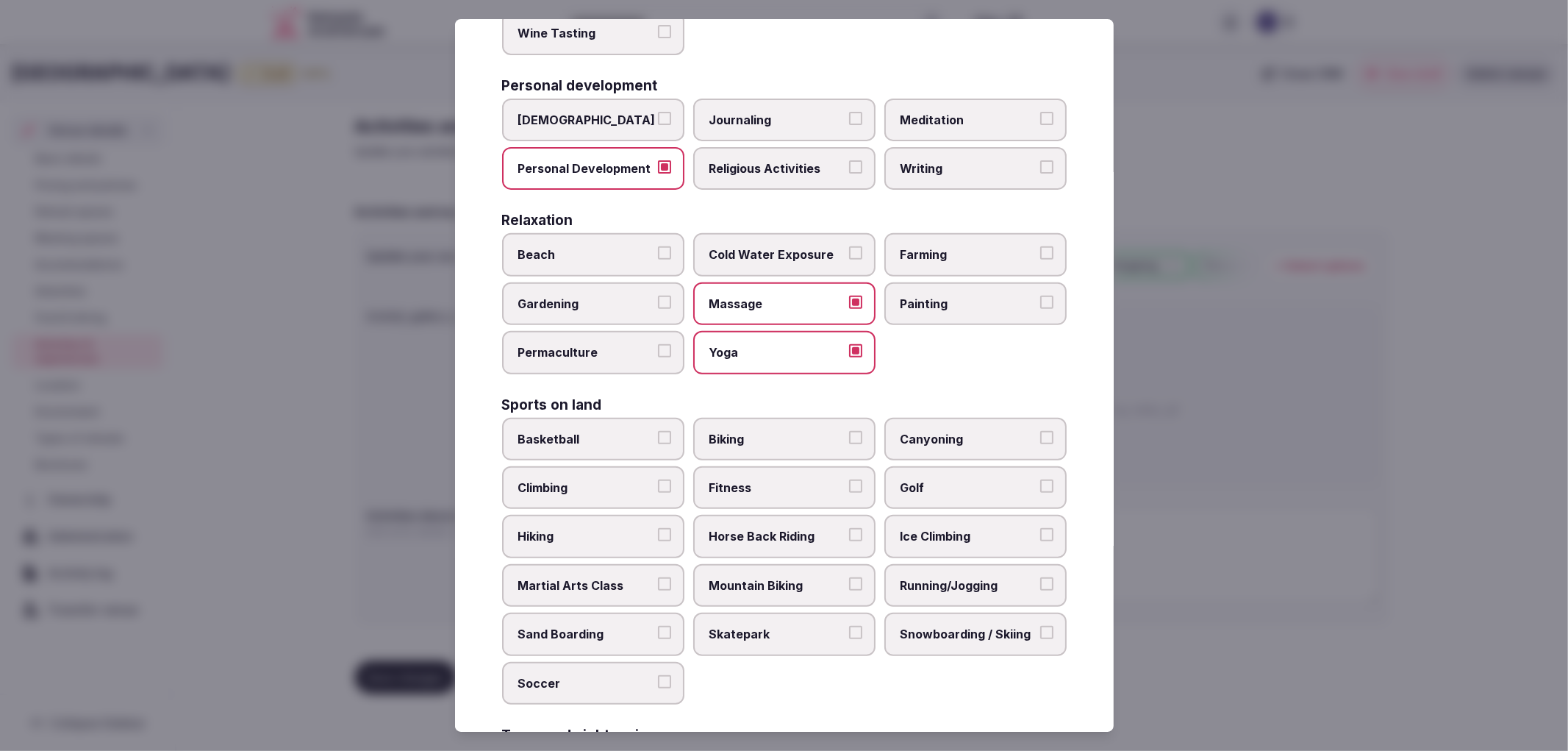
click at [849, 480] on button "Fitness" at bounding box center [855, 486] width 13 height 13
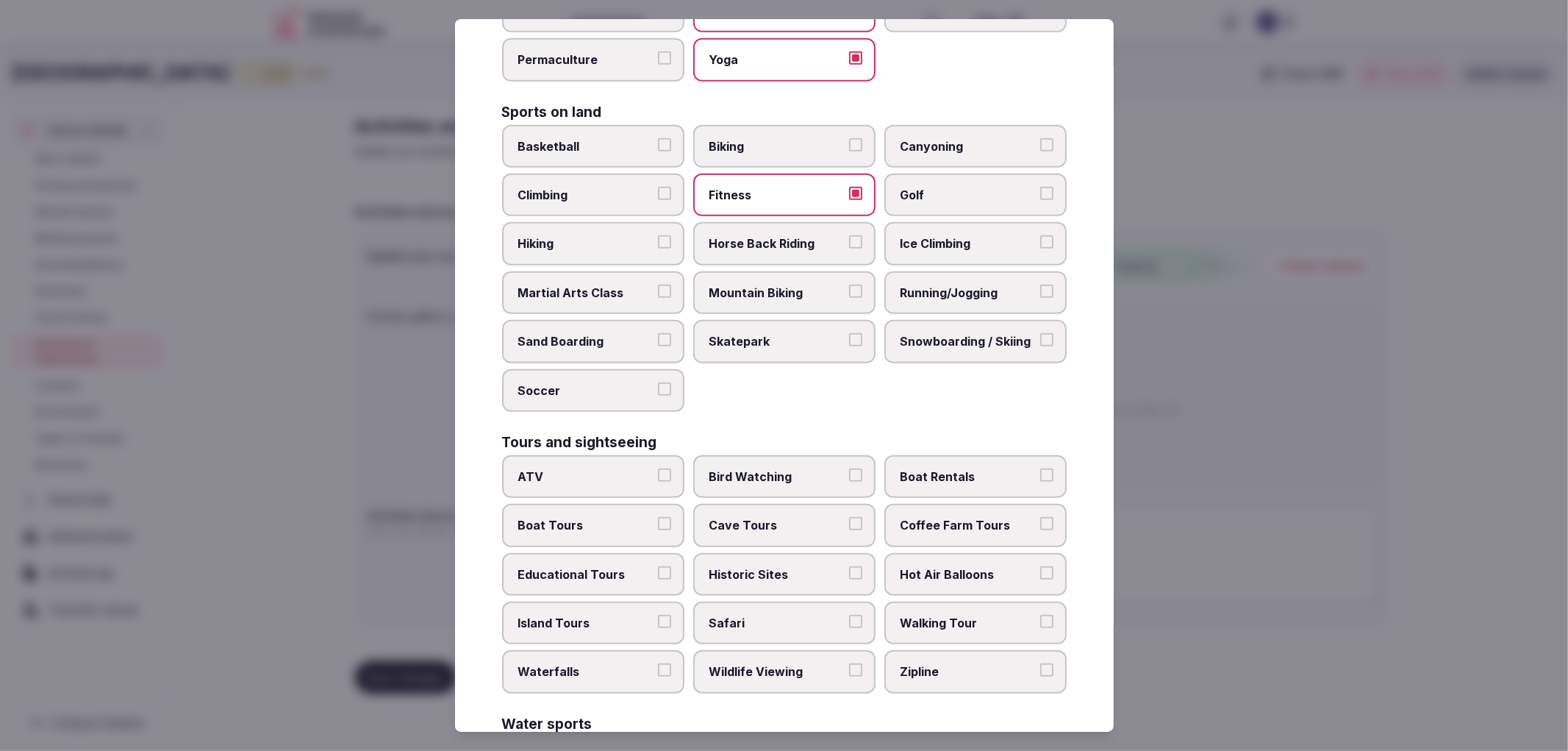
scroll to position [736, 0]
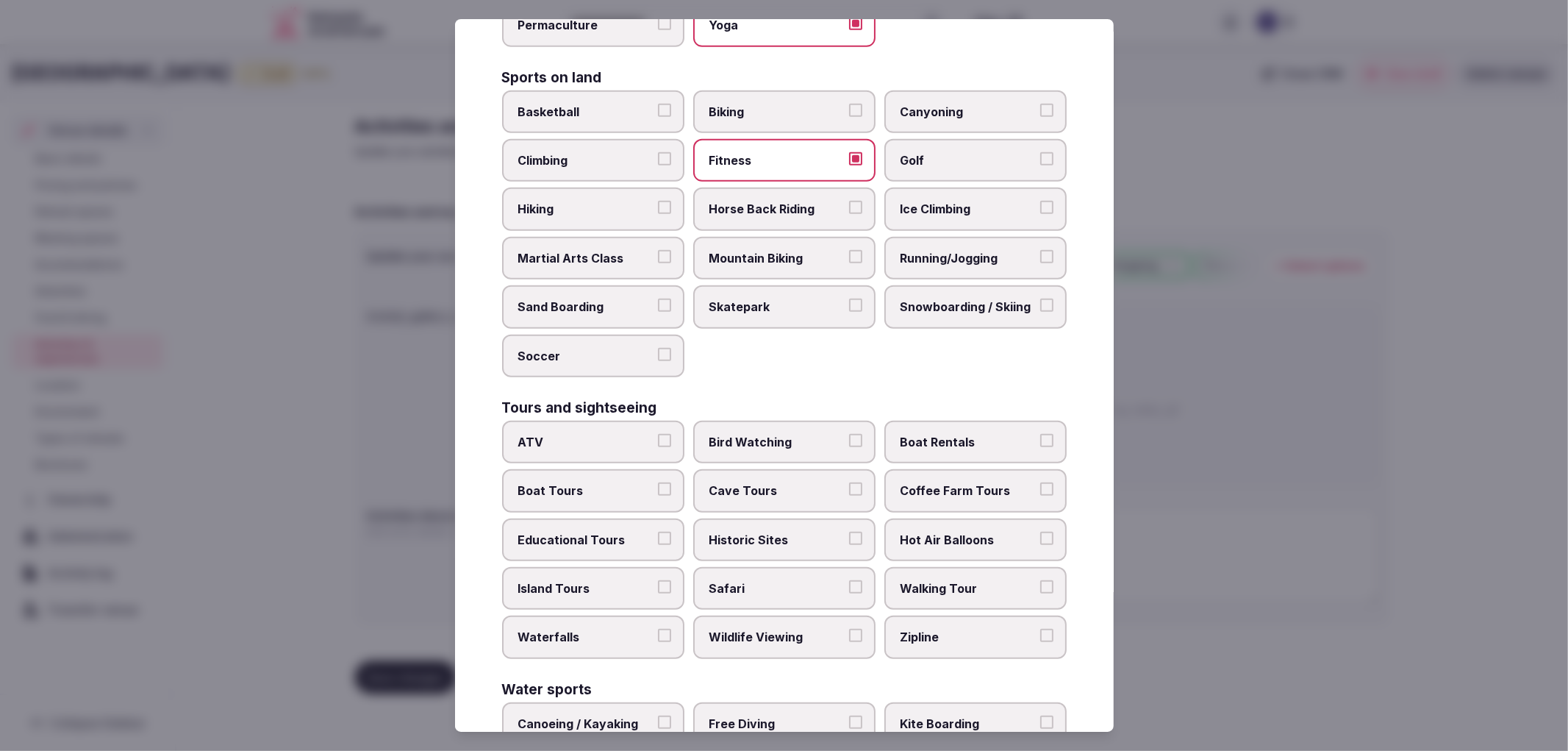
drag, startPoint x: 641, startPoint y: 505, endPoint x: 740, endPoint y: 521, distance: 100.3
click at [642, 519] on label "Educational Tours" at bounding box center [593, 540] width 182 height 42
click at [658, 532] on button "Educational Tours" at bounding box center [665, 538] width 13 height 13
drag, startPoint x: 740, startPoint y: 521, endPoint x: 731, endPoint y: 510, distance: 14.2
click at [741, 532] on span "Historic Sites" at bounding box center [777, 540] width 136 height 16
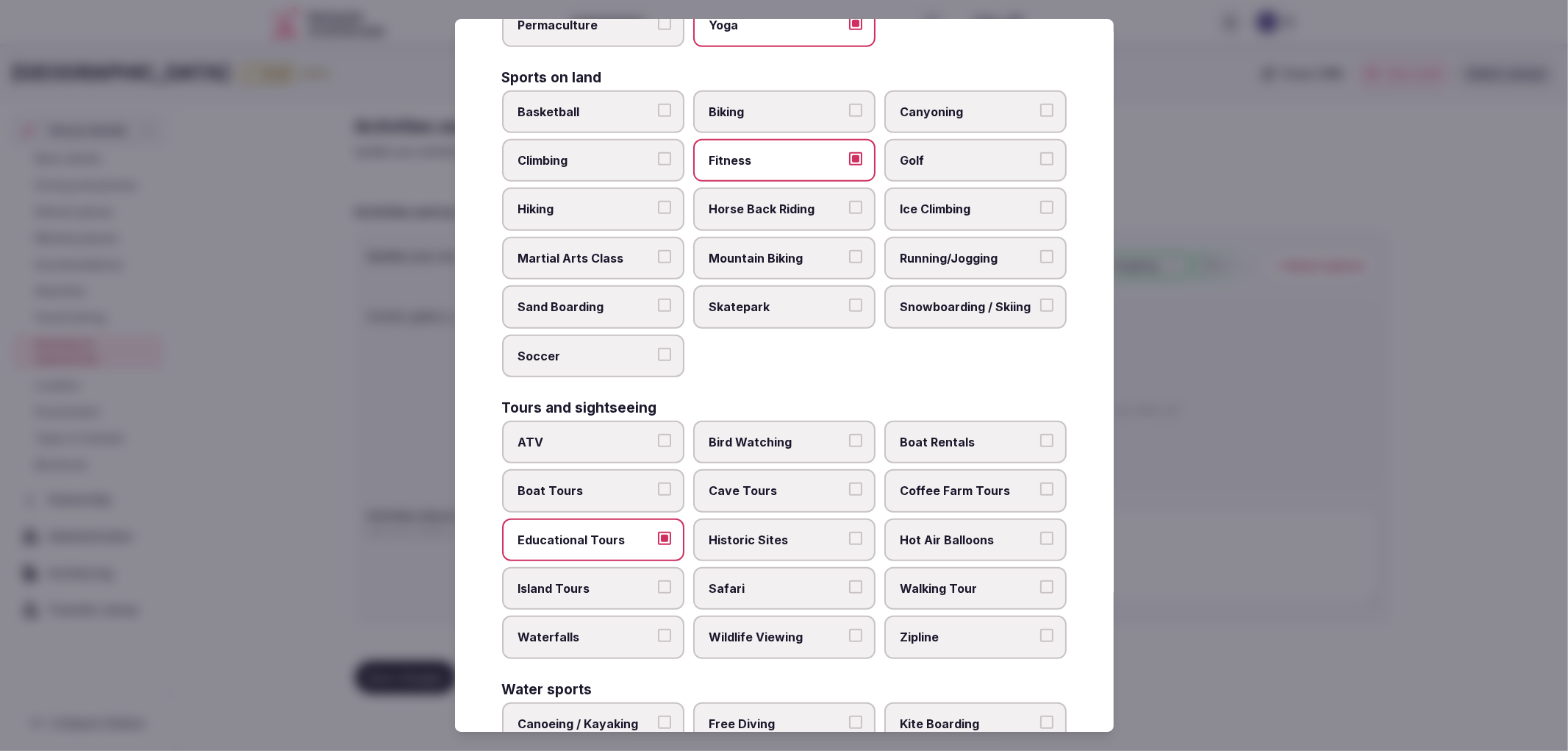
click at [632, 532] on span "Educational Tours" at bounding box center [586, 540] width 136 height 16
click at [658, 532] on button "Educational Tours" at bounding box center [665, 538] width 13 height 13
click at [760, 519] on label "Historic Sites" at bounding box center [784, 540] width 182 height 42
click at [849, 532] on button "Historic Sites" at bounding box center [855, 538] width 13 height 13
click at [967, 575] on label "Walking Tour" at bounding box center [976, 588] width 182 height 42
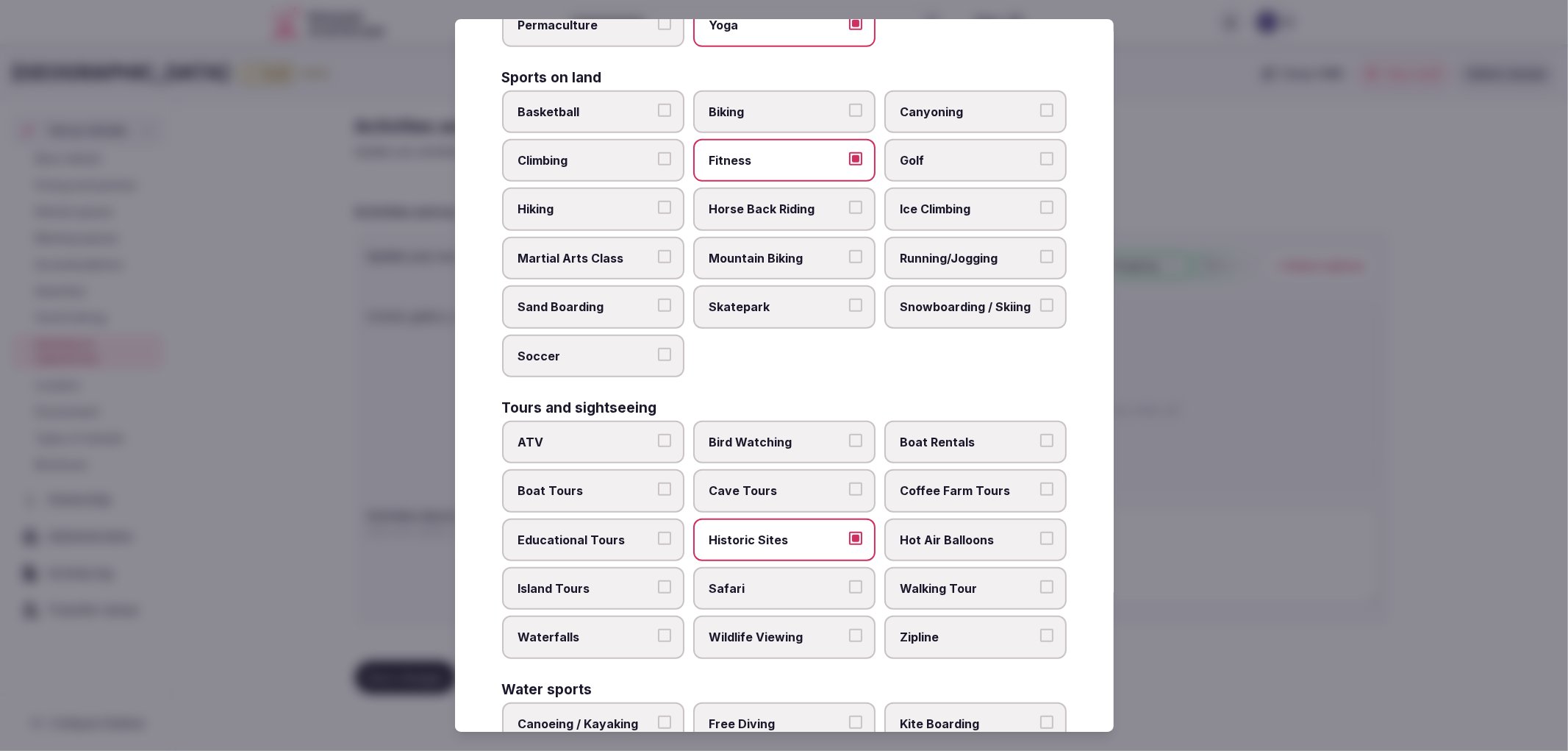
click at [1041, 580] on button "Walking Tour" at bounding box center [1047, 587] width 13 height 13
click at [820, 619] on label "Wildlife Viewing" at bounding box center [784, 636] width 182 height 42
click at [849, 629] on button "Wildlife Viewing" at bounding box center [855, 636] width 13 height 13
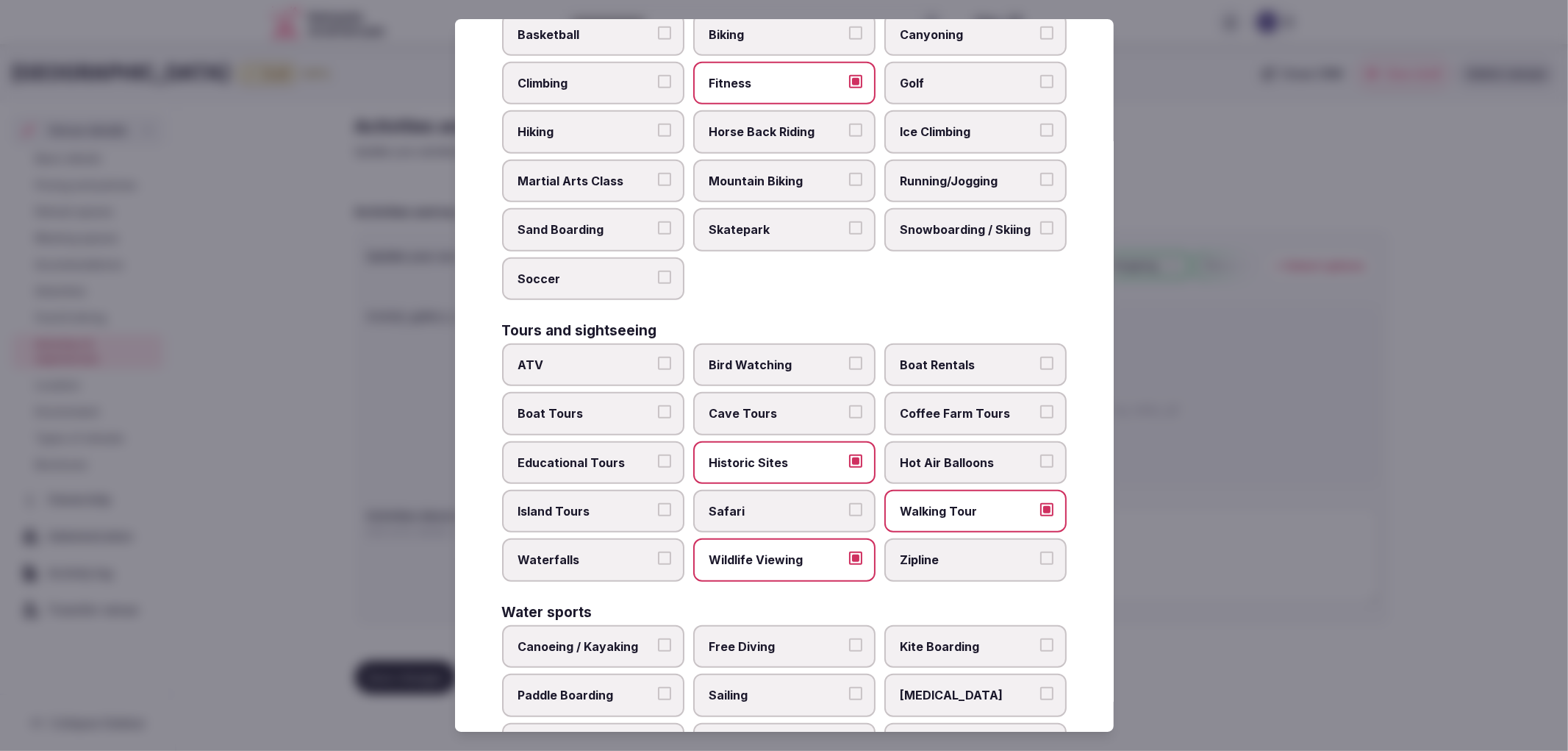
scroll to position [913, 0]
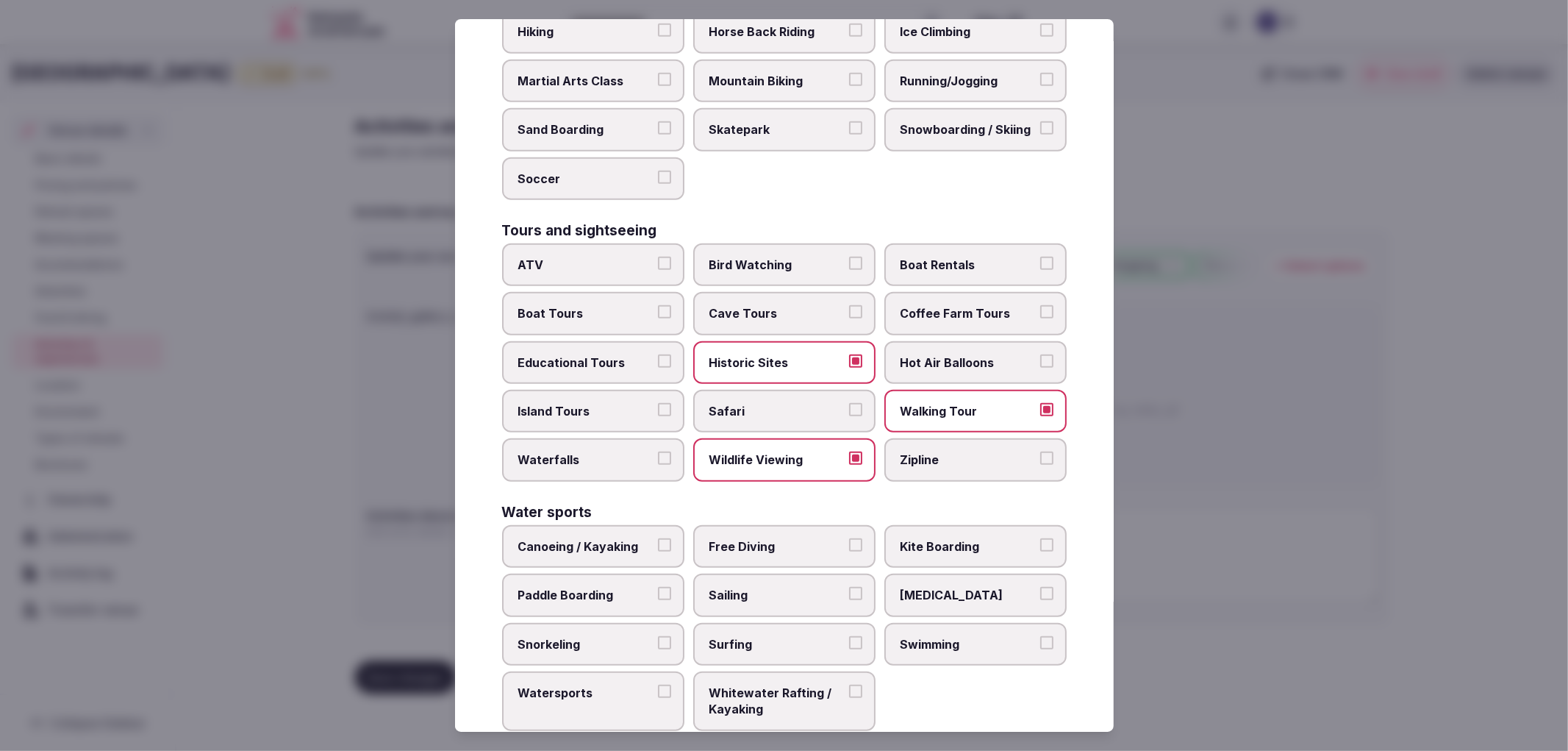
click at [909, 636] on span "Swimming" at bounding box center [968, 645] width 136 height 16
click at [1041, 636] on button "Swimming" at bounding box center [1047, 643] width 13 height 13
click at [1304, 575] on div at bounding box center [784, 376] width 1568 height 751
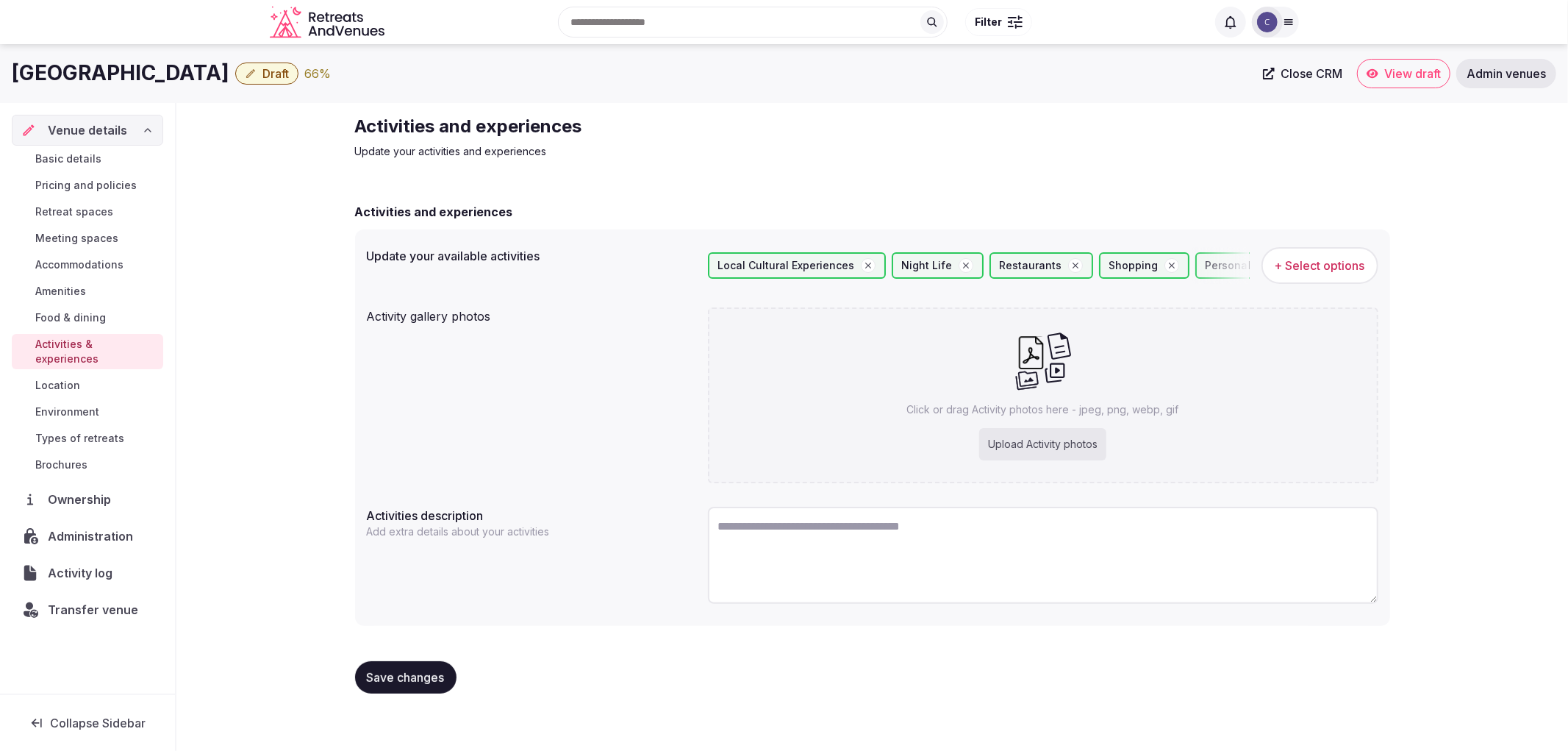
click at [387, 664] on button "Save changes" at bounding box center [405, 678] width 102 height 33
click at [91, 431] on span "Types of retreats" at bounding box center [79, 438] width 89 height 15
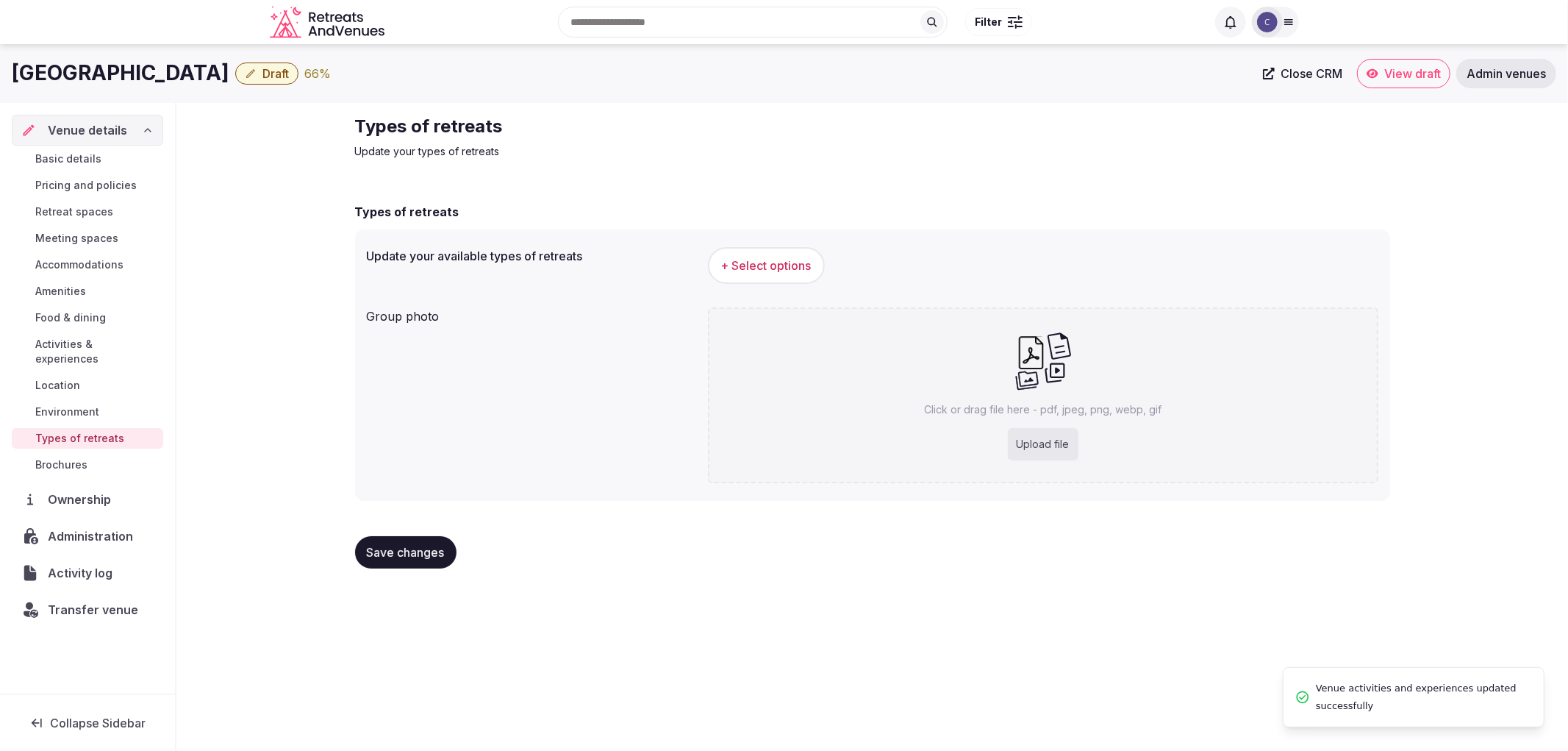
click at [747, 263] on span "+ Select options" at bounding box center [766, 266] width 90 height 16
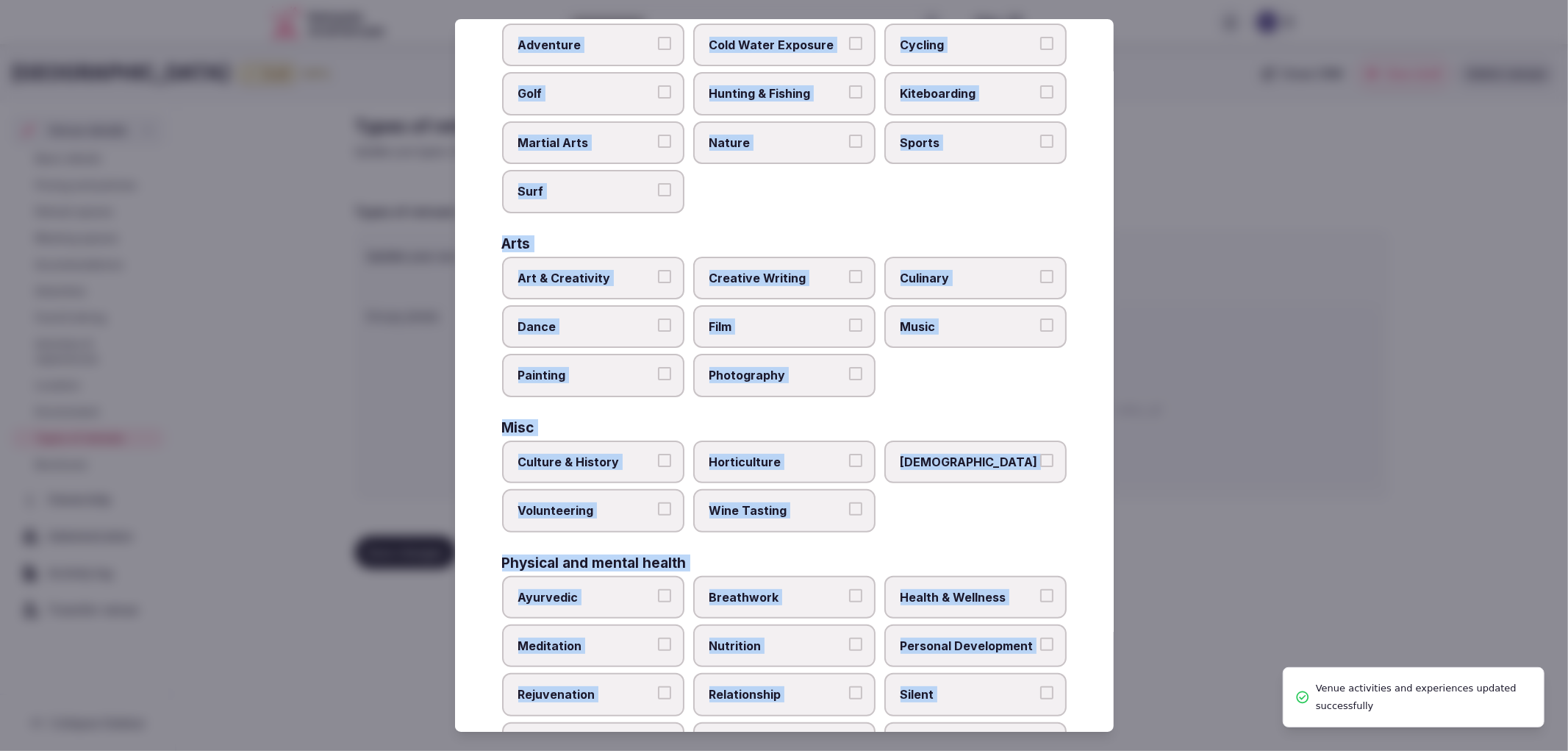
scroll to position [383, 0]
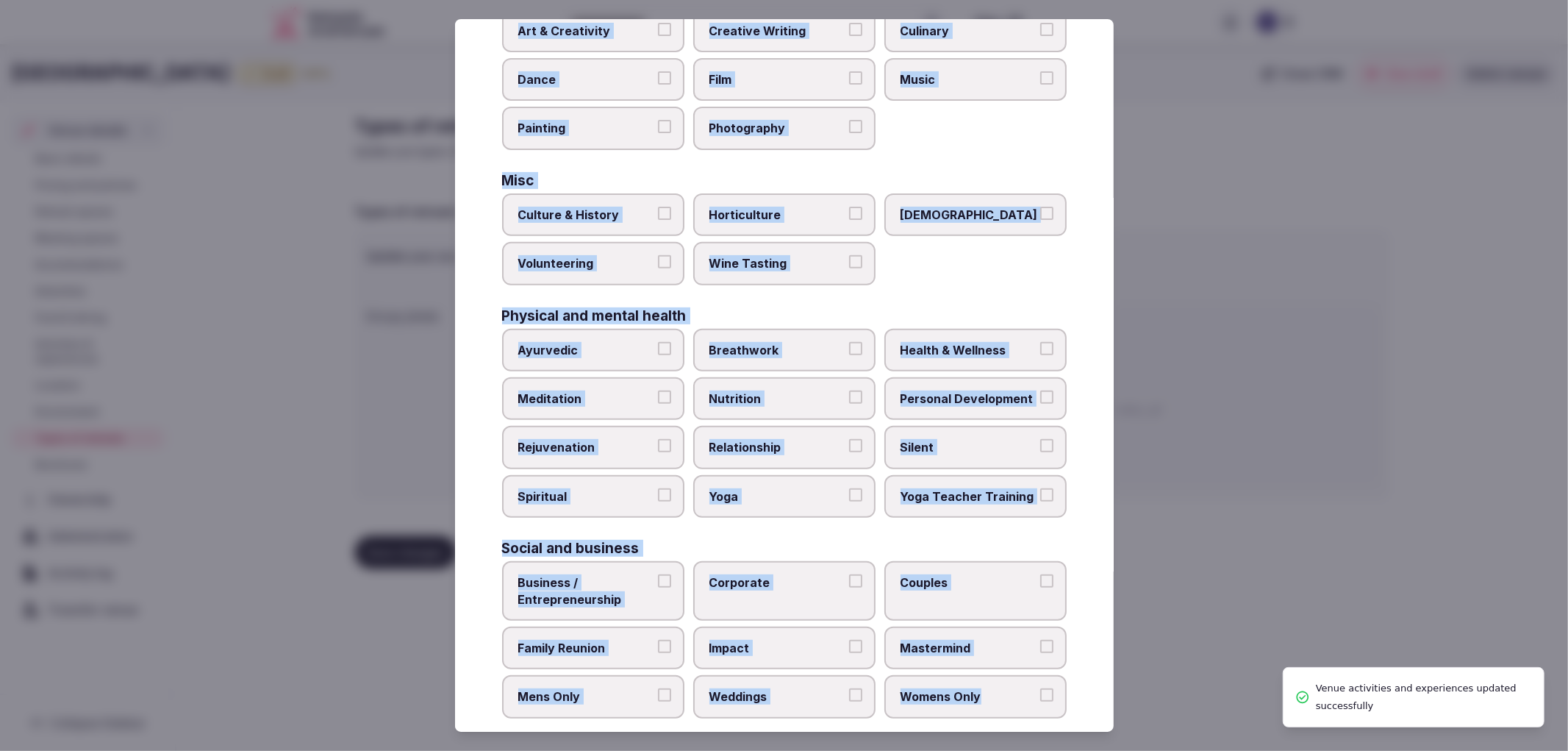
drag, startPoint x: 499, startPoint y: 145, endPoint x: 982, endPoint y: 677, distance: 718.5
click at [982, 677] on div "Select your types of retreats Choose all applicable types of retreats offered. …" at bounding box center [784, 376] width 659 height 714
copy div "Active Adventure Cold Water Exposure Cycling Golf Hunting & Fishing Kiteboardin…"
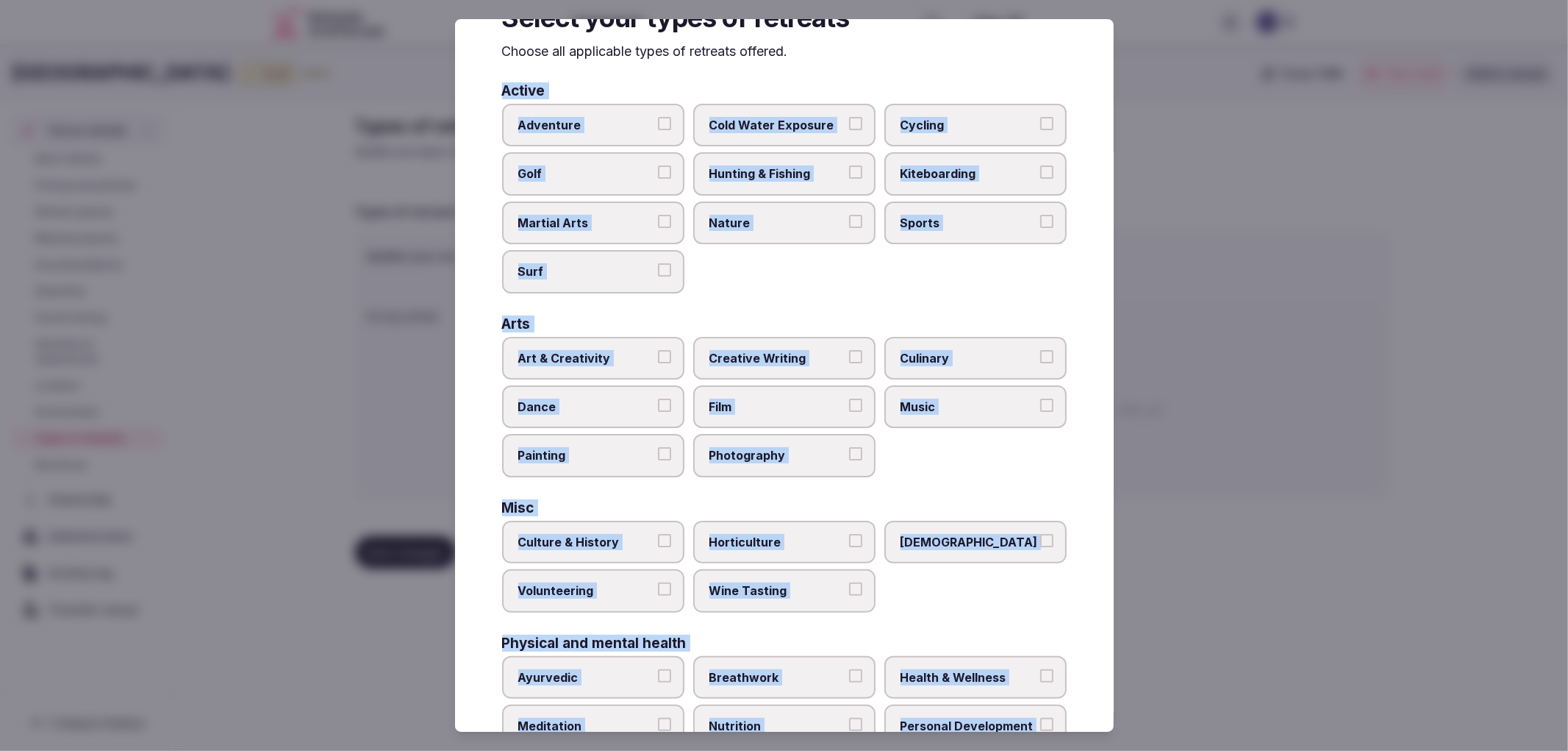
click at [457, 198] on div "Select your types of retreats Choose all applicable types of retreats offered. …" at bounding box center [784, 376] width 659 height 714
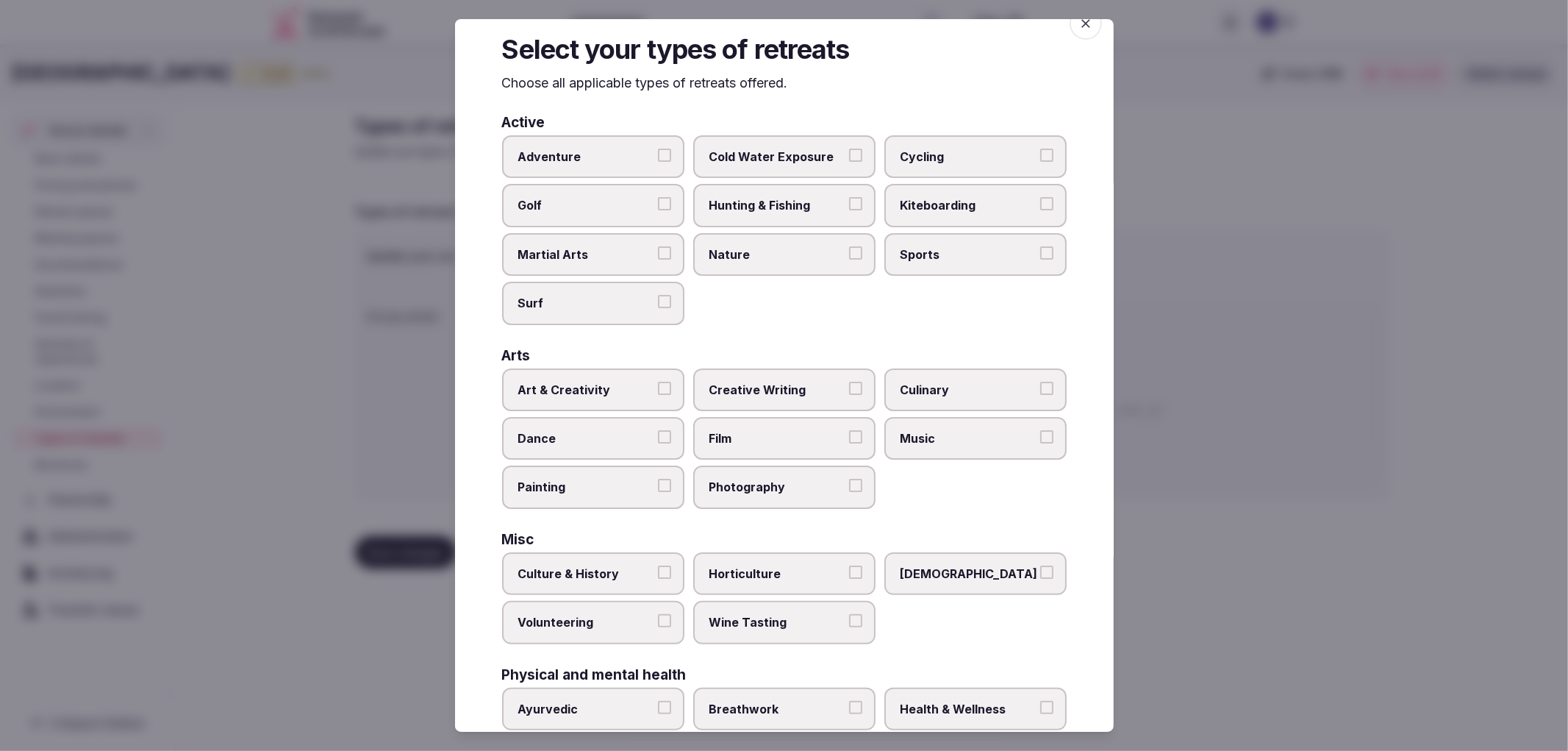
scroll to position [0, 0]
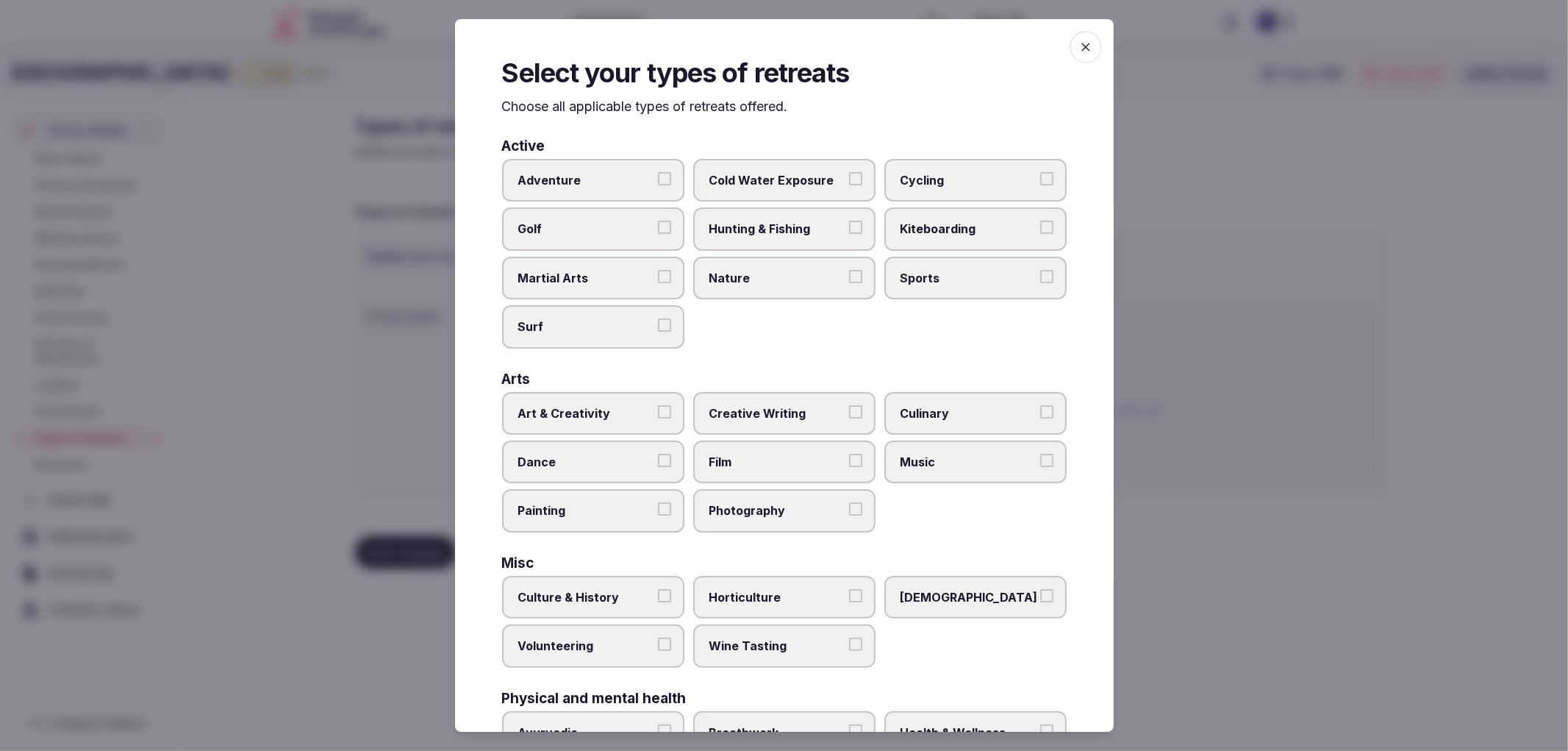
click at [906, 186] on span "Cycling" at bounding box center [968, 180] width 136 height 16
click at [1041, 185] on button "Cycling" at bounding box center [1047, 179] width 13 height 13
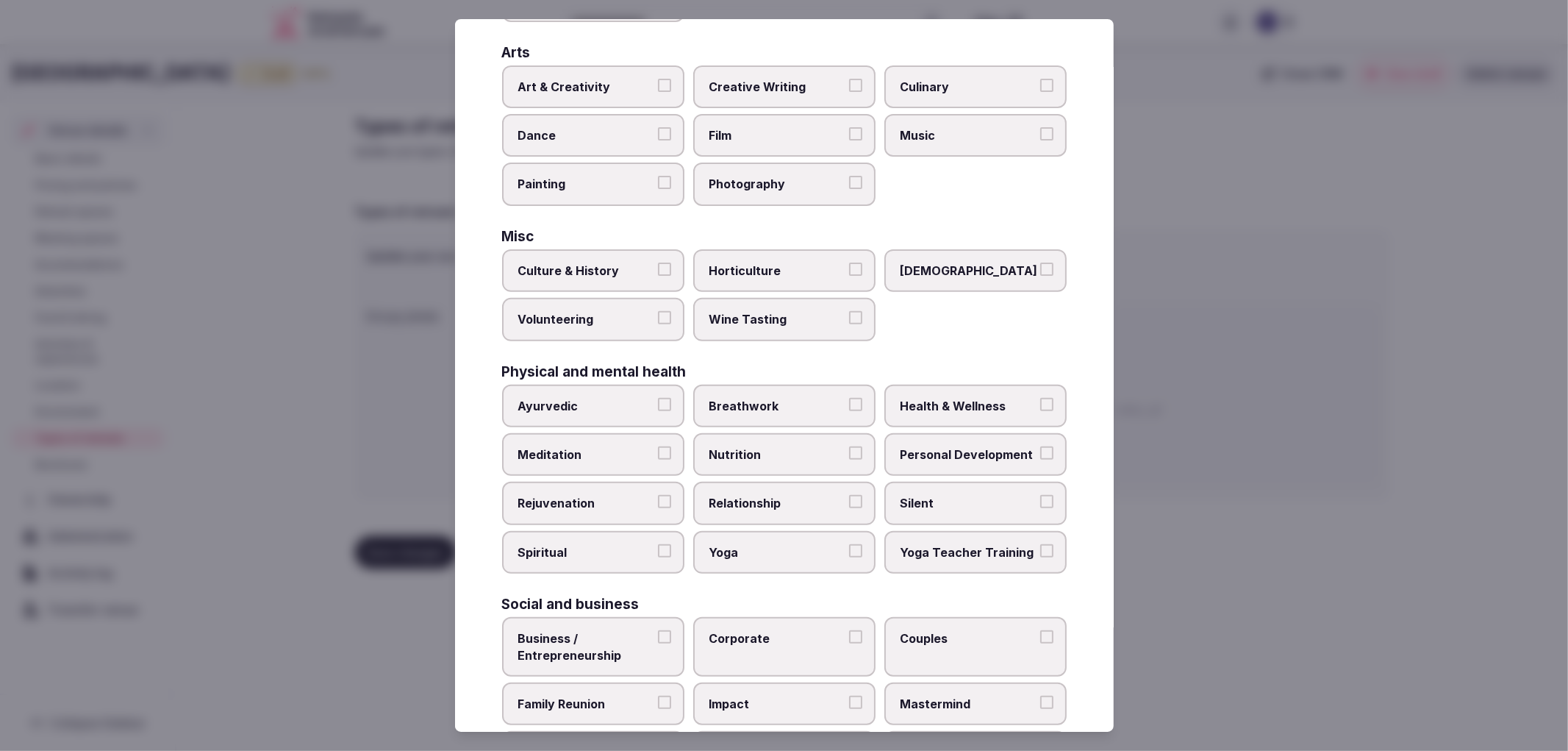
scroll to position [383, 0]
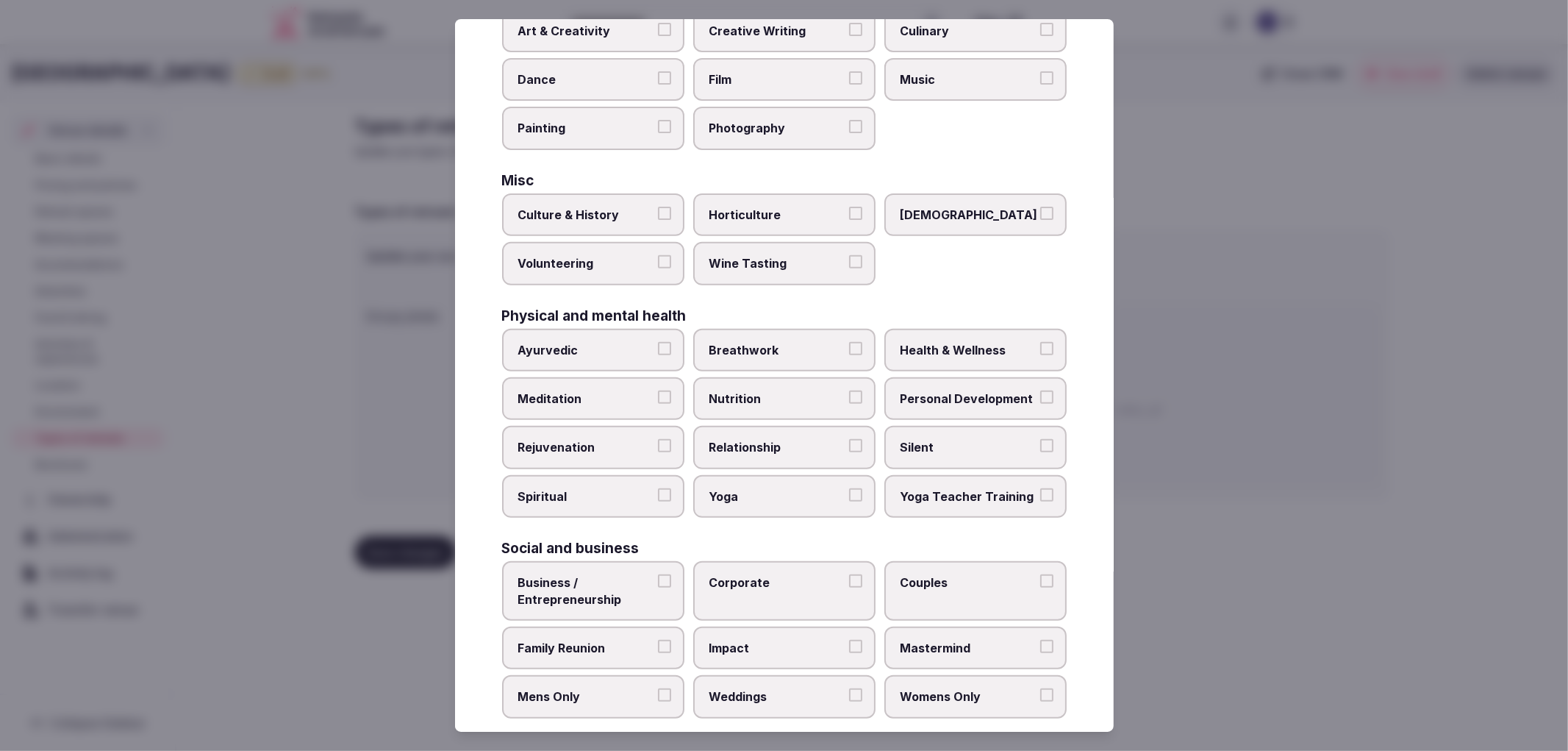
click at [769, 589] on label "Corporate" at bounding box center [784, 590] width 182 height 59
click at [849, 588] on button "Corporate" at bounding box center [855, 581] width 13 height 13
click at [628, 640] on span "Family Reunion" at bounding box center [586, 648] width 136 height 16
click at [658, 640] on button "Family Reunion" at bounding box center [665, 646] width 13 height 13
click at [709, 688] on span "Weddings" at bounding box center [777, 697] width 136 height 16
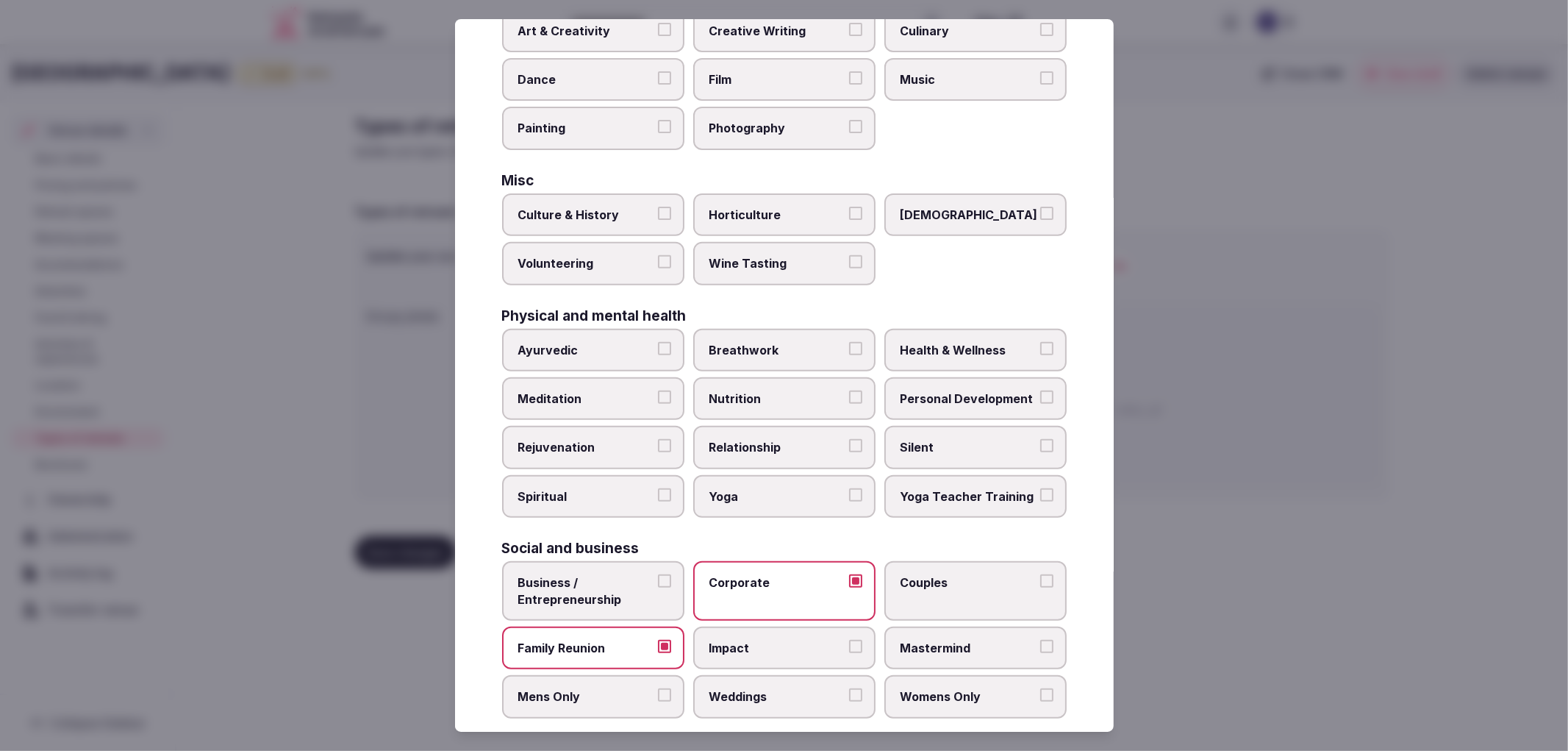
click at [849, 688] on button "Weddings" at bounding box center [855, 695] width 13 height 13
click at [1098, 583] on div "Select your types of retreats Choose all applicable types of retreats offered. …" at bounding box center [784, 376] width 659 height 714
click at [1263, 496] on div at bounding box center [784, 376] width 1568 height 751
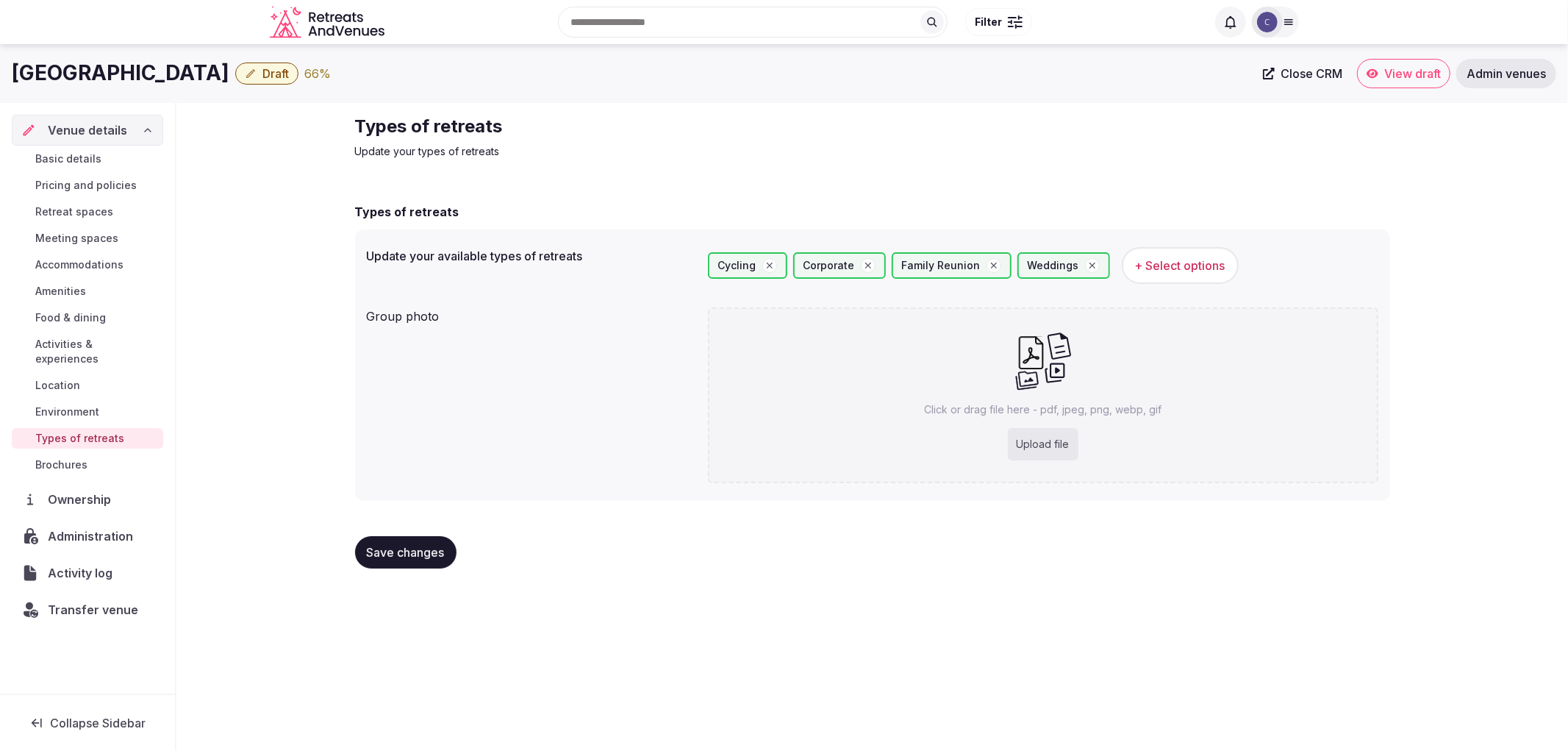
drag, startPoint x: 414, startPoint y: 584, endPoint x: 458, endPoint y: 567, distance: 47.2
click at [422, 580] on div "Types of retreats Update your types of retreats Types of retreats Update your a…" at bounding box center [873, 348] width 1059 height 489
click at [450, 561] on button "Save changes" at bounding box center [405, 553] width 102 height 33
click at [1046, 445] on div "Upload file" at bounding box center [1043, 445] width 71 height 33
click at [447, 546] on button "Save changes" at bounding box center [405, 553] width 102 height 33
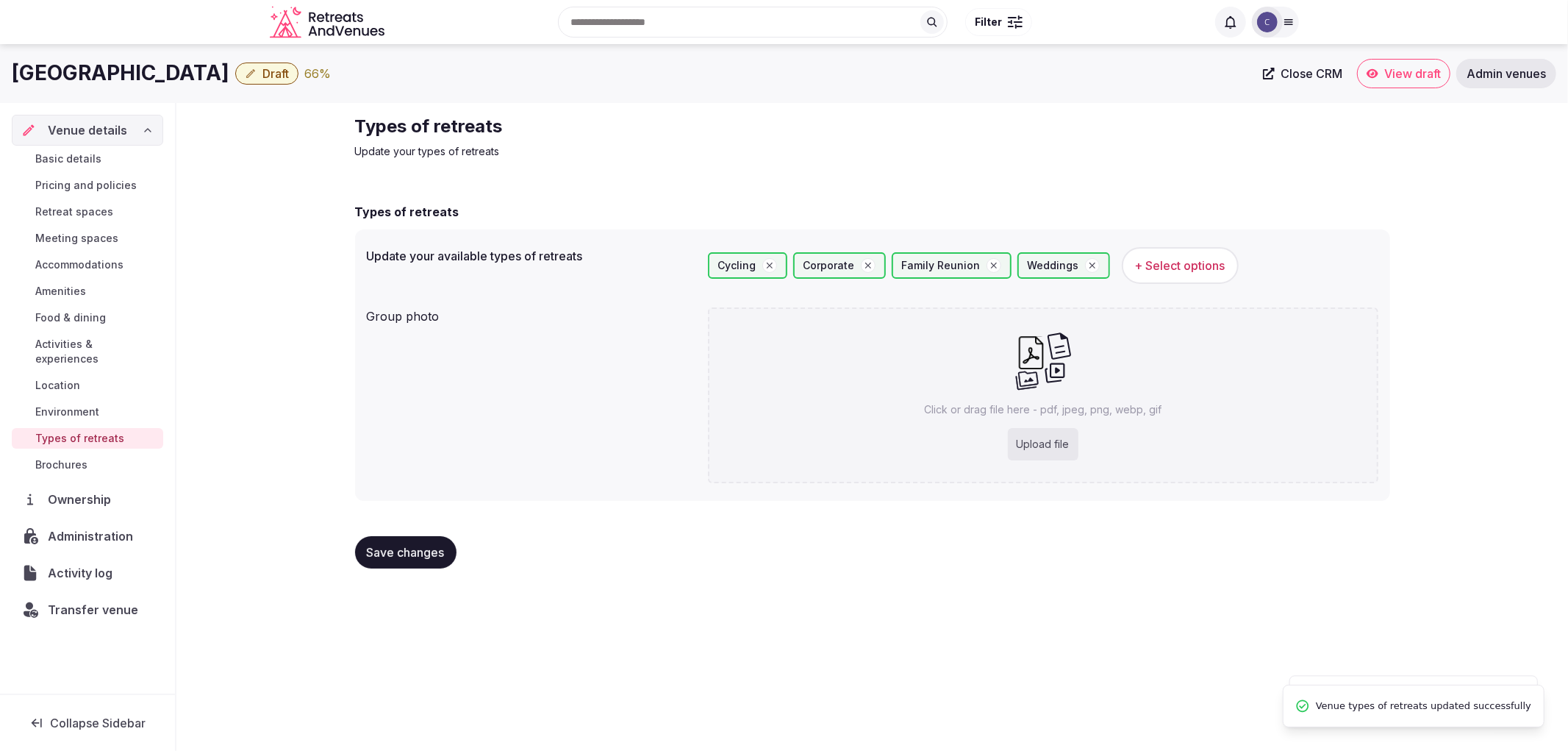
click at [35, 378] on link "Location" at bounding box center [87, 385] width 151 height 20
click at [57, 405] on span "Environment" at bounding box center [67, 412] width 64 height 15
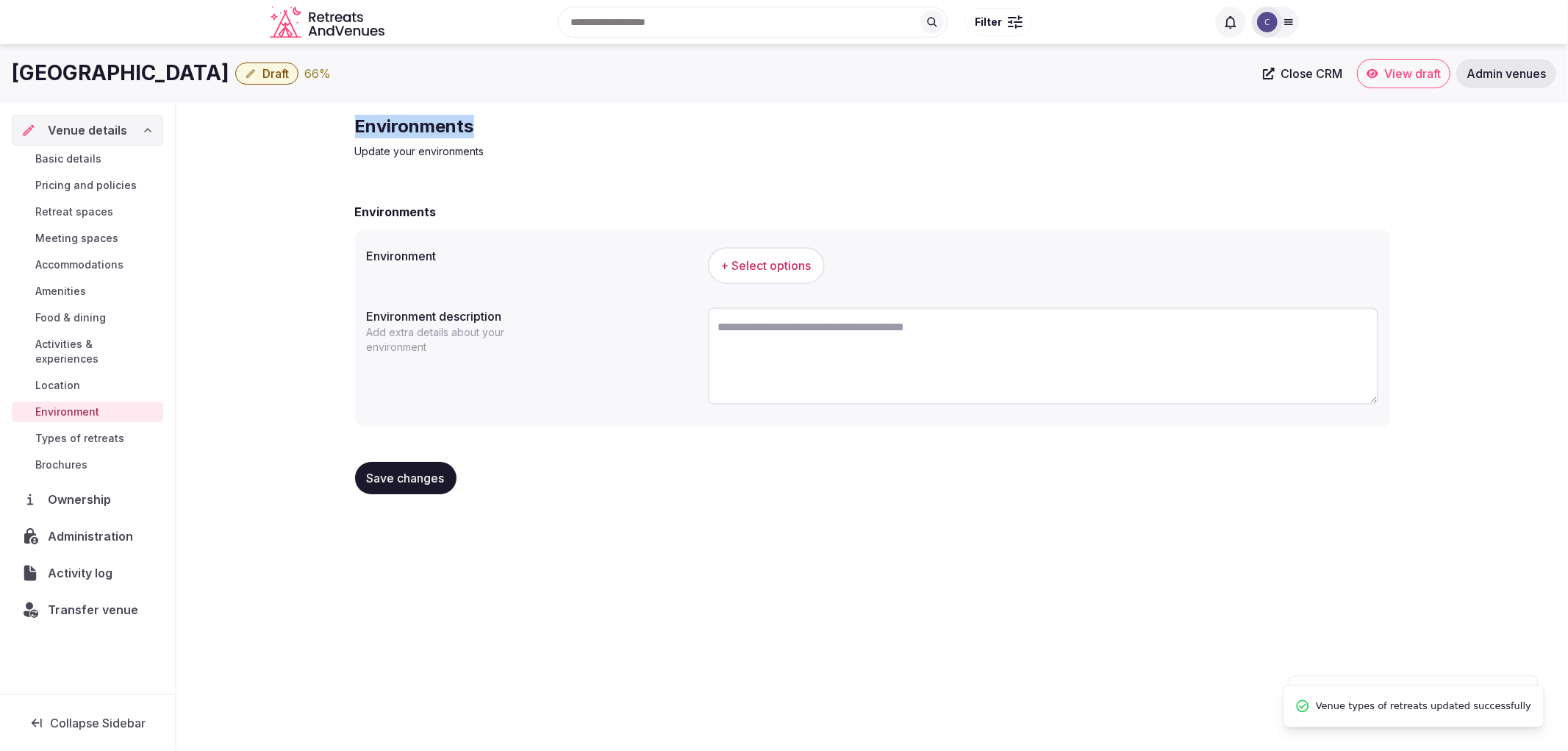
drag, startPoint x: 422, startPoint y: 123, endPoint x: 581, endPoint y: 119, distance: 159.1
click at [575, 119] on h2 "Environments" at bounding box center [602, 126] width 494 height 24
click at [788, 276] on button "+ Select options" at bounding box center [766, 265] width 117 height 37
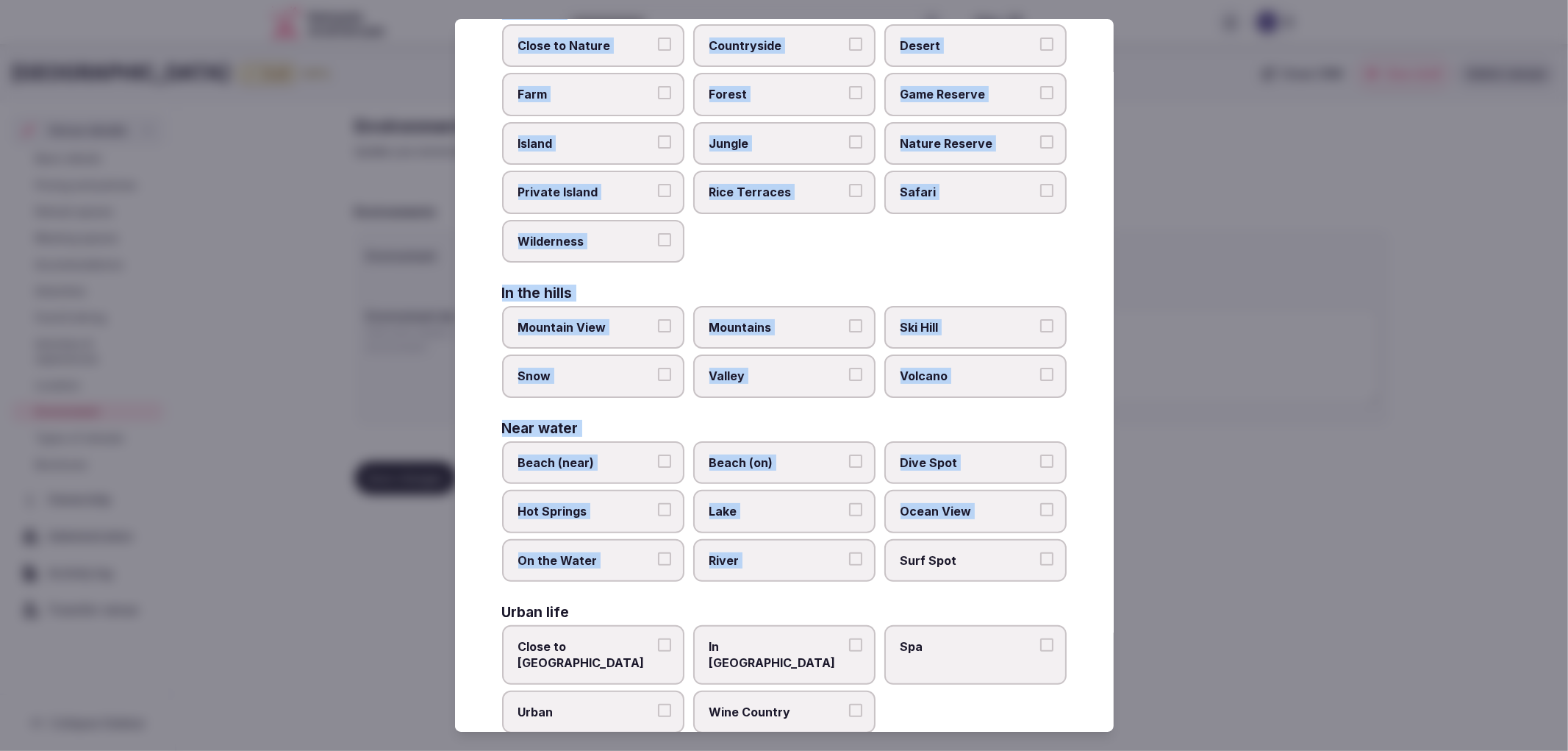
scroll to position [137, 0]
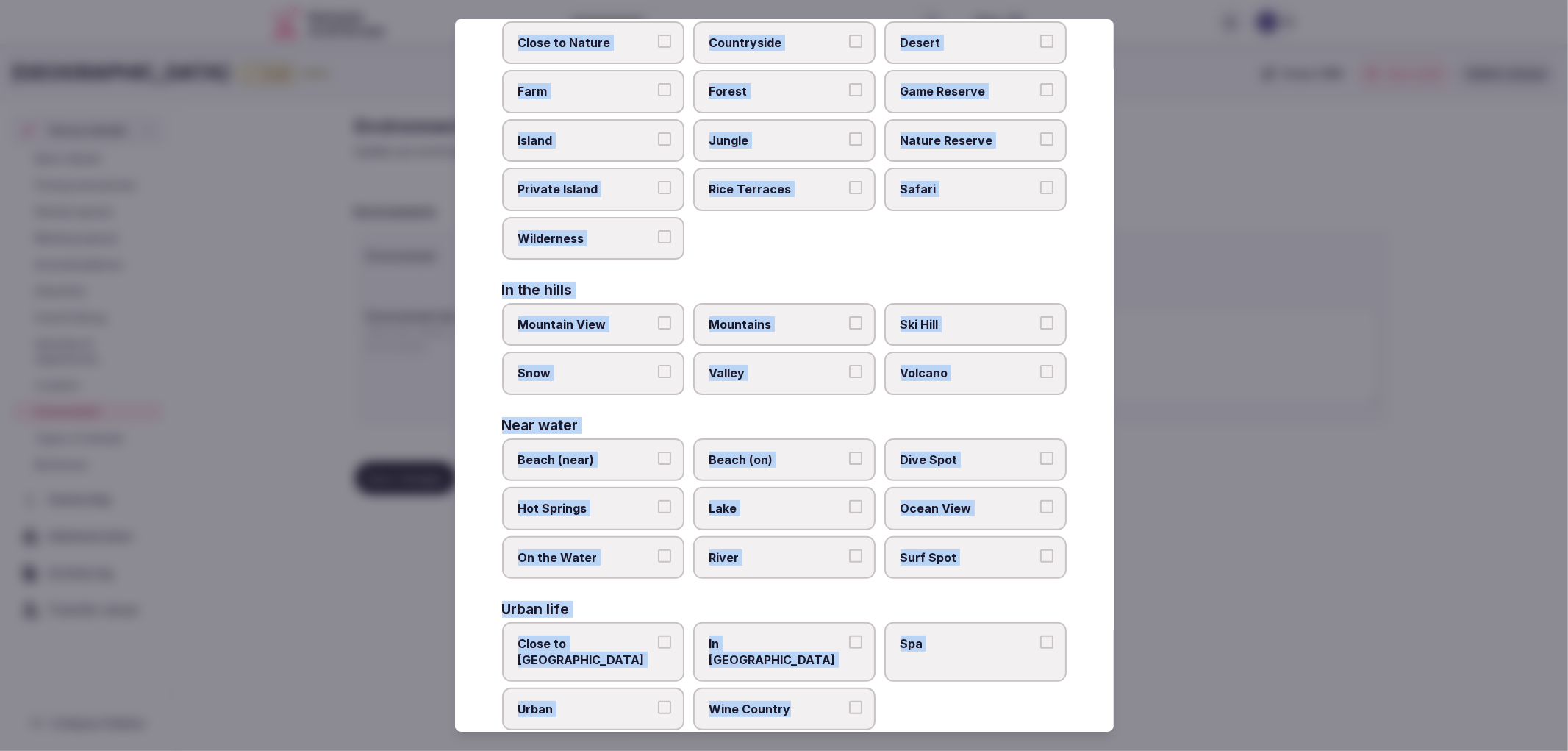
copy div "In nature Close to [GEOGRAPHIC_DATA] Private Island [GEOGRAPHIC_DATA] Safari Wi…"
drag, startPoint x: 495, startPoint y: 149, endPoint x: 890, endPoint y: 677, distance: 659.4
click at [890, 677] on div "Select your environment Choose all applicable environments offered. In nature C…" at bounding box center [784, 376] width 659 height 714
click at [814, 623] on label "In [GEOGRAPHIC_DATA]" at bounding box center [784, 652] width 182 height 59
click at [849, 636] on button "In [GEOGRAPHIC_DATA]" at bounding box center [855, 642] width 13 height 13
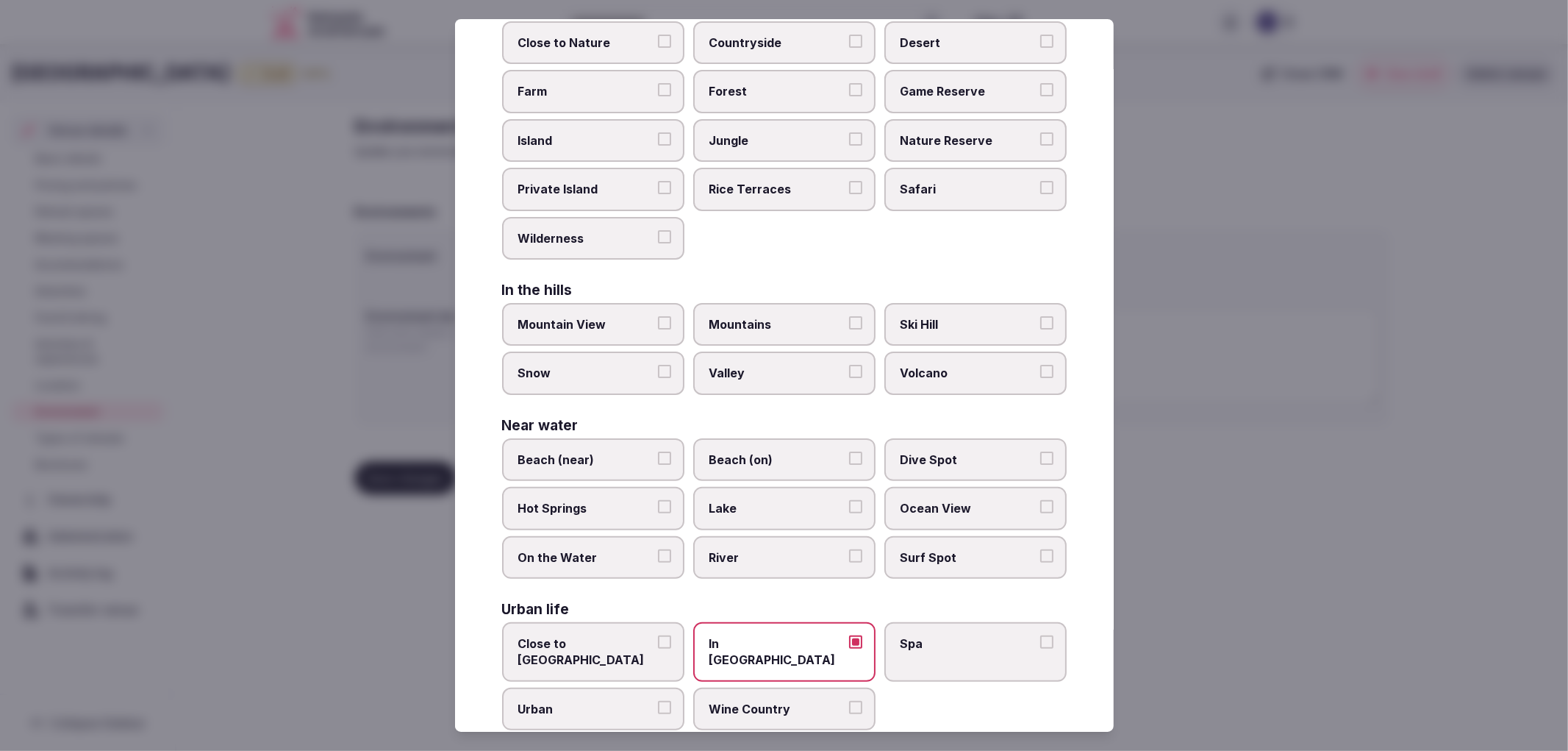
click at [885, 631] on label "Spa" at bounding box center [976, 652] width 182 height 59
click at [1041, 636] on button "Spa" at bounding box center [1047, 642] width 13 height 13
drag, startPoint x: 722, startPoint y: 678, endPoint x: 656, endPoint y: 663, distance: 67.7
click at [717, 701] on span "Wine Country" at bounding box center [777, 709] width 136 height 16
click at [652, 688] on label "Urban" at bounding box center [593, 709] width 182 height 42
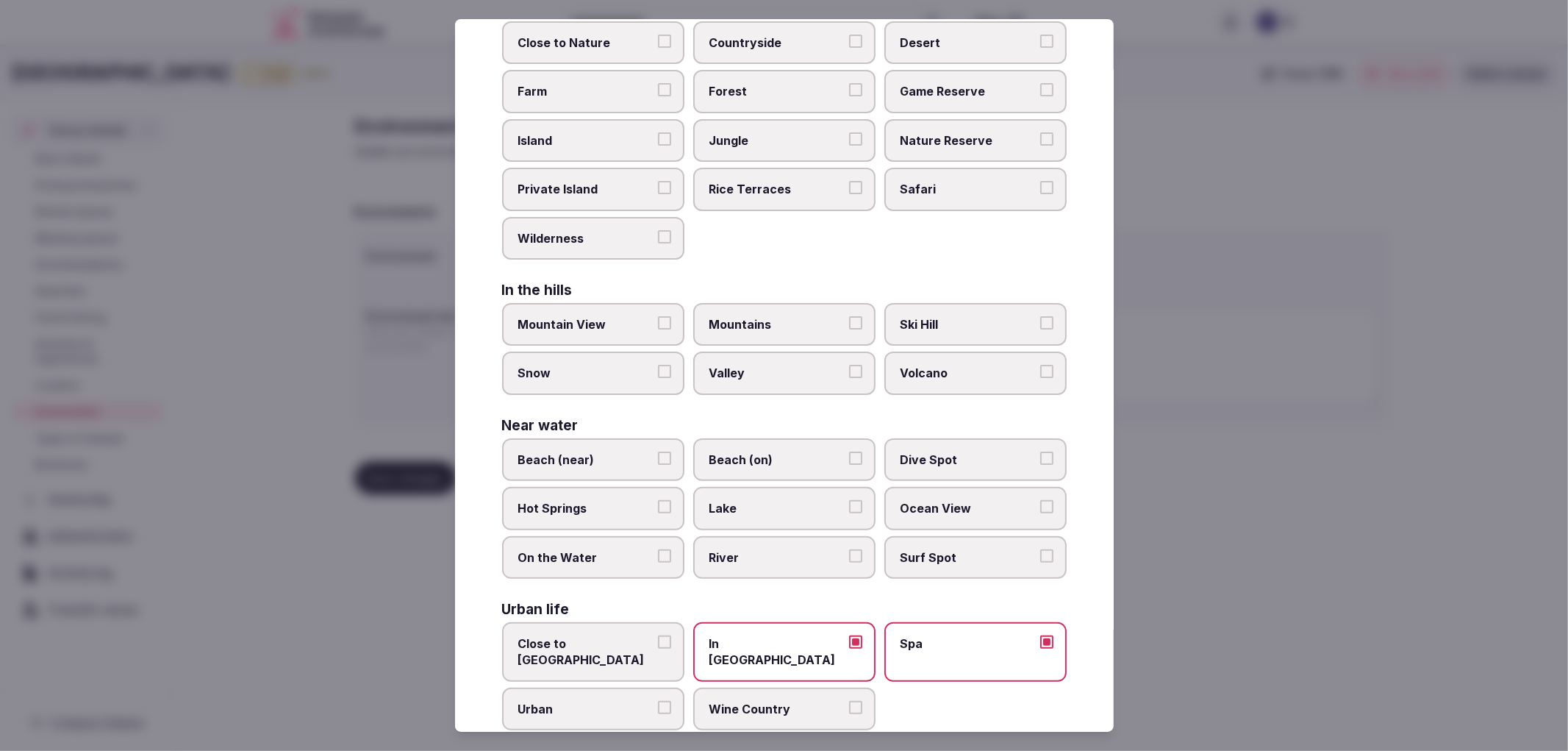
click at [658, 701] on button "Urban" at bounding box center [665, 707] width 13 height 13
drag, startPoint x: 1345, startPoint y: 528, endPoint x: 1362, endPoint y: 523, distance: 17.7
click at [1364, 527] on div at bounding box center [784, 376] width 1568 height 751
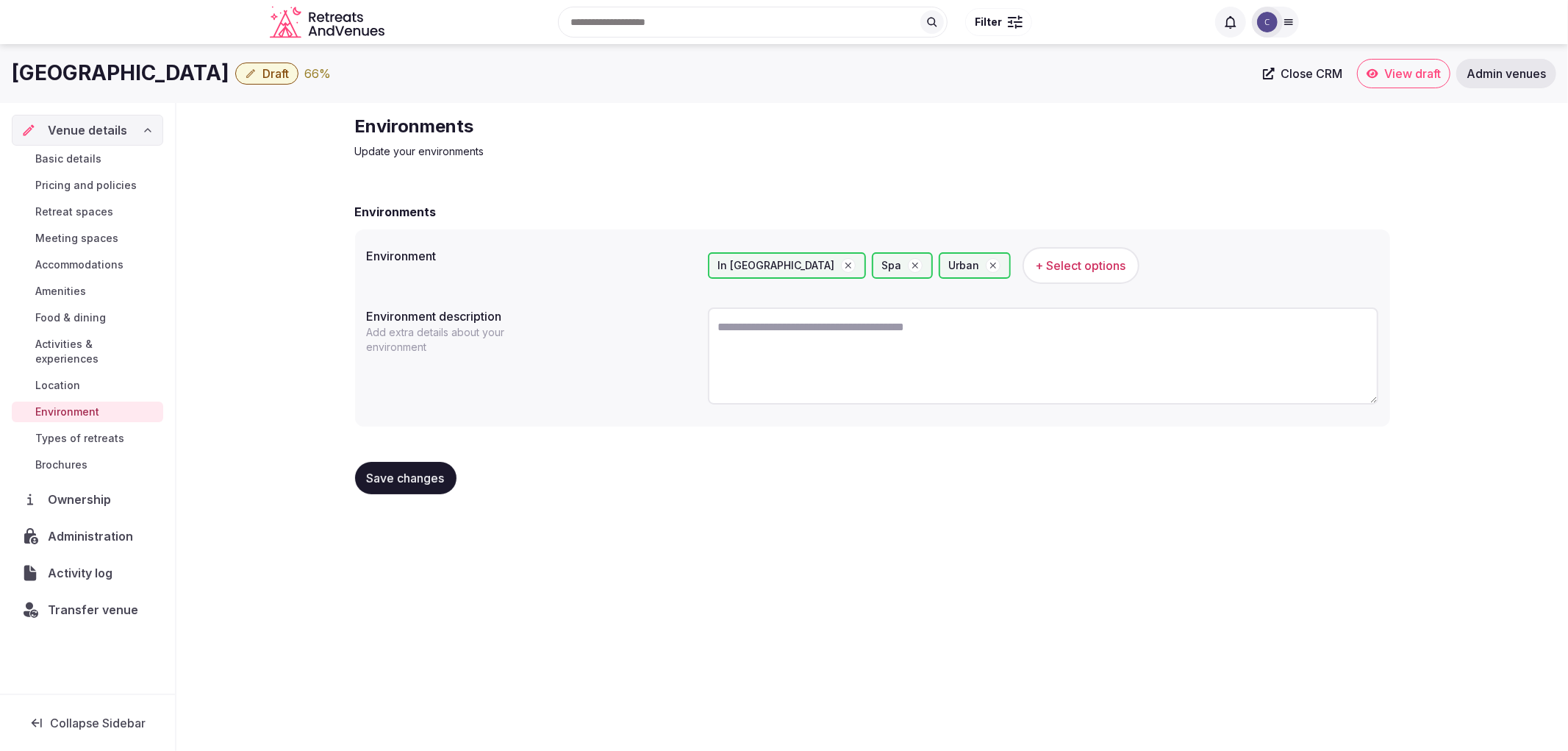
click at [842, 363] on textarea at bounding box center [1042, 355] width 670 height 97
type textarea "*"
paste textarea "**********"
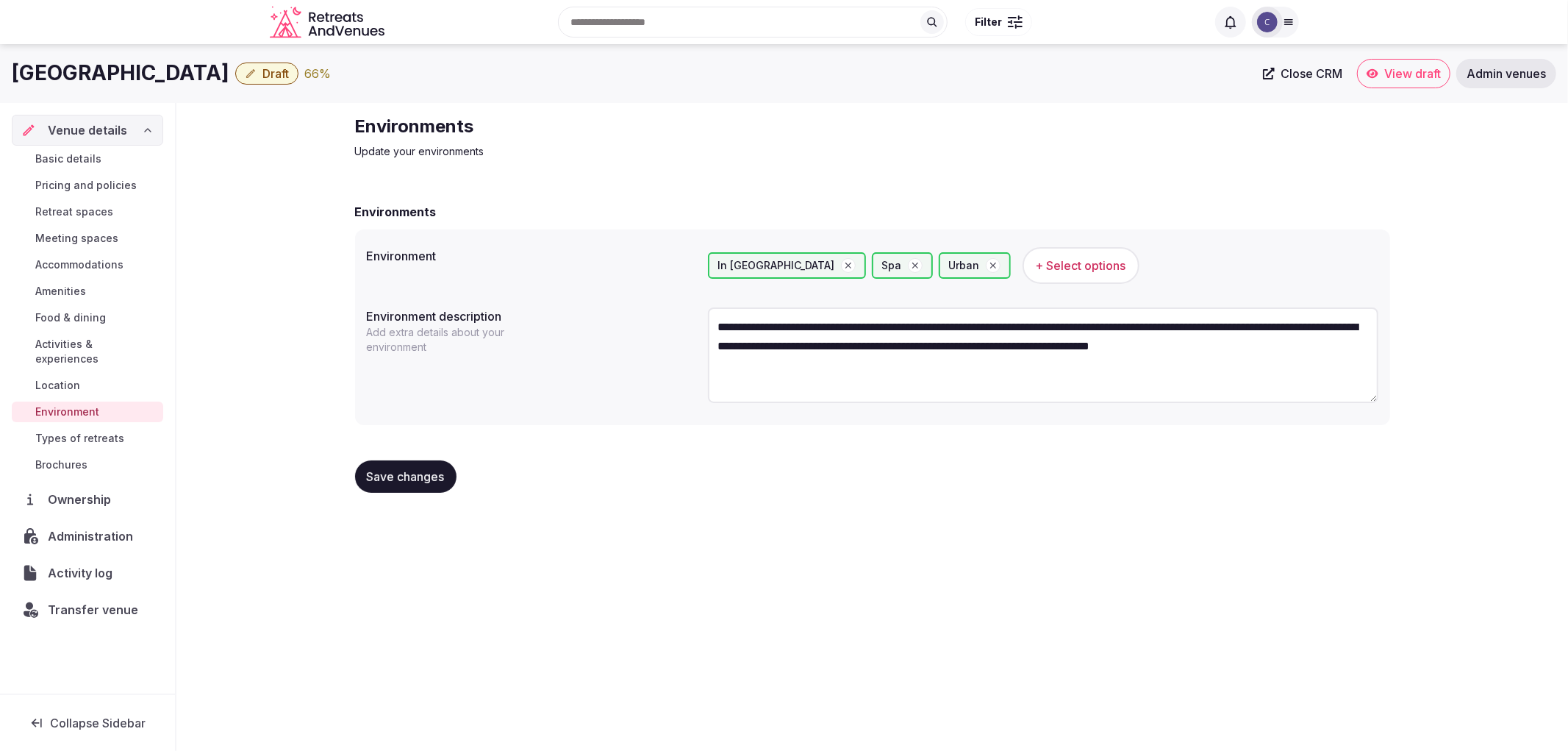
type textarea "**********"
click at [398, 475] on span "Save changes" at bounding box center [406, 476] width 78 height 15
click at [58, 290] on span "Amenities" at bounding box center [60, 291] width 50 height 15
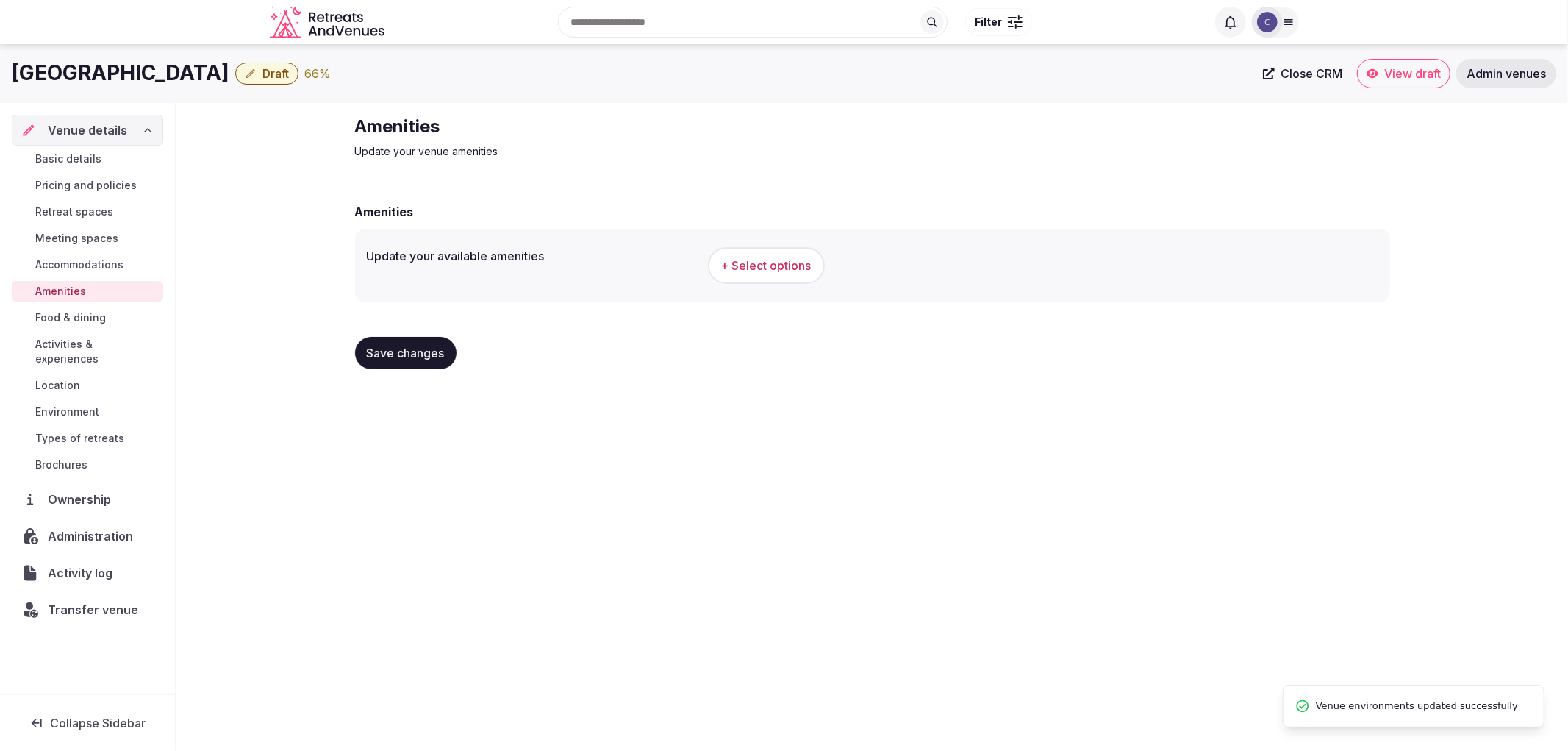
click at [756, 265] on span "+ Select options" at bounding box center [766, 266] width 90 height 16
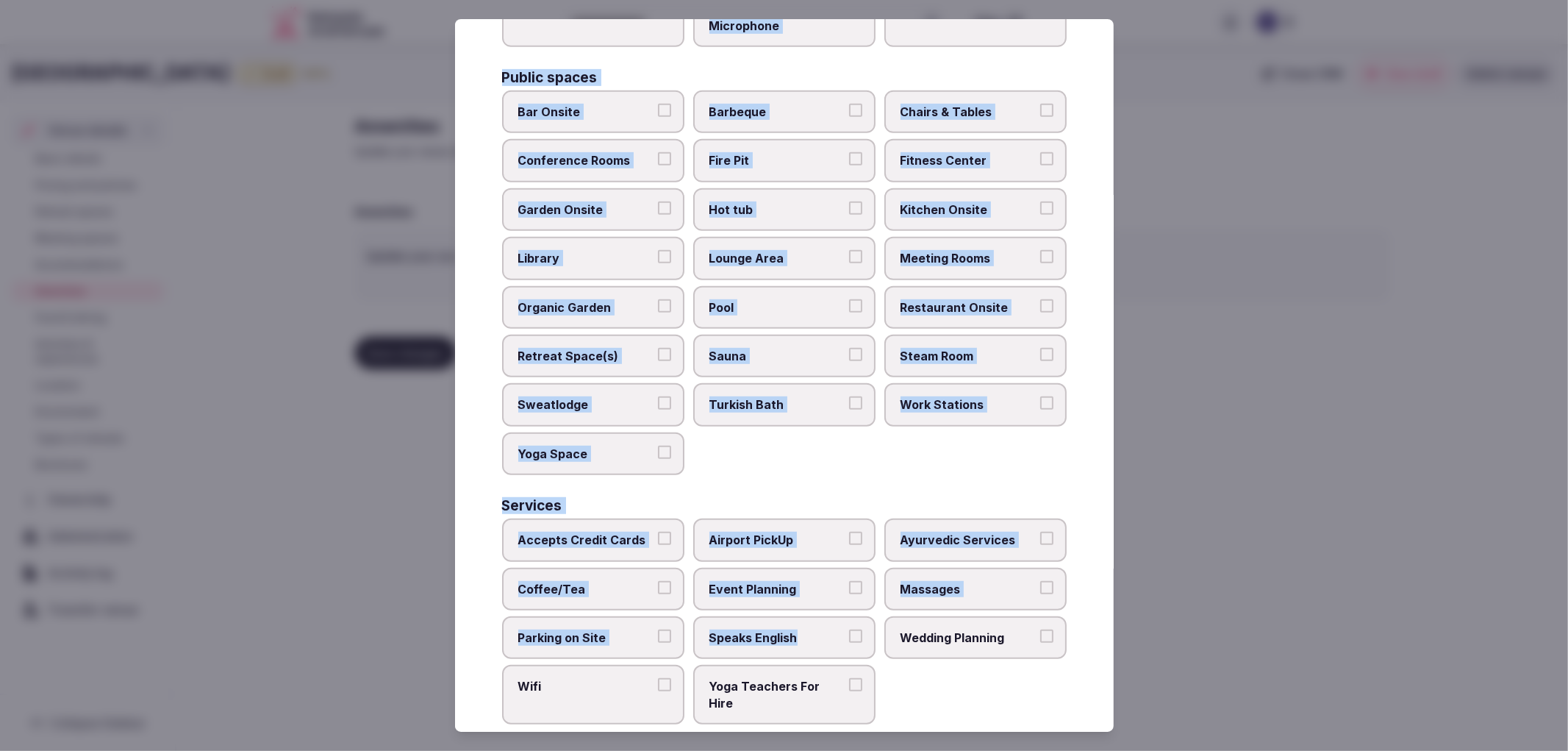
scroll to position [575, 0]
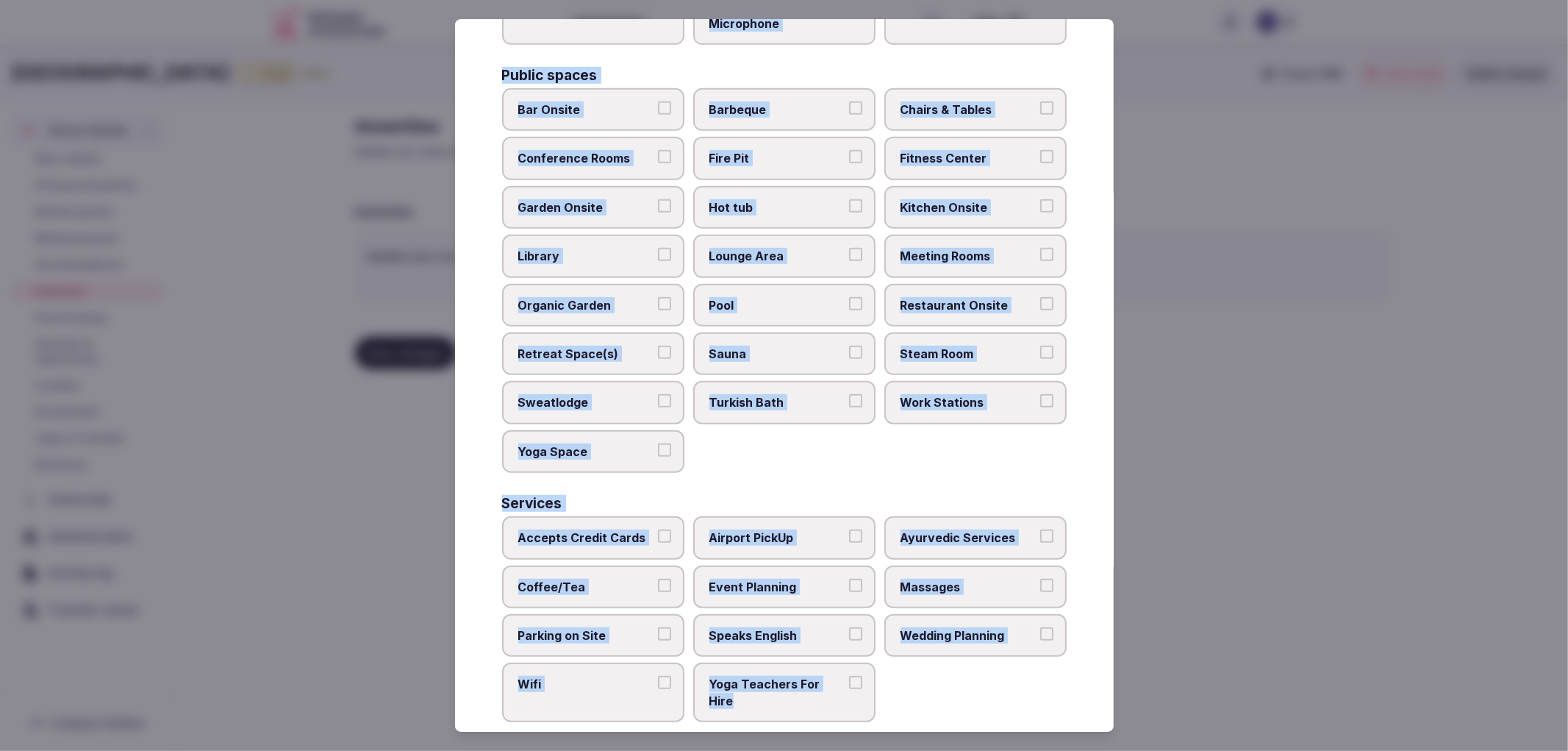
copy div "Activities Bicycles Camping Allowed Onsite Ice Bath Pool Table Surf Board Renta…"
drag, startPoint x: 496, startPoint y: 144, endPoint x: 839, endPoint y: 678, distance: 634.7
click at [839, 678] on div "Select your venue amenities Choose all applicable amenities offered. Activities…" at bounding box center [784, 376] width 659 height 714
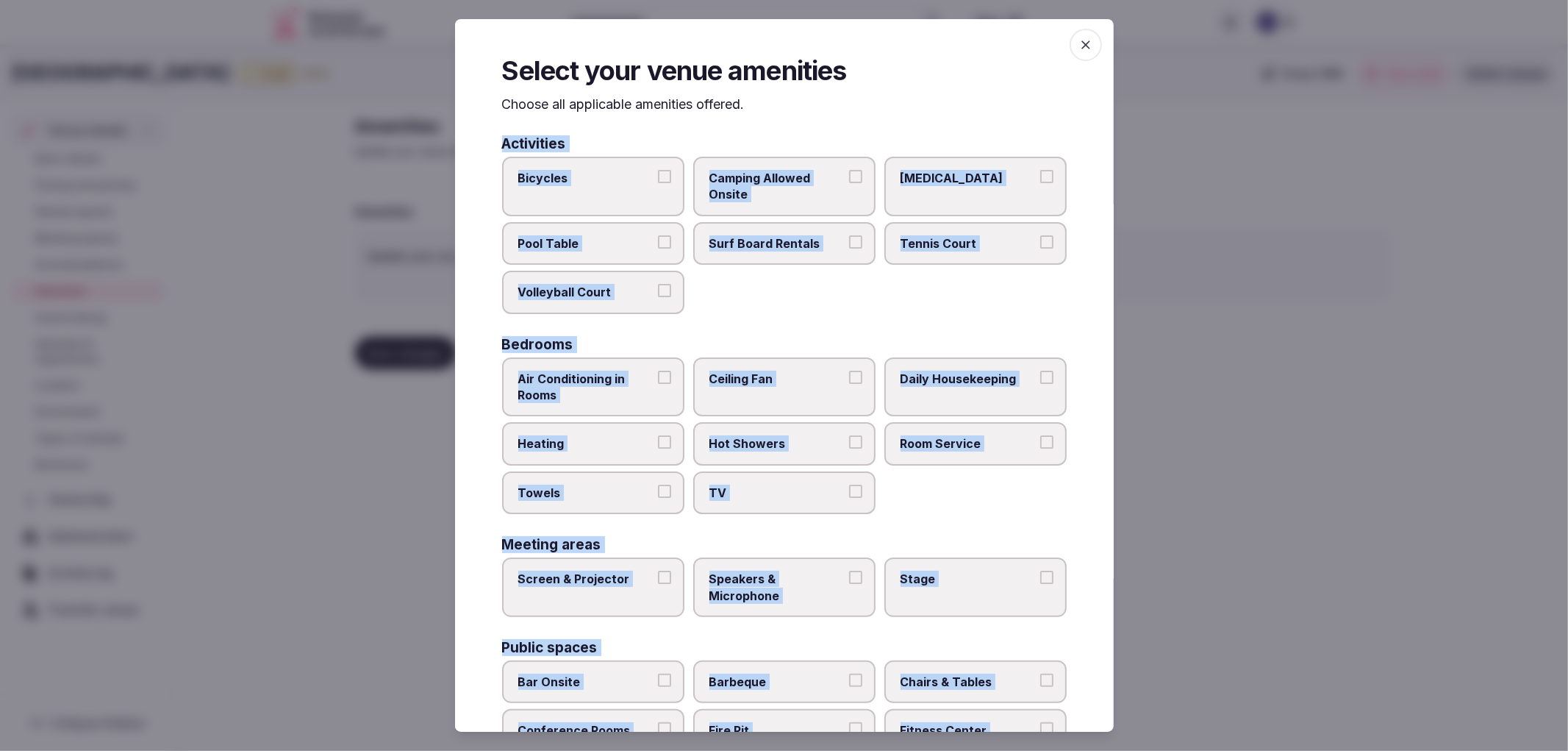
scroll to position [0, 0]
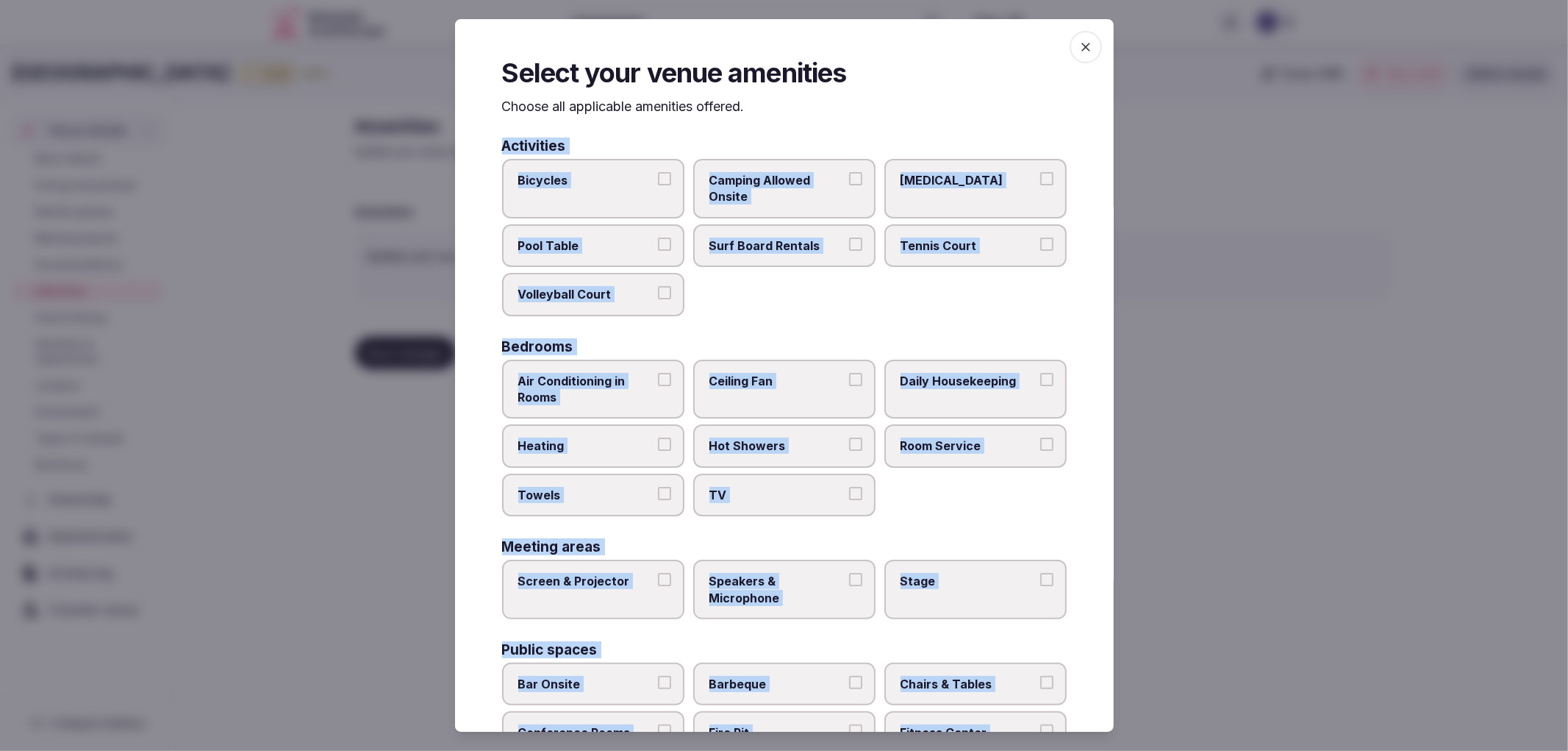
click at [839, 314] on div "Activities Bicycles Camping Allowed Onsite Ice Bath Pool Table Surf Board Renta…" at bounding box center [784, 718] width 565 height 1157
click at [946, 240] on span "Tennis Court" at bounding box center [968, 245] width 136 height 16
click at [1041, 240] on button "Tennis Court" at bounding box center [1047, 244] width 13 height 13
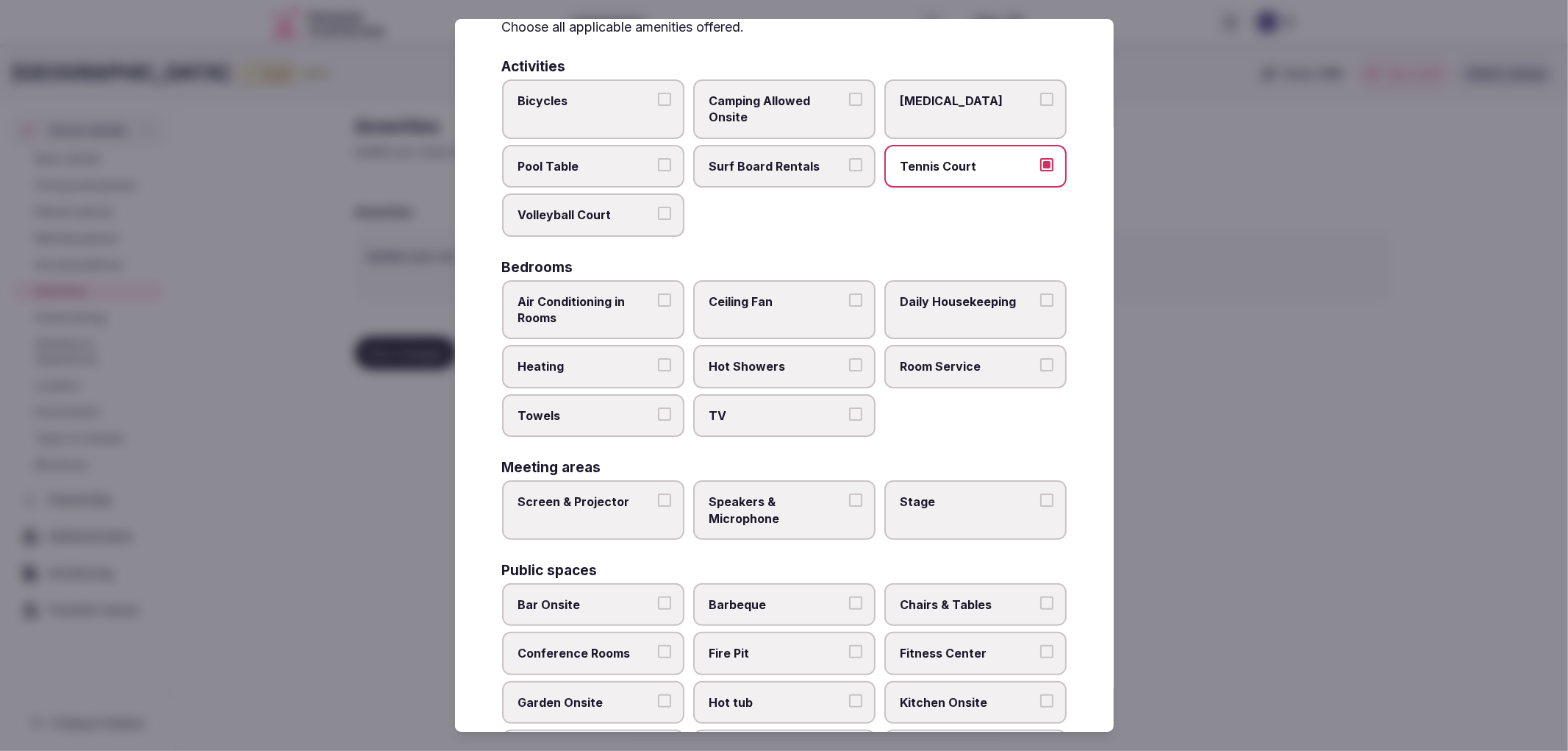
scroll to position [81, 0]
click at [661, 323] on label "Air Conditioning in Rooms" at bounding box center [593, 307] width 182 height 59
click at [661, 305] on button "Air Conditioning in Rooms" at bounding box center [665, 297] width 13 height 13
click at [667, 356] on label "Heating" at bounding box center [593, 364] width 182 height 42
click at [667, 356] on button "Heating" at bounding box center [665, 362] width 13 height 13
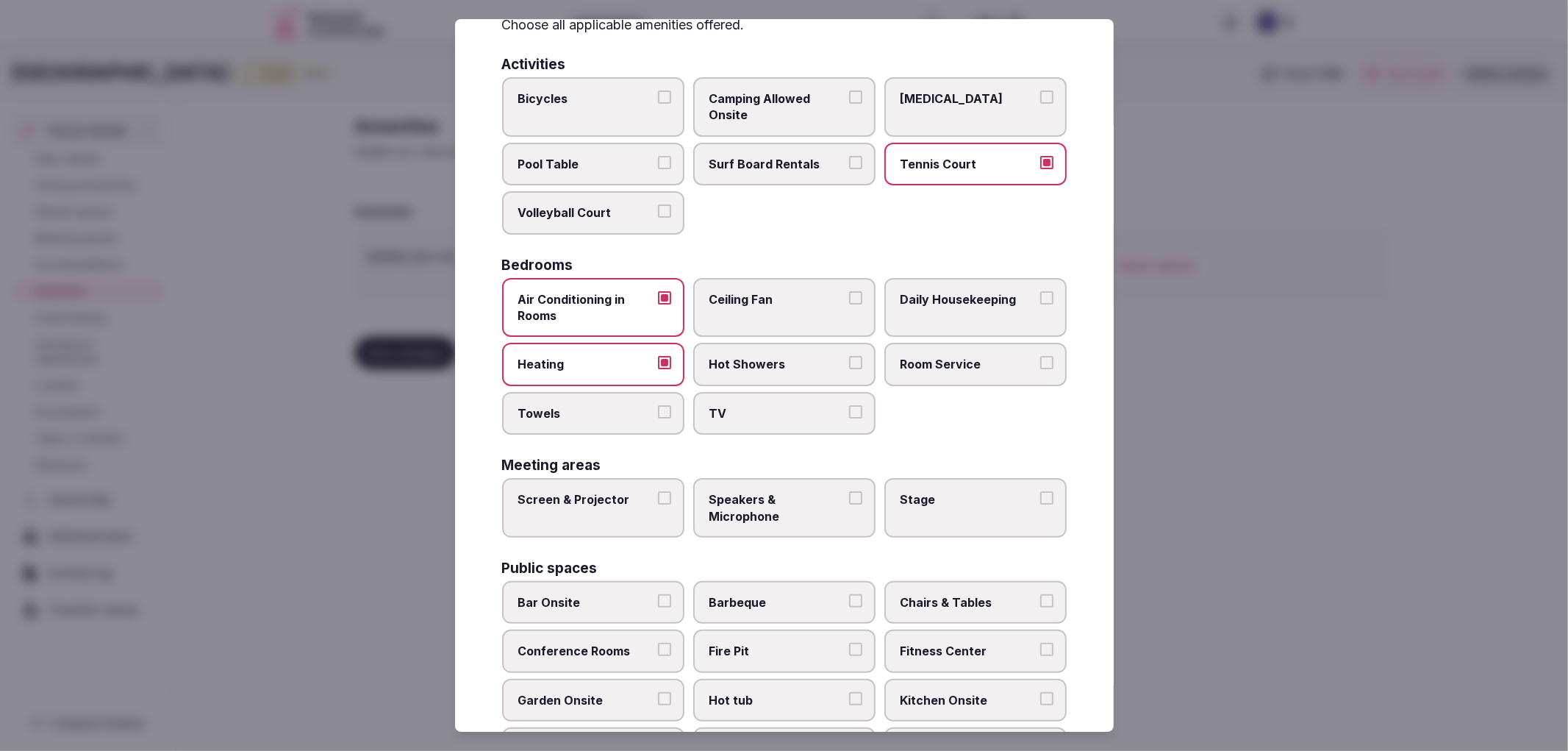
click at [765, 364] on span "Hot Showers" at bounding box center [777, 364] width 136 height 16
click at [849, 364] on button "Hot Showers" at bounding box center [855, 362] width 13 height 13
drag, startPoint x: 604, startPoint y: 405, endPoint x: 782, endPoint y: 401, distance: 178.0
click at [605, 406] on span "Towels" at bounding box center [586, 414] width 136 height 16
click at [658, 406] on button "Towels" at bounding box center [665, 412] width 13 height 13
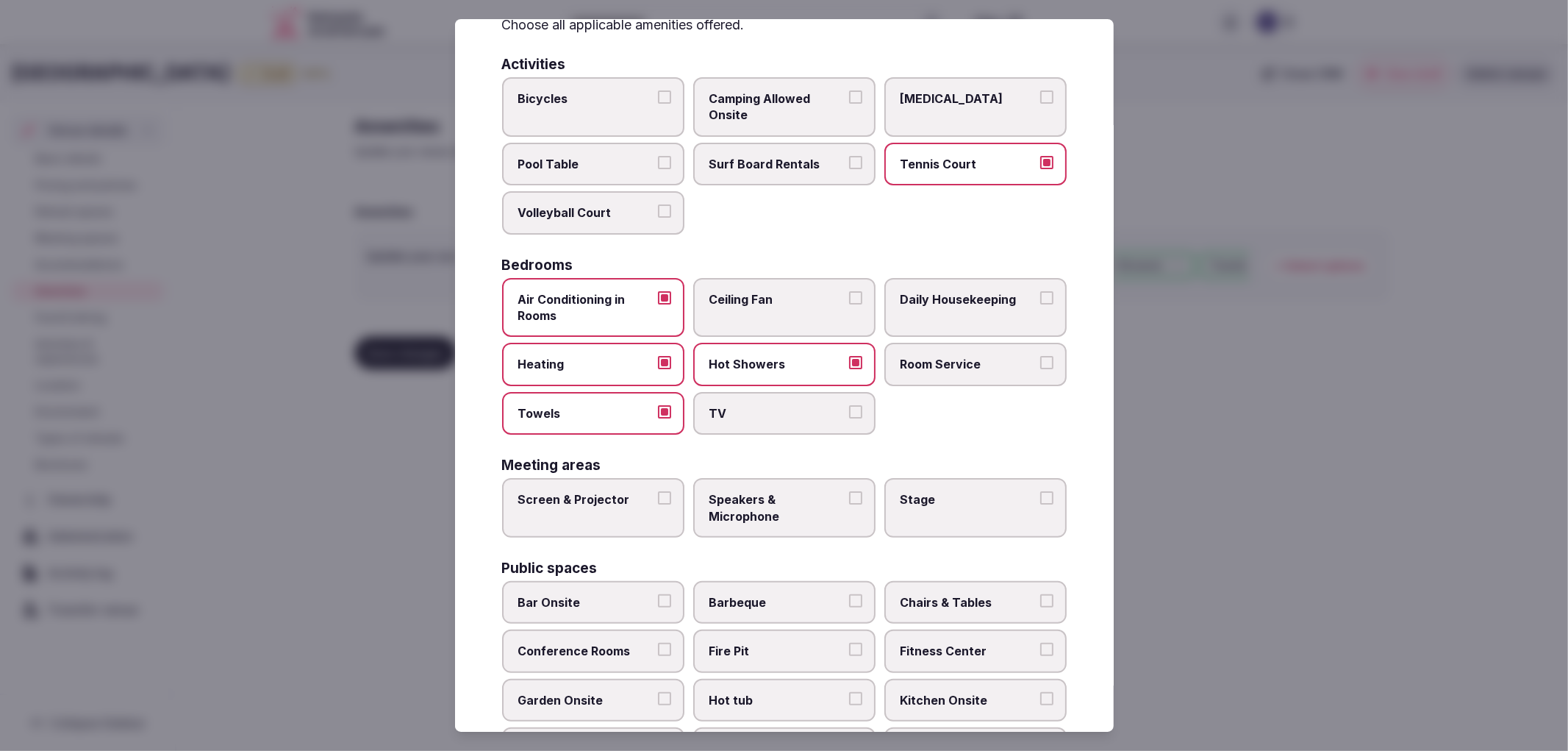
click at [834, 406] on span "TV" at bounding box center [777, 414] width 136 height 16
click at [849, 406] on button "TV" at bounding box center [855, 412] width 13 height 13
click at [978, 269] on div "Bedrooms Air Conditioning in Rooms Ceiling Fan Daily Housekeeping Heating Hot S…" at bounding box center [784, 347] width 565 height 177
click at [1024, 307] on label "Daily Housekeeping" at bounding box center [976, 307] width 182 height 59
click at [1041, 305] on button "Daily Housekeeping" at bounding box center [1047, 297] width 13 height 13
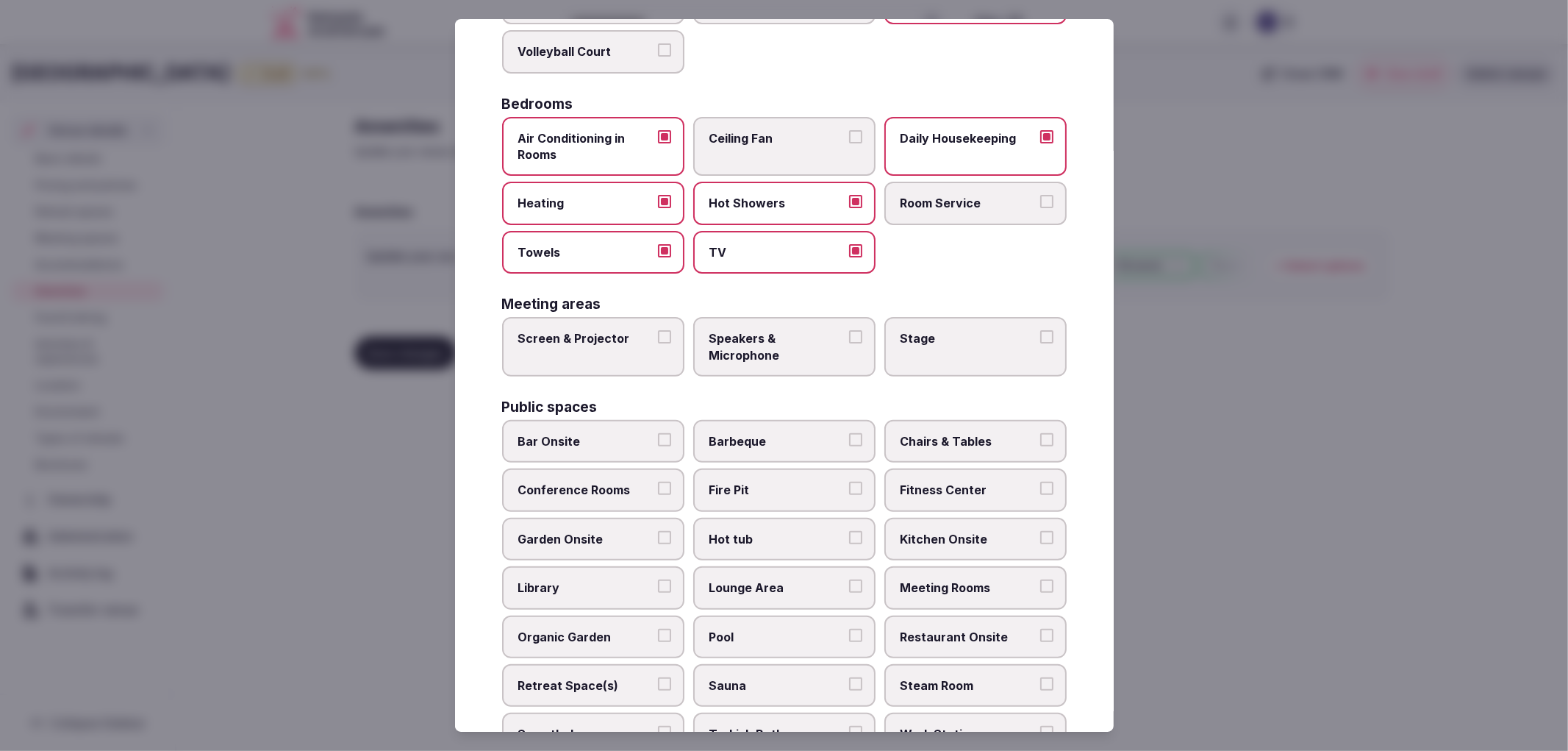
scroll to position [245, 0]
click at [635, 349] on label "Screen & Projector" at bounding box center [593, 344] width 182 height 59
click at [658, 341] on button "Screen & Projector" at bounding box center [665, 335] width 13 height 13
click at [799, 349] on span "Speakers & Microphone" at bounding box center [777, 345] width 136 height 33
click at [849, 341] on button "Speakers & Microphone" at bounding box center [855, 335] width 13 height 13
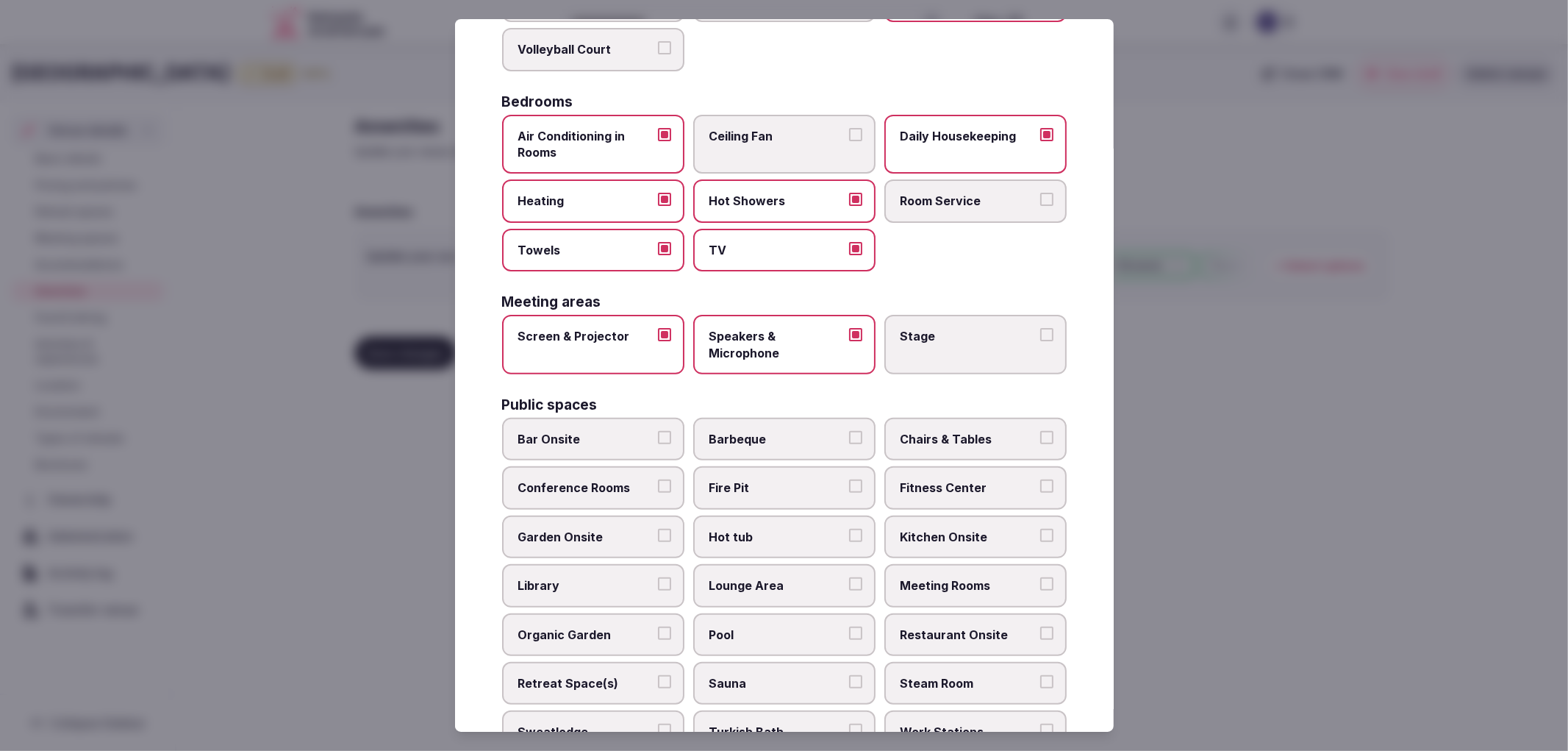
click at [972, 334] on span "Stage" at bounding box center [968, 336] width 136 height 16
click at [1041, 334] on button "Stage" at bounding box center [1047, 335] width 13 height 13
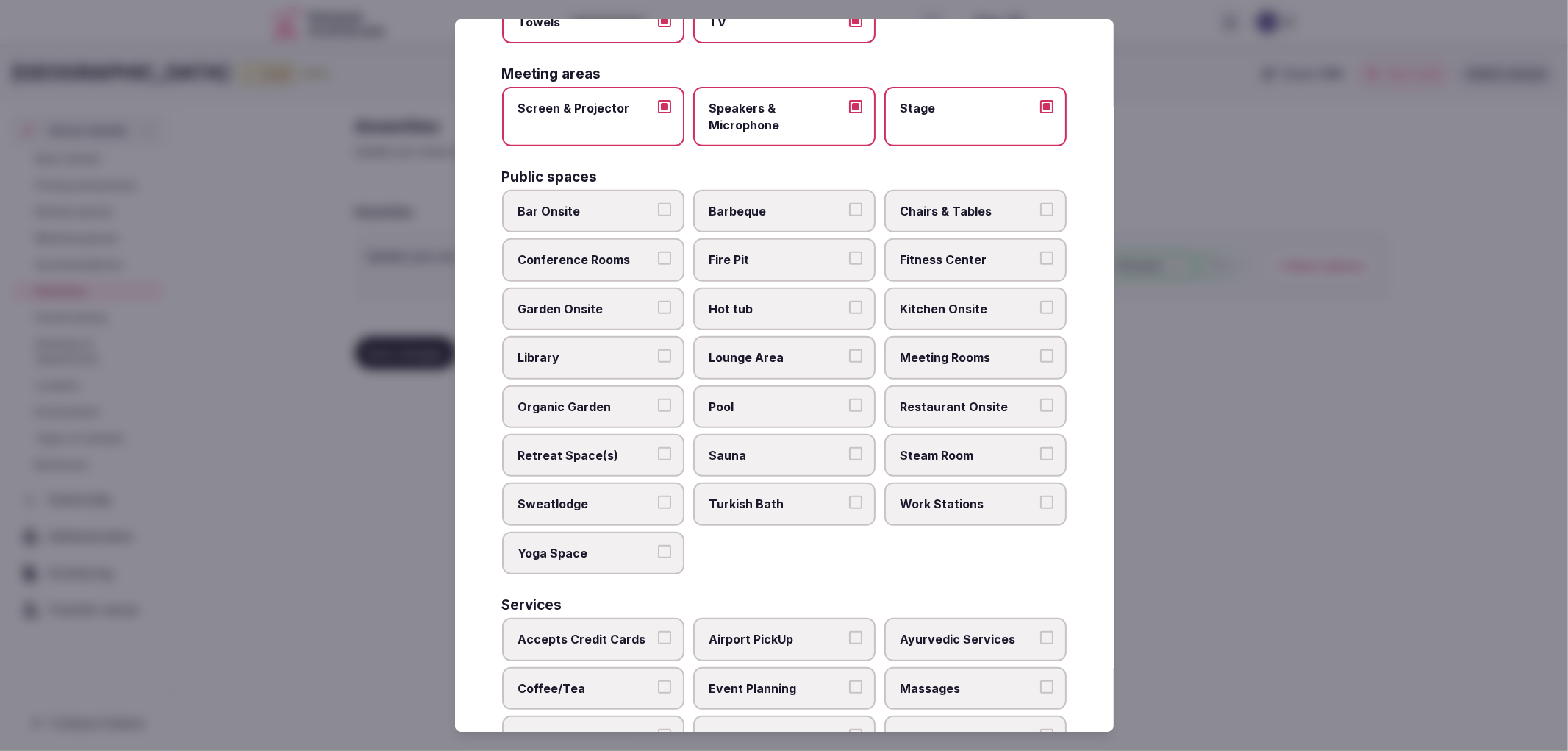
scroll to position [490, 0]
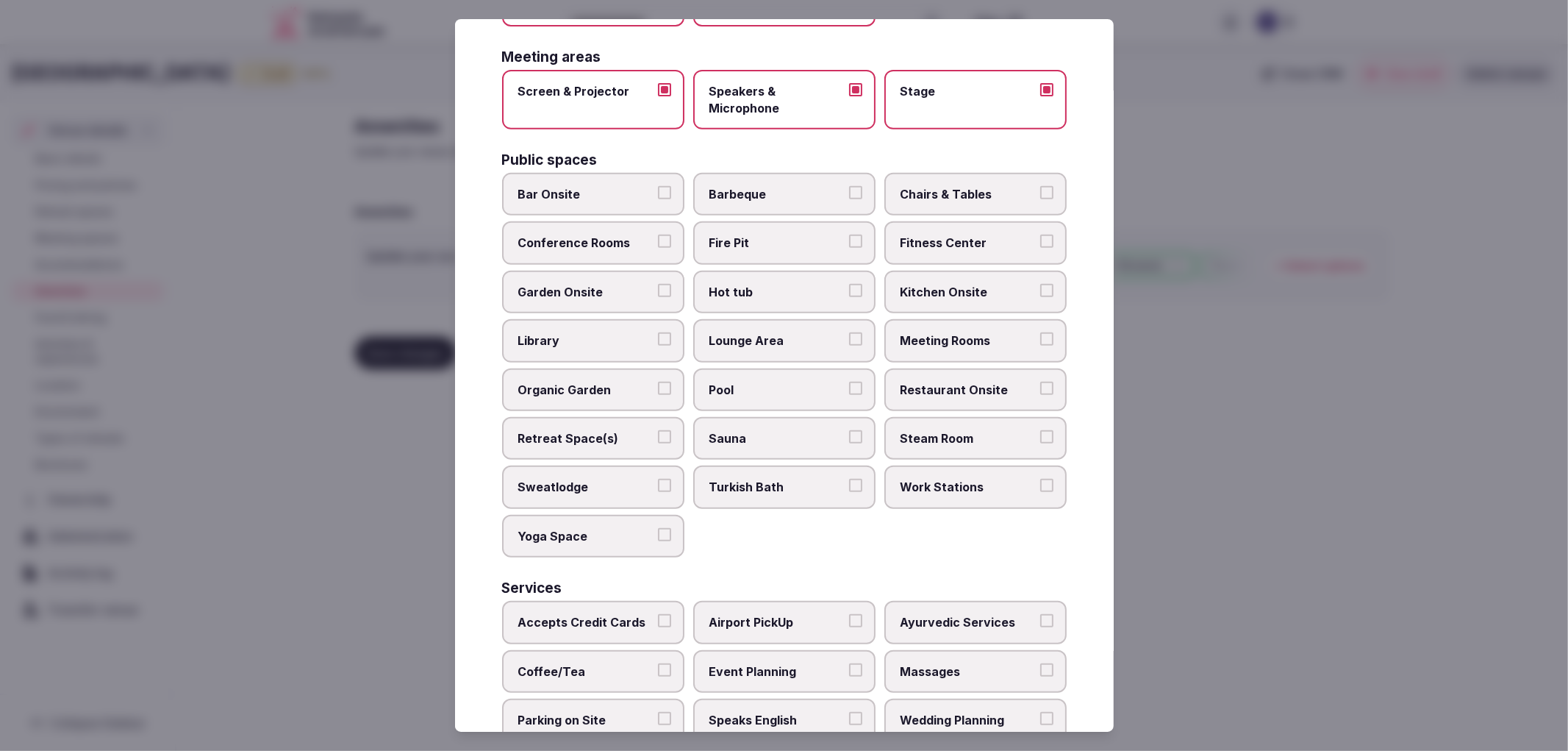
click at [928, 202] on label "Chairs & Tables" at bounding box center [976, 194] width 182 height 42
click at [1041, 199] on button "Chairs & Tables" at bounding box center [1047, 193] width 13 height 13
click at [935, 235] on span "Fitness Center" at bounding box center [968, 243] width 136 height 16
click at [1041, 235] on button "Fitness Center" at bounding box center [1047, 241] width 13 height 13
click at [925, 384] on label "Restaurant Onsite" at bounding box center [976, 389] width 182 height 42
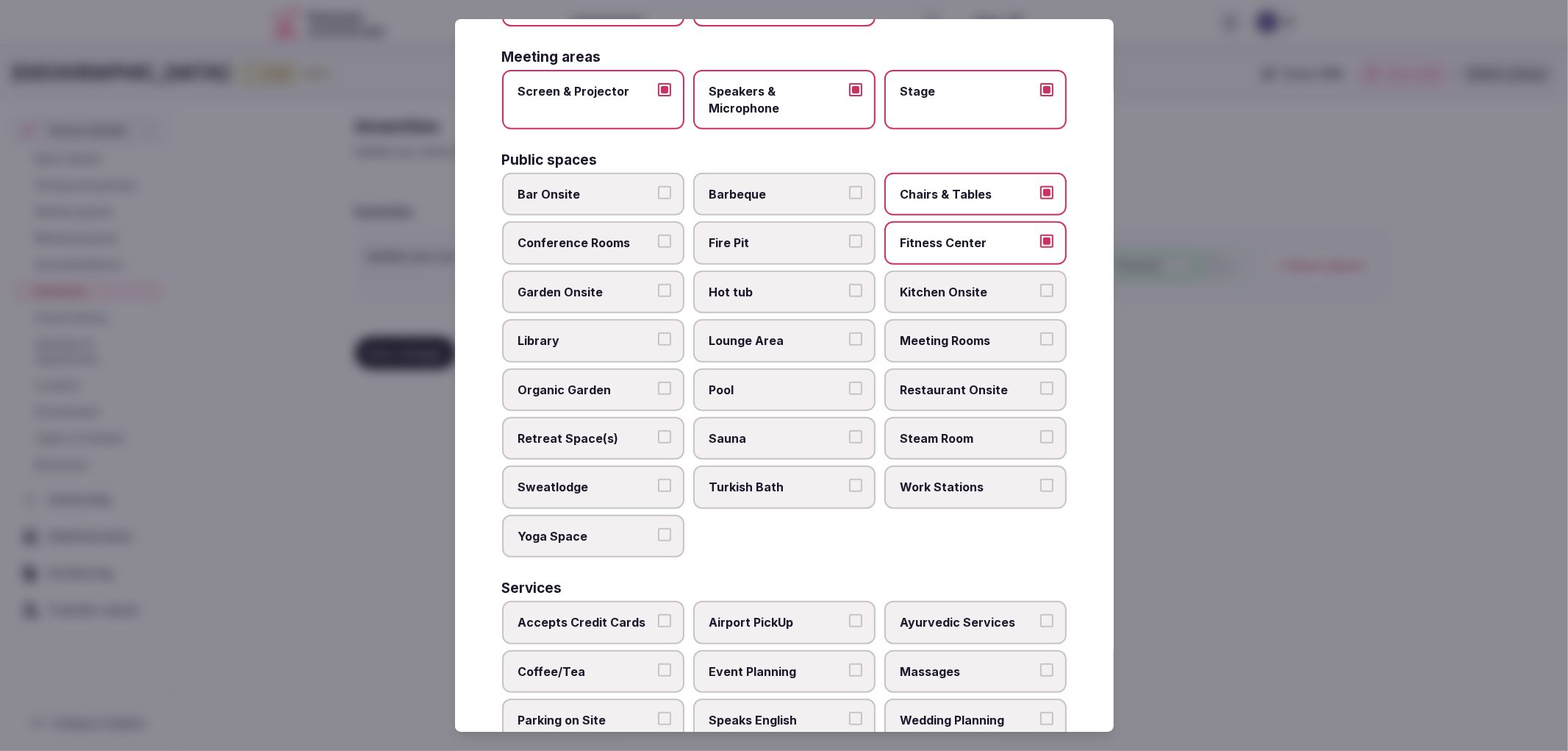
click at [1041, 384] on button "Restaurant Onsite" at bounding box center [1047, 389] width 13 height 13
click at [932, 332] on span "Meeting Rooms" at bounding box center [968, 341] width 136 height 16
click at [1041, 332] on button "Meeting Rooms" at bounding box center [1047, 339] width 13 height 13
click at [708, 368] on label "Pool" at bounding box center [784, 389] width 182 height 42
click at [849, 382] on button "Pool" at bounding box center [855, 389] width 13 height 13
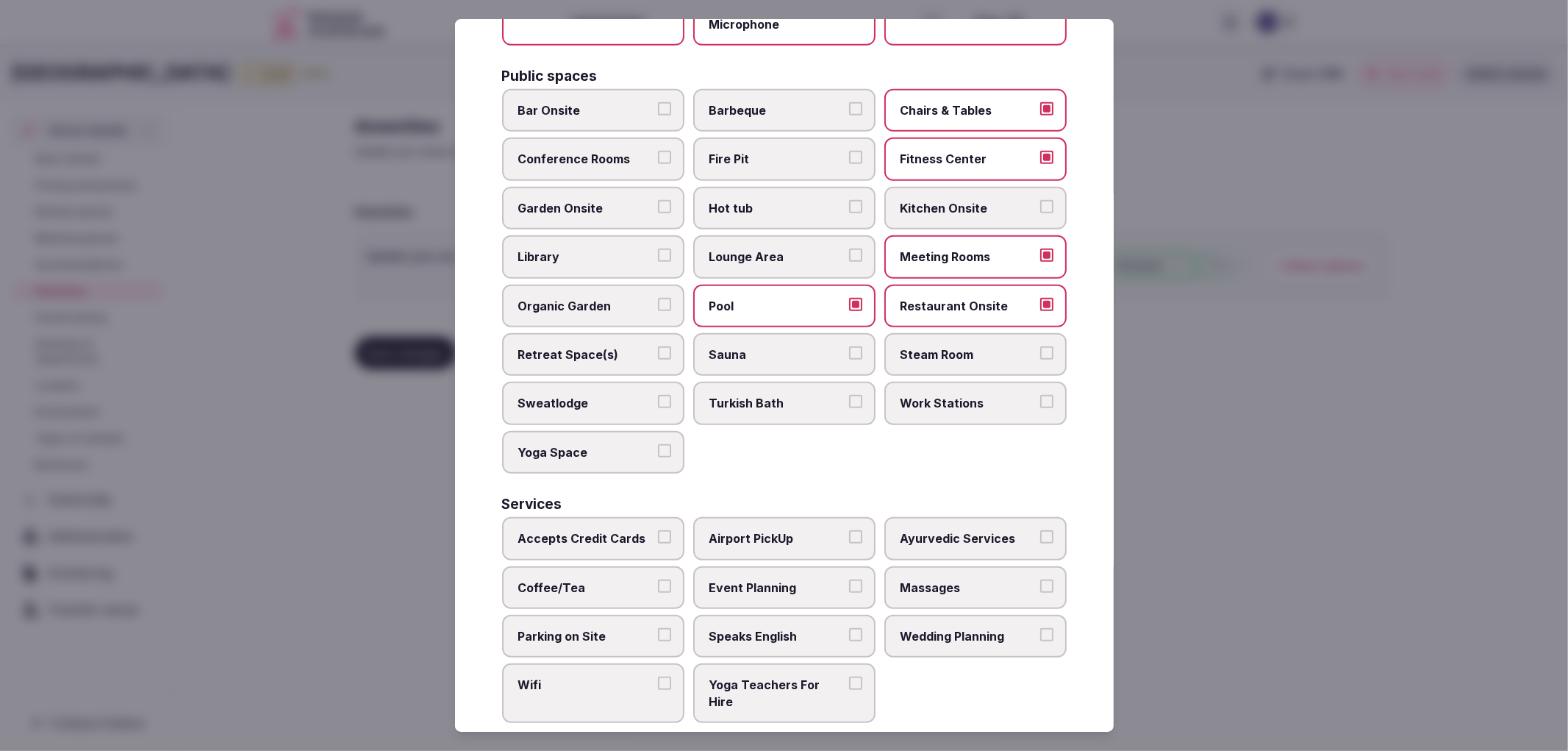
scroll to position [575, 0]
click at [578, 150] on span "Conference Rooms" at bounding box center [586, 158] width 136 height 16
click at [658, 150] on button "Conference Rooms" at bounding box center [665, 157] width 13 height 13
click at [571, 89] on label "Bar Onsite" at bounding box center [593, 110] width 182 height 42
click at [658, 102] on button "Bar Onsite" at bounding box center [665, 108] width 13 height 13
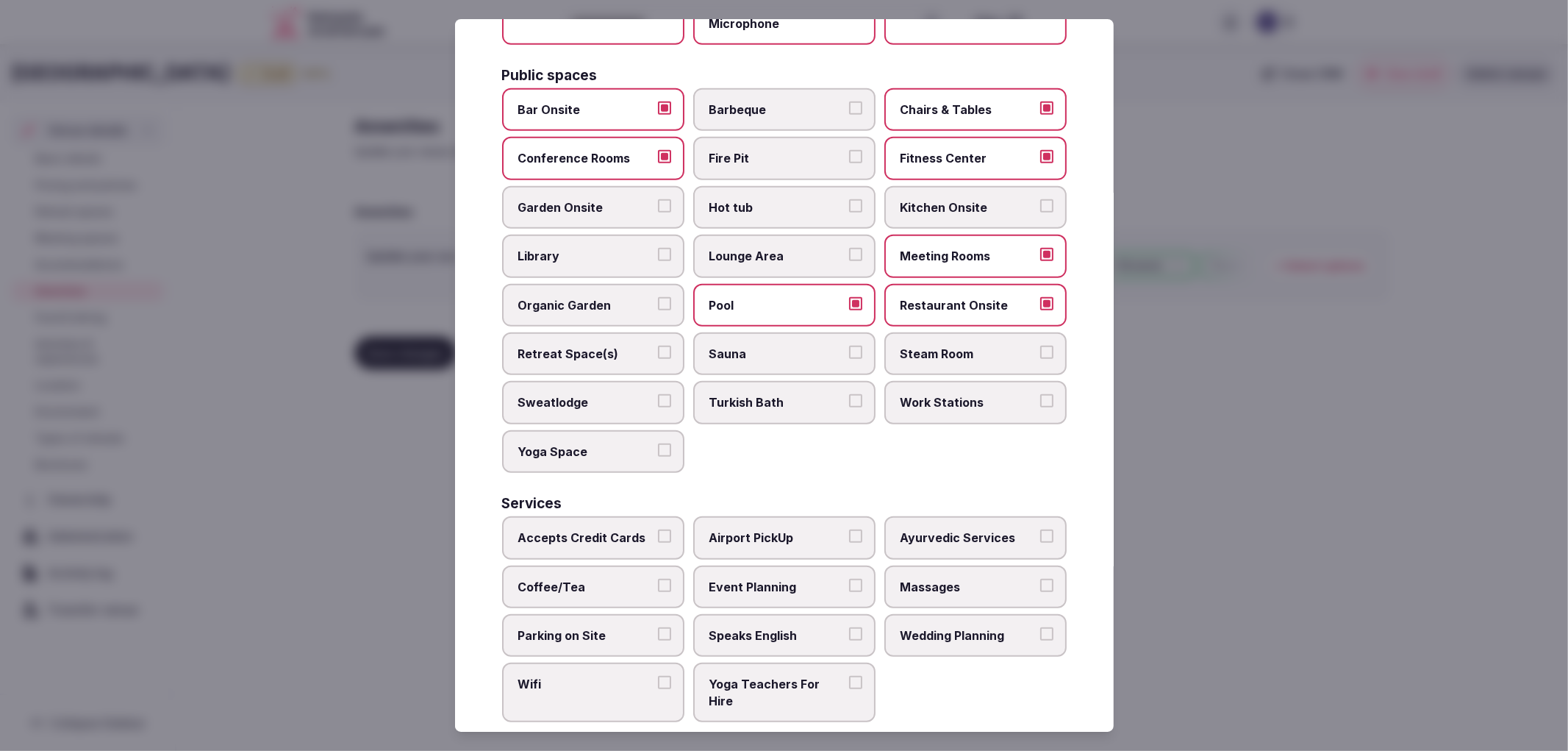
click at [617, 530] on span "Accepts Credit Cards" at bounding box center [586, 538] width 136 height 16
click at [658, 530] on button "Accepts Credit Cards" at bounding box center [665, 536] width 13 height 13
drag, startPoint x: 661, startPoint y: 637, endPoint x: 666, endPoint y: 645, distance: 9.4
click at [663, 640] on div "Accepts Credit Cards Airport PickUp Ayurvedic Services Coffee/Tea Event Plannin…" at bounding box center [784, 619] width 565 height 206
click at [673, 666] on label "Wifi" at bounding box center [593, 692] width 182 height 59
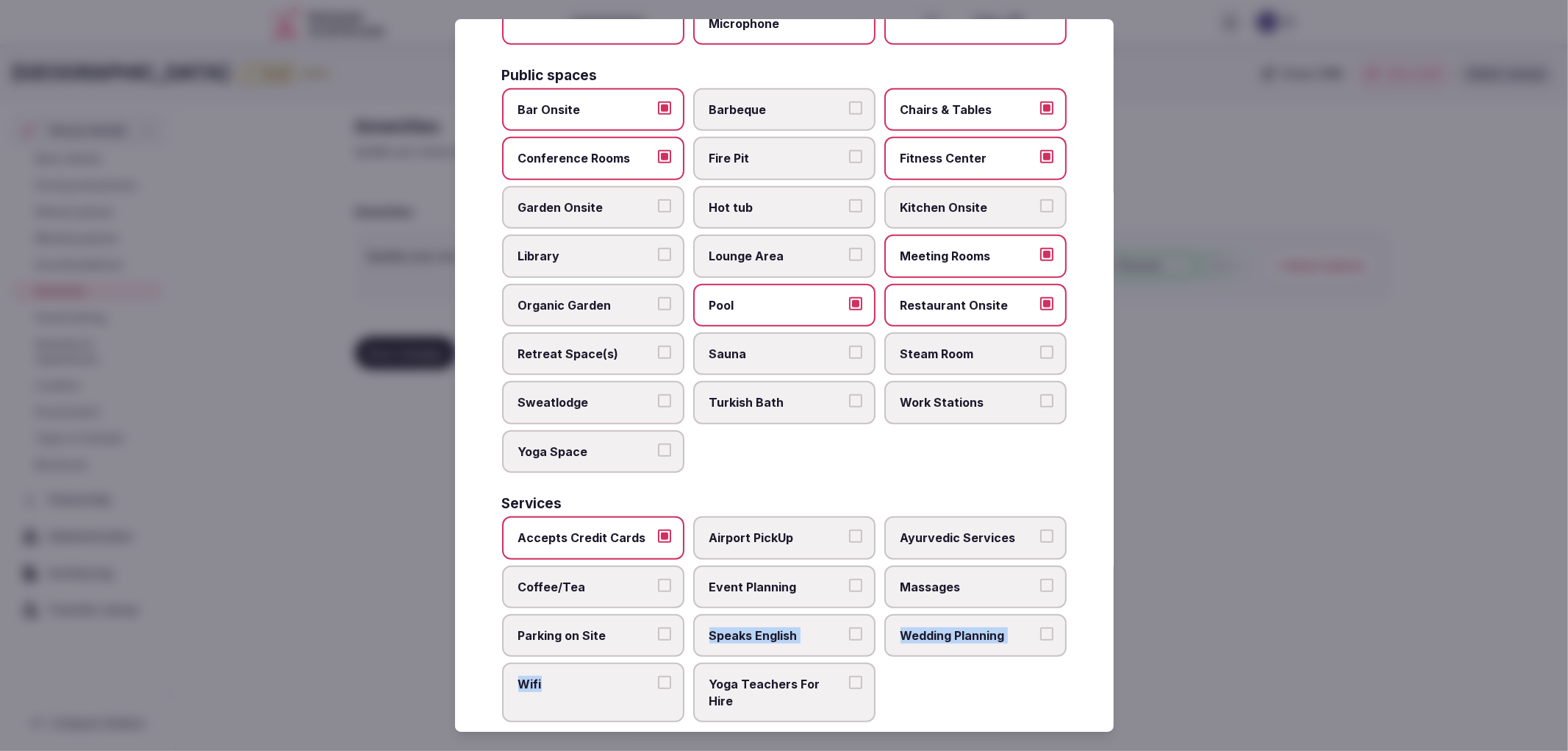
click at [671, 676] on button "Wifi" at bounding box center [665, 683] width 13 height 13
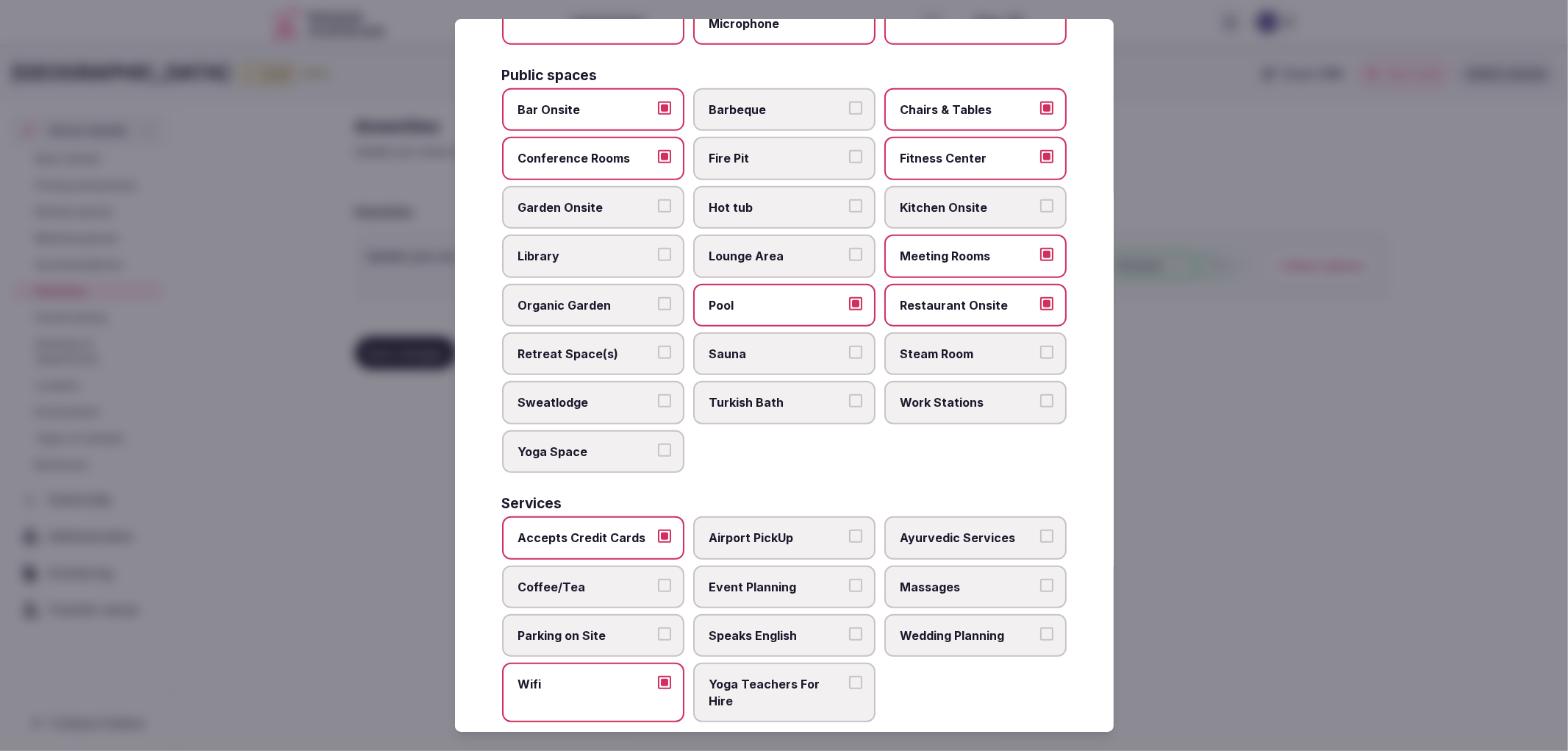
drag, startPoint x: 648, startPoint y: 601, endPoint x: 656, endPoint y: 571, distance: 31.0
click at [648, 614] on label "Parking on Site" at bounding box center [593, 636] width 182 height 42
click at [658, 627] on button "Parking on Site" at bounding box center [665, 634] width 13 height 13
click at [657, 569] on label "Coffee/Tea" at bounding box center [593, 587] width 182 height 42
click at [658, 579] on button "Coffee/Tea" at bounding box center [665, 585] width 13 height 13
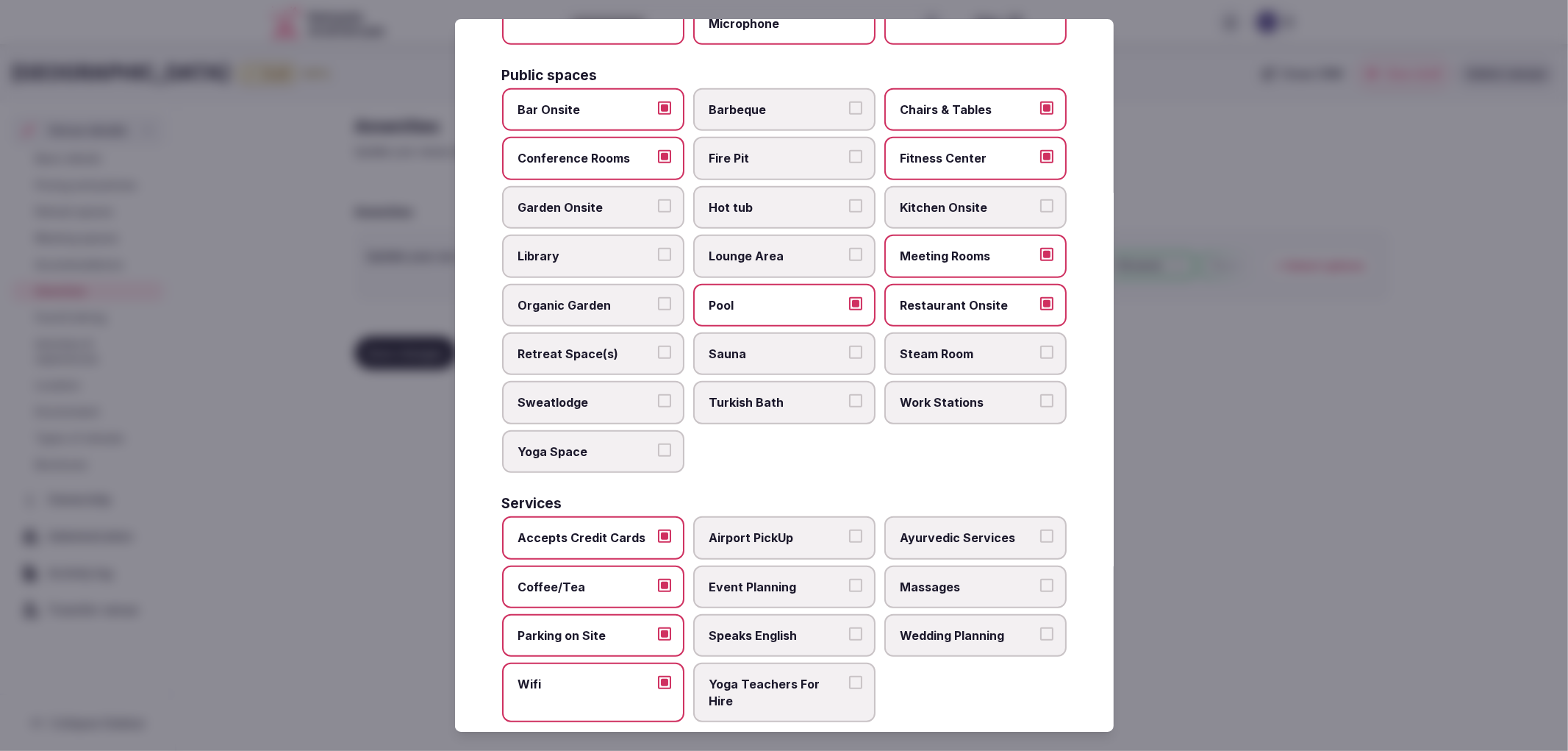
click at [795, 631] on label "Speaks English" at bounding box center [784, 636] width 182 height 42
click at [849, 631] on button "Speaks English" at bounding box center [855, 634] width 13 height 13
click at [809, 579] on label "Event Planning" at bounding box center [784, 587] width 182 height 42
click at [849, 579] on button "Event Planning" at bounding box center [855, 585] width 13 height 13
click at [825, 532] on label "Airport PickUp" at bounding box center [784, 537] width 182 height 42
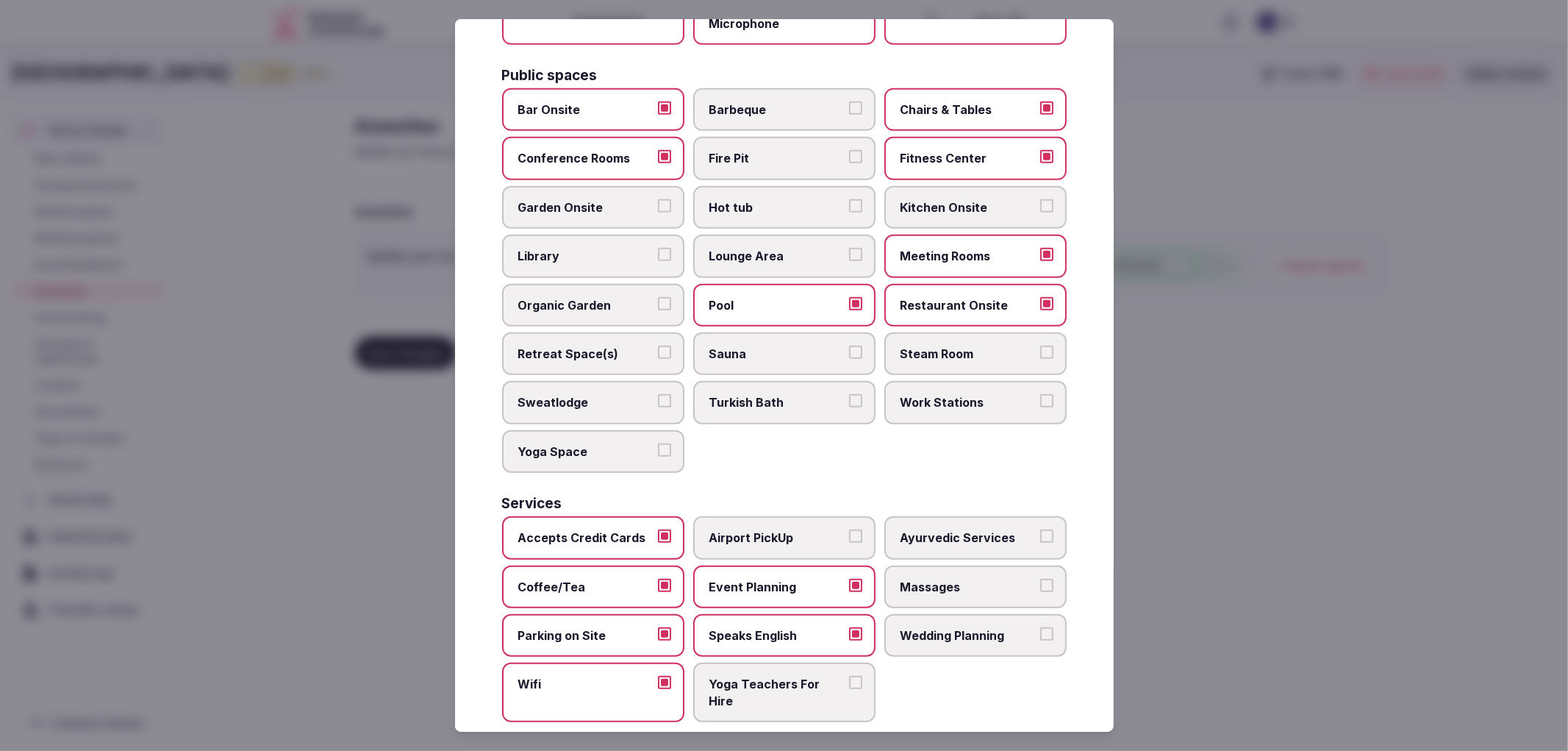
click at [849, 532] on button "Airport PickUp" at bounding box center [855, 536] width 13 height 13
click at [952, 590] on div "Accepts Credit Cards Airport PickUp Ayurvedic Services Coffee/Tea Event Plannin…" at bounding box center [784, 619] width 565 height 206
click at [949, 581] on label "Massages" at bounding box center [976, 587] width 182 height 42
click at [1041, 581] on button "Massages" at bounding box center [1047, 585] width 13 height 13
click at [964, 614] on label "Wedding Planning" at bounding box center [976, 636] width 182 height 42
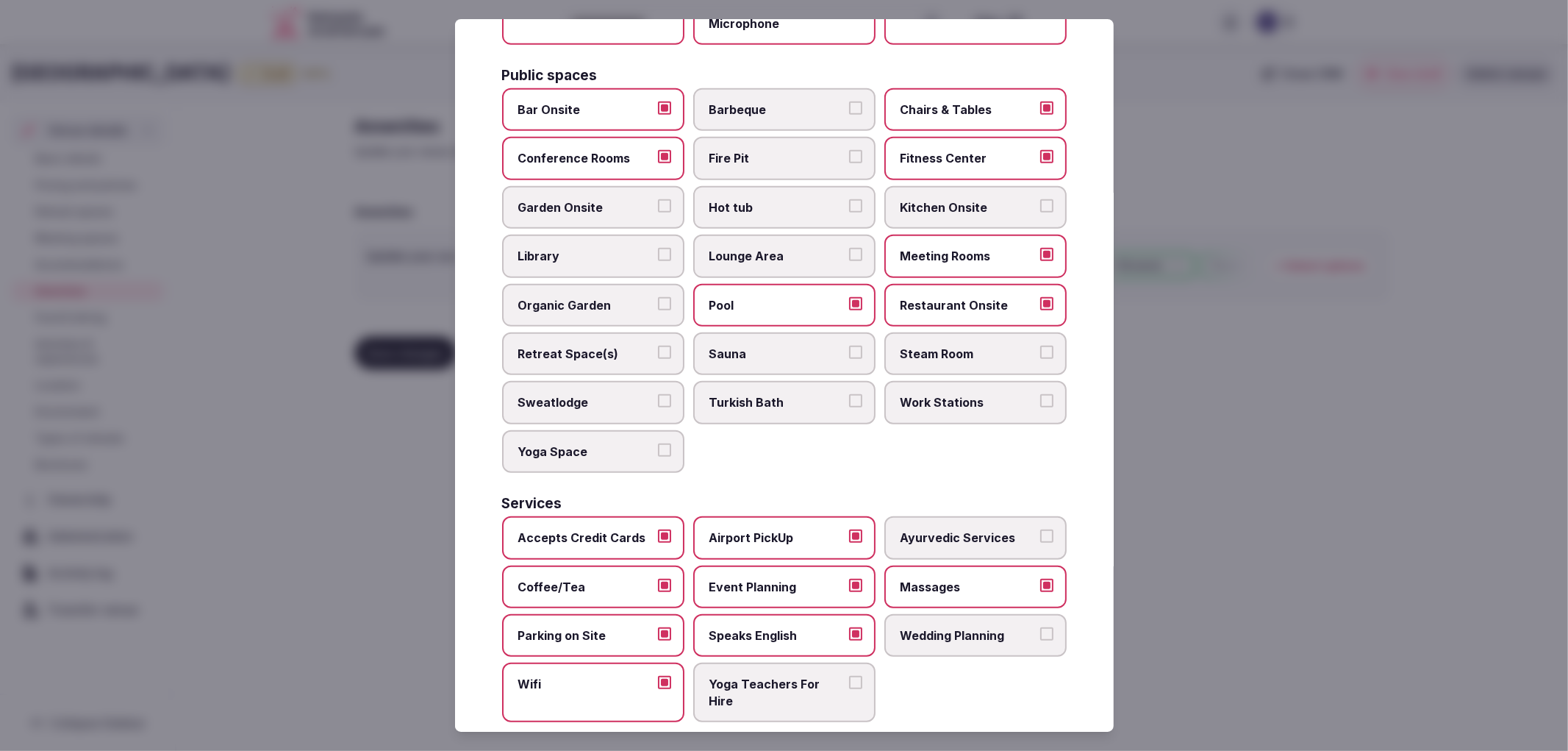
click at [1041, 627] on button "Wedding Planning" at bounding box center [1047, 634] width 13 height 13
click at [1269, 559] on div at bounding box center [784, 376] width 1568 height 751
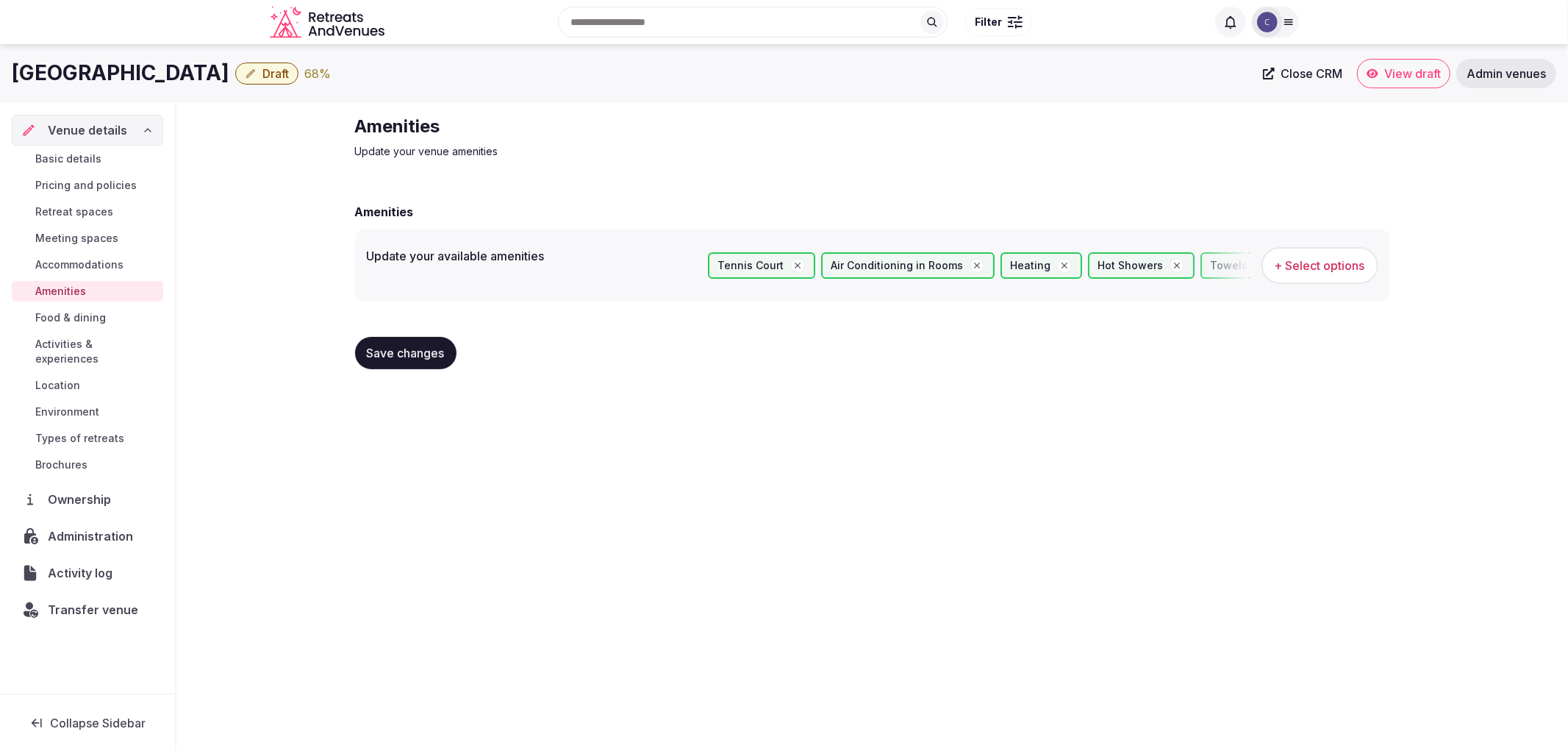
click at [408, 343] on button "Save changes" at bounding box center [405, 353] width 102 height 33
click at [68, 207] on span "Retreat spaces" at bounding box center [74, 212] width 78 height 15
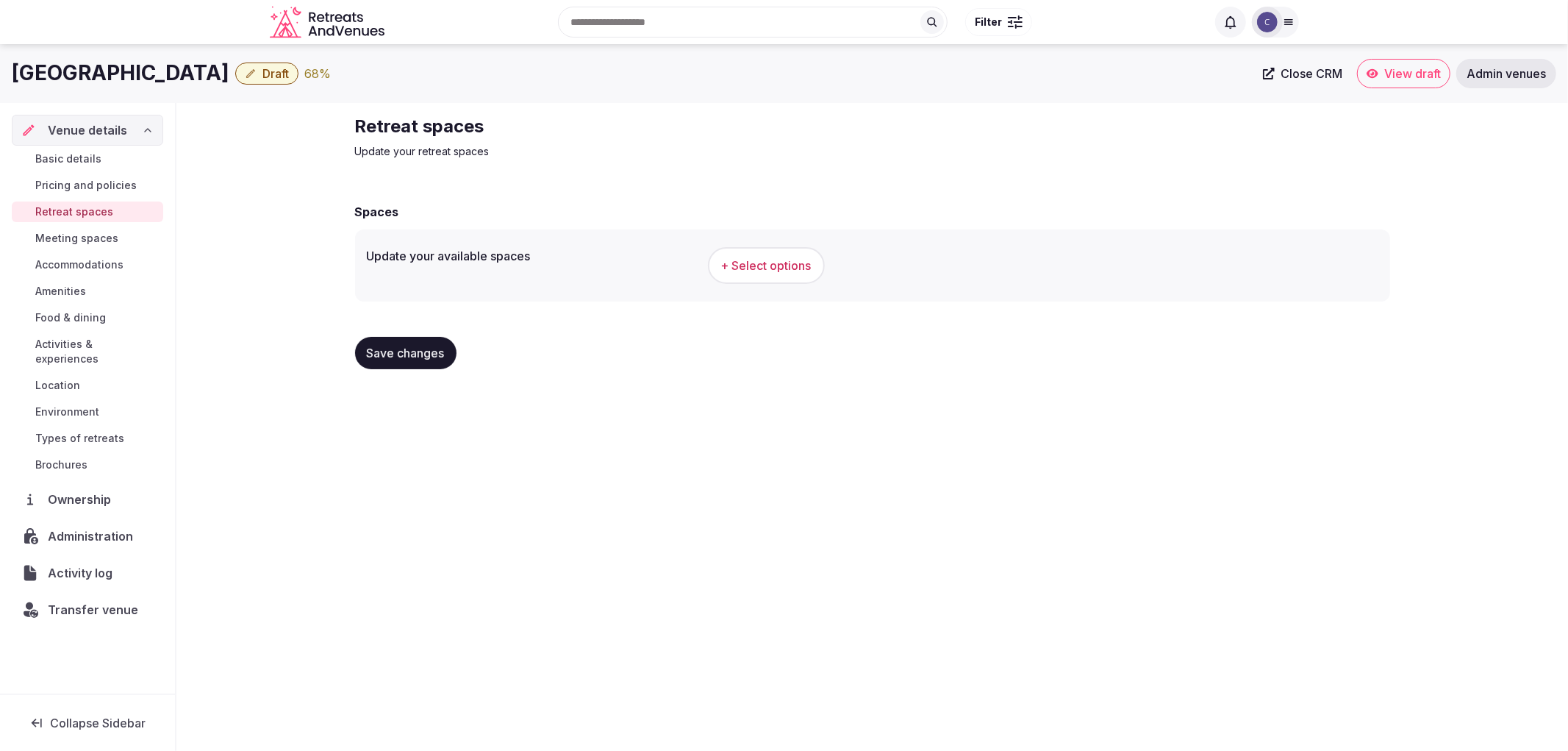
click at [754, 271] on span "+ Select options" at bounding box center [766, 266] width 90 height 16
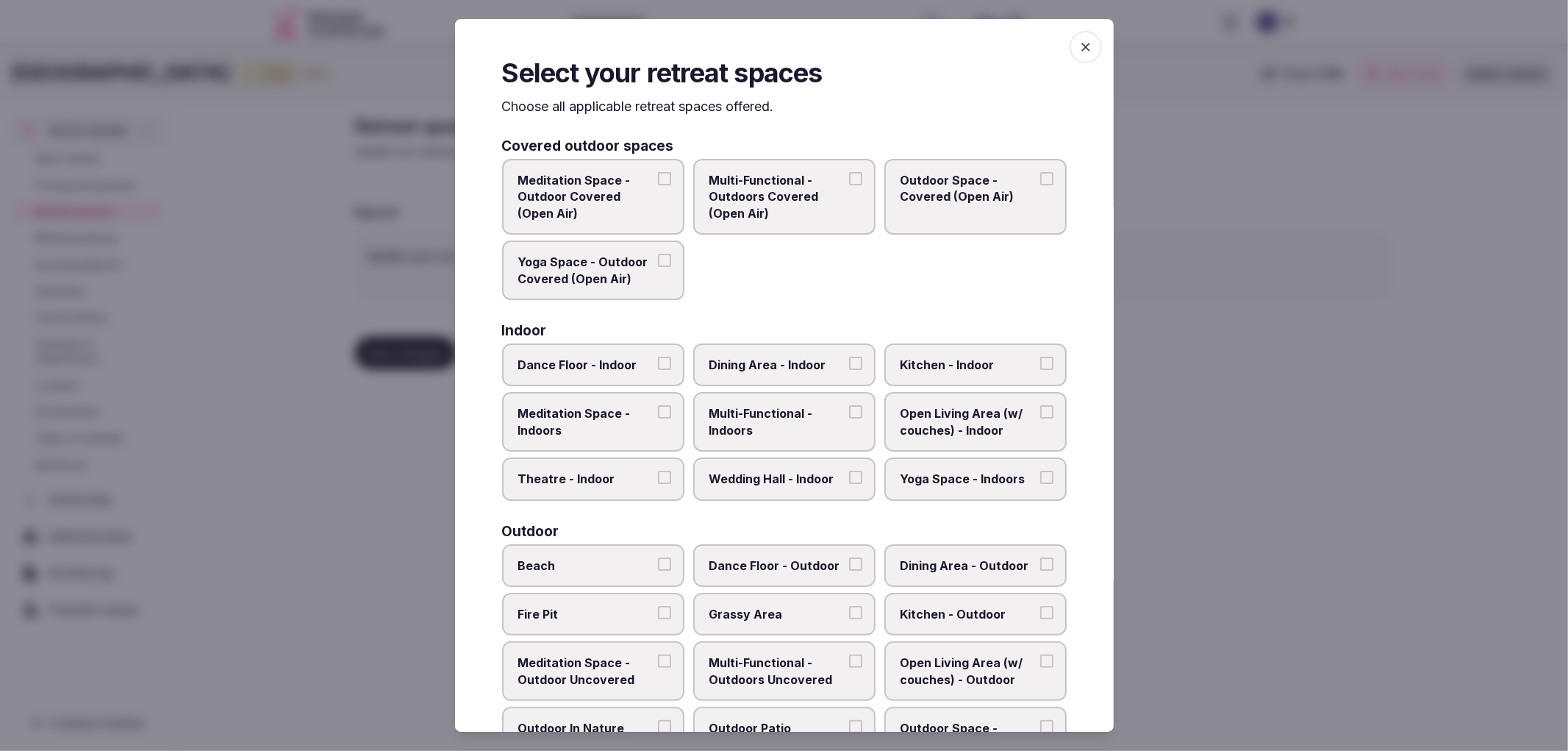
click at [842, 417] on label "Multi-Functional - Indoors" at bounding box center [784, 421] width 182 height 59
click at [849, 417] on button "Multi-Functional - Indoors" at bounding box center [855, 412] width 13 height 13
click at [765, 476] on span "Wedding Hall - Indoor" at bounding box center [777, 479] width 136 height 16
click at [849, 476] on button "Wedding Hall - Indoor" at bounding box center [855, 477] width 13 height 13
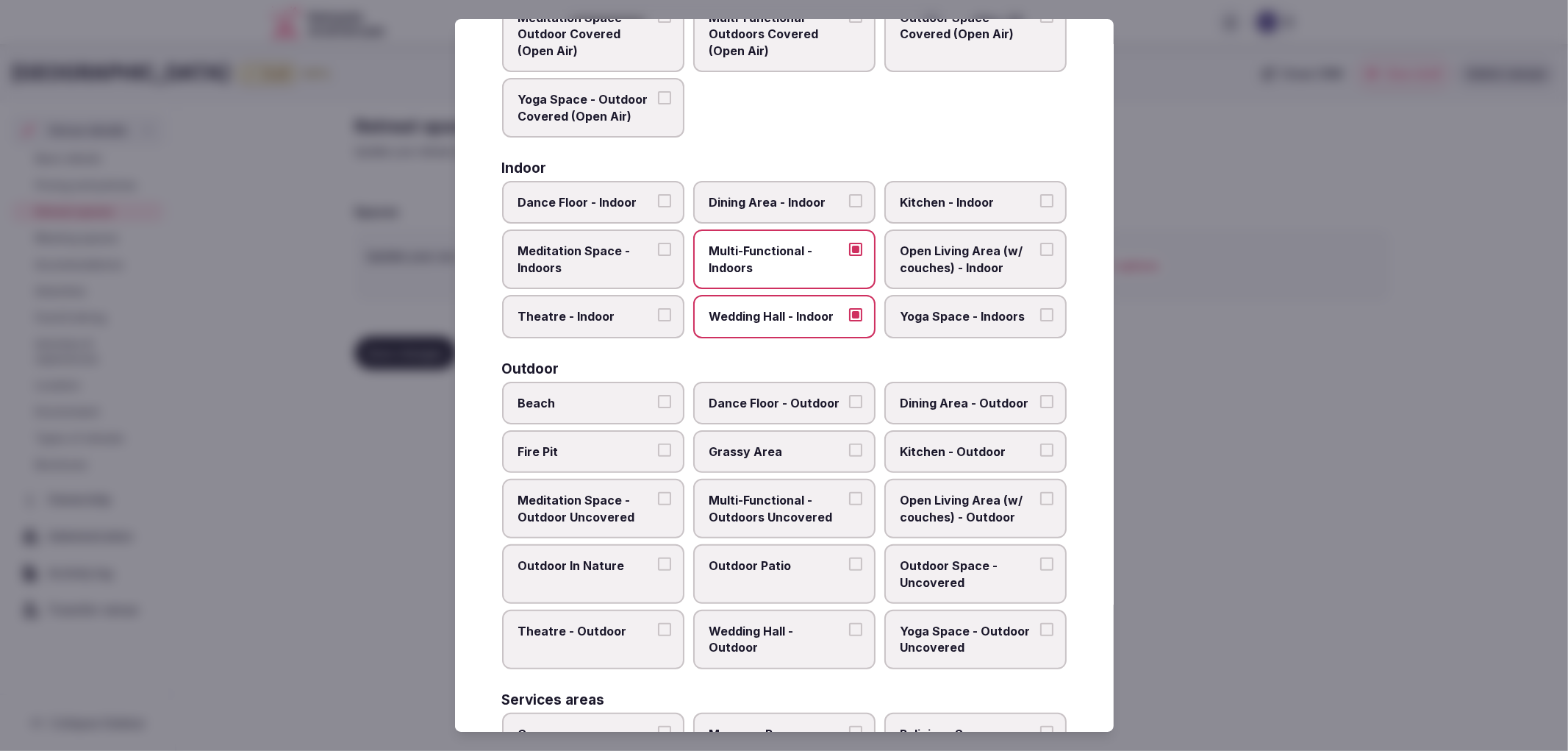
scroll to position [327, 0]
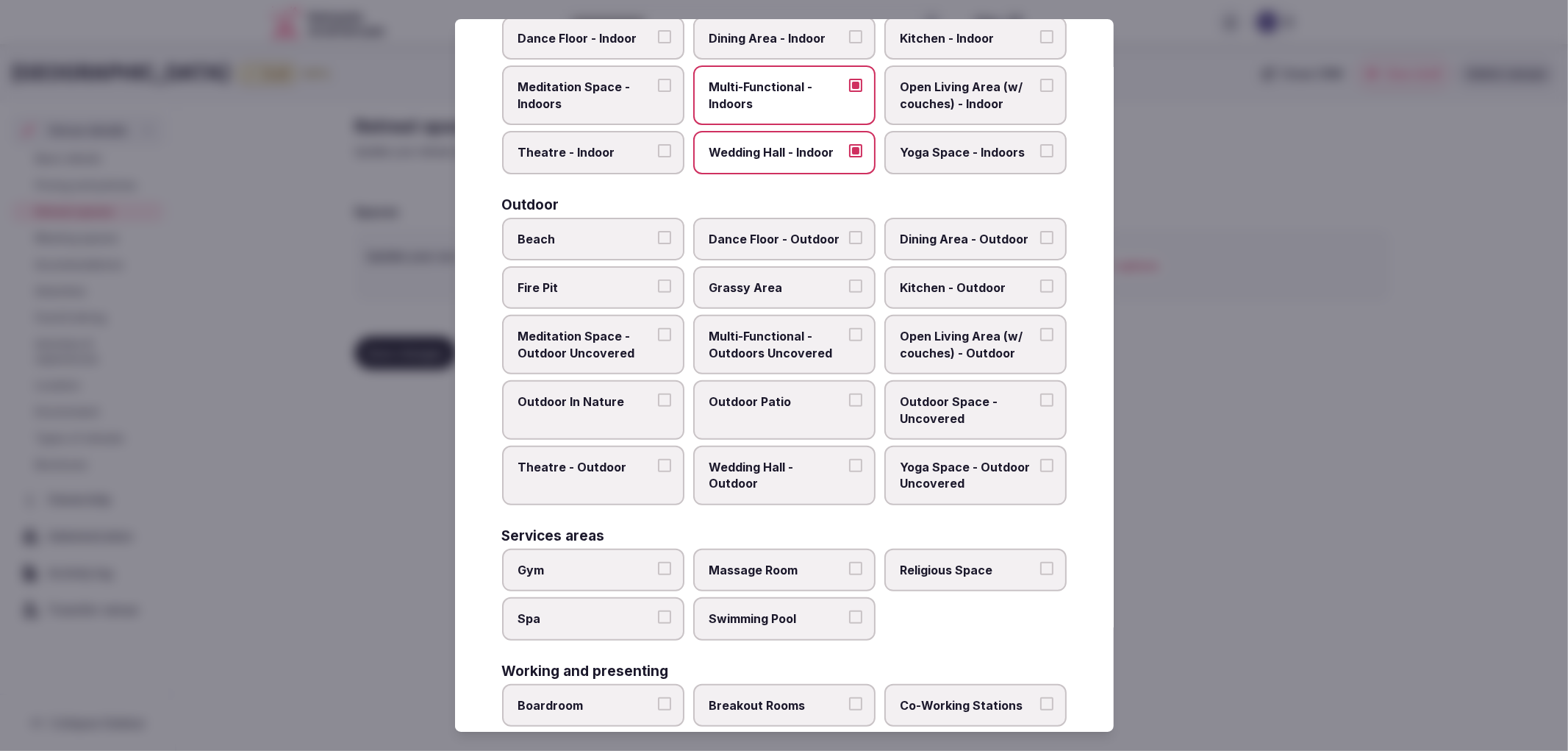
click at [795, 353] on label "Multi-Functional - Outdoors Uncovered" at bounding box center [784, 344] width 182 height 59
click at [849, 341] on button "Multi-Functional - Outdoors Uncovered" at bounding box center [855, 335] width 13 height 13
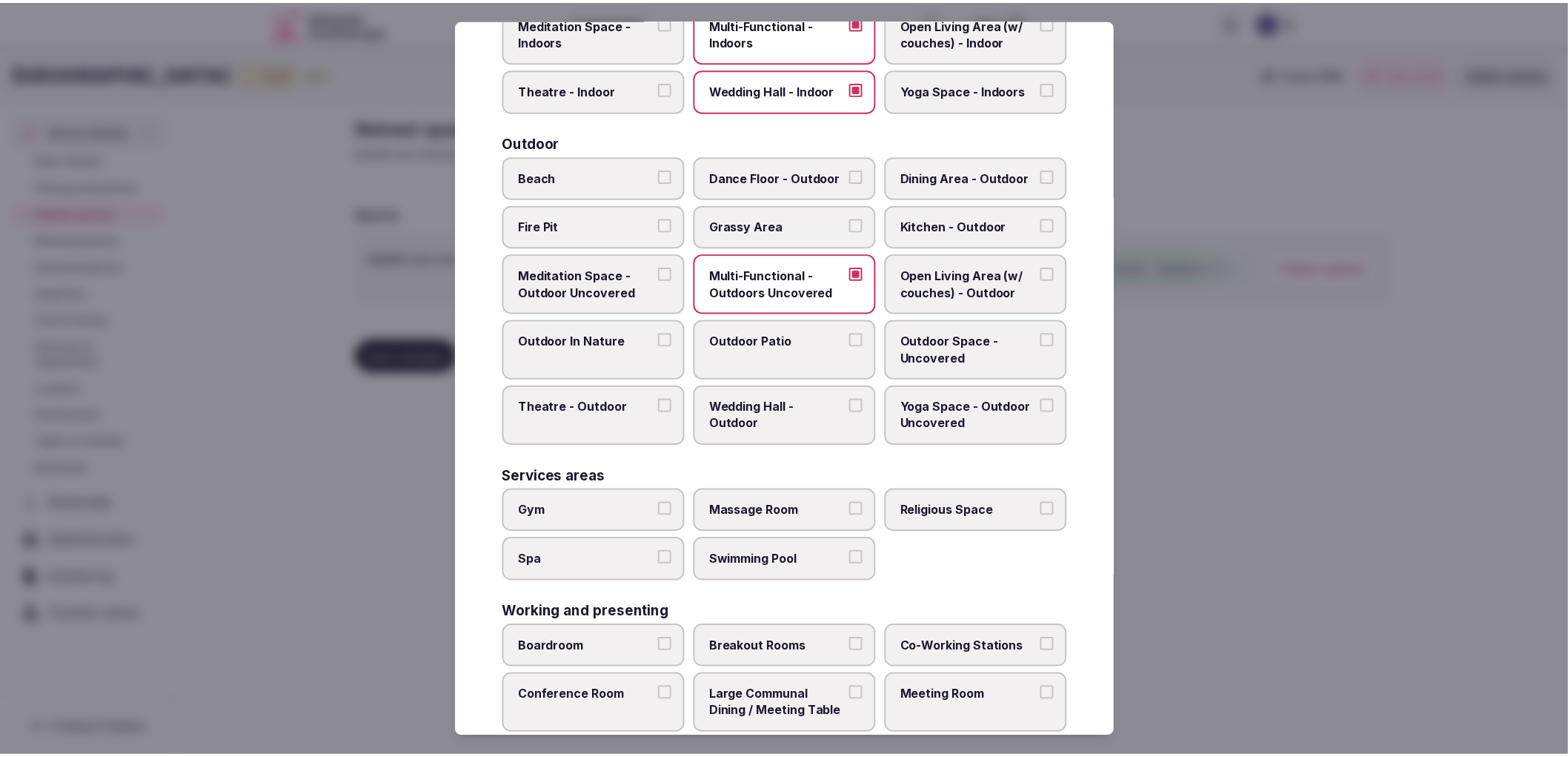
scroll to position [454, 0]
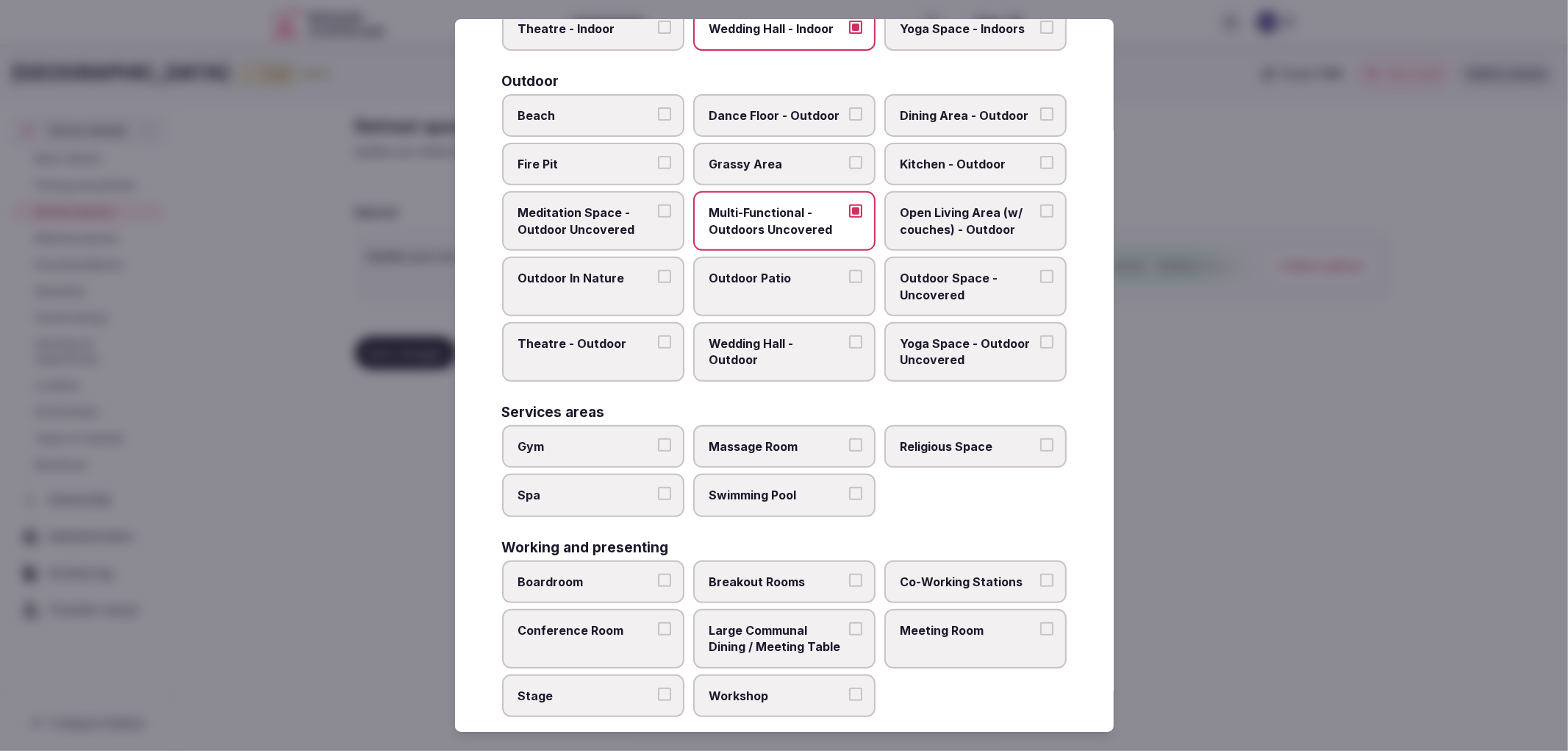
click at [591, 449] on label "Gym" at bounding box center [593, 446] width 182 height 42
click at [658, 449] on button "Gym" at bounding box center [665, 445] width 13 height 13
click at [643, 487] on span "Spa" at bounding box center [586, 495] width 136 height 16
click at [658, 487] on button "Spa" at bounding box center [665, 493] width 13 height 13
click at [734, 487] on span "Swimming Pool" at bounding box center [777, 495] width 136 height 16
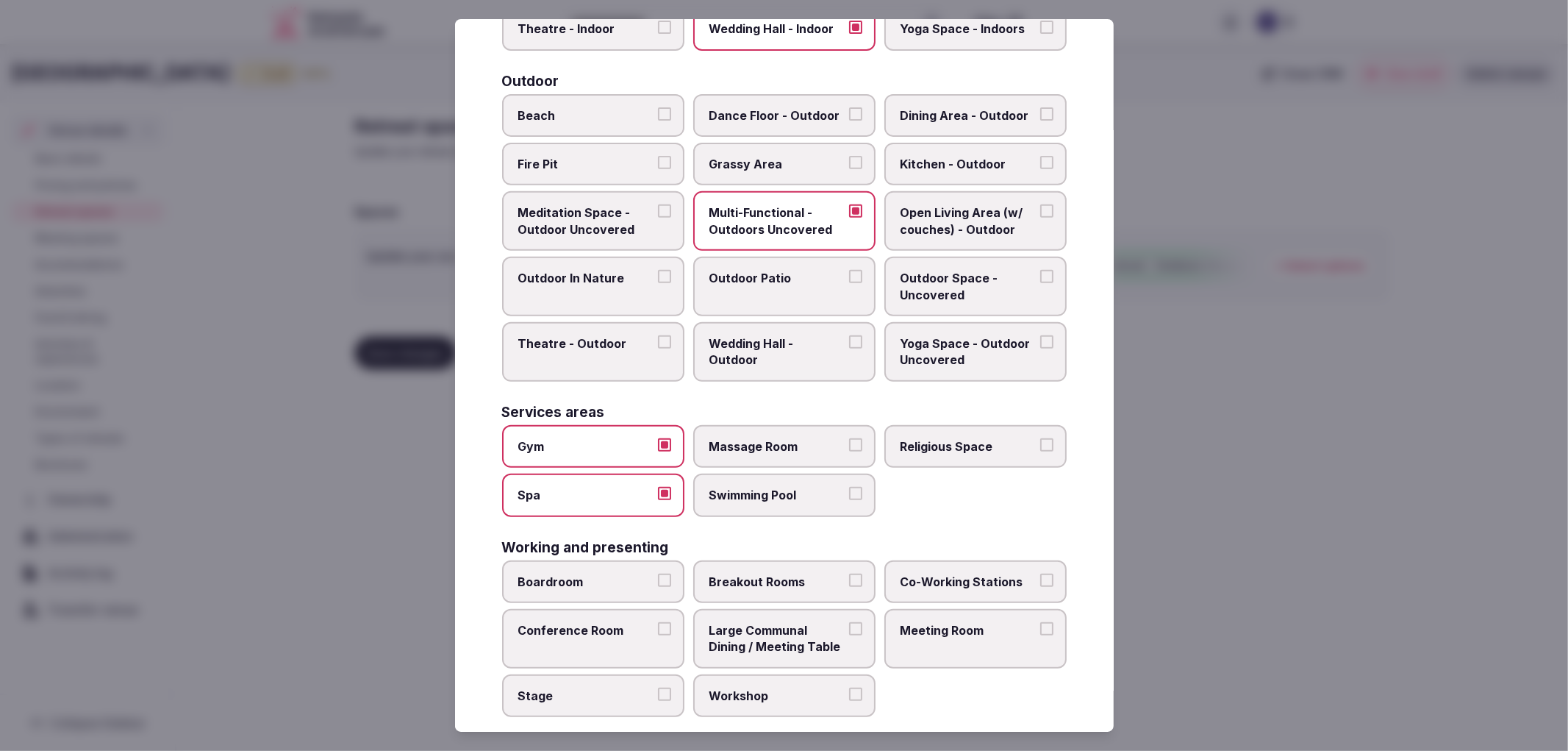
click at [849, 487] on button "Swimming Pool" at bounding box center [855, 493] width 13 height 13
click at [623, 494] on label "Spa" at bounding box center [593, 495] width 182 height 42
click at [658, 494] on button "Spa" at bounding box center [665, 493] width 13 height 13
click at [635, 561] on label "Boardroom" at bounding box center [593, 582] width 182 height 42
click at [658, 574] on button "Boardroom" at bounding box center [665, 580] width 13 height 13
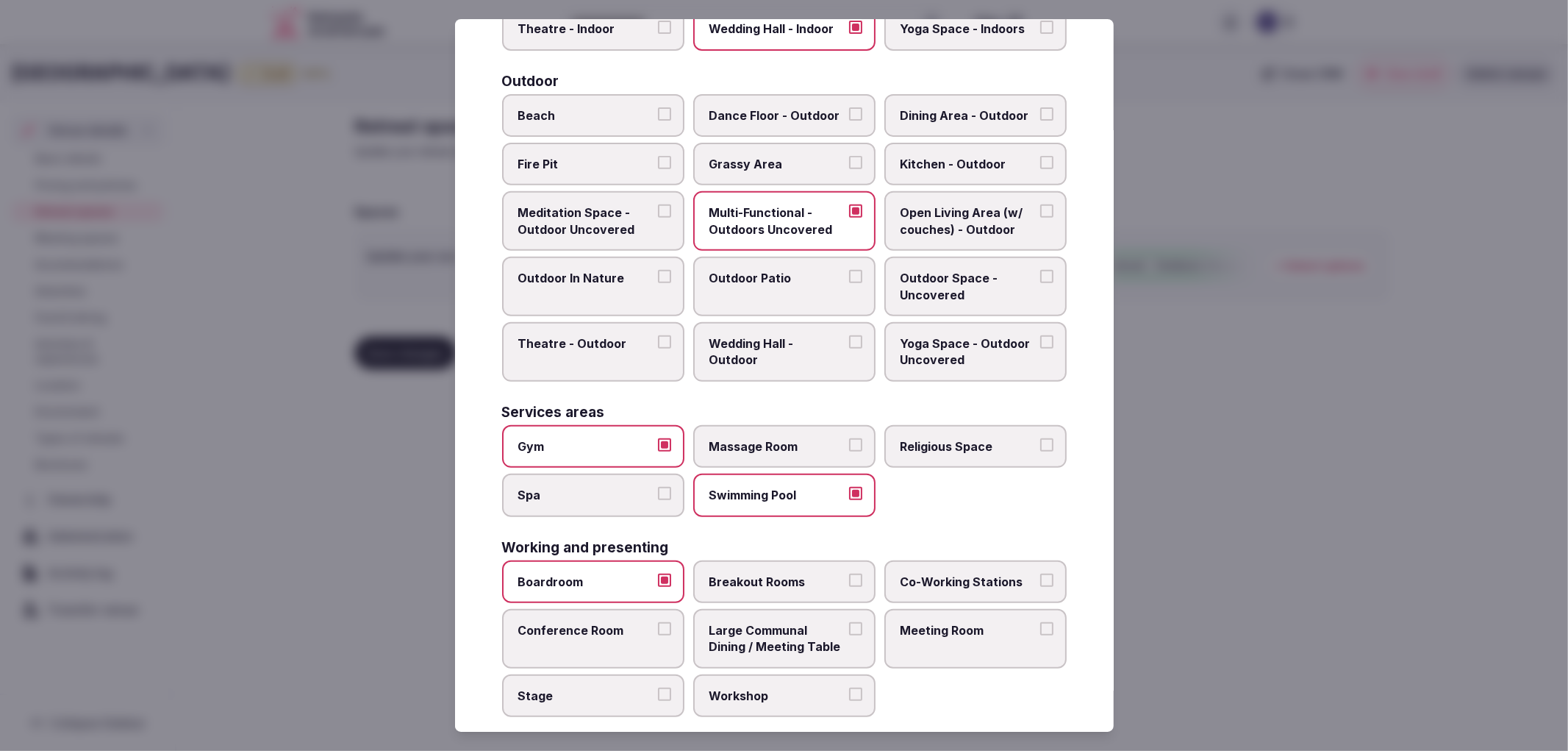
click at [642, 621] on label "Conference Room" at bounding box center [593, 638] width 182 height 59
click at [658, 623] on button "Conference Room" at bounding box center [665, 629] width 13 height 13
click at [925, 623] on span "Meeting Room" at bounding box center [968, 631] width 136 height 16
click at [1041, 623] on button "Meeting Room" at bounding box center [1047, 629] width 13 height 13
click at [722, 627] on span "Large Communal Dining / Meeting Table" at bounding box center [777, 639] width 136 height 33
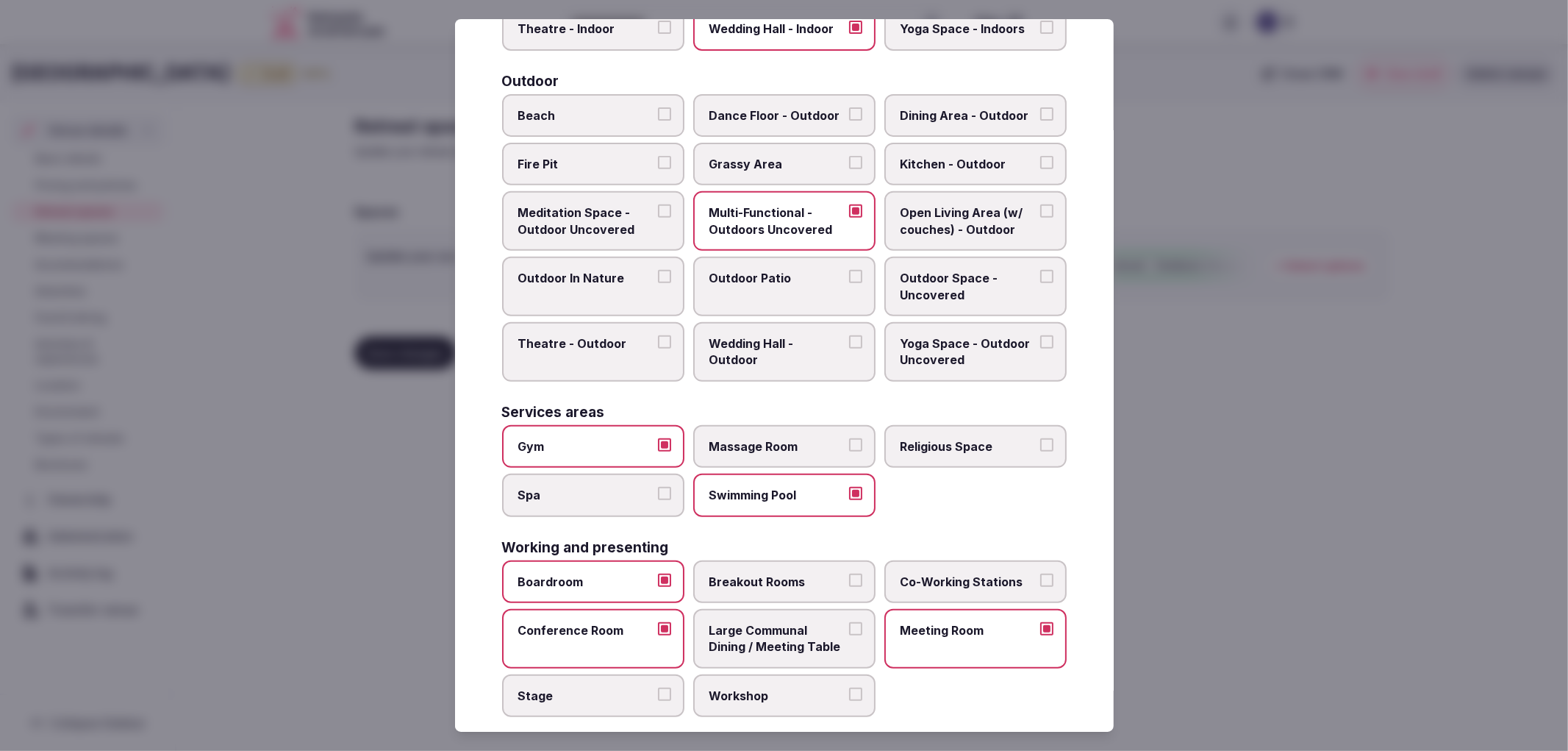
click at [849, 627] on button "Large Communal Dining / Meeting Table" at bounding box center [855, 629] width 13 height 13
click at [816, 609] on label "Large Communal Dining / Meeting Table" at bounding box center [784, 638] width 182 height 59
click at [849, 623] on button "Large Communal Dining / Meeting Table" at bounding box center [855, 629] width 13 height 13
click at [660, 688] on button "Stage" at bounding box center [665, 694] width 13 height 13
click at [816, 574] on span "Breakout Rooms" at bounding box center [777, 582] width 136 height 16
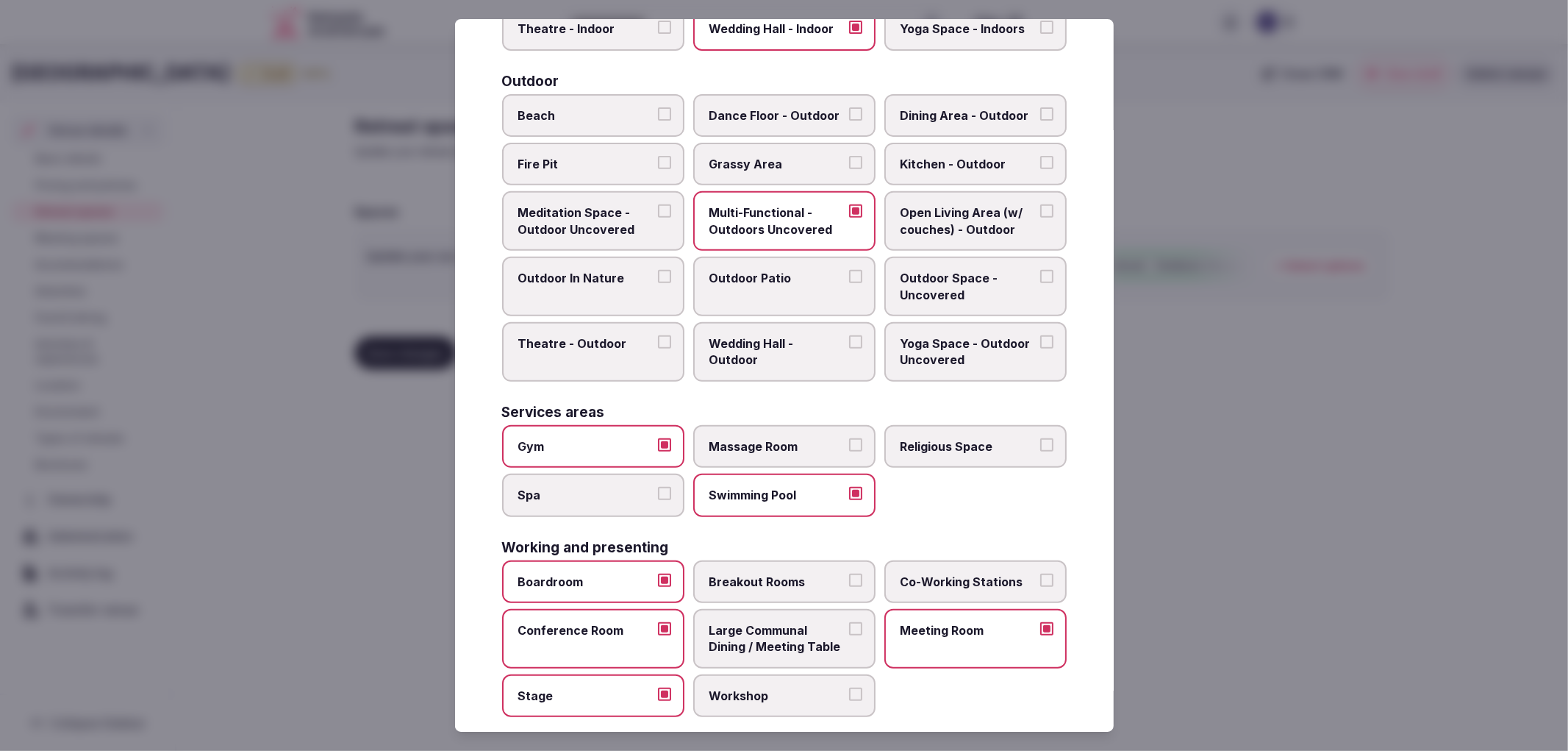
click at [849, 574] on button "Breakout Rooms" at bounding box center [855, 580] width 13 height 13
click at [1020, 561] on label "Co-Working Stations" at bounding box center [976, 582] width 182 height 42
click at [1041, 574] on button "Co-Working Stations" at bounding box center [1047, 580] width 13 height 13
click at [984, 574] on span "Co-Working Stations" at bounding box center [968, 582] width 136 height 16
click at [1041, 574] on button "Co-Working Stations" at bounding box center [1047, 580] width 13 height 13
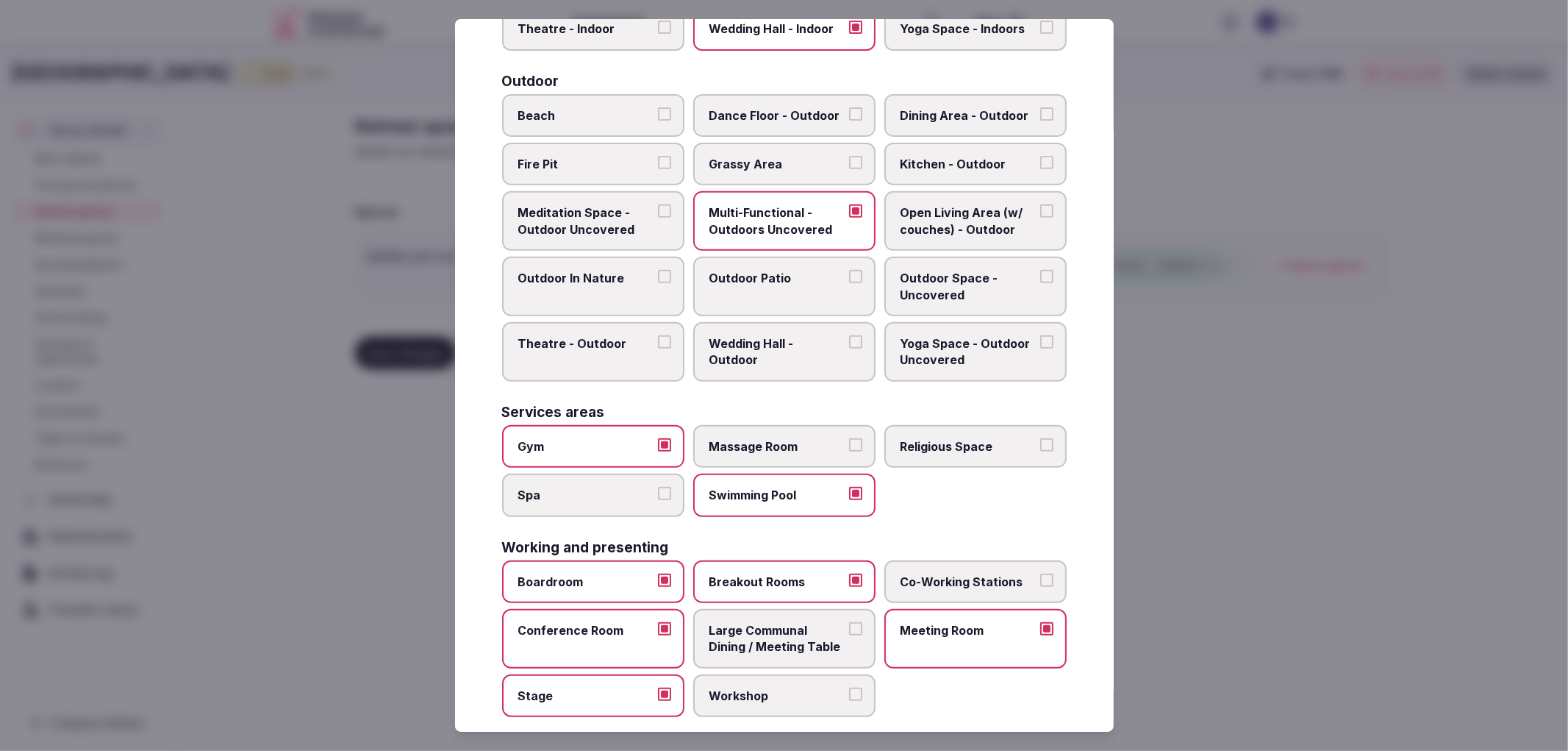
click at [1285, 524] on div at bounding box center [784, 376] width 1568 height 751
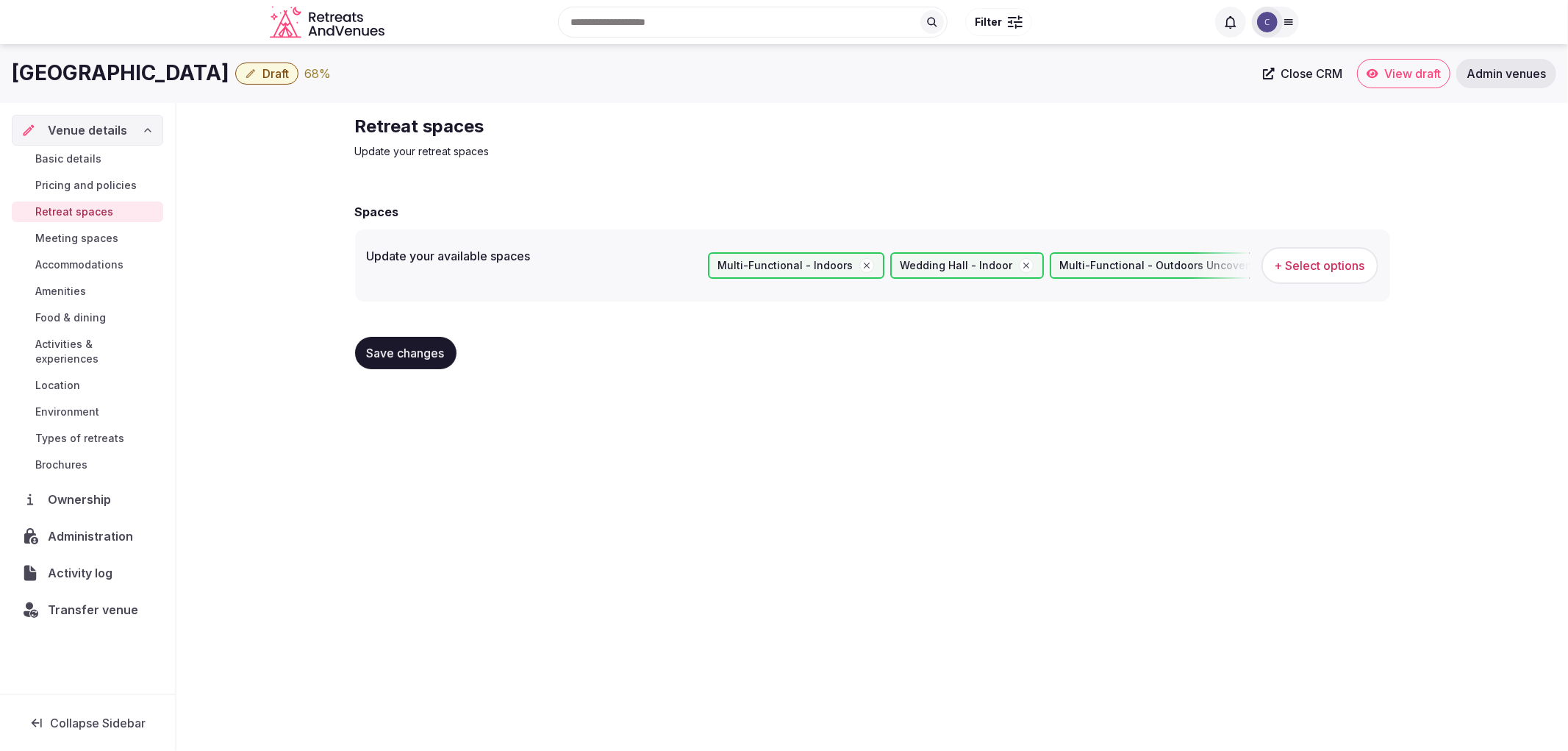
click at [421, 329] on div "Save changes" at bounding box center [873, 353] width 1035 height 56
click at [434, 349] on span "Save changes" at bounding box center [406, 353] width 78 height 15
click at [412, 341] on button "Save changes" at bounding box center [405, 353] width 102 height 33
click at [93, 154] on span "Basic details" at bounding box center [67, 158] width 66 height 15
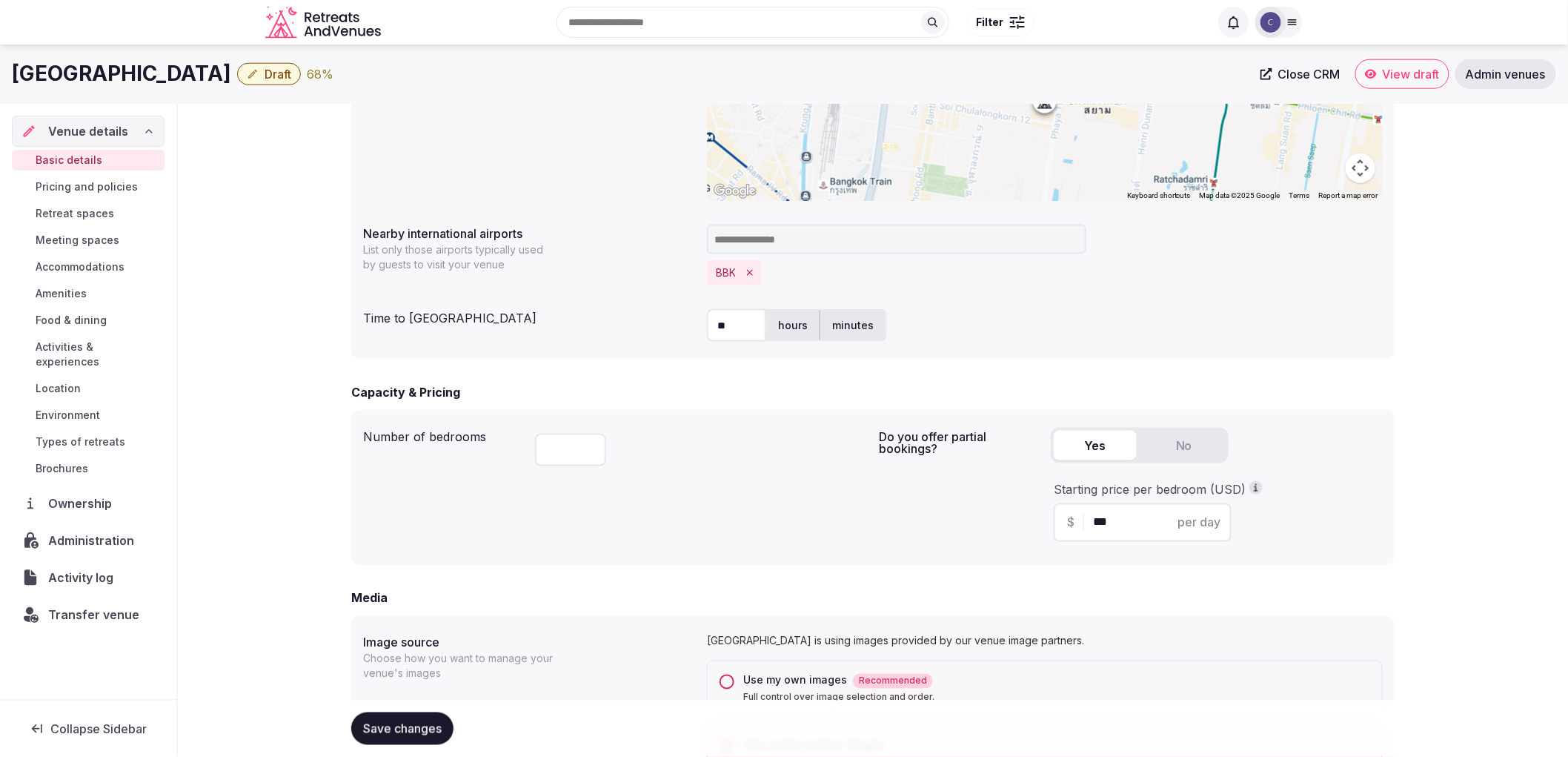
scroll to position [659, 0]
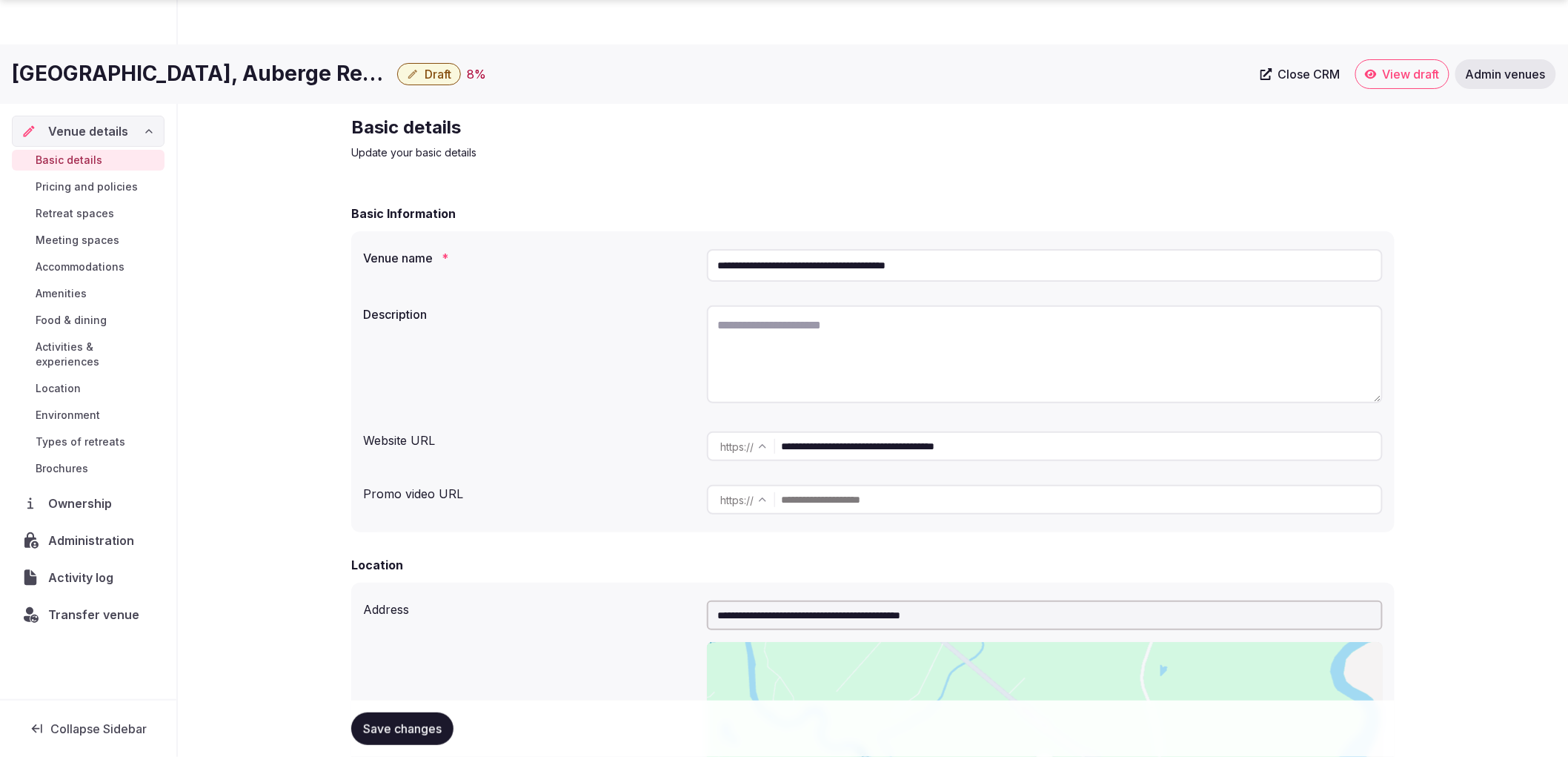
scroll to position [411, 0]
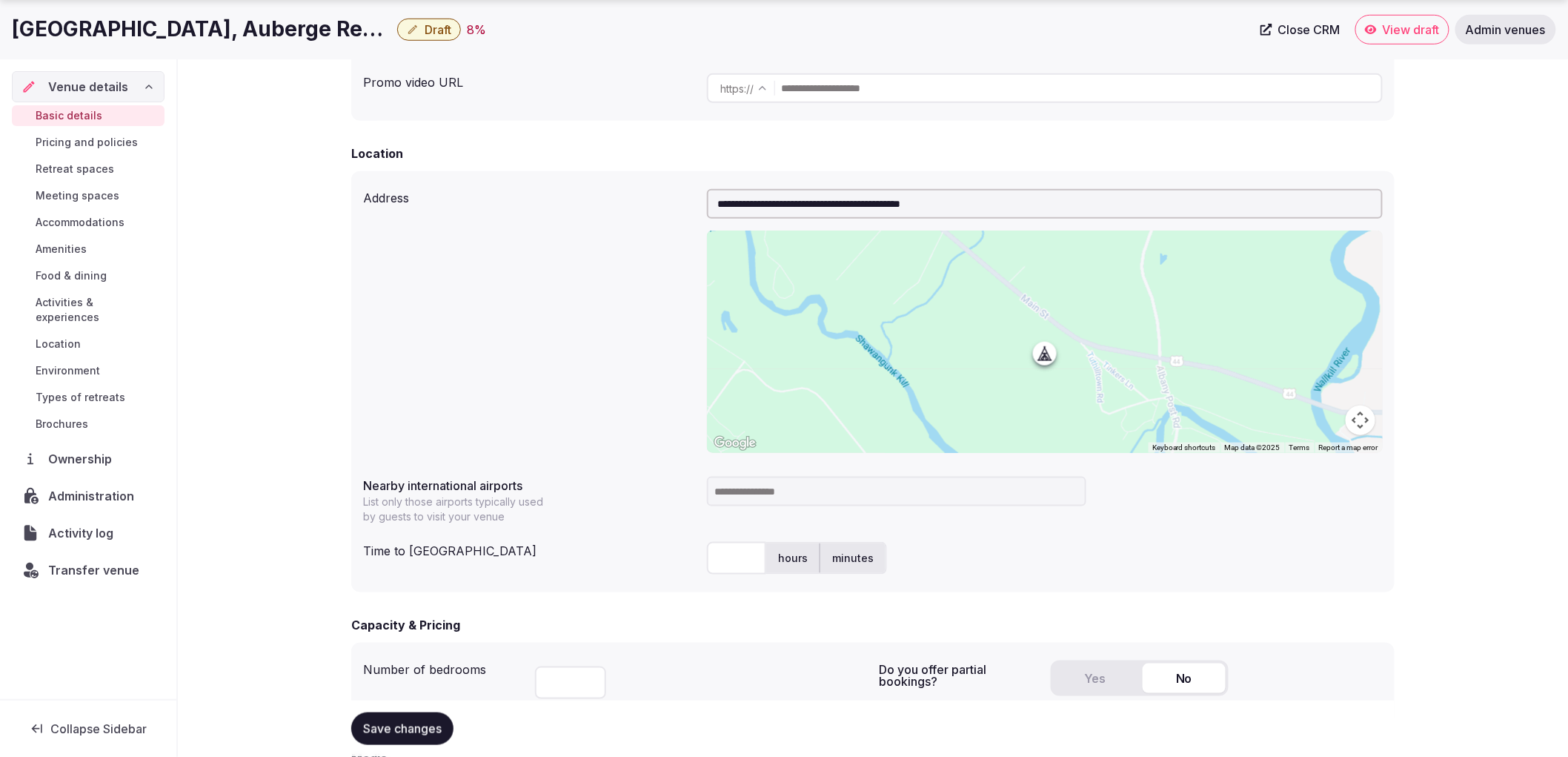
click at [355, 728] on button "Save changes" at bounding box center [402, 729] width 102 height 33
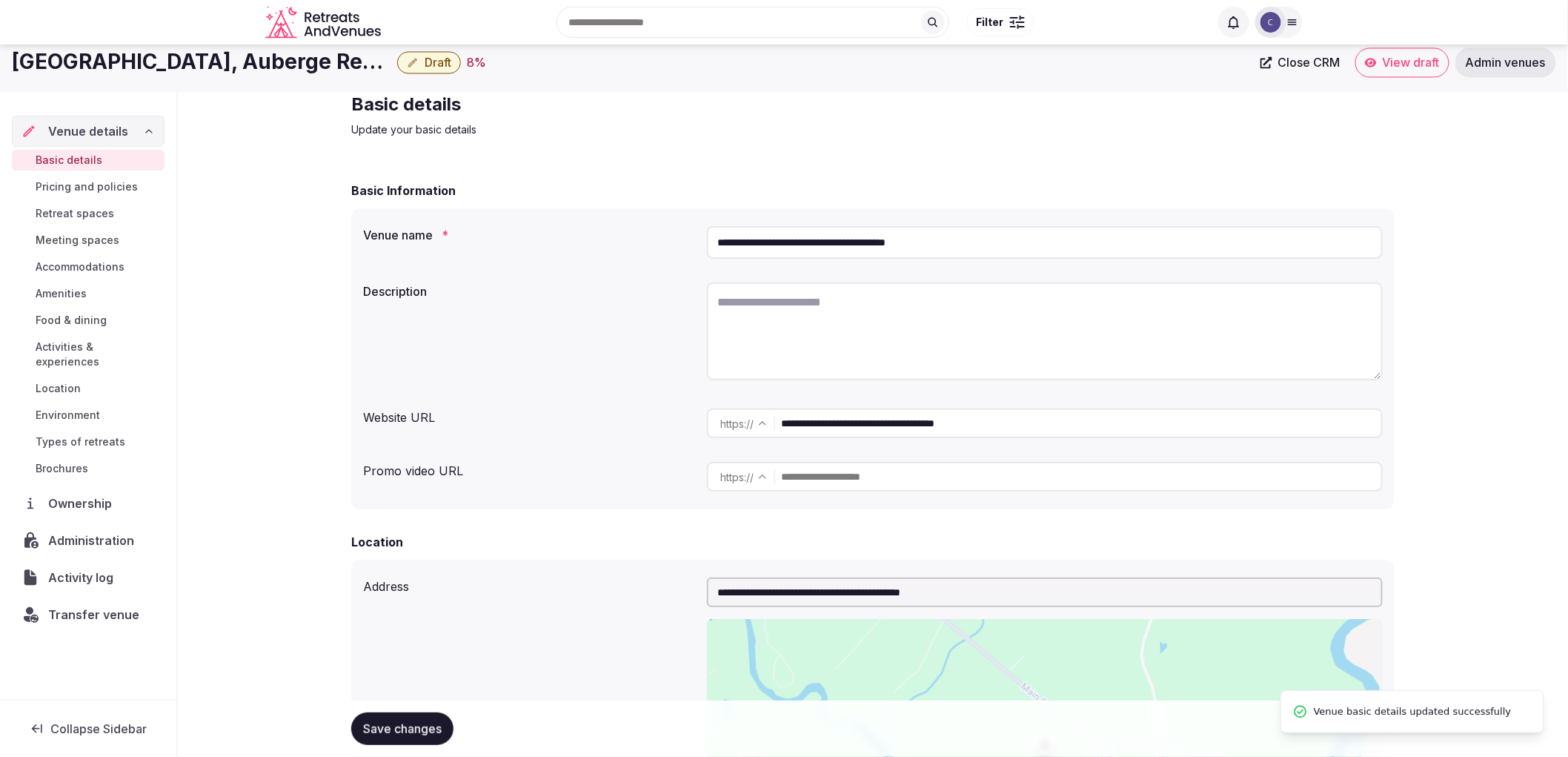
scroll to position [0, 0]
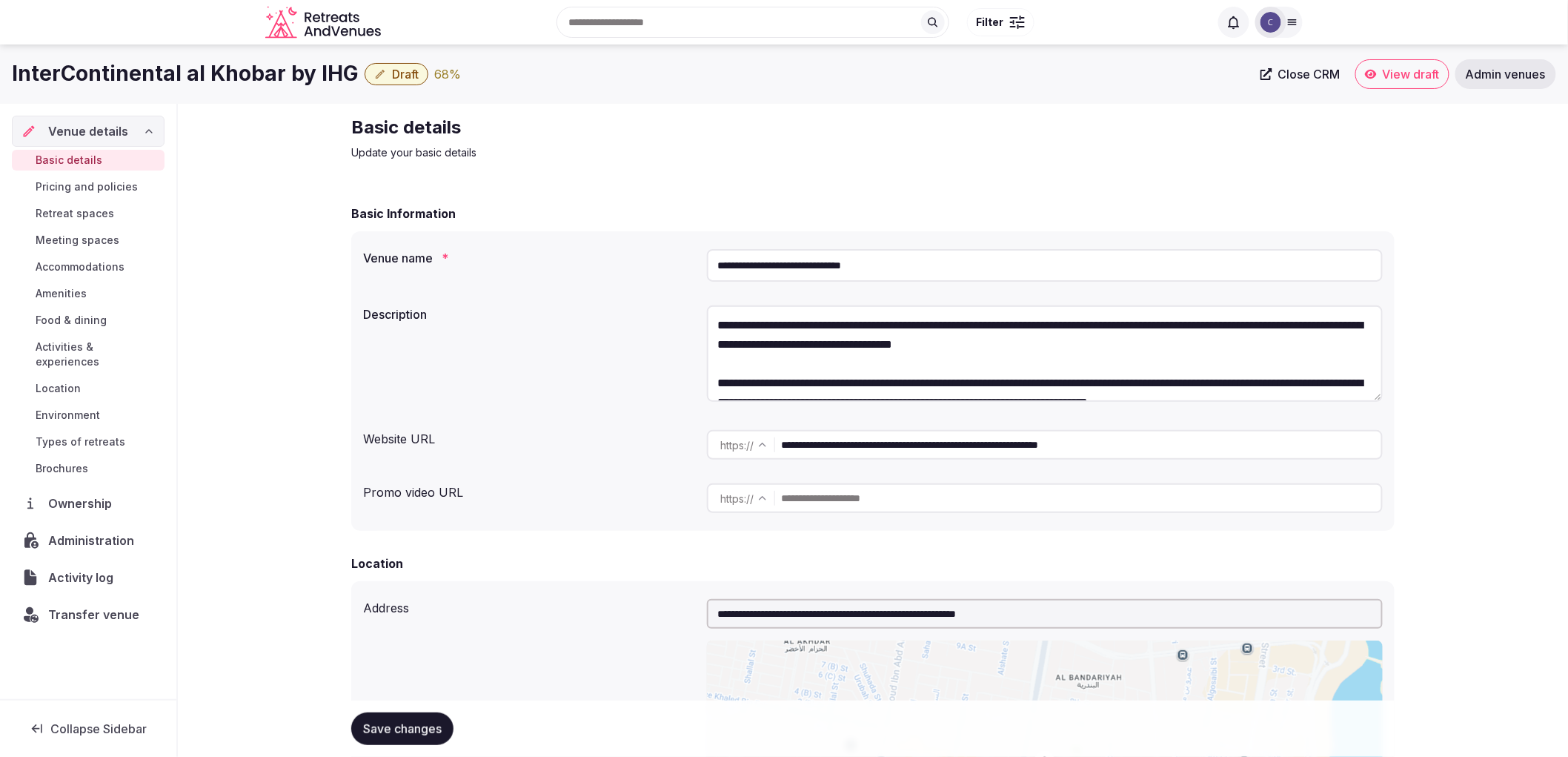
click at [111, 242] on span "Meeting spaces" at bounding box center [77, 240] width 84 height 15
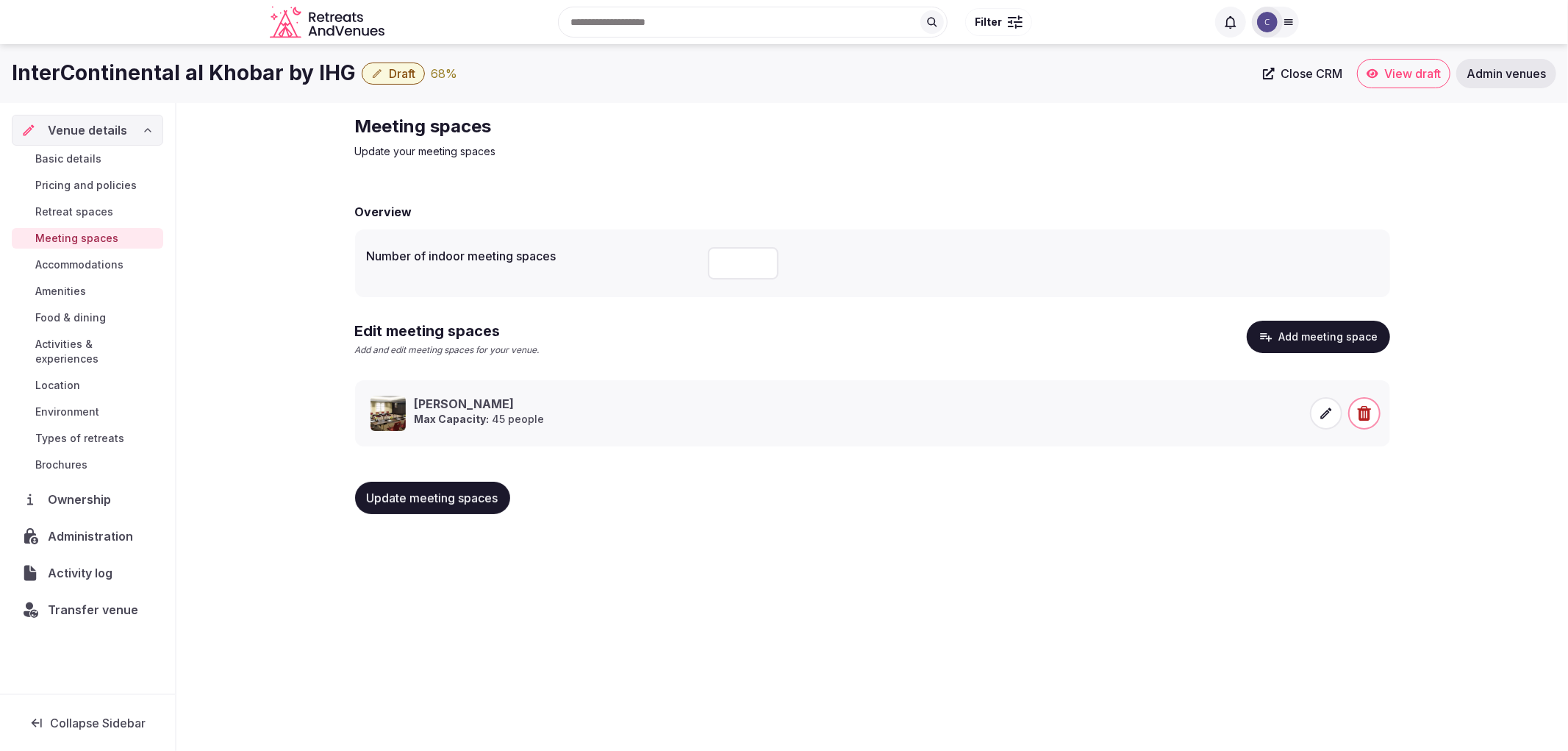
click at [149, 78] on h1 "InterContinental al Khobar by IHG" at bounding box center [184, 72] width 344 height 28
click at [112, 260] on span "Accommodations" at bounding box center [79, 265] width 89 height 15
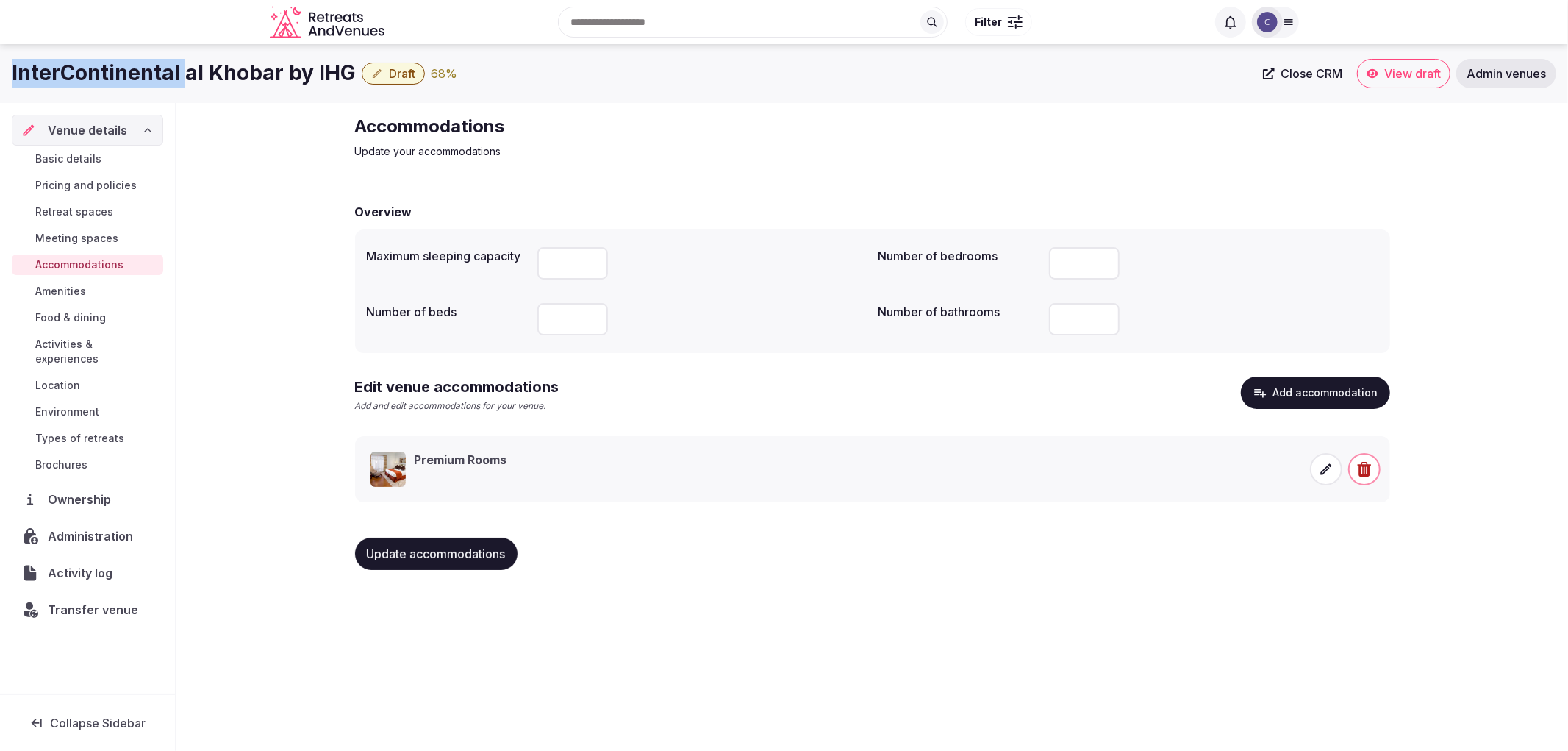
click at [32, 299] on link "Amenities" at bounding box center [87, 291] width 151 height 20
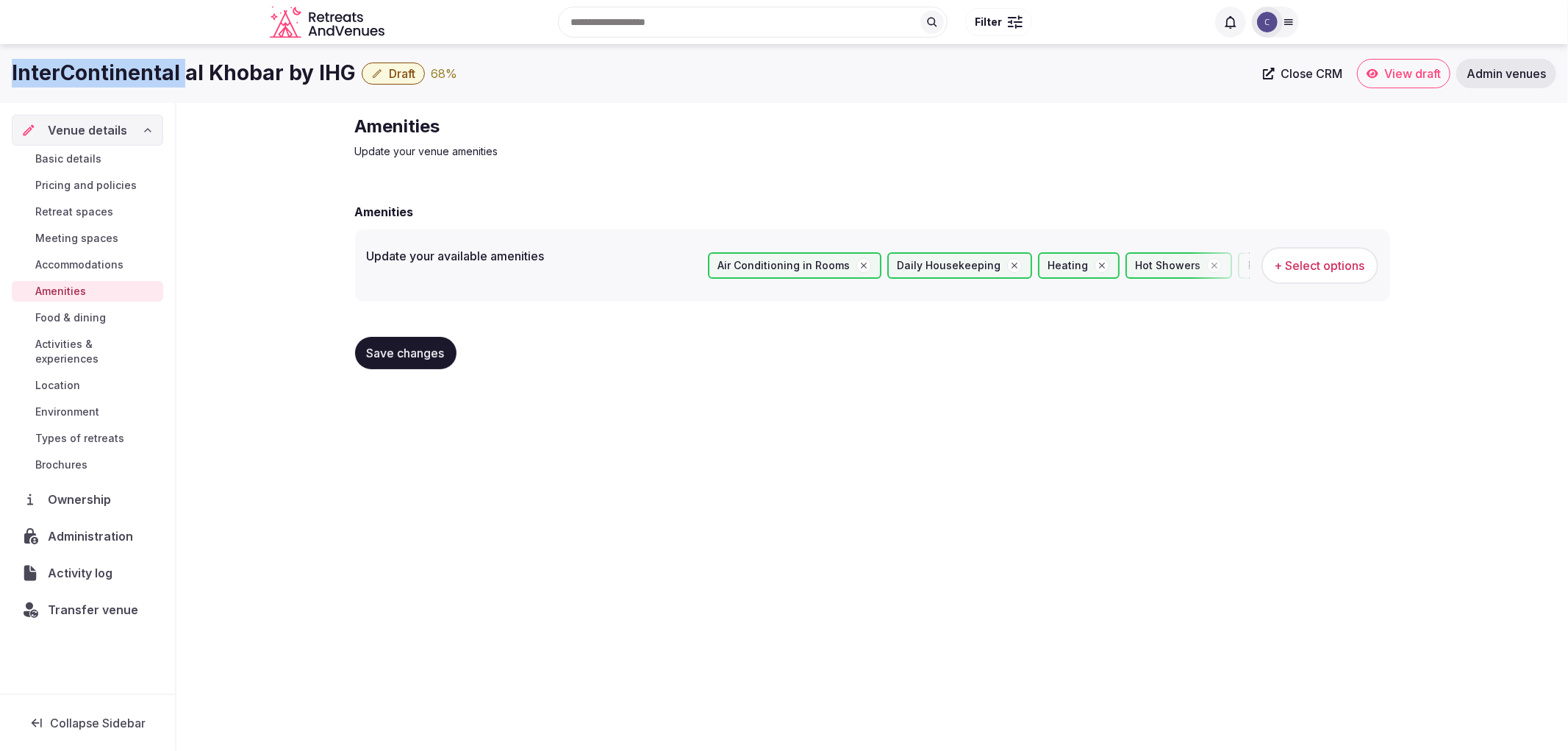
click at [57, 354] on link "Activities & experiences" at bounding box center [87, 351] width 151 height 35
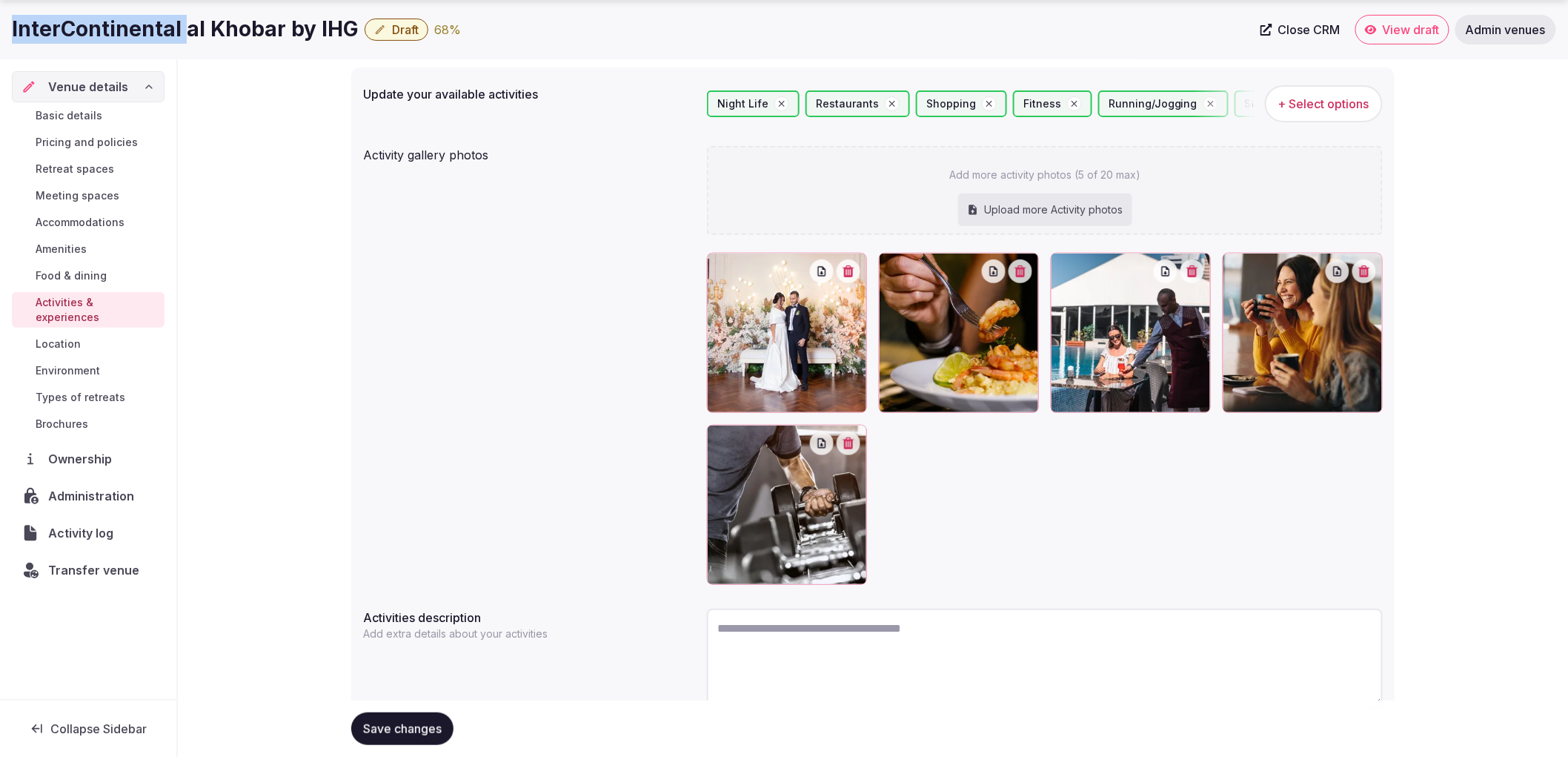
scroll to position [165, 0]
click at [95, 333] on link "Location" at bounding box center [88, 343] width 152 height 20
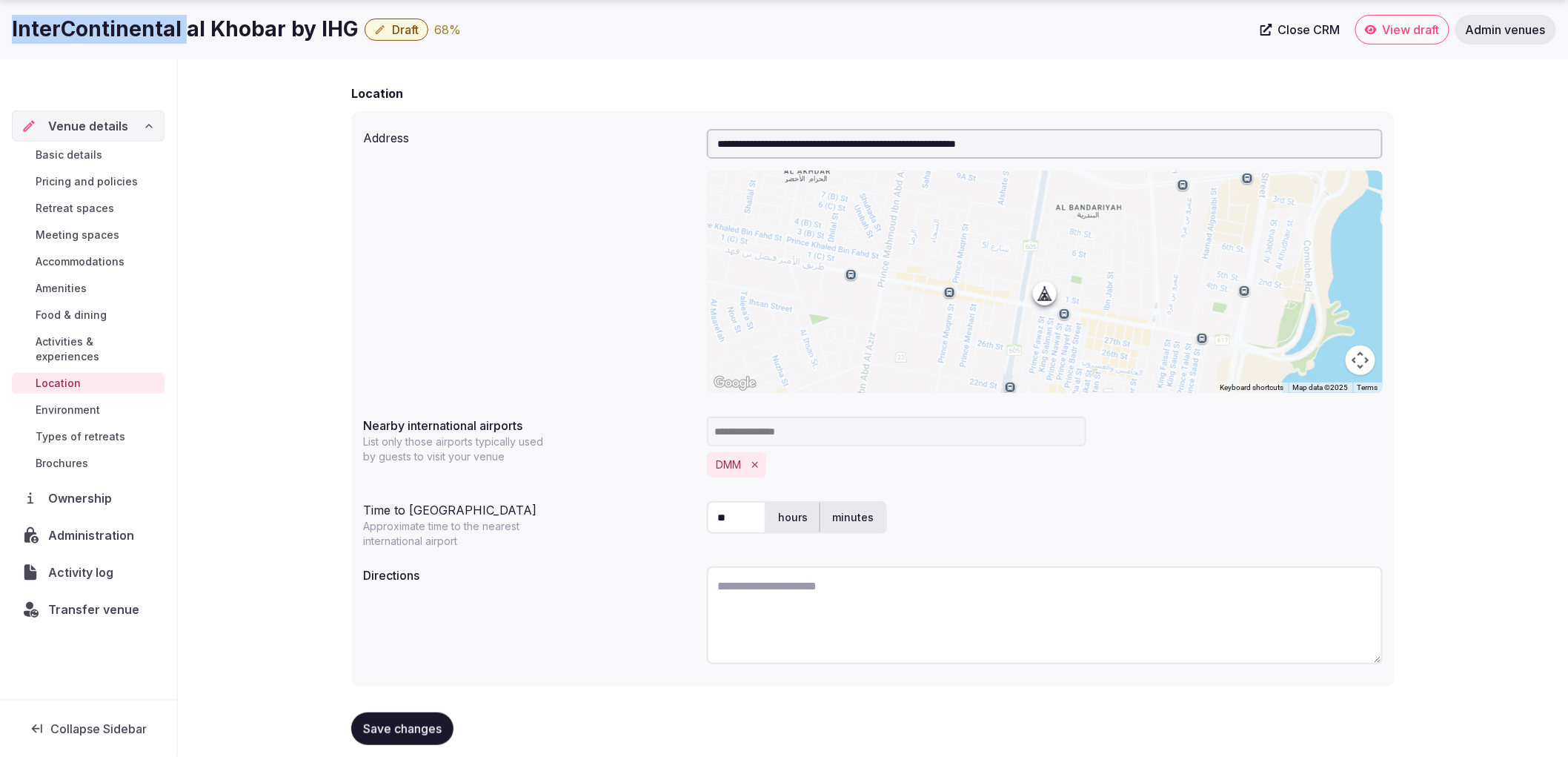
scroll to position [139, 0]
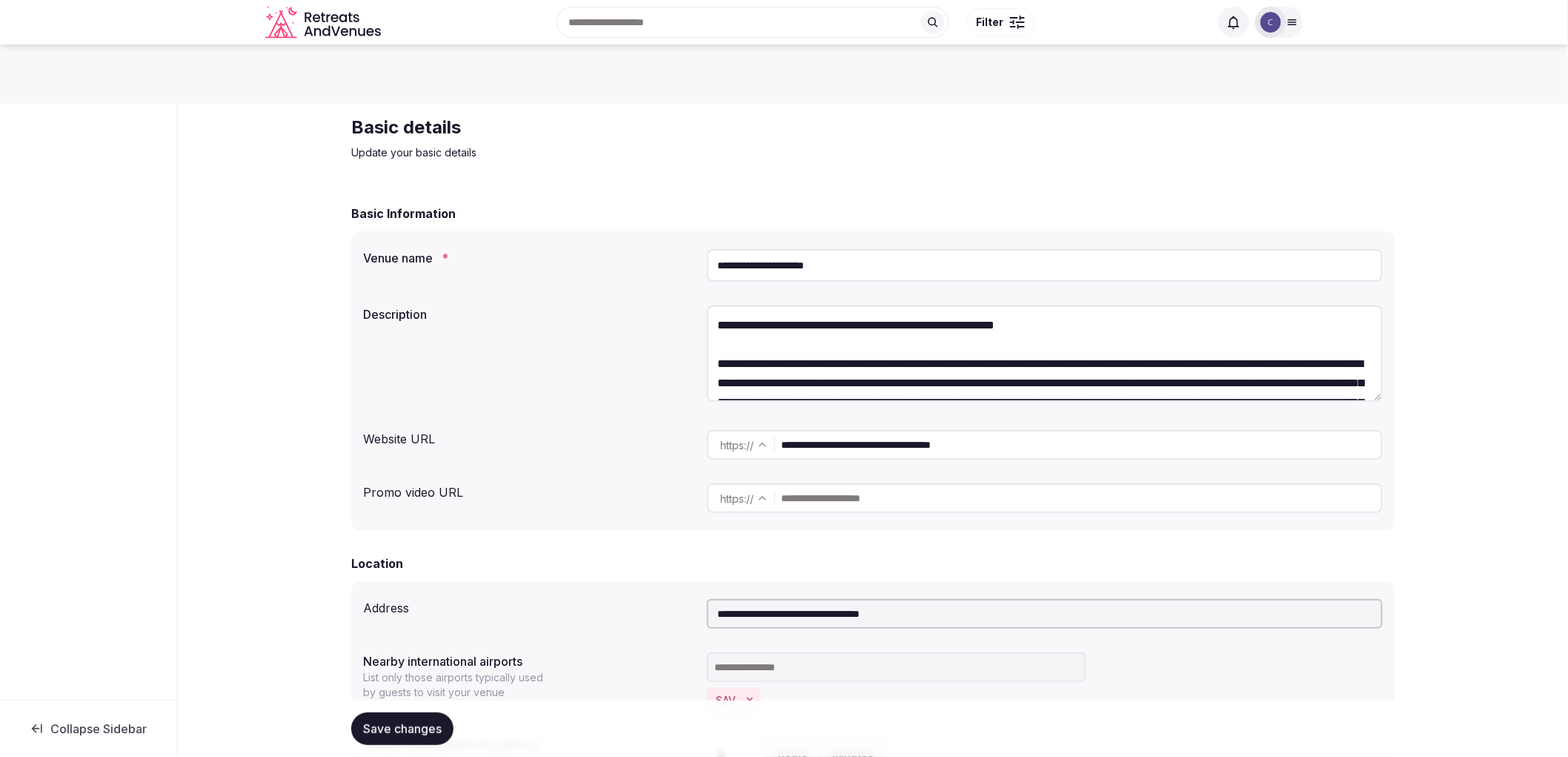
click at [838, 284] on div "**********" at bounding box center [1044, 265] width 676 height 44
click at [845, 268] on input "**********" at bounding box center [1044, 265] width 676 height 33
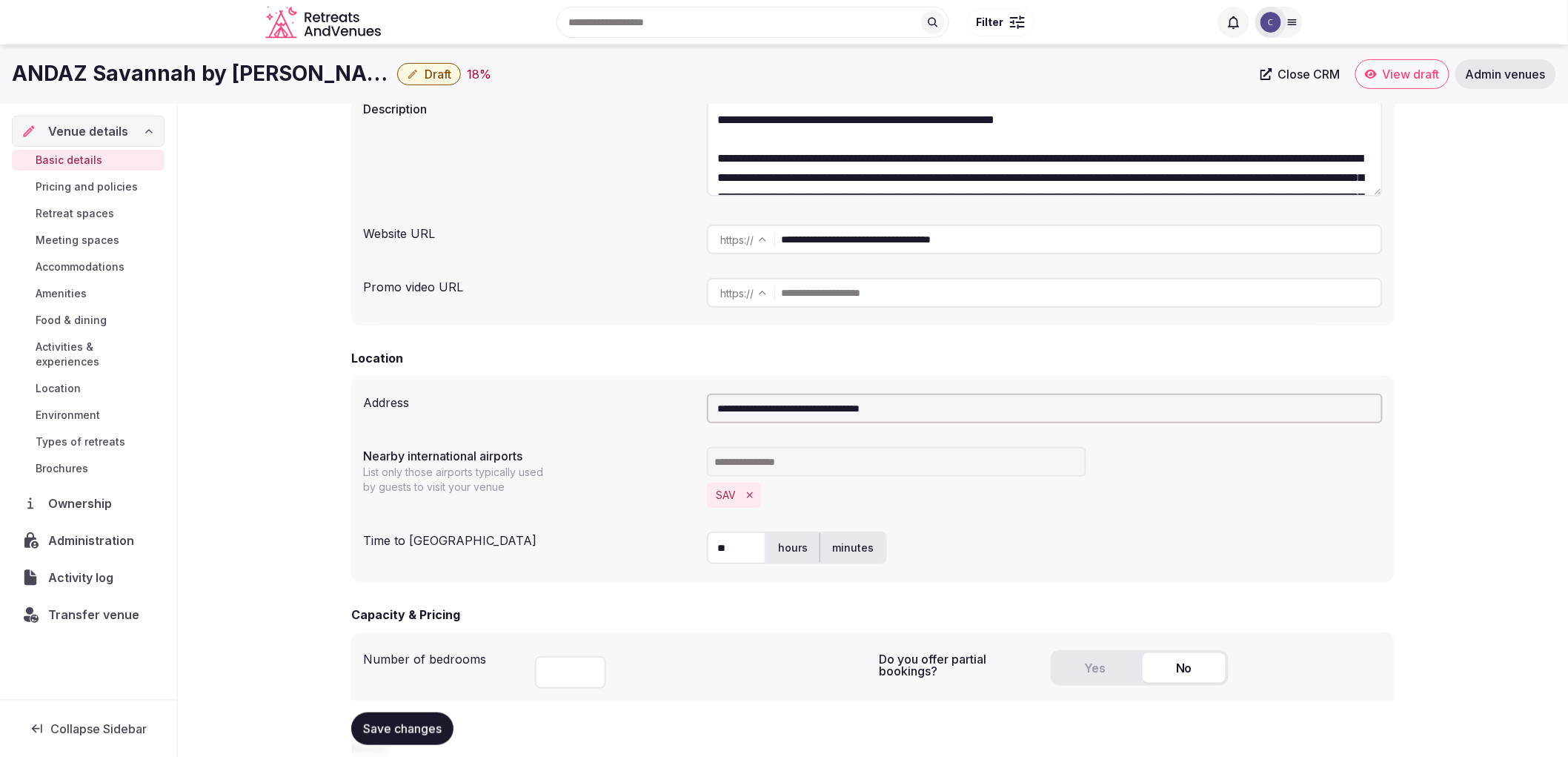
scroll to position [156, 0]
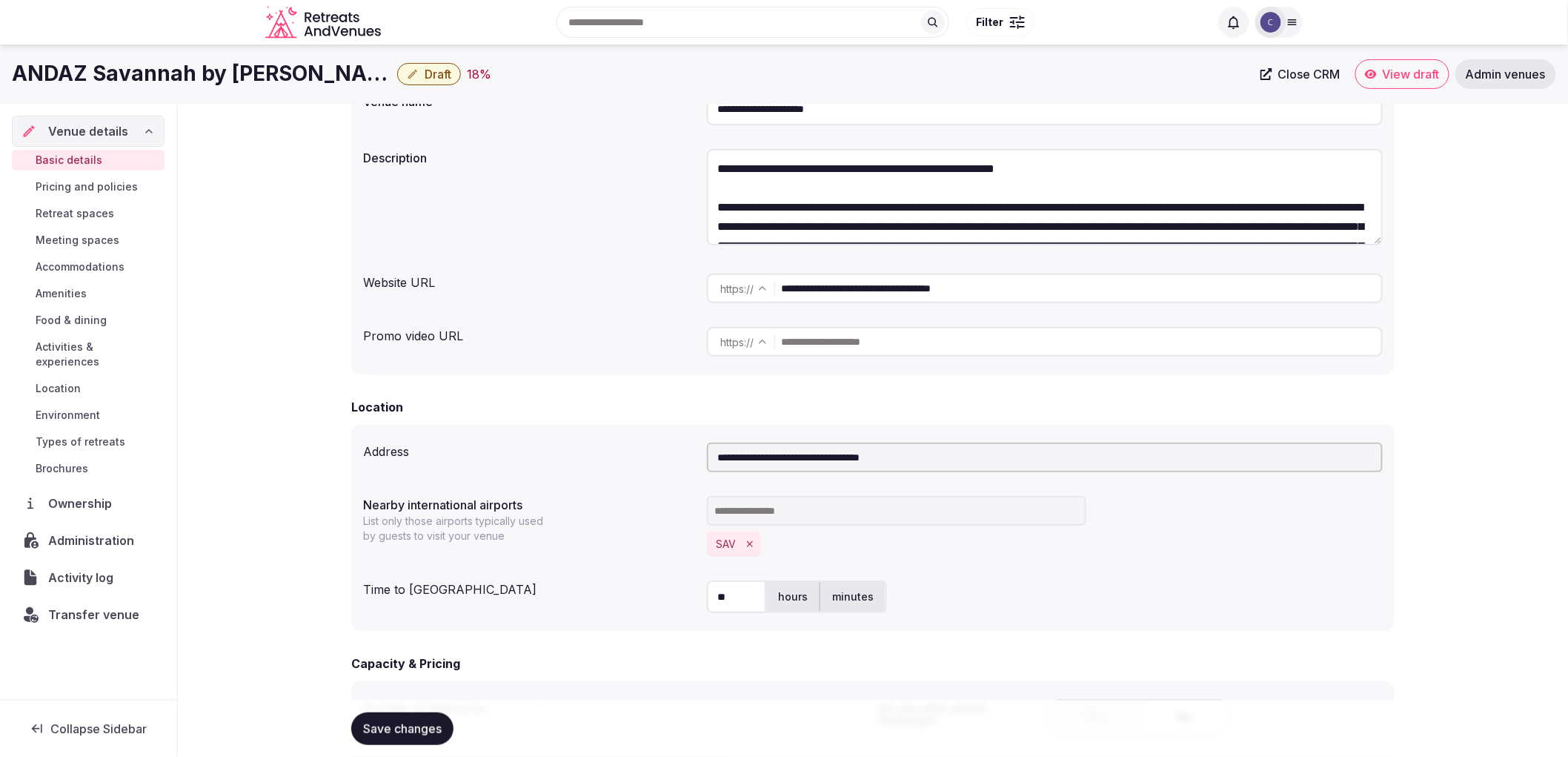
click at [106, 238] on span "Meeting spaces" at bounding box center [77, 240] width 84 height 15
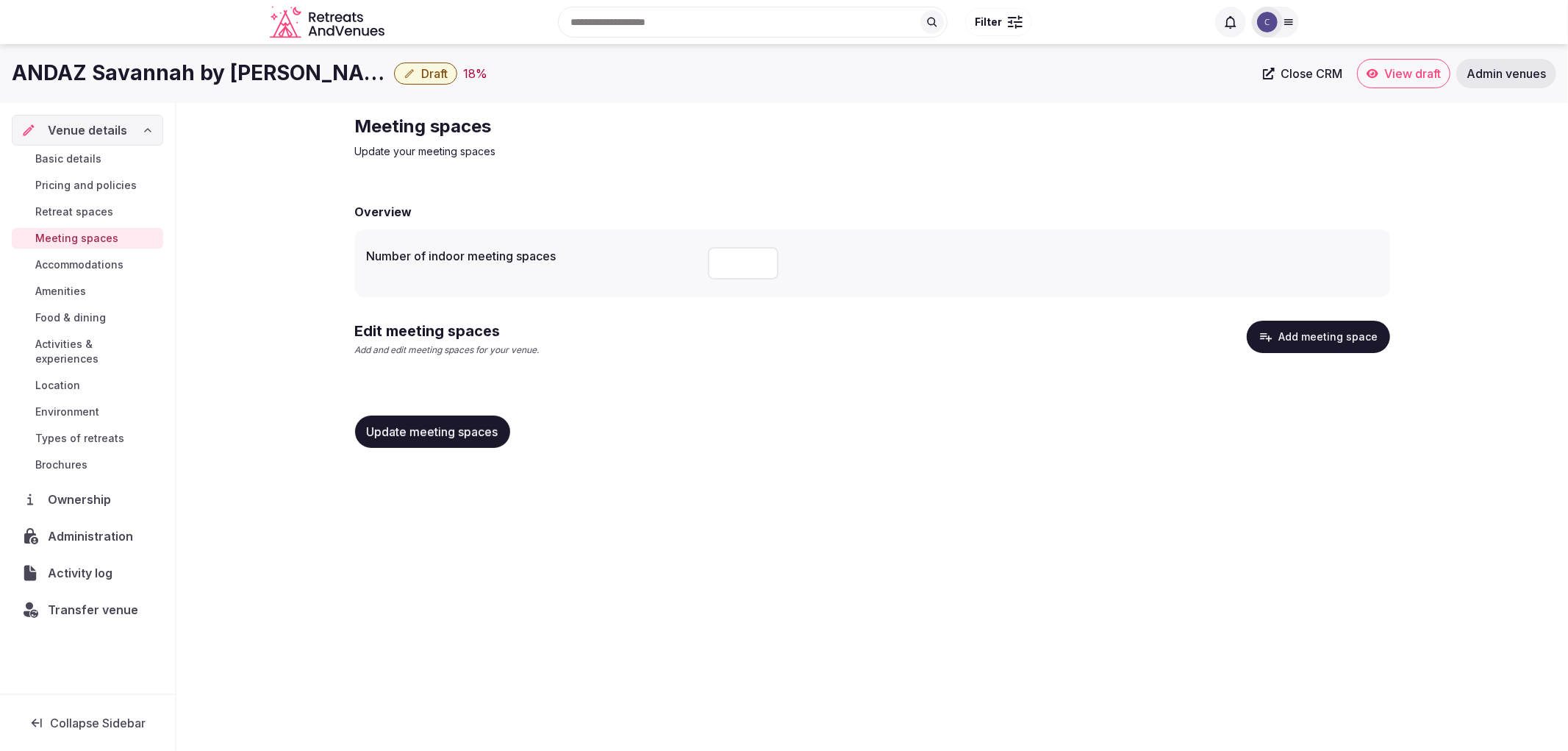
click at [125, 260] on link "Accommodations" at bounding box center [87, 264] width 151 height 20
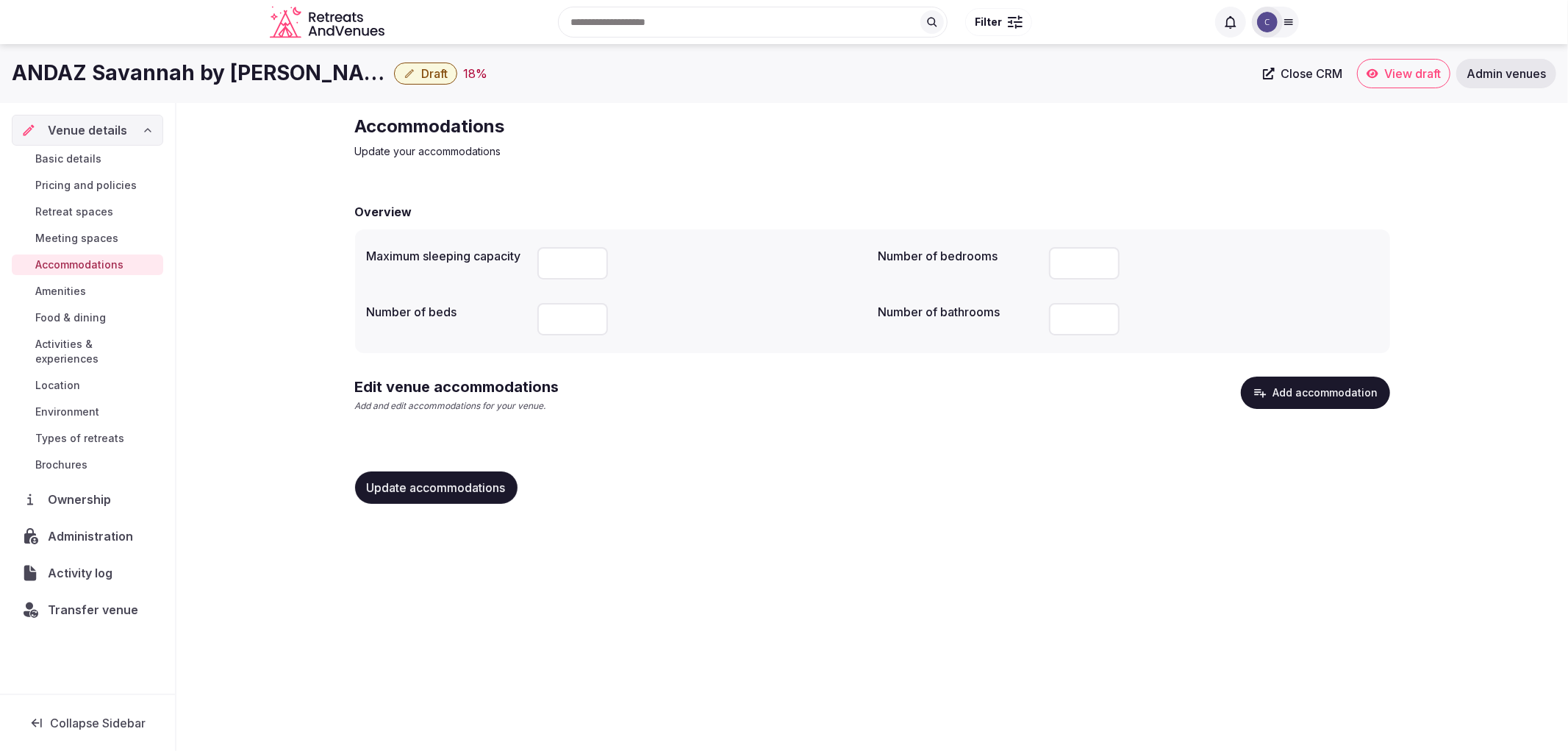
click at [1348, 376] on button "Add accommodation" at bounding box center [1316, 393] width 149 height 33
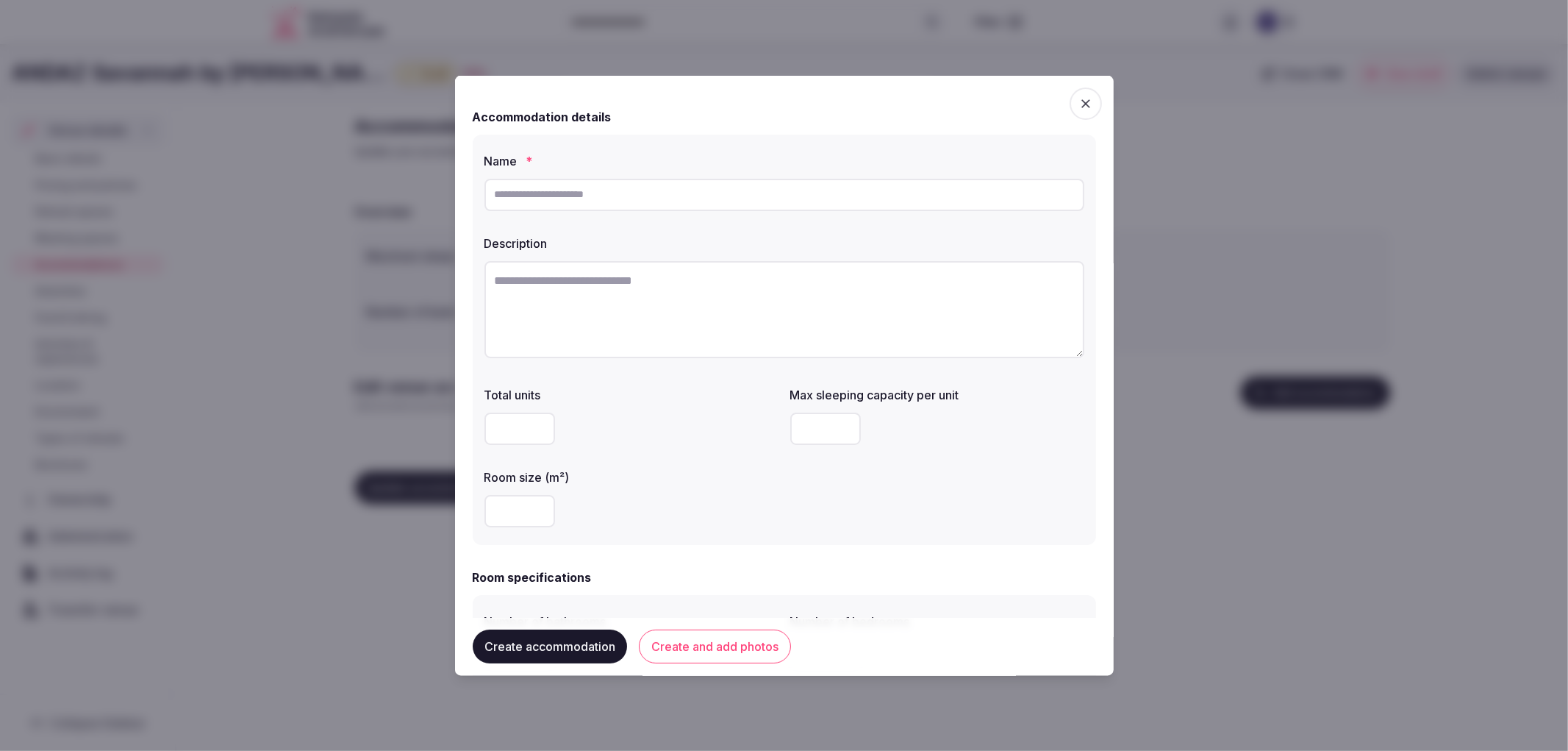
click at [364, 174] on div at bounding box center [784, 376] width 1568 height 751
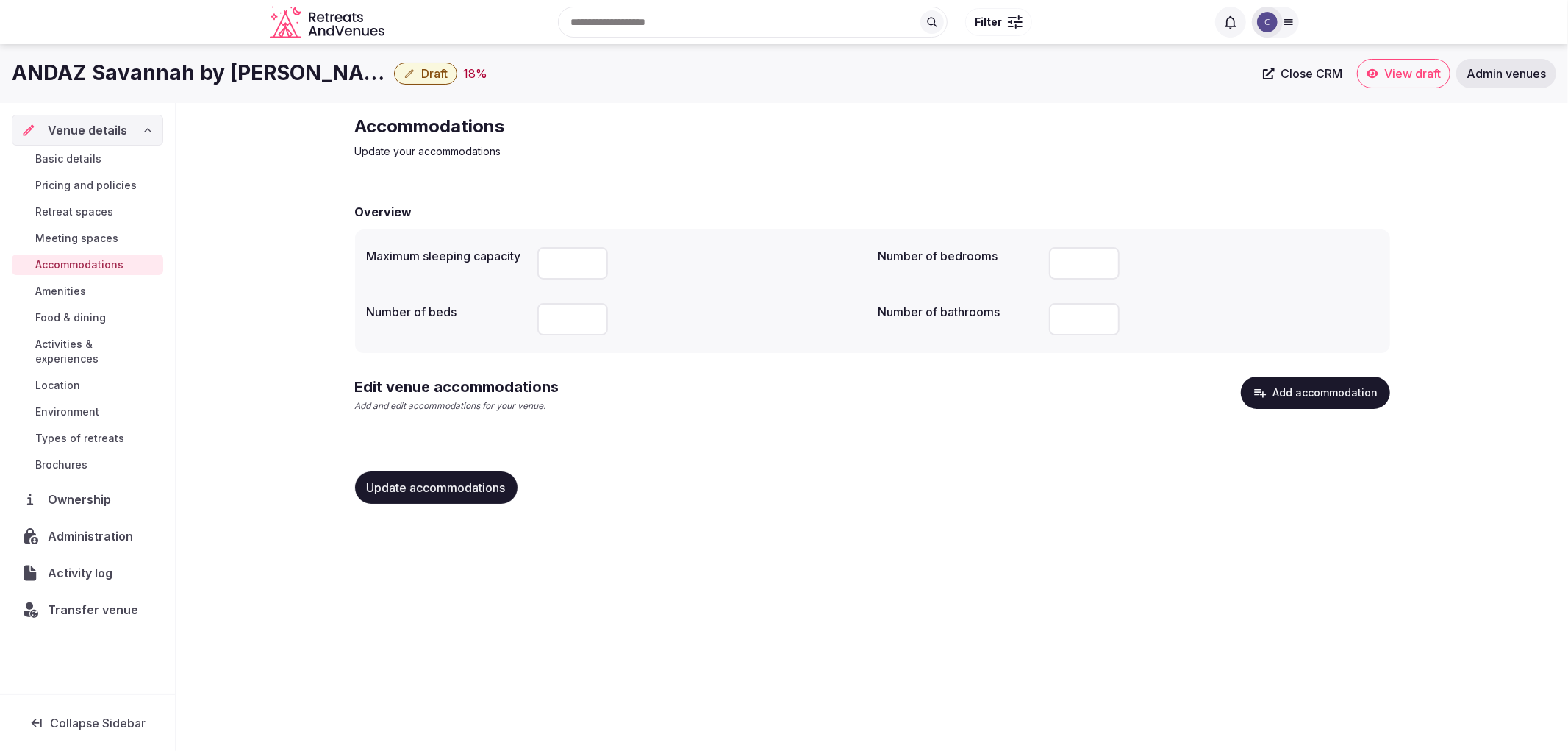
click at [105, 79] on h1 "ANDAZ Savannah by [PERSON_NAME]" at bounding box center [199, 72] width 376 height 28
copy div "ANDAZ Savannah by [PERSON_NAME]"
click at [1336, 609] on div "[GEOGRAPHIC_DATA] by Hyatt Draft 18 % Close CRM View draft Admin venues Venue d…" at bounding box center [784, 393] width 1568 height 698
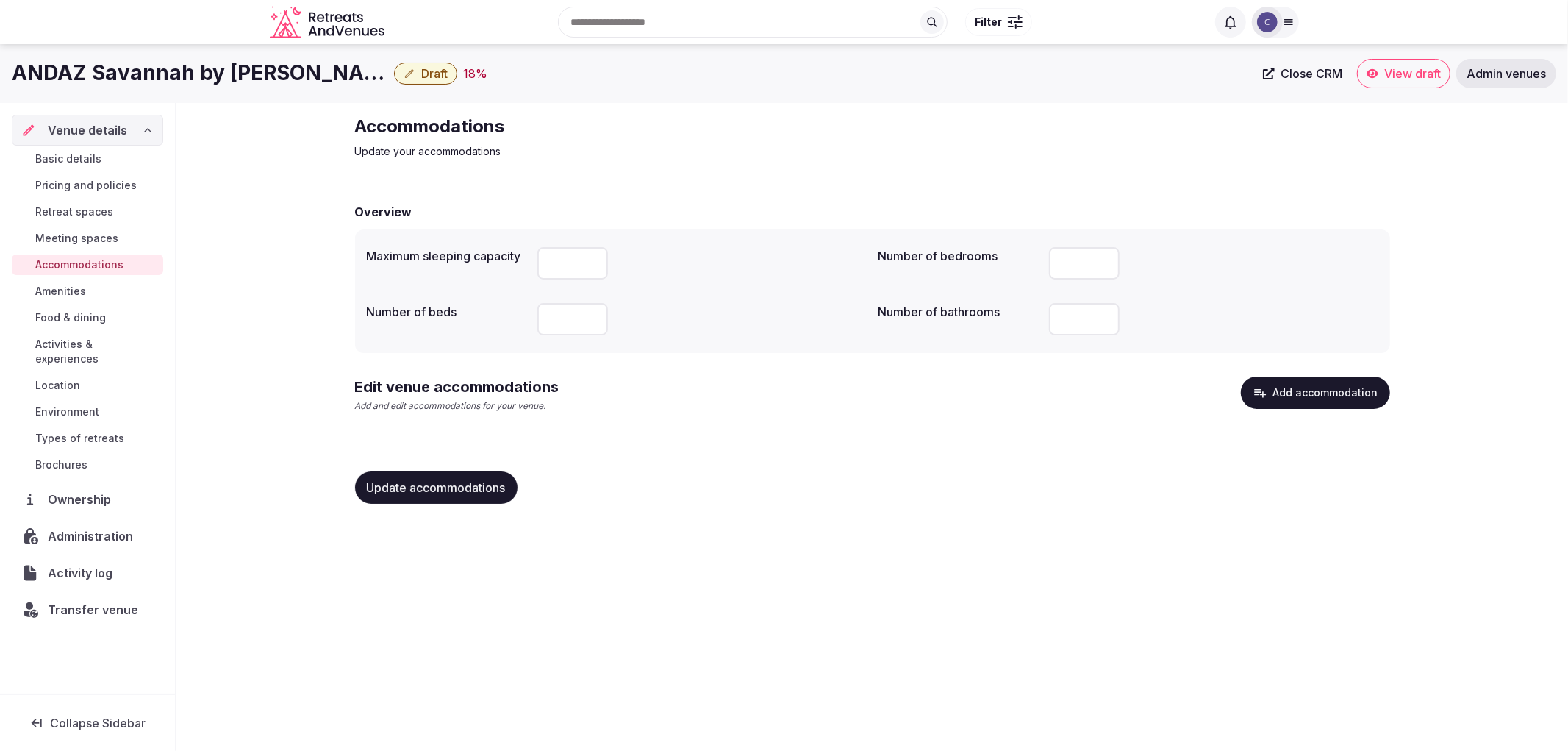
click at [1283, 379] on button "Add accommodation" at bounding box center [1316, 393] width 149 height 33
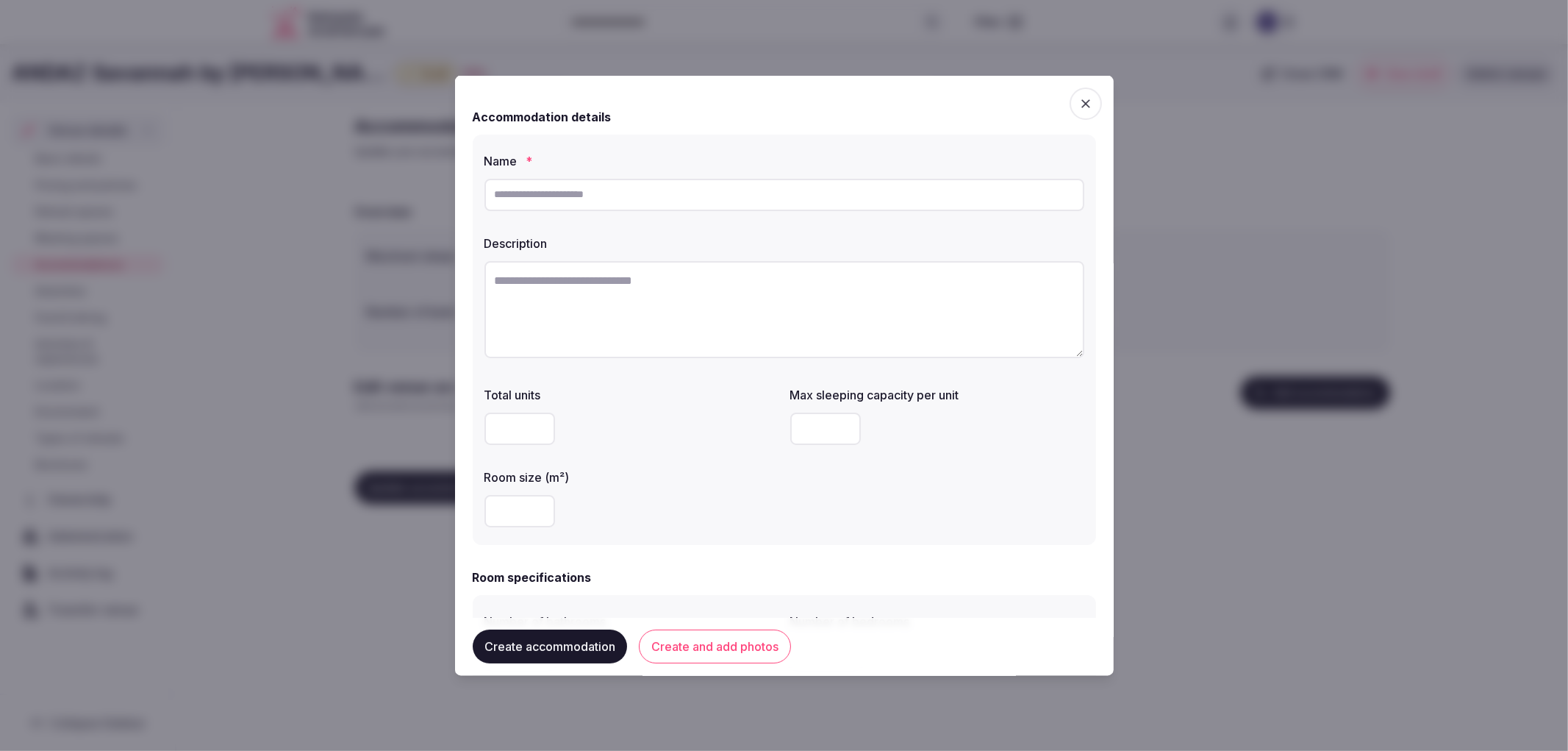
click at [579, 174] on div at bounding box center [784, 194] width 600 height 44
click at [586, 189] on input "text" at bounding box center [784, 194] width 600 height 33
paste input "**********"
type input "**********"
click at [647, 294] on textarea at bounding box center [784, 308] width 600 height 97
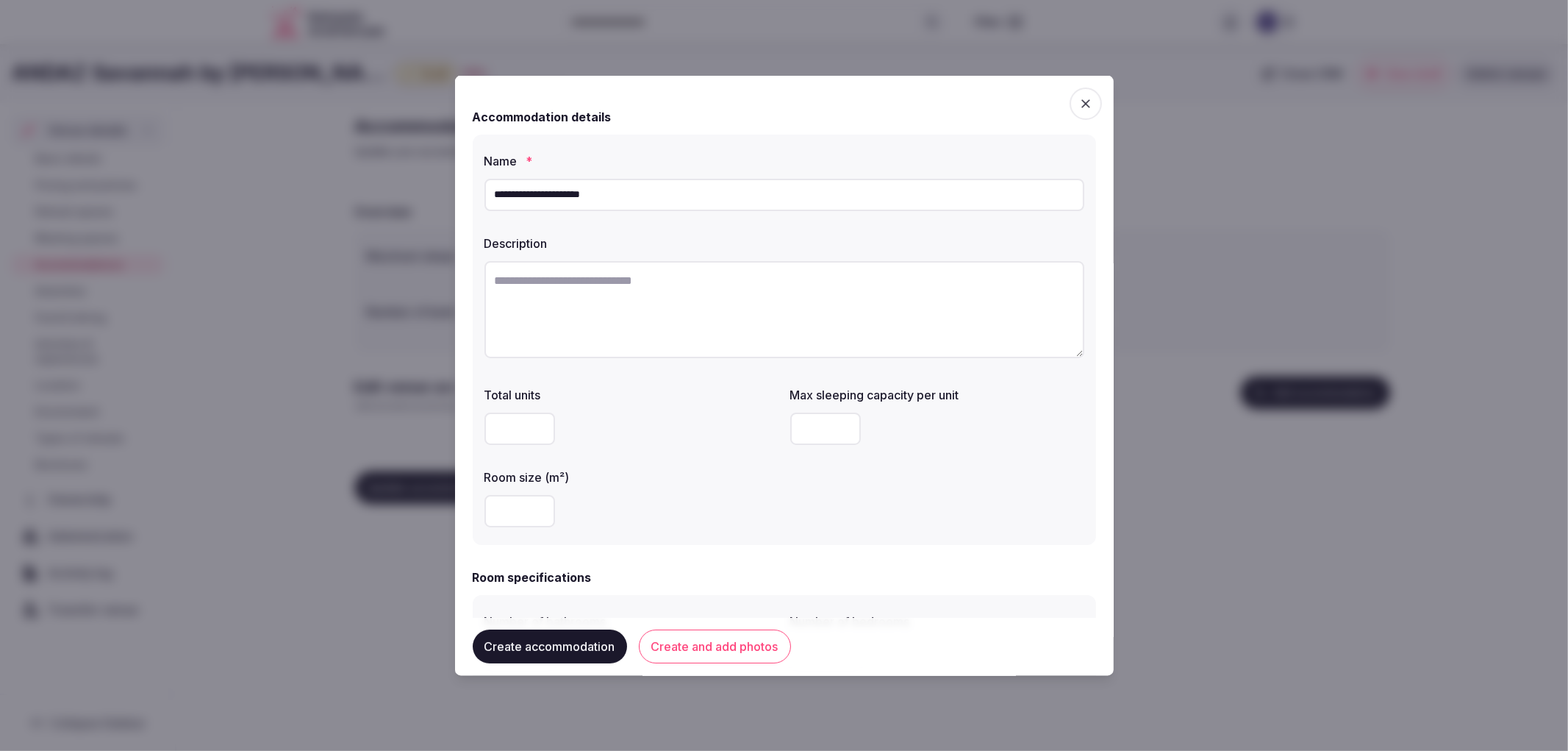
paste textarea "**********"
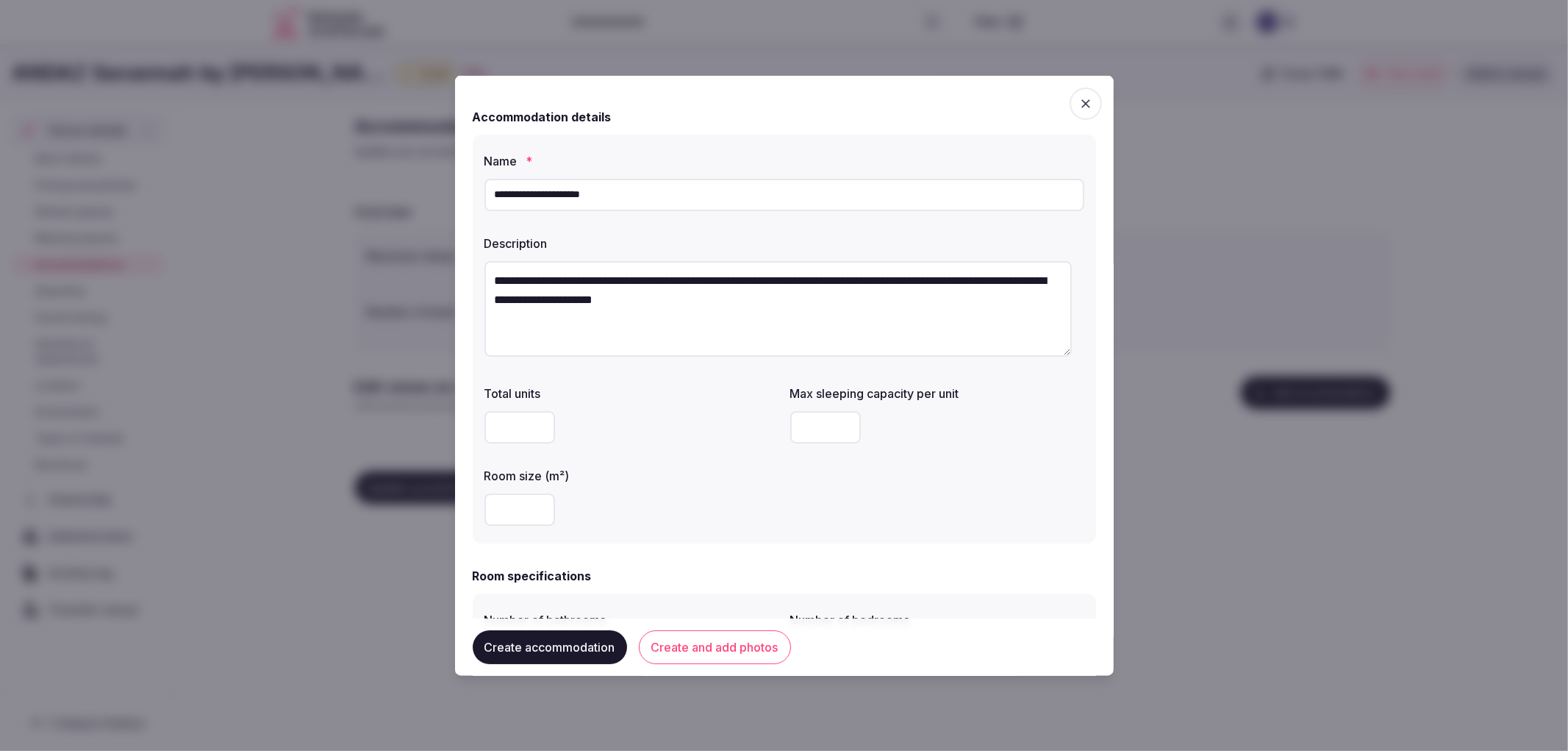
type textarea "**********"
click at [496, 509] on input "number" at bounding box center [519, 509] width 71 height 33
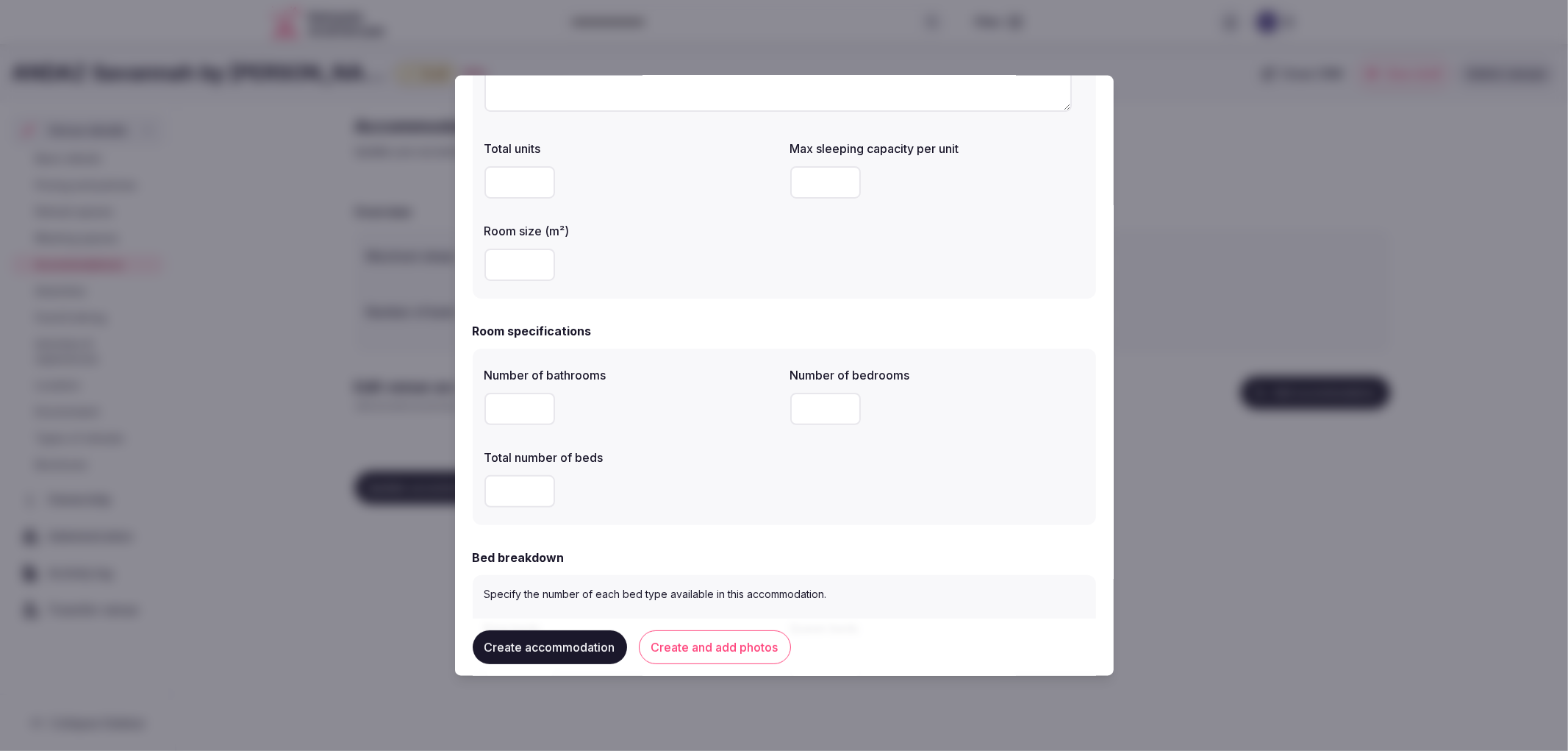
scroll to position [327, 0]
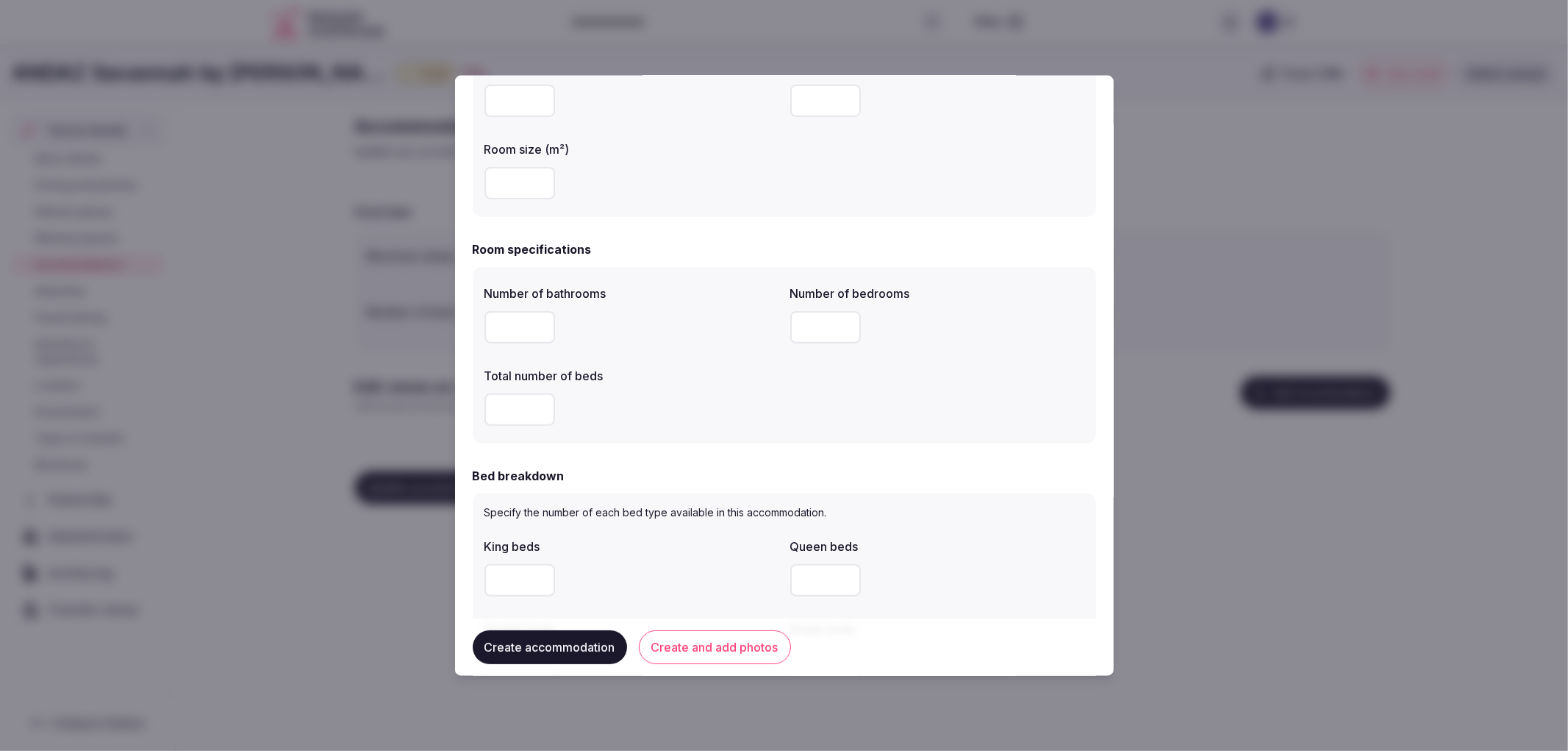
type input "**"
click at [497, 329] on input "number" at bounding box center [519, 327] width 71 height 33
type input "*"
click at [812, 335] on input "number" at bounding box center [825, 327] width 71 height 33
type input "*"
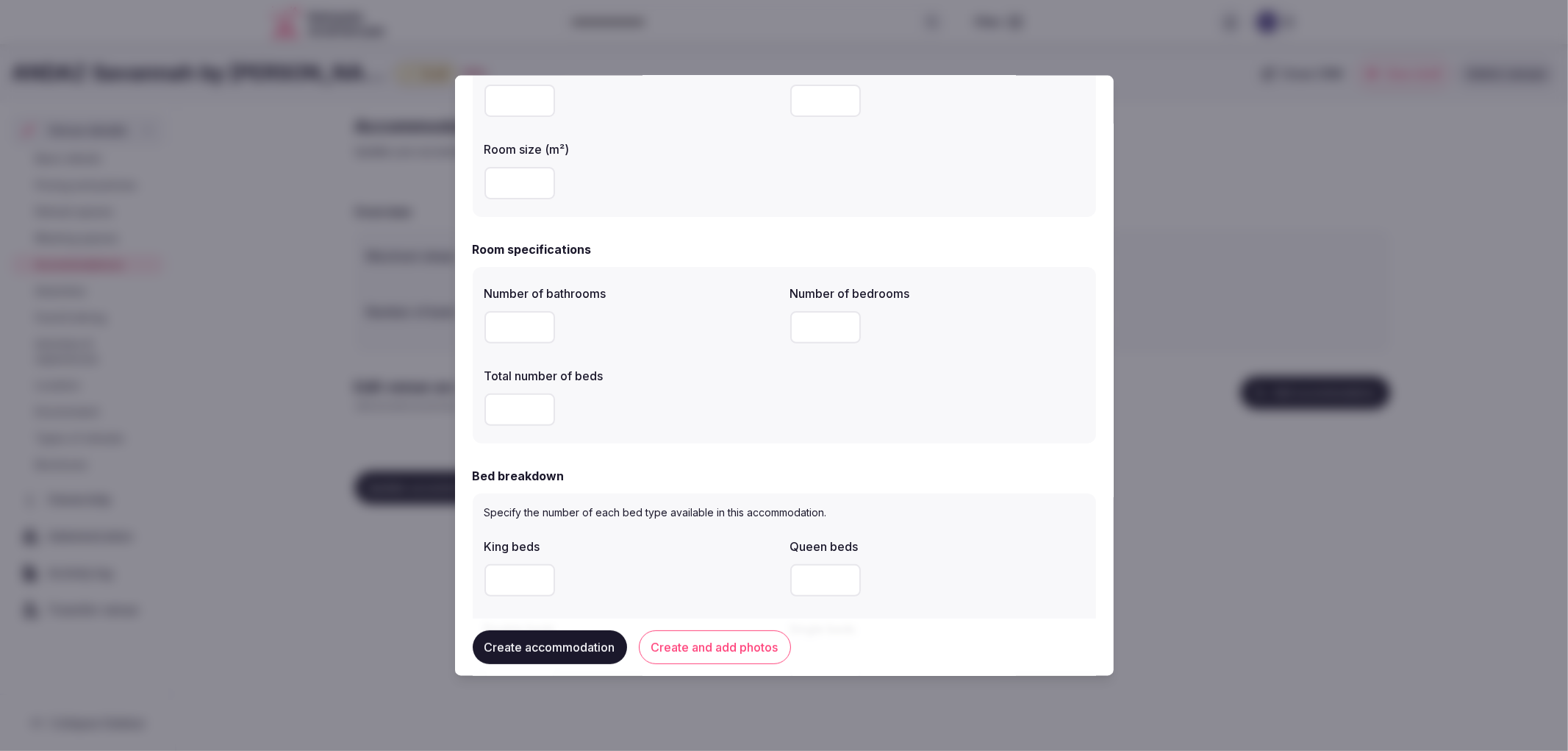
click at [518, 402] on input "number" at bounding box center [519, 409] width 71 height 33
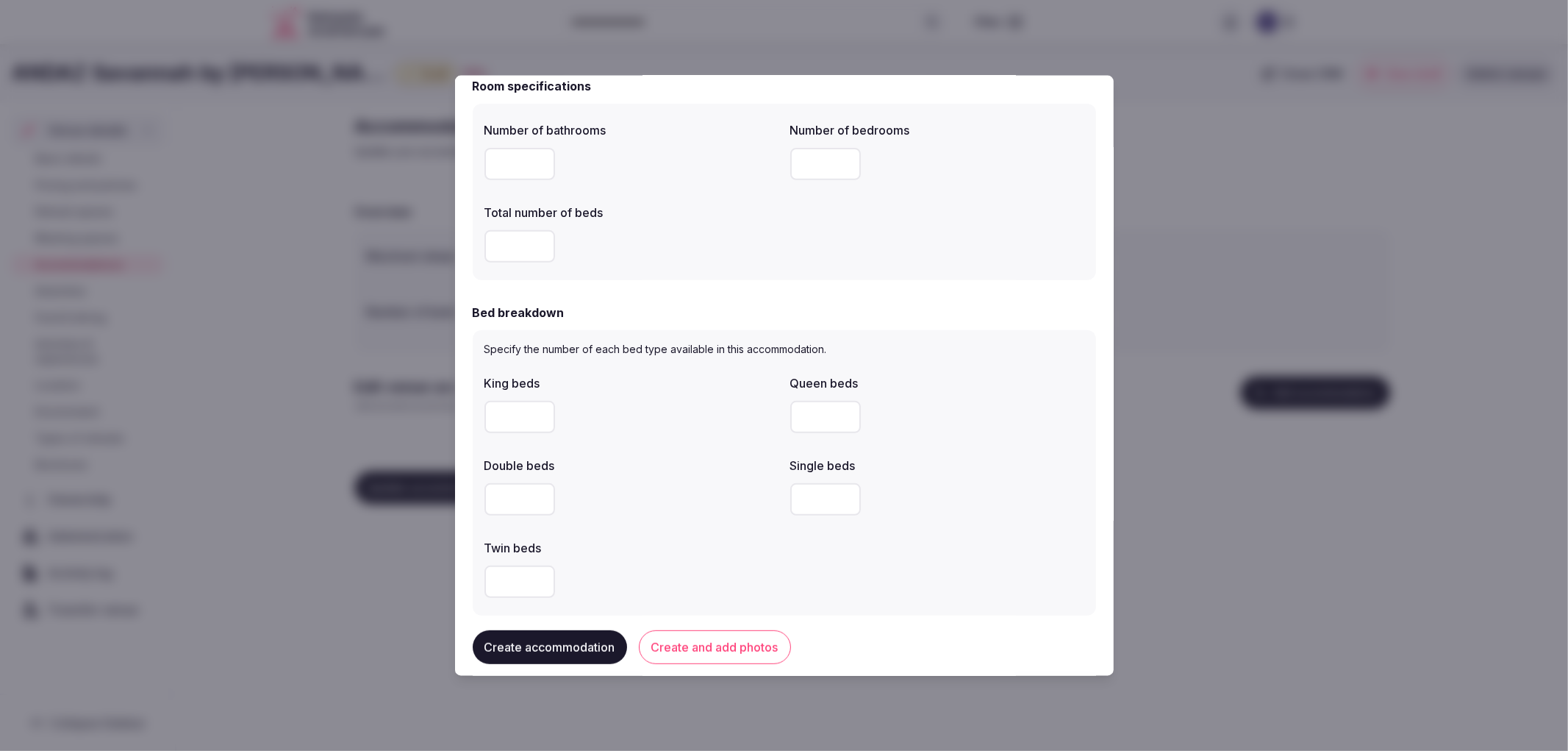
type input "*"
click at [492, 415] on input "number" at bounding box center [519, 416] width 71 height 33
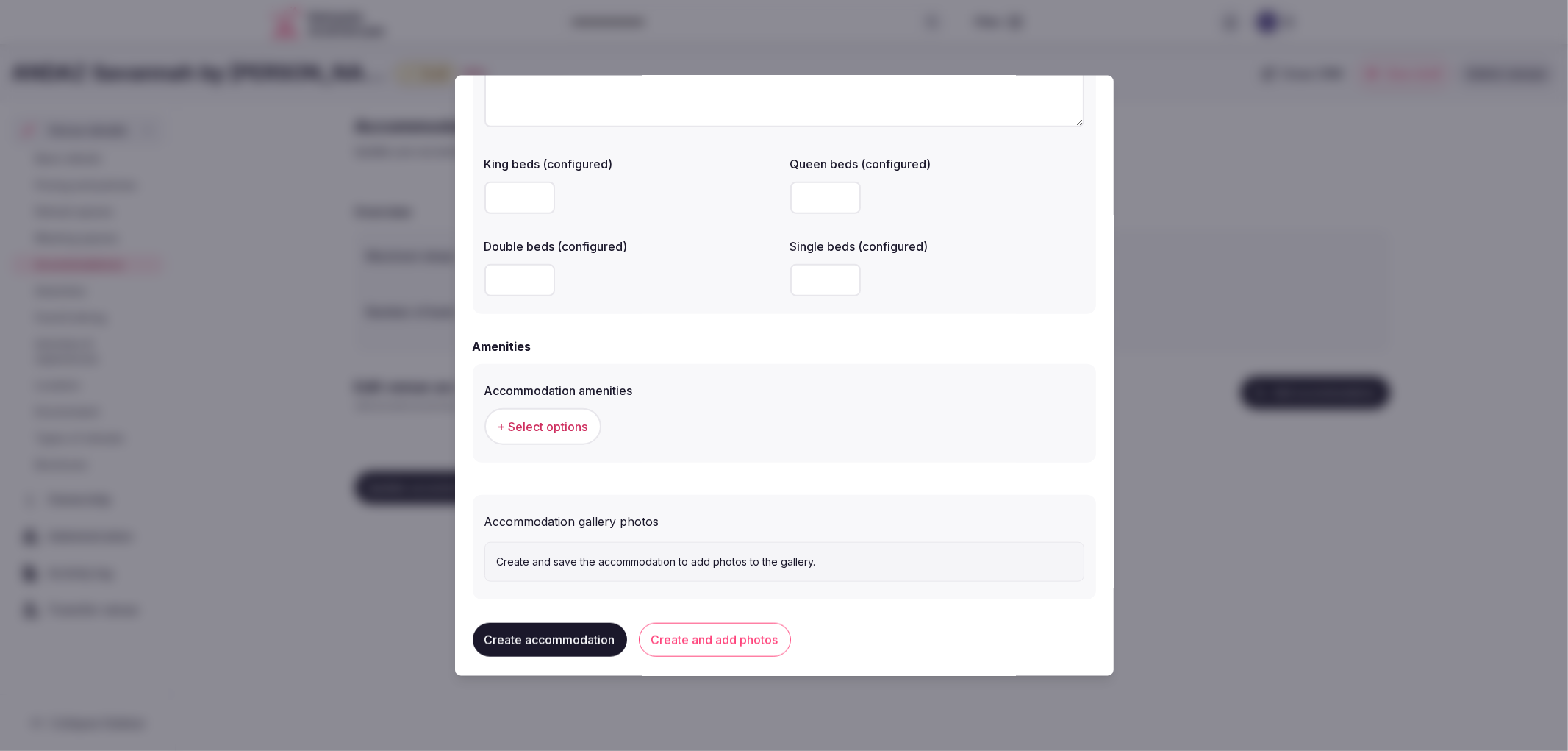
scroll to position [1175, 0]
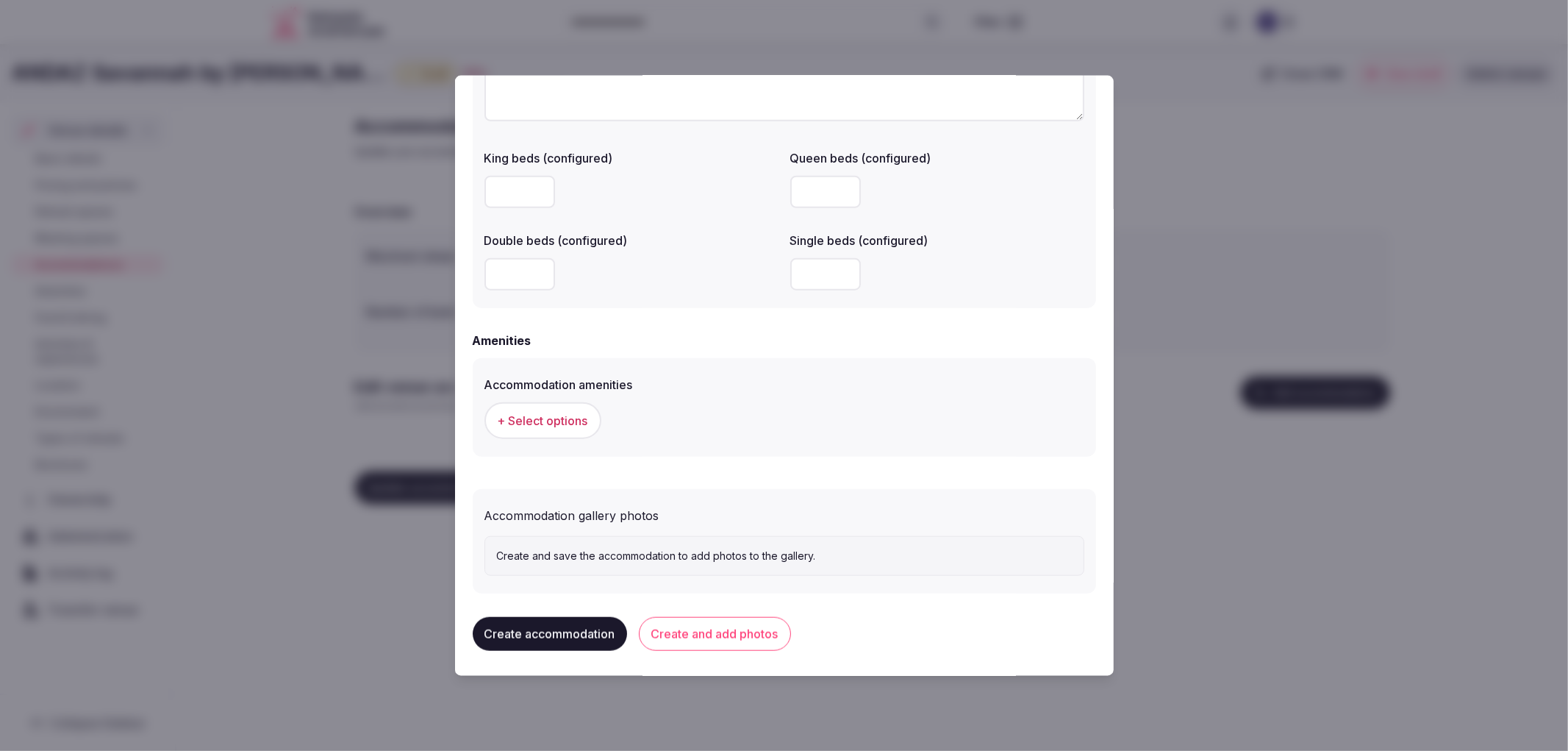
type input "*"
click at [559, 412] on span "+ Select options" at bounding box center [543, 420] width 90 height 16
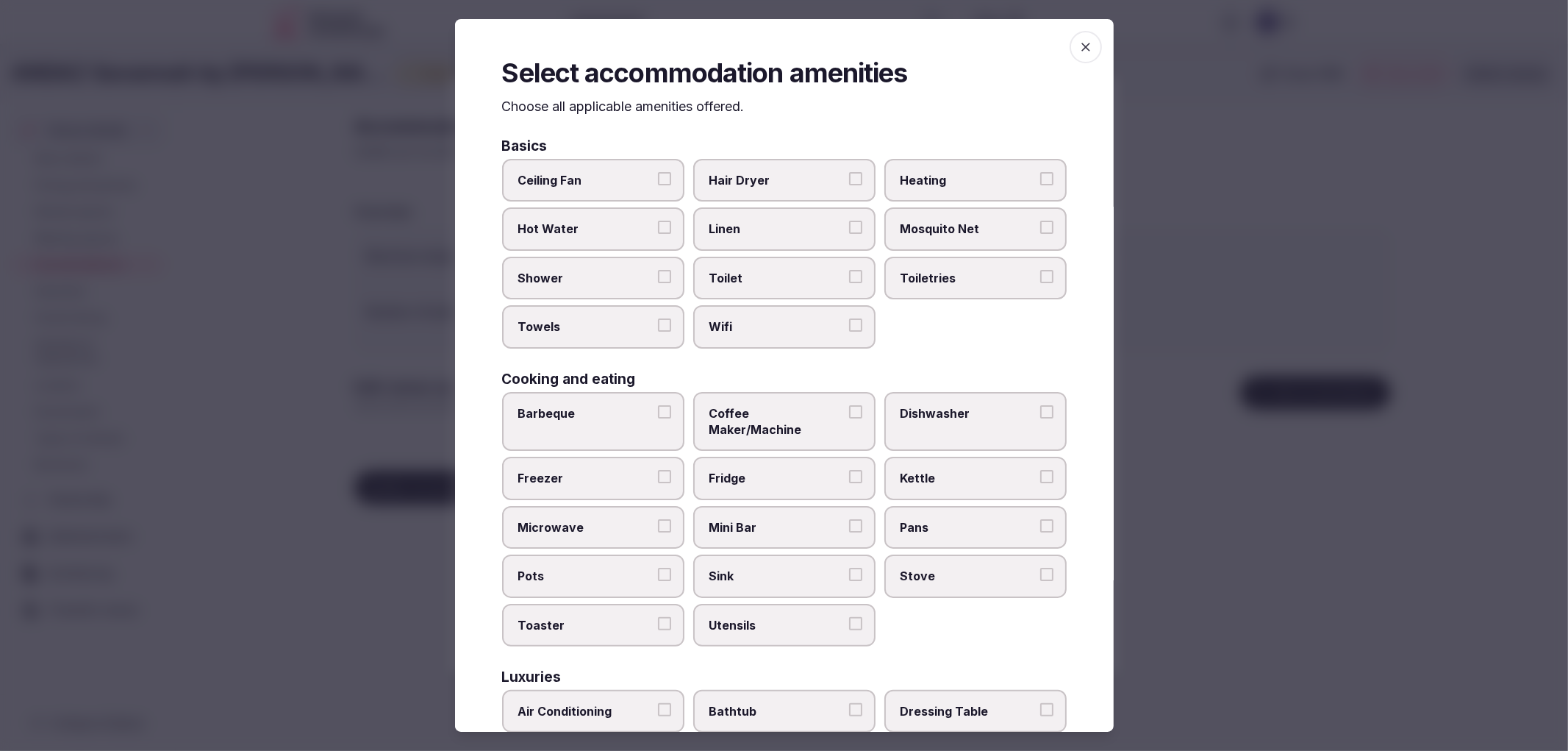
click at [600, 281] on span "Shower" at bounding box center [586, 278] width 136 height 16
click at [658, 281] on button "Shower" at bounding box center [665, 276] width 13 height 13
drag, startPoint x: 614, startPoint y: 313, endPoint x: 689, endPoint y: 307, distance: 75.2
click at [614, 314] on label "Towels" at bounding box center [593, 327] width 182 height 42
click at [658, 319] on button "Towels" at bounding box center [665, 325] width 13 height 13
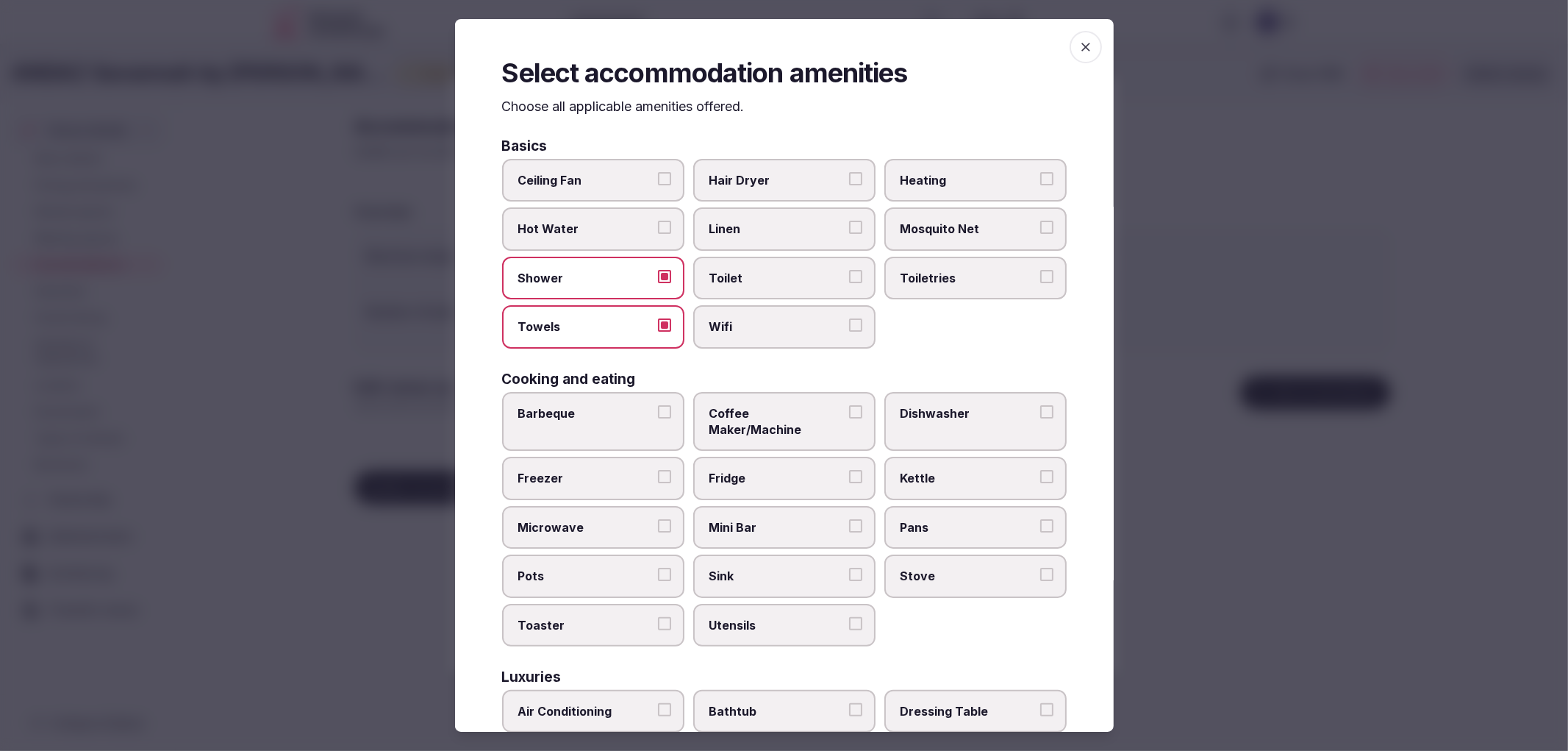
drag, startPoint x: 759, startPoint y: 290, endPoint x: 782, endPoint y: 320, distance: 37.8
click at [762, 295] on label "Toilet" at bounding box center [784, 278] width 182 height 42
click at [849, 283] on button "Toilet" at bounding box center [855, 276] width 13 height 13
drag, startPoint x: 782, startPoint y: 320, endPoint x: 910, endPoint y: 291, distance: 131.2
click at [787, 320] on span "Wifi" at bounding box center [777, 327] width 136 height 16
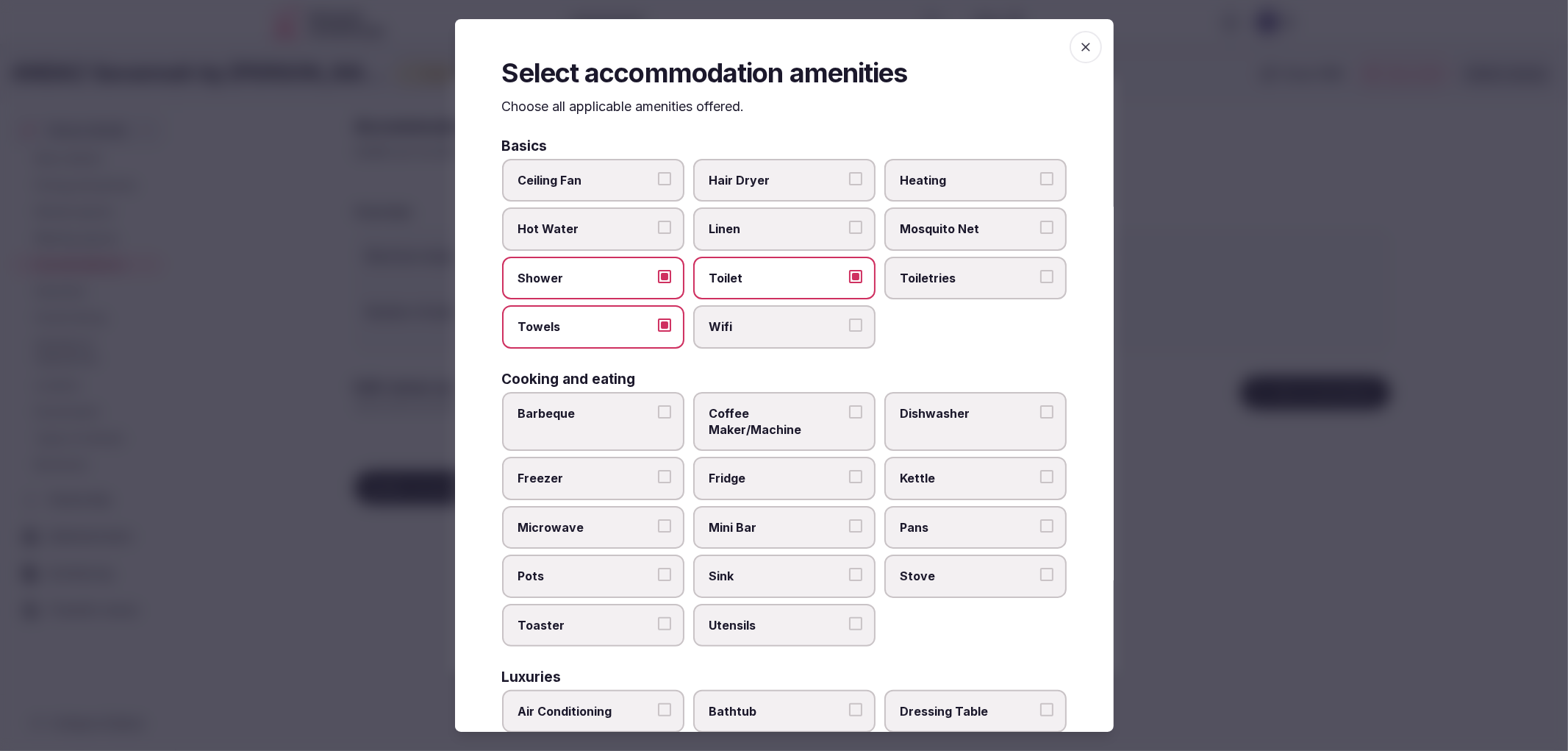
click at [849, 320] on button "Wifi" at bounding box center [855, 325] width 13 height 13
click at [912, 291] on label "Toiletries" at bounding box center [976, 278] width 182 height 42
click at [1041, 283] on button "Toiletries" at bounding box center [1047, 276] width 13 height 13
click at [778, 167] on label "Hair Dryer" at bounding box center [784, 180] width 182 height 42
click at [849, 172] on button "Hair Dryer" at bounding box center [855, 179] width 13 height 13
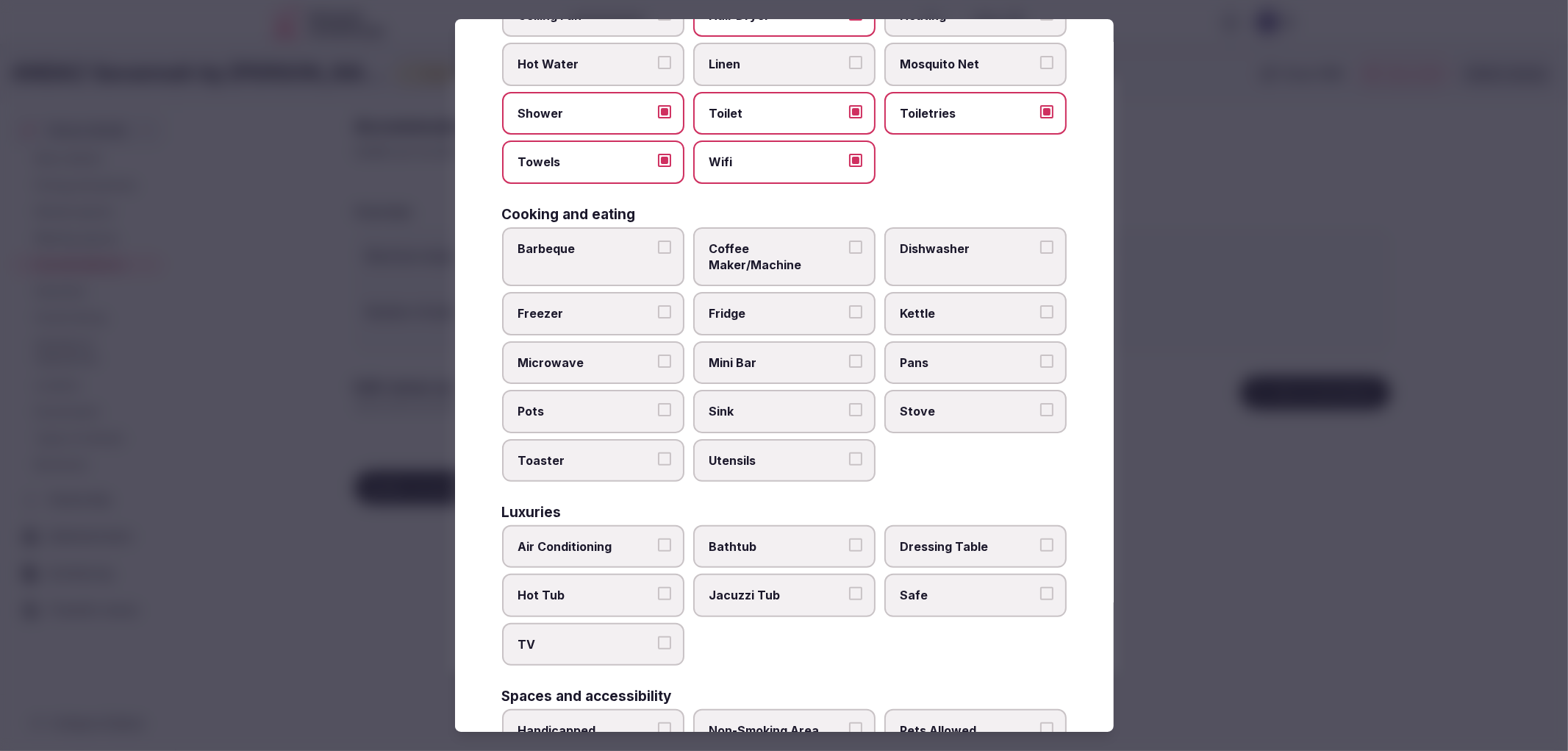
scroll to position [163, 0]
click at [762, 234] on label "Coffee Maker/Machine" at bounding box center [784, 258] width 182 height 59
click at [849, 242] on button "Coffee Maker/Machine" at bounding box center [855, 249] width 13 height 13
click at [616, 540] on span "Air Conditioning" at bounding box center [586, 548] width 136 height 16
click at [658, 540] on button "Air Conditioning" at bounding box center [665, 546] width 13 height 13
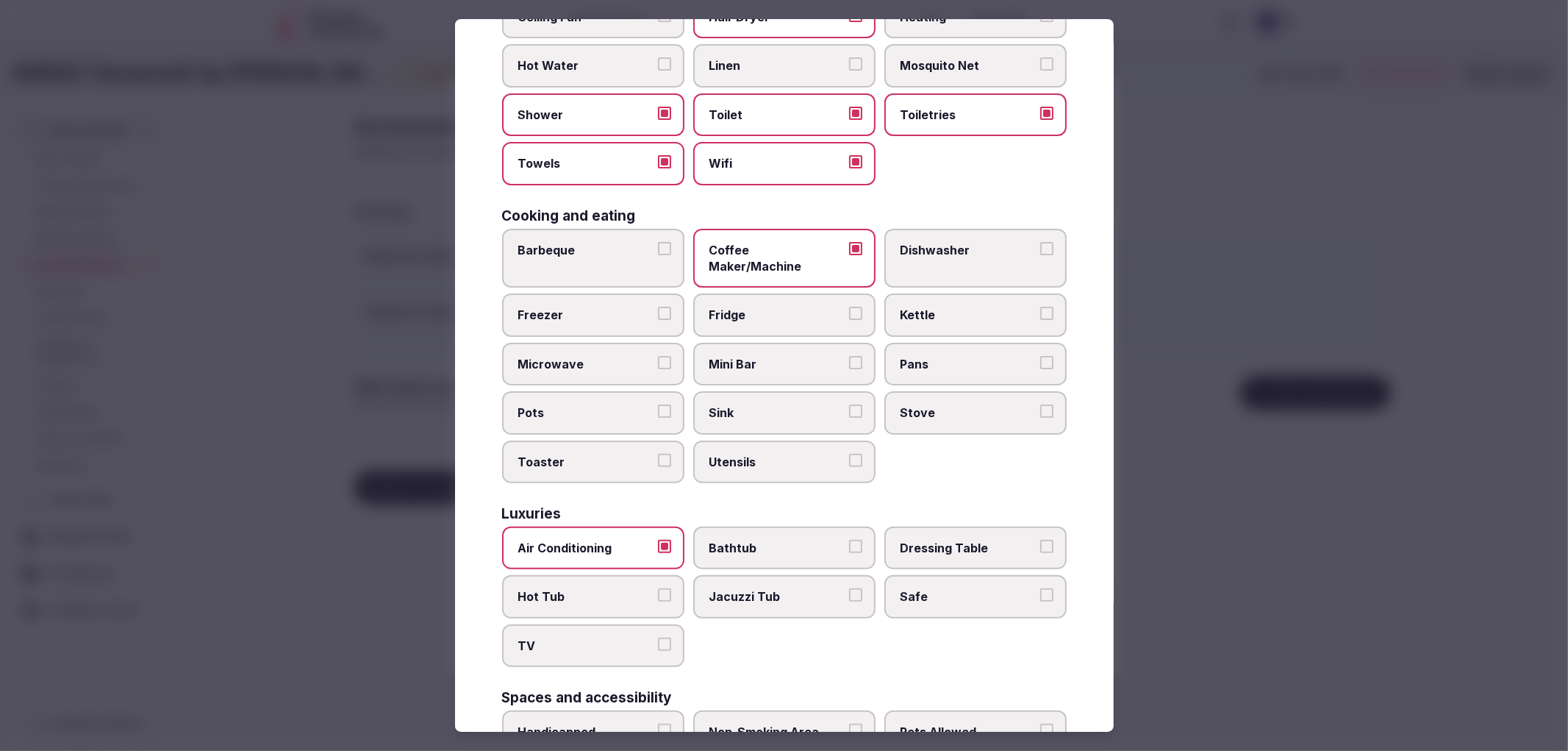
click at [630, 638] on span "TV" at bounding box center [586, 646] width 136 height 16
click at [658, 638] on button "TV" at bounding box center [665, 645] width 13 height 13
click at [907, 594] on div "Air Conditioning Bathtub Dressing Table Hot Tub Jacuzzi Tub Safe TV" at bounding box center [784, 597] width 565 height 141
click at [907, 588] on span "Safe" at bounding box center [968, 597] width 136 height 16
click at [1041, 588] on button "Safe" at bounding box center [1047, 595] width 13 height 13
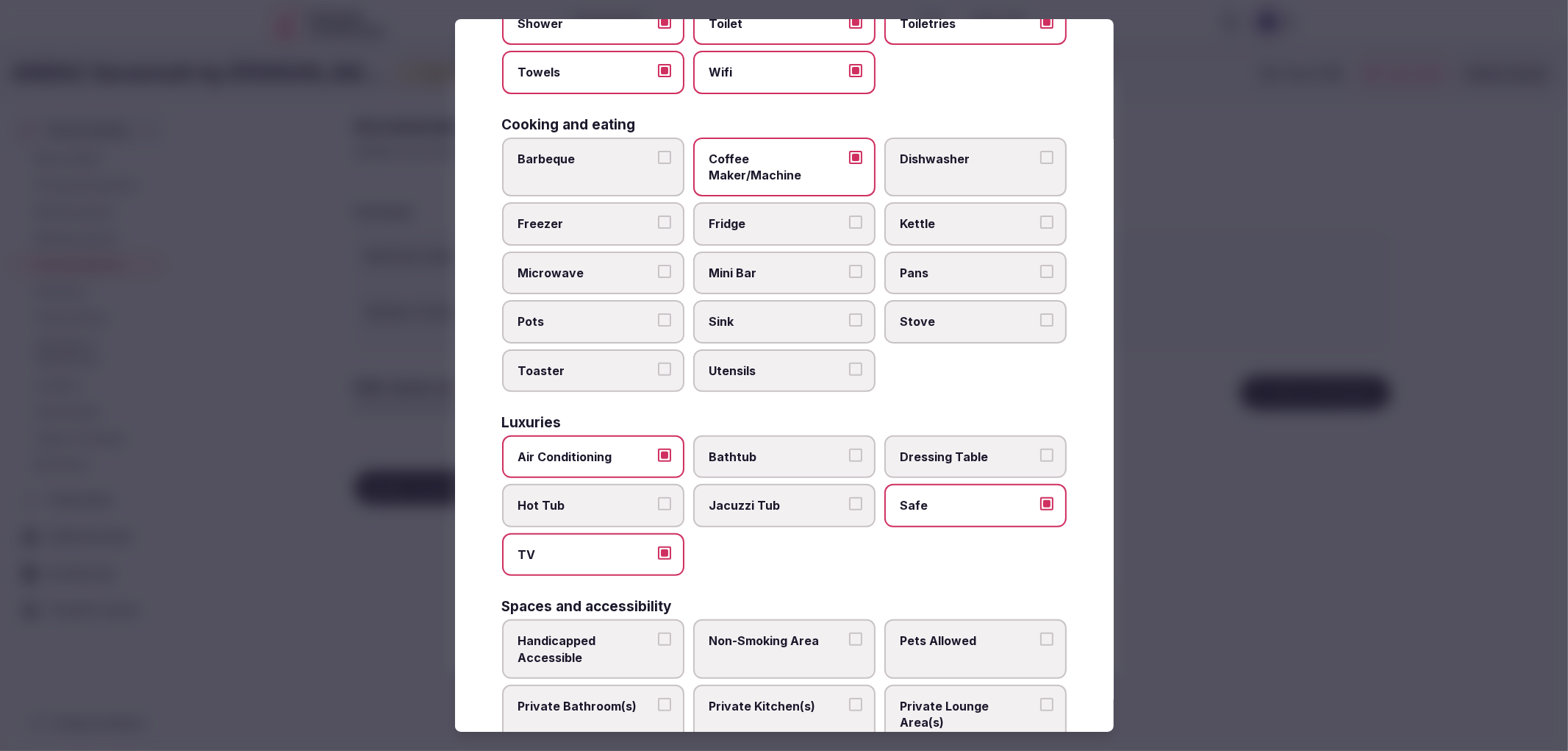
scroll to position [327, 0]
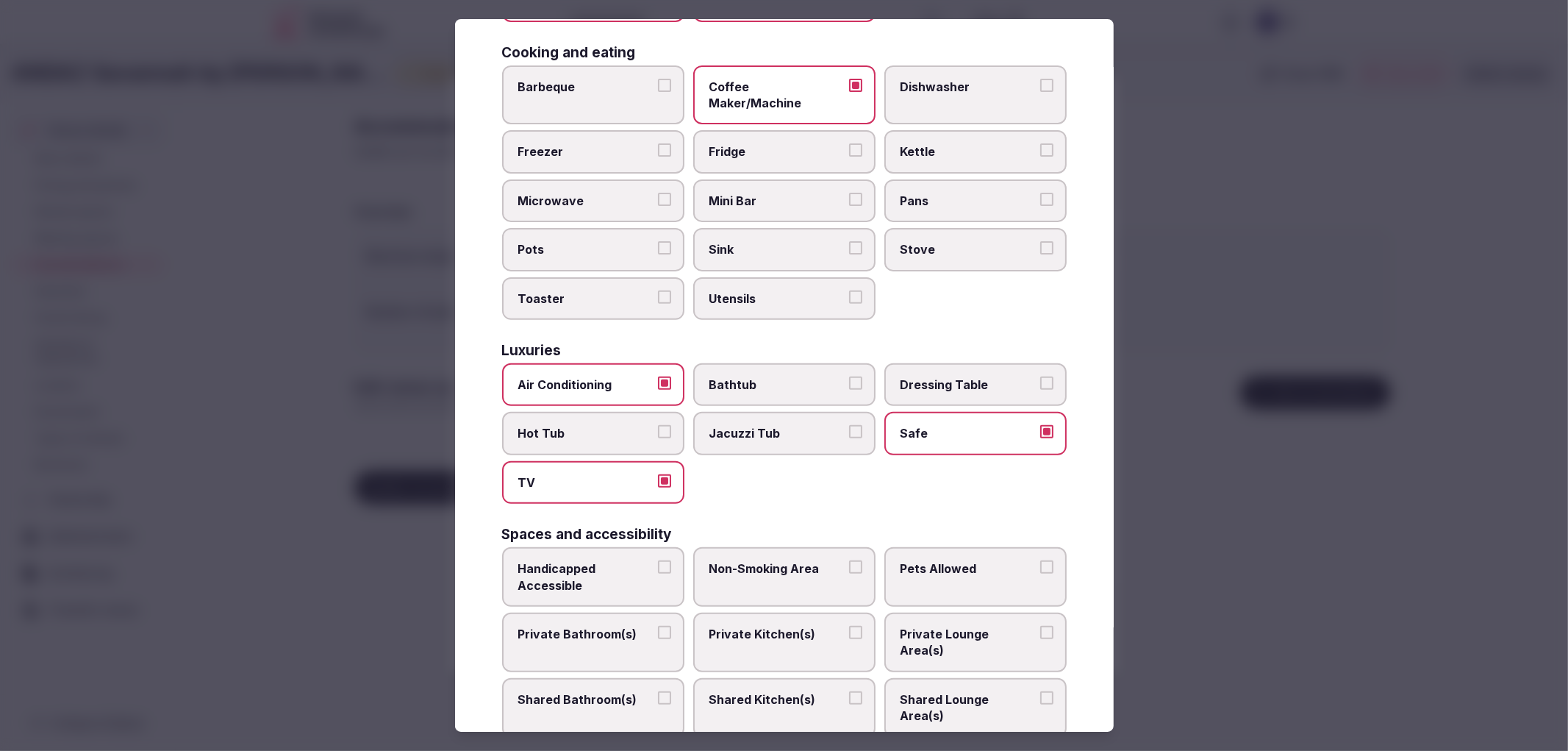
click at [612, 561] on span "Handicapped Accessible" at bounding box center [586, 577] width 136 height 33
click at [658, 561] on button "Handicapped Accessible" at bounding box center [665, 567] width 13 height 13
drag, startPoint x: 652, startPoint y: 627, endPoint x: 738, endPoint y: 588, distance: 94.4
click at [653, 678] on label "Shared Bathroom(s)" at bounding box center [593, 707] width 182 height 59
click at [658, 692] on button "Shared Bathroom(s)" at bounding box center [665, 698] width 13 height 13
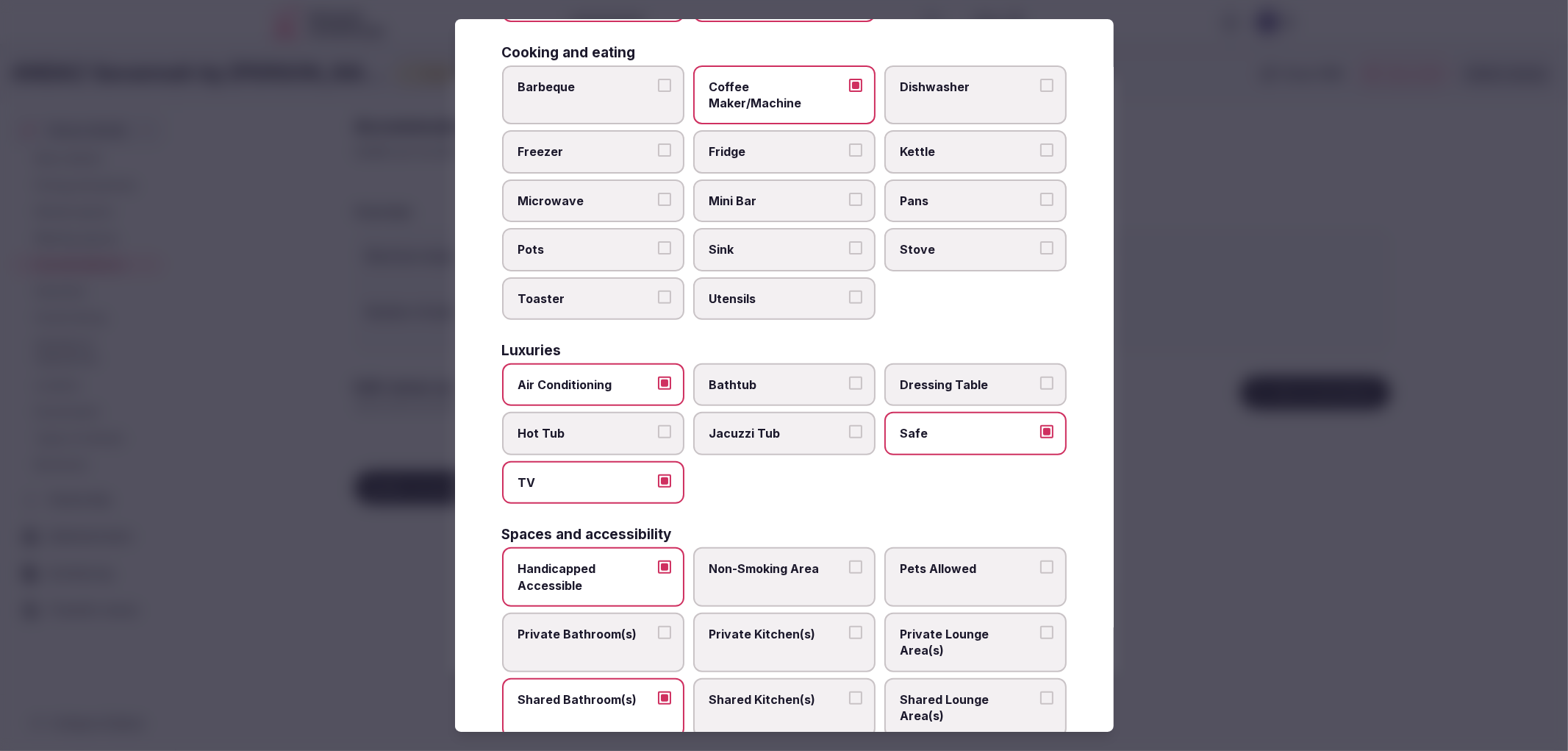
click at [670, 613] on label "Private Bathroom(s)" at bounding box center [593, 642] width 182 height 59
click at [670, 626] on button "Private Bathroom(s)" at bounding box center [665, 632] width 13 height 13
click at [810, 561] on span "Non-Smoking Area" at bounding box center [777, 569] width 136 height 16
click at [849, 561] on button "Non-Smoking Area" at bounding box center [855, 567] width 13 height 13
click at [665, 678] on label "Shared Bathroom(s)" at bounding box center [593, 707] width 182 height 59
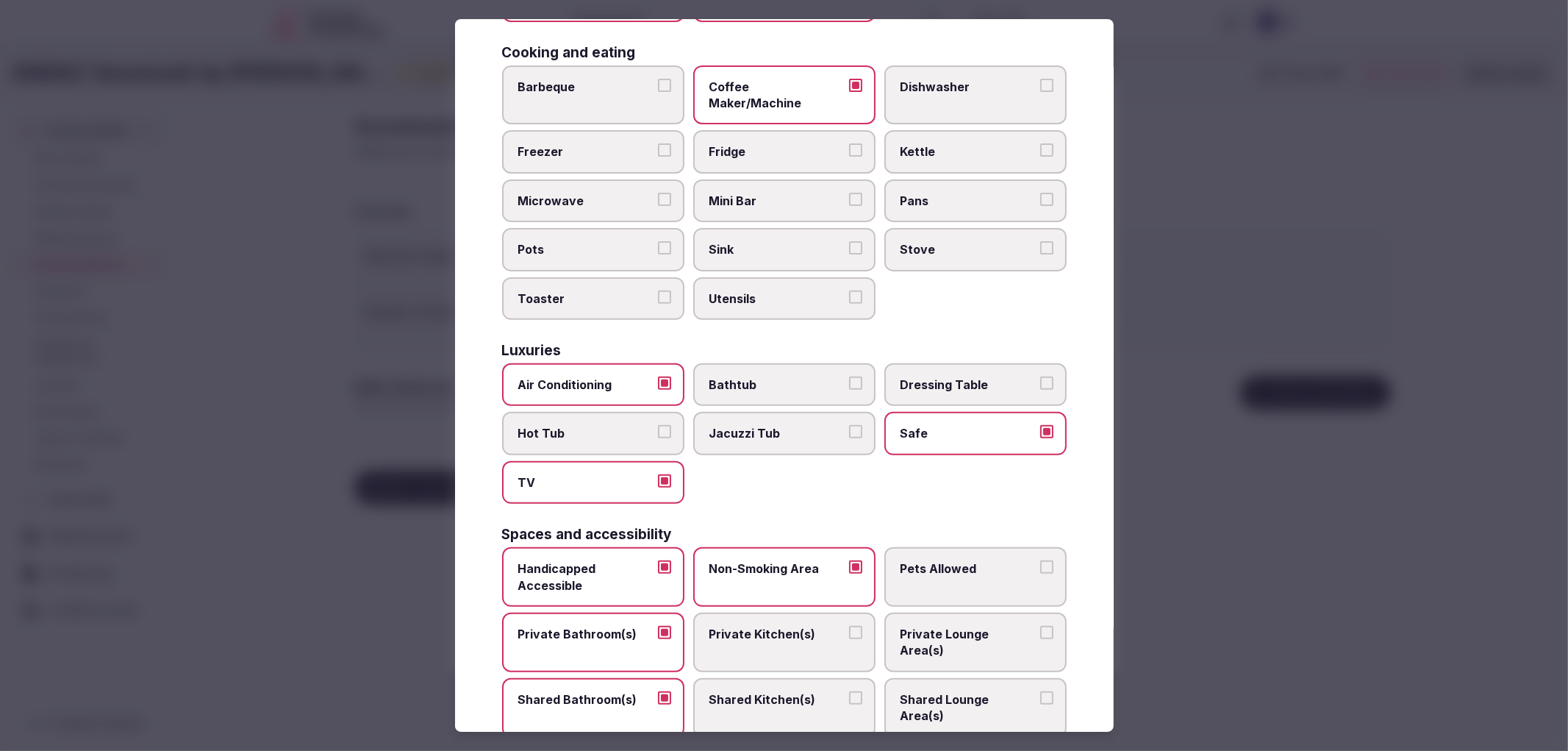
click at [665, 692] on button "Shared Bathroom(s)" at bounding box center [665, 698] width 13 height 13
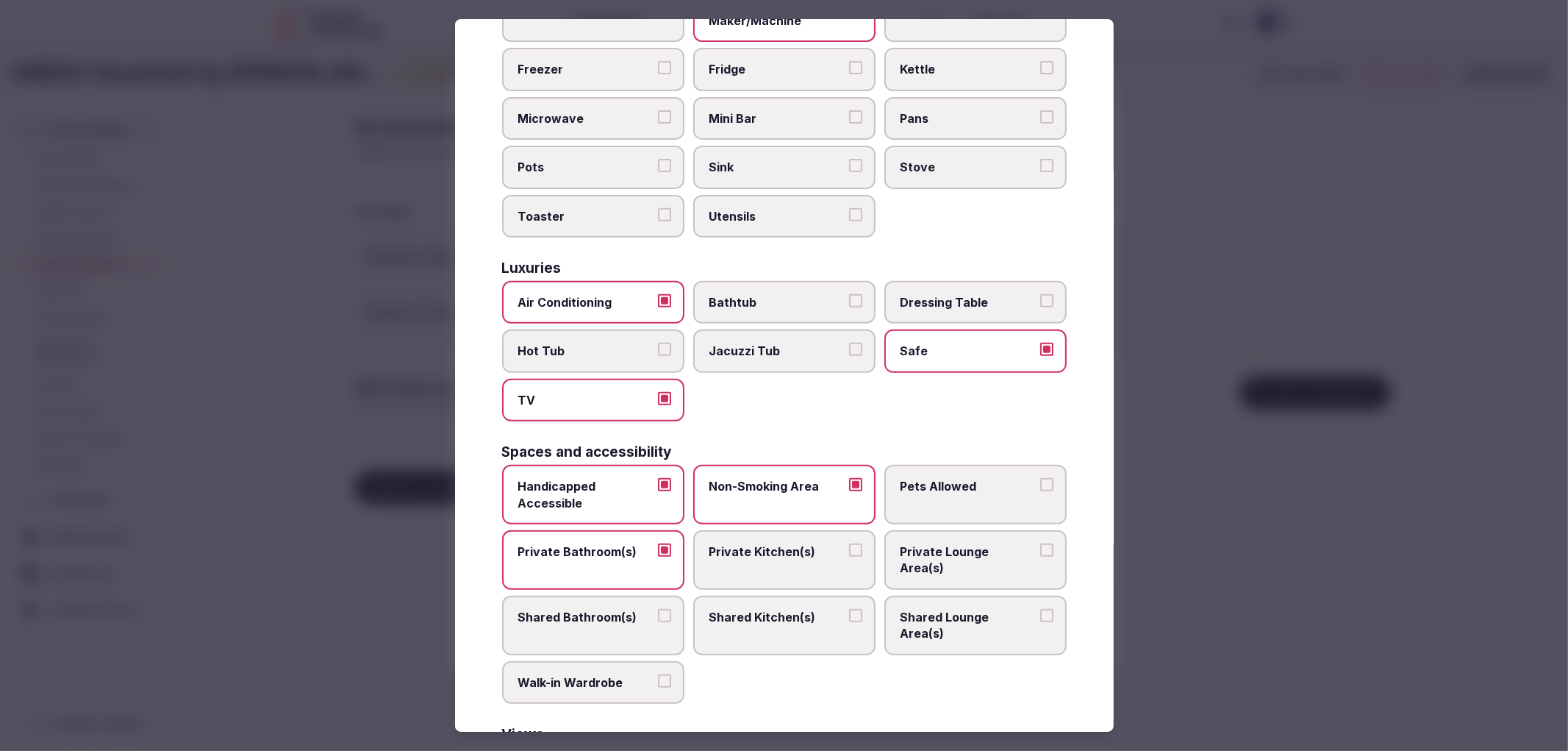
scroll to position [524, 0]
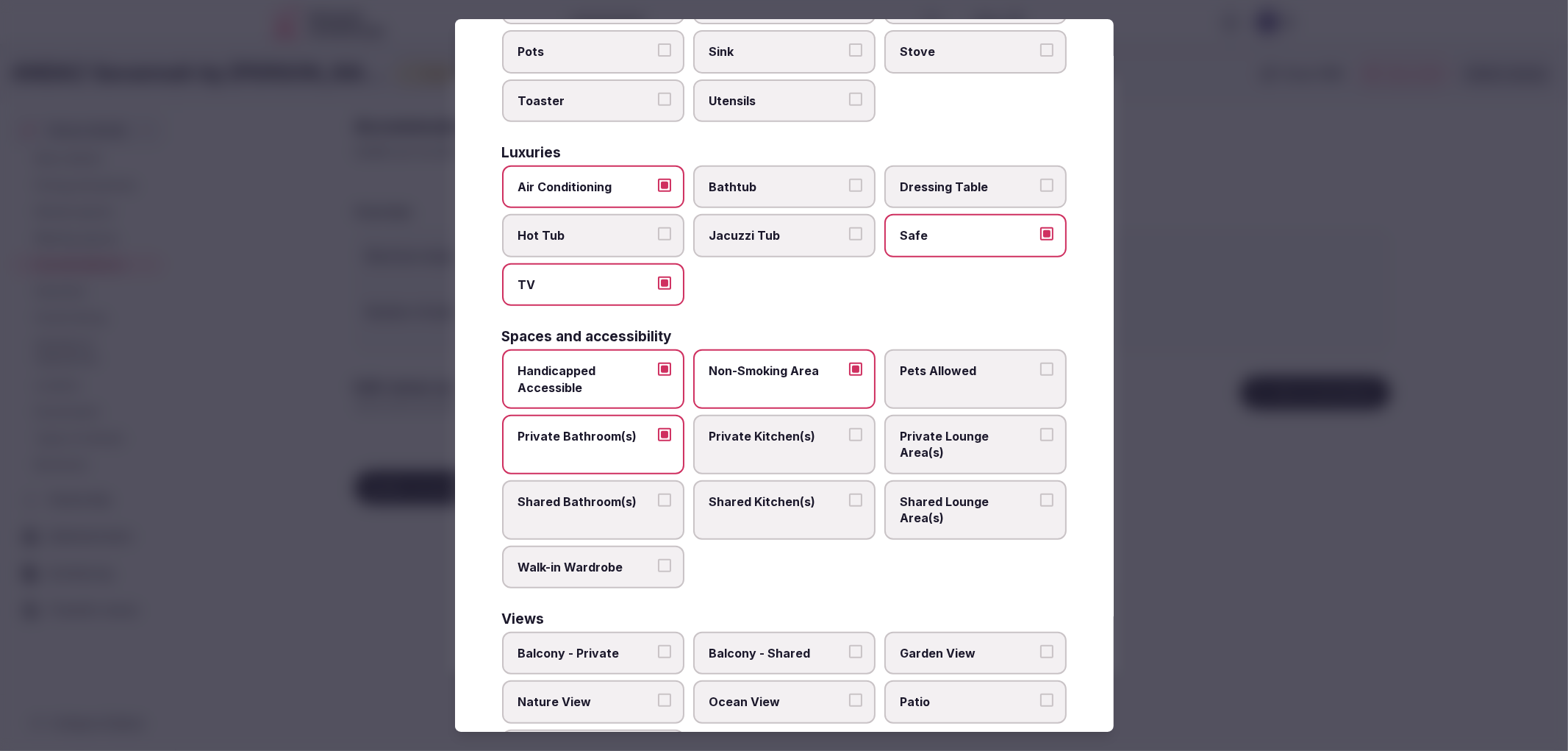
click at [1361, 530] on div at bounding box center [784, 376] width 1568 height 751
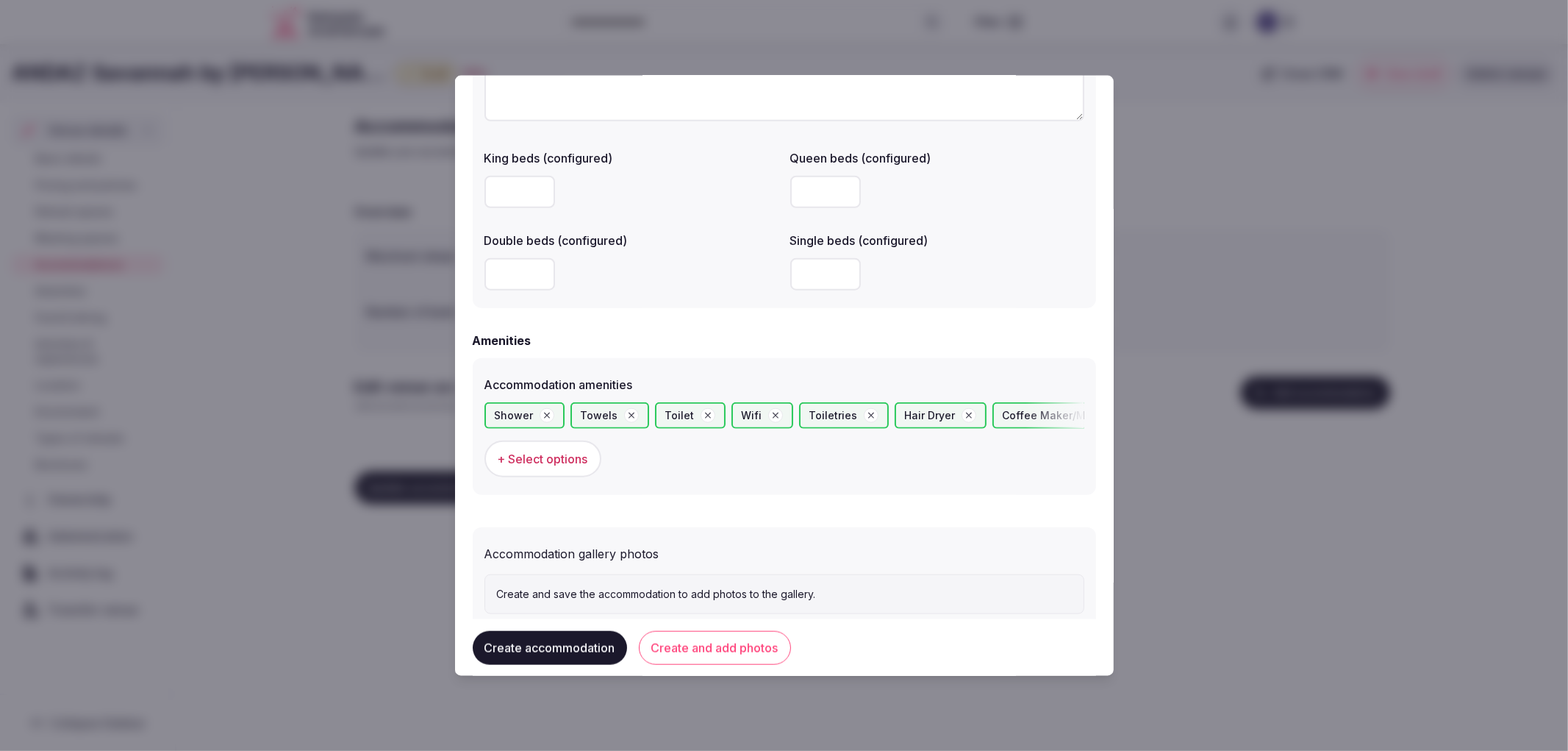
click at [561, 647] on button "Create accommodation" at bounding box center [550, 648] width 154 height 34
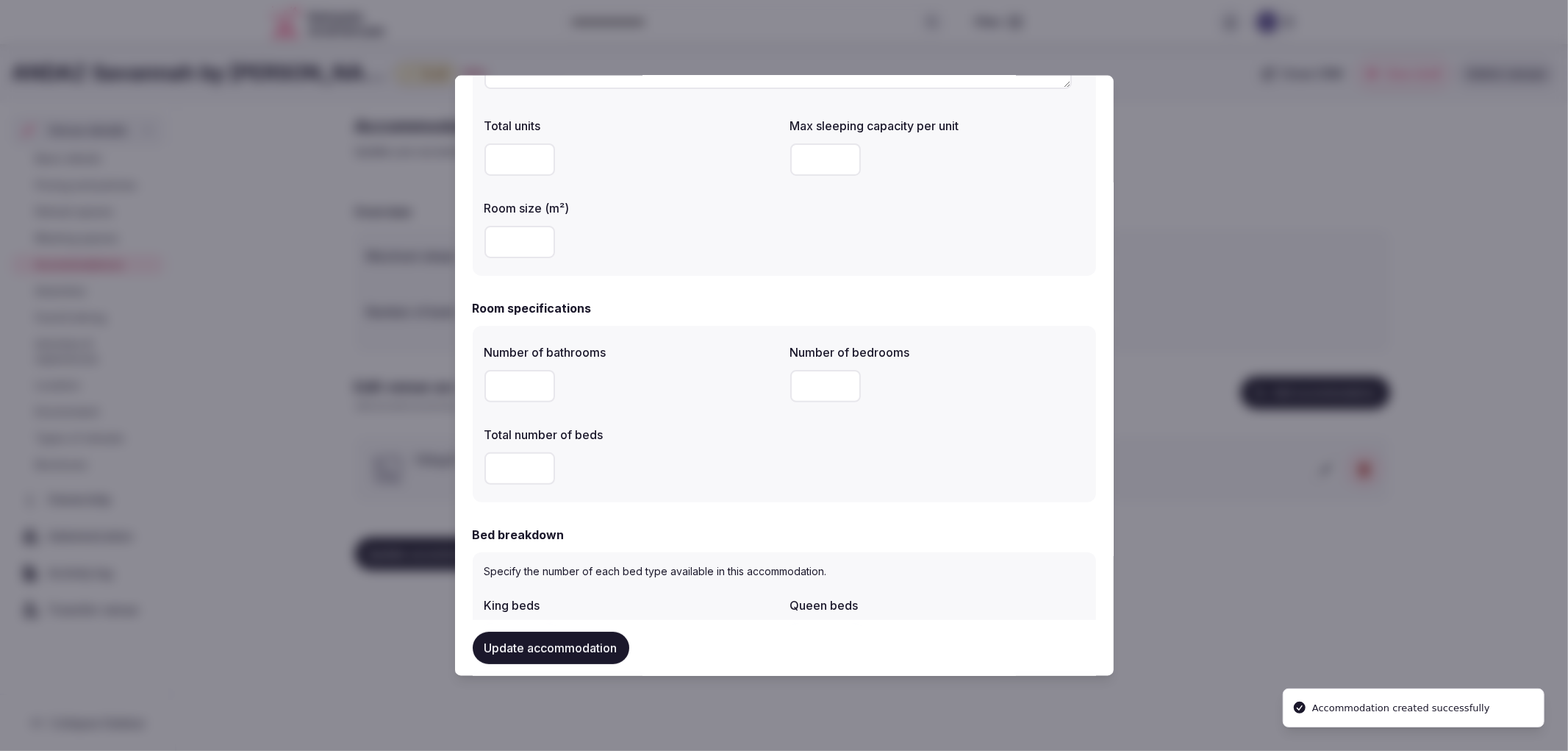
scroll to position [327, 0]
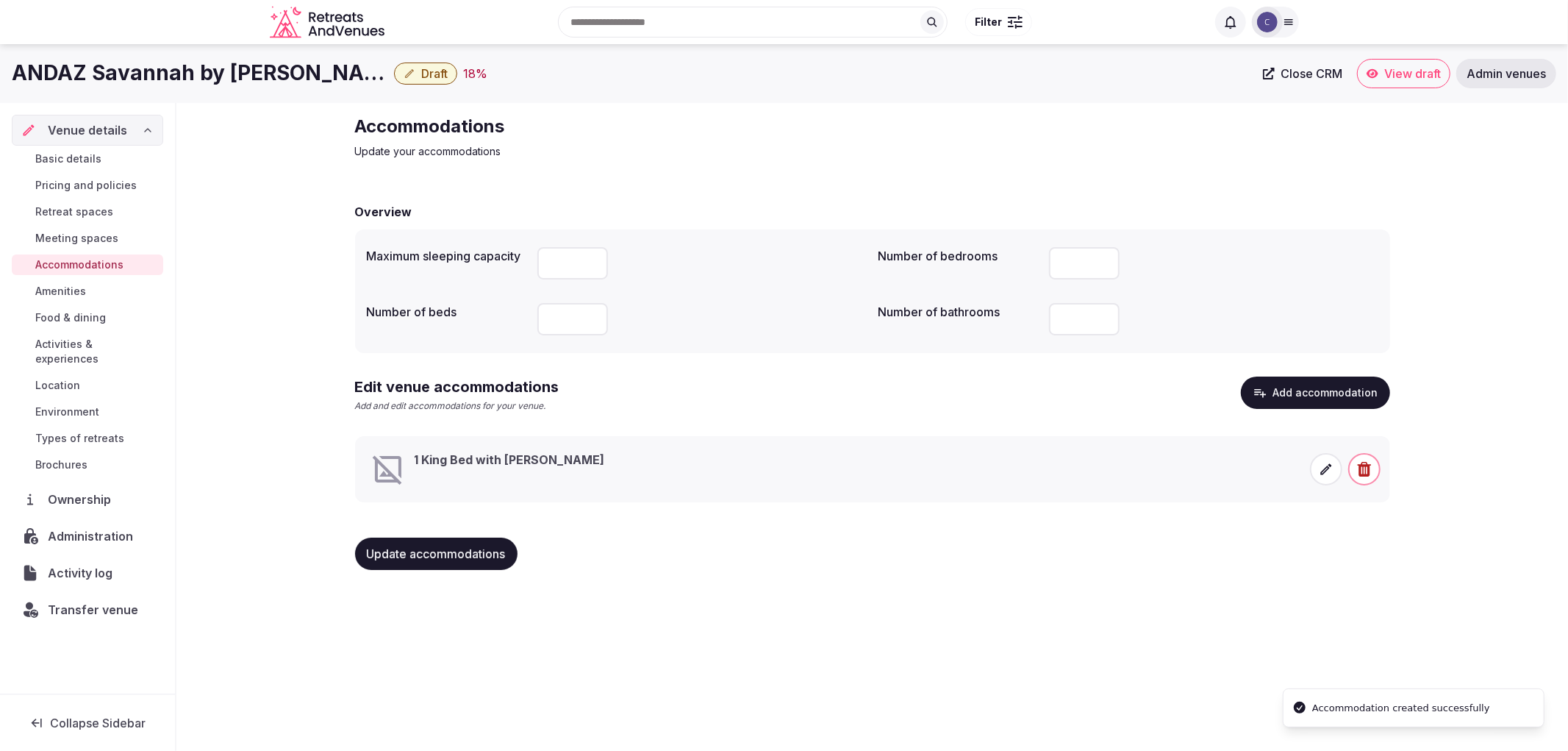
click at [1324, 467] on icon at bounding box center [1326, 469] width 15 height 15
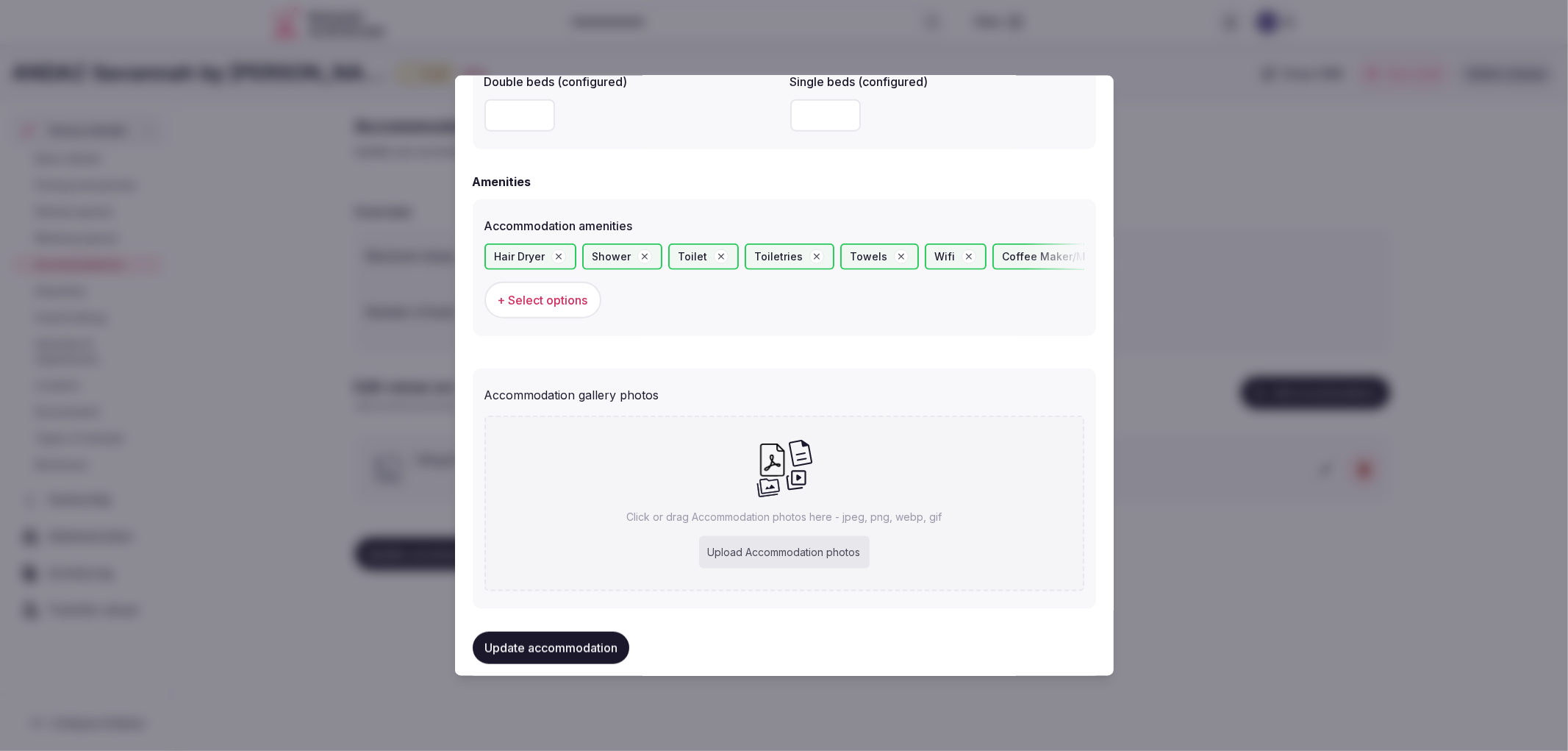
scroll to position [1348, 0]
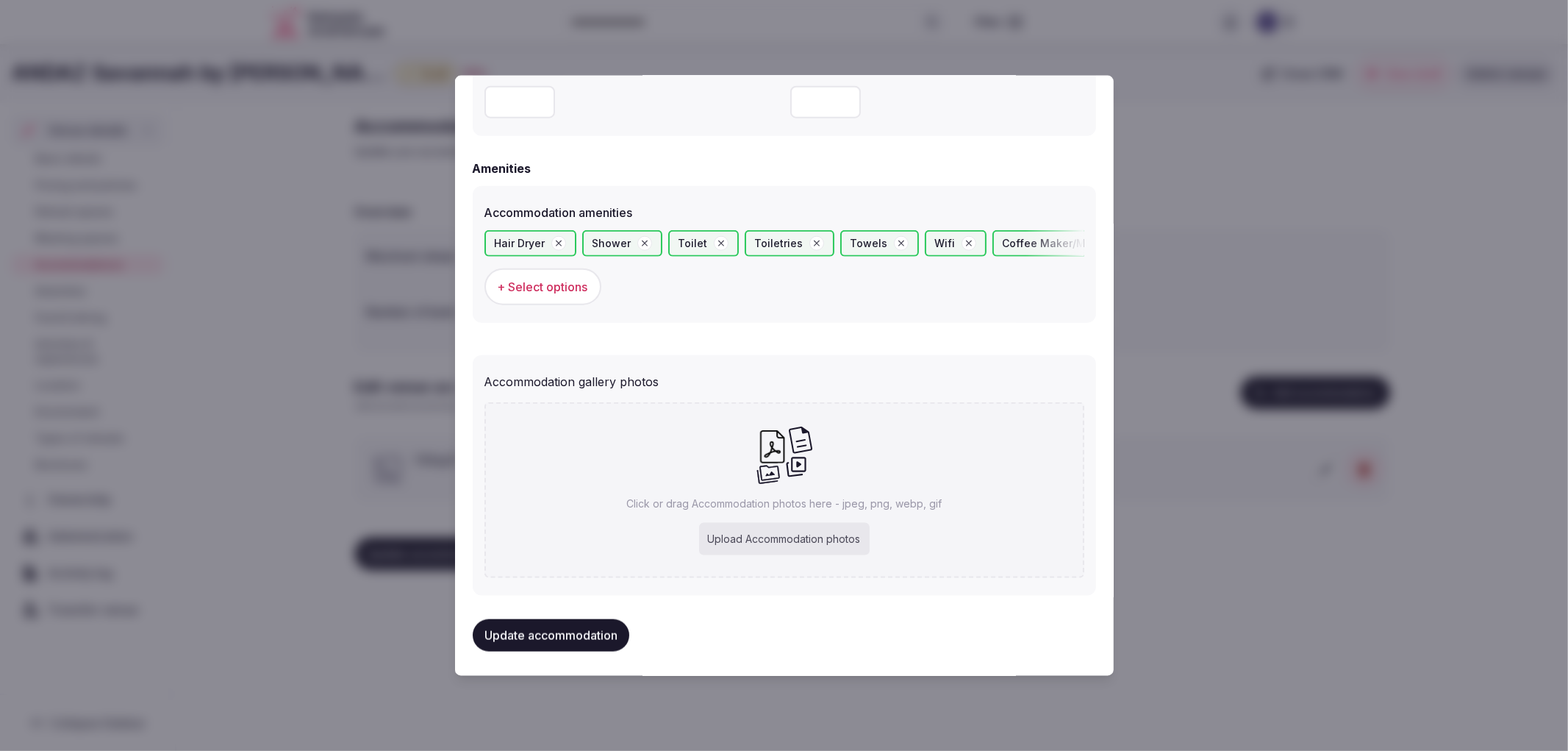
click at [736, 449] on div "Click or drag Accommodation photos here - jpeg, png, webp, gif Upload Accommoda…" at bounding box center [784, 490] width 600 height 176
type input "**********"
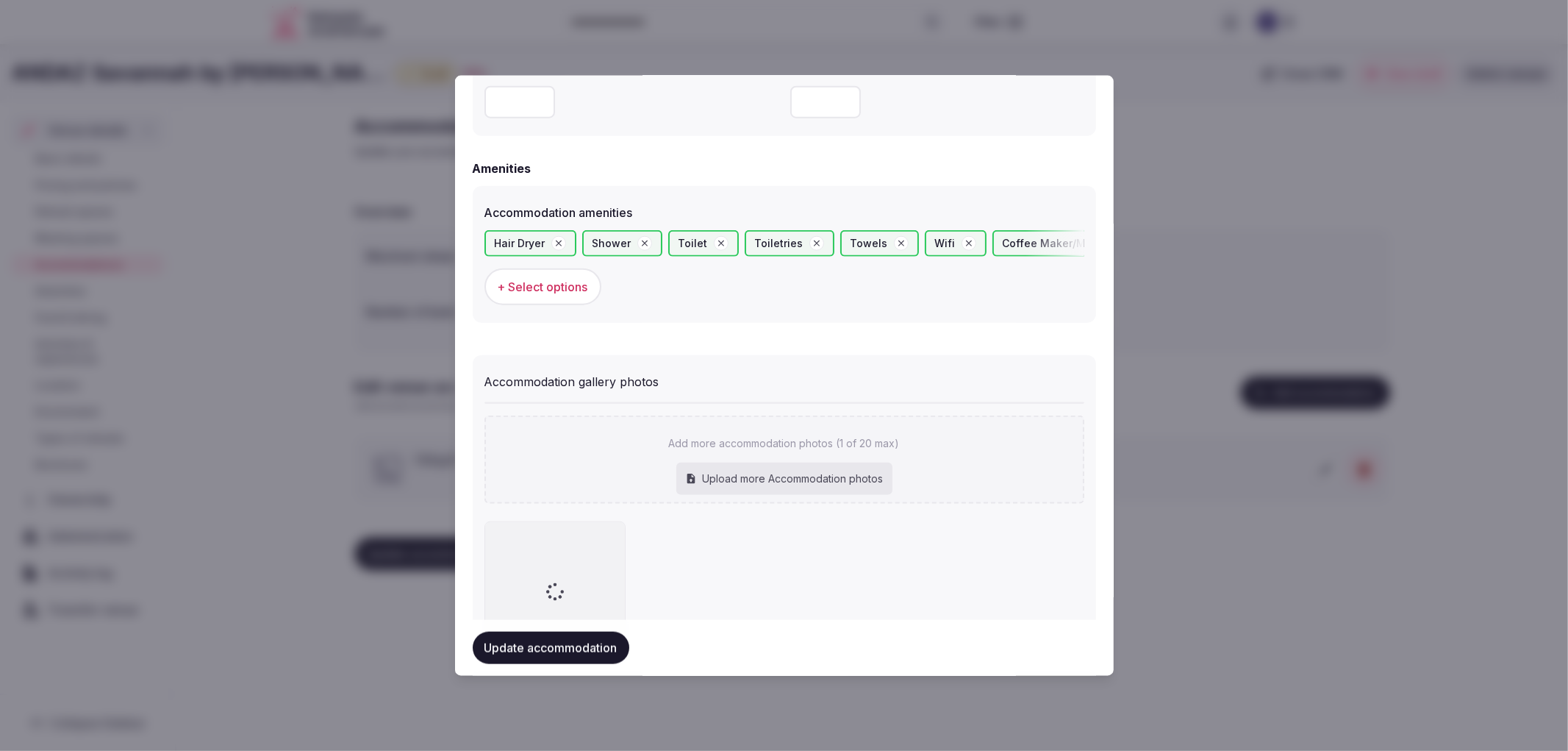
click at [773, 498] on div "Add more accommodation photos (1 of 20 max) Upload more Accommodation photos" at bounding box center [784, 459] width 600 height 89
type input "**********"
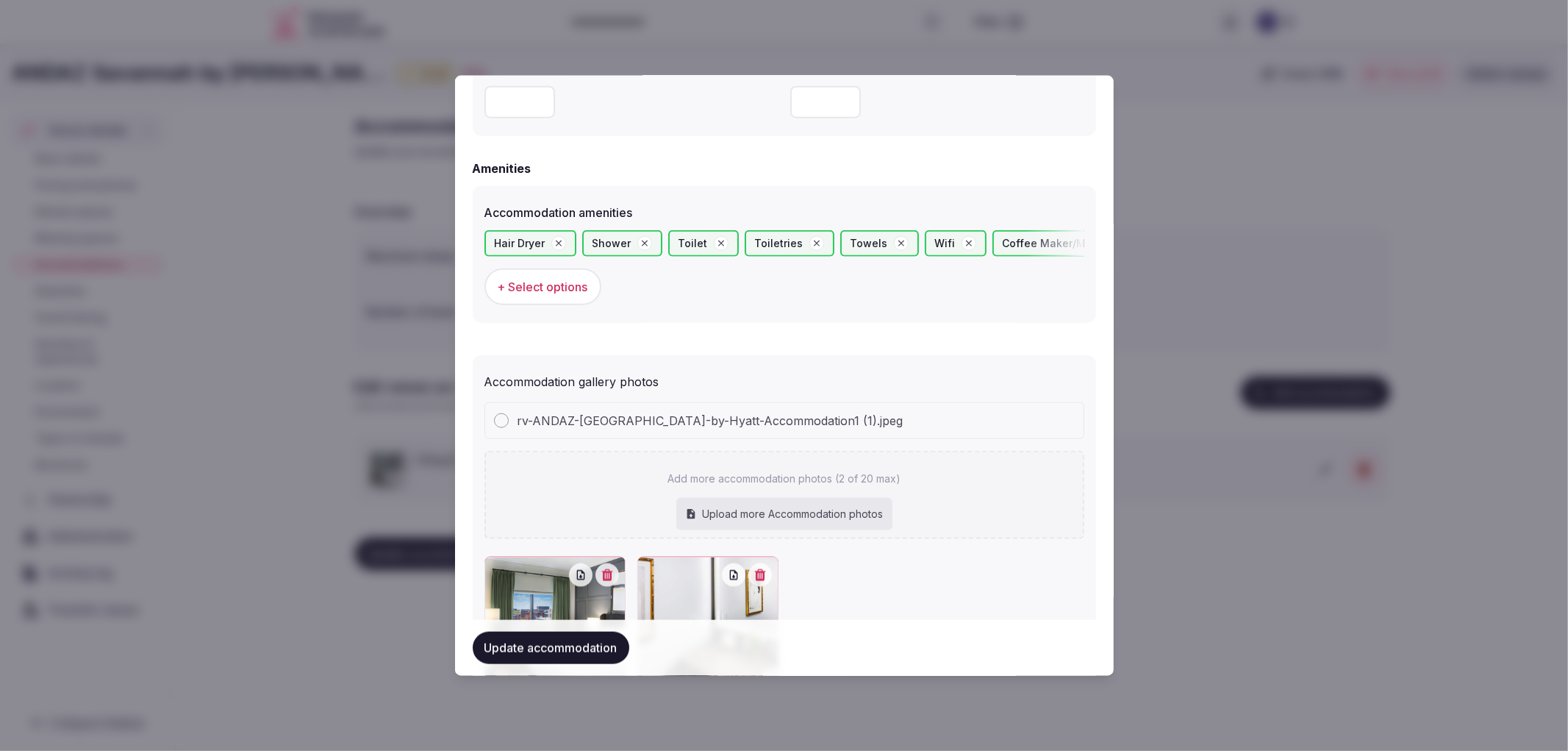
click at [612, 652] on button "Update accommodation" at bounding box center [551, 648] width 157 height 33
click at [1361, 502] on div at bounding box center [784, 376] width 1568 height 751
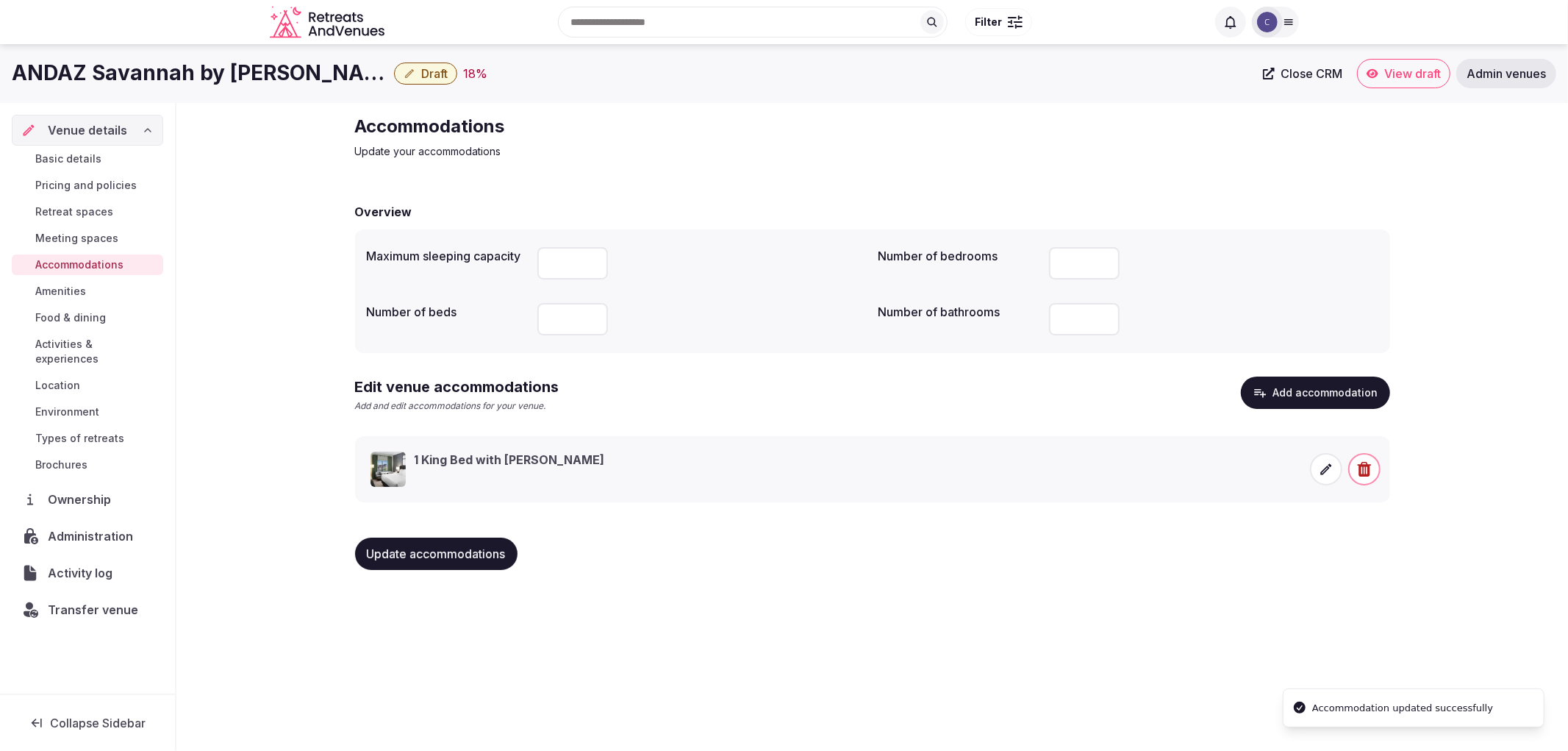
click at [510, 549] on button "Update accommodations" at bounding box center [436, 554] width 162 height 33
click at [97, 323] on span "Food & dining" at bounding box center [70, 318] width 71 height 15
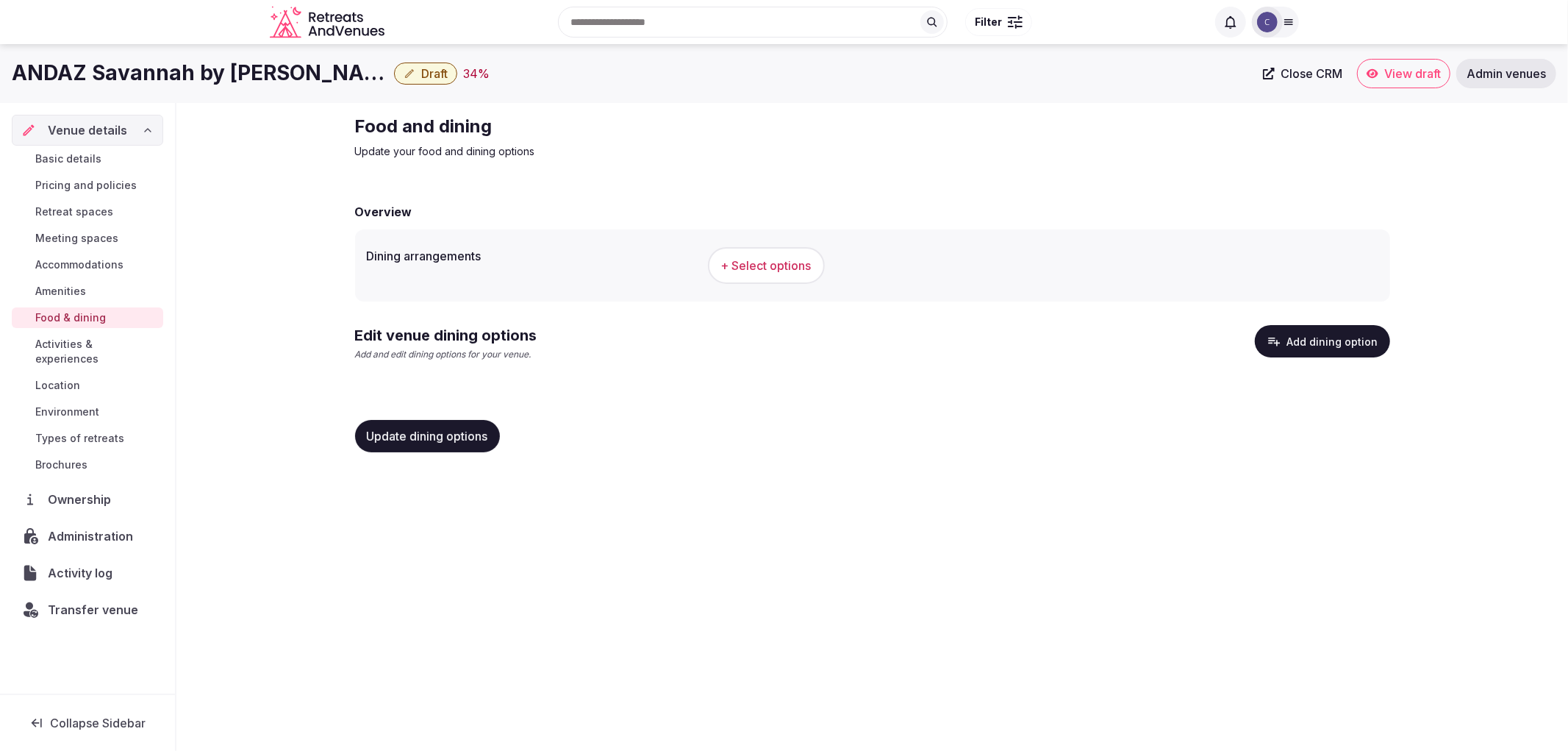
click at [747, 265] on span "+ Select options" at bounding box center [766, 266] width 90 height 16
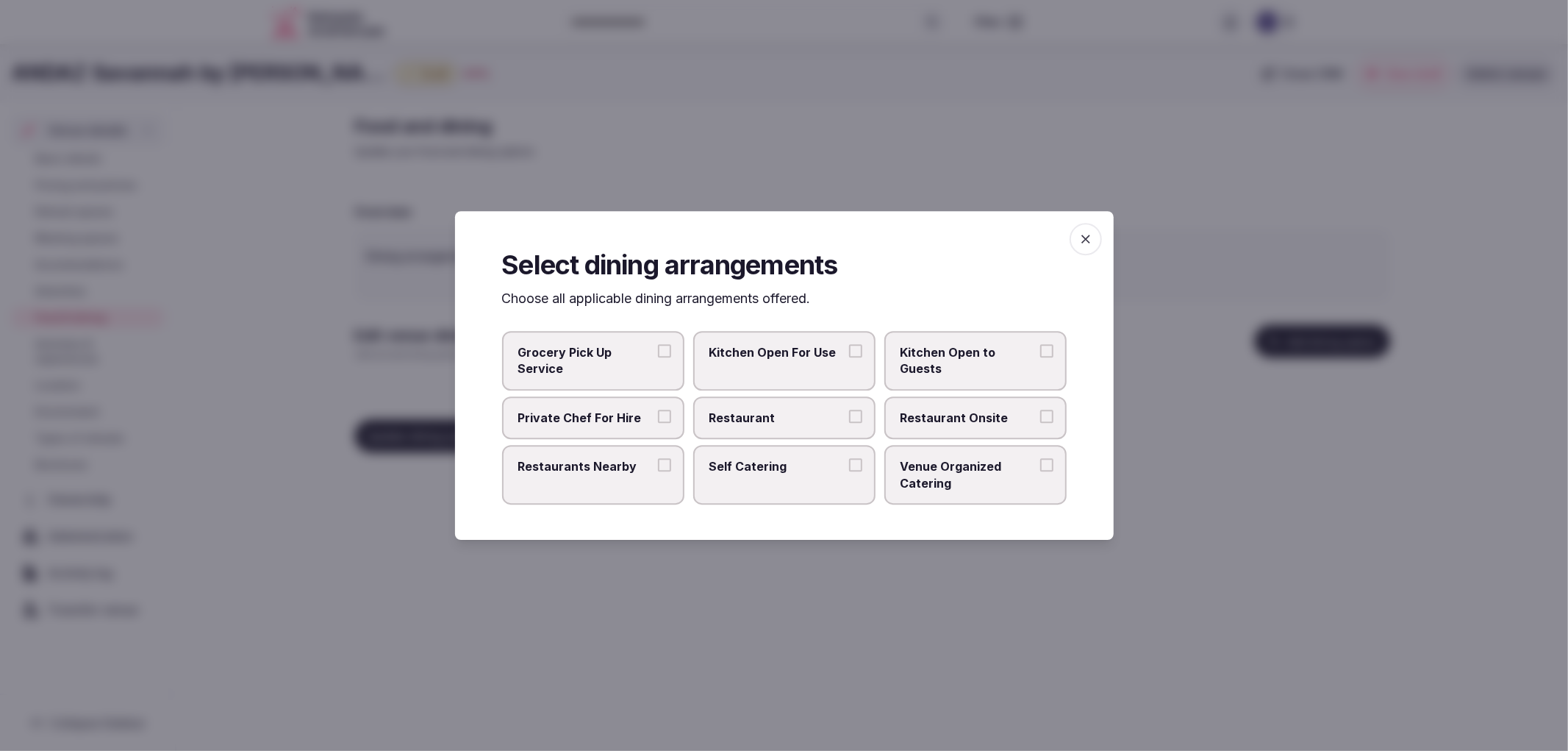
drag, startPoint x: 835, startPoint y: 414, endPoint x: 916, endPoint y: 418, distance: 81.1
click at [839, 415] on span "Restaurant" at bounding box center [777, 418] width 136 height 16
click at [849, 415] on button "Restaurant" at bounding box center [855, 416] width 13 height 13
click at [916, 418] on span "Restaurant Onsite" at bounding box center [968, 418] width 136 height 16
click at [1041, 418] on button "Restaurant Onsite" at bounding box center [1047, 416] width 13 height 13
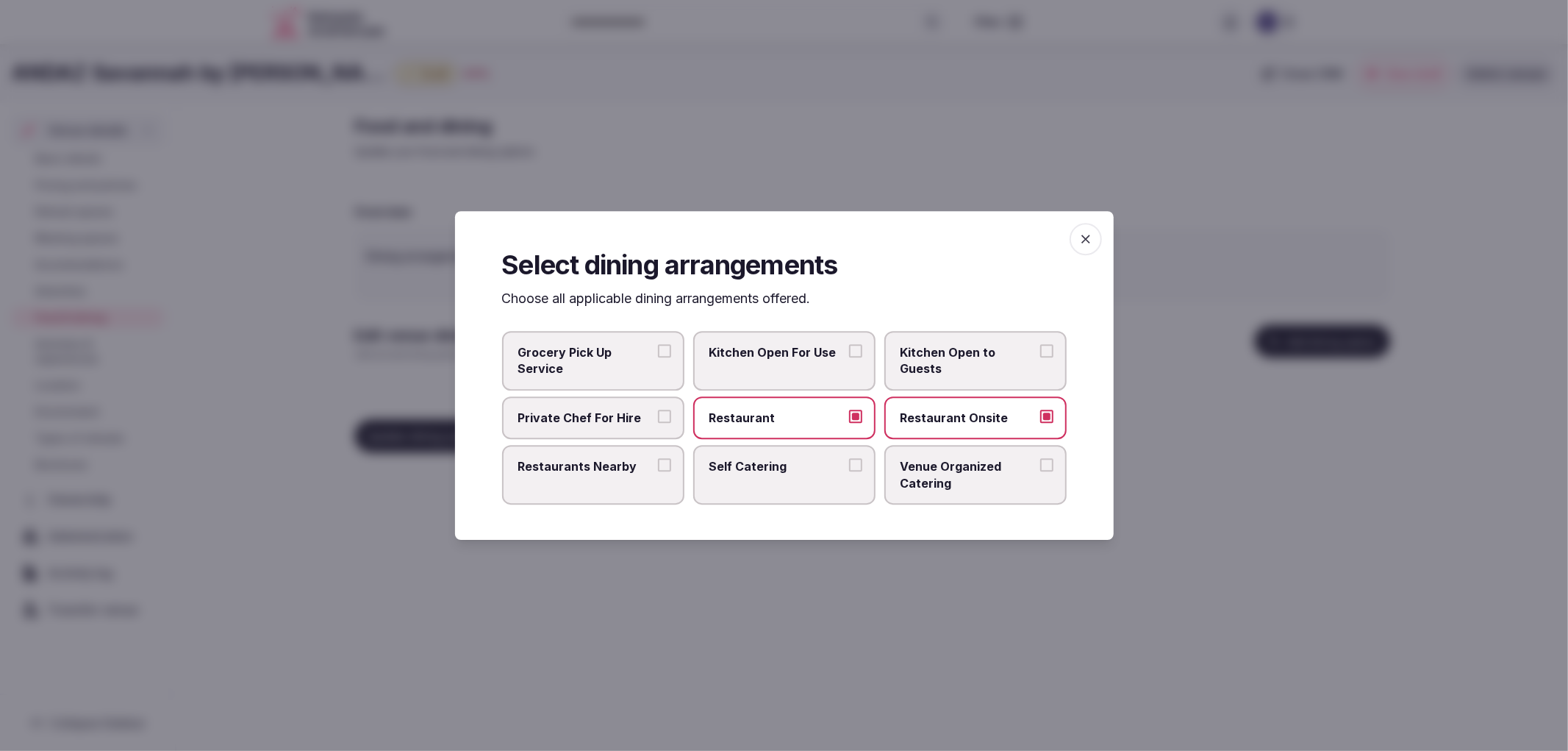
click at [1075, 246] on span "button" at bounding box center [1086, 239] width 32 height 33
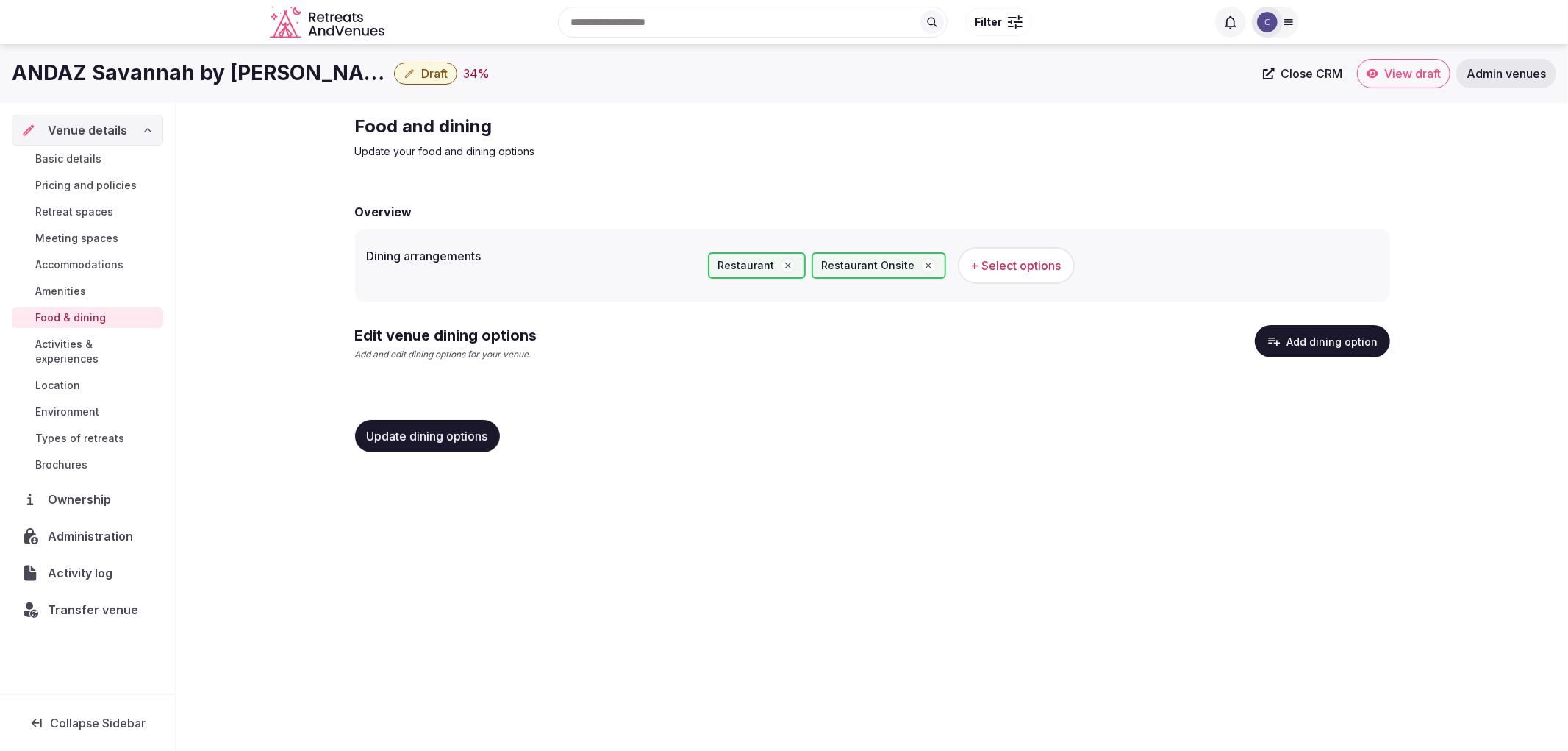
click at [423, 424] on button "Update dining options" at bounding box center [427, 436] width 145 height 33
click at [1346, 329] on button "Add dining option" at bounding box center [1323, 341] width 136 height 33
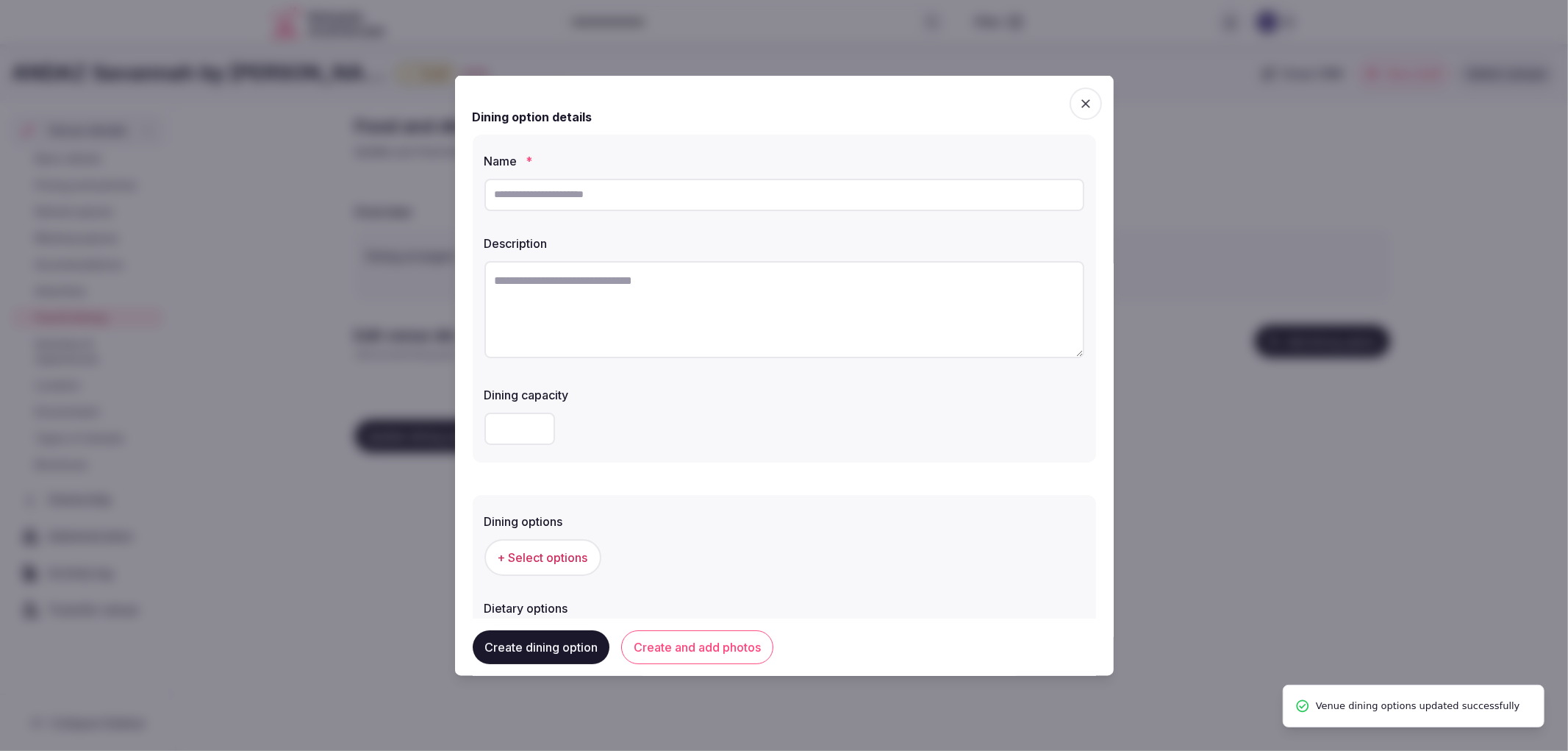
click at [725, 191] on input "text" at bounding box center [784, 194] width 600 height 33
paste input "**********"
type input "**********"
click at [767, 302] on textarea at bounding box center [784, 308] width 600 height 97
paste textarea "**********"
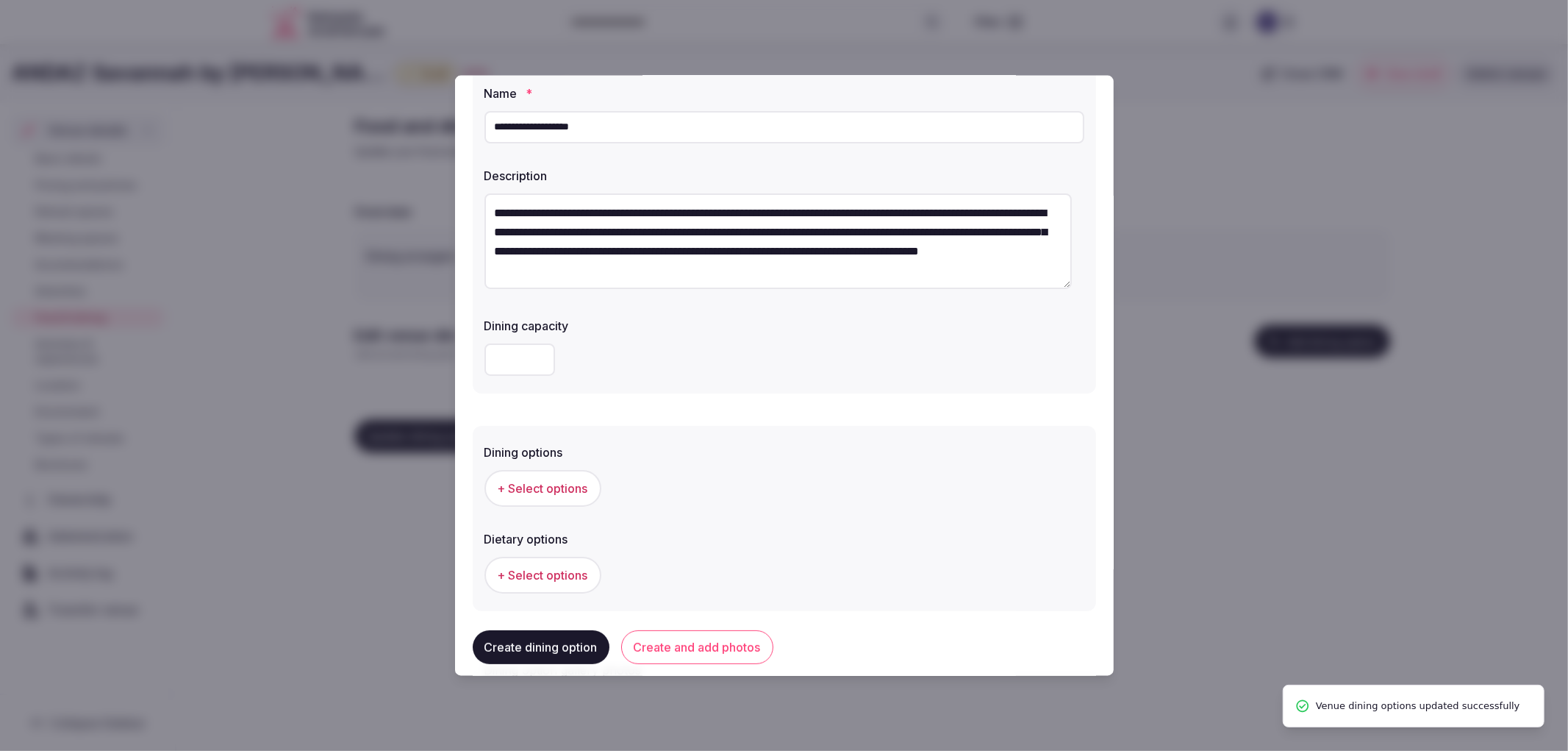
scroll to position [224, 0]
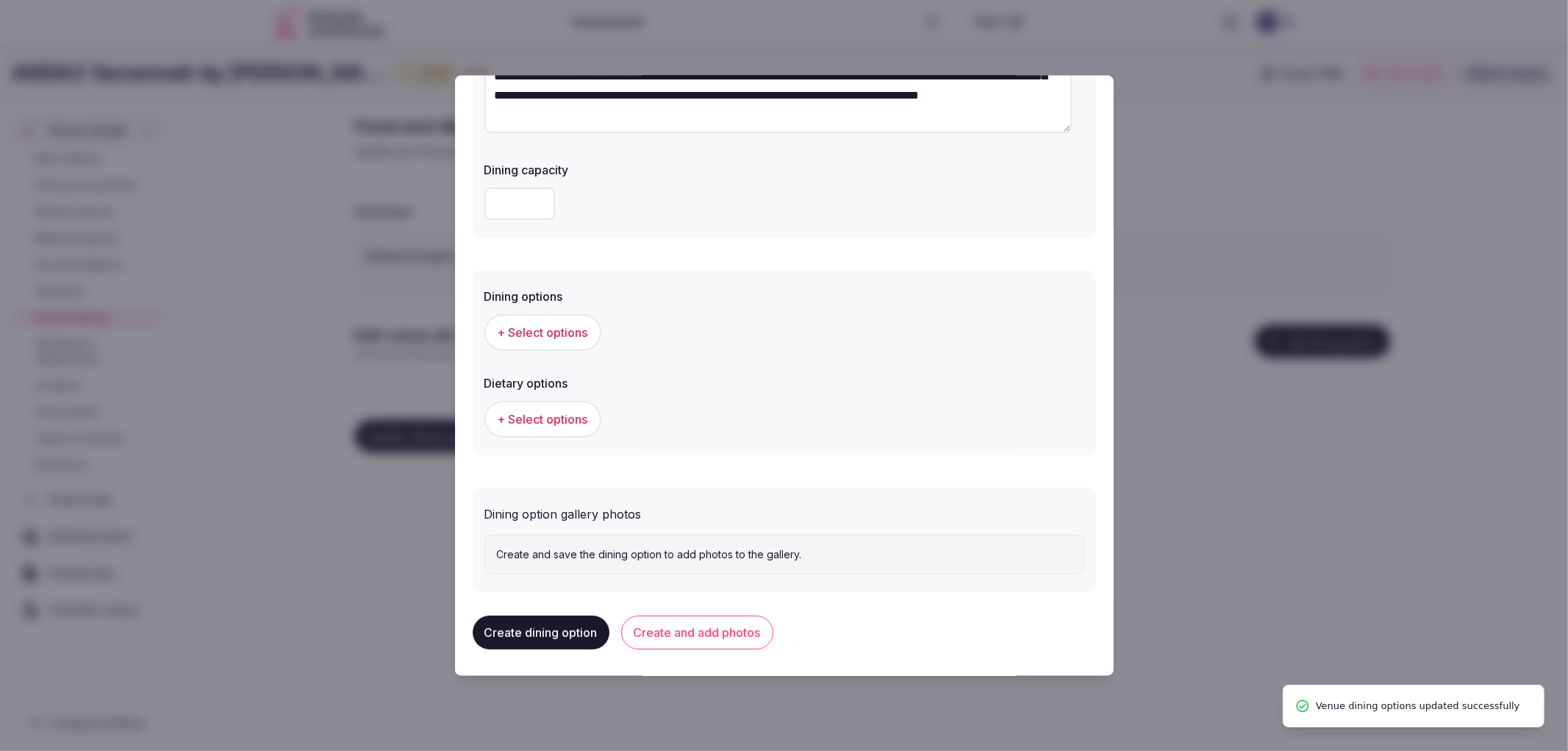
type textarea "**********"
click at [542, 321] on button "+ Select options" at bounding box center [543, 332] width 117 height 37
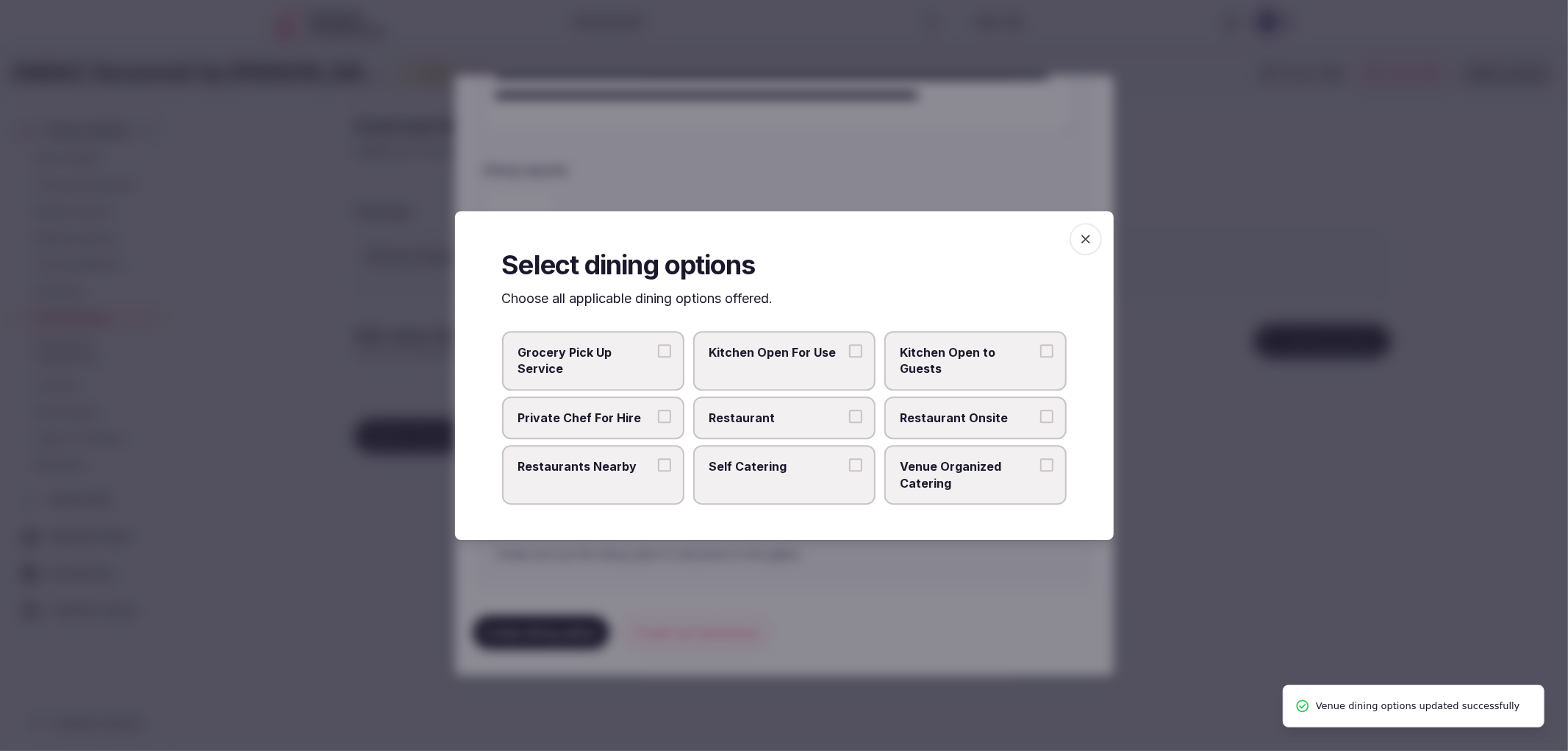
click at [861, 420] on button "Restaurant" at bounding box center [855, 416] width 13 height 13
click at [931, 419] on span "Restaurant Onsite" at bounding box center [968, 418] width 136 height 16
click at [1041, 419] on button "Restaurant Onsite" at bounding box center [1047, 416] width 13 height 13
click at [1068, 245] on div "Select dining options Choose all applicable dining options offered. Grocery Pic…" at bounding box center [784, 376] width 659 height 329
click at [1084, 239] on icon "button" at bounding box center [1086, 239] width 15 height 15
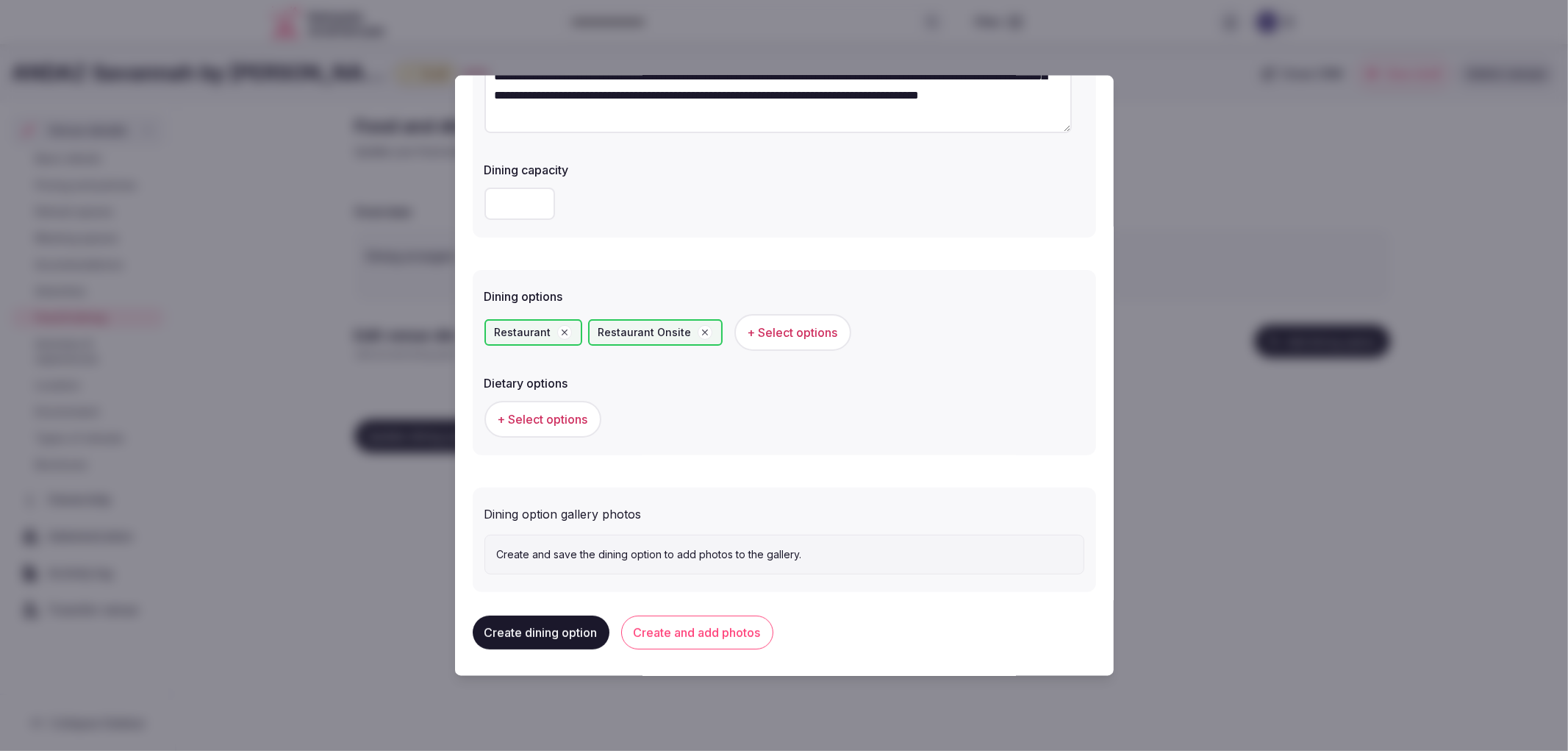
click at [724, 636] on button "Create and add photos" at bounding box center [697, 632] width 152 height 34
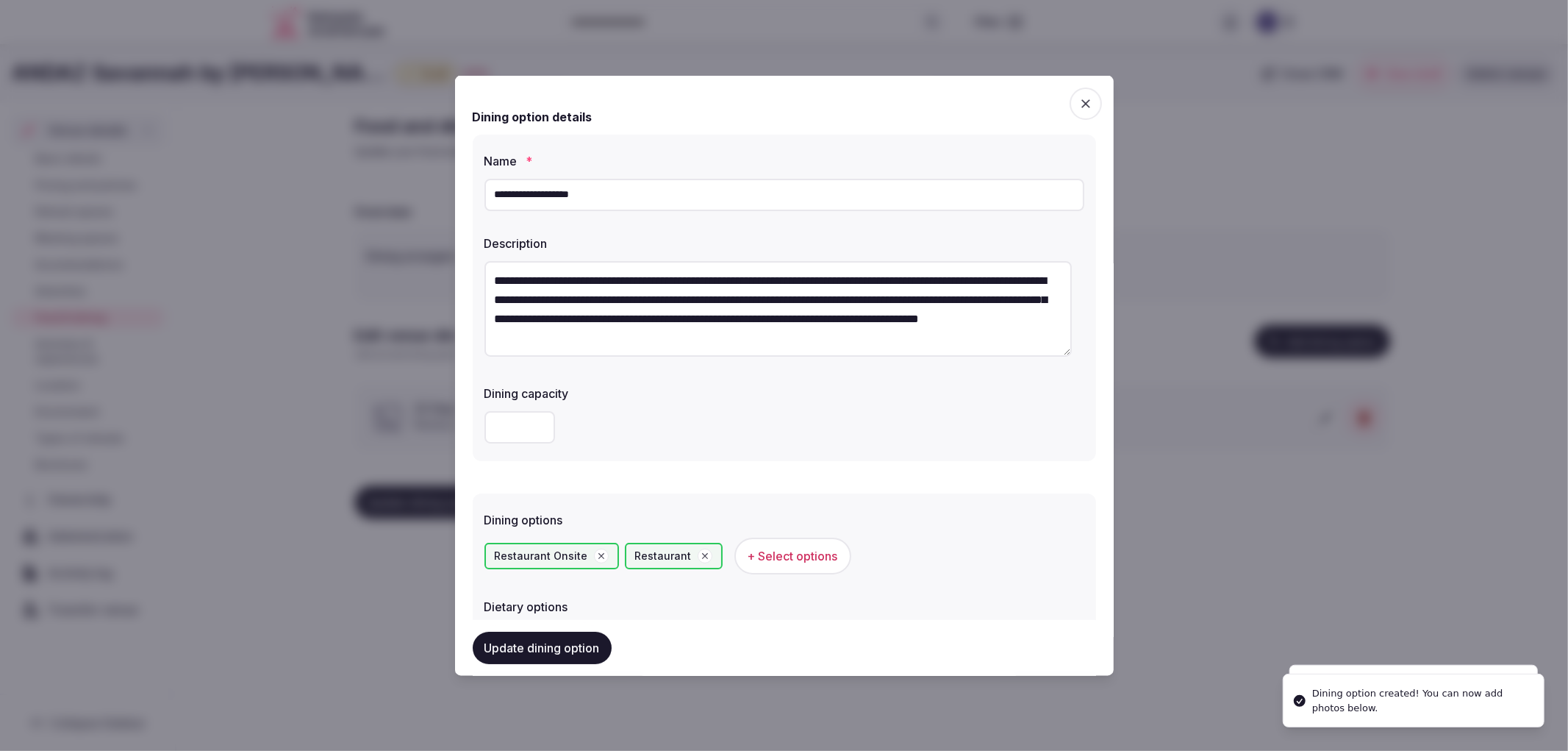
scroll to position [358, 0]
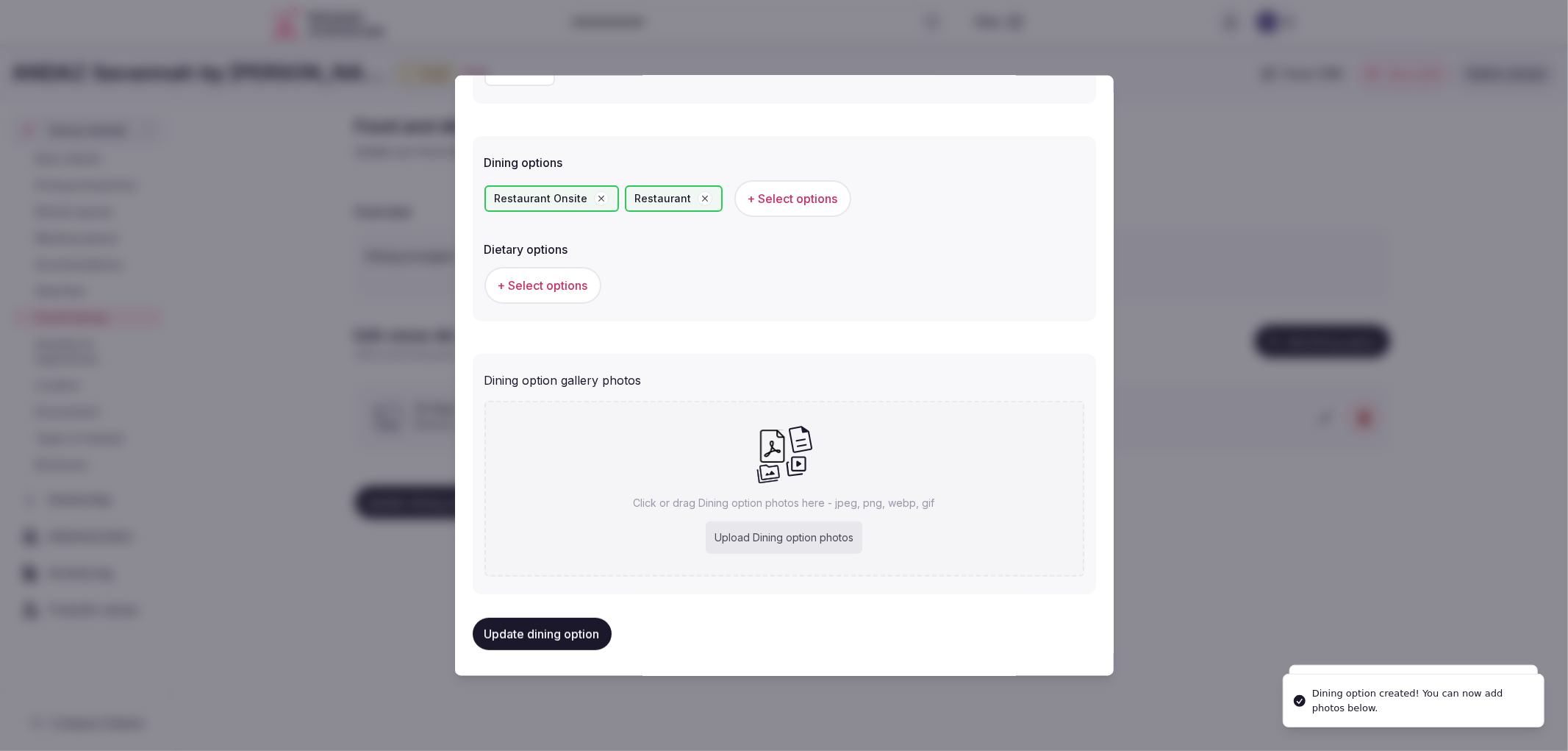
click at [800, 454] on icon at bounding box center [784, 453] width 58 height 59
type input "**********"
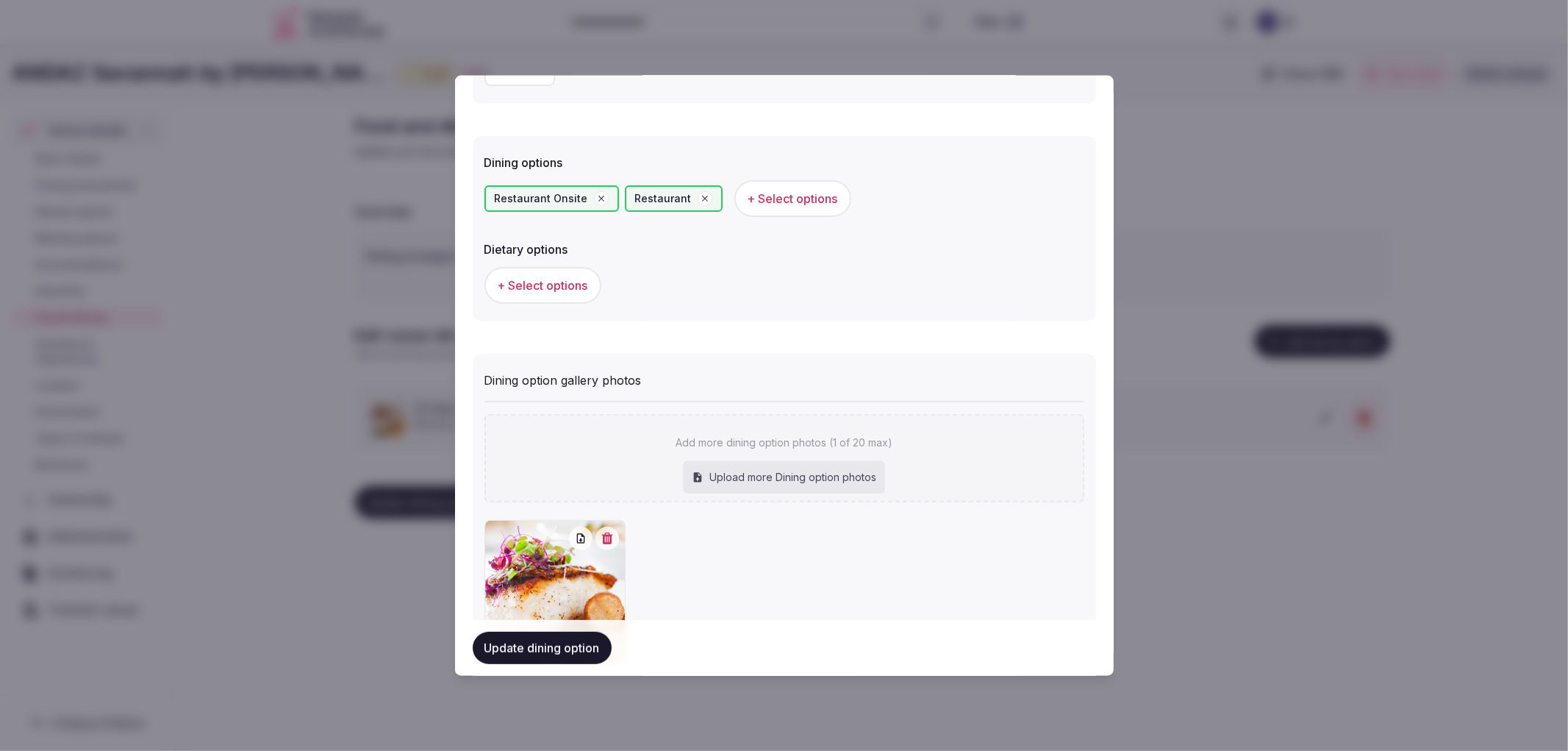
click at [576, 641] on button "Update dining option" at bounding box center [542, 648] width 139 height 33
click at [1325, 493] on div at bounding box center [784, 376] width 1568 height 751
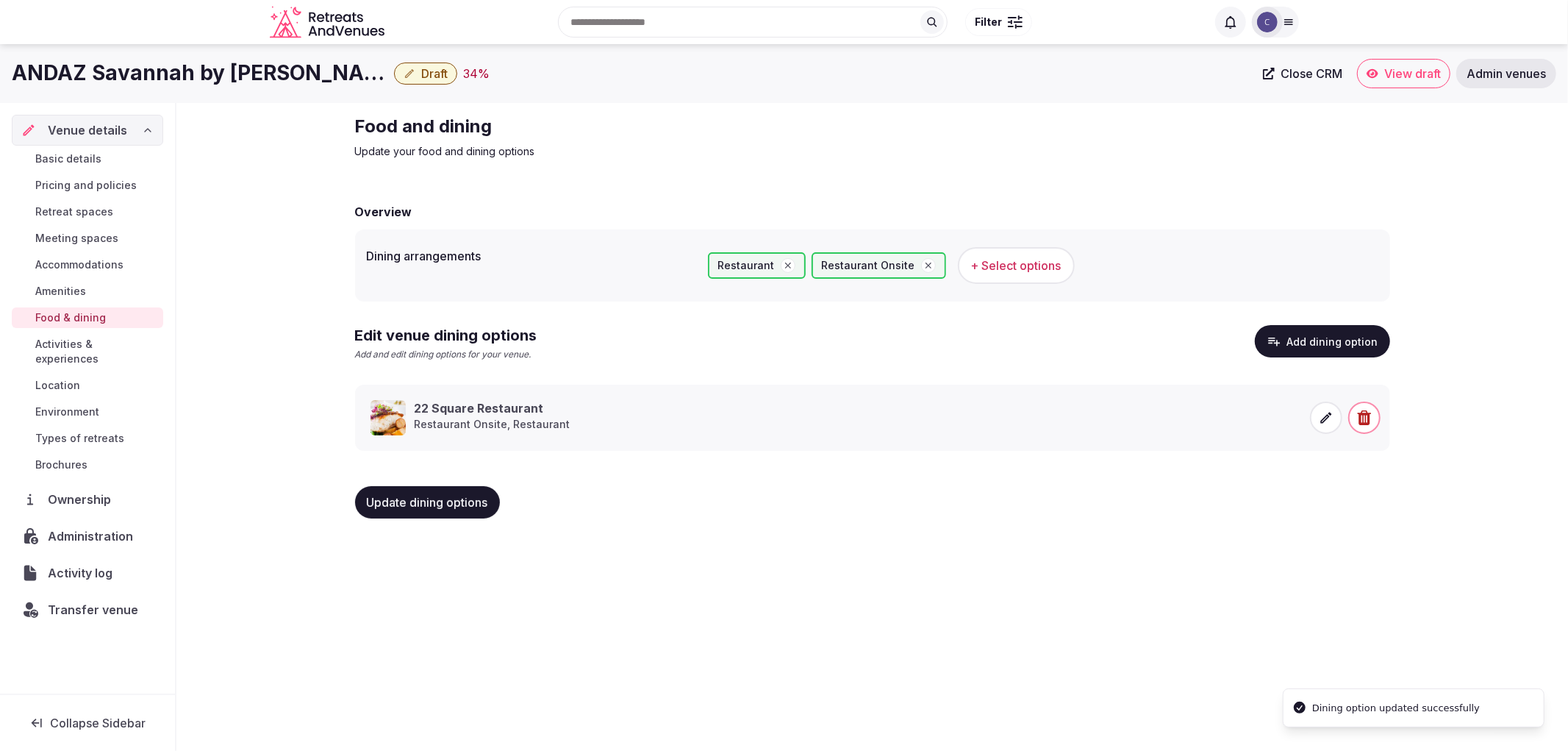
click at [84, 232] on span "Meeting spaces" at bounding box center [76, 238] width 83 height 15
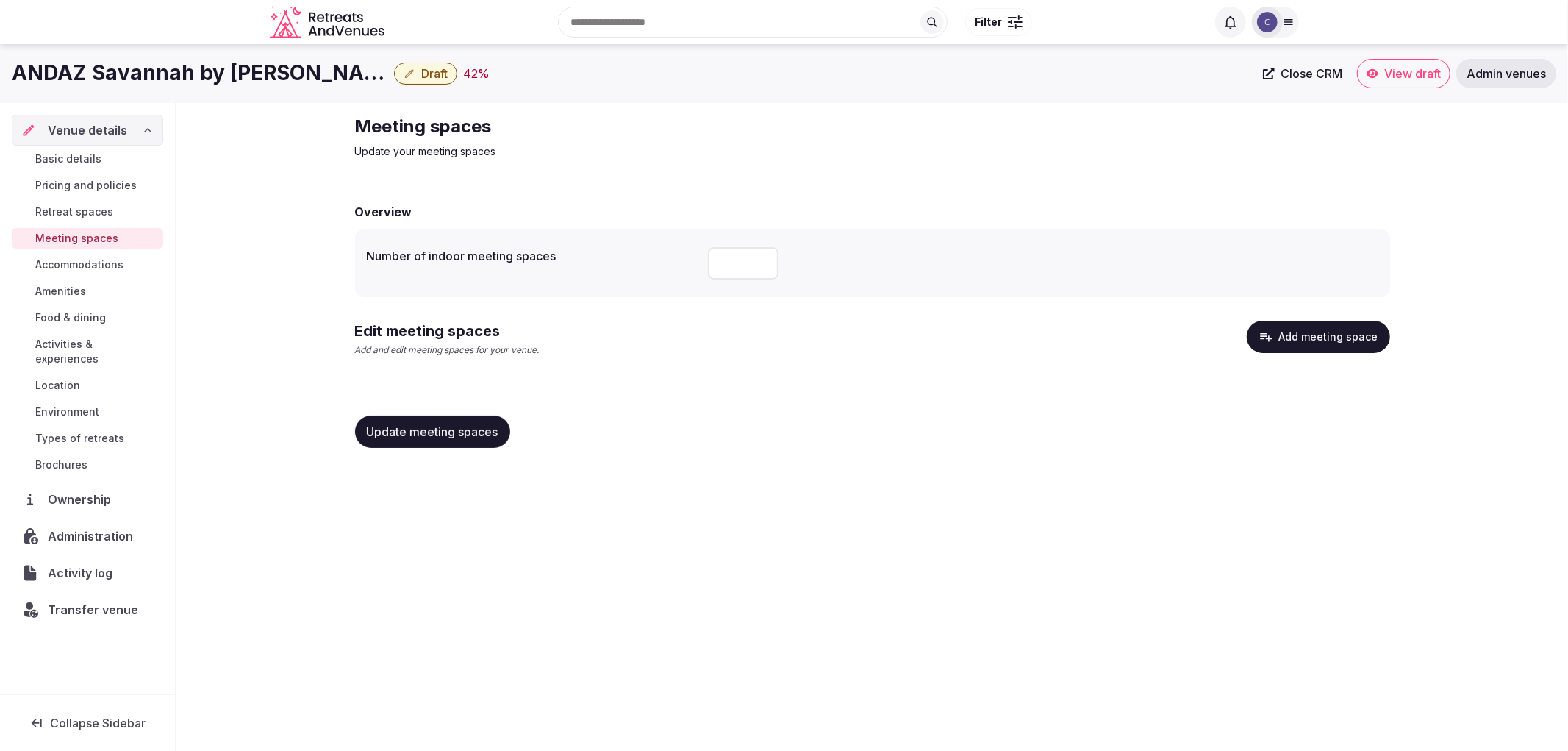
click at [1320, 347] on button "Add meeting space" at bounding box center [1319, 337] width 143 height 33
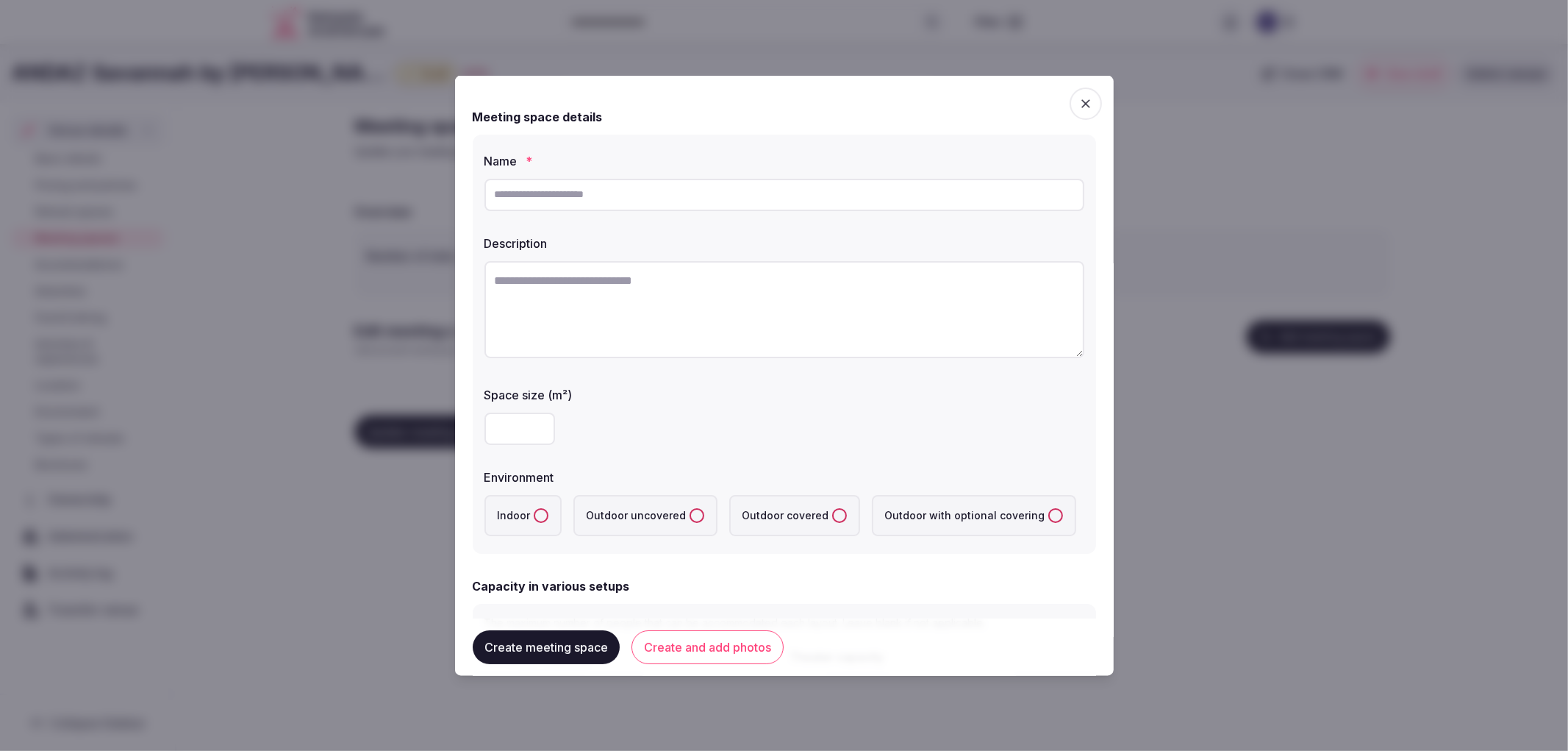
click at [685, 211] on div at bounding box center [784, 194] width 600 height 44
click at [685, 200] on input "text" at bounding box center [784, 194] width 600 height 33
paste input "********"
type input "********"
click at [695, 351] on textarea at bounding box center [784, 308] width 600 height 97
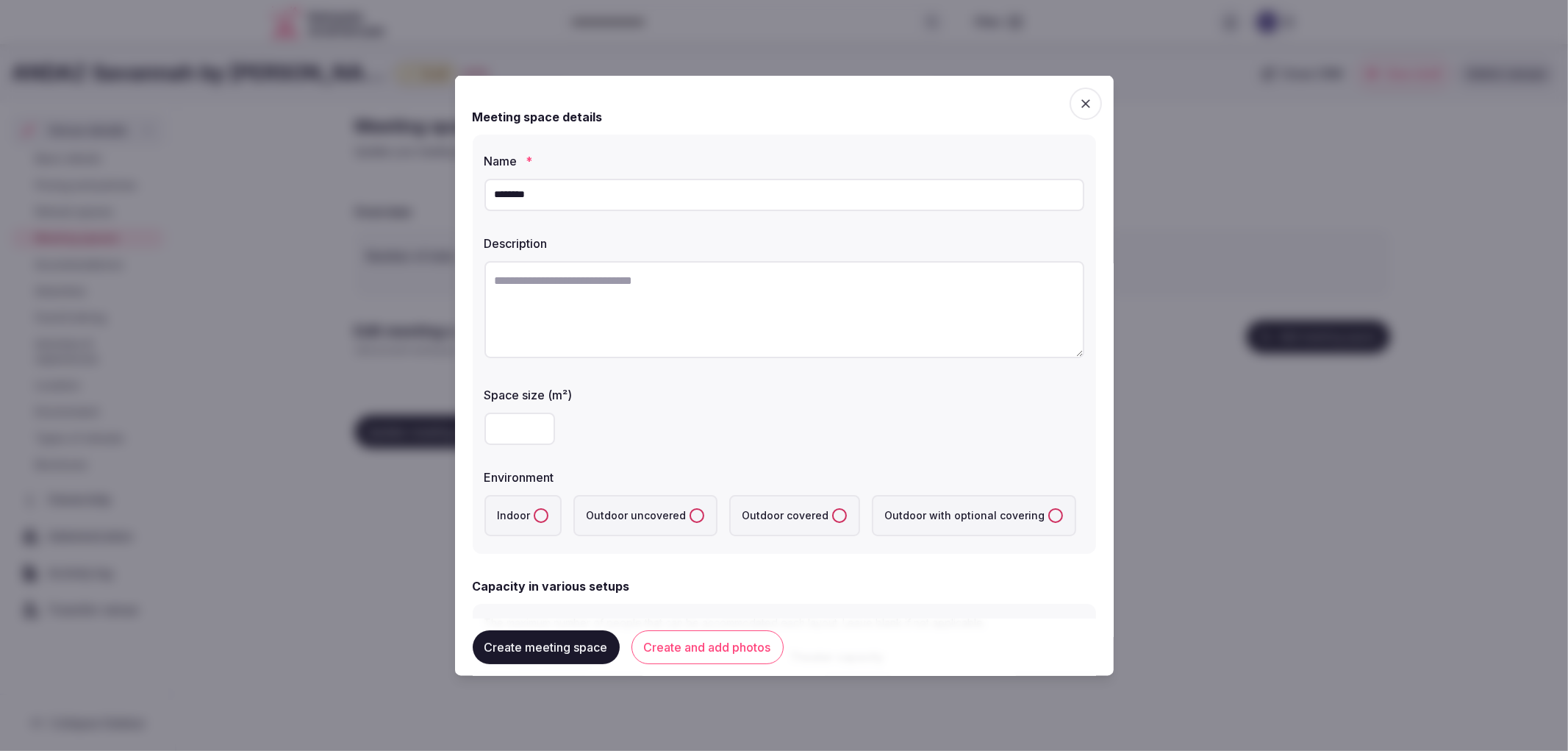
paste textarea "**********"
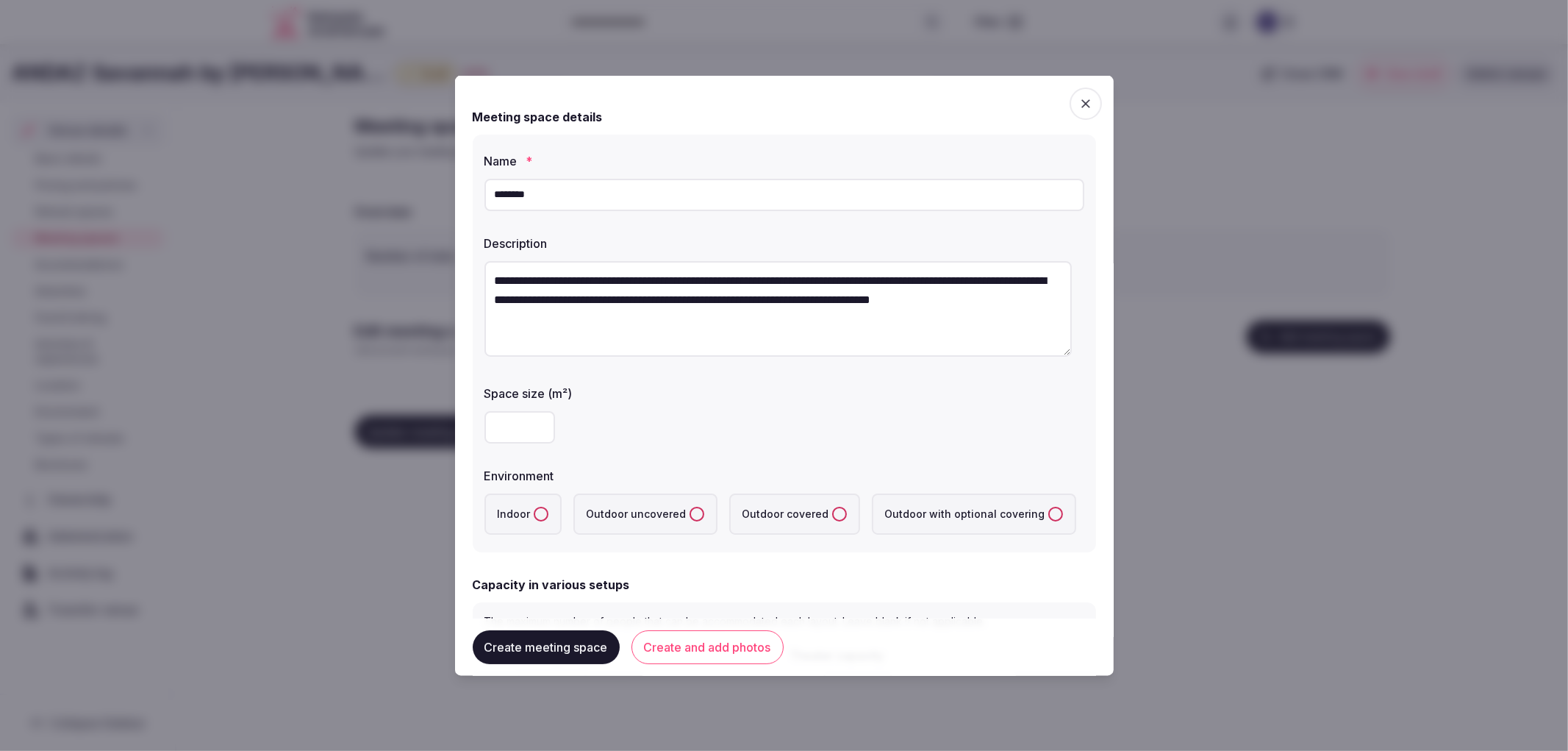
type textarea "**********"
click at [528, 521] on label "Indoor" at bounding box center [522, 513] width 77 height 41
click at [534, 521] on button "Indoor" at bounding box center [541, 514] width 15 height 15
click at [526, 436] on input "number" at bounding box center [519, 427] width 71 height 33
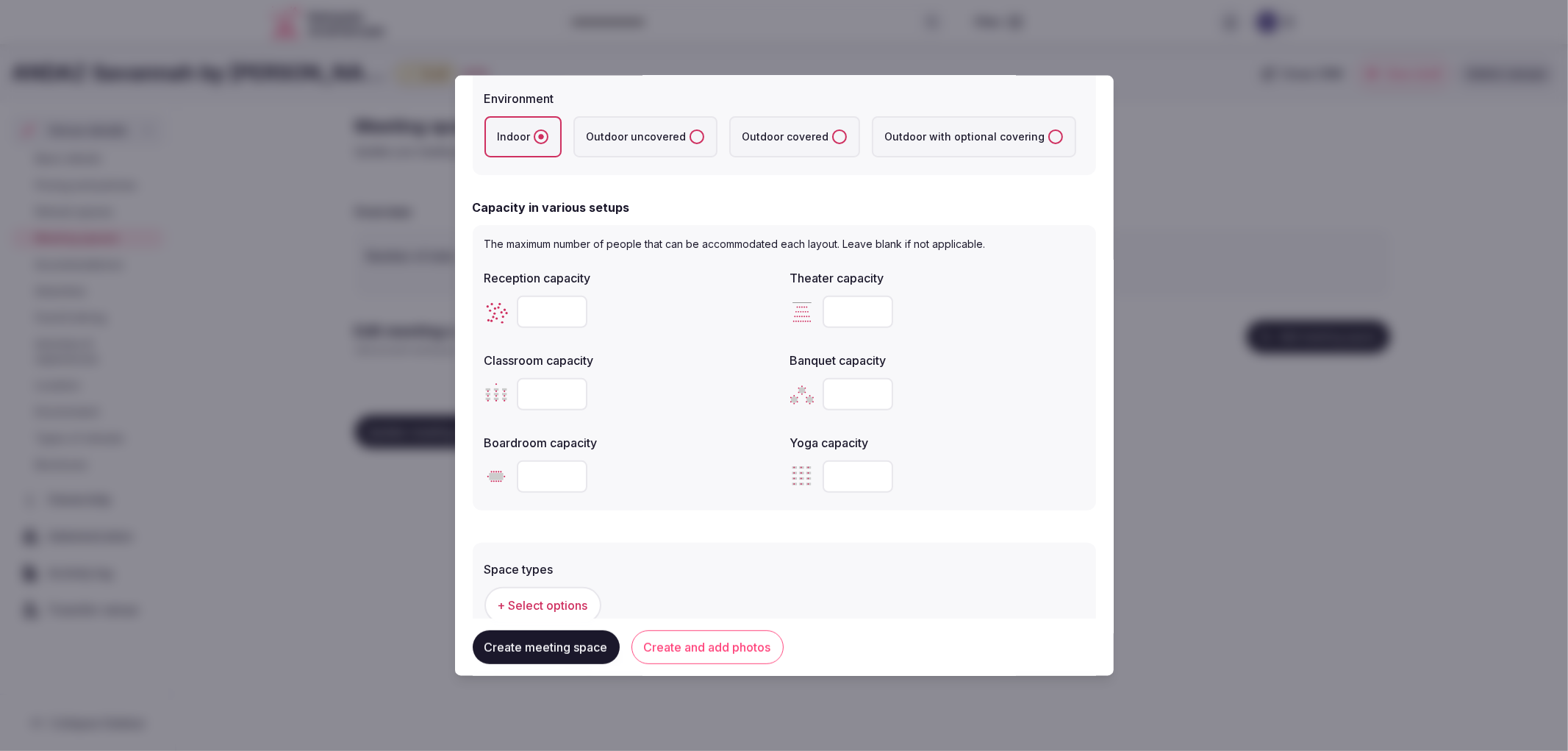
scroll to position [408, 0]
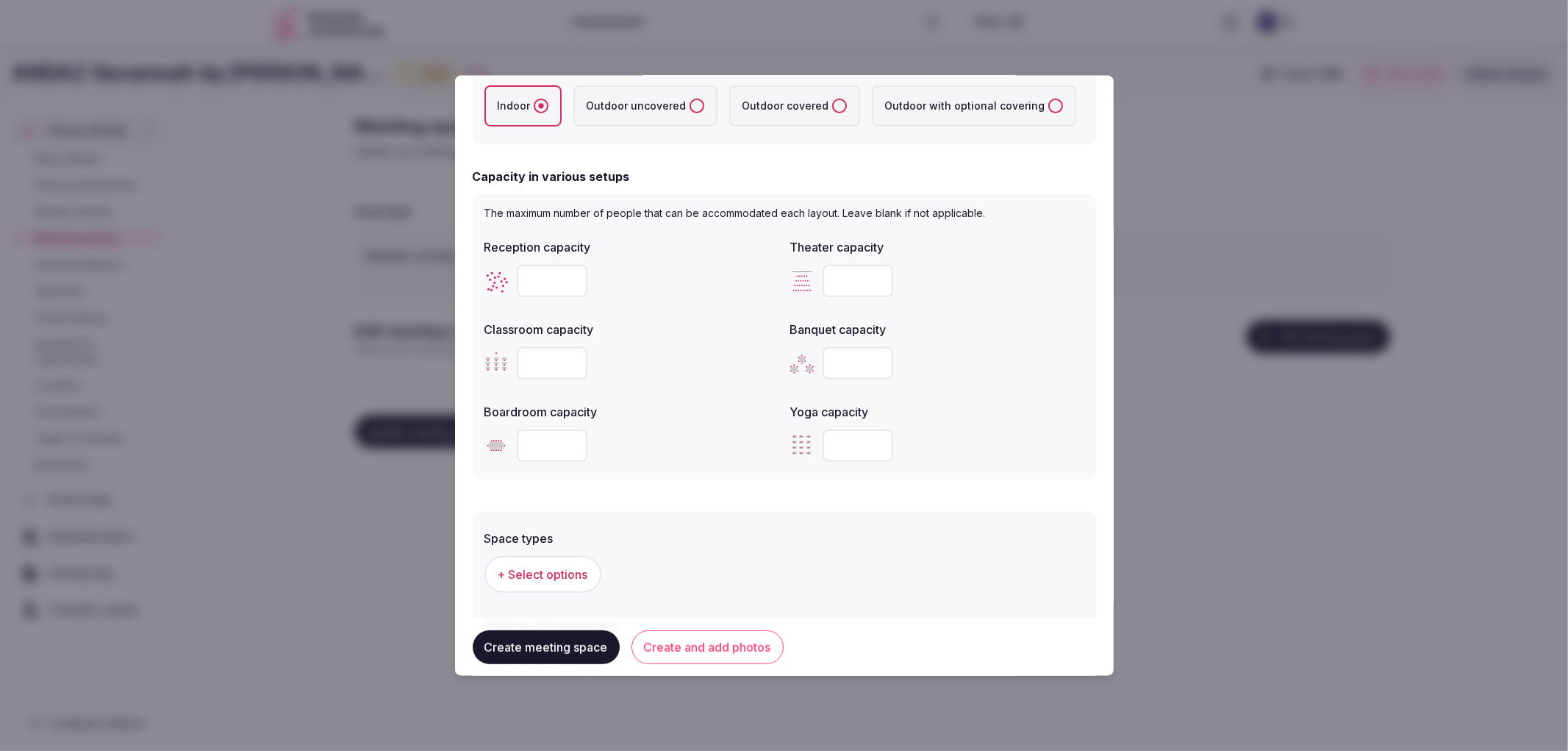
type input "**"
click at [956, 468] on div "The maximum number of people that can be accommodated each layout. Leave blank …" at bounding box center [784, 336] width 623 height 285
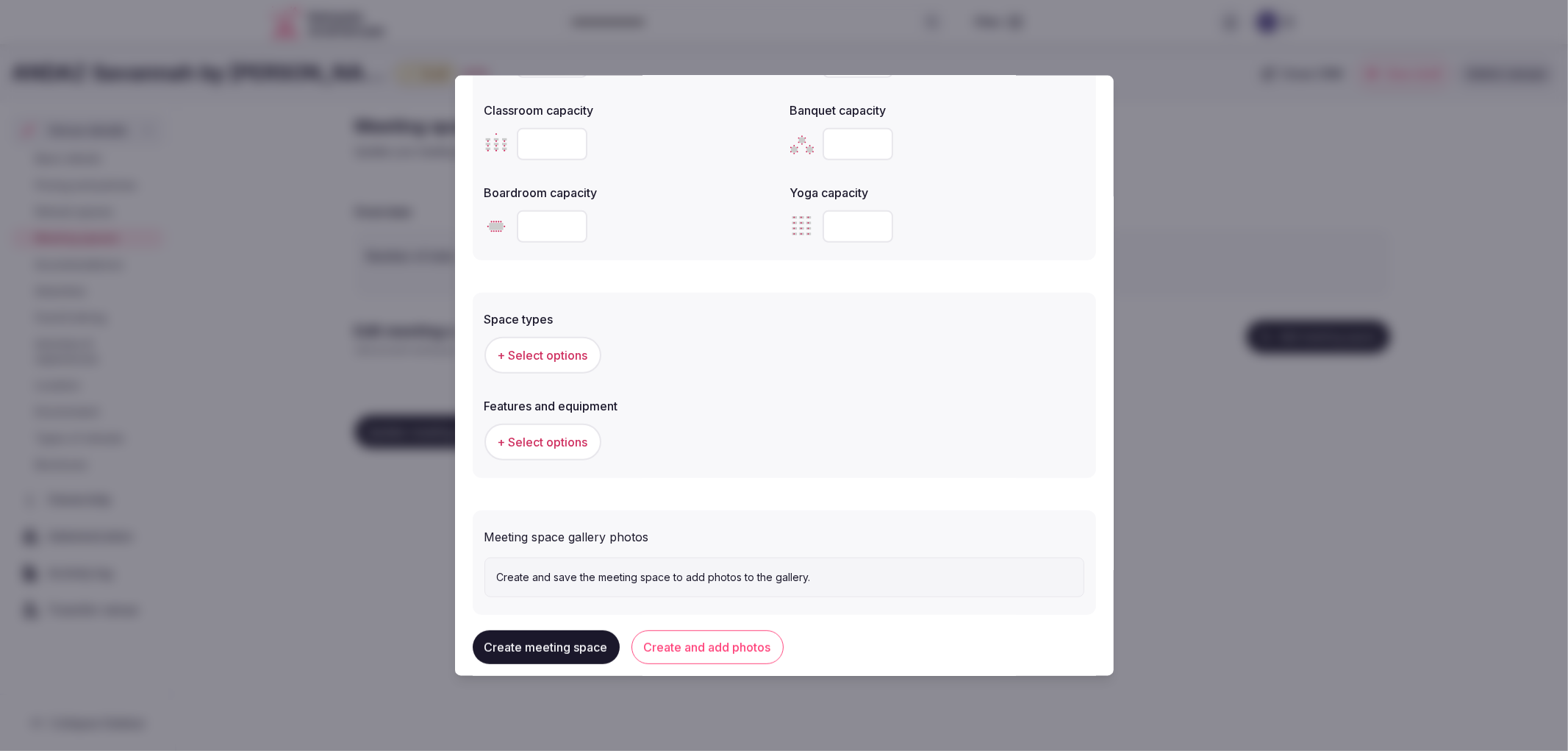
scroll to position [649, 0]
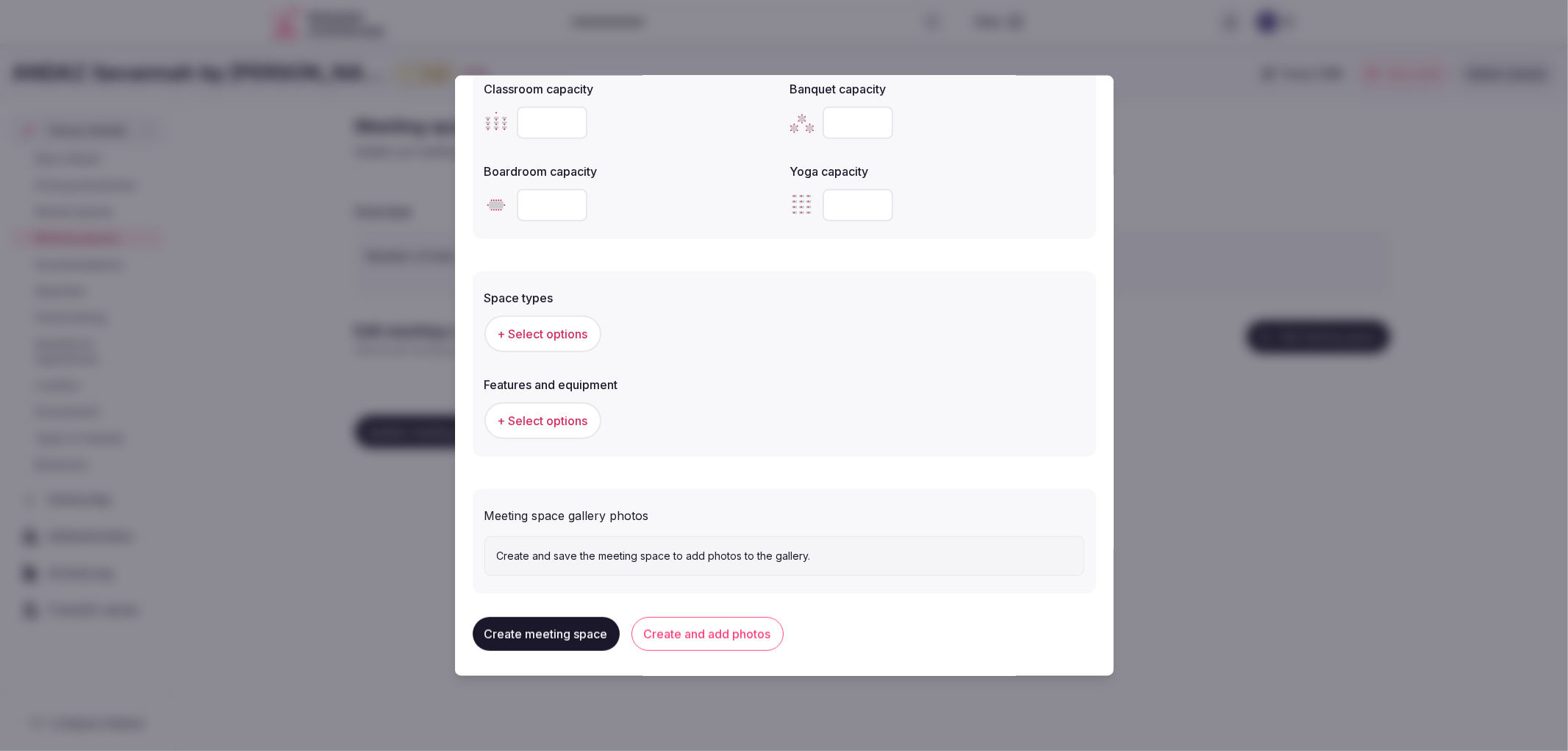
click at [531, 341] on button "+ Select options" at bounding box center [543, 332] width 117 height 37
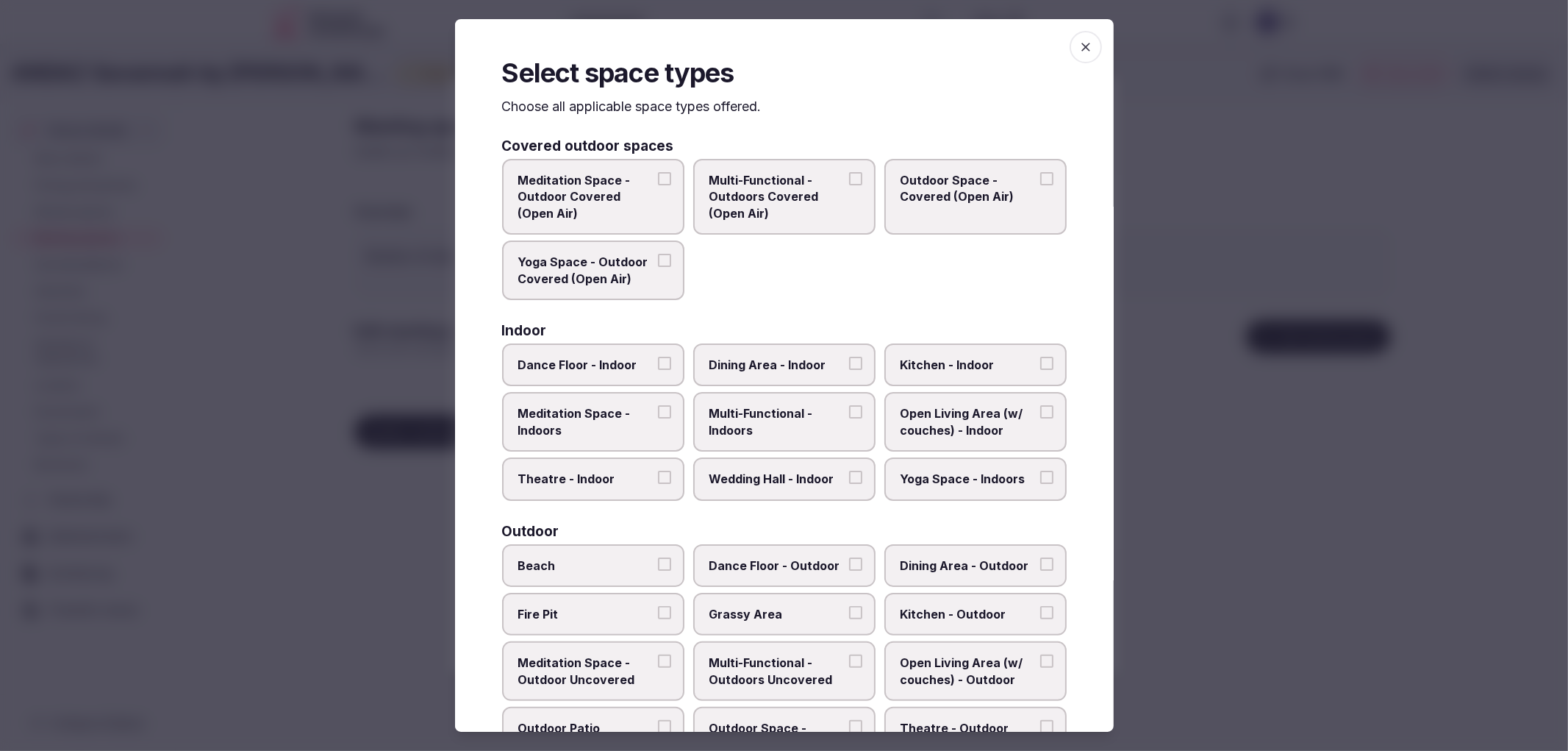
click at [726, 414] on span "Multi-Functional - Indoors" at bounding box center [777, 422] width 136 height 33
click at [849, 414] on button "Multi-Functional - Indoors" at bounding box center [855, 412] width 13 height 13
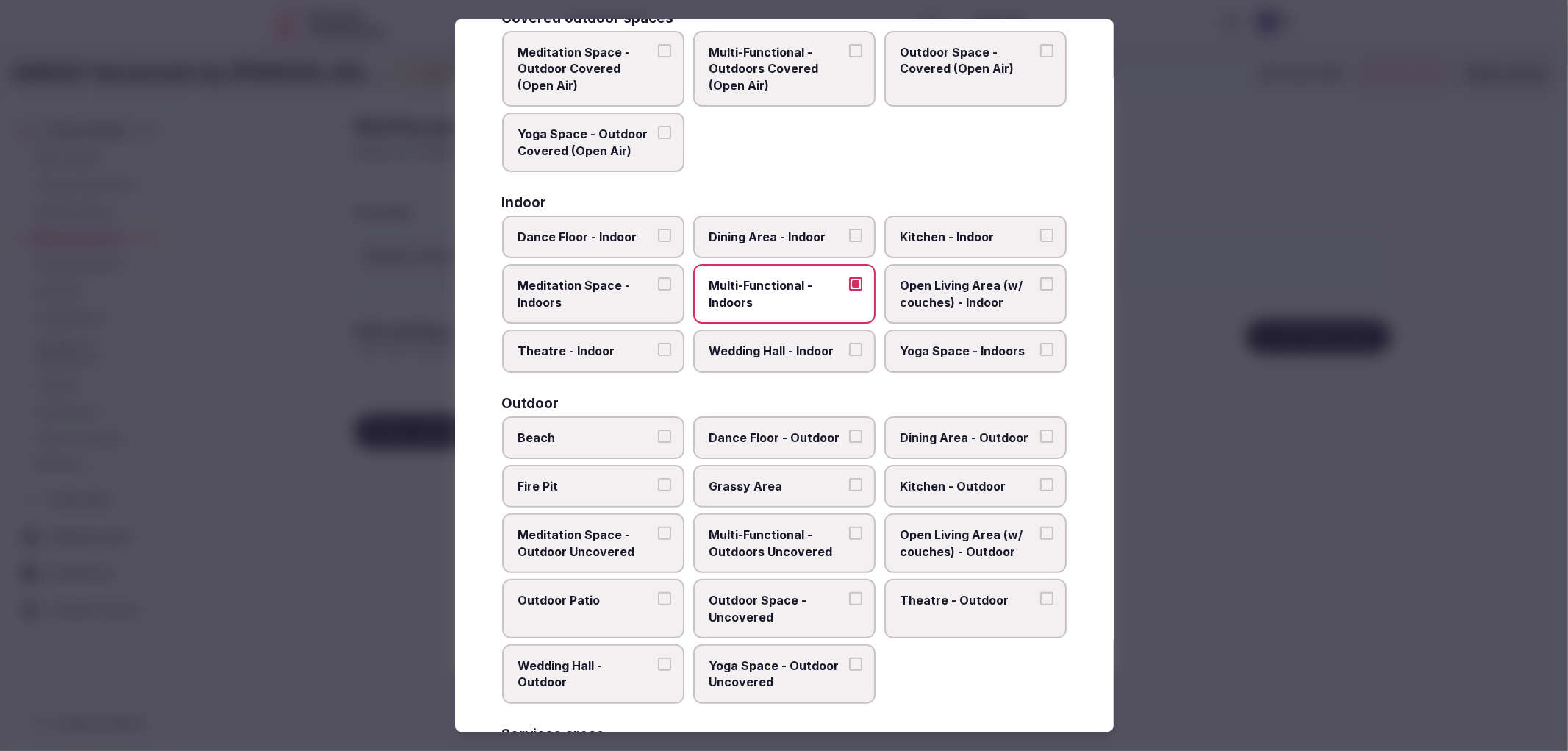
scroll to position [81, 0]
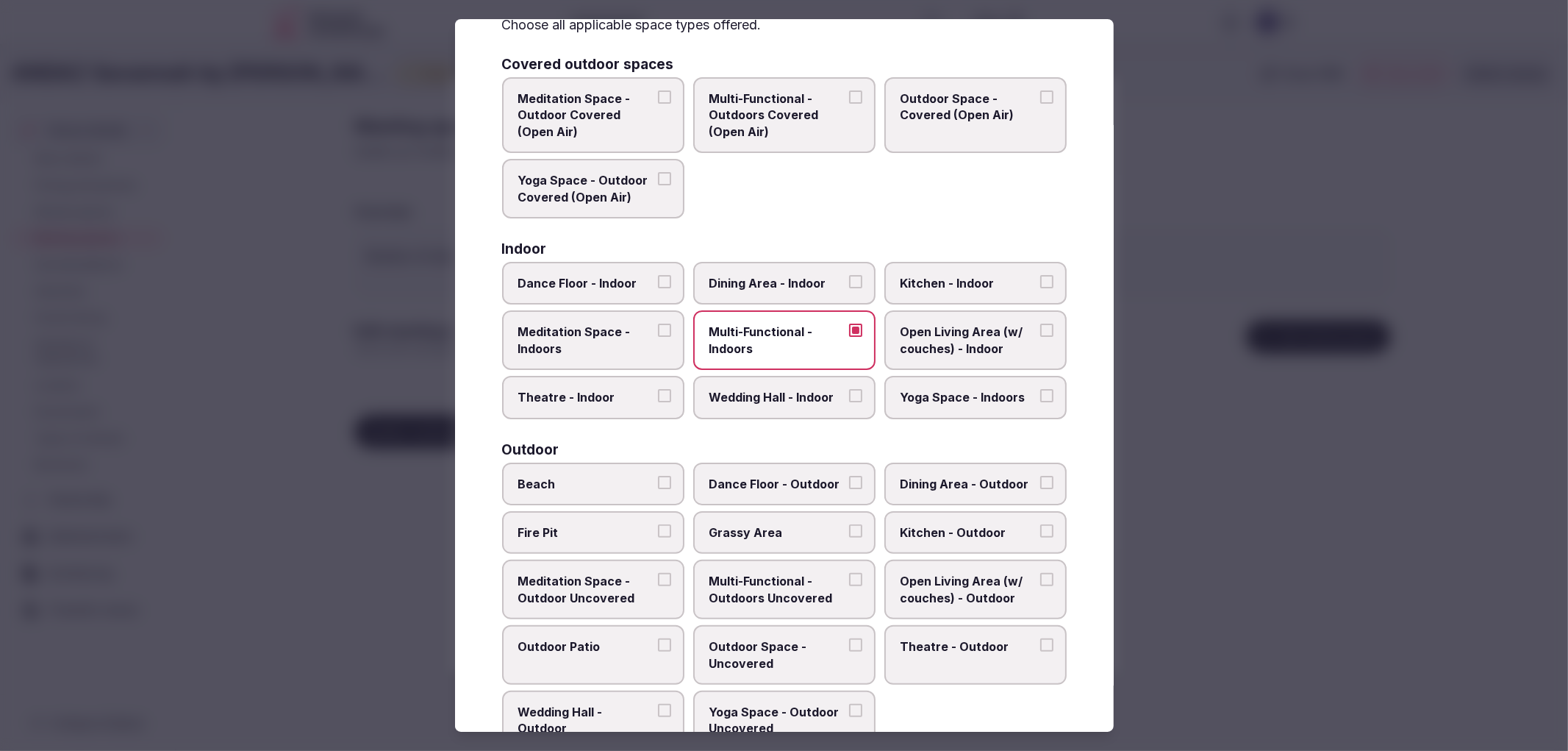
click at [779, 389] on span "Wedding Hall - Indoor" at bounding box center [777, 397] width 136 height 16
click at [849, 389] on button "Wedding Hall - Indoor" at bounding box center [855, 396] width 13 height 13
click at [1269, 503] on div at bounding box center [784, 376] width 1568 height 751
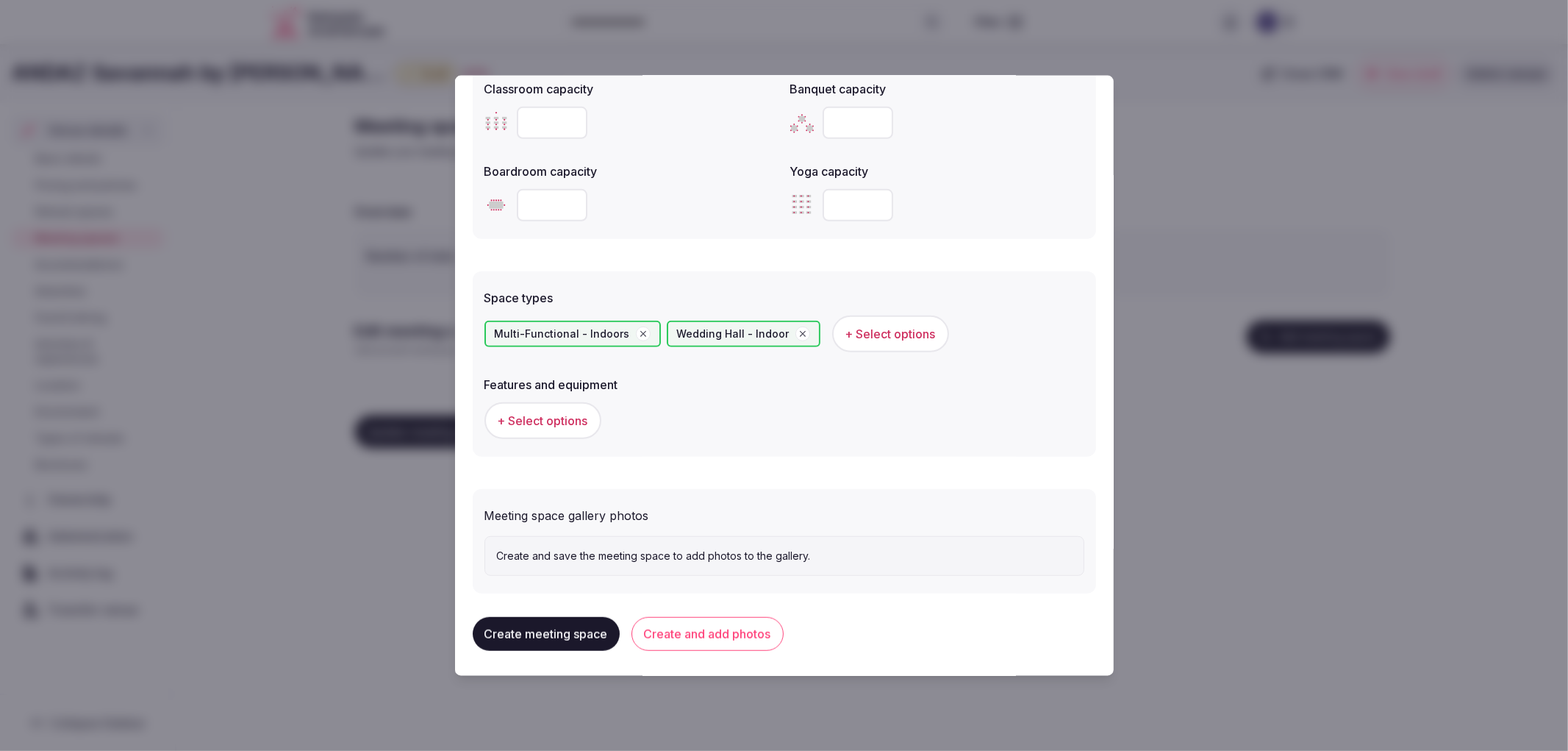
click at [523, 422] on span "+ Select options" at bounding box center [543, 421] width 90 height 16
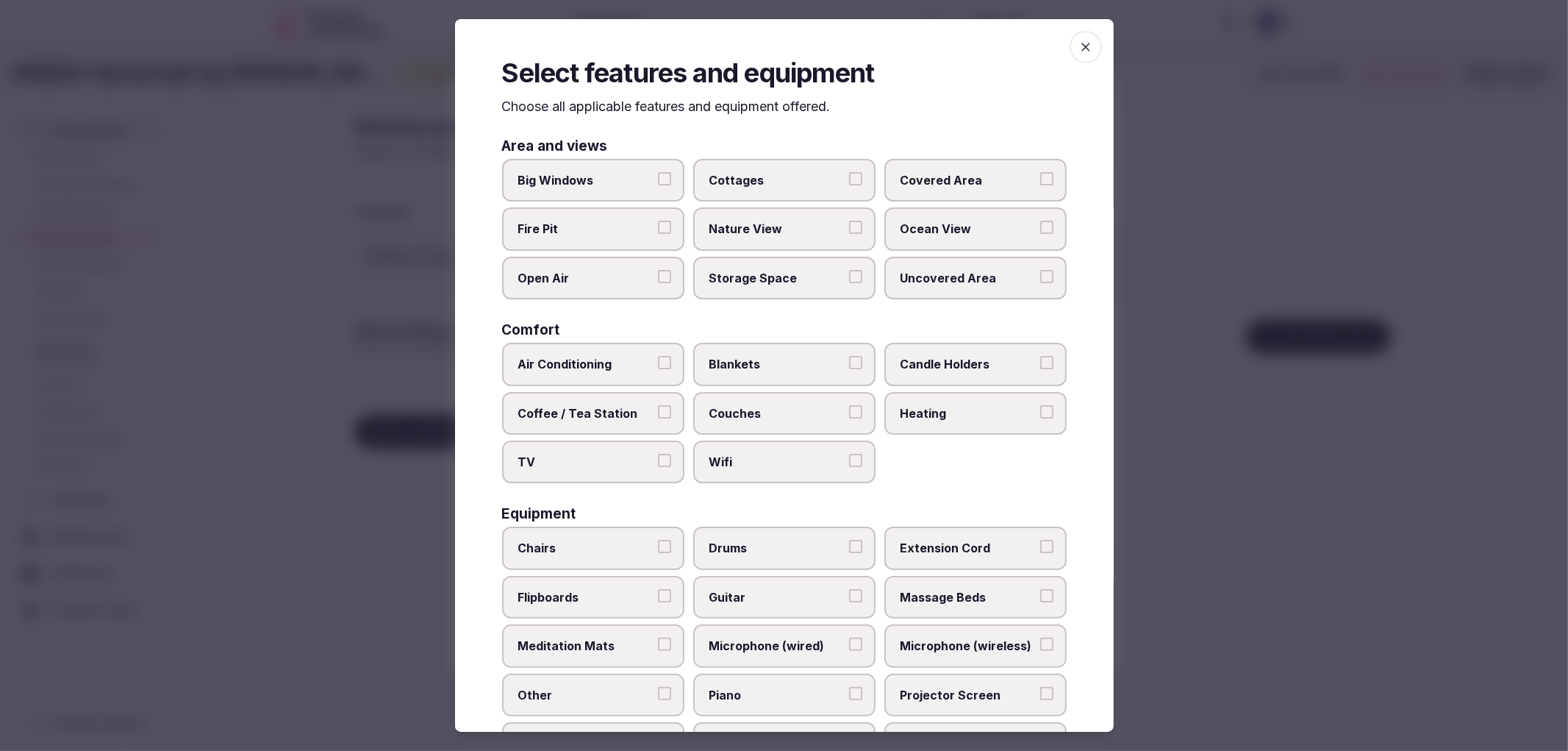
click at [598, 349] on label "Air Conditioning" at bounding box center [593, 364] width 182 height 42
click at [658, 356] on button "Air Conditioning" at bounding box center [665, 362] width 13 height 13
drag, startPoint x: 653, startPoint y: 457, endPoint x: 777, endPoint y: 442, distance: 124.9
click at [656, 458] on label "TV" at bounding box center [593, 462] width 182 height 42
click at [861, 451] on label "Wifi" at bounding box center [784, 462] width 182 height 42
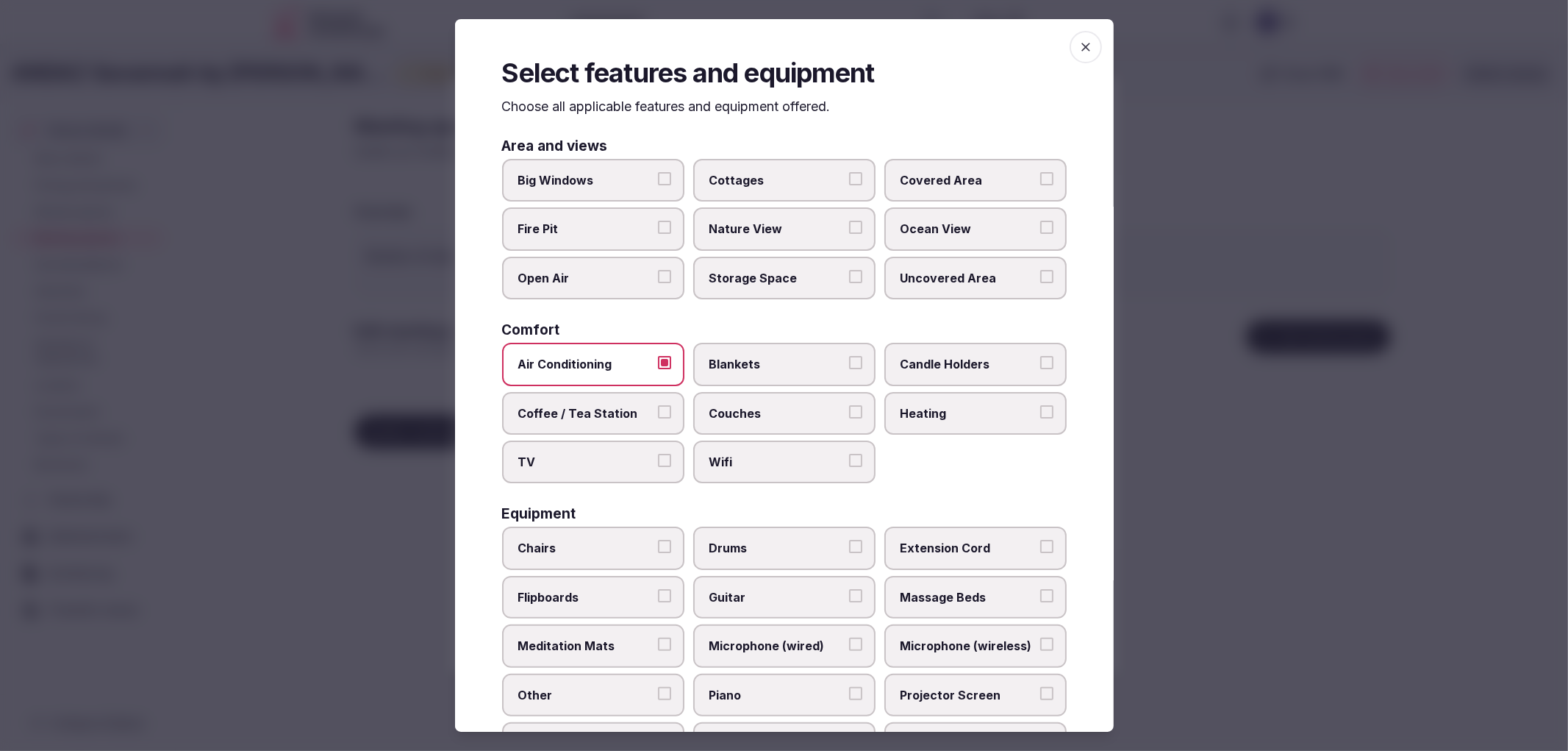
click at [861, 454] on button "Wifi" at bounding box center [855, 460] width 13 height 13
click at [611, 454] on span "TV" at bounding box center [586, 462] width 136 height 16
click at [658, 454] on button "TV" at bounding box center [665, 460] width 13 height 13
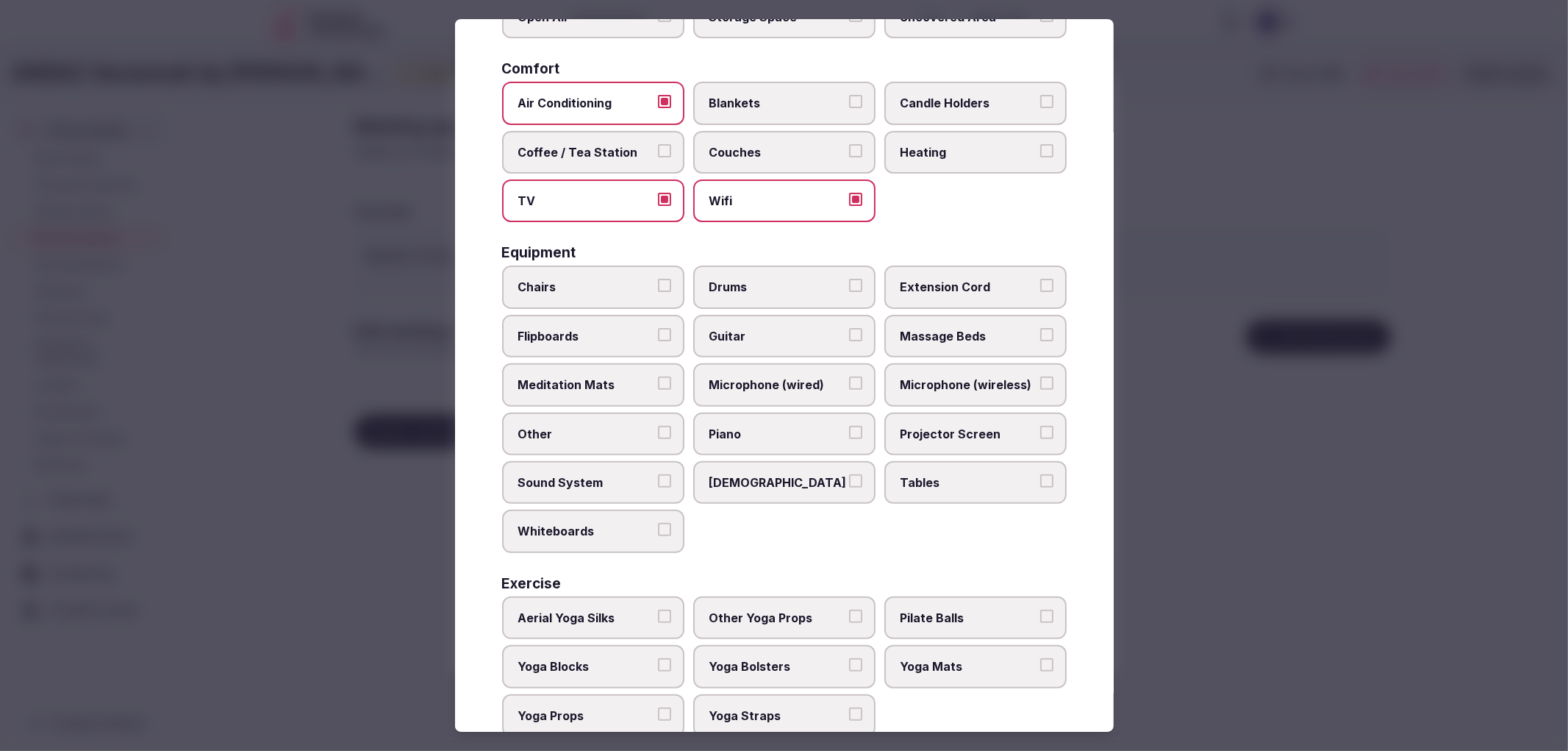
scroll to position [281, 0]
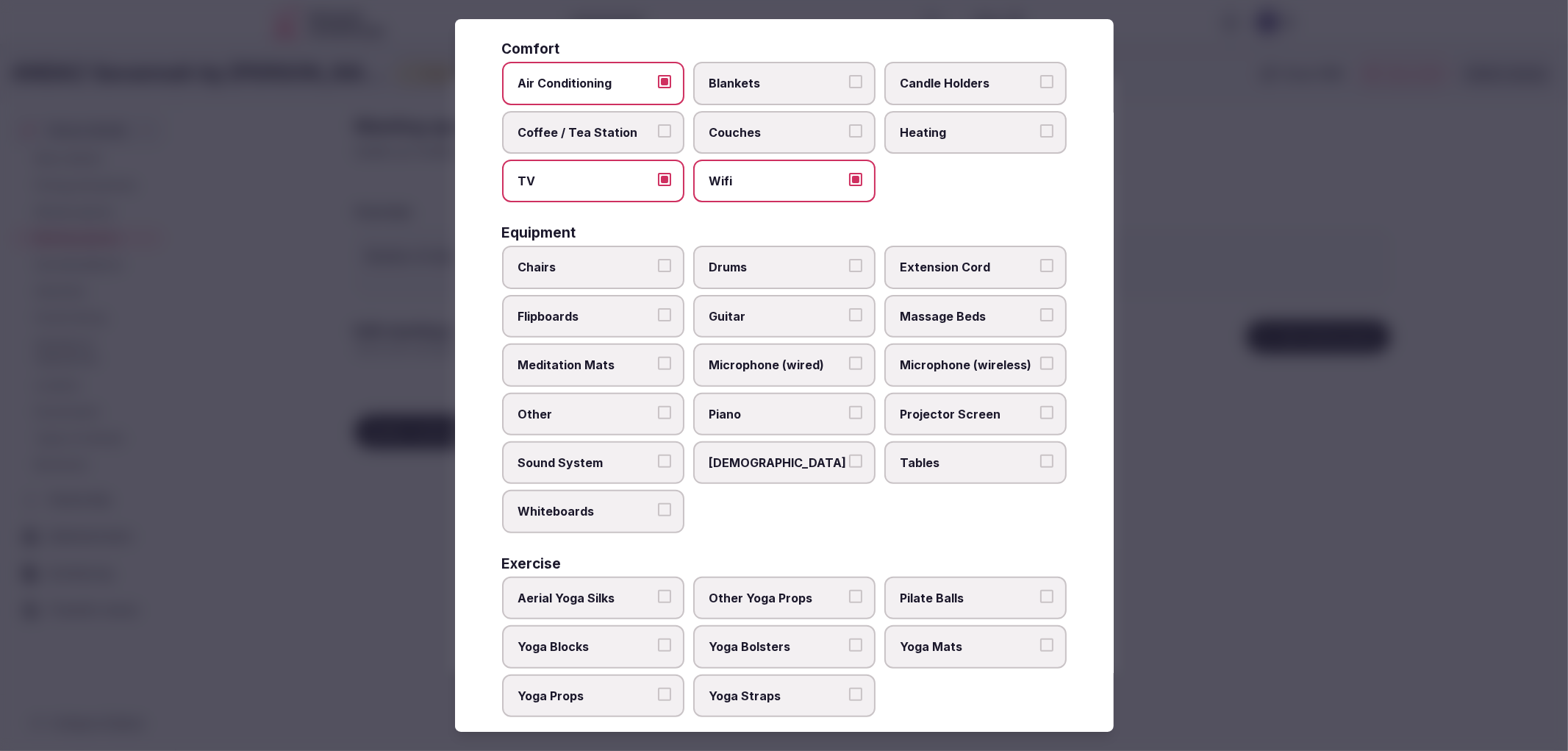
click at [596, 245] on label "Chairs" at bounding box center [593, 267] width 182 height 42
click at [658, 259] on button "Chairs" at bounding box center [665, 266] width 13 height 13
click at [925, 441] on label "Tables" at bounding box center [976, 462] width 182 height 42
click at [1041, 454] on button "Tables" at bounding box center [1047, 461] width 13 height 13
click at [1247, 571] on div at bounding box center [784, 376] width 1568 height 751
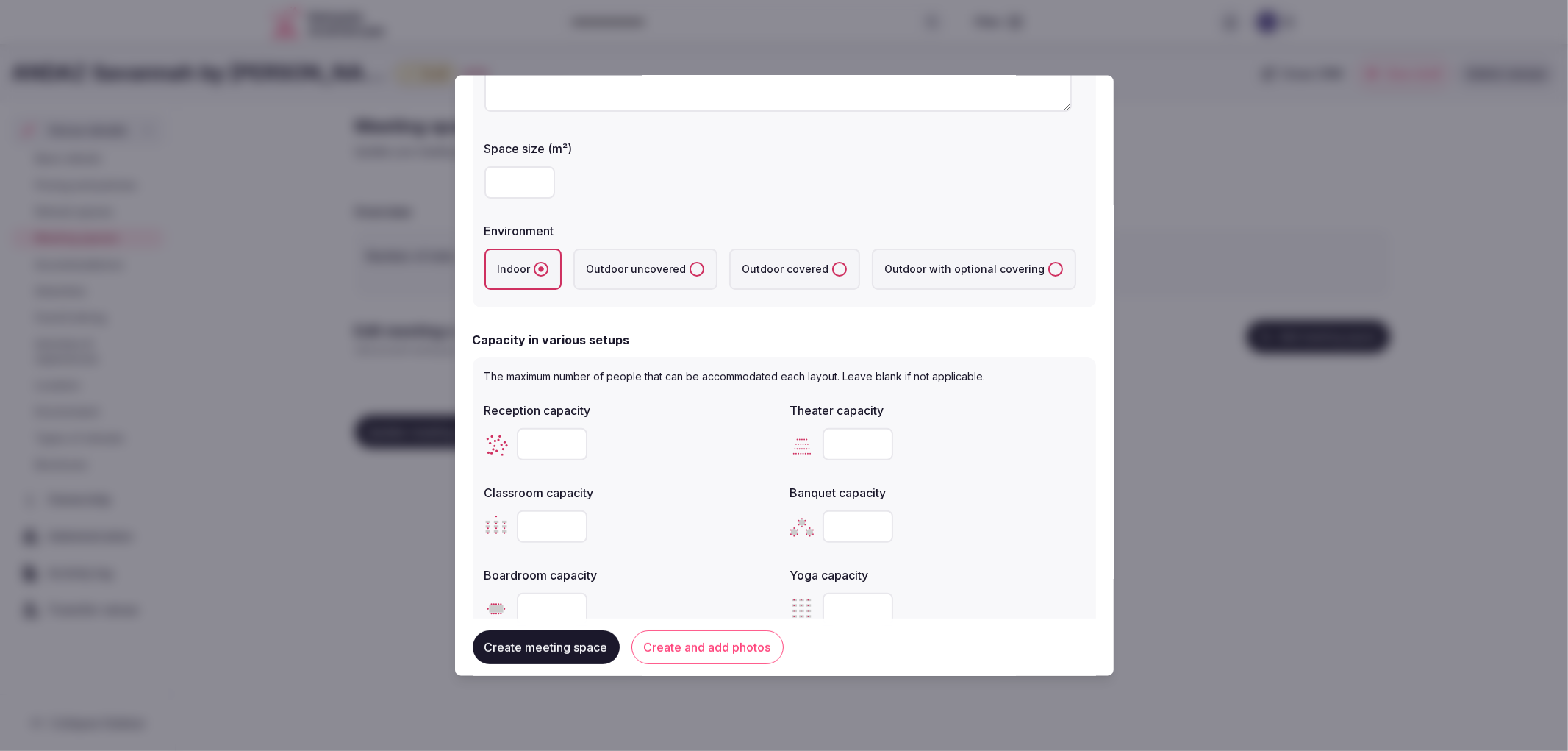
scroll to position [327, 0]
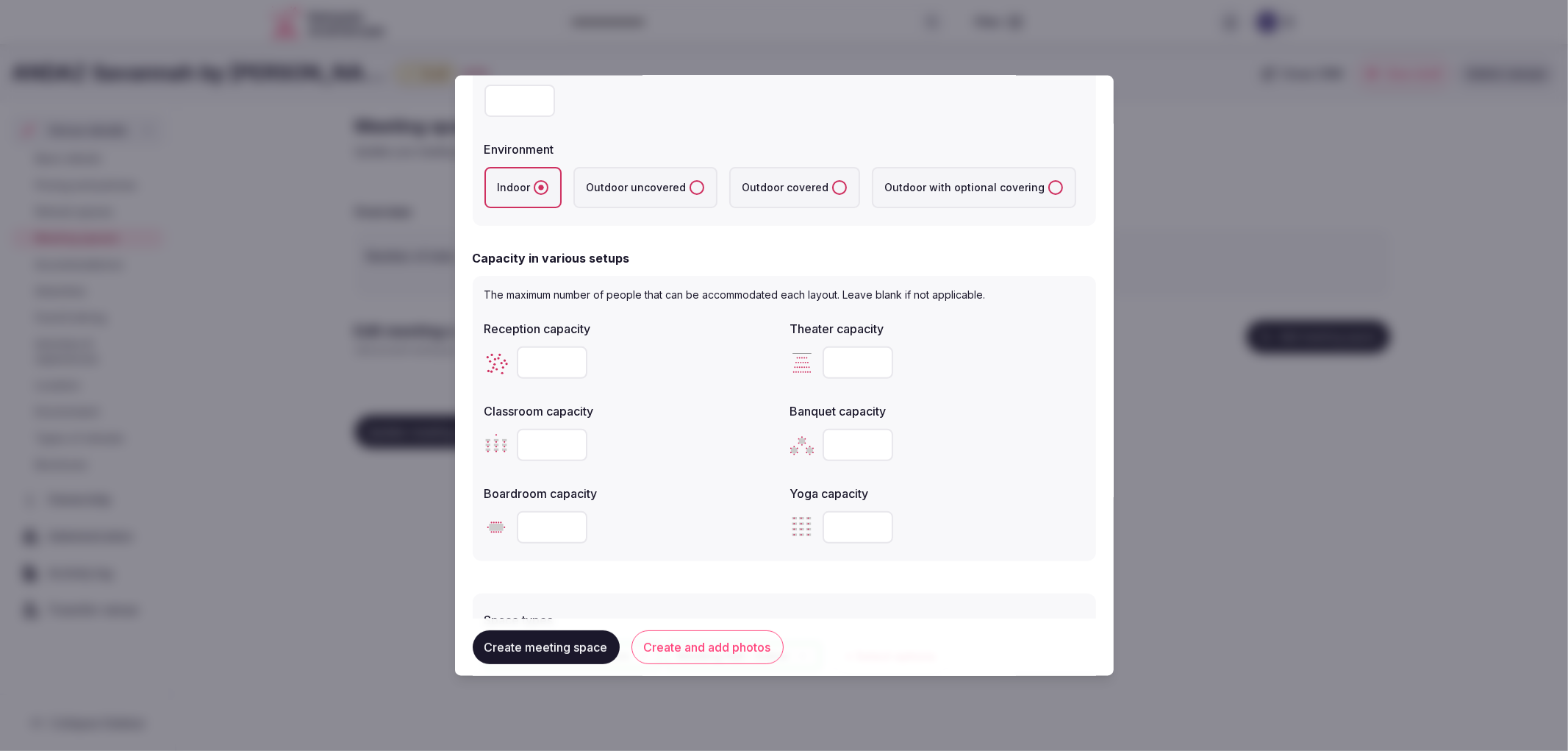
click at [844, 438] on input "number" at bounding box center [858, 445] width 71 height 33
type input "**"
click at [544, 525] on input "number" at bounding box center [552, 527] width 71 height 33
type input "**"
click at [839, 360] on input "number" at bounding box center [858, 362] width 71 height 33
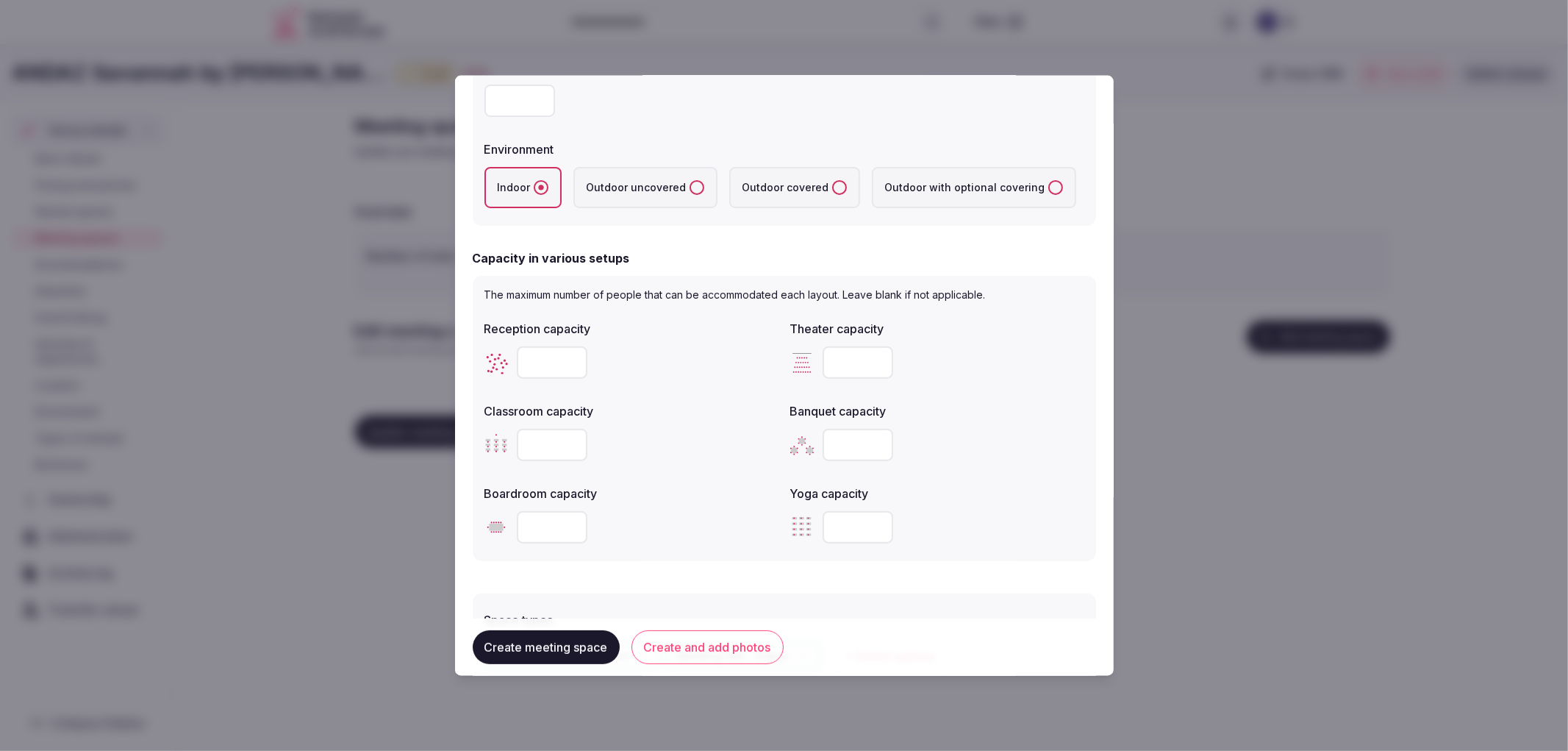
type input "**"
click at [561, 358] on input "number" at bounding box center [552, 362] width 71 height 33
type input "**"
click at [562, 445] on input "number" at bounding box center [552, 445] width 71 height 33
click at [544, 446] on input "number" at bounding box center [552, 445] width 71 height 33
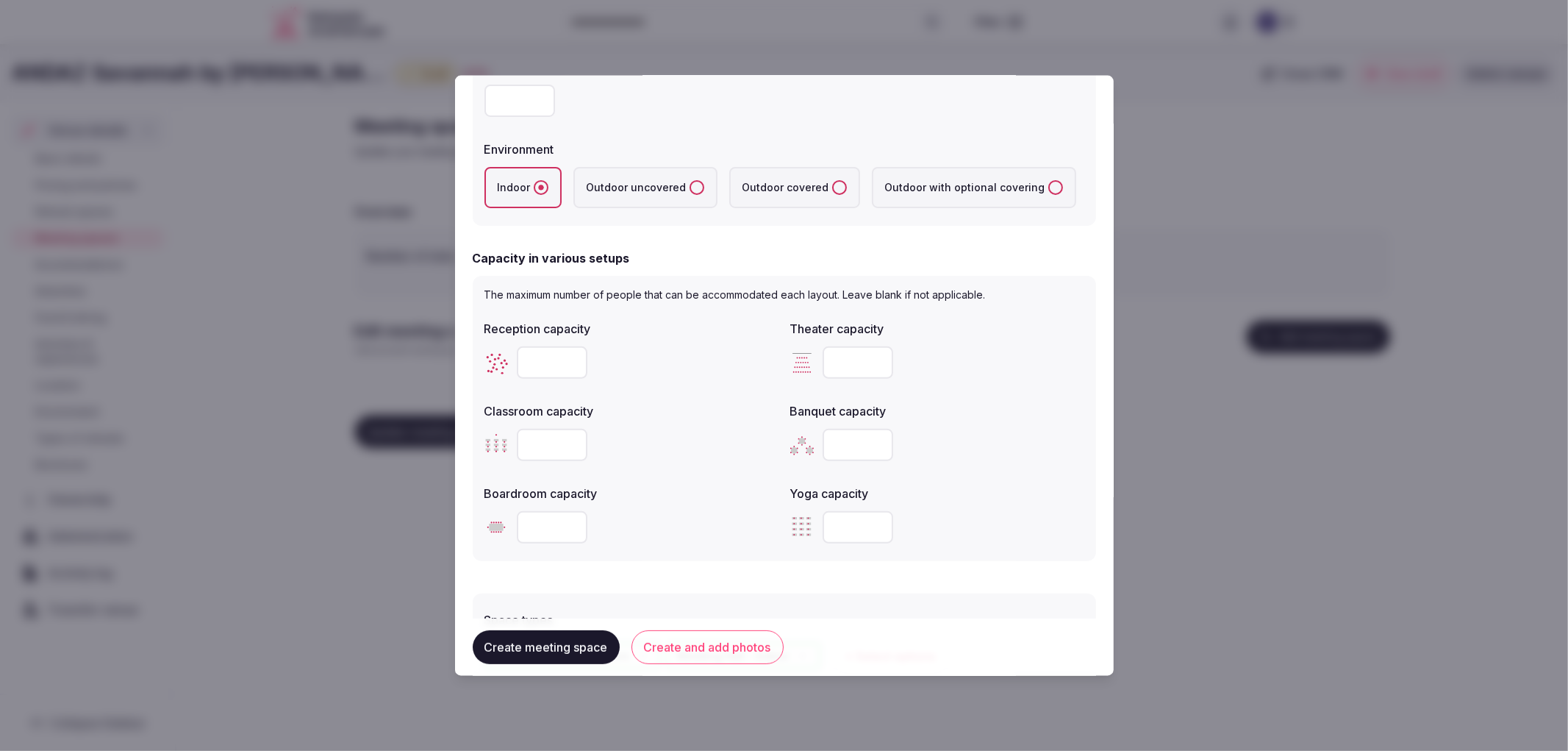
type input "**"
click at [666, 647] on button "Create and add photos" at bounding box center [707, 648] width 152 height 34
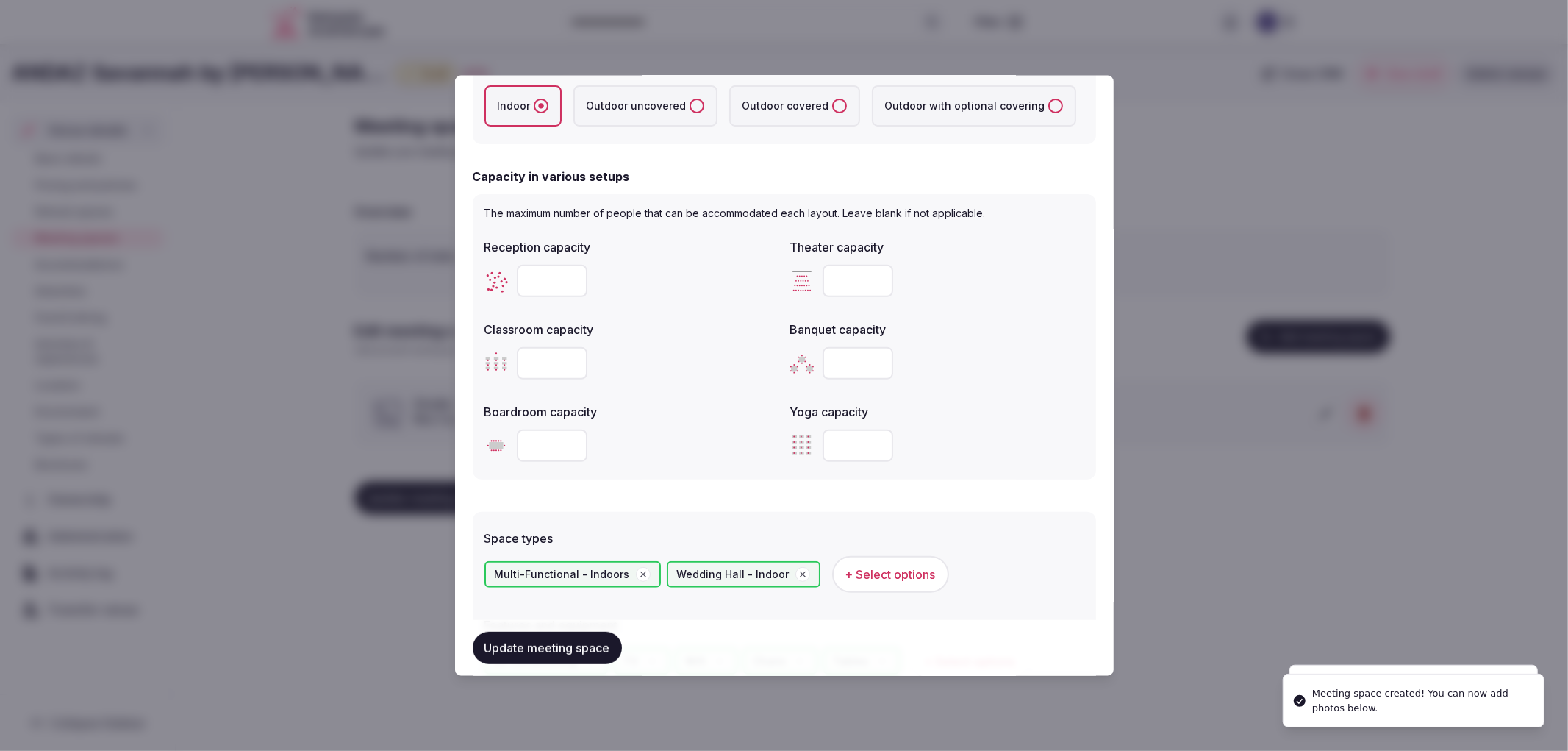
scroll to position [783, 0]
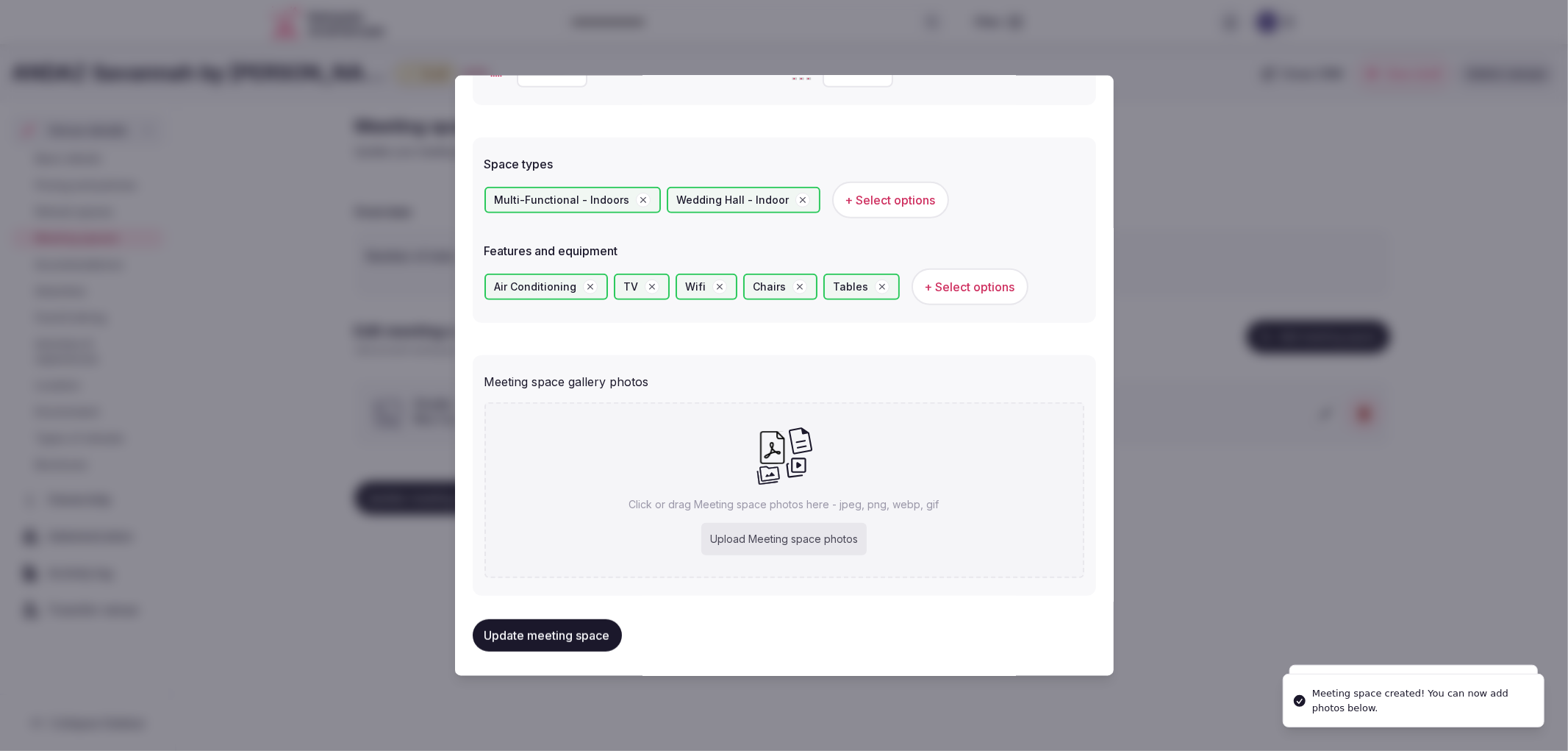
click at [695, 523] on div "Click or drag Meeting space photos here - jpeg, png, webp, gif Upload Meeting s…" at bounding box center [784, 490] width 600 height 176
type input "**********"
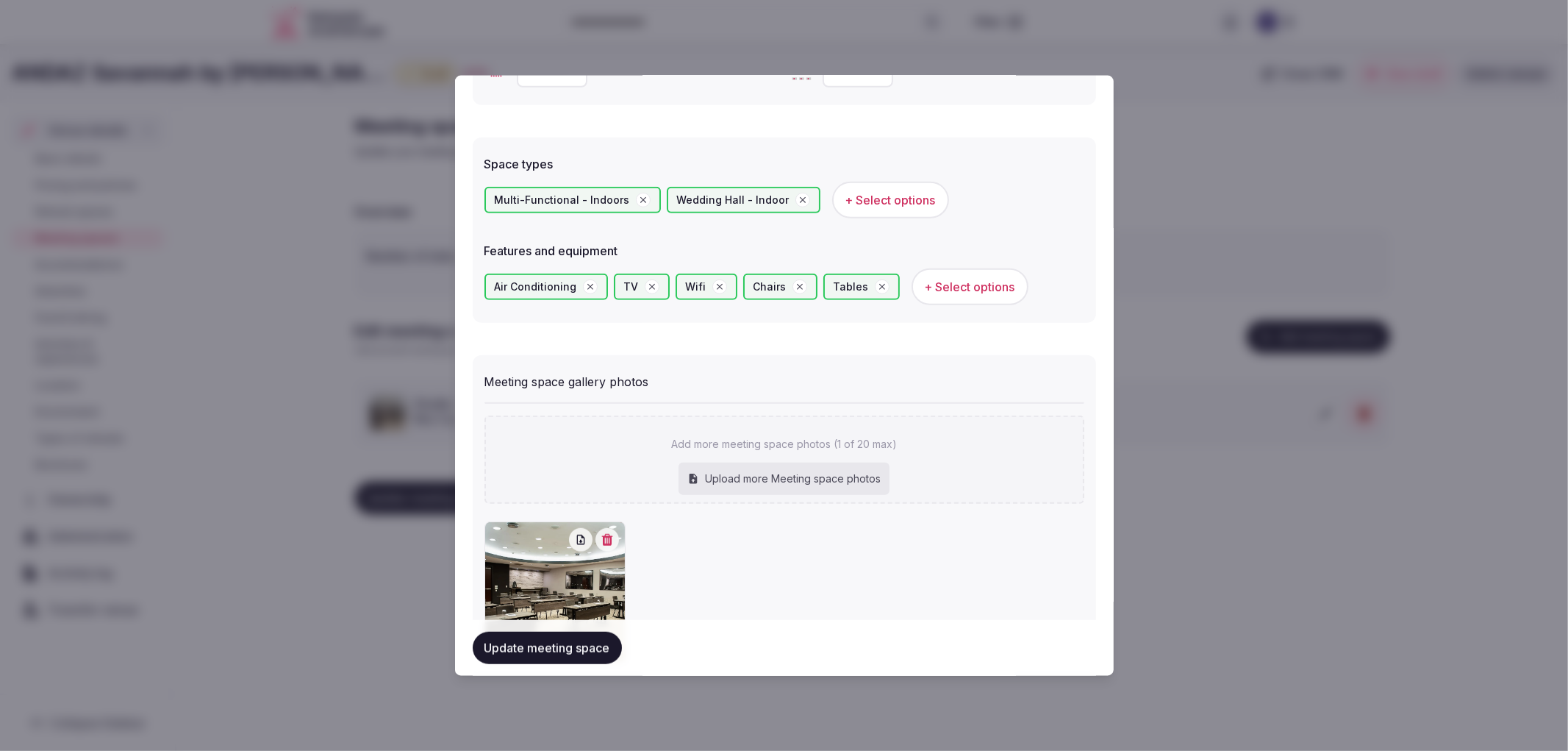
click at [531, 657] on button "Update meeting space" at bounding box center [548, 648] width 149 height 33
click at [336, 592] on div at bounding box center [784, 376] width 1568 height 751
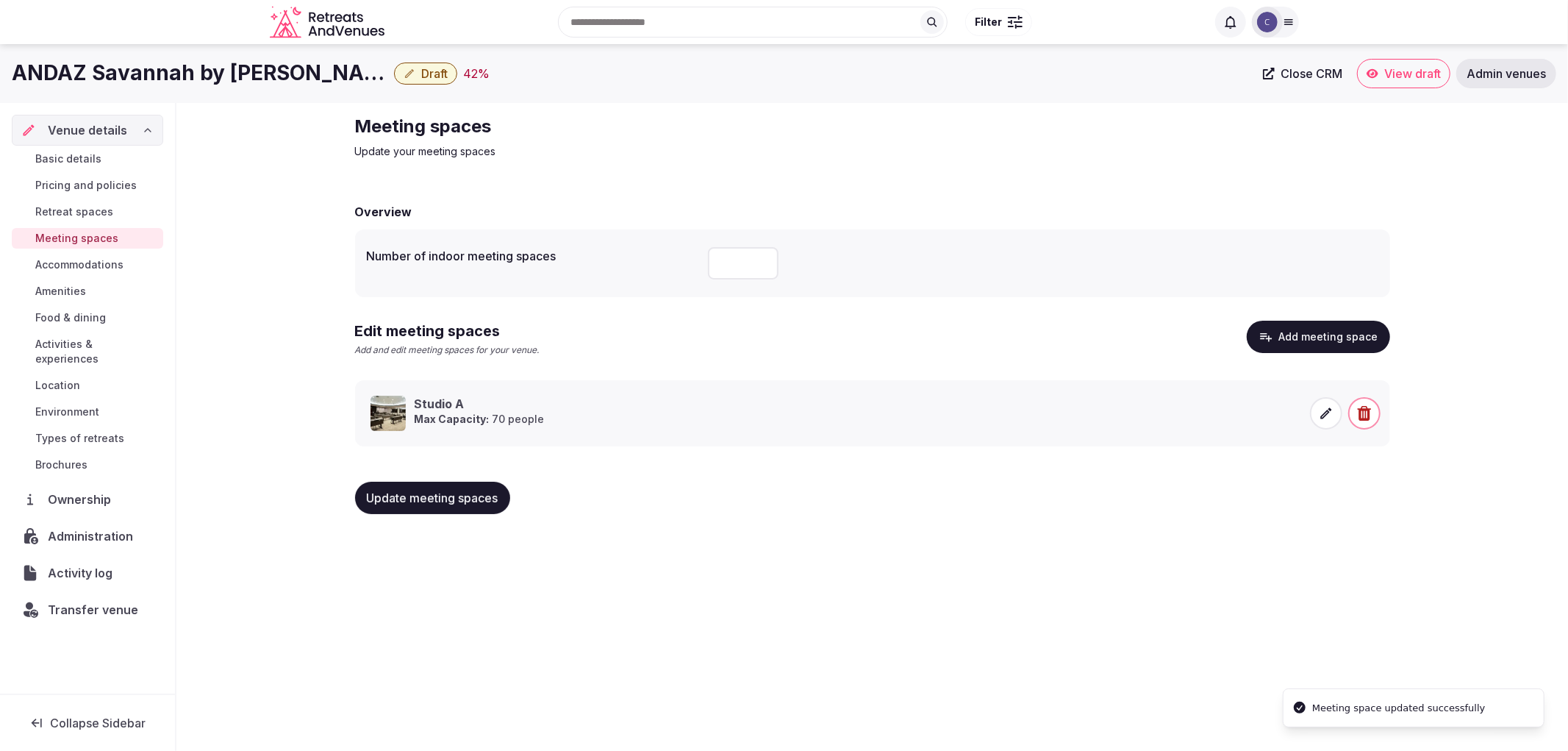
click at [407, 515] on div "Update meeting spaces" at bounding box center [873, 497] width 1035 height 56
click at [424, 503] on span "Update meeting spaces" at bounding box center [433, 498] width 132 height 15
click at [420, 501] on span "Update meeting spaces" at bounding box center [433, 498] width 132 height 15
click at [92, 336] on span "Activities & experiences" at bounding box center [96, 351] width 122 height 29
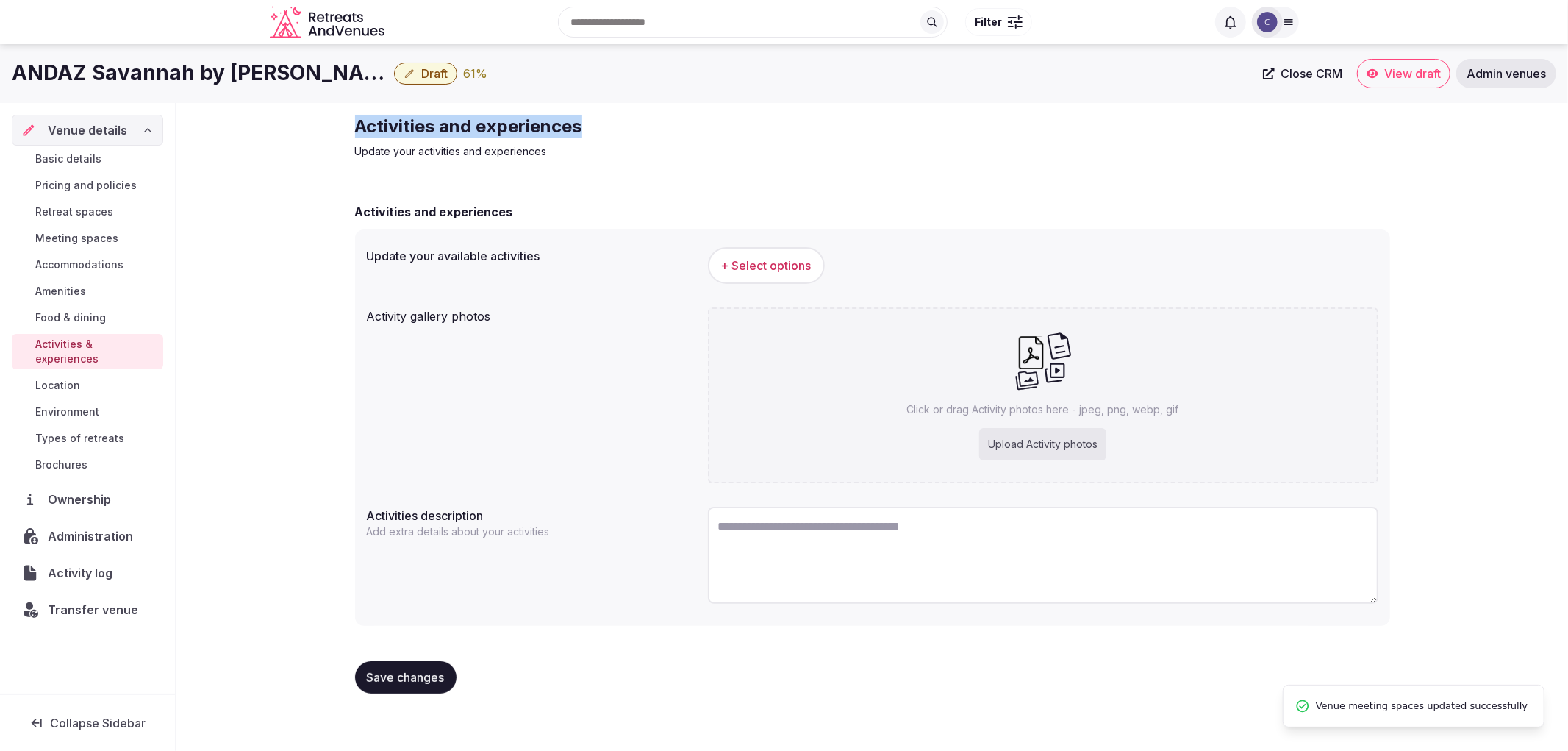
drag, startPoint x: 507, startPoint y: 115, endPoint x: 652, endPoint y: 111, distance: 145.1
click at [652, 111] on div "Activities and experiences Update your activities and experiences Activities an…" at bounding box center [873, 410] width 1059 height 614
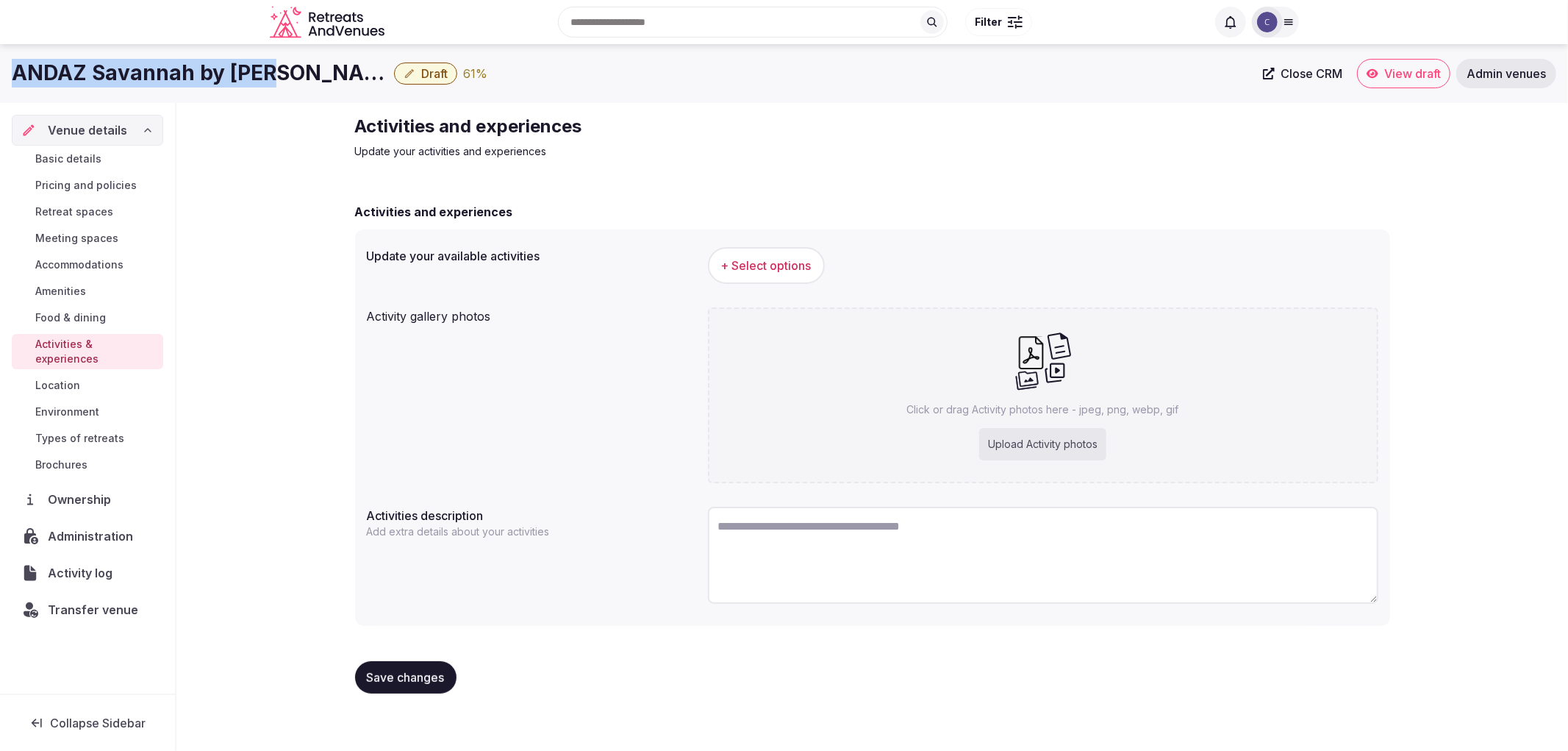
drag, startPoint x: 1, startPoint y: 71, endPoint x: 275, endPoint y: 89, distance: 274.6
click at [275, 89] on div "ANDAZ Savannah by Hyatt Draft 61 % Close CRM View draft Admin venues" at bounding box center [784, 73] width 1568 height 59
copy h1 "ANDAZ Savannah by Hyat"
click at [63, 89] on div "ANDAZ Savannah by Hyatt Draft 61 % Close CRM View draft Admin venues" at bounding box center [784, 73] width 1568 height 59
drag, startPoint x: 9, startPoint y: 72, endPoint x: 276, endPoint y: 68, distance: 267.0
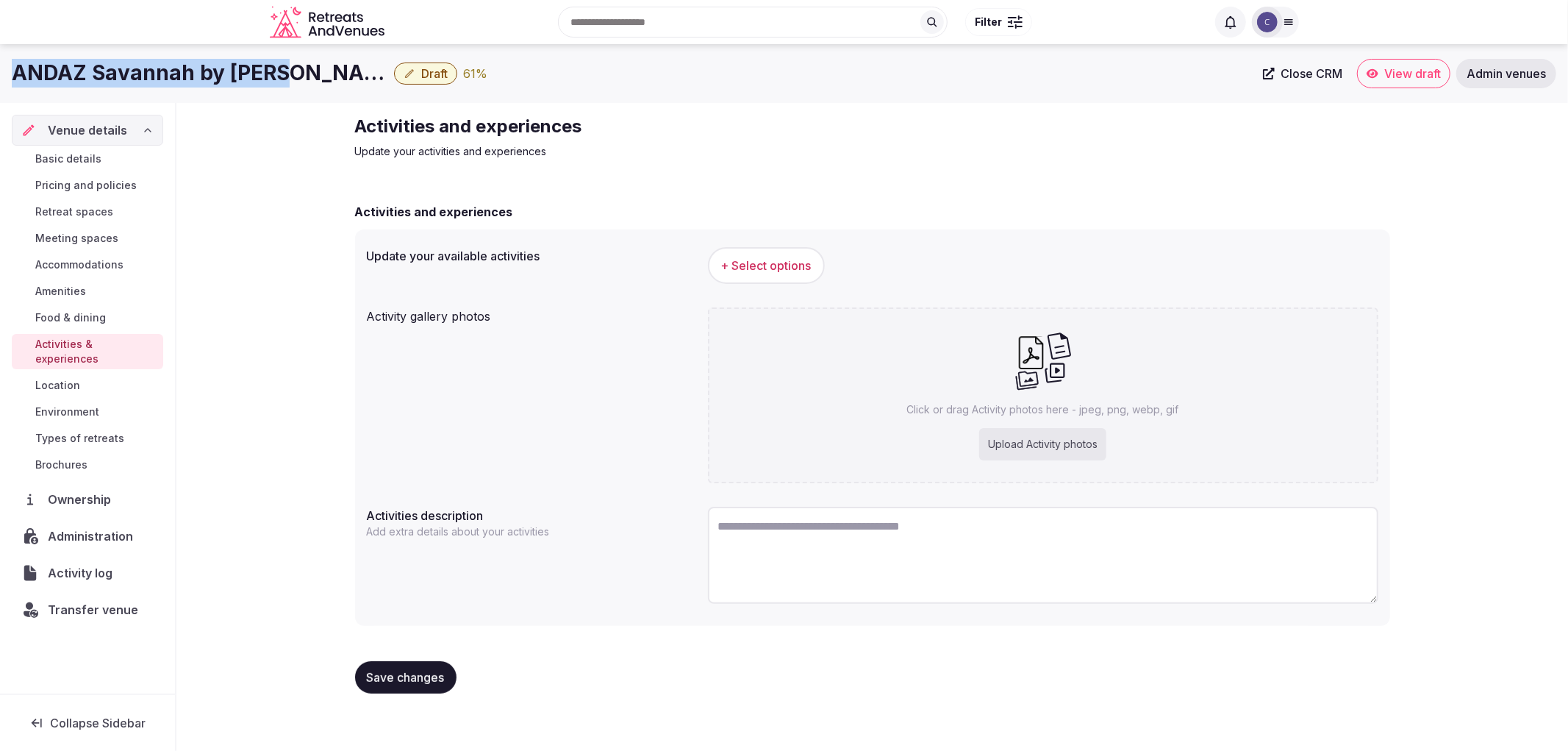
click at [276, 68] on div "ANDAZ Savannah by Hyatt Draft 61 % Close CRM View draft Admin venues" at bounding box center [784, 73] width 1568 height 29
copy h1 "ANDAZ Savannah by [PERSON_NAME]"
click at [739, 270] on span "+ Select options" at bounding box center [766, 266] width 90 height 16
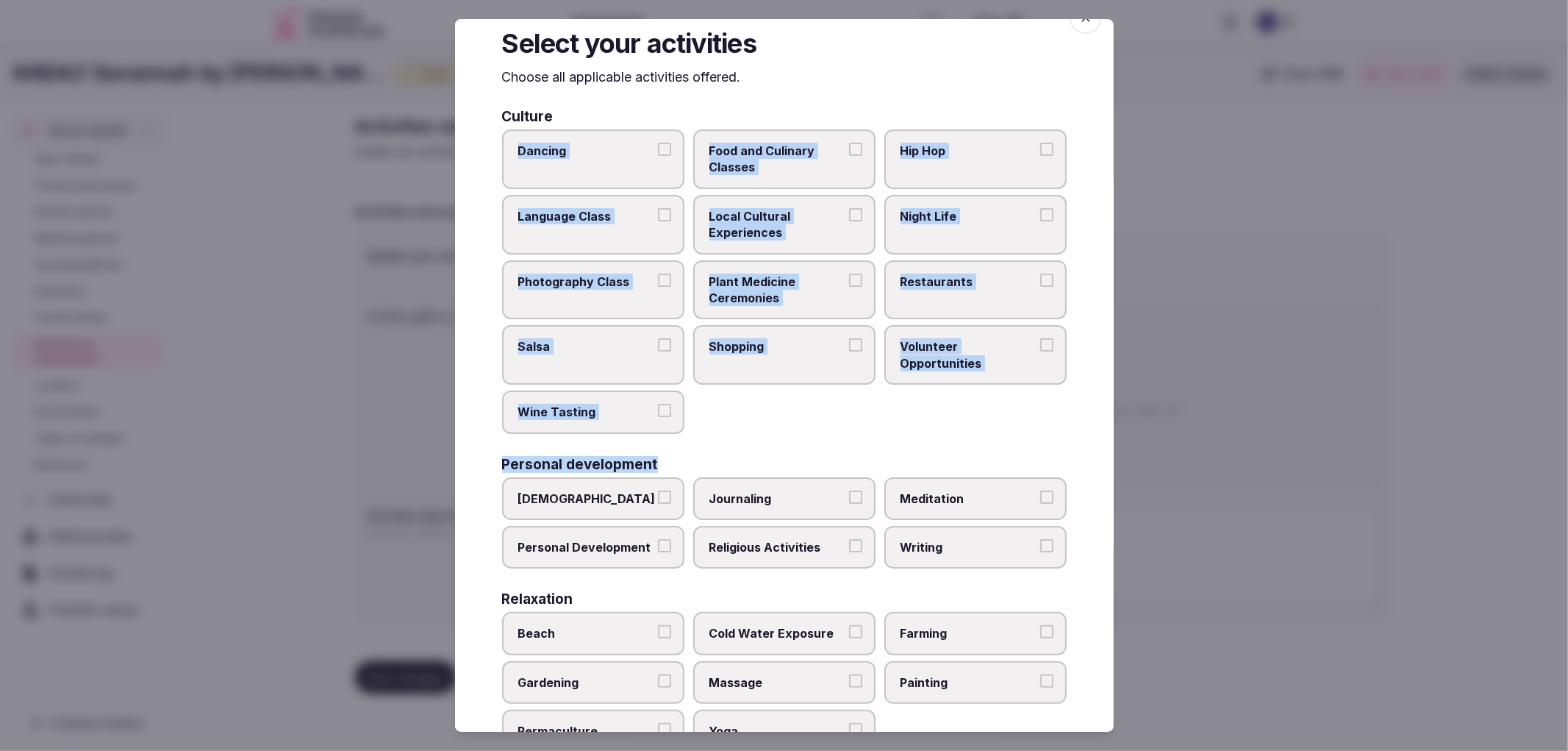
drag, startPoint x: 505, startPoint y: 155, endPoint x: 811, endPoint y: 399, distance: 391.4
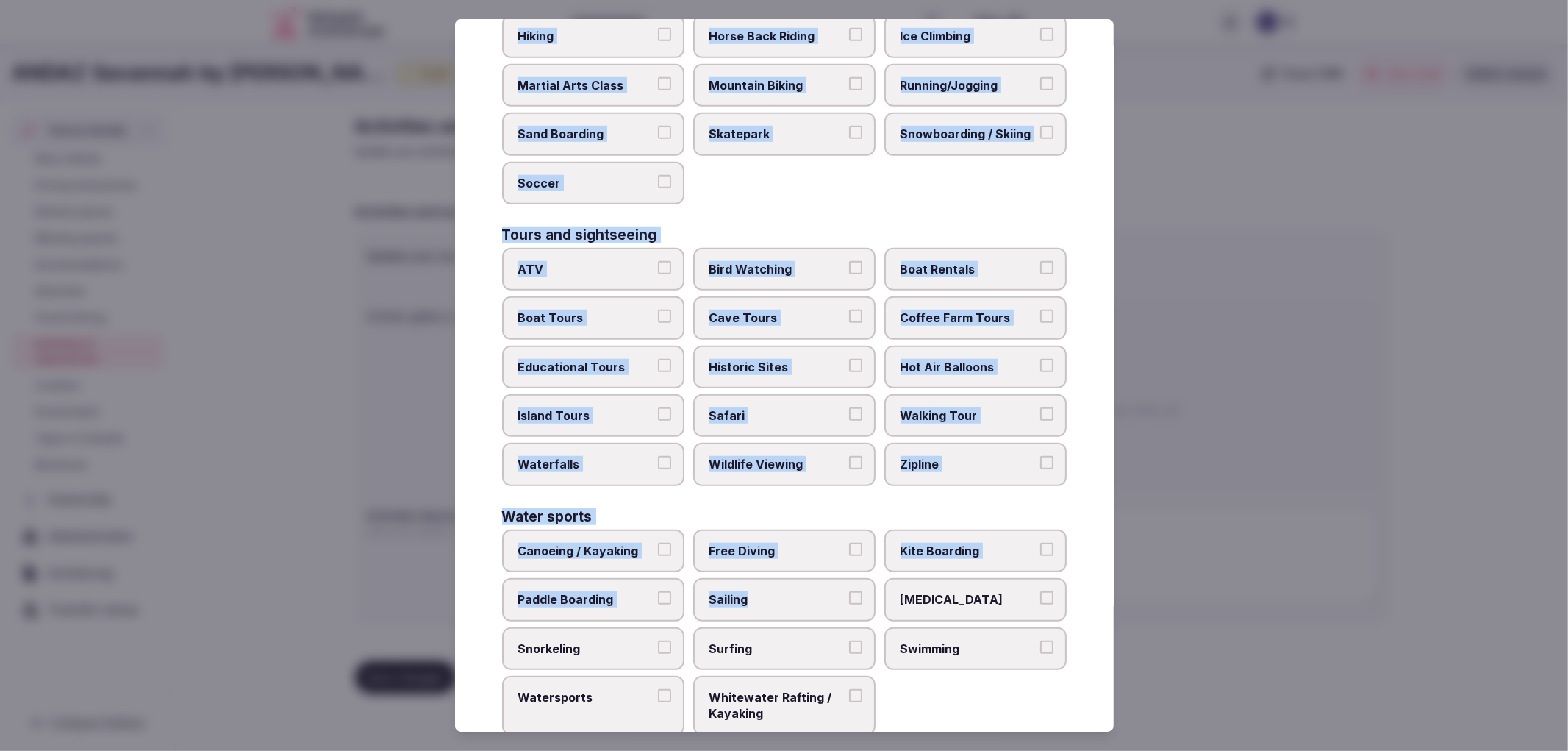
scroll to position [913, 0]
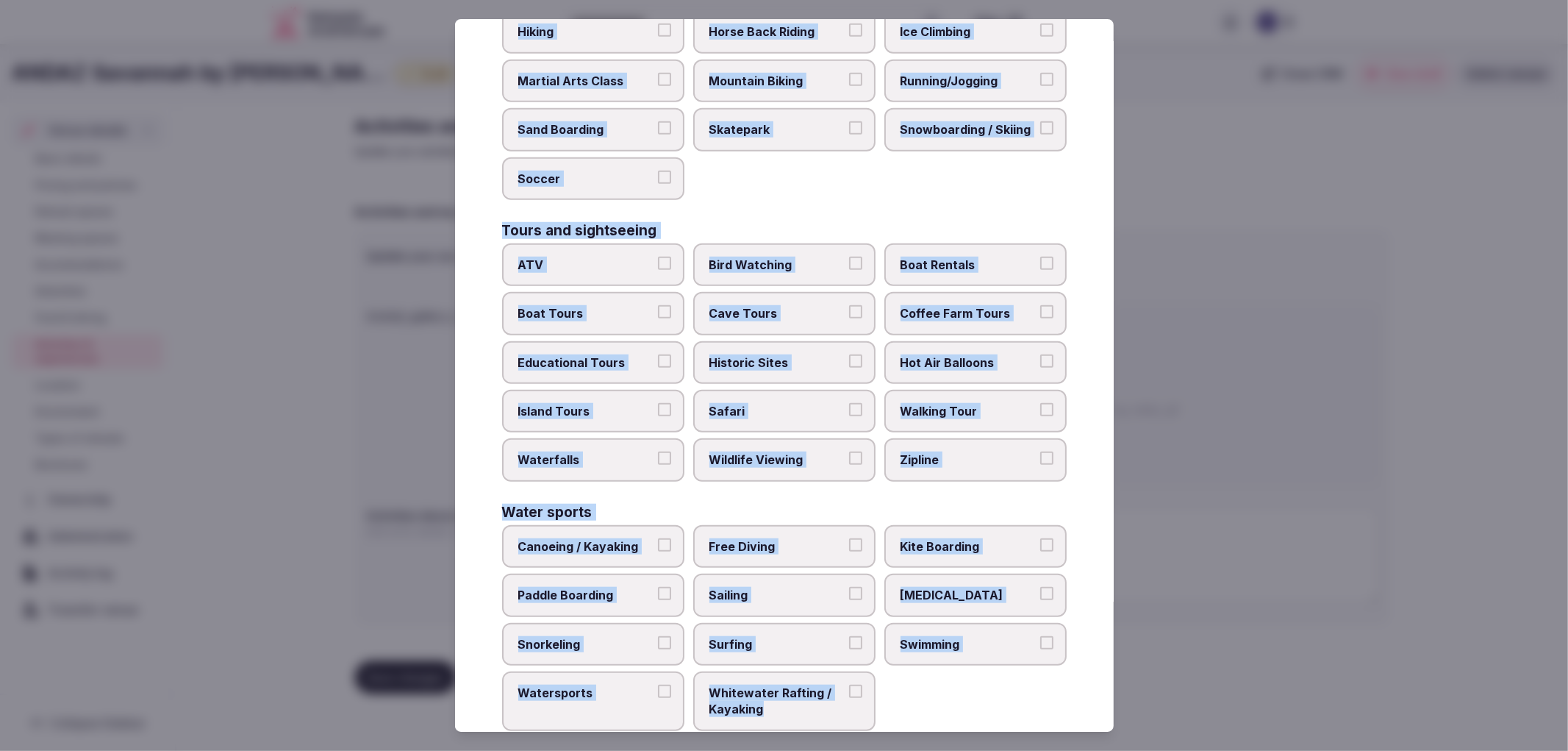
copy div "Culture Dancing Food and Culinary Classes Hip Hop Language Class Local Cultural…"
drag, startPoint x: 494, startPoint y: 57, endPoint x: 877, endPoint y: 673, distance: 725.4
click at [877, 673] on div "Select your activities Choose all applicable activities offered. Culture Dancin…" at bounding box center [784, 376] width 659 height 714
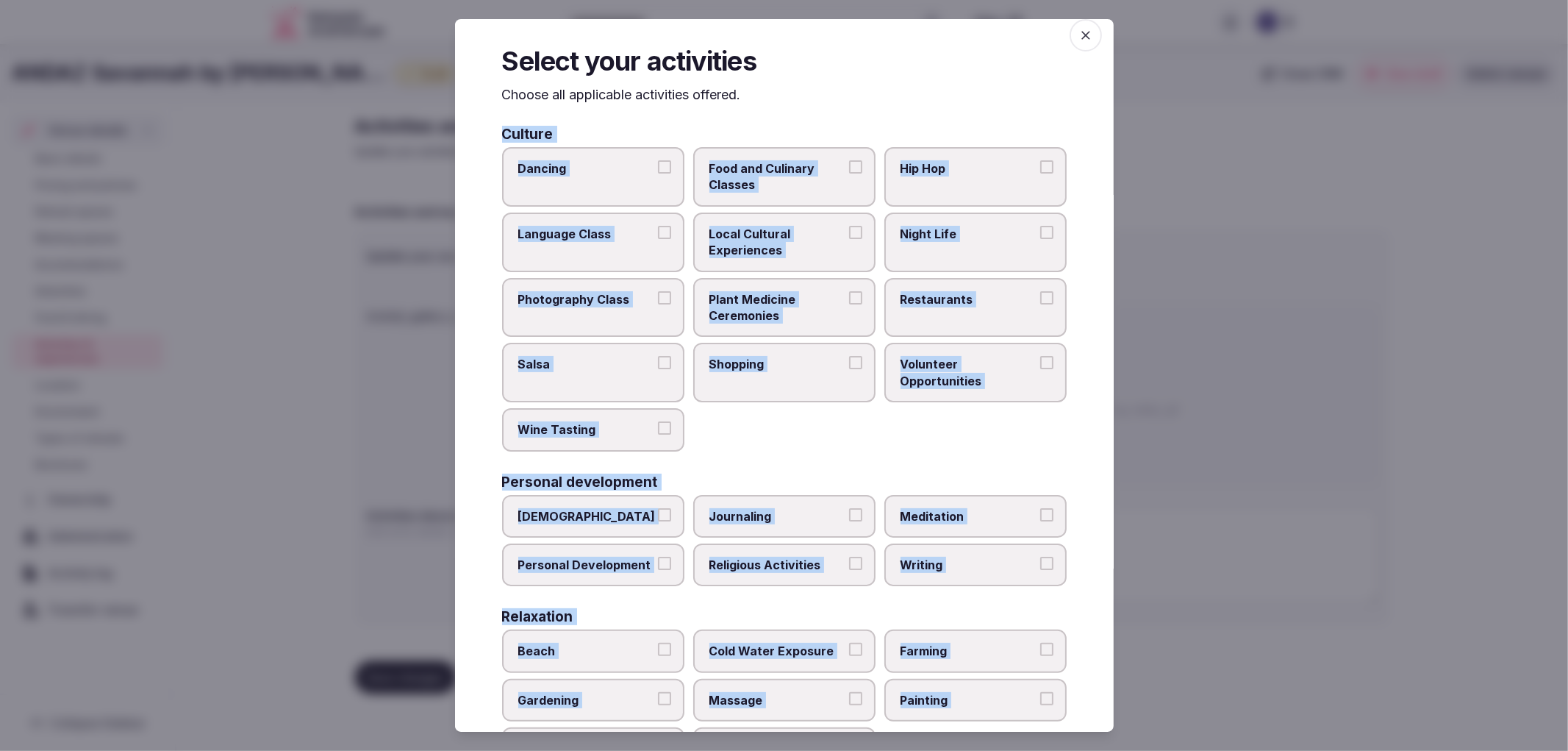
scroll to position [0, 0]
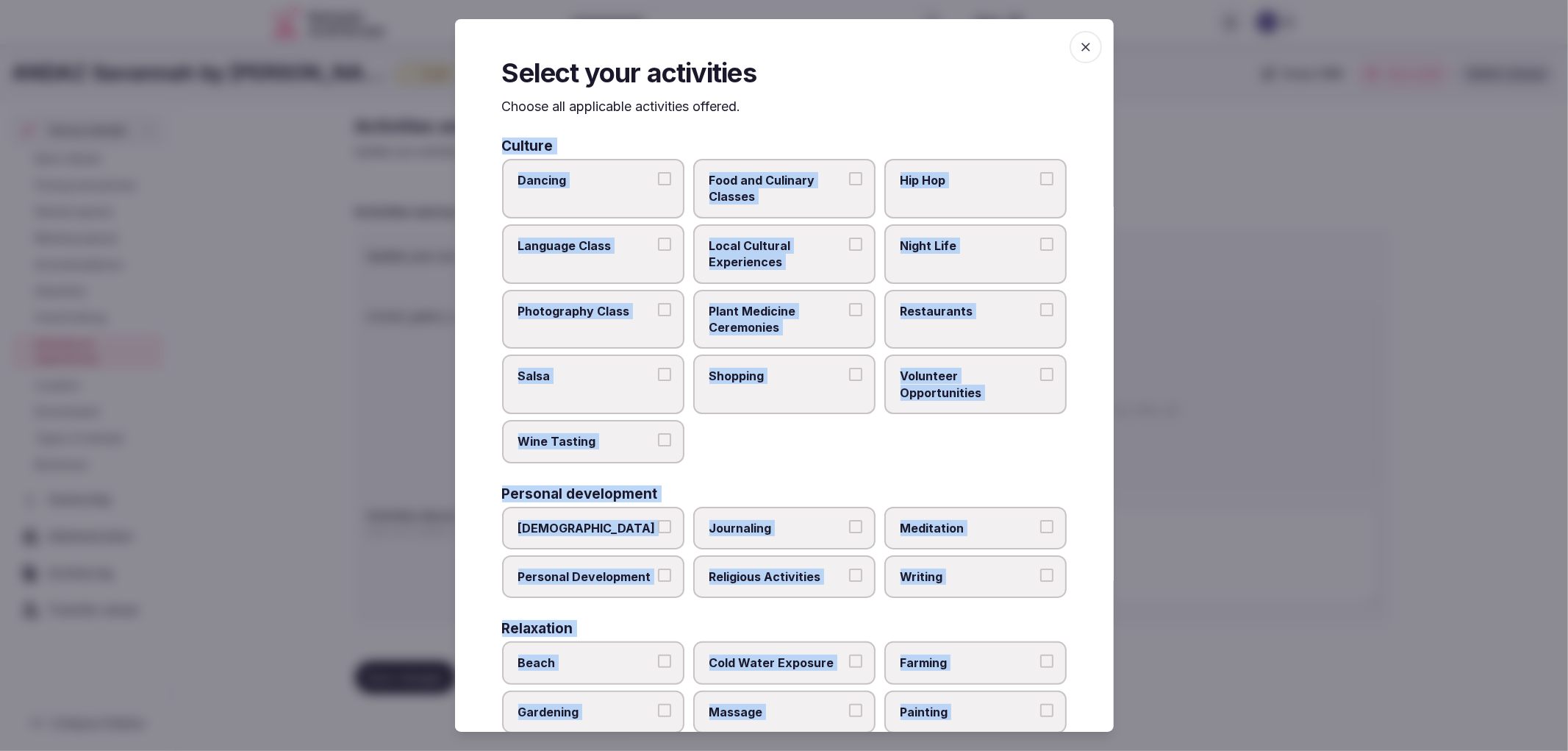
click at [787, 450] on div "Dancing Food and Culinary Classes Hip Hop Language Class Local Cultural Experie…" at bounding box center [784, 310] width 565 height 305
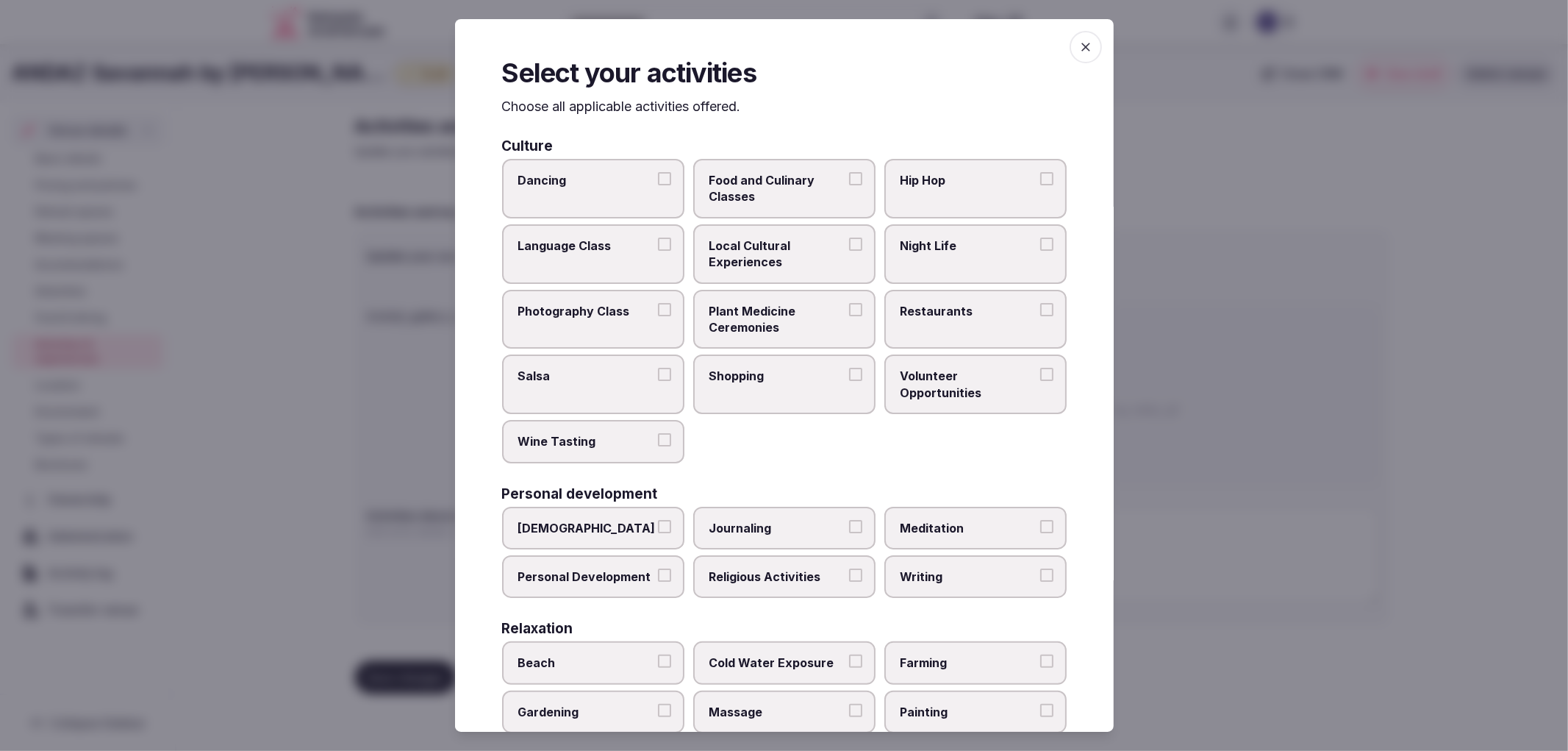
click at [817, 246] on span "Local Cultural Experiences" at bounding box center [777, 254] width 136 height 33
click at [849, 246] on button "Local Cultural Experiences" at bounding box center [855, 244] width 13 height 13
click at [974, 261] on label "Night Life" at bounding box center [976, 254] width 182 height 59
click at [1041, 251] on button "Night Life" at bounding box center [1047, 244] width 13 height 13
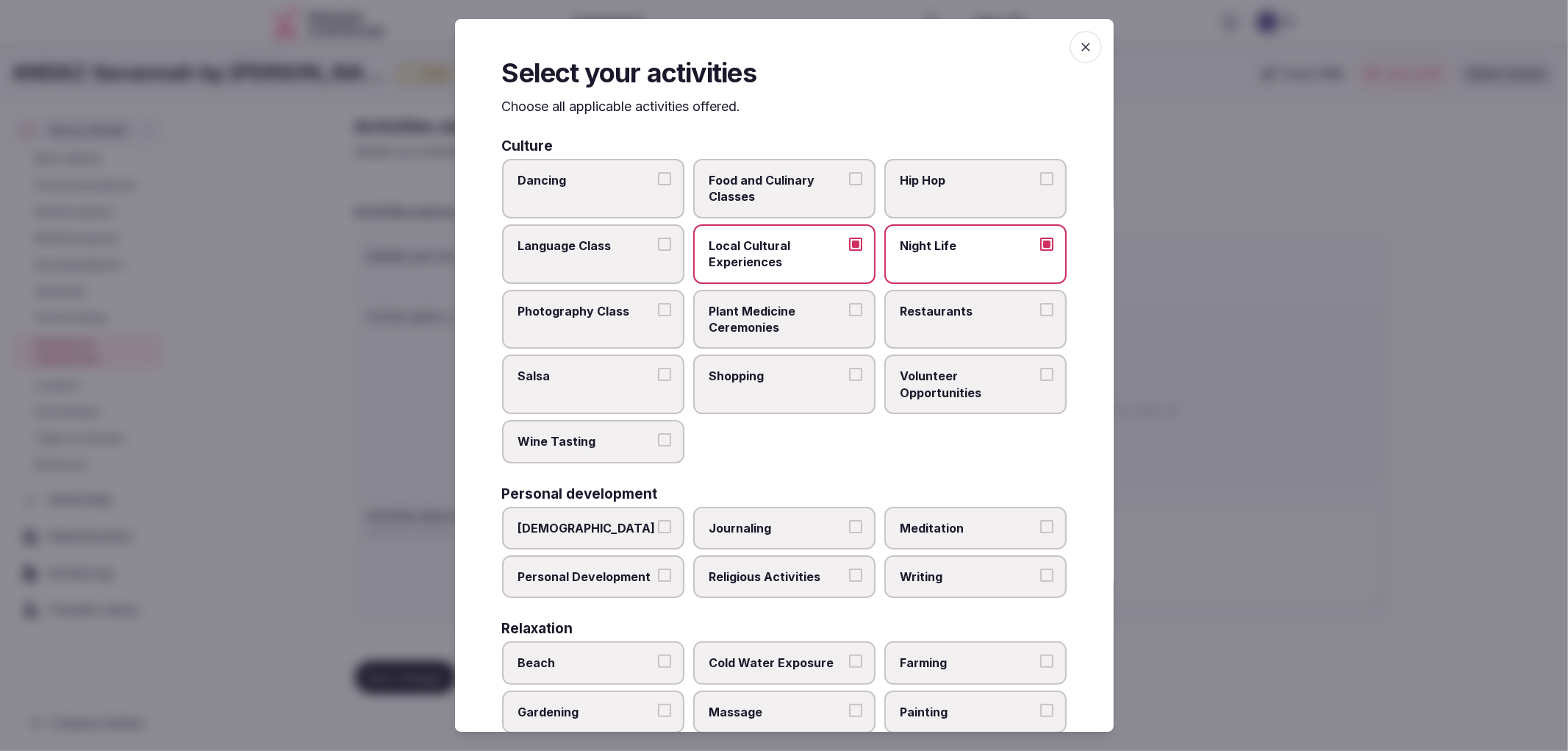
click at [977, 303] on span "Restaurants" at bounding box center [968, 311] width 136 height 16
click at [1041, 303] on button "Restaurants" at bounding box center [1047, 310] width 13 height 13
click at [757, 379] on span "Shopping" at bounding box center [777, 376] width 136 height 16
click at [849, 379] on button "Shopping" at bounding box center [855, 374] width 13 height 13
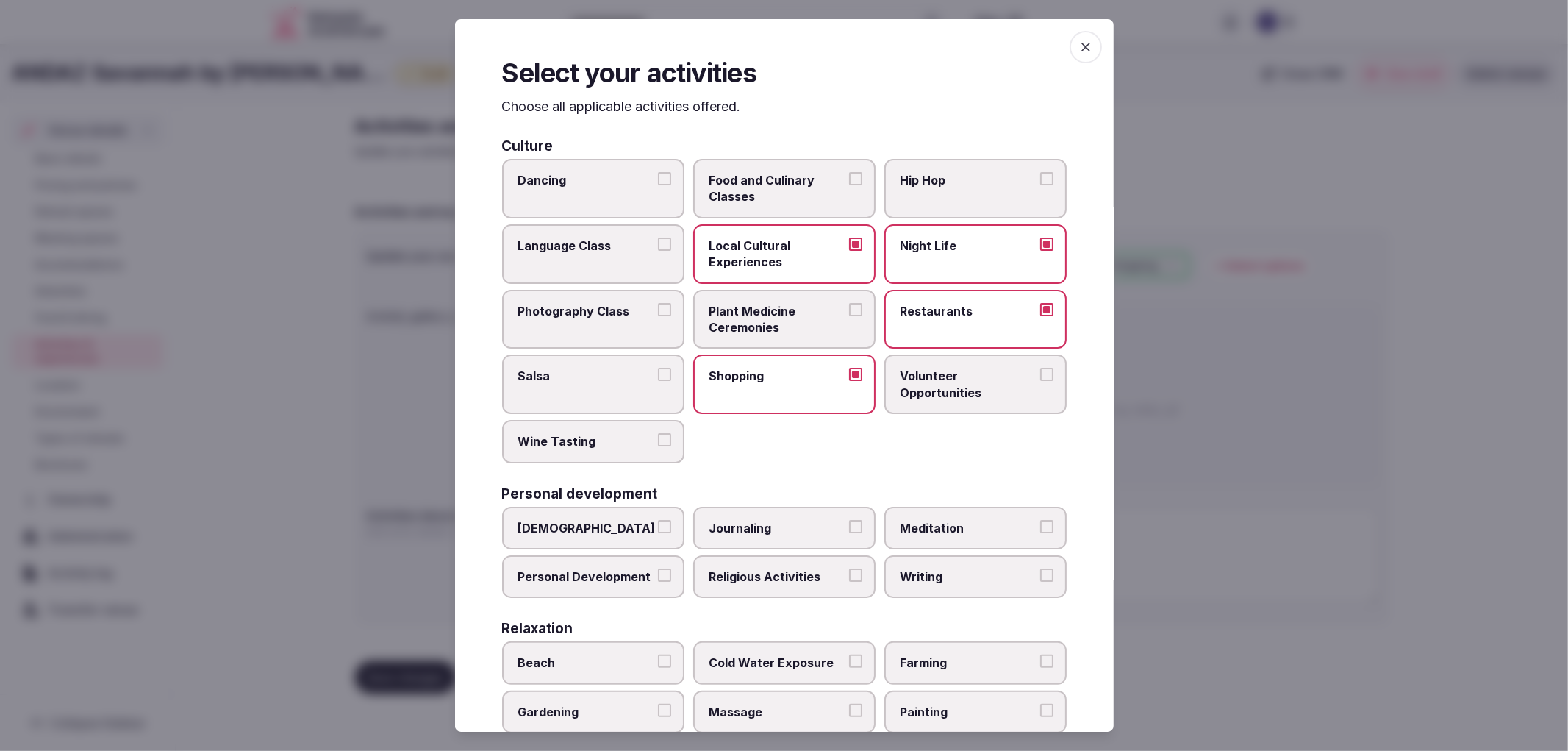
click at [620, 437] on span "Wine Tasting" at bounding box center [586, 441] width 136 height 16
click at [658, 437] on button "Wine Tasting" at bounding box center [665, 440] width 13 height 13
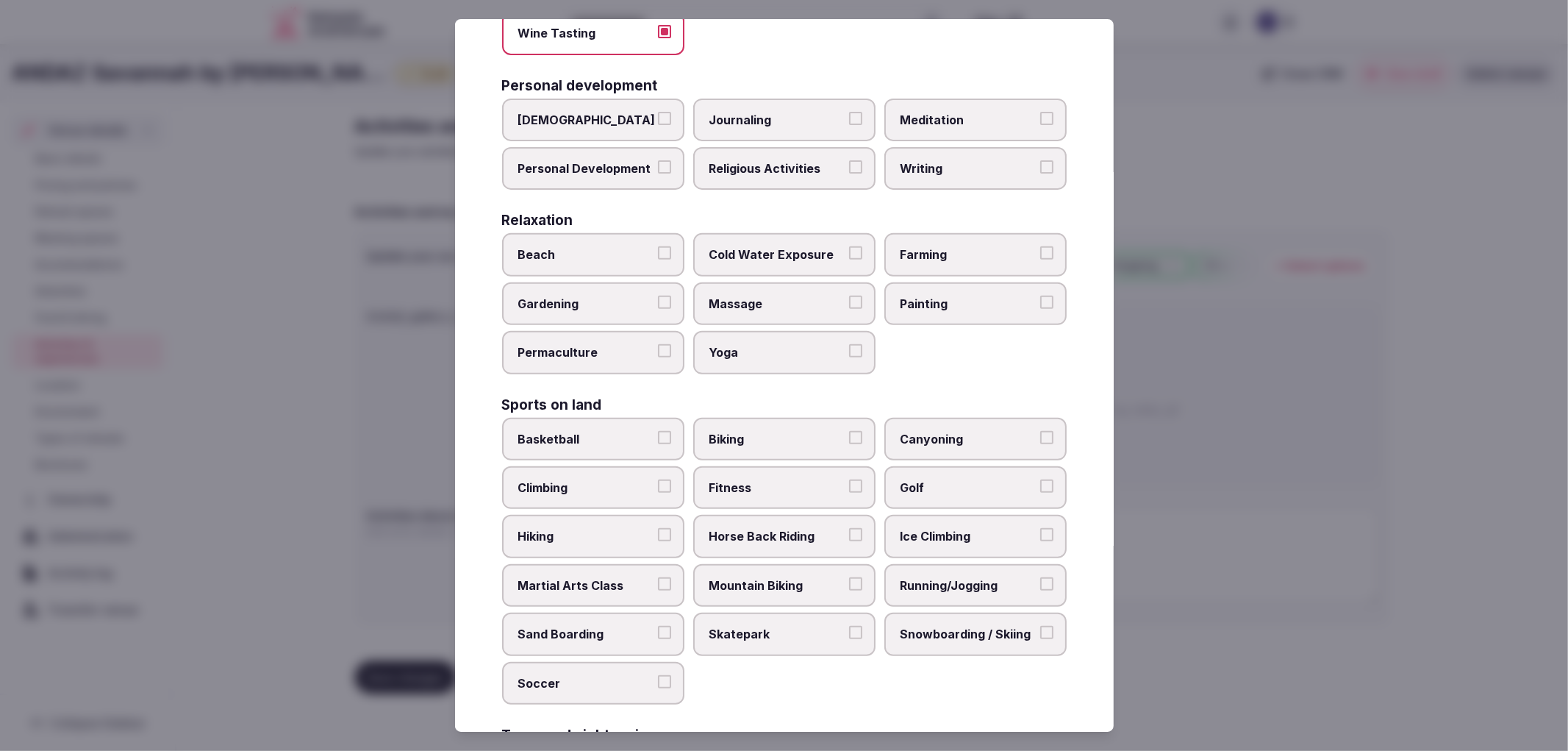
scroll to position [653, 0]
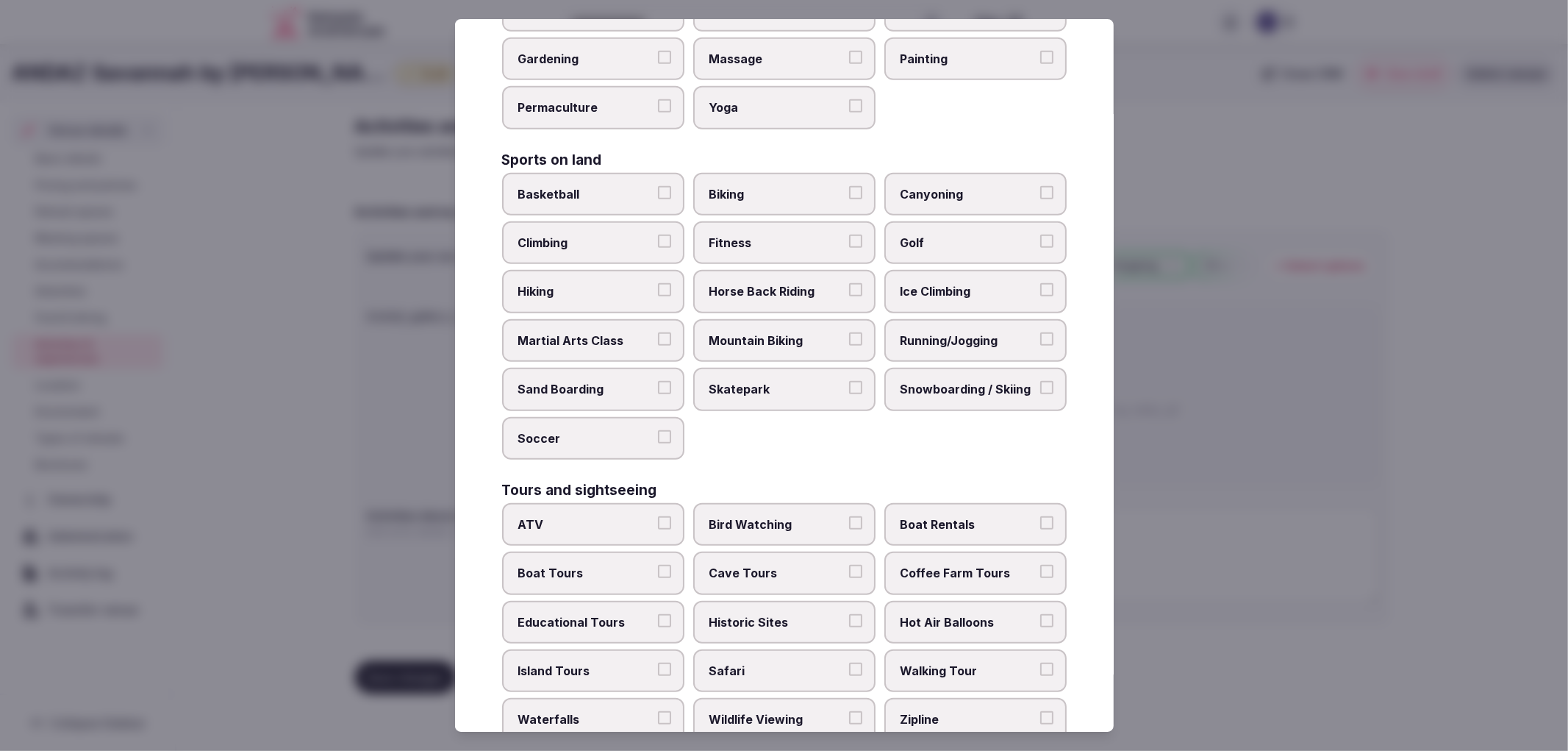
click at [901, 332] on span "Running/Jogging" at bounding box center [968, 341] width 136 height 16
click at [1041, 332] on button "Running/Jogging" at bounding box center [1047, 339] width 13 height 13
click at [767, 235] on span "Fitness" at bounding box center [777, 243] width 136 height 16
click at [849, 235] on button "Fitness" at bounding box center [855, 241] width 13 height 13
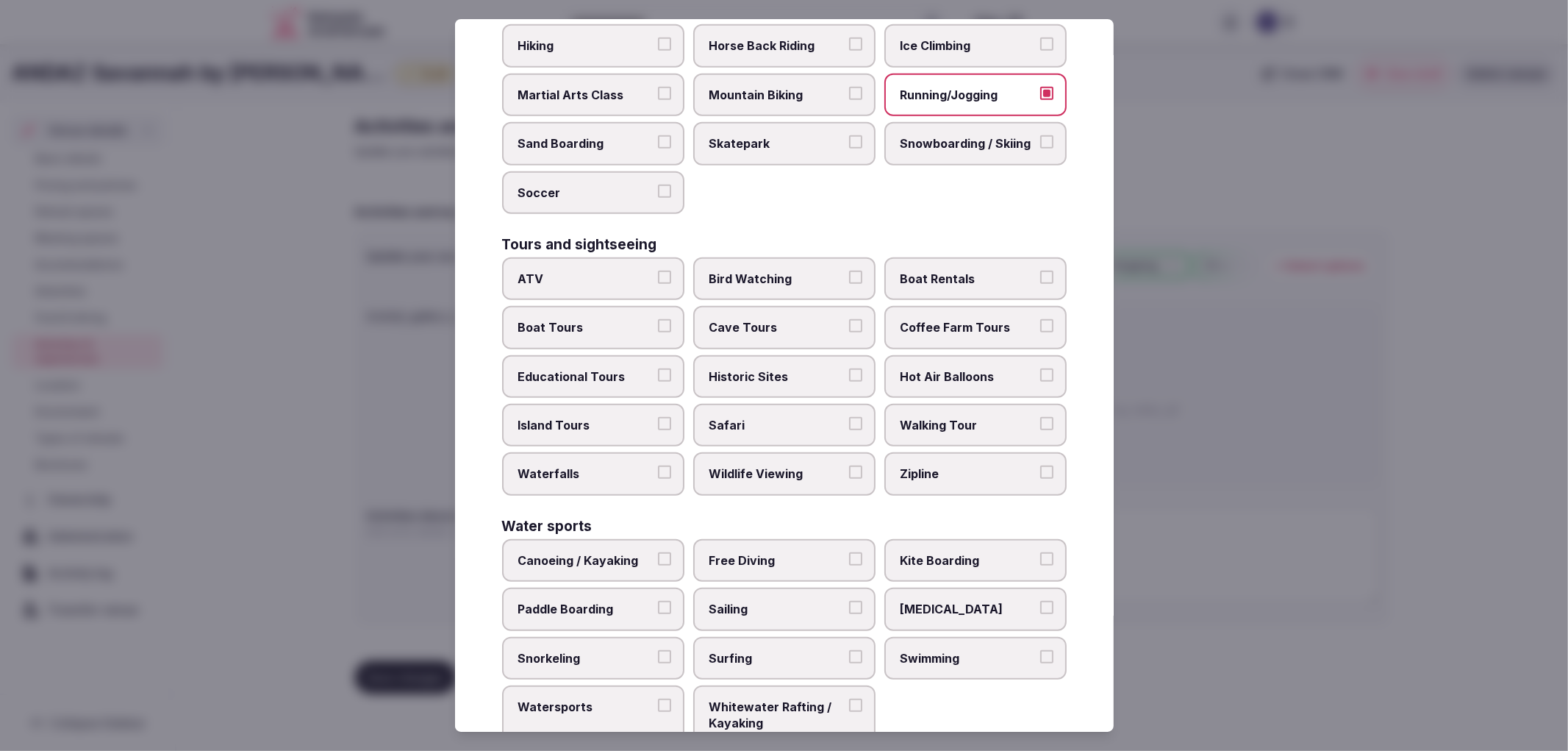
click at [750, 355] on label "Historic Sites" at bounding box center [784, 376] width 182 height 42
click at [849, 368] on button "Historic Sites" at bounding box center [855, 375] width 13 height 13
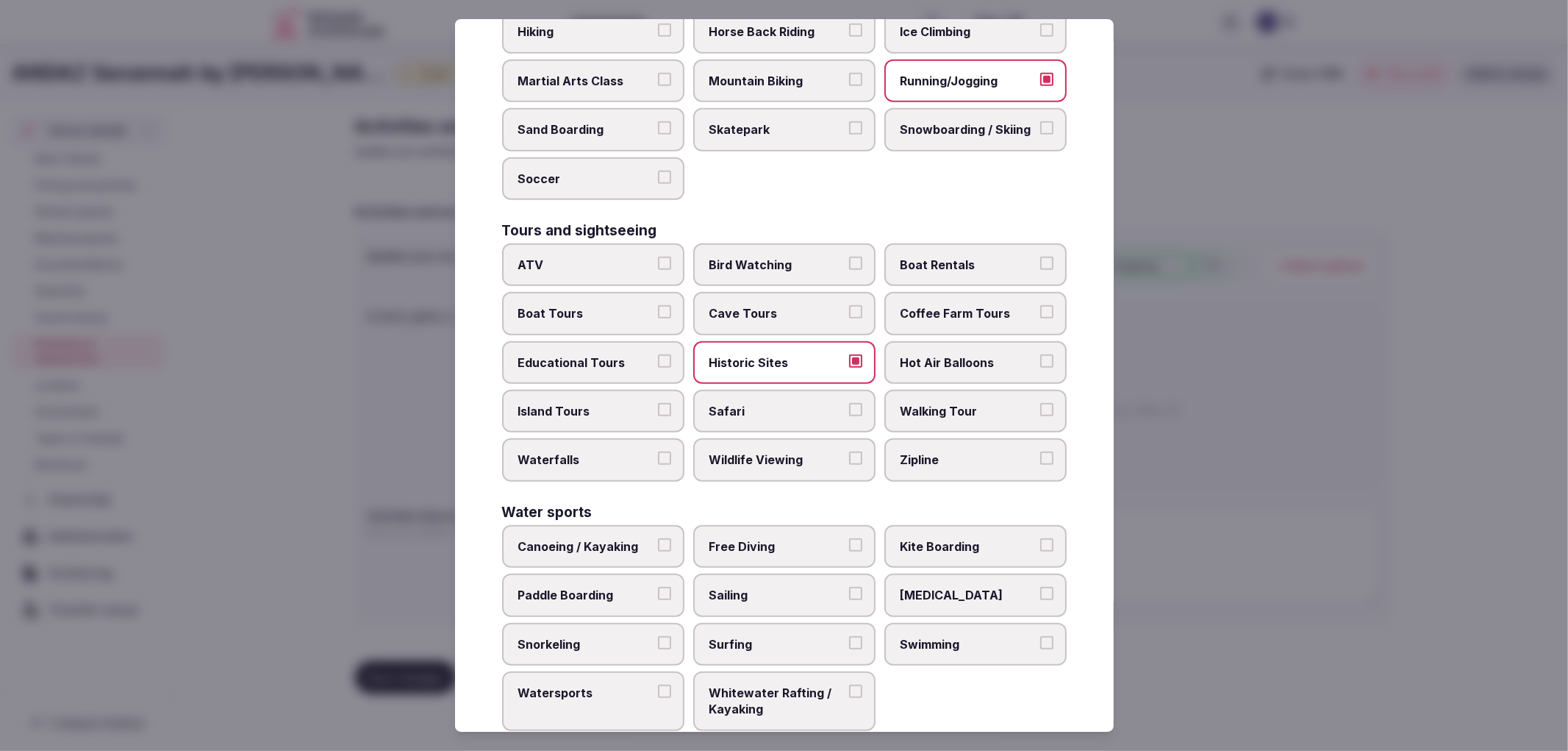
click at [985, 623] on label "Swimming" at bounding box center [976, 644] width 182 height 42
click at [1041, 636] on button "Swimming" at bounding box center [1047, 643] width 13 height 13
click at [1280, 527] on div at bounding box center [784, 376] width 1568 height 751
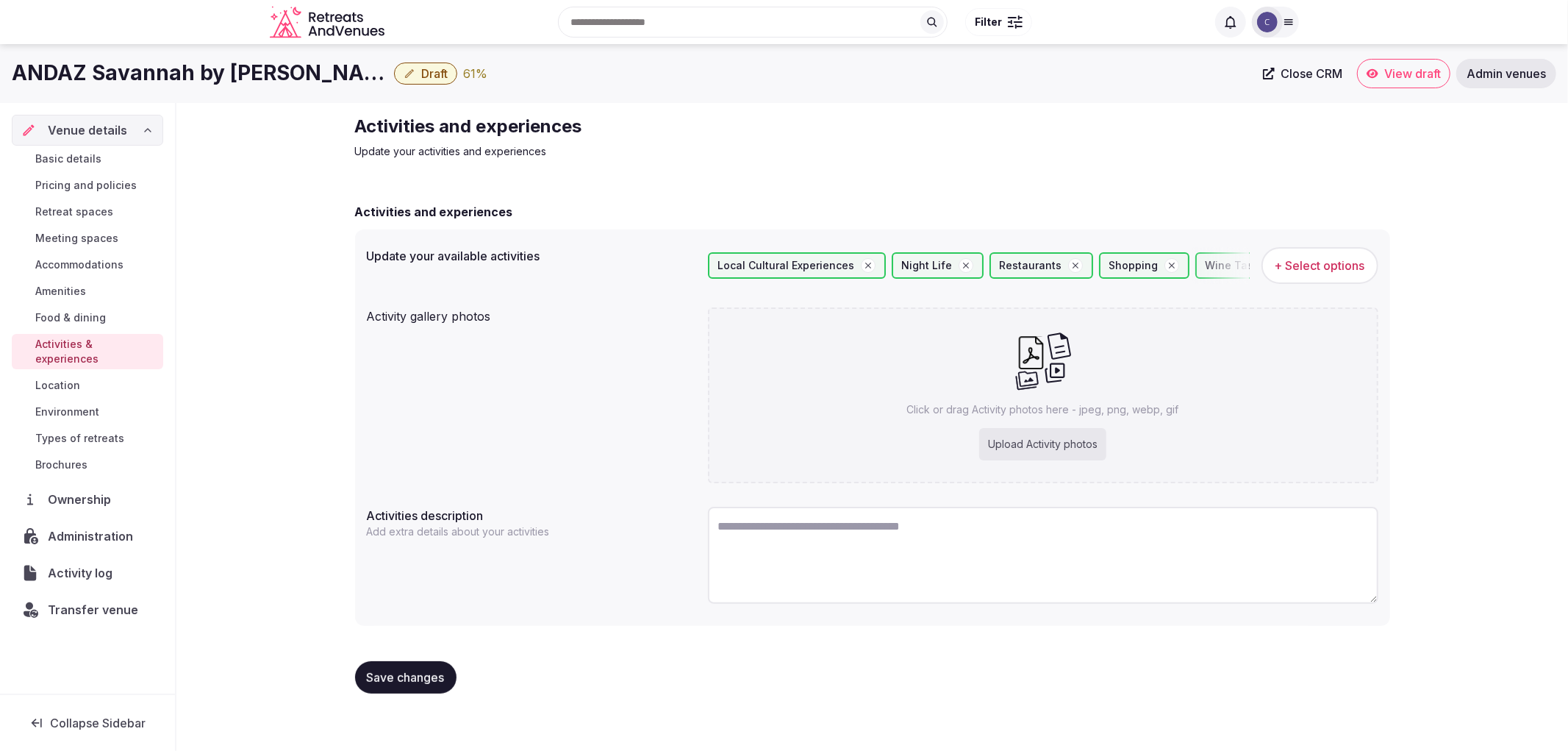
click at [434, 675] on span "Save changes" at bounding box center [406, 677] width 78 height 15
click at [79, 431] on span "Types of retreats" at bounding box center [79, 438] width 89 height 15
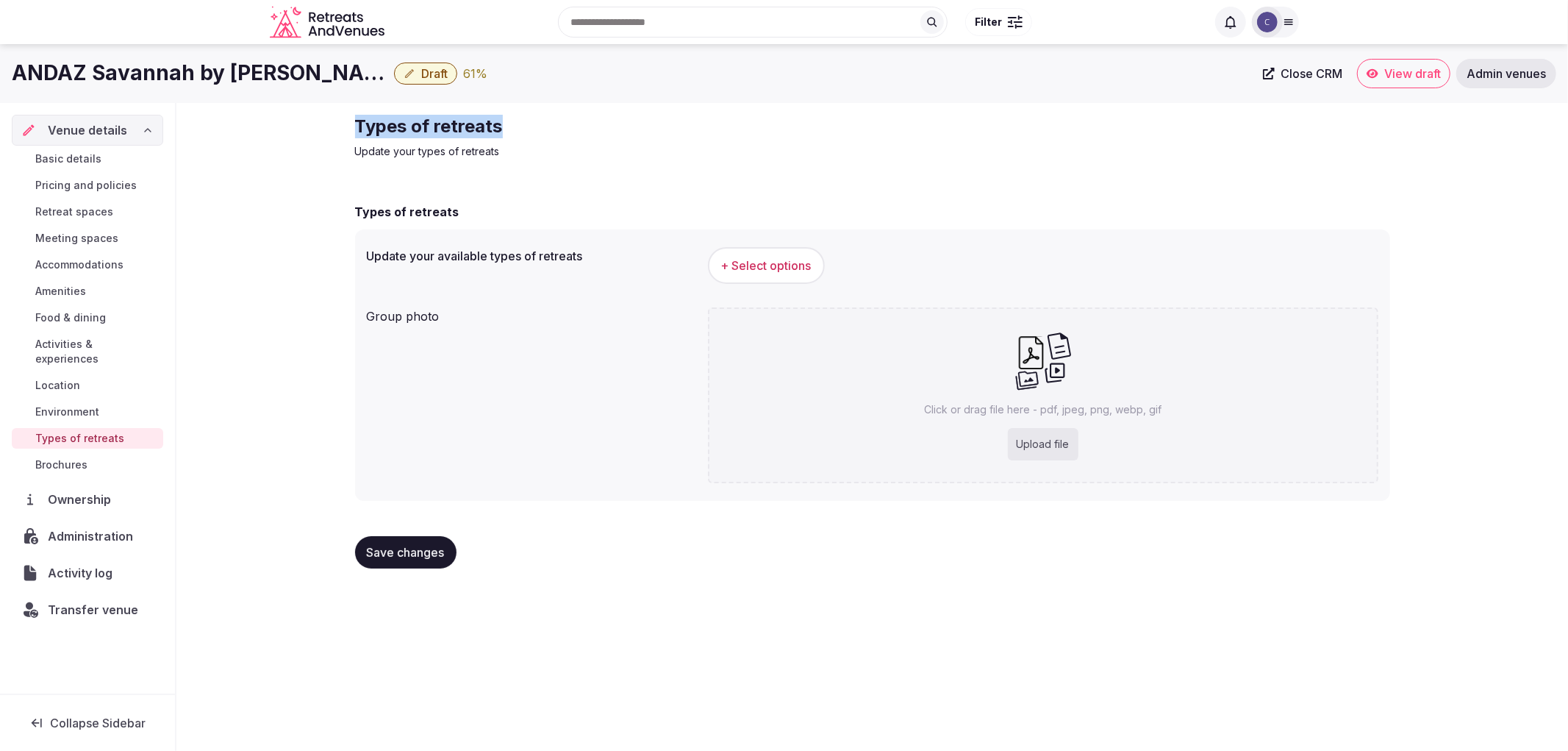
copy h2 "Types of retreats"
drag, startPoint x: 329, startPoint y: 128, endPoint x: 696, endPoint y: 135, distance: 367.1
click at [696, 135] on div "Types of retreats Update your types of retreats Types of retreats Update your a…" at bounding box center [872, 348] width 1392 height 489
click at [799, 263] on span "+ Select options" at bounding box center [766, 266] width 90 height 16
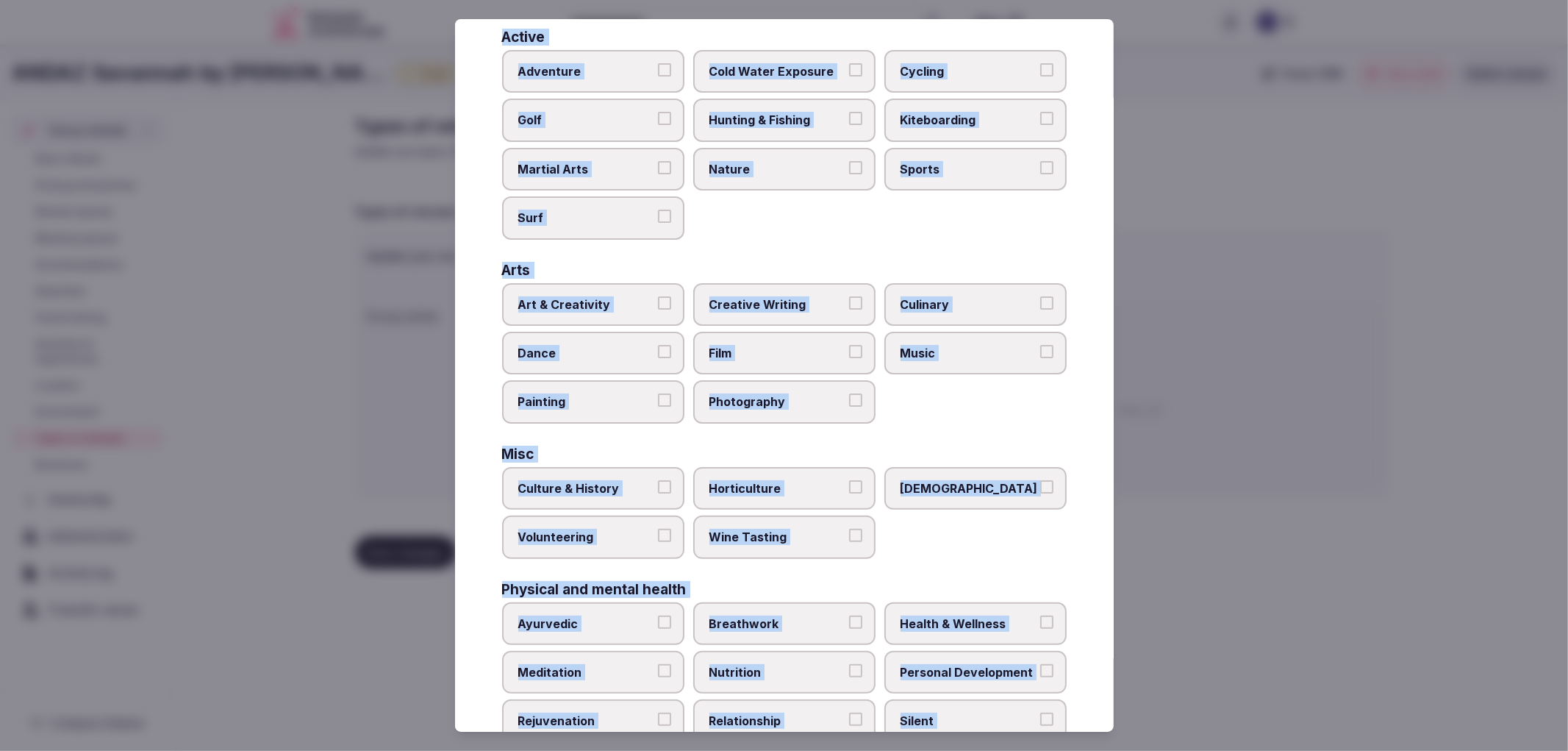
scroll to position [383, 0]
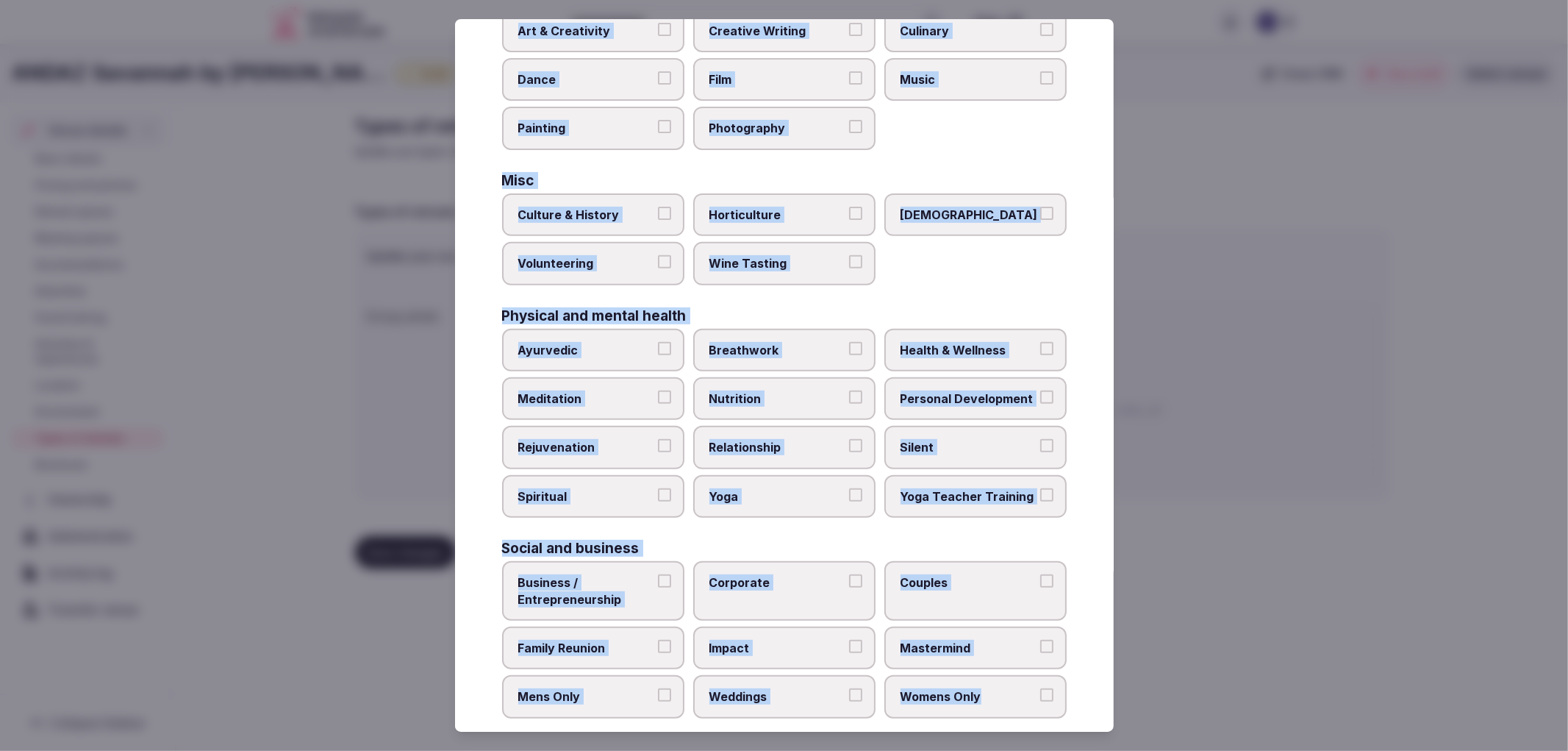
copy div "Active Adventure Cold Water Exposure Cycling Golf Hunting & Fishing Kiteboardin…"
drag, startPoint x: 494, startPoint y: 138, endPoint x: 984, endPoint y: 680, distance: 730.7
click at [984, 680] on div "Select your types of retreats Choose all applicable types of retreats offered. …" at bounding box center [784, 376] width 659 height 714
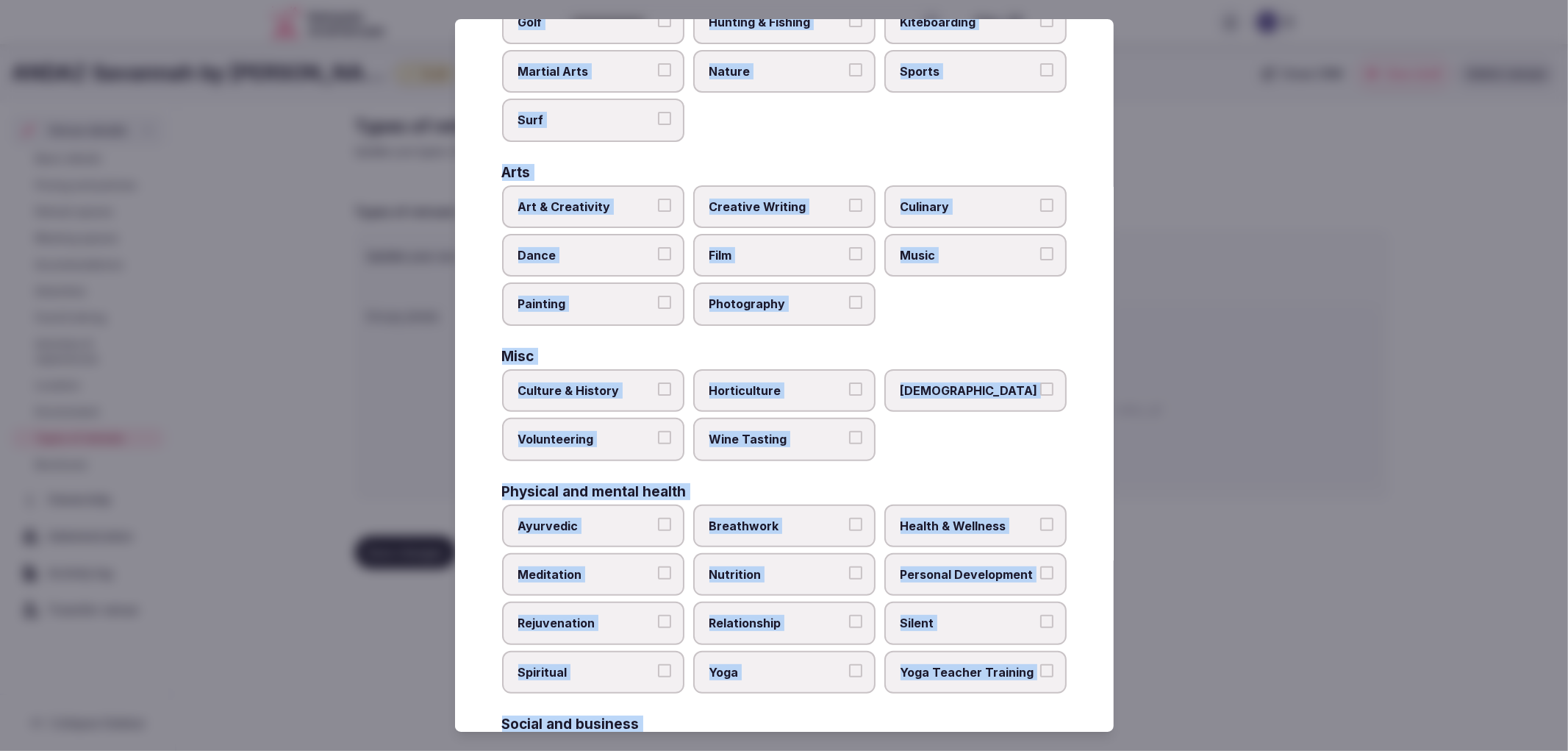
scroll to position [0, 0]
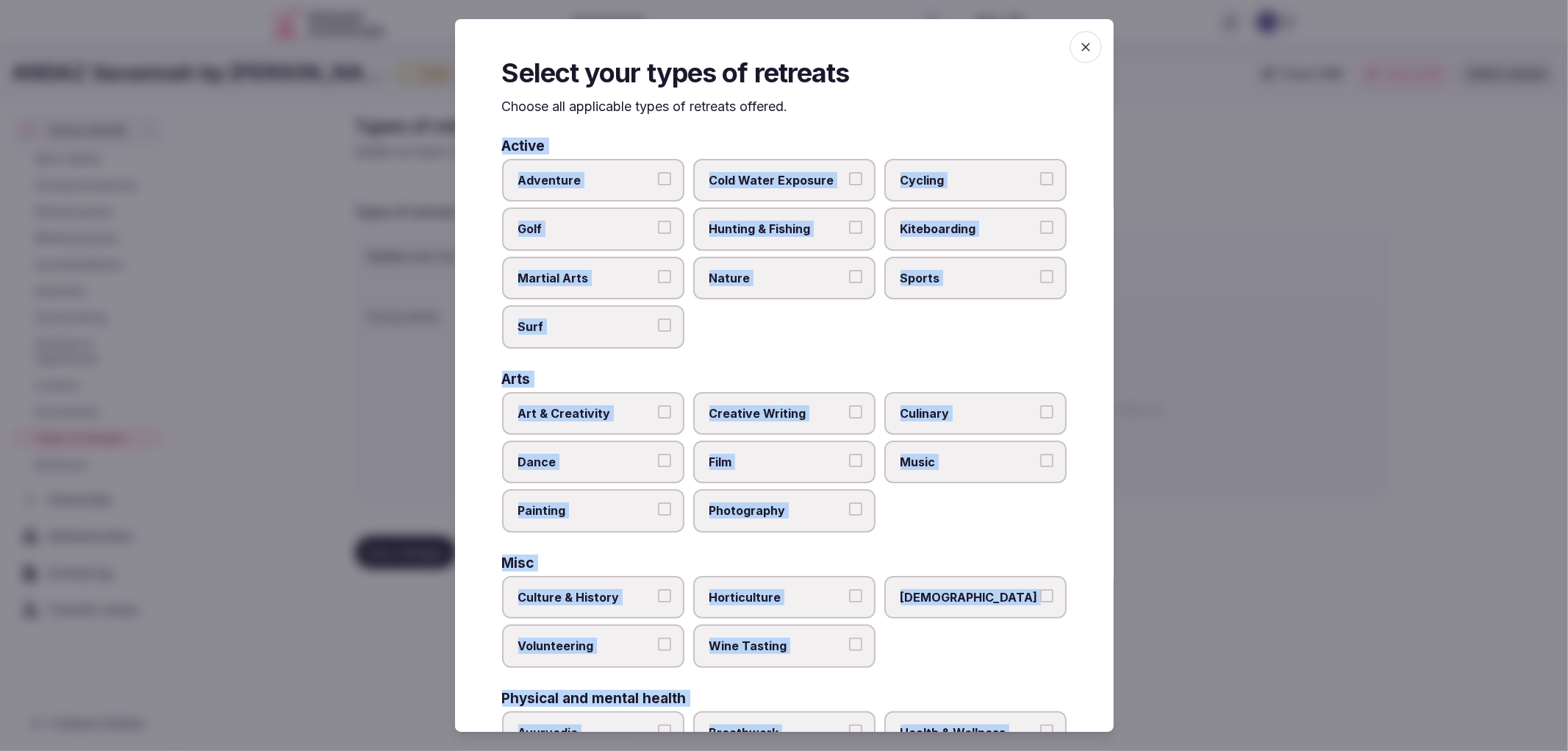
click at [972, 181] on span "Cycling" at bounding box center [968, 180] width 136 height 16
click at [1041, 181] on button "Cycling" at bounding box center [1047, 179] width 13 height 13
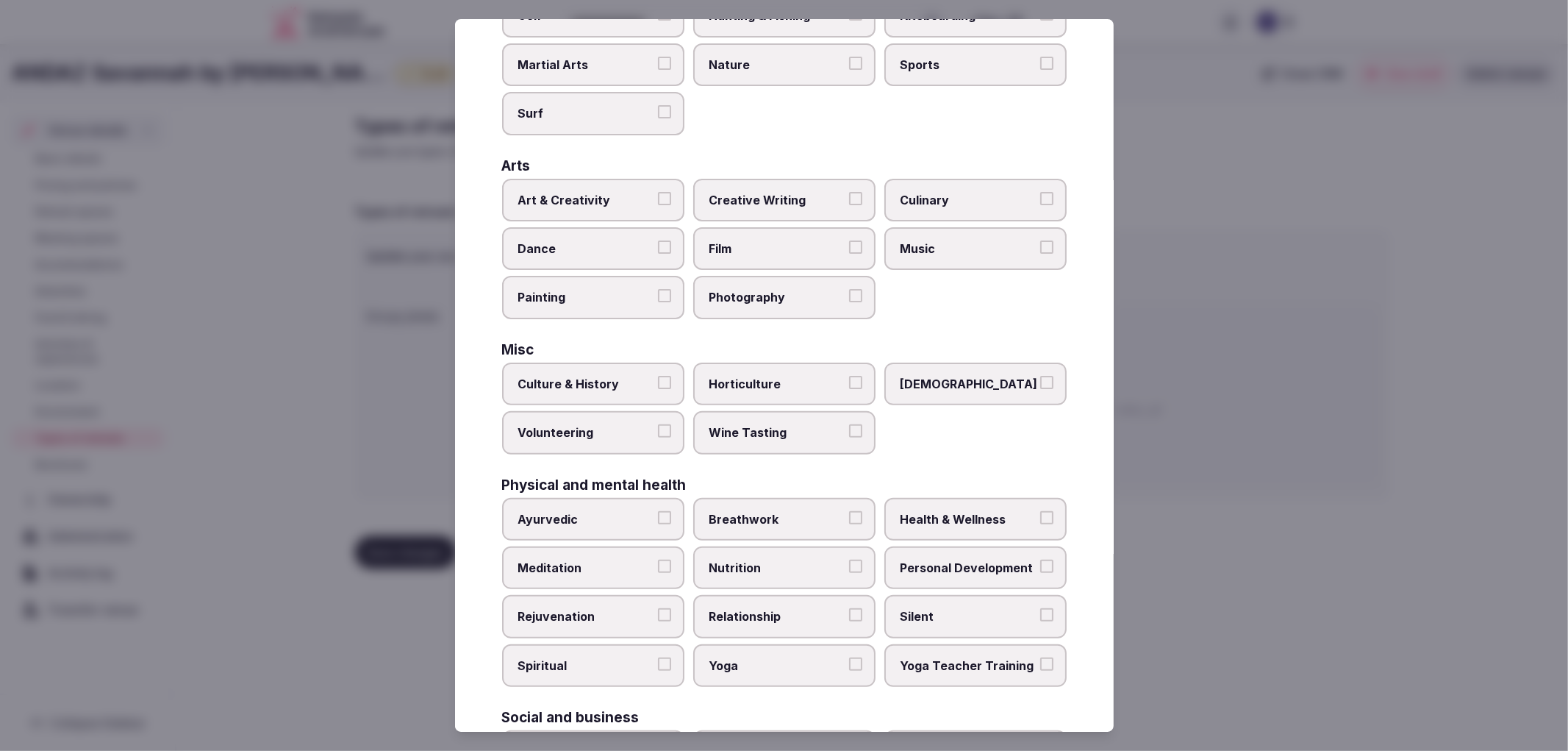
scroll to position [383, 0]
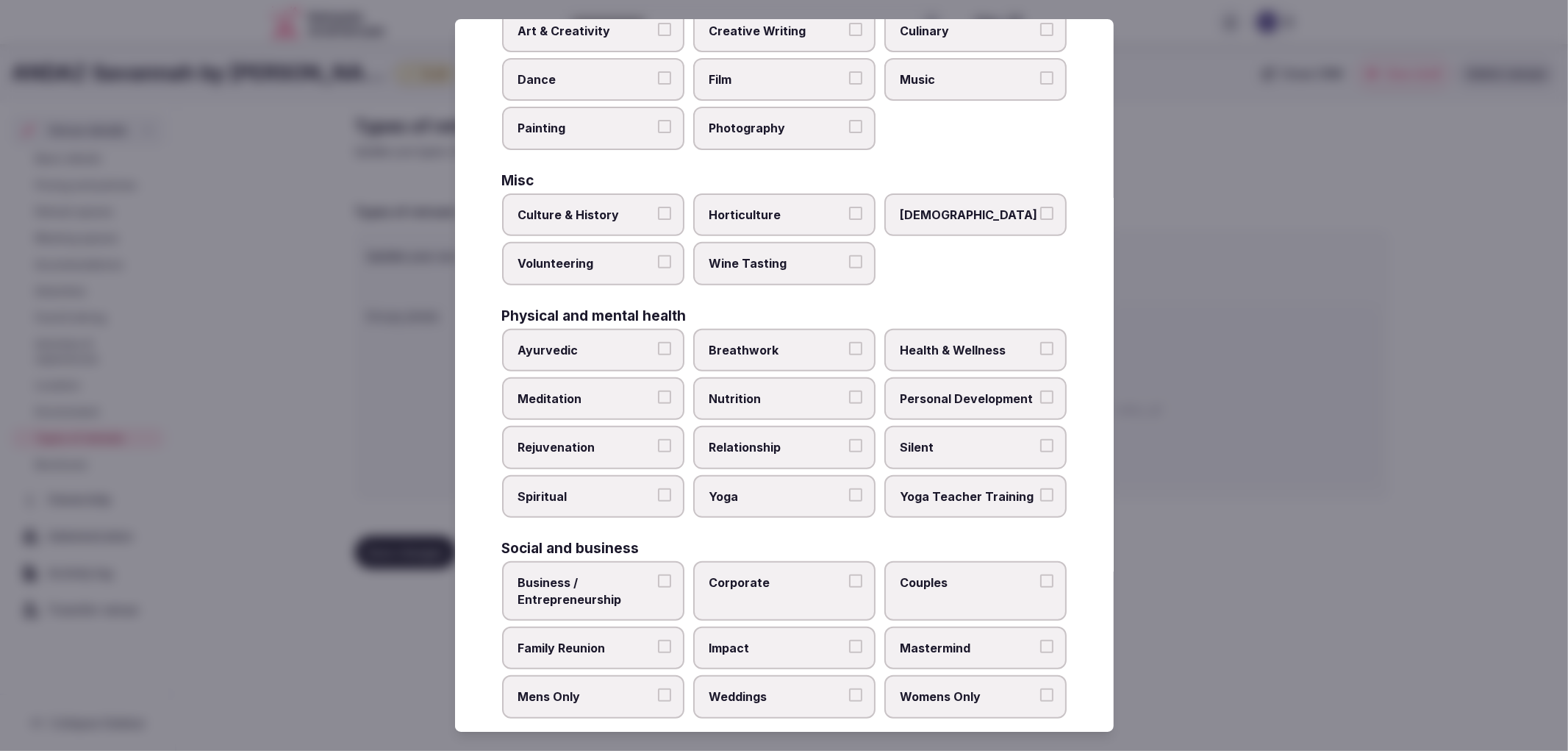
click at [746, 575] on span "Corporate" at bounding box center [777, 583] width 136 height 16
click at [849, 575] on button "Corporate" at bounding box center [855, 581] width 13 height 13
click at [658, 640] on button "Family Reunion" at bounding box center [665, 646] width 13 height 13
click at [783, 688] on span "Weddings" at bounding box center [777, 697] width 136 height 16
click at [849, 688] on button "Weddings" at bounding box center [855, 695] width 13 height 13
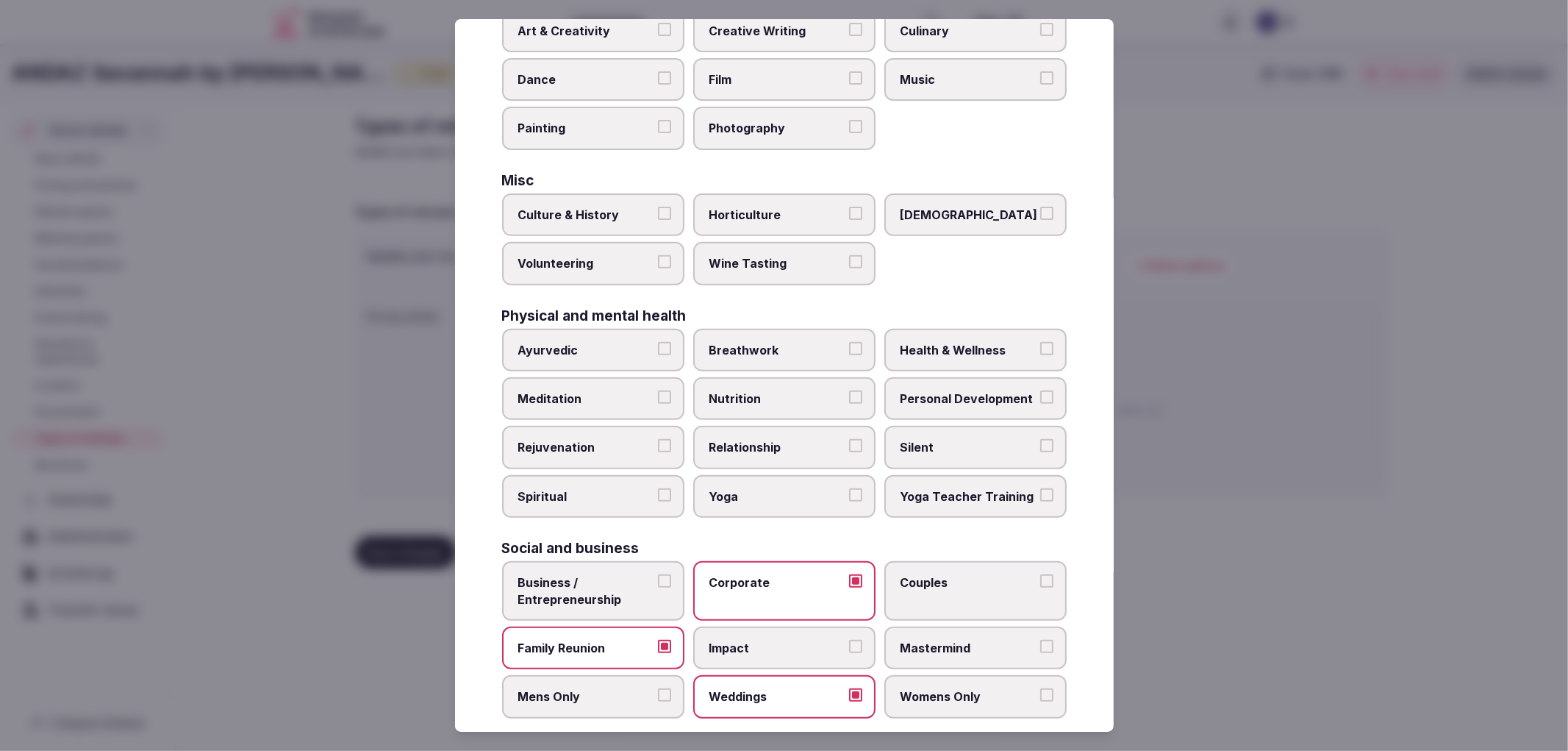
click at [1267, 563] on div at bounding box center [784, 376] width 1568 height 751
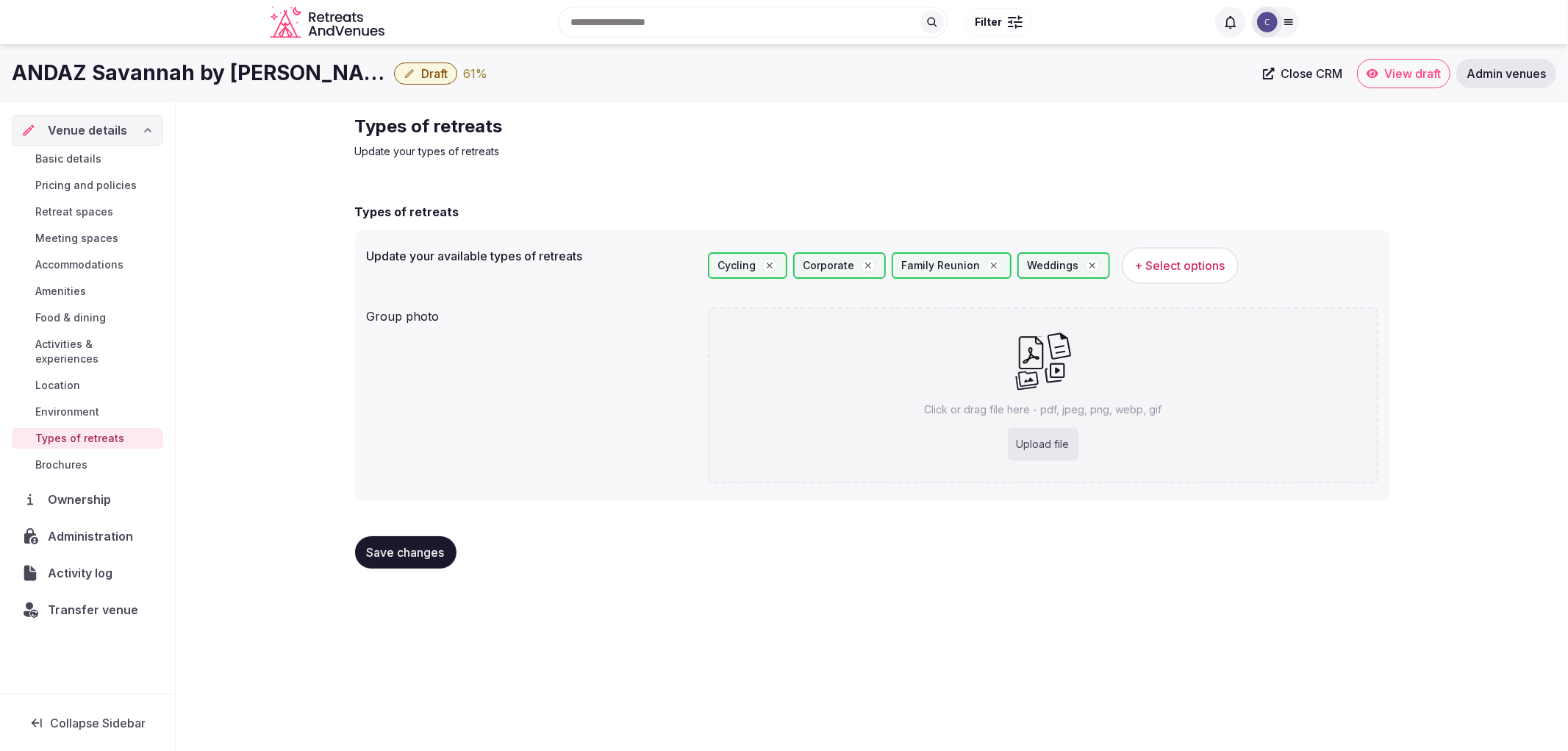
click at [427, 540] on button "Save changes" at bounding box center [405, 553] width 102 height 33
click at [63, 405] on span "Environment" at bounding box center [67, 412] width 64 height 15
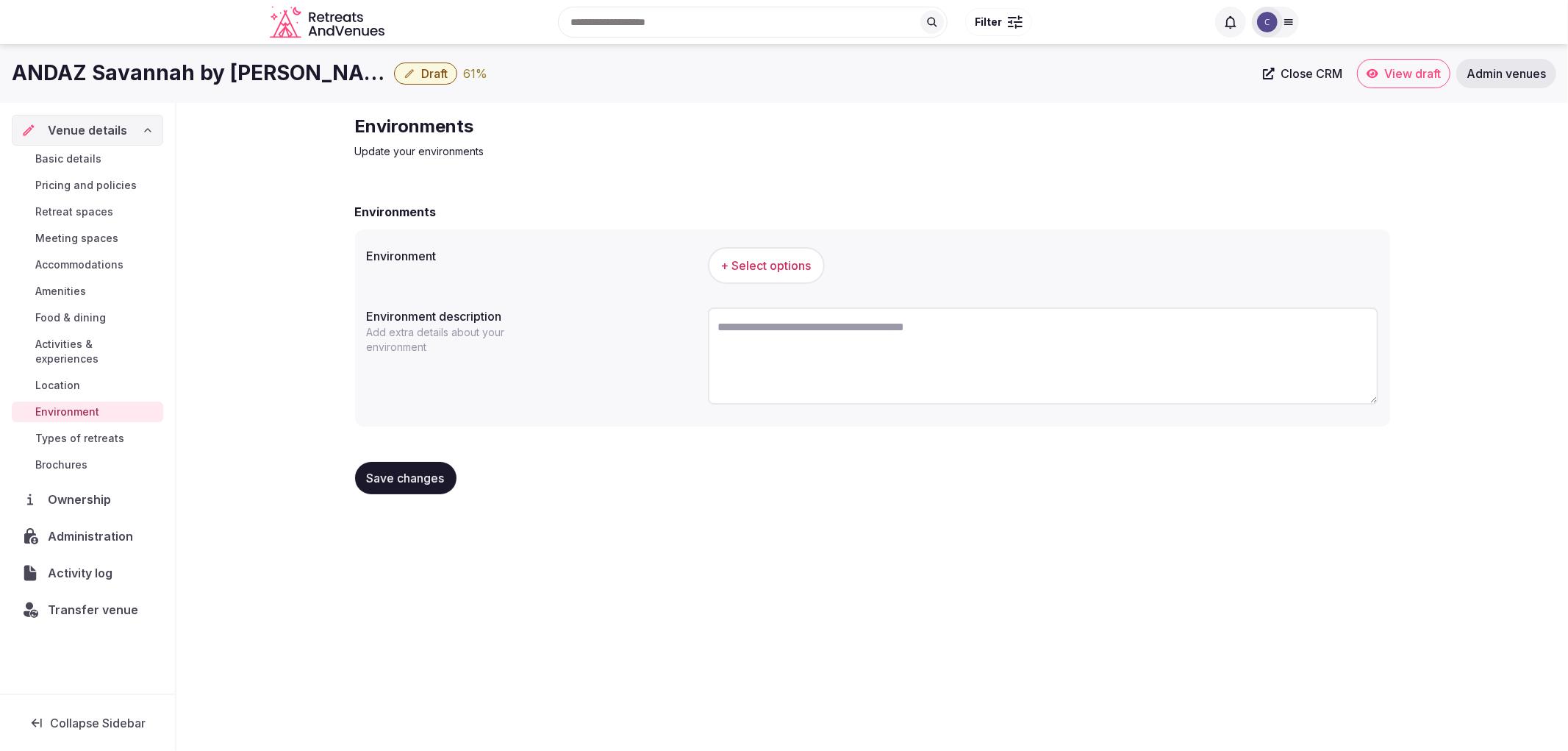
click at [808, 253] on button "+ Select options" at bounding box center [766, 265] width 117 height 37
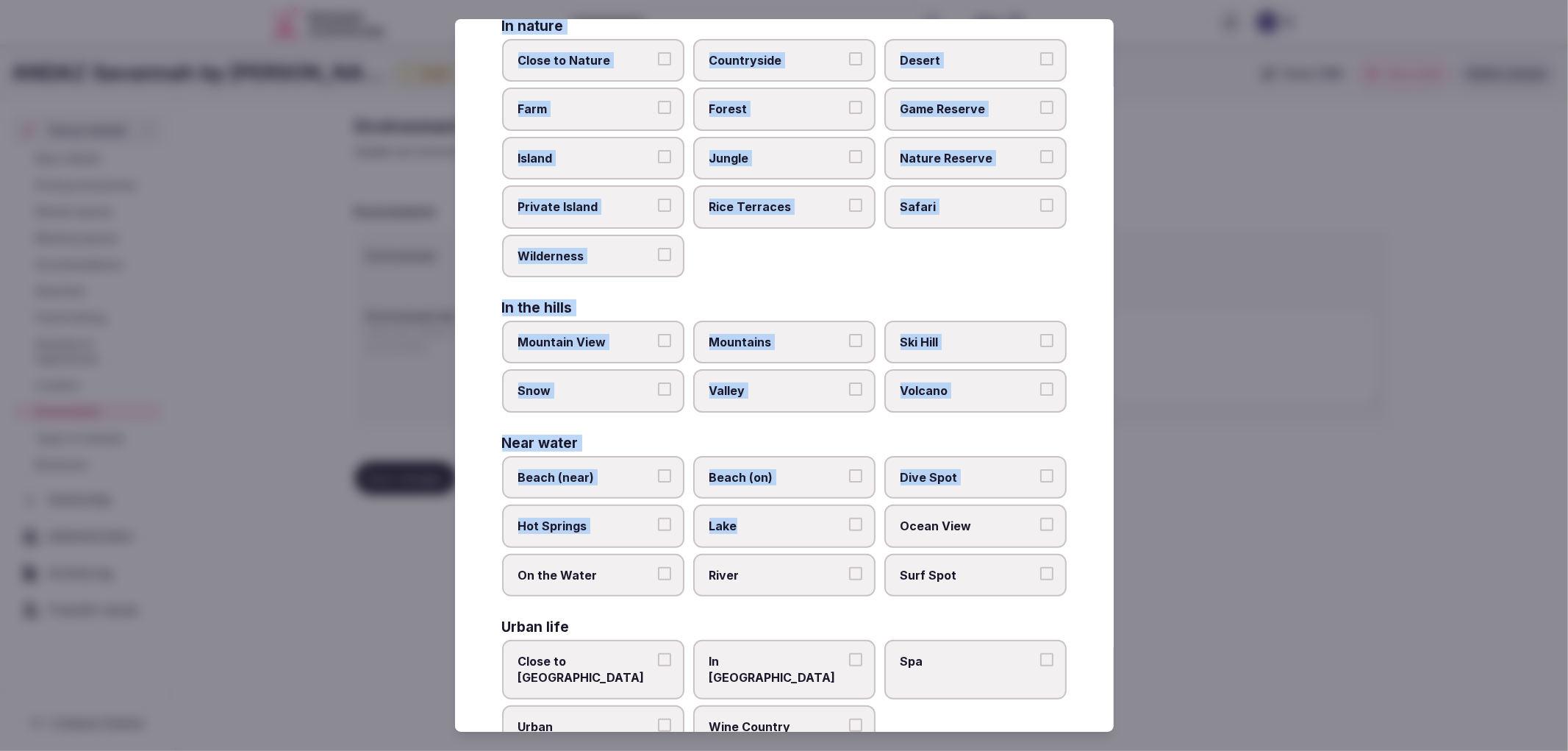
scroll to position [137, 0]
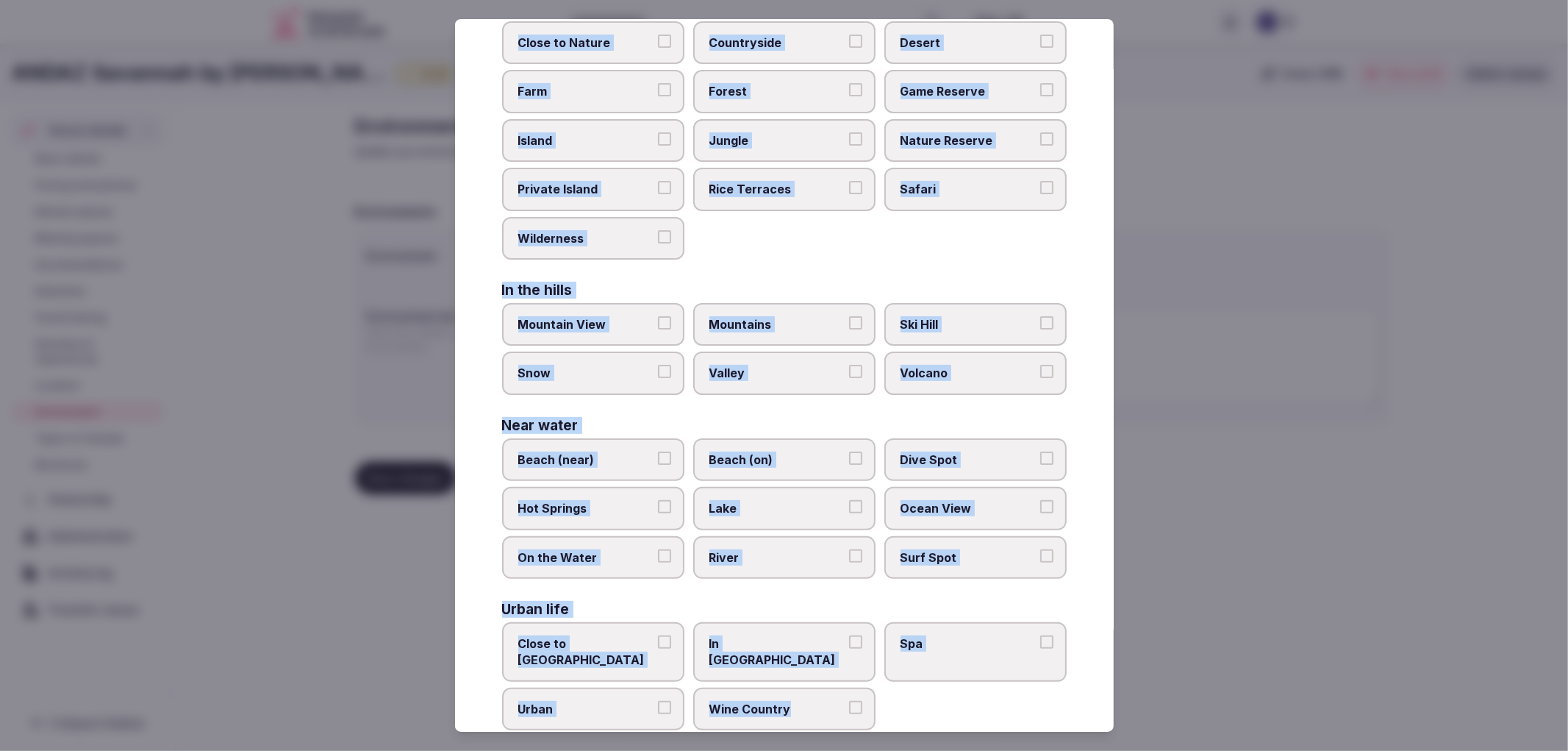
drag, startPoint x: 499, startPoint y: 143, endPoint x: 836, endPoint y: 699, distance: 650.2
click at [836, 699] on div "Select your environment Choose all applicable environments offered. In nature C…" at bounding box center [784, 376] width 659 height 714
copy div "In nature Close to [GEOGRAPHIC_DATA] Private Island [GEOGRAPHIC_DATA] Safari Wi…"
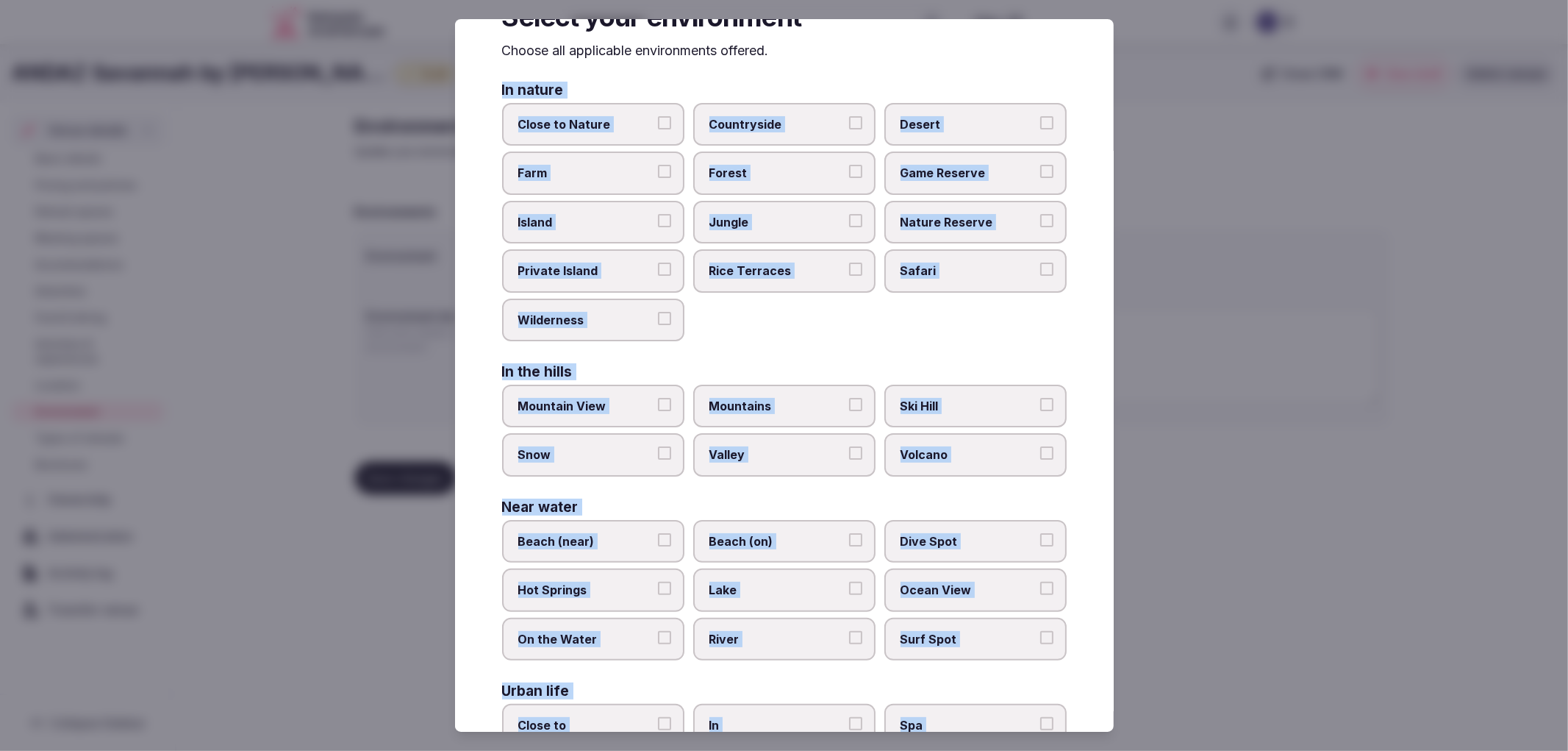
scroll to position [0, 0]
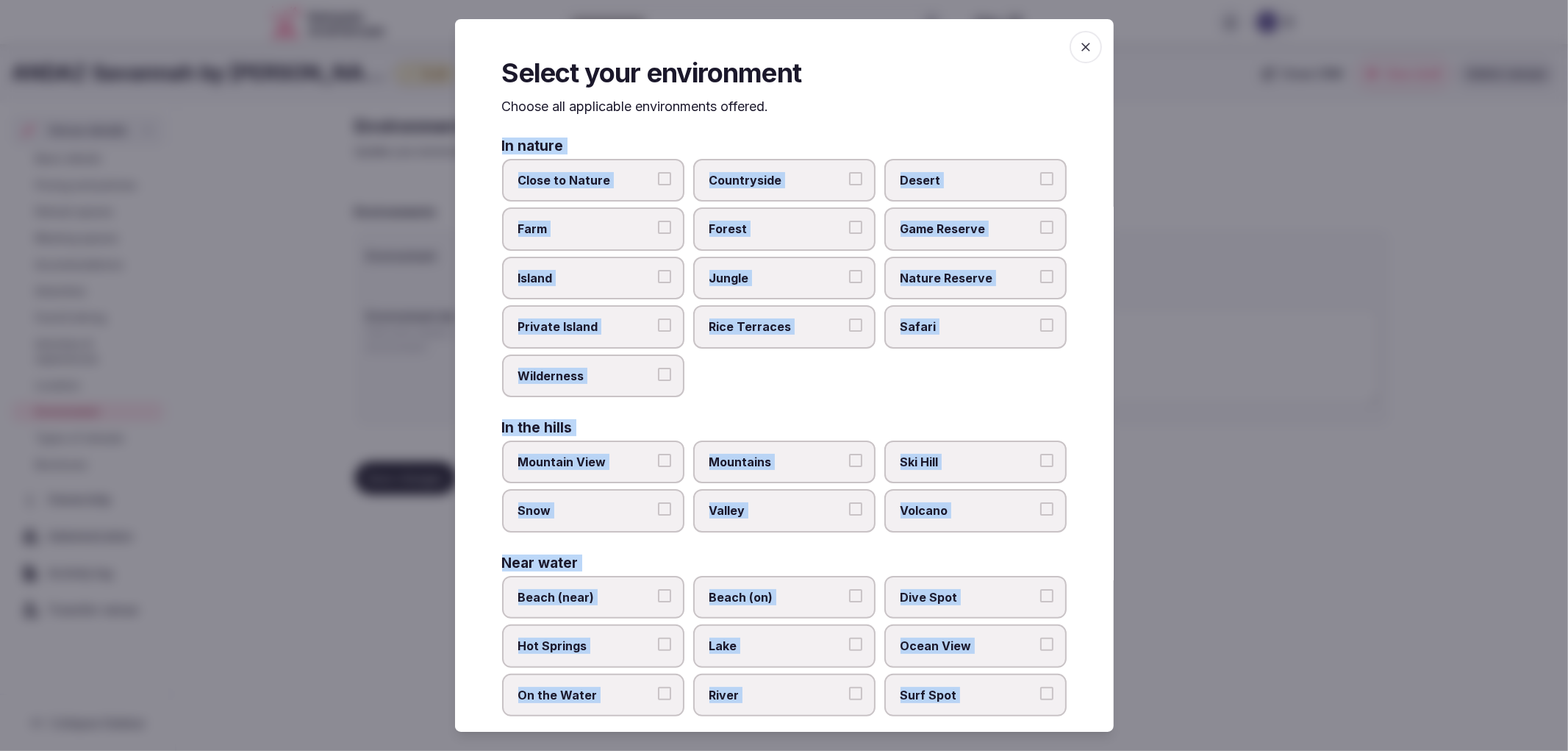
click at [842, 364] on div "Close to [GEOGRAPHIC_DATA] Private Island [GEOGRAPHIC_DATA]" at bounding box center [784, 277] width 565 height 238
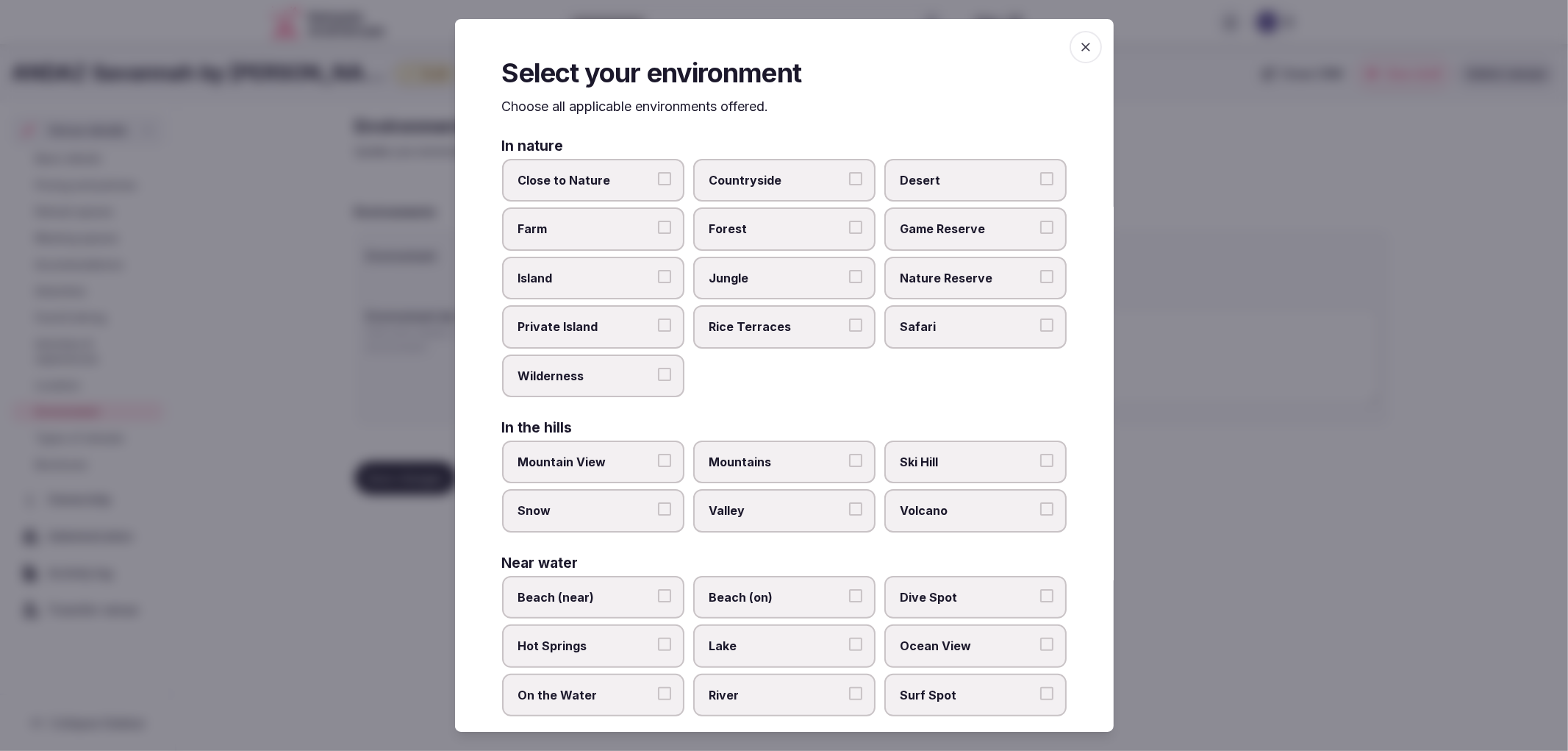
click at [620, 181] on span "Close to Nature" at bounding box center [586, 180] width 136 height 16
click at [658, 181] on button "Close to Nature" at bounding box center [665, 179] width 13 height 13
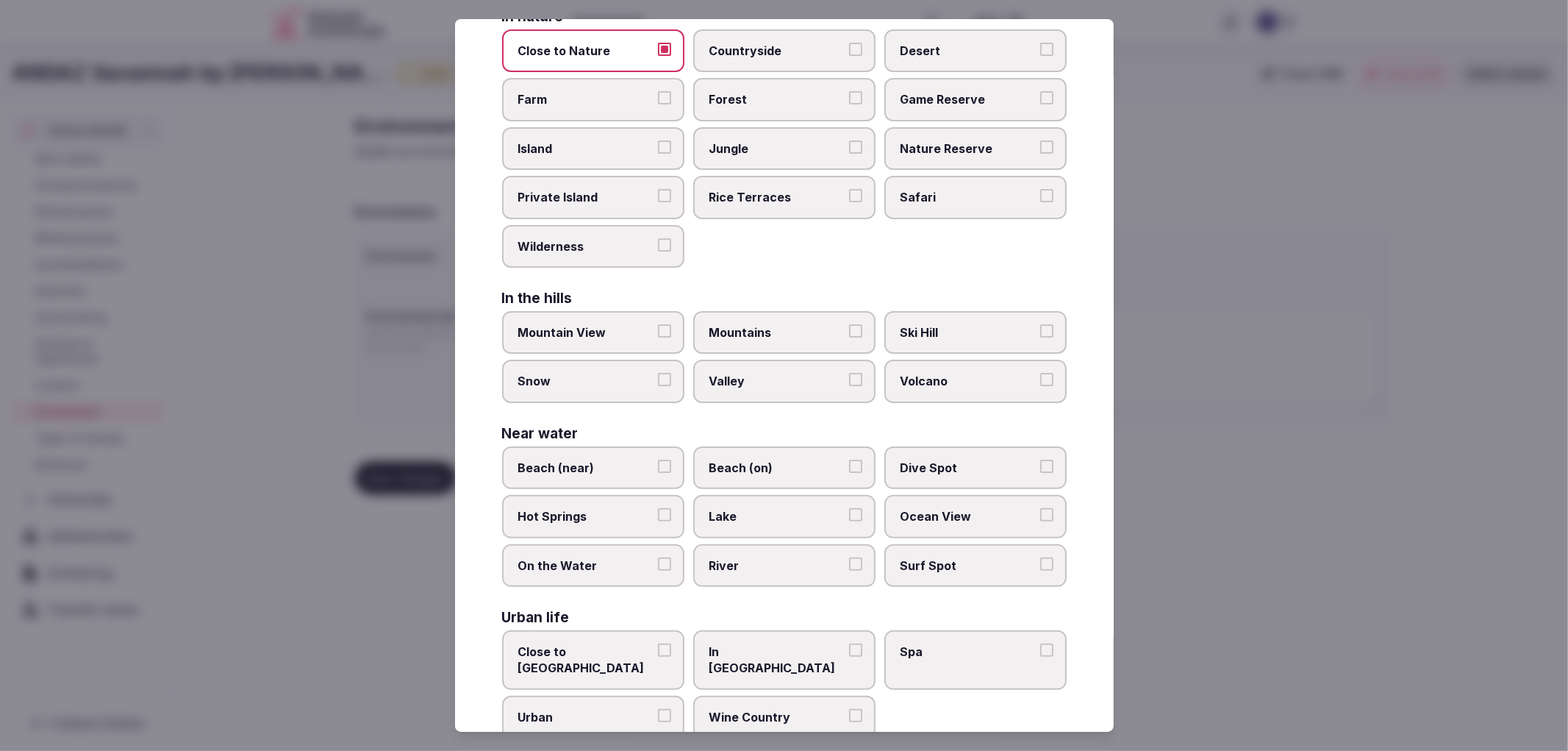
scroll to position [137, 0]
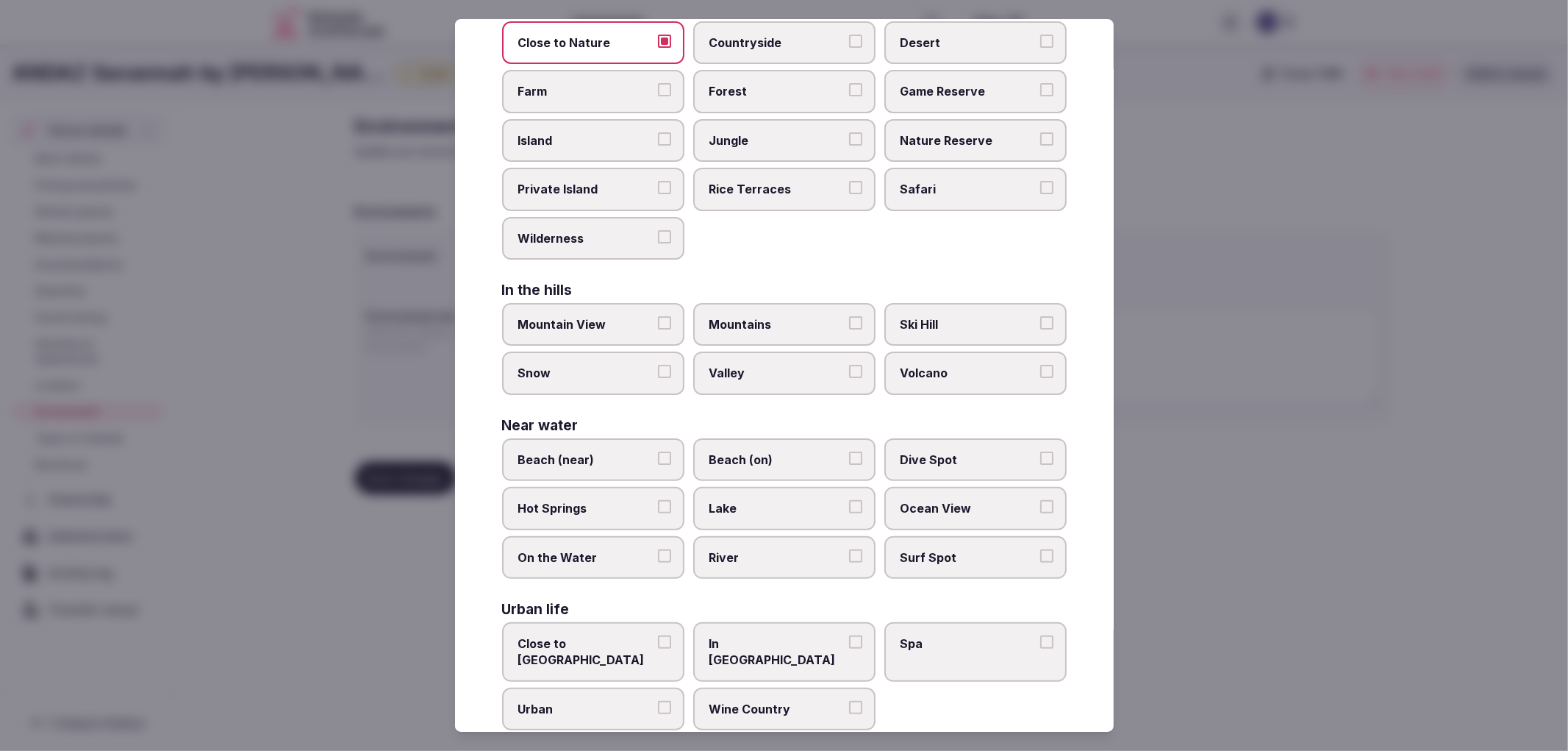
click at [832, 638] on label "In [GEOGRAPHIC_DATA]" at bounding box center [784, 652] width 182 height 59
click at [849, 638] on button "In [GEOGRAPHIC_DATA]" at bounding box center [855, 642] width 13 height 13
click at [638, 701] on span "Urban" at bounding box center [586, 709] width 136 height 16
click at [658, 701] on button "Urban" at bounding box center [665, 707] width 13 height 13
click at [1270, 571] on div at bounding box center [784, 376] width 1568 height 751
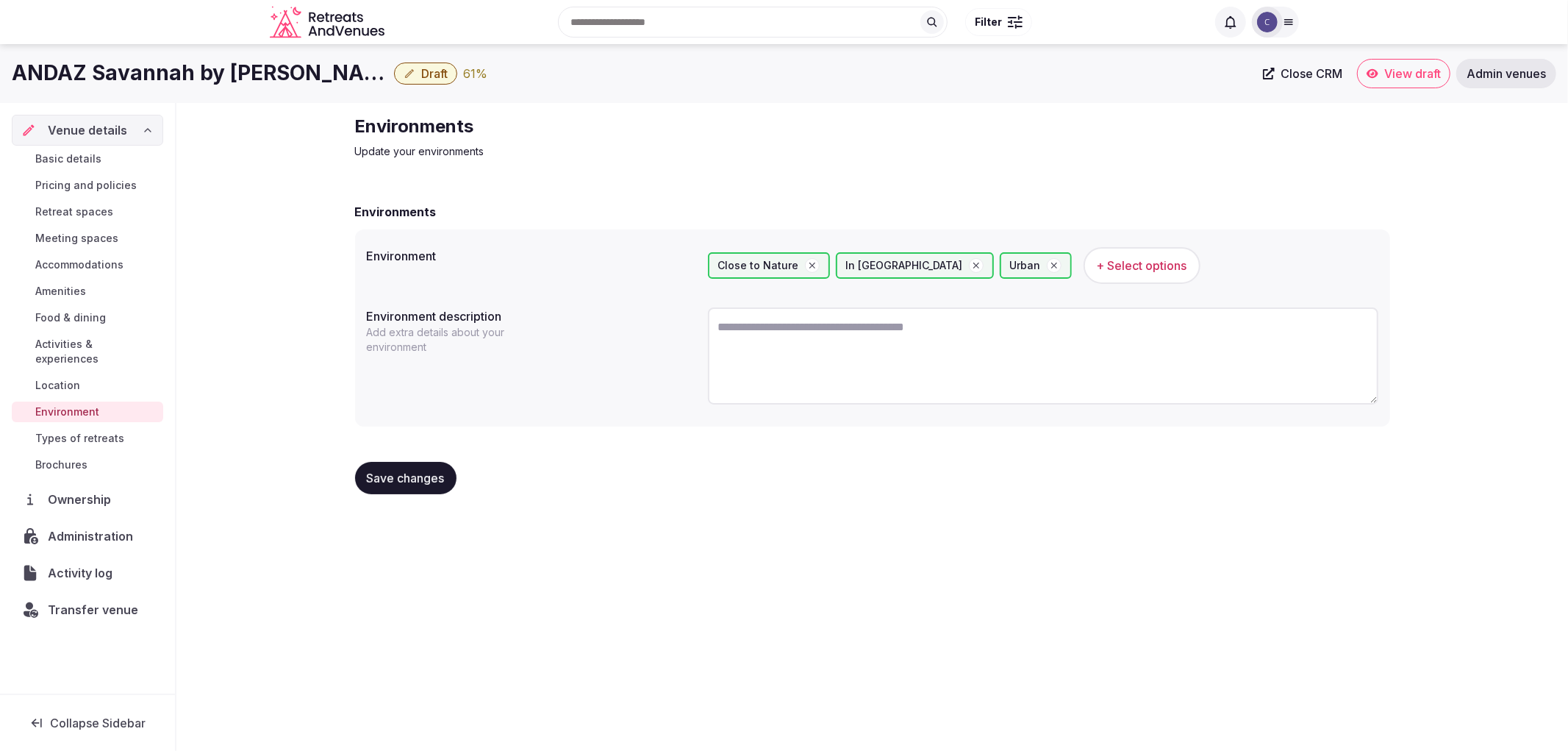
click at [423, 471] on span "Save changes" at bounding box center [406, 478] width 78 height 15
click at [769, 354] on textarea at bounding box center [1042, 355] width 670 height 97
paste textarea "**********"
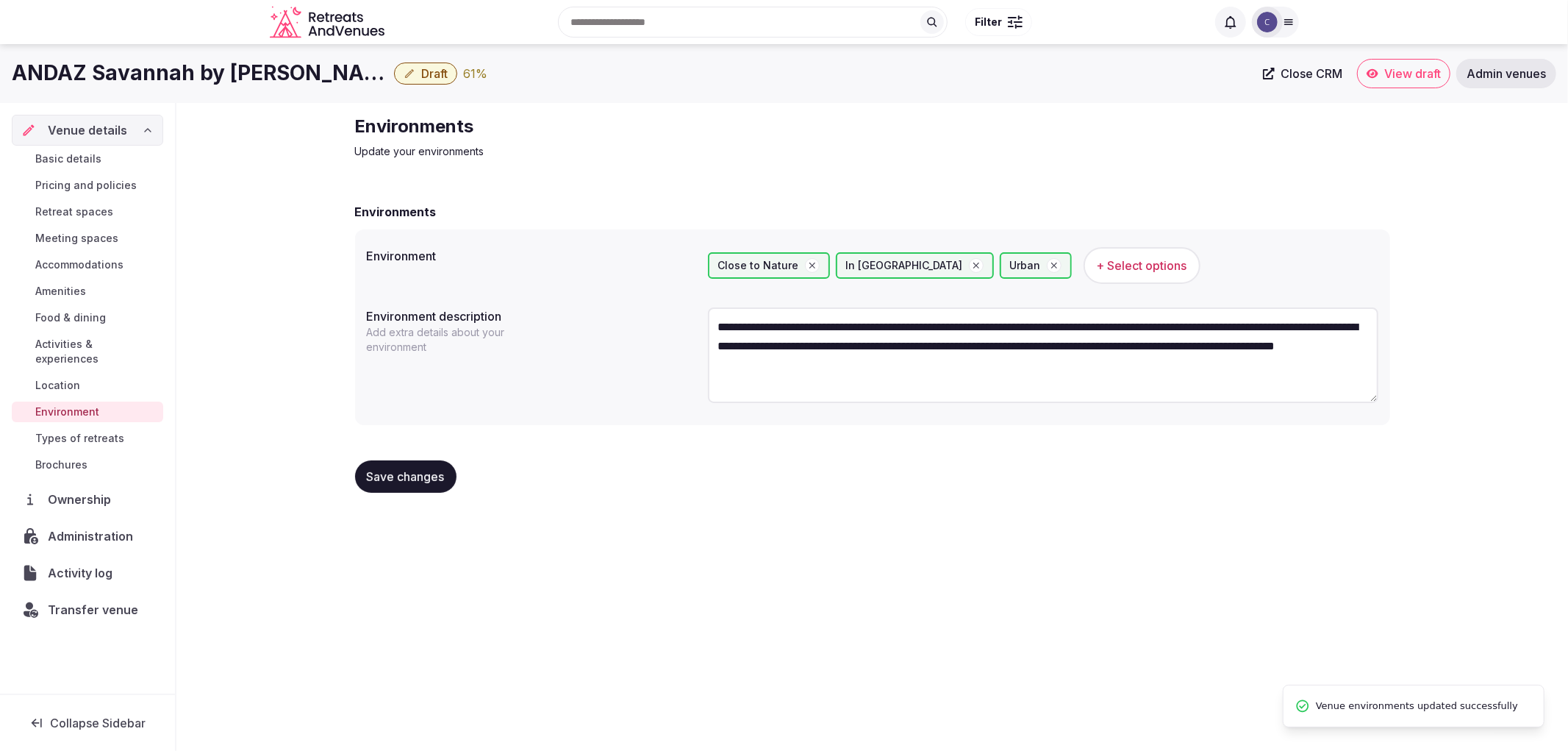
type textarea "**********"
click at [413, 478] on span "Save changes" at bounding box center [406, 476] width 78 height 15
